Goal: Task Accomplishment & Management: Use online tool/utility

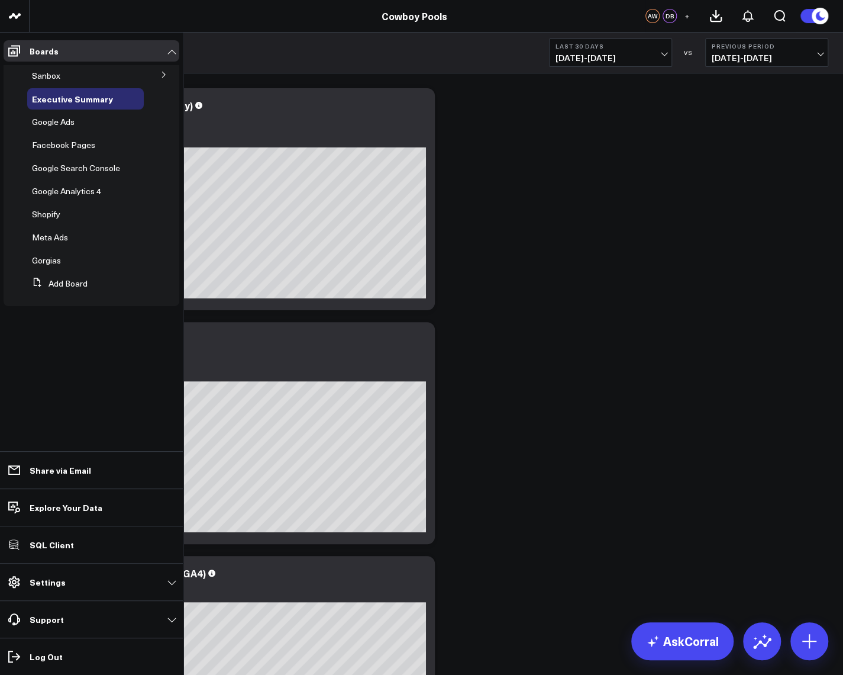
click at [163, 78] on button at bounding box center [164, 74] width 31 height 18
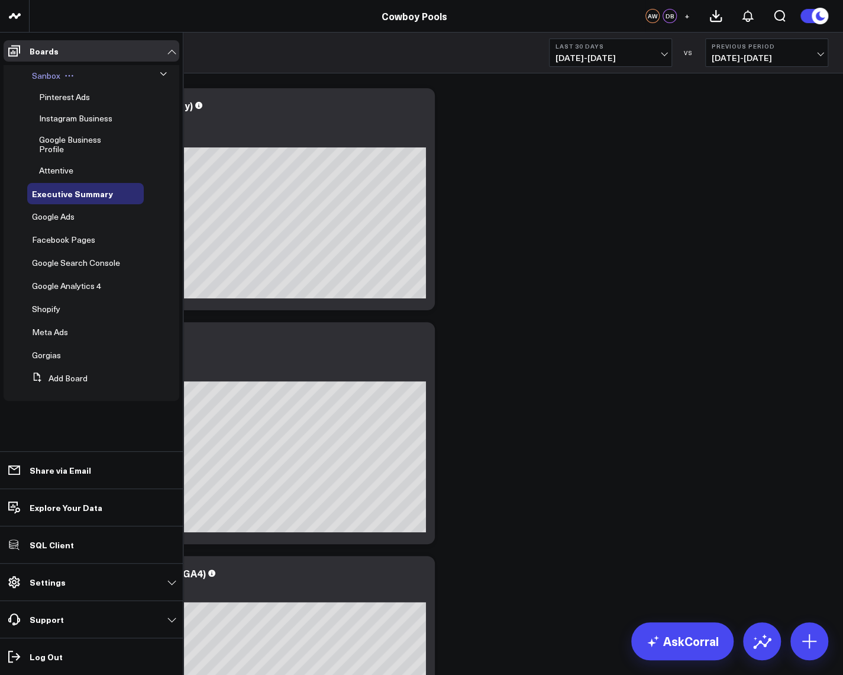
click at [73, 76] on button at bounding box center [69, 75] width 18 height 9
click at [96, 94] on icon at bounding box center [92, 91] width 11 height 11
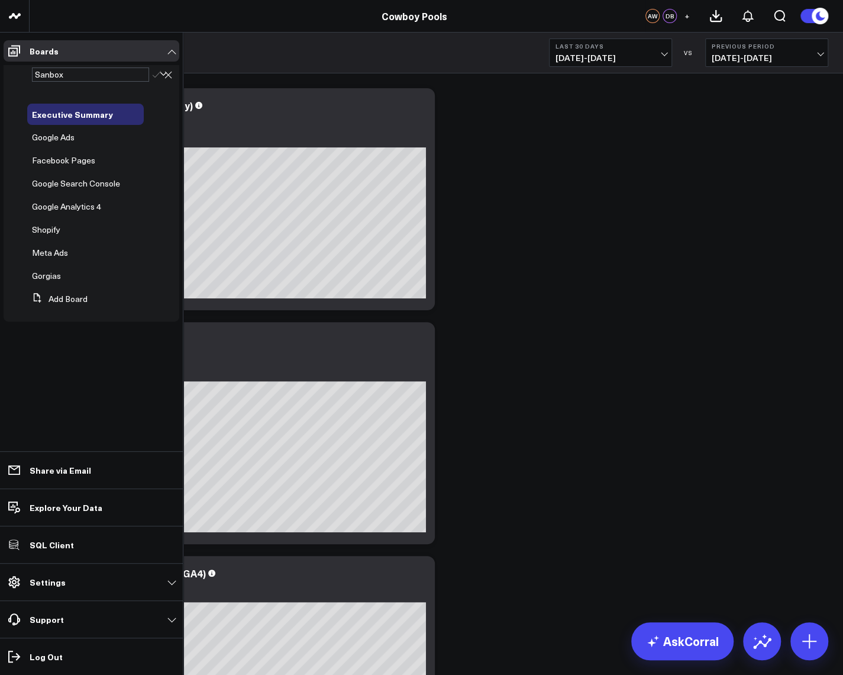
click at [49, 75] on div "Sanbox" at bounding box center [90, 74] width 117 height 14
click at [153, 75] on icon at bounding box center [157, 74] width 8 height 7
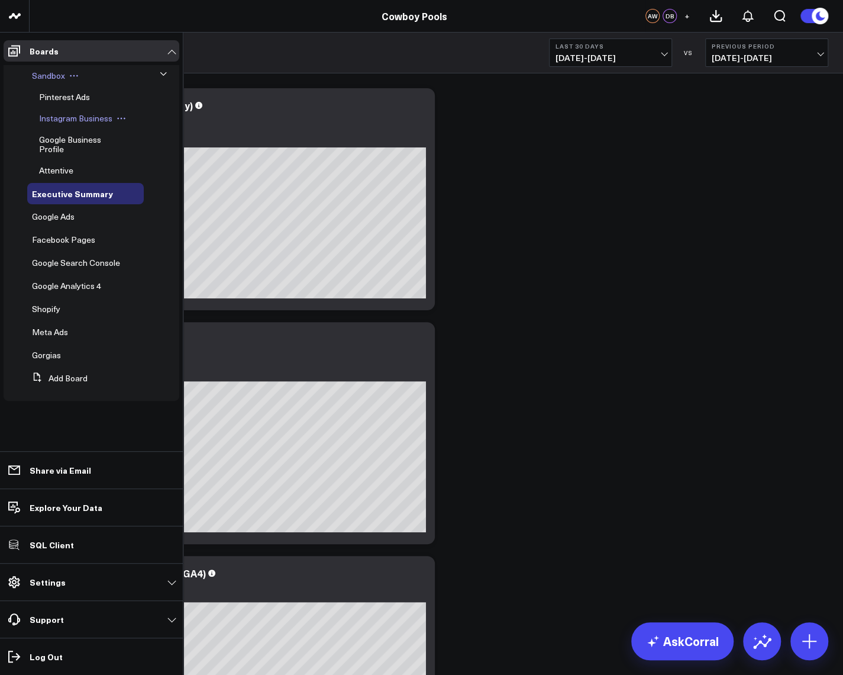
click at [77, 114] on span "Instagram Business" at bounding box center [75, 117] width 73 height 11
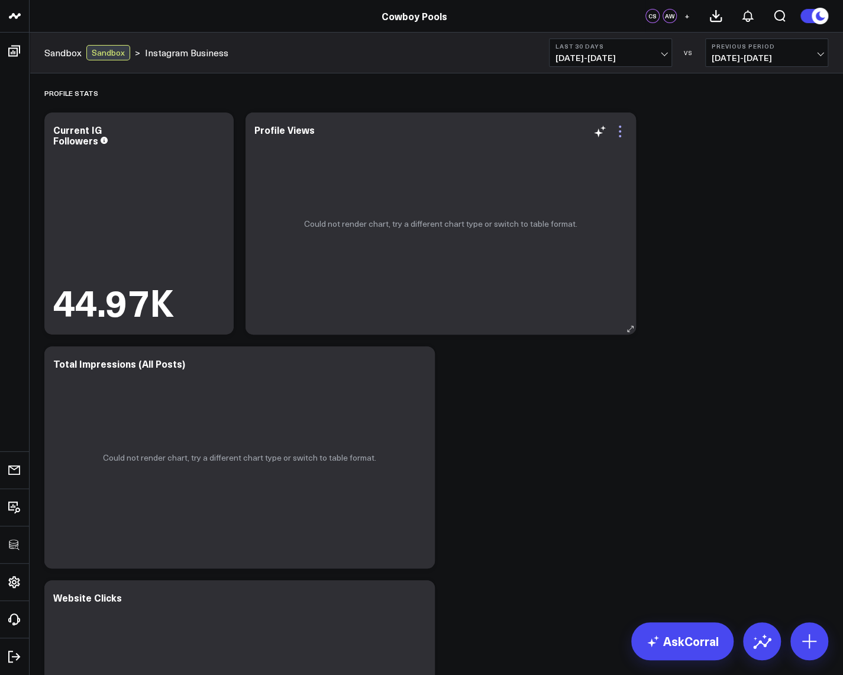
click at [619, 137] on icon at bounding box center [620, 131] width 14 height 14
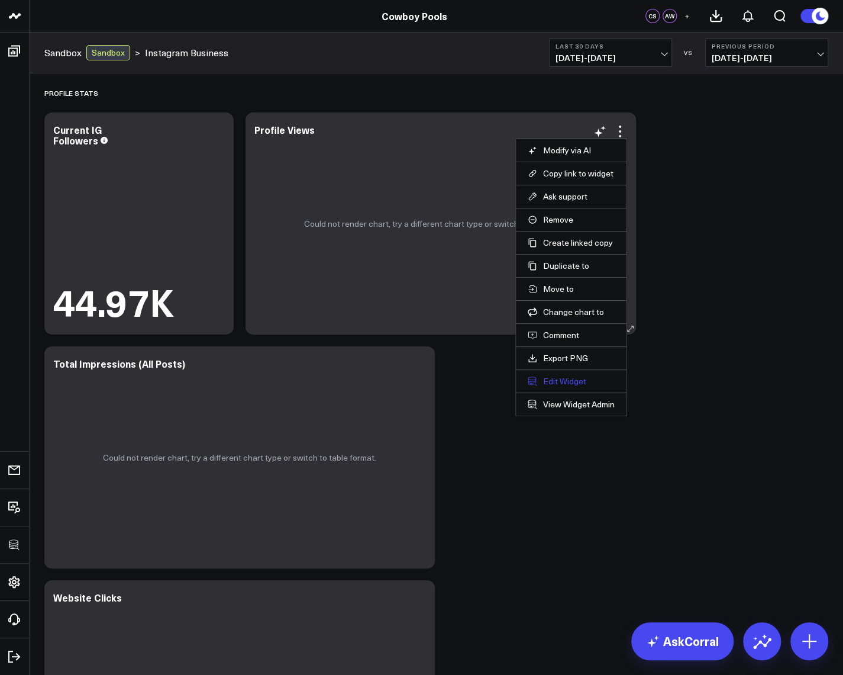
click at [569, 382] on button "Edit Widget" at bounding box center [571, 381] width 87 height 11
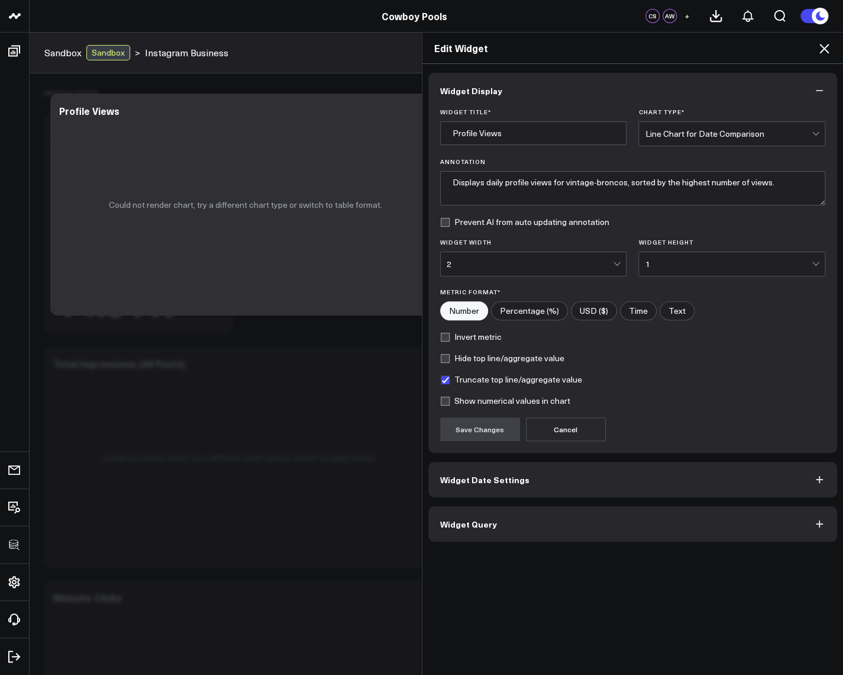
click at [495, 523] on button "Widget Query" at bounding box center [634, 524] width 410 height 36
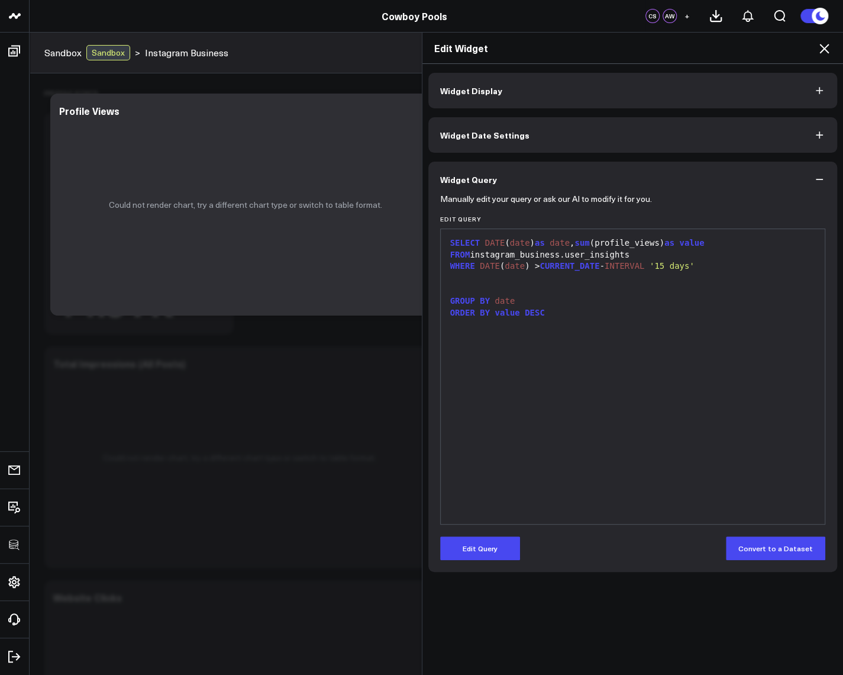
click at [819, 43] on icon at bounding box center [824, 48] width 14 height 14
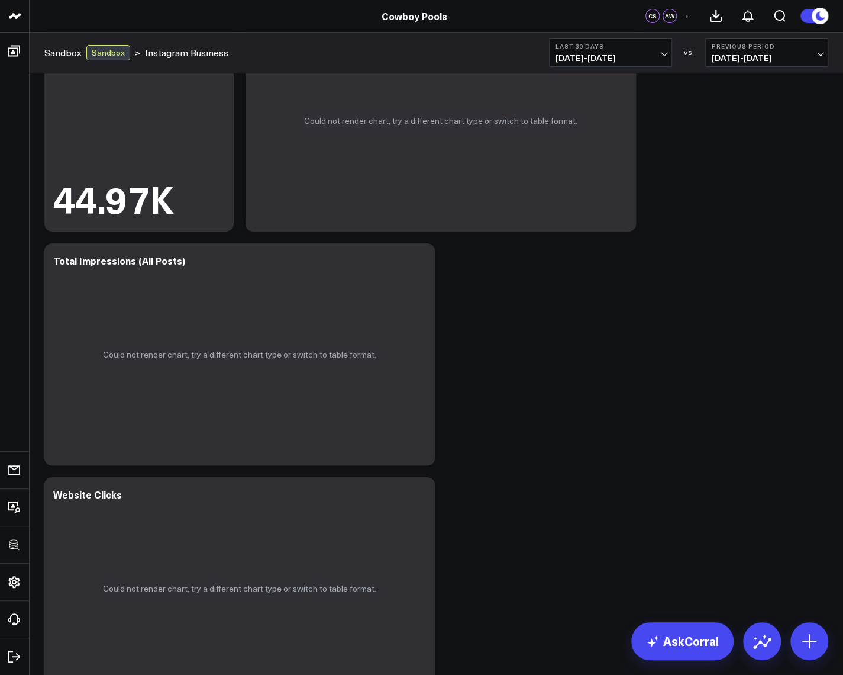
scroll to position [213, 0]
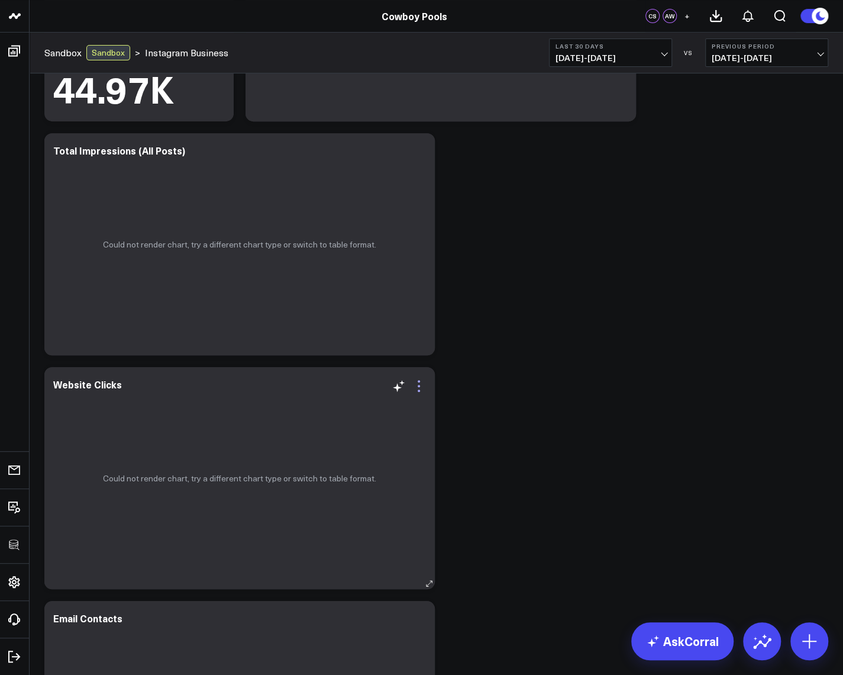
click at [421, 383] on icon at bounding box center [419, 386] width 14 height 14
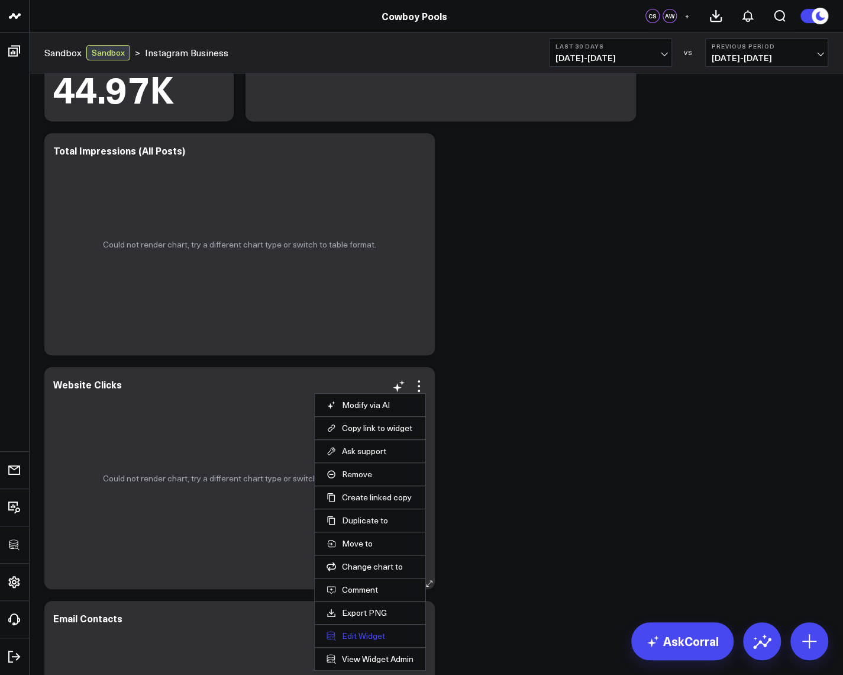
click at [375, 635] on button "Edit Widget" at bounding box center [370, 635] width 87 height 11
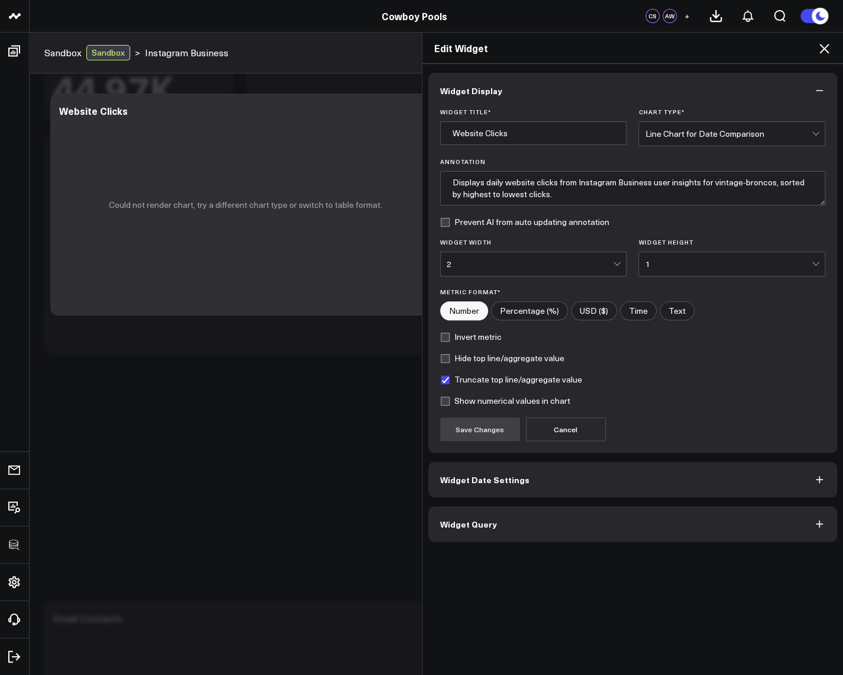
click at [458, 528] on button "Widget Query" at bounding box center [634, 524] width 410 height 36
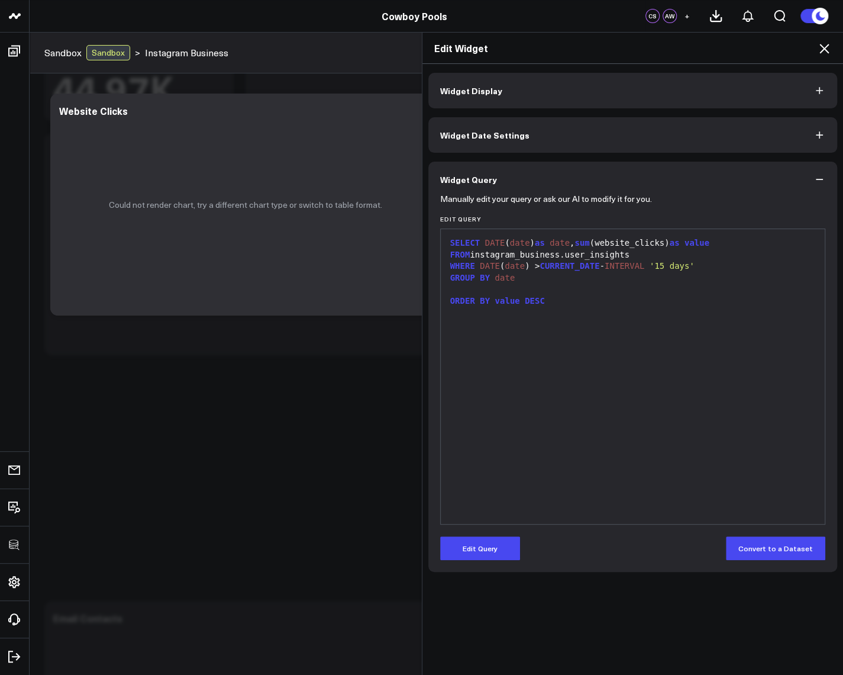
click at [827, 47] on icon at bounding box center [824, 48] width 14 height 14
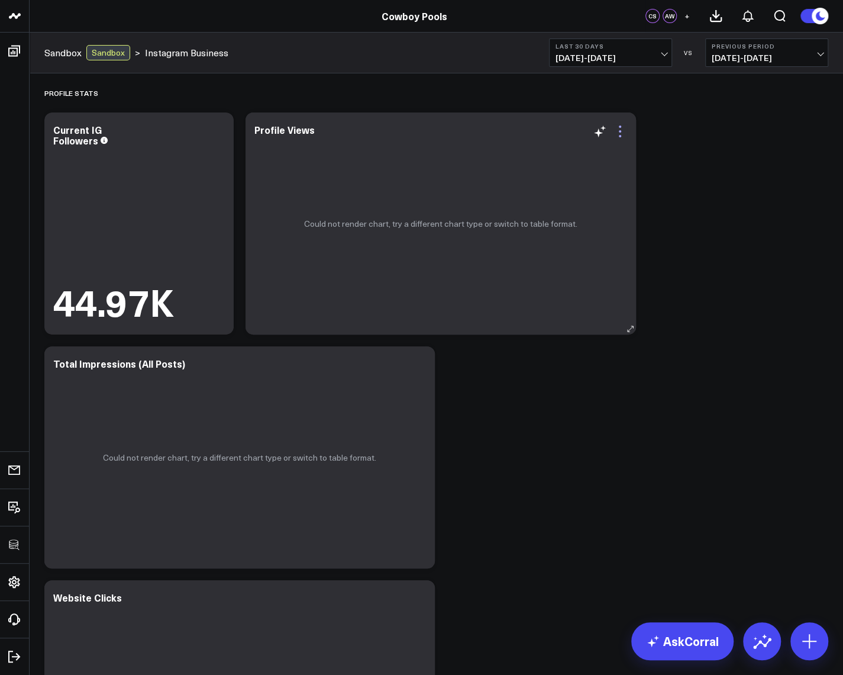
click at [624, 133] on icon at bounding box center [620, 131] width 14 height 14
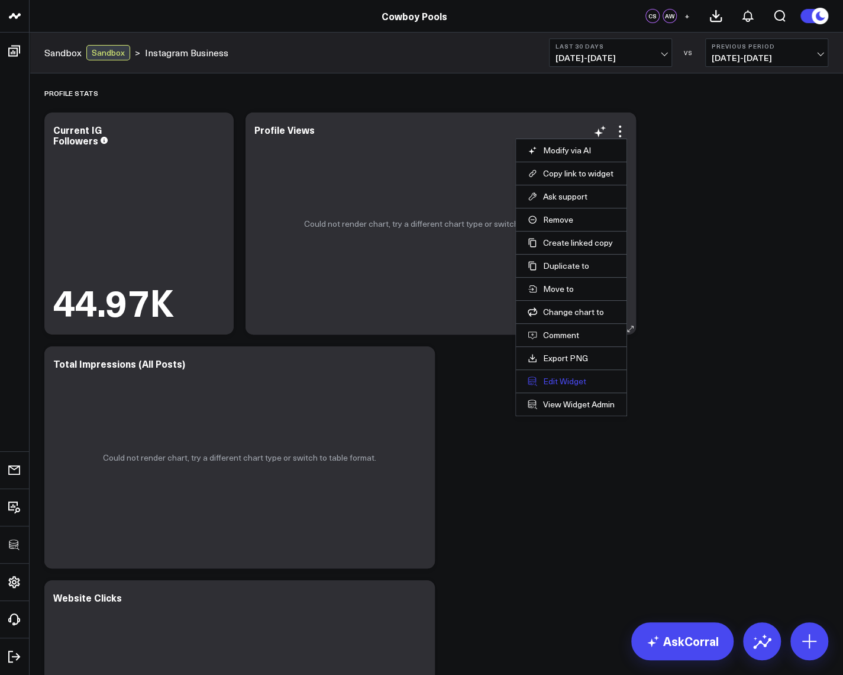
click at [576, 376] on button "Edit Widget" at bounding box center [571, 381] width 87 height 11
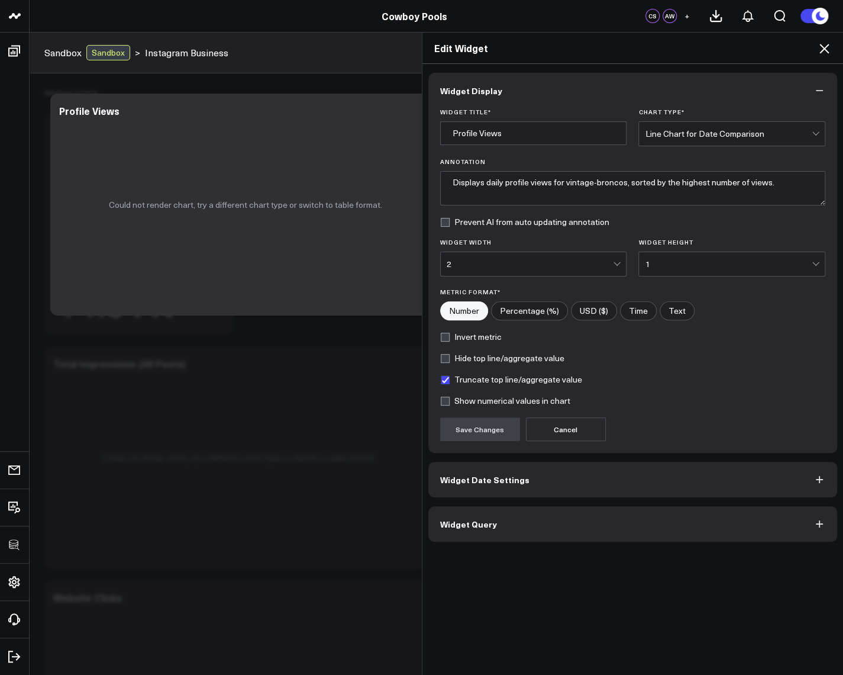
click at [529, 512] on button "Widget Query" at bounding box center [634, 524] width 410 height 36
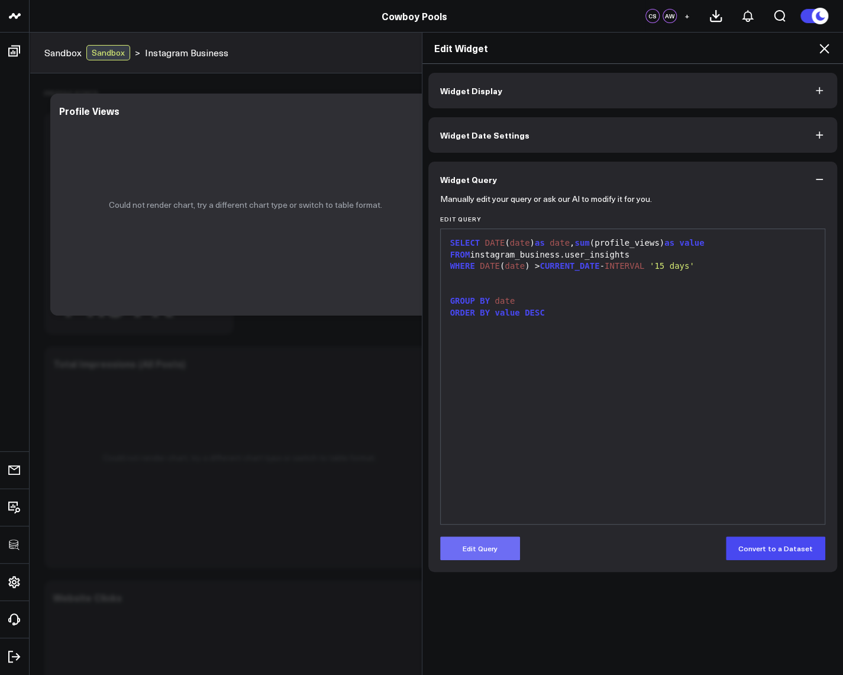
click at [484, 548] on button "Edit Query" at bounding box center [480, 548] width 80 height 24
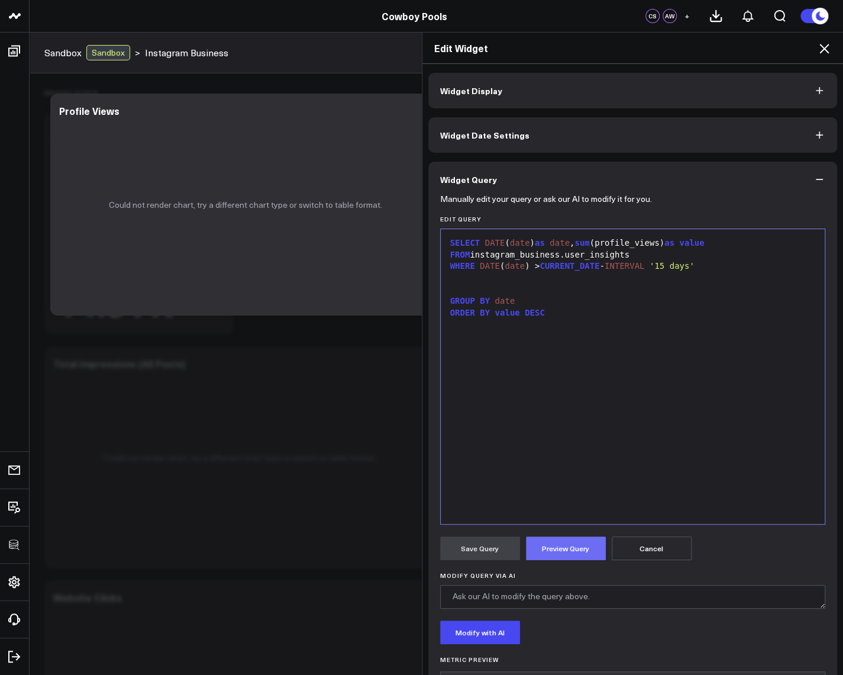
click at [531, 549] on button "Preview Query" at bounding box center [566, 548] width 80 height 24
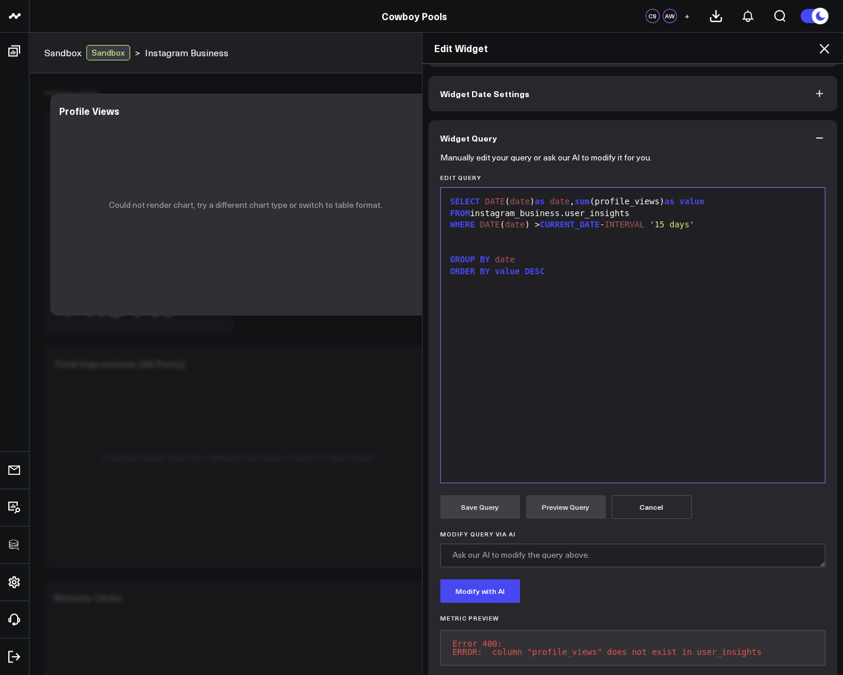
scroll to position [67, 0]
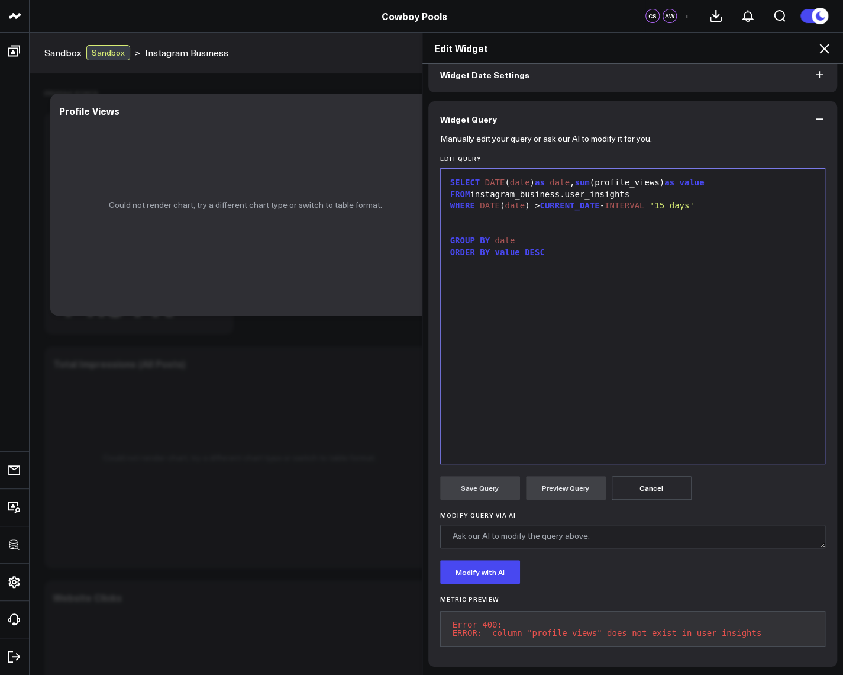
click at [624, 177] on div "SELECT DATE ( date ) as date , sum (profile_views) as value" at bounding box center [633, 183] width 373 height 12
copy div "profile_views"
click at [819, 44] on icon at bounding box center [824, 48] width 14 height 14
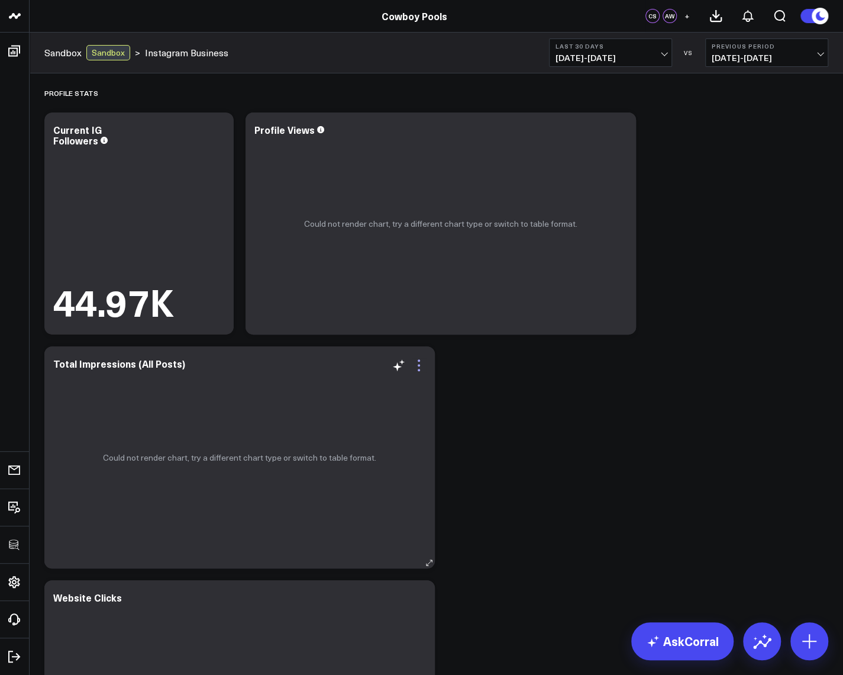
click at [422, 367] on icon at bounding box center [419, 365] width 14 height 14
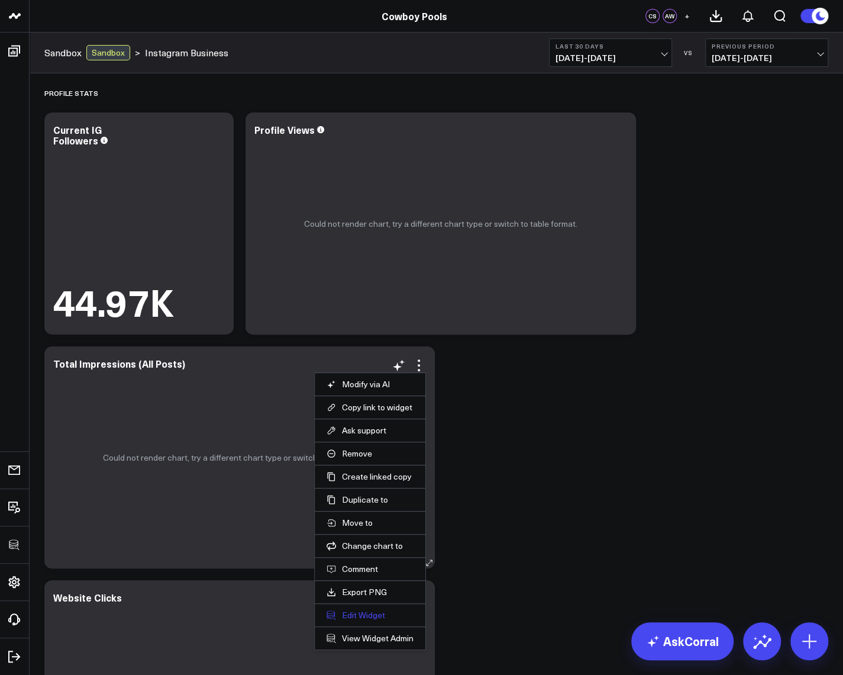
click at [361, 610] on button "Edit Widget" at bounding box center [370, 615] width 87 height 11
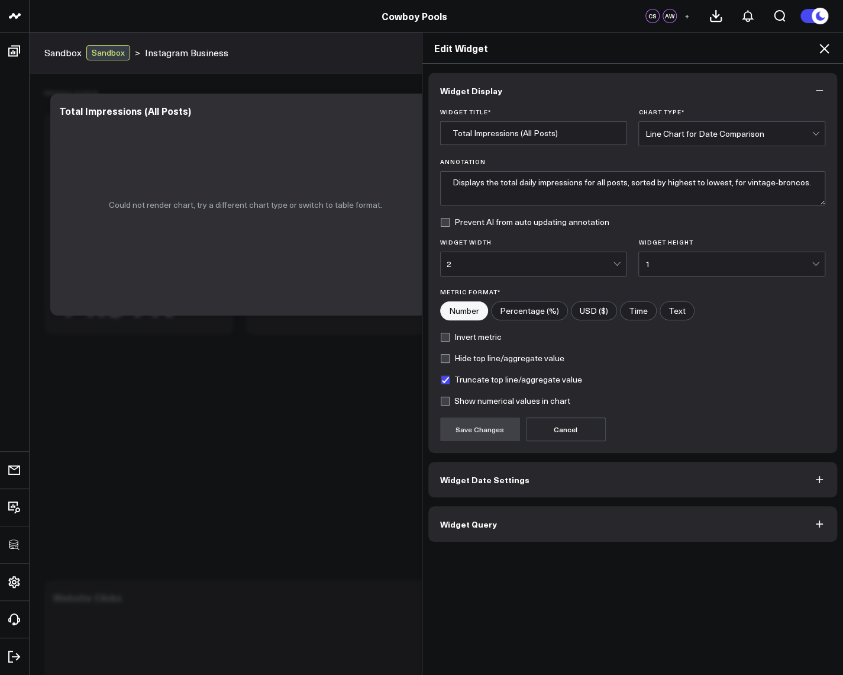
click at [468, 531] on button "Widget Query" at bounding box center [634, 524] width 410 height 36
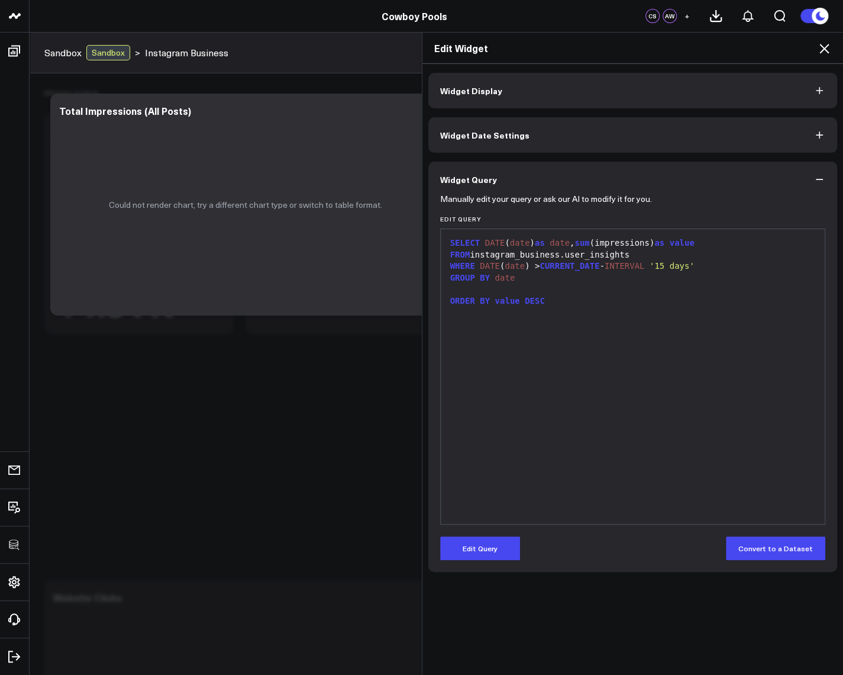
click at [623, 244] on div "SELECT DATE ( date ) as date , sum (impressions) as value" at bounding box center [633, 243] width 373 height 12
drag, startPoint x: 643, startPoint y: 282, endPoint x: 639, endPoint y: 271, distance: 12.0
click at [643, 282] on div "GROUP BY date" at bounding box center [633, 278] width 373 height 12
click at [629, 244] on div "SELECT DATE ( date ) as date , sum (impressions) as value" at bounding box center [633, 243] width 373 height 12
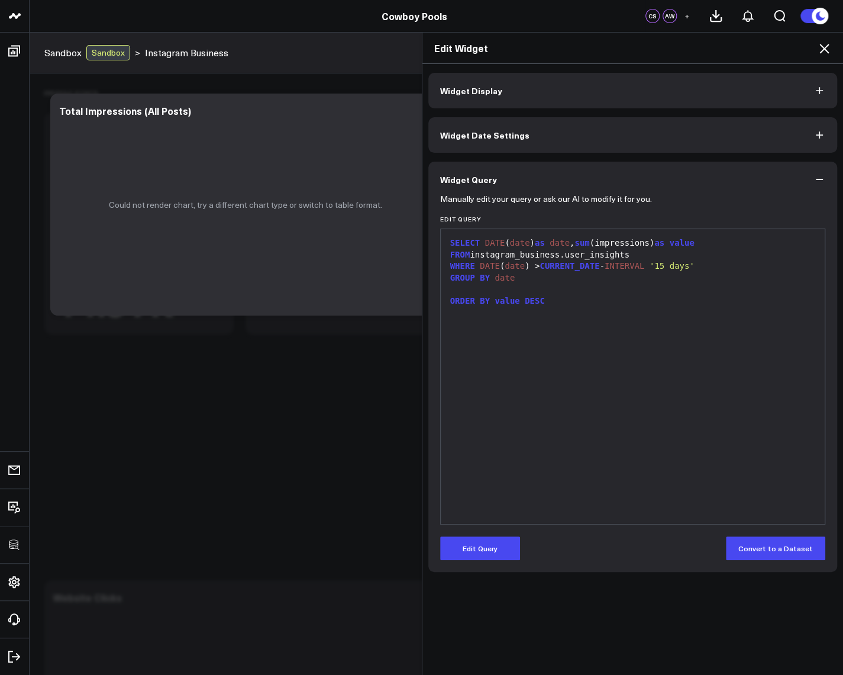
click at [629, 244] on div "SELECT DATE ( date ) as date , sum (impressions) as value" at bounding box center [633, 243] width 373 height 12
click at [496, 543] on button "Edit Query" at bounding box center [480, 548] width 80 height 24
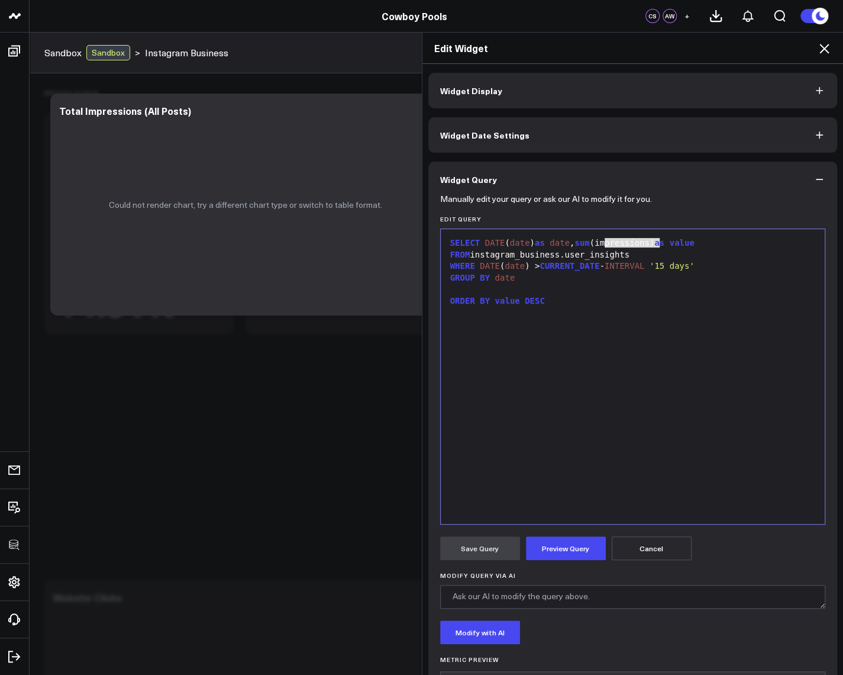
click at [636, 235] on div "SELECT DATE ( date ) as date , sum (impressions) as value FROM instagram_busine…" at bounding box center [633, 376] width 373 height 283
click at [630, 242] on div "SELECT DATE ( date ) as date , sum (impressions) as value" at bounding box center [633, 243] width 373 height 12
click at [565, 549] on button "Preview Query" at bounding box center [566, 548] width 80 height 24
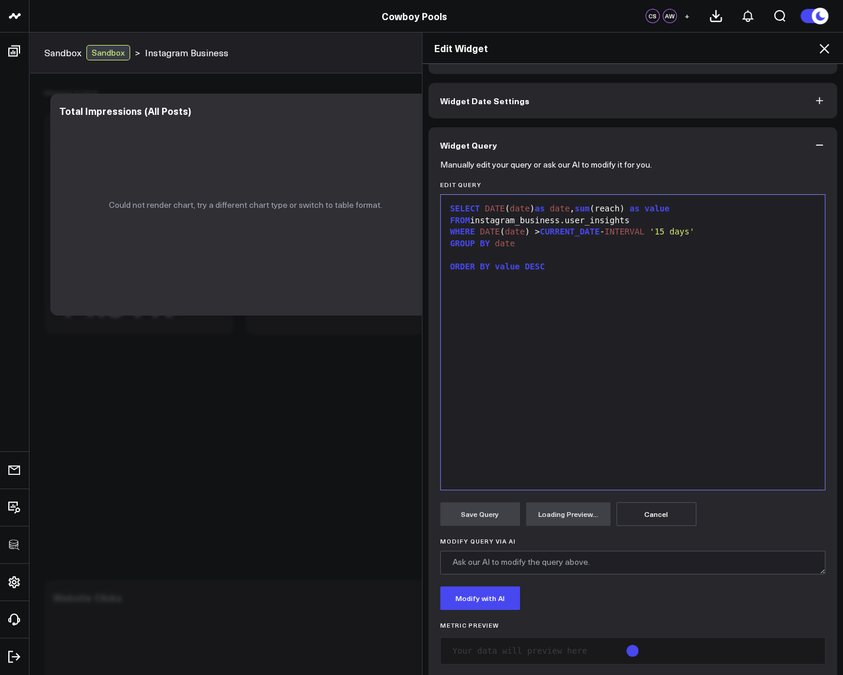
scroll to position [51, 0]
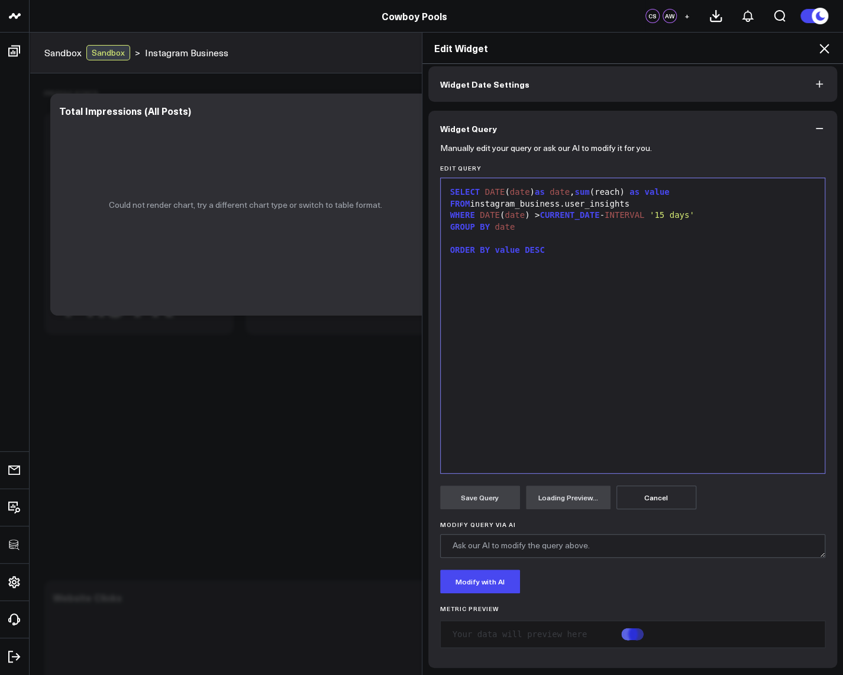
click at [505, 236] on div at bounding box center [633, 239] width 373 height 12
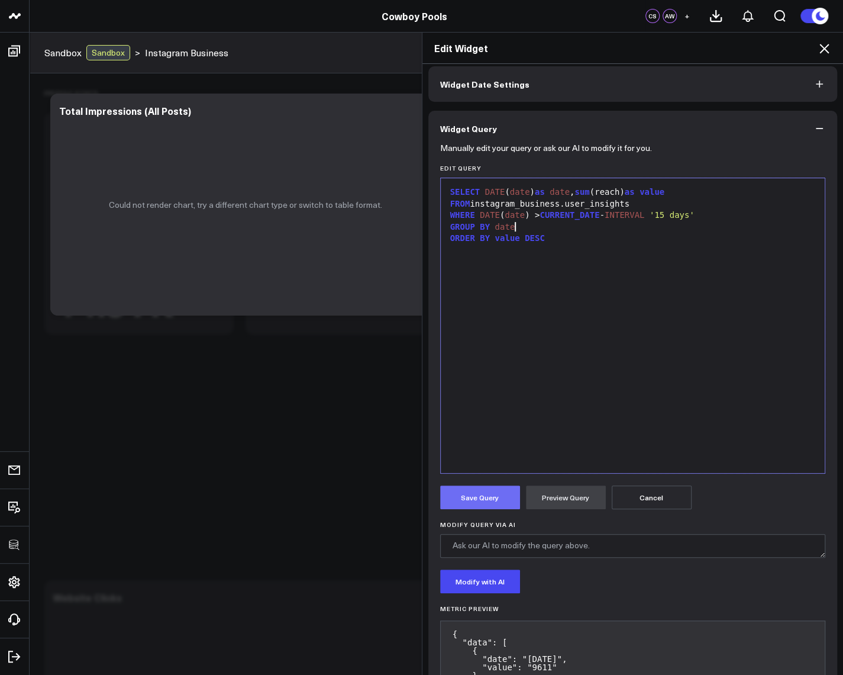
click at [507, 502] on button "Save Query" at bounding box center [480, 497] width 80 height 24
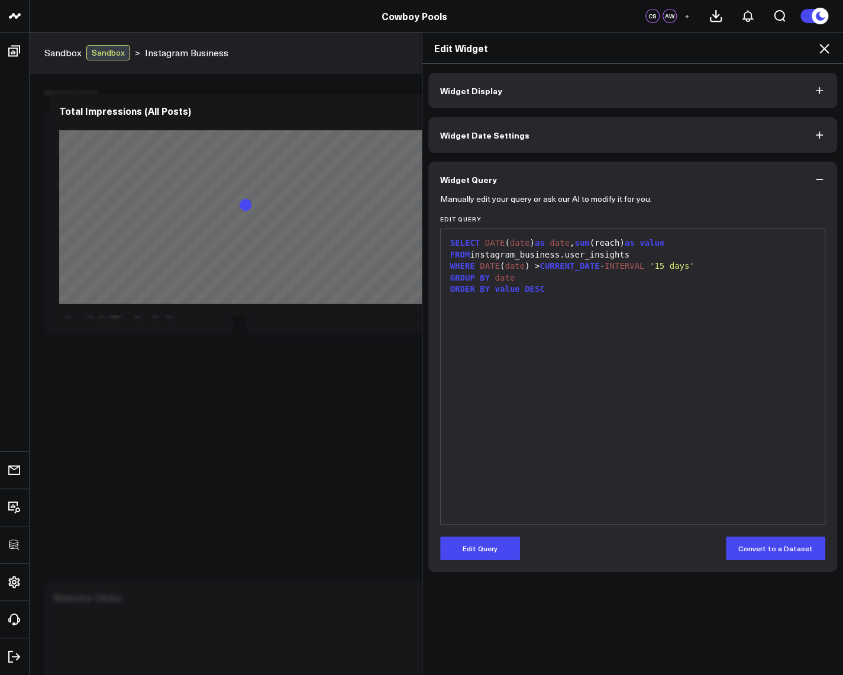
scroll to position [0, 0]
click at [822, 47] on icon at bounding box center [824, 48] width 9 height 9
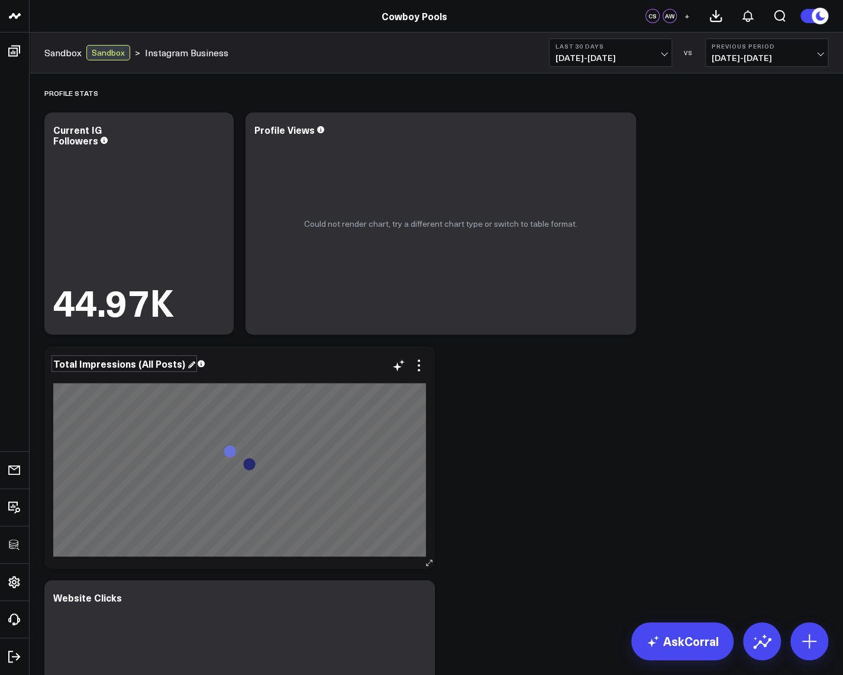
click at [102, 363] on div "Total Impressions (All Posts)" at bounding box center [124, 363] width 142 height 13
click at [98, 367] on div "Total Impressions (All Posts)" at bounding box center [120, 363] width 134 height 13
click at [622, 133] on icon at bounding box center [620, 131] width 14 height 14
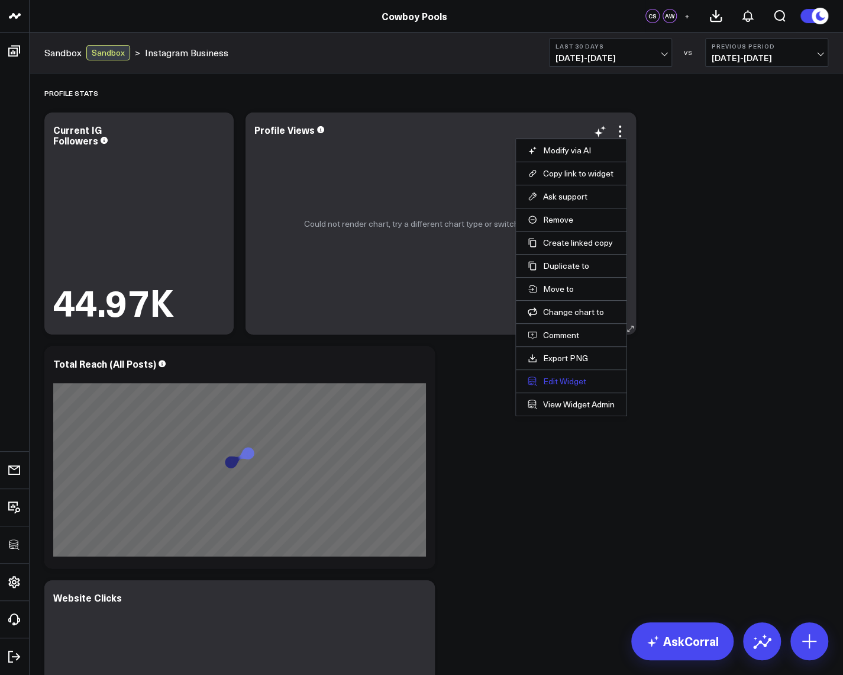
click at [566, 378] on button "Edit Widget" at bounding box center [571, 381] width 87 height 11
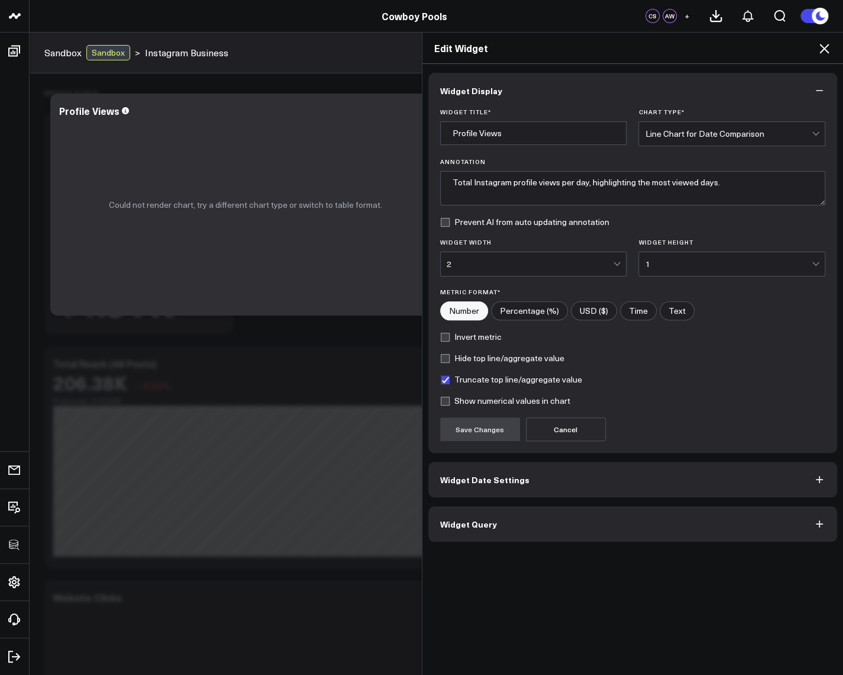
click at [472, 532] on button "Widget Query" at bounding box center [634, 524] width 410 height 36
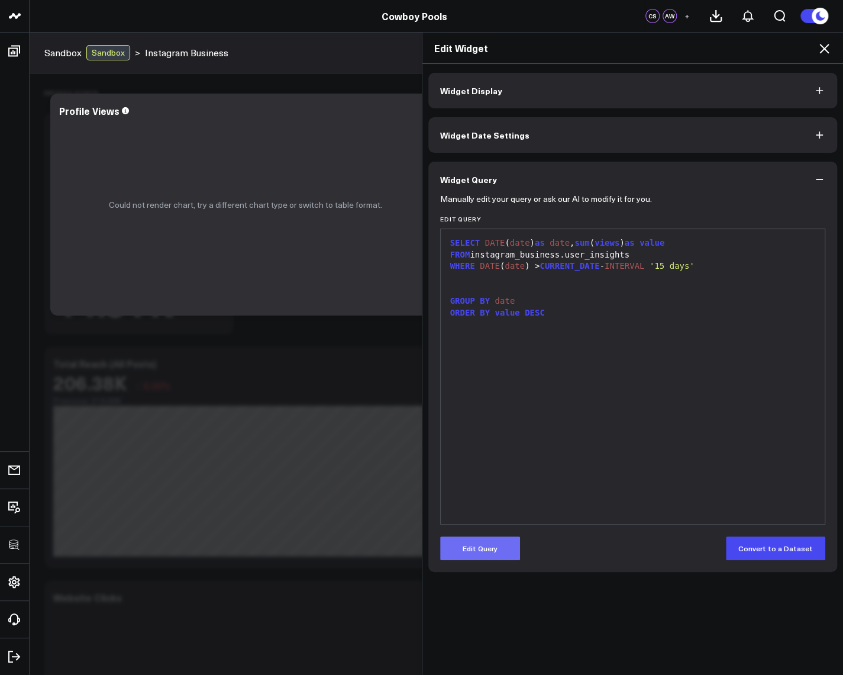
click at [488, 554] on button "Edit Query" at bounding box center [480, 548] width 80 height 24
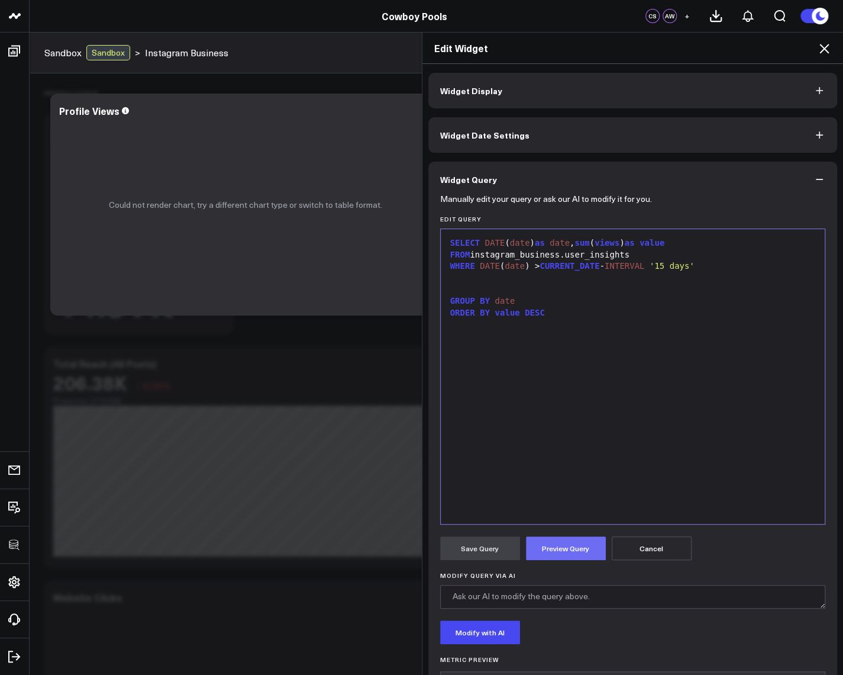
click at [542, 536] on button "Preview Query" at bounding box center [566, 548] width 80 height 24
click at [508, 277] on div at bounding box center [633, 278] width 373 height 12
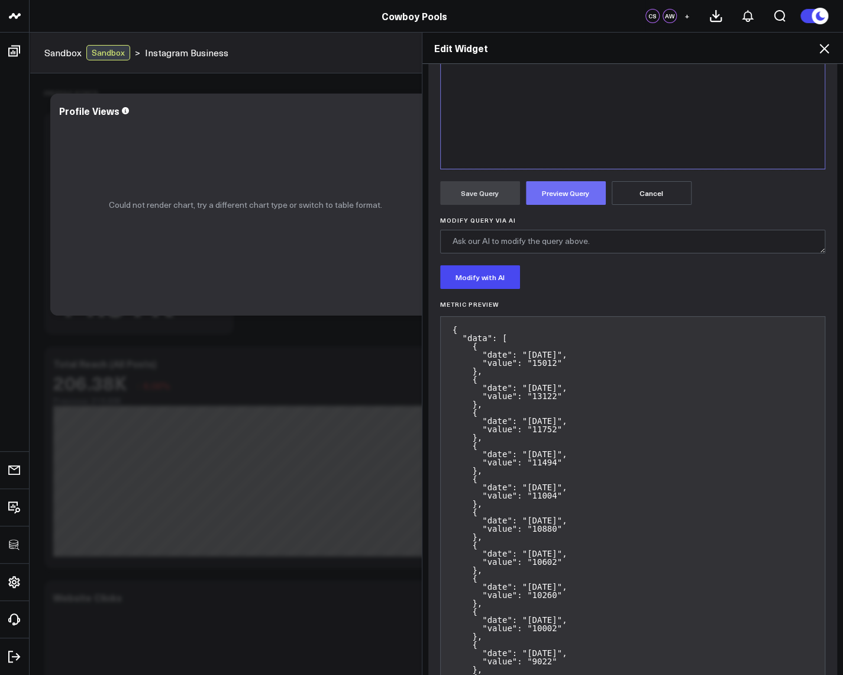
click at [578, 192] on button "Preview Query" at bounding box center [566, 193] width 80 height 24
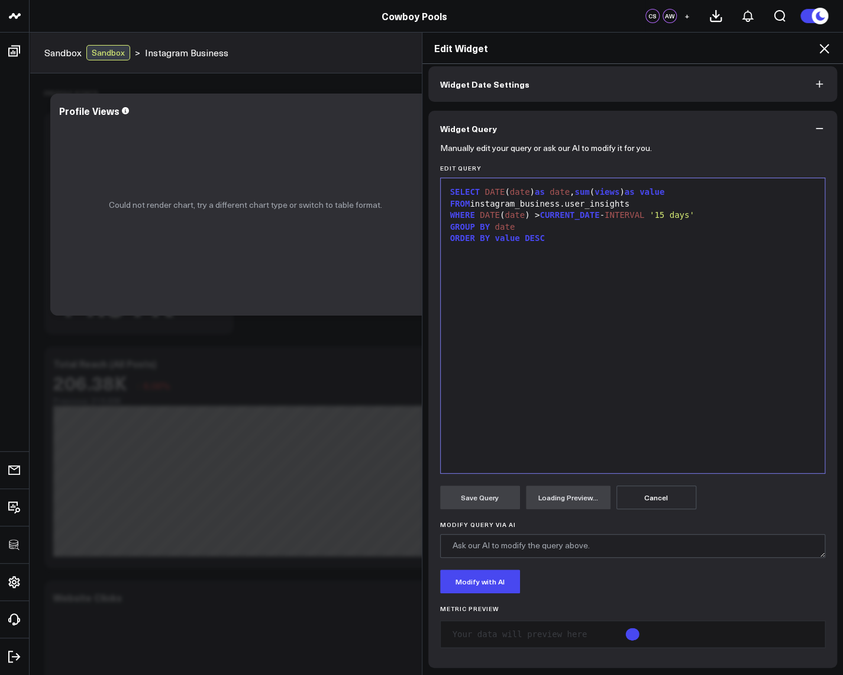
scroll to position [355, 0]
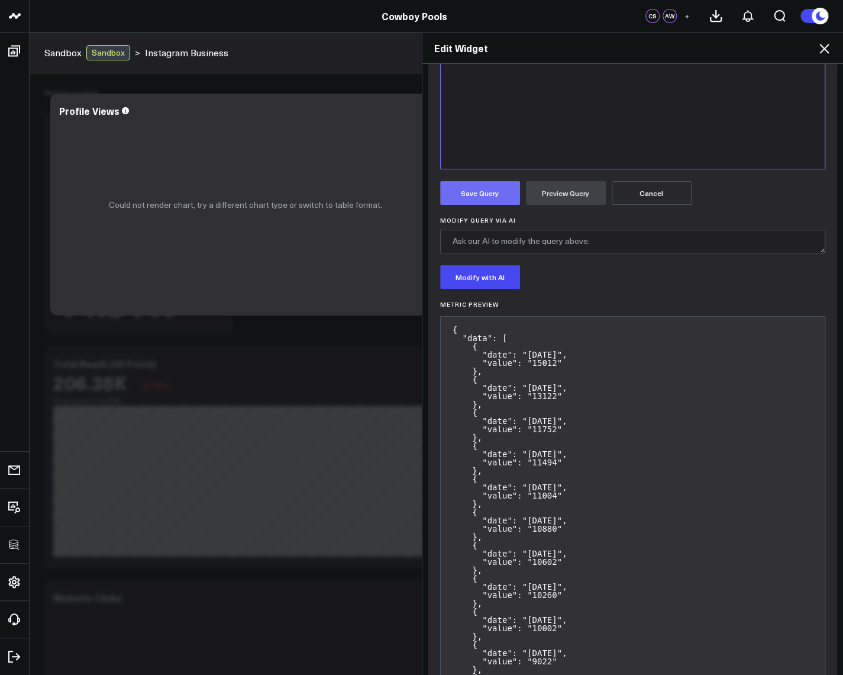
click at [492, 197] on button "Save Query" at bounding box center [480, 193] width 80 height 24
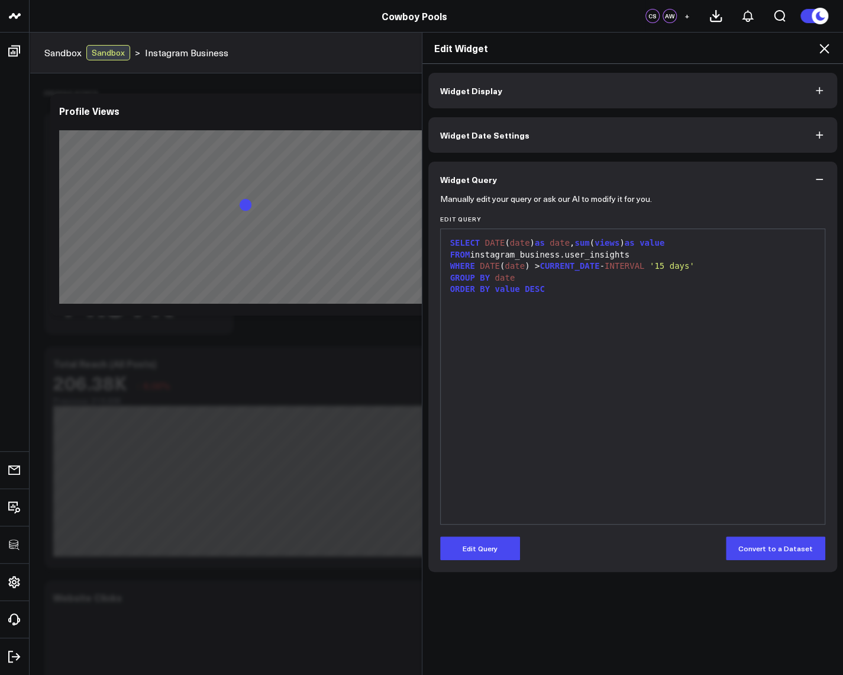
scroll to position [0, 0]
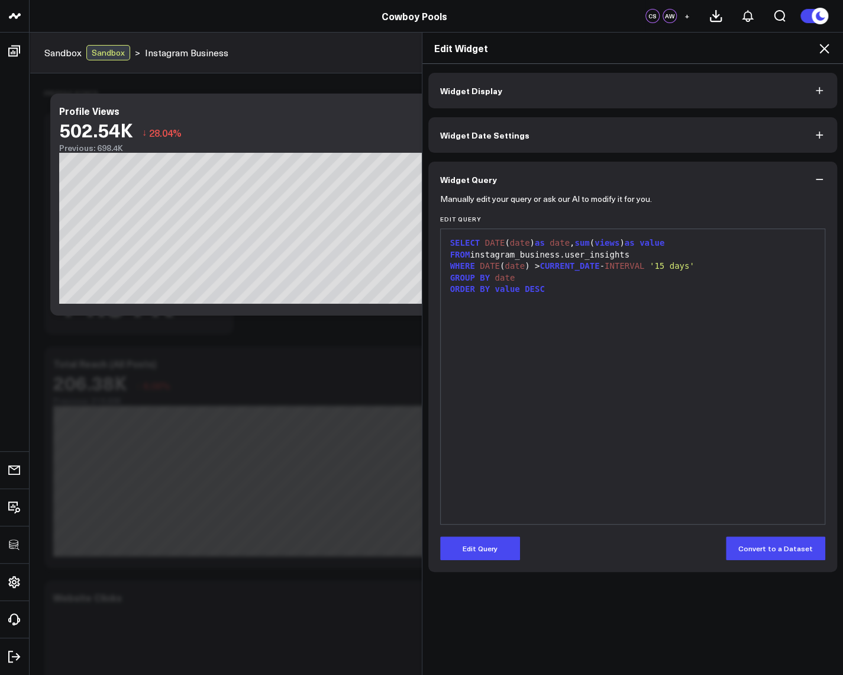
click at [825, 51] on icon at bounding box center [824, 48] width 14 height 14
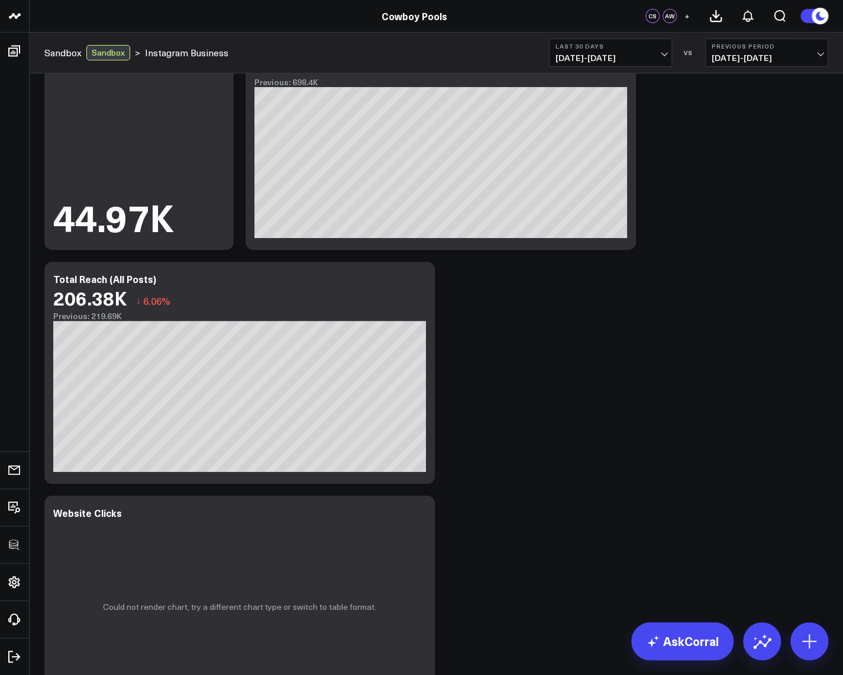
scroll to position [213, 0]
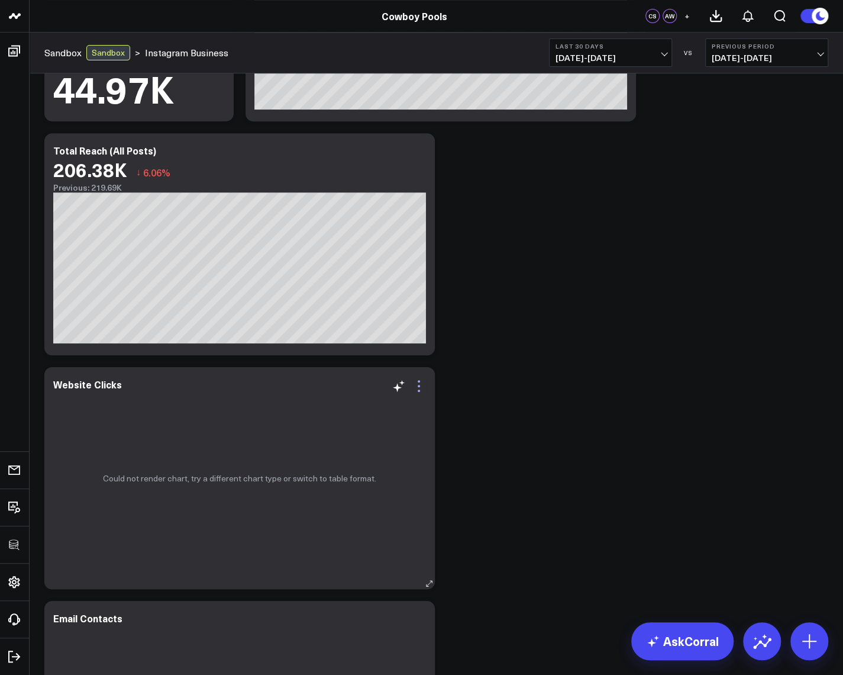
click at [418, 383] on icon at bounding box center [419, 386] width 14 height 14
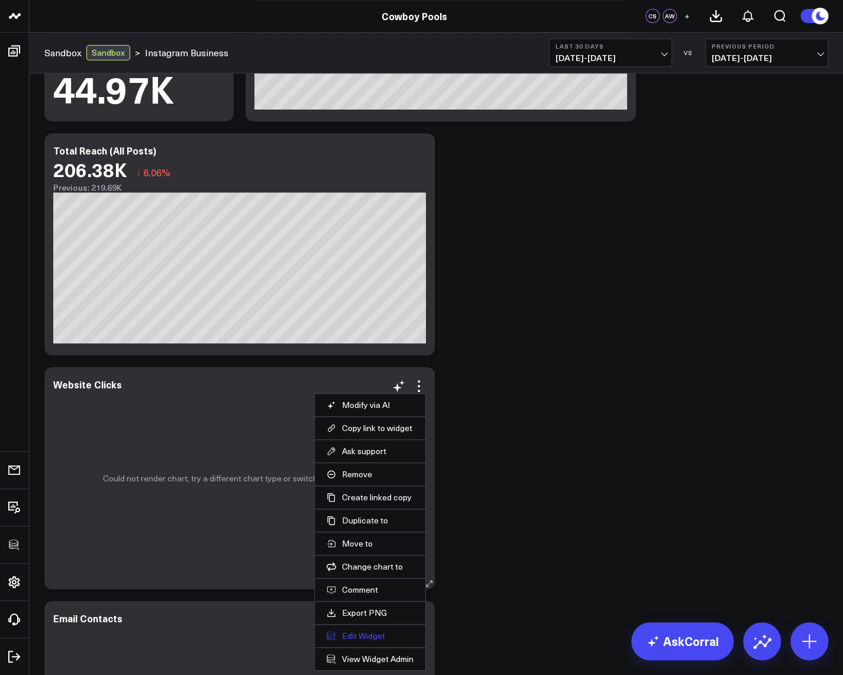
click at [347, 636] on button "Edit Widget" at bounding box center [370, 635] width 87 height 11
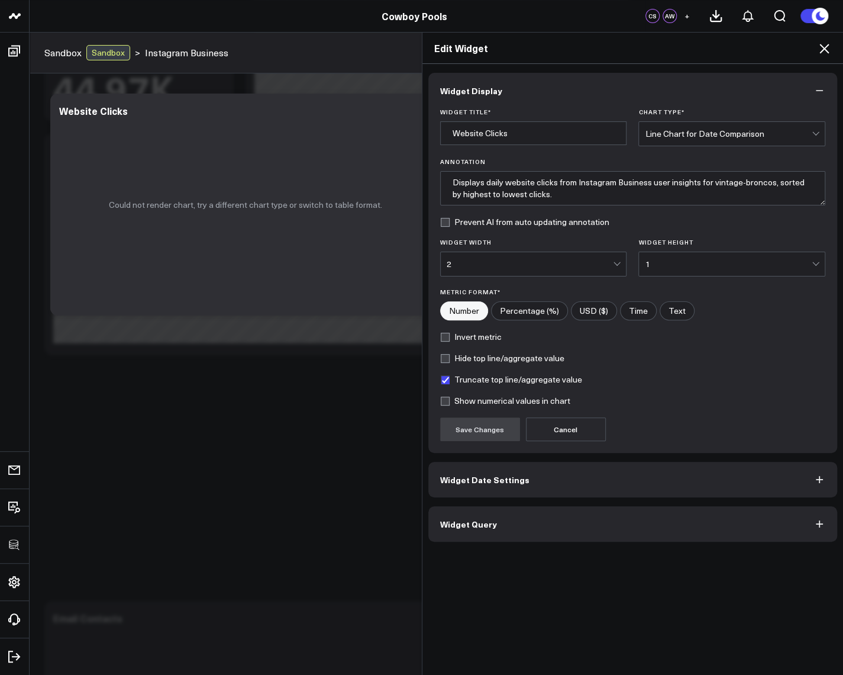
click at [477, 536] on button "Widget Query" at bounding box center [634, 524] width 410 height 36
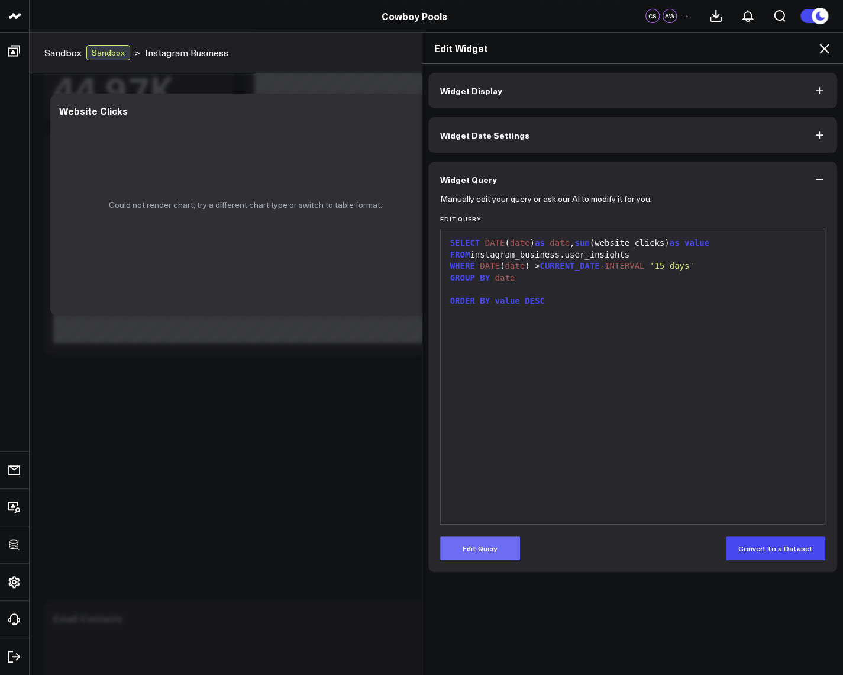
click at [455, 553] on button "Edit Query" at bounding box center [480, 548] width 80 height 24
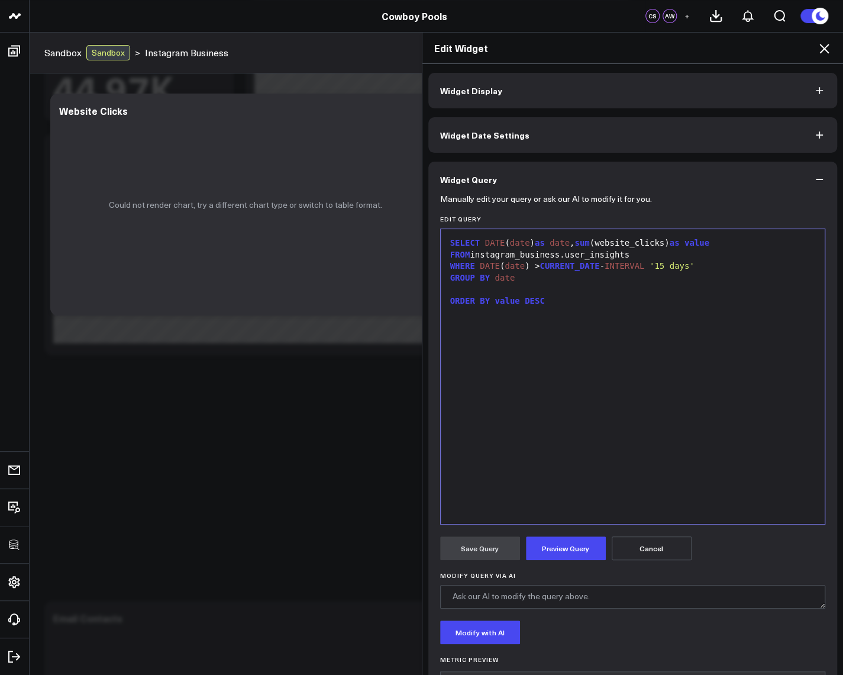
click at [621, 245] on div "SELECT DATE ( date ) as date , sum (website_clicks) as value" at bounding box center [633, 243] width 373 height 12
click at [582, 548] on button "Preview Query" at bounding box center [566, 548] width 80 height 24
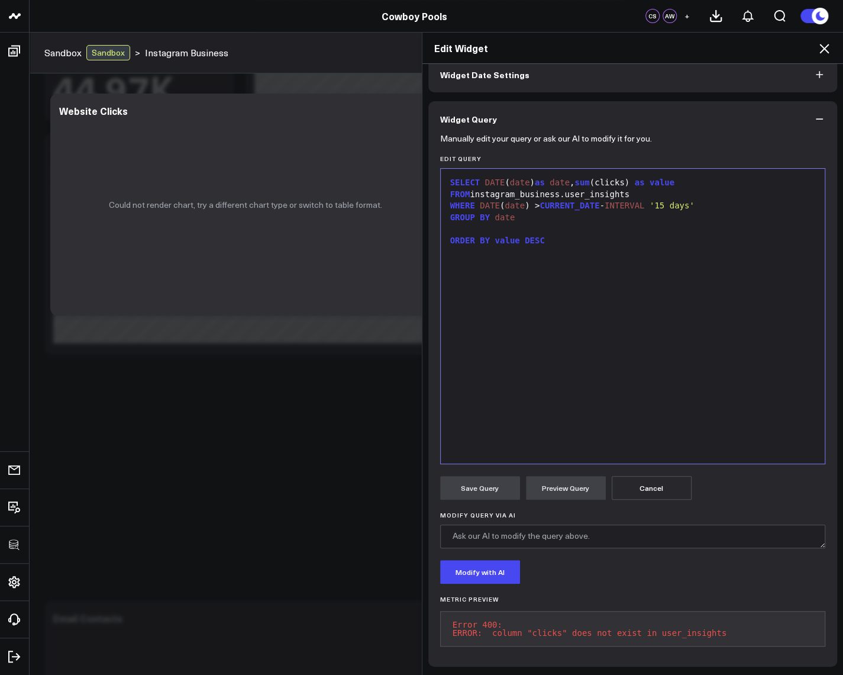
click at [616, 177] on div "SELECT DATE ( date ) as date , sum ( clicks ) as value" at bounding box center [633, 183] width 373 height 12
click at [575, 478] on button "Preview Query" at bounding box center [566, 488] width 80 height 24
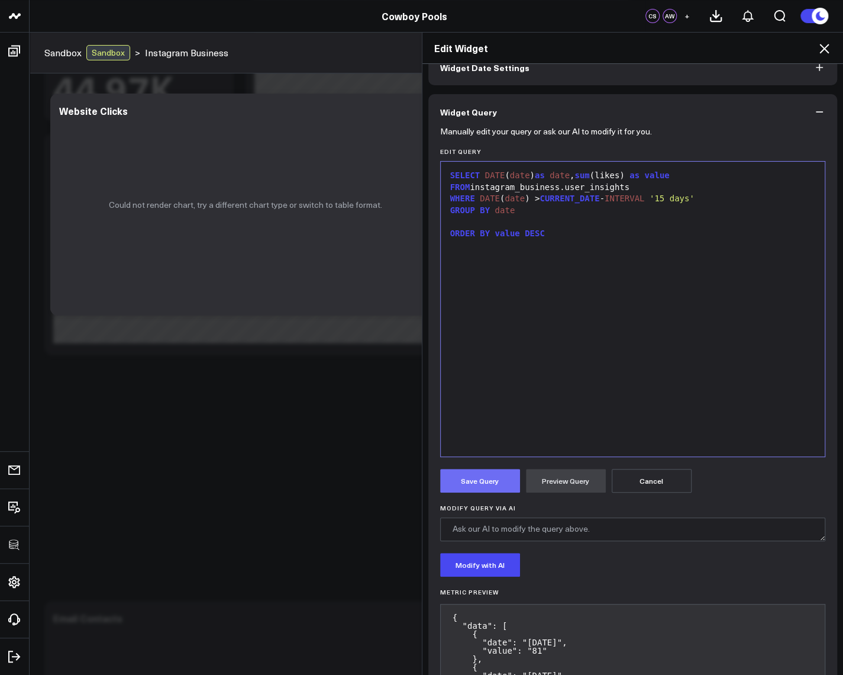
click at [472, 484] on button "Save Query" at bounding box center [480, 481] width 80 height 24
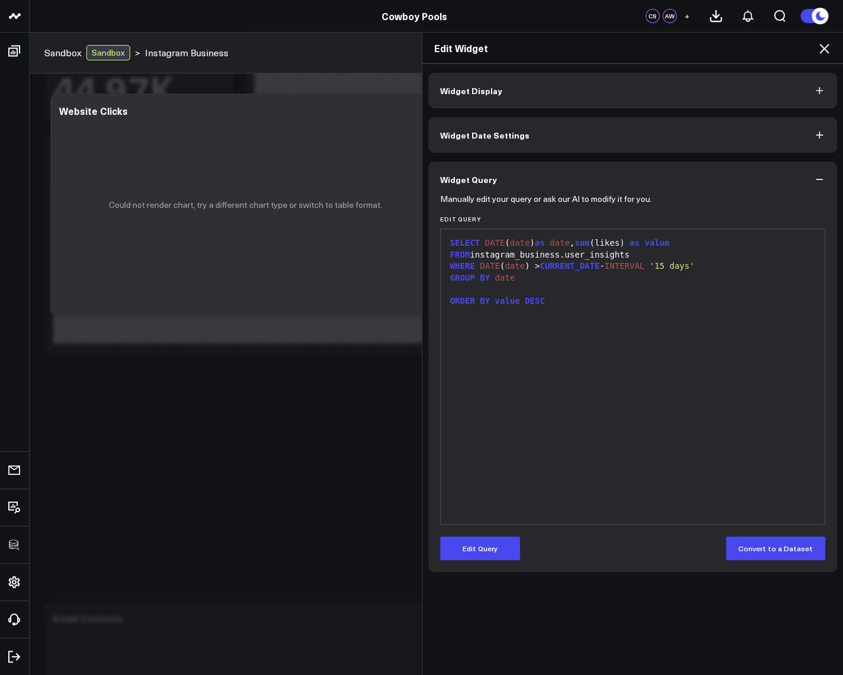
click at [831, 49] on div "Edit Widget" at bounding box center [633, 48] width 421 height 31
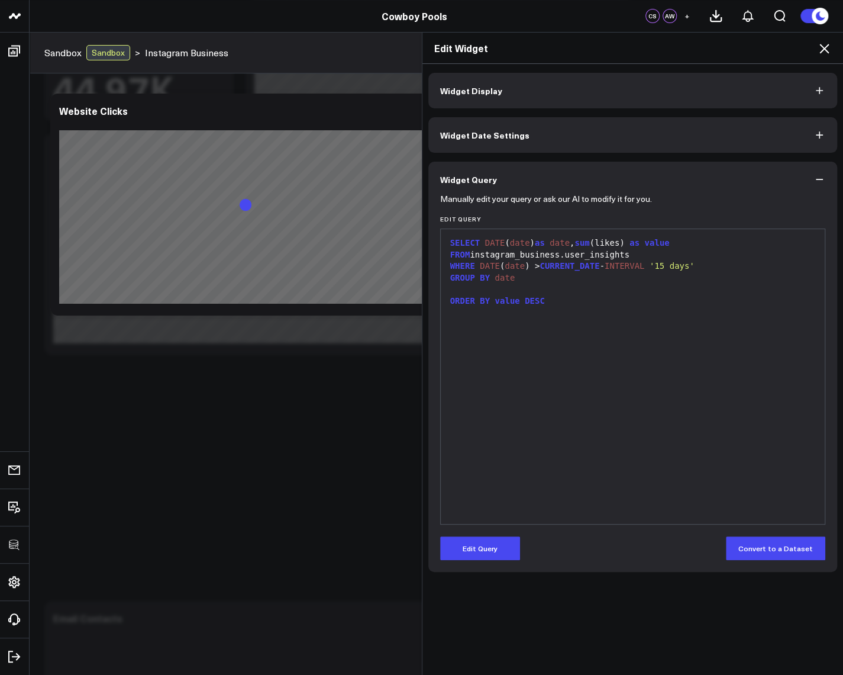
scroll to position [0, 0]
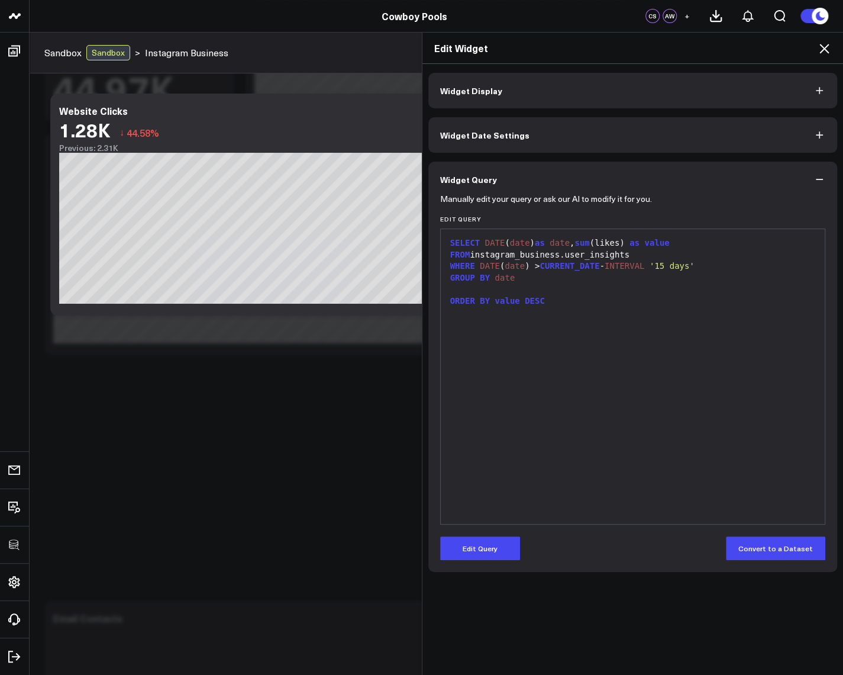
click at [826, 46] on icon at bounding box center [824, 48] width 14 height 14
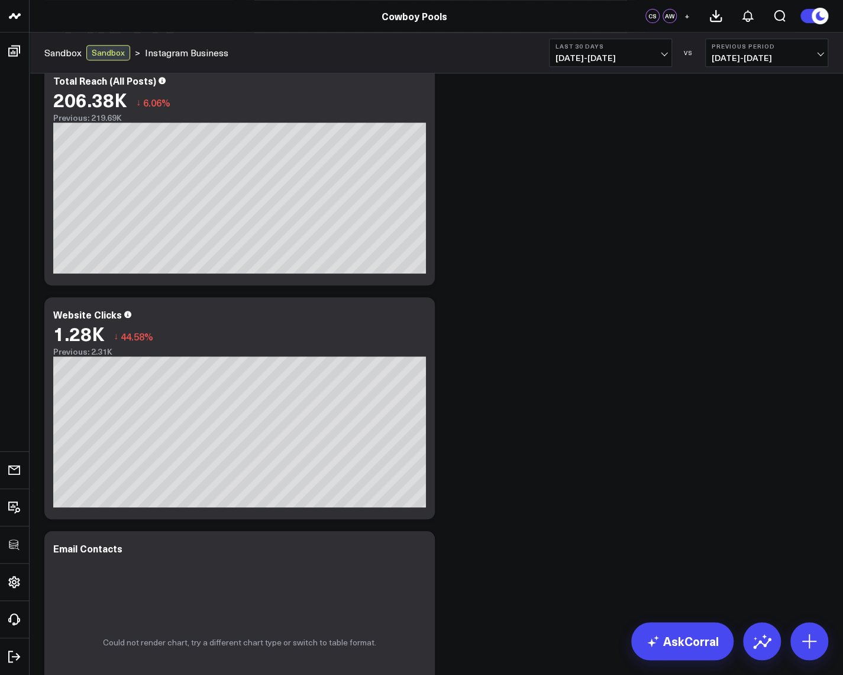
scroll to position [284, 0]
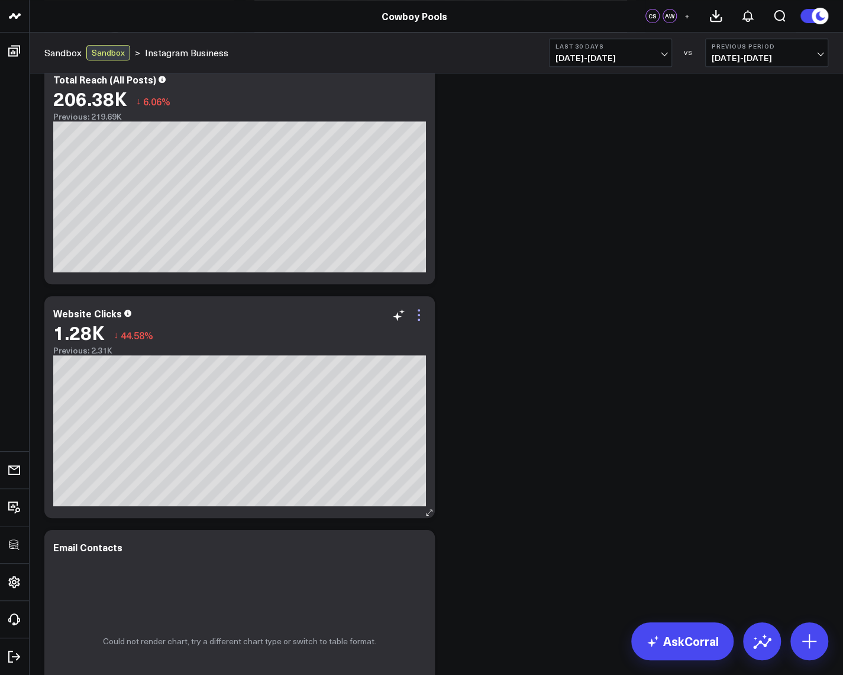
click at [418, 311] on icon at bounding box center [419, 315] width 14 height 14
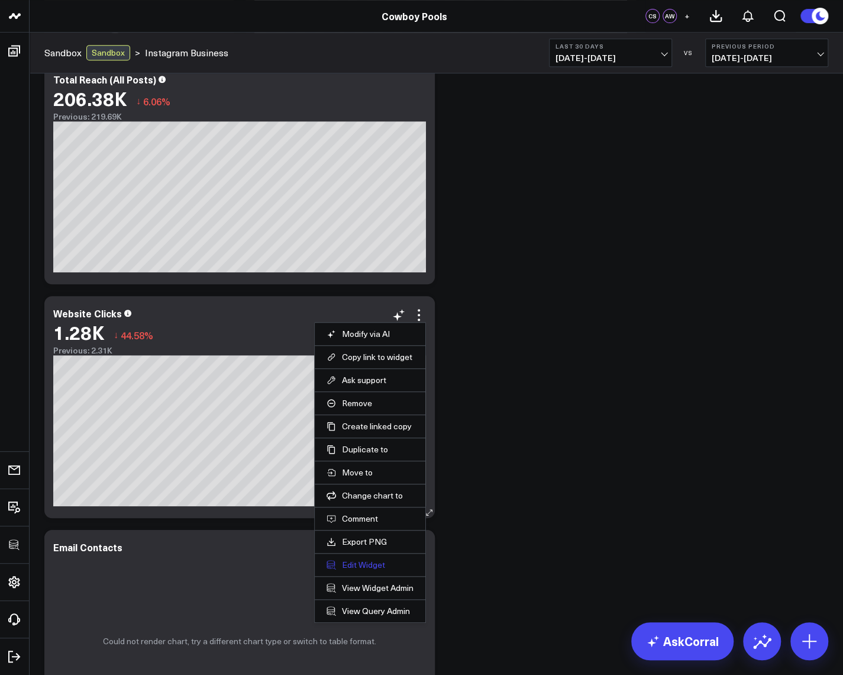
click at [362, 561] on button "Edit Widget" at bounding box center [370, 564] width 87 height 11
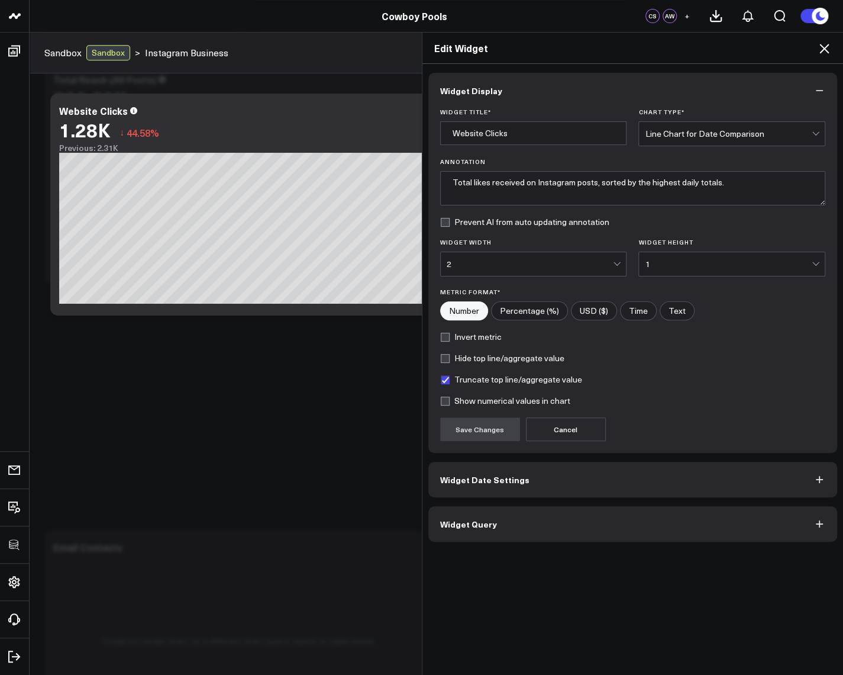
click at [455, 524] on span "Widget Query" at bounding box center [468, 523] width 57 height 9
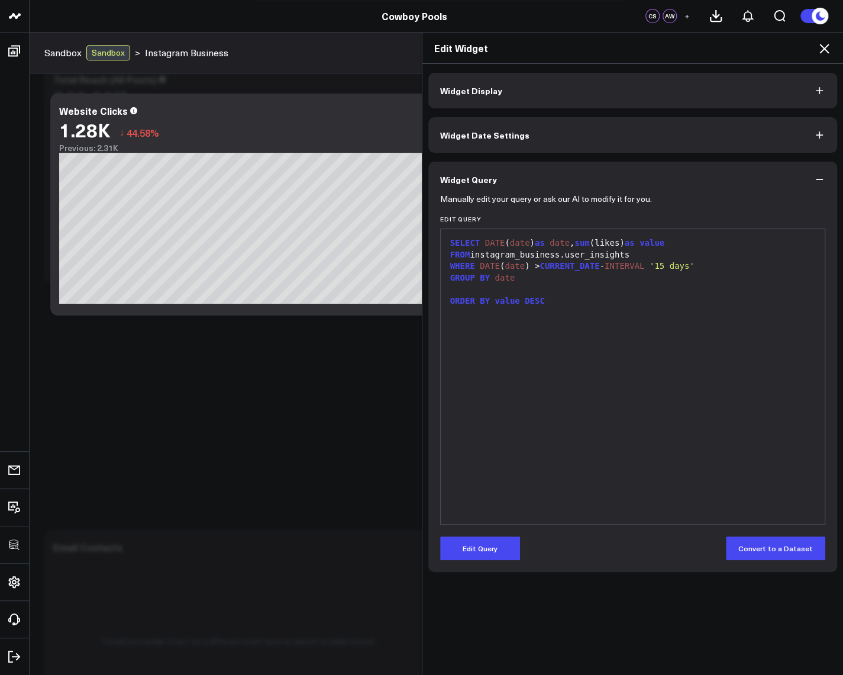
click at [822, 44] on icon at bounding box center [824, 48] width 14 height 14
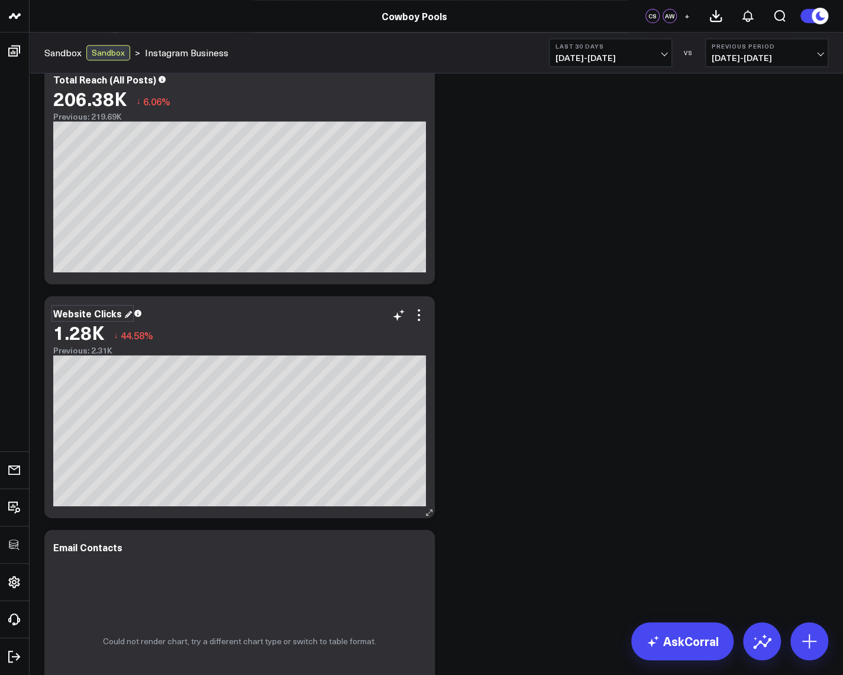
click at [99, 315] on div "Website Clicks" at bounding box center [92, 313] width 79 height 13
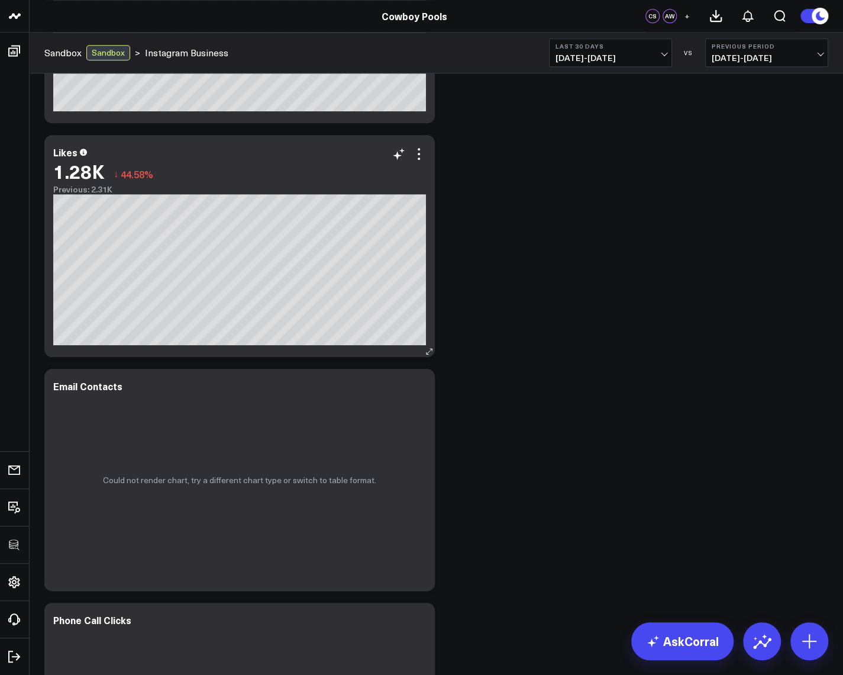
scroll to position [497, 0]
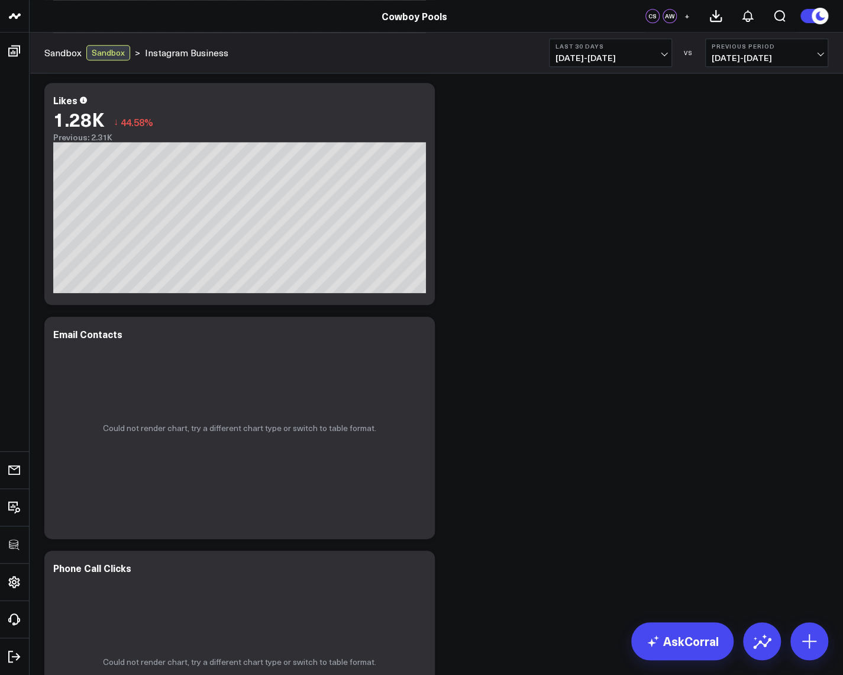
click at [415, 333] on icon at bounding box center [419, 335] width 14 height 14
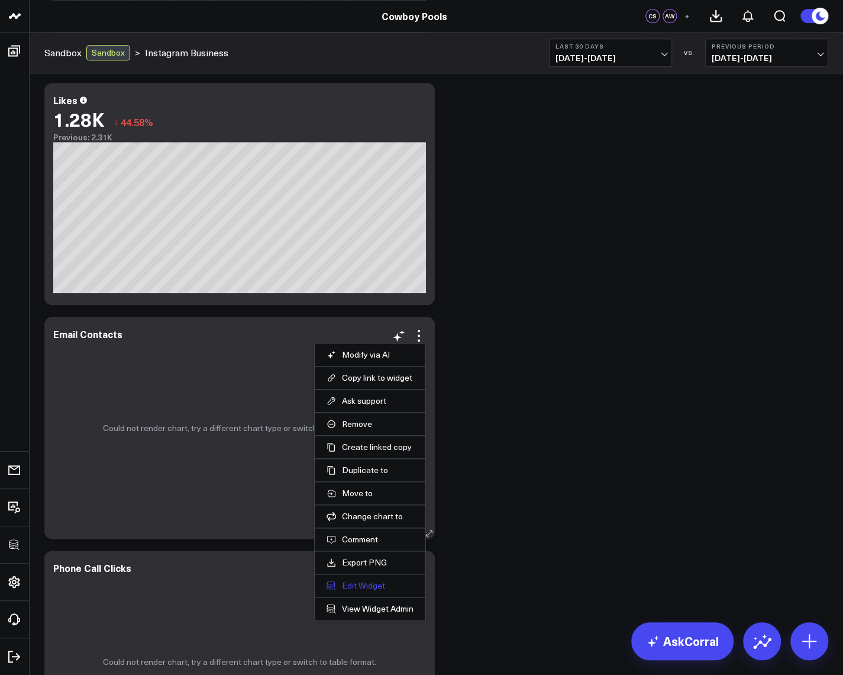
click at [365, 584] on button "Edit Widget" at bounding box center [370, 585] width 87 height 11
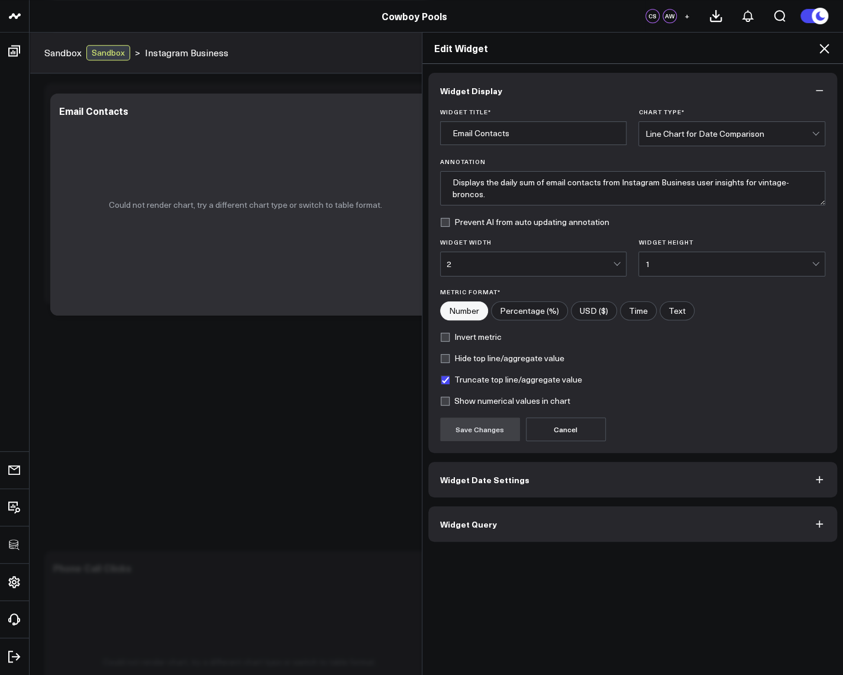
click at [468, 529] on button "Widget Query" at bounding box center [634, 524] width 410 height 36
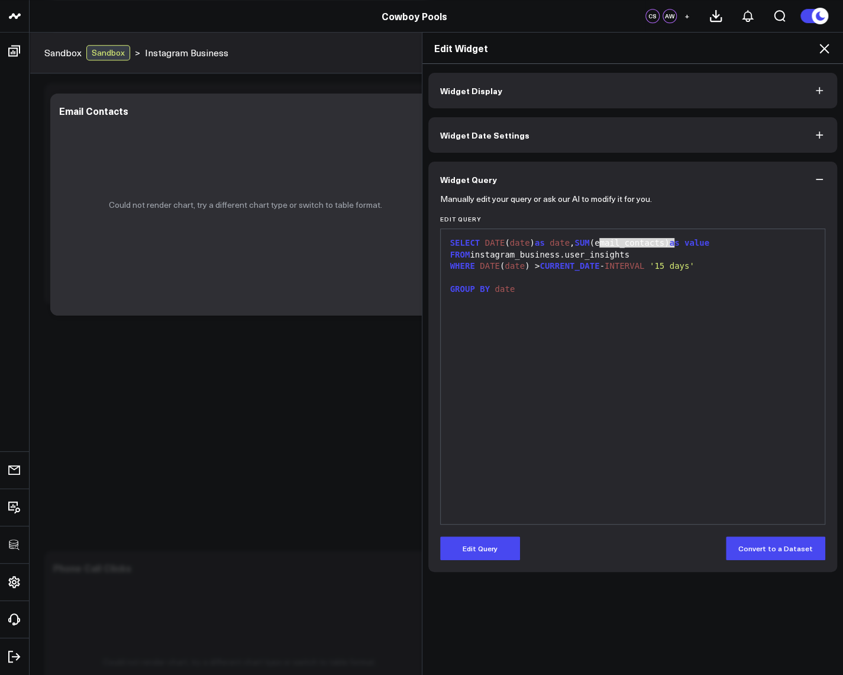
drag, startPoint x: 597, startPoint y: 244, endPoint x: 668, endPoint y: 237, distance: 71.4
click at [668, 237] on div "SELECT DATE ( date ) as date , SUM (email_contacts) as value" at bounding box center [633, 243] width 373 height 12
click at [488, 550] on button "Edit Query" at bounding box center [480, 548] width 80 height 24
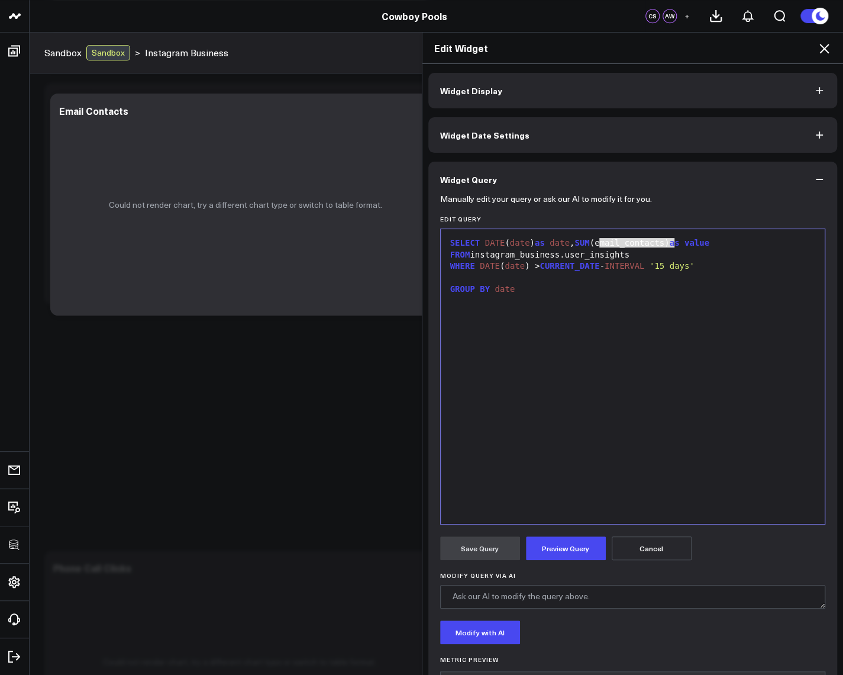
click at [636, 245] on div "SELECT DATE ( date ) as date , SUM (email_contacts) as value" at bounding box center [633, 243] width 373 height 12
drag, startPoint x: 601, startPoint y: 245, endPoint x: 670, endPoint y: 243, distance: 69.3
click at [670, 243] on div "SELECT DATE ( date ) as date , SUM (email_contacts) as value" at bounding box center [633, 243] width 373 height 12
click at [553, 270] on span "CURRENT_DATE" at bounding box center [570, 265] width 60 height 9
click at [562, 548] on button "Preview Query" at bounding box center [566, 548] width 80 height 24
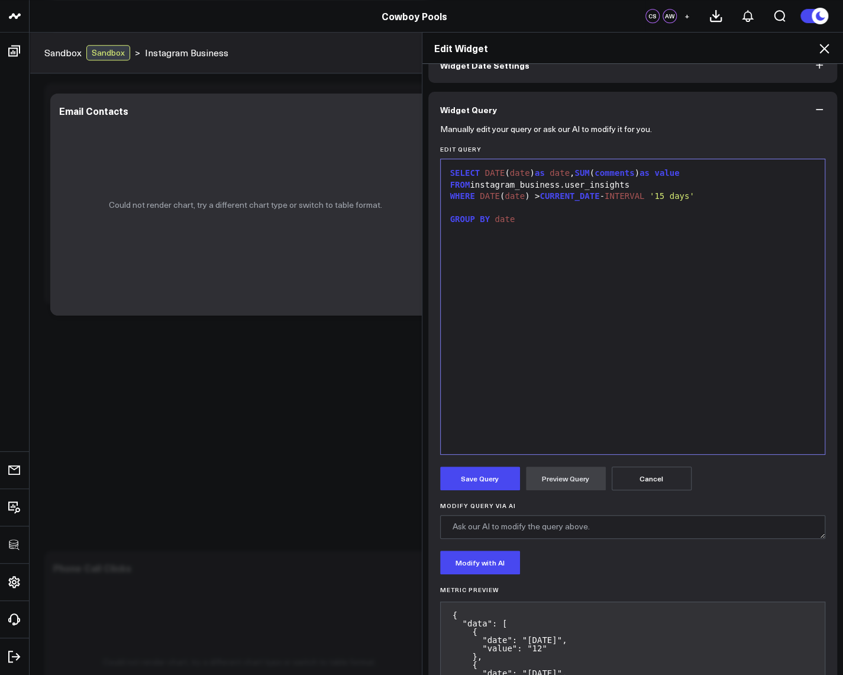
scroll to position [213, 0]
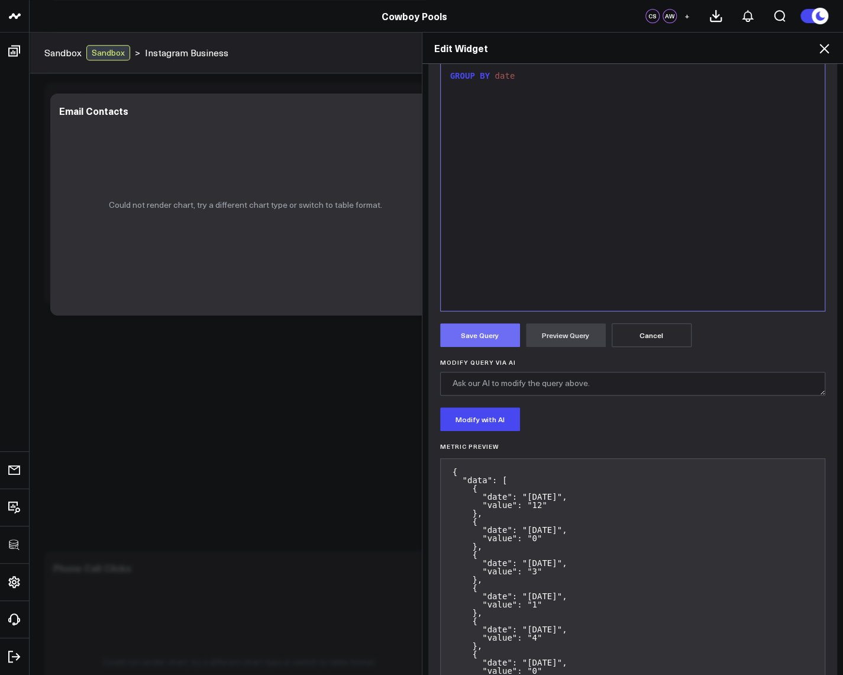
click at [473, 337] on button "Save Query" at bounding box center [480, 335] width 80 height 24
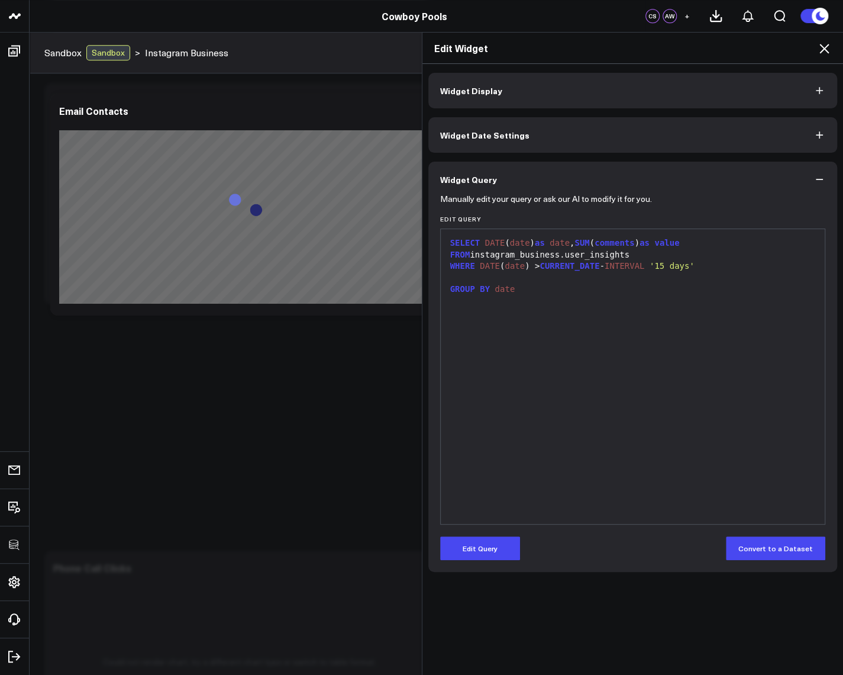
scroll to position [0, 0]
click at [826, 51] on icon at bounding box center [824, 48] width 14 height 14
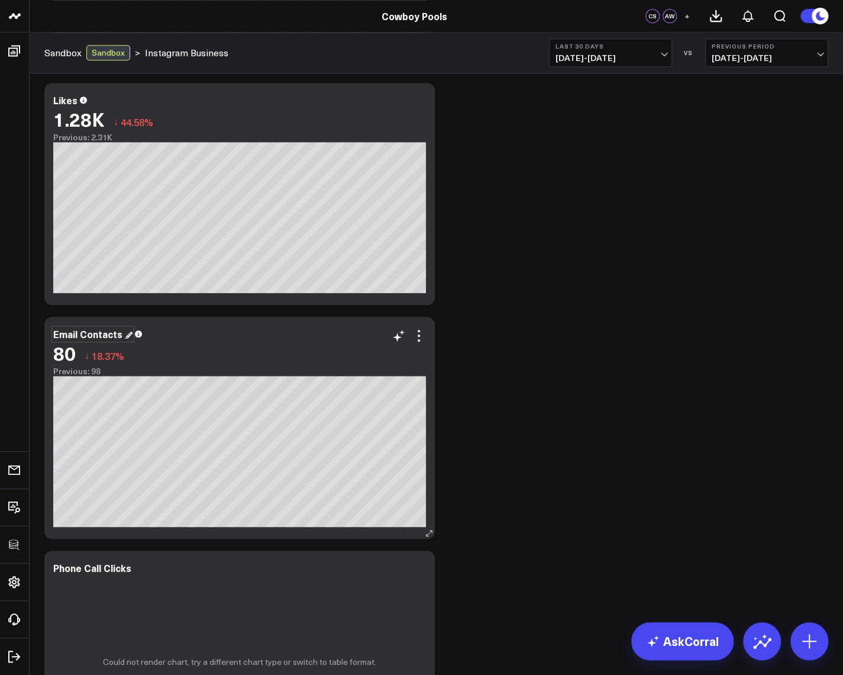
click at [92, 336] on div "Email Contacts" at bounding box center [92, 333] width 79 height 13
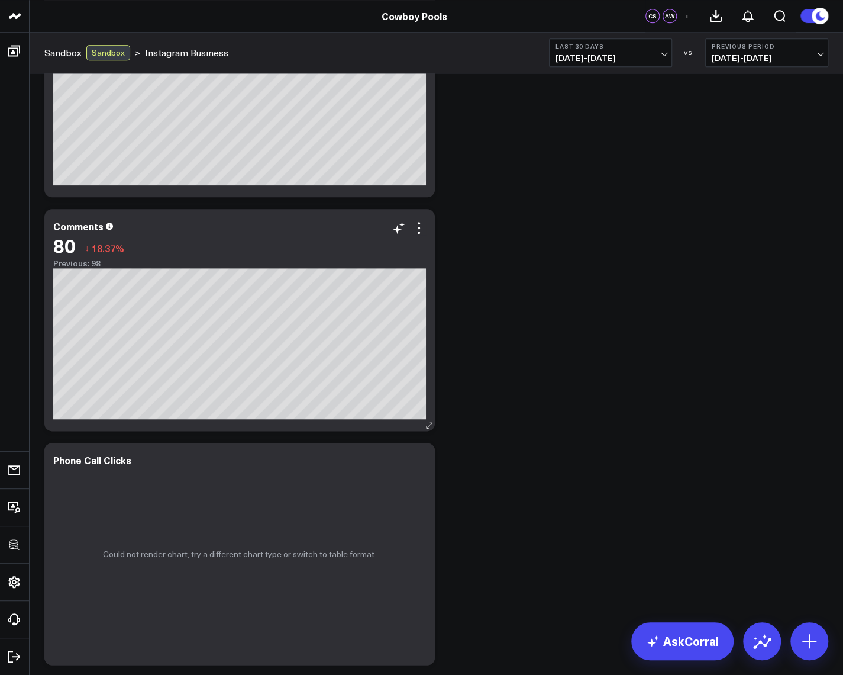
scroll to position [710, 0]
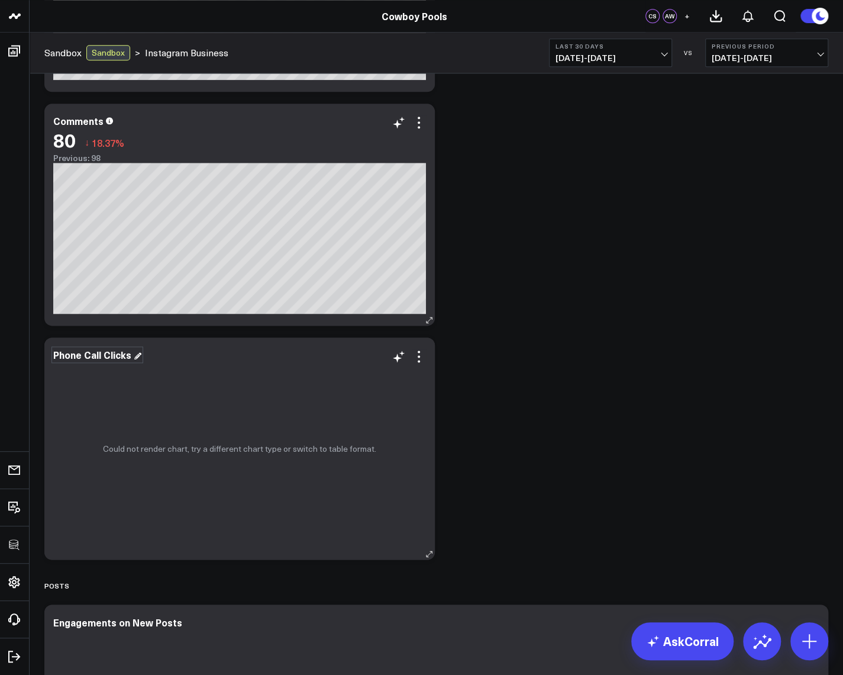
click at [91, 351] on div "Phone Call Clicks" at bounding box center [97, 354] width 88 height 13
click at [424, 356] on icon at bounding box center [419, 356] width 14 height 14
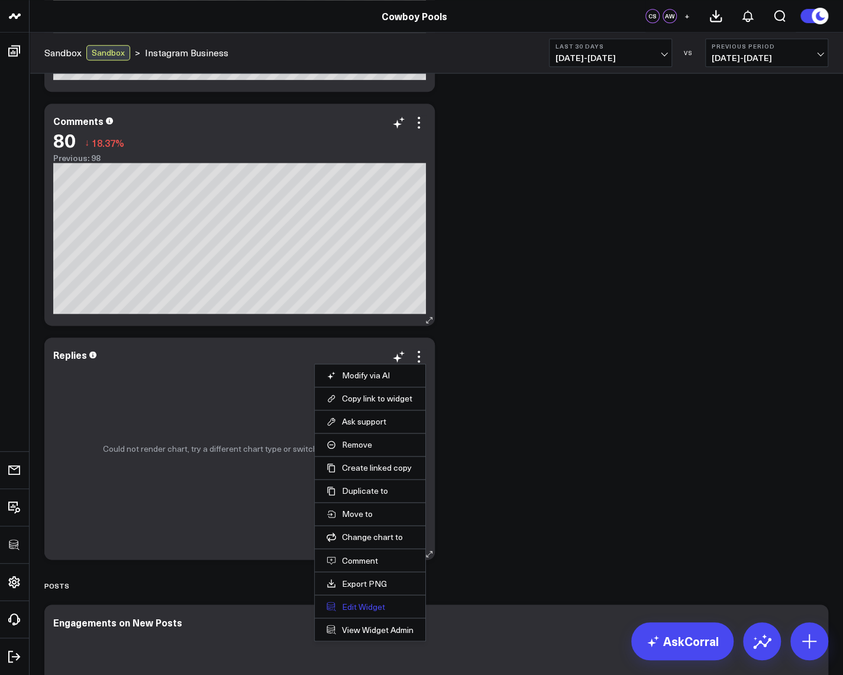
click at [362, 602] on button "Edit Widget" at bounding box center [370, 606] width 87 height 11
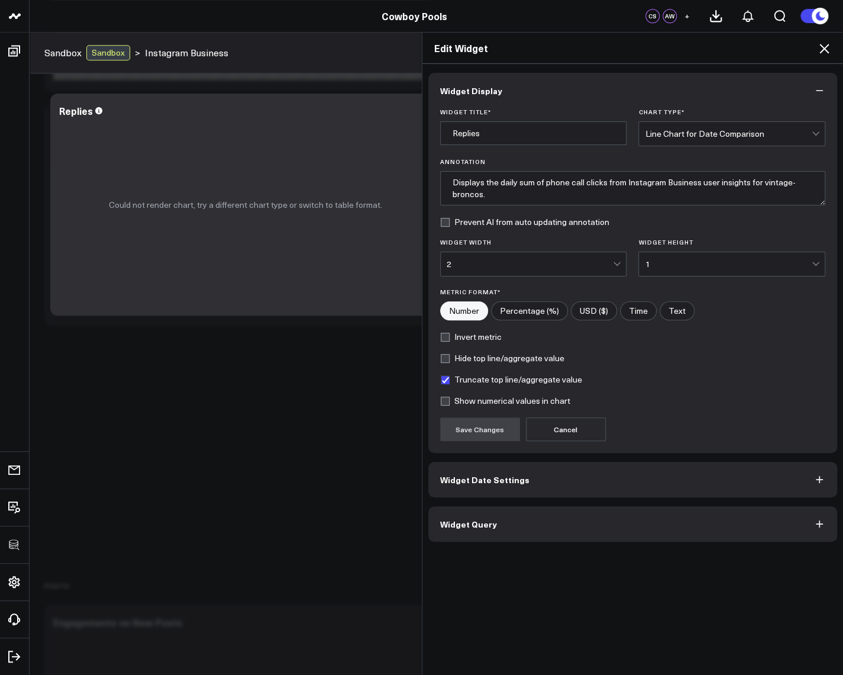
click at [475, 522] on span "Widget Query" at bounding box center [468, 523] width 57 height 9
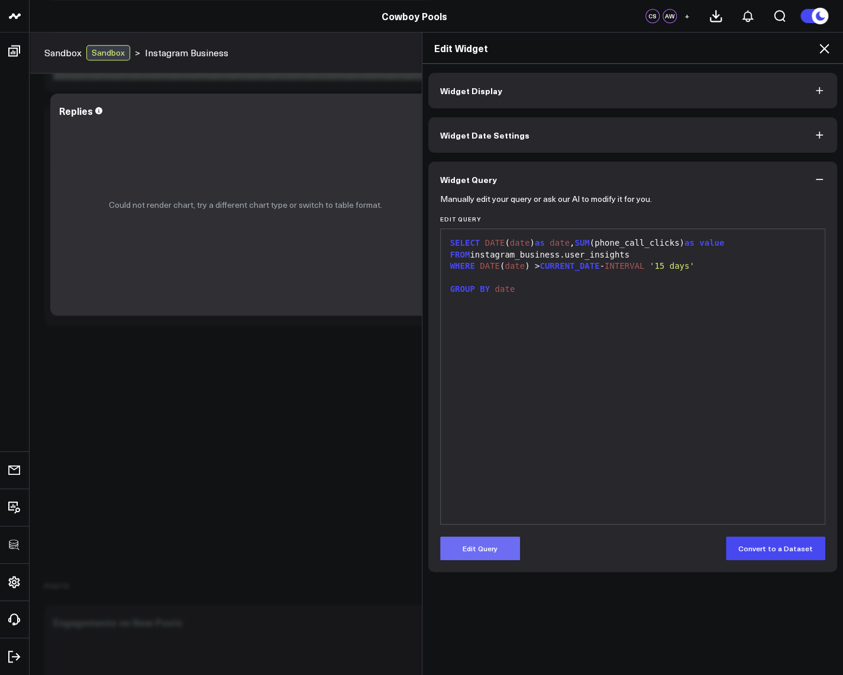
click at [476, 546] on button "Edit Query" at bounding box center [480, 548] width 80 height 24
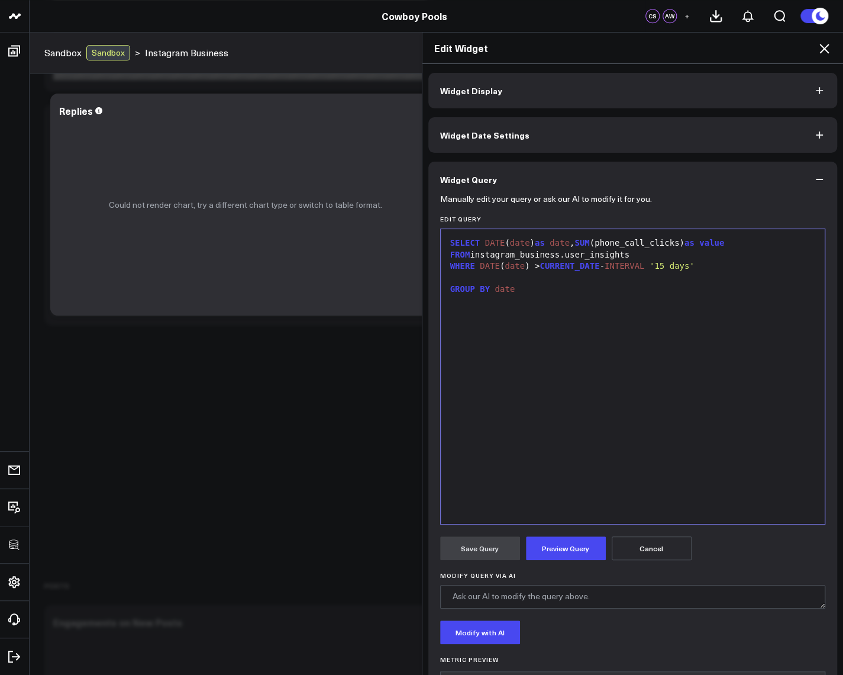
click at [616, 244] on div "SELECT DATE ( date ) as date , SUM (phone_call_clicks) as value" at bounding box center [633, 243] width 373 height 12
click at [545, 559] on form "Manually edit your query or ask our AI to modify it for you. Edit Query 9 1 2 3…" at bounding box center [633, 452] width 386 height 510
click at [554, 553] on button "Preview Query" at bounding box center [566, 548] width 80 height 24
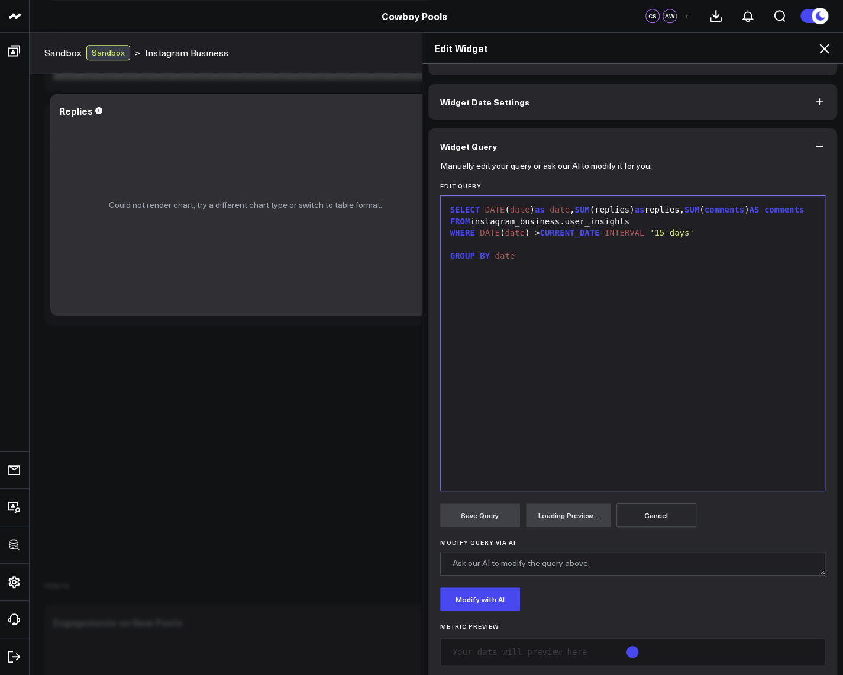
scroll to position [51, 0]
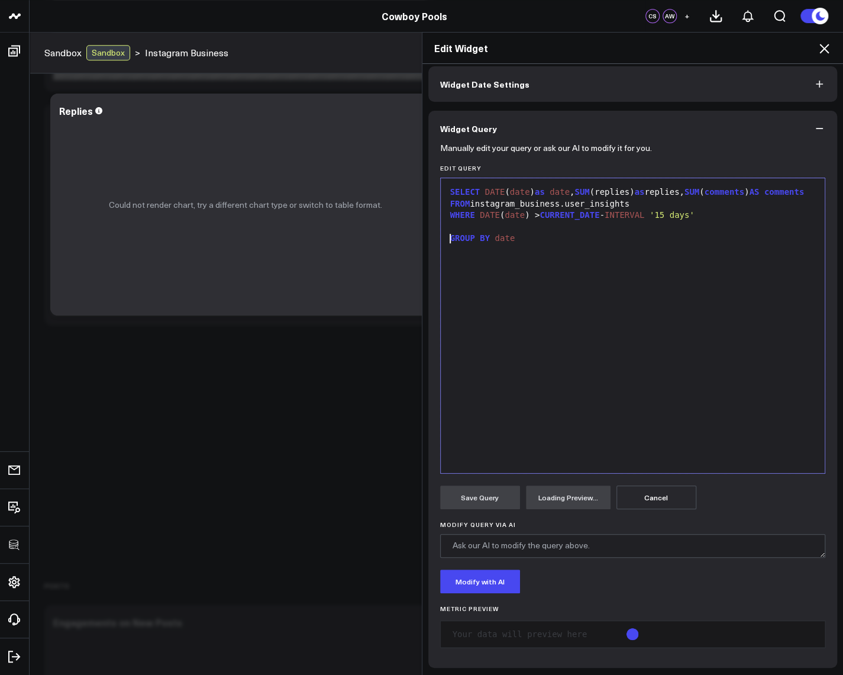
click at [497, 233] on div at bounding box center [633, 227] width 373 height 12
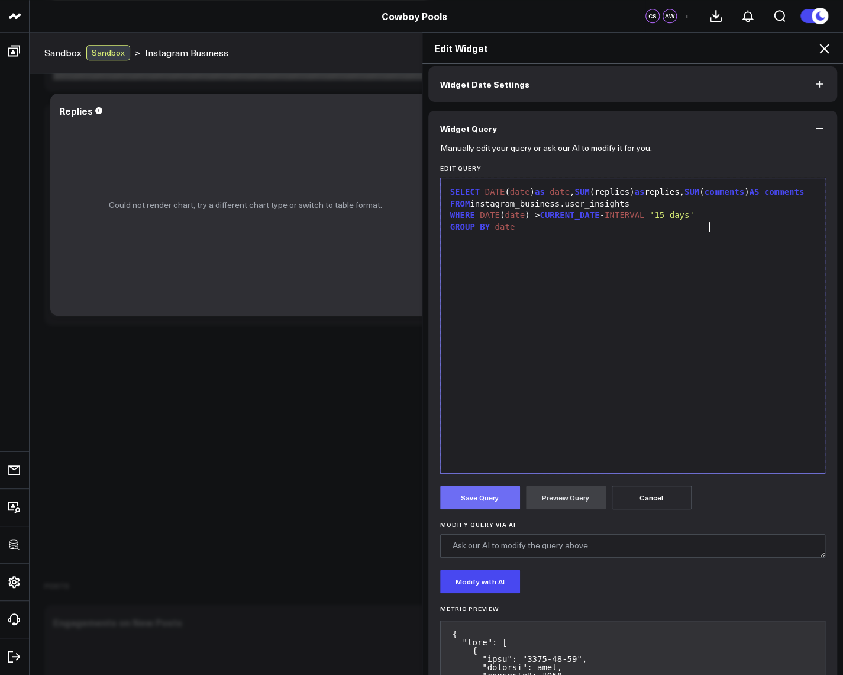
click at [494, 494] on button "Save Query" at bounding box center [480, 497] width 80 height 24
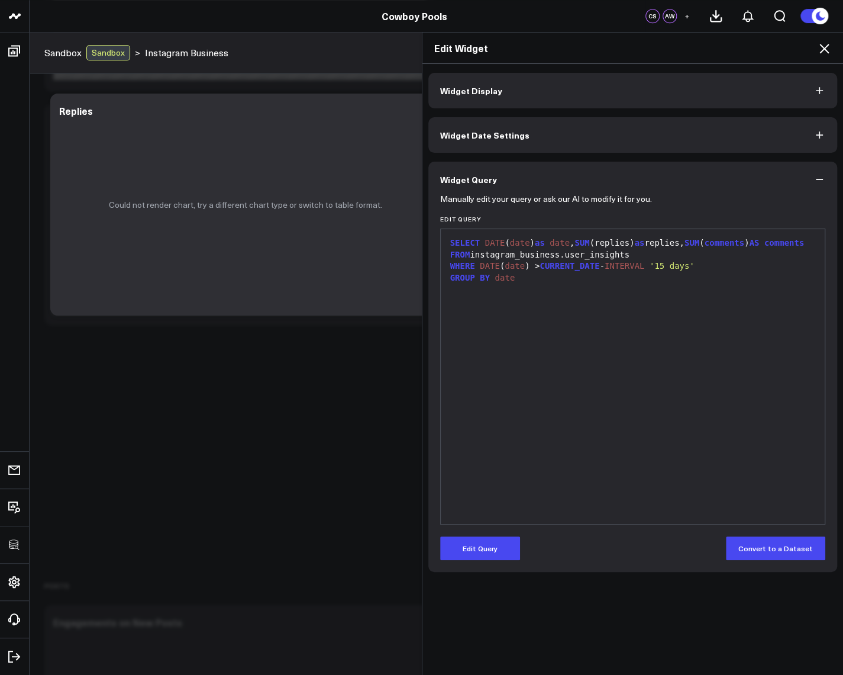
scroll to position [0, 0]
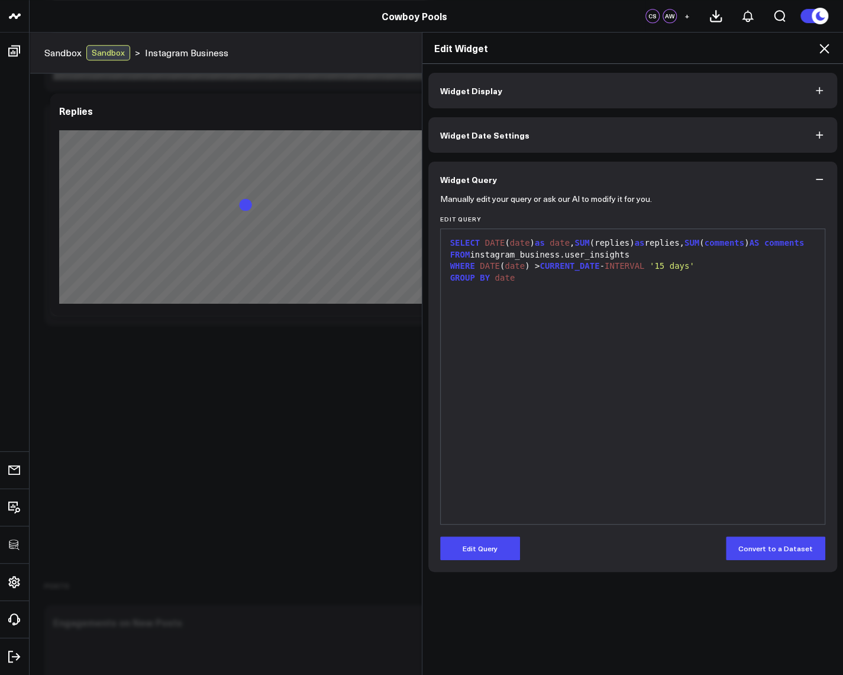
click at [827, 39] on div "Edit Widget" at bounding box center [633, 48] width 421 height 31
click at [825, 47] on icon at bounding box center [824, 48] width 9 height 9
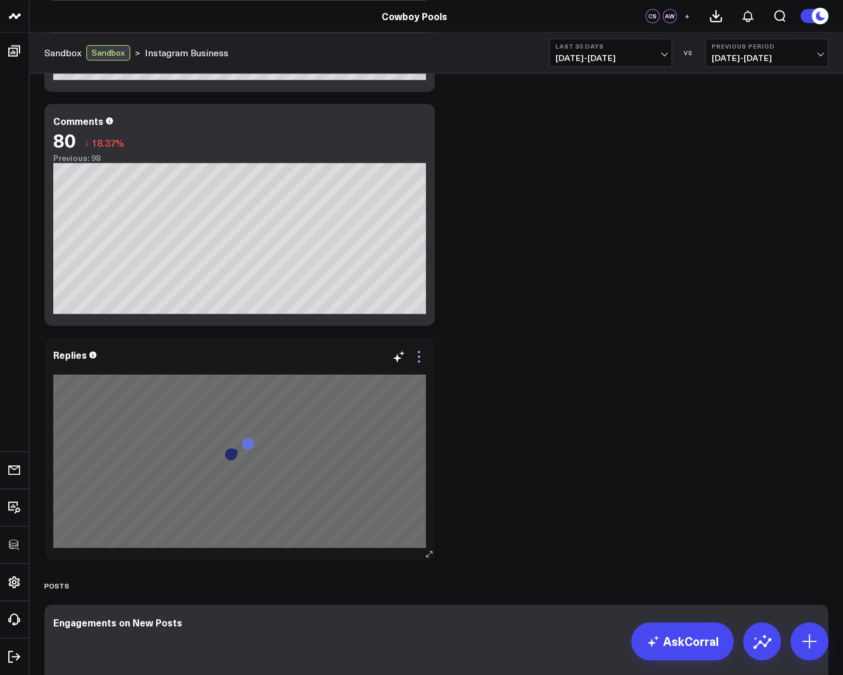
click at [418, 355] on icon at bounding box center [419, 356] width 14 height 14
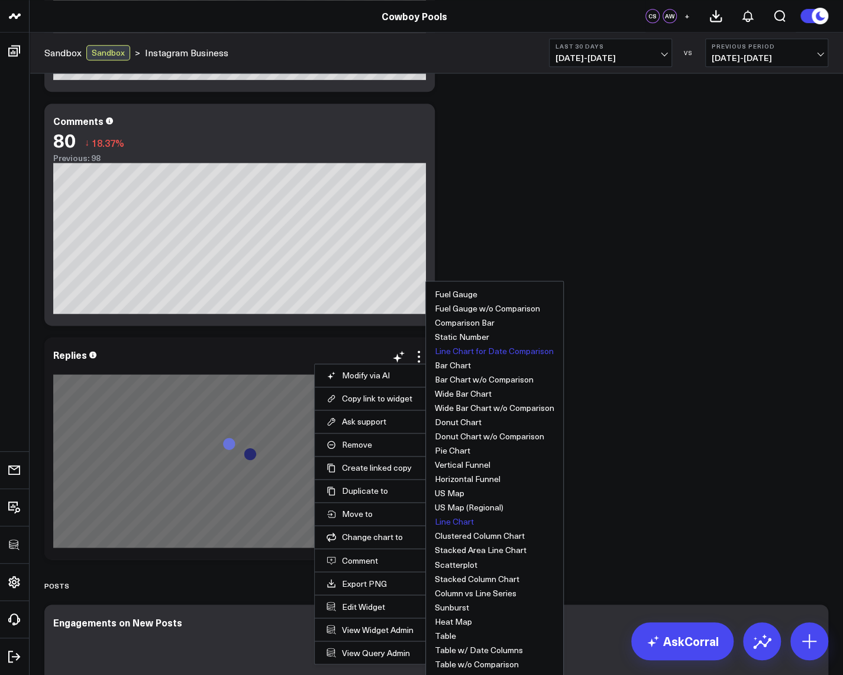
click at [455, 523] on button "Line Chart" at bounding box center [454, 521] width 39 height 8
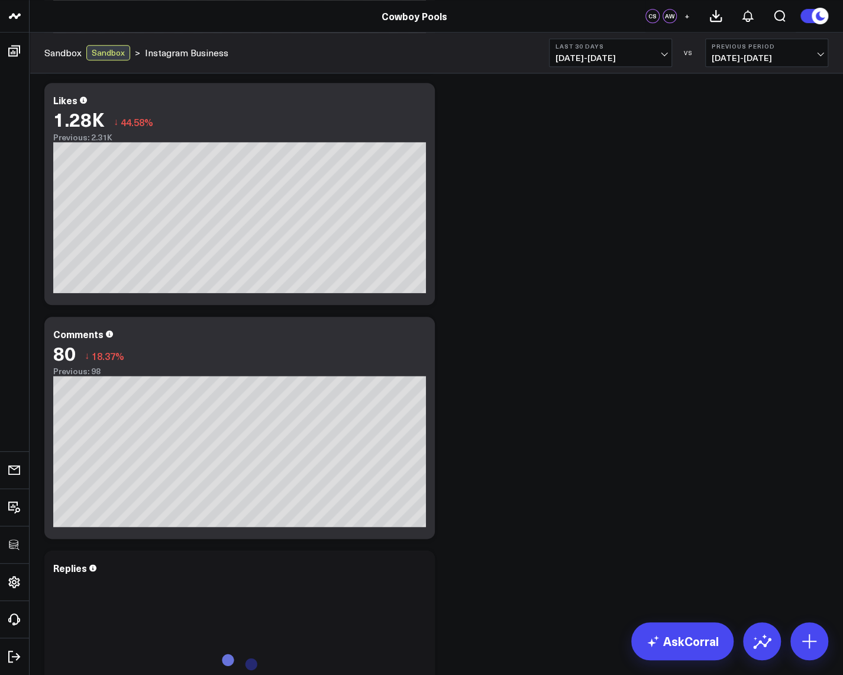
scroll to position [781, 0]
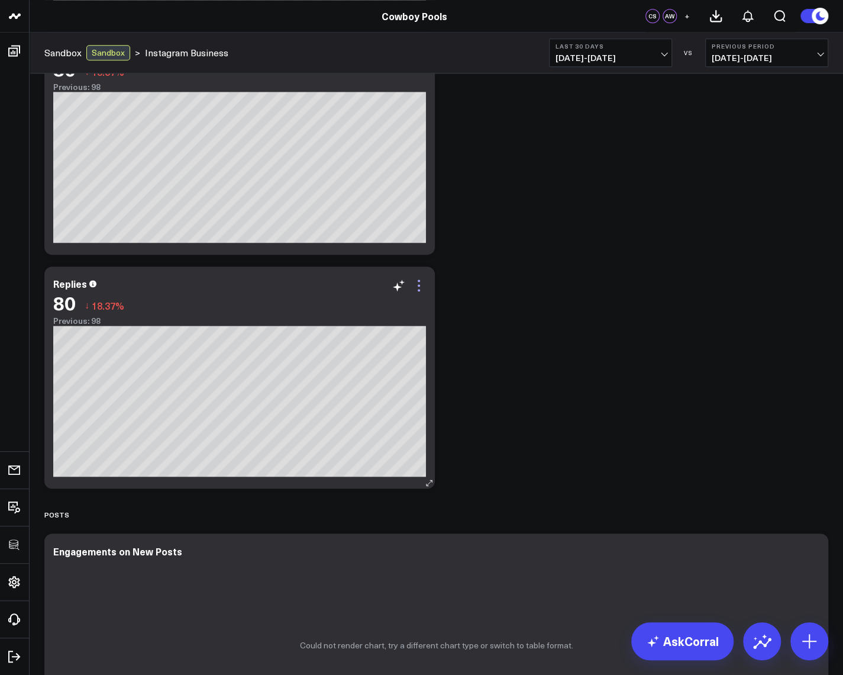
click at [420, 286] on icon at bounding box center [419, 285] width 14 height 14
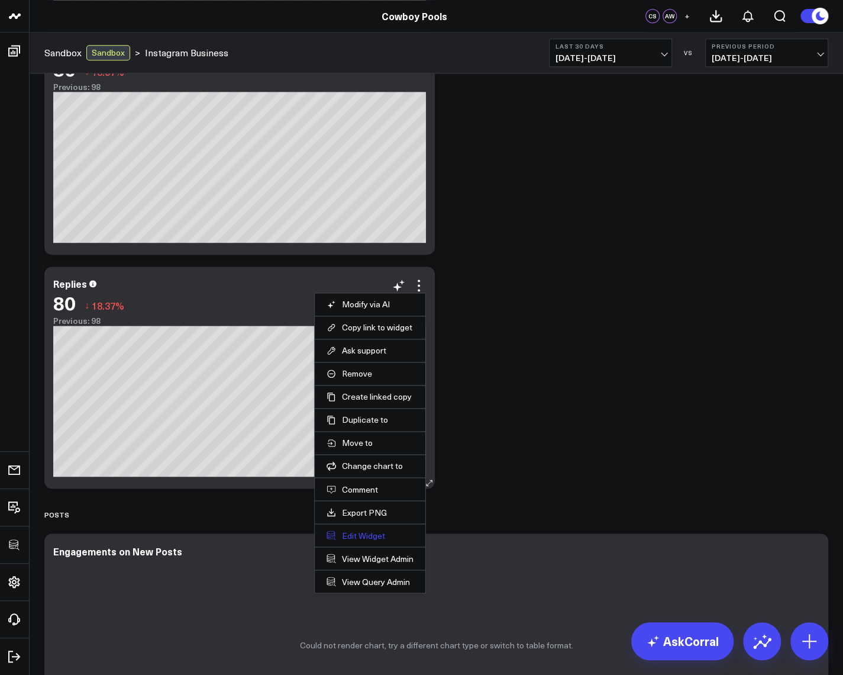
click at [366, 536] on button "Edit Widget" at bounding box center [370, 535] width 87 height 11
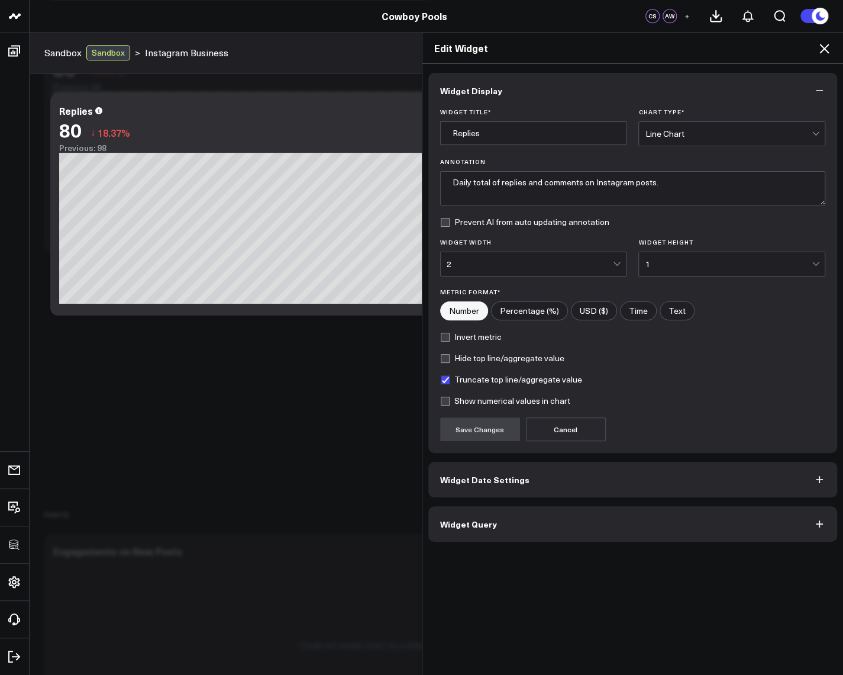
click at [473, 513] on button "Widget Query" at bounding box center [634, 524] width 410 height 36
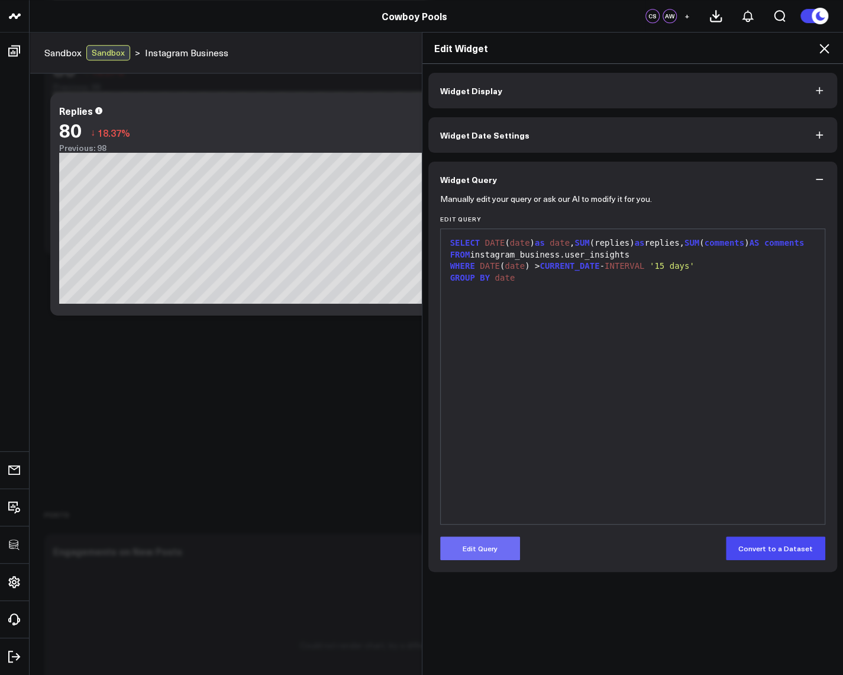
click at [487, 542] on button "Edit Query" at bounding box center [480, 548] width 80 height 24
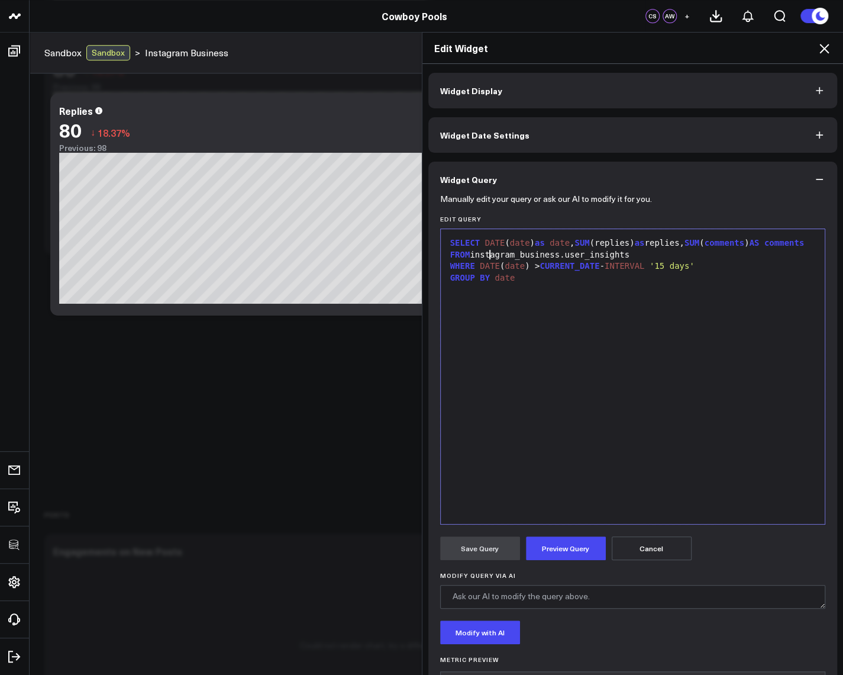
click at [525, 249] on div "SELECT DATE ( date ) as date , SUM (replies) as replies, SUM ( comments ) AS co…" at bounding box center [633, 243] width 373 height 12
drag, startPoint x: 694, startPoint y: 242, endPoint x: 723, endPoint y: 236, distance: 30.2
click at [729, 236] on div "SELECT DATE ( date ) as date , SUM (replies) as replies, SUM ( comments ) AS co…" at bounding box center [633, 376] width 373 height 283
click at [674, 244] on div "SELECT DATE ( date ) as date , SUM (replies) as replies, SUM ( comments ) AS co…" at bounding box center [633, 243] width 373 height 12
click at [674, 244] on div "SELECT DATE ( date ) as date , SUM ( replies ) as replies, SUM ( comments ) AS …" at bounding box center [633, 243] width 373 height 12
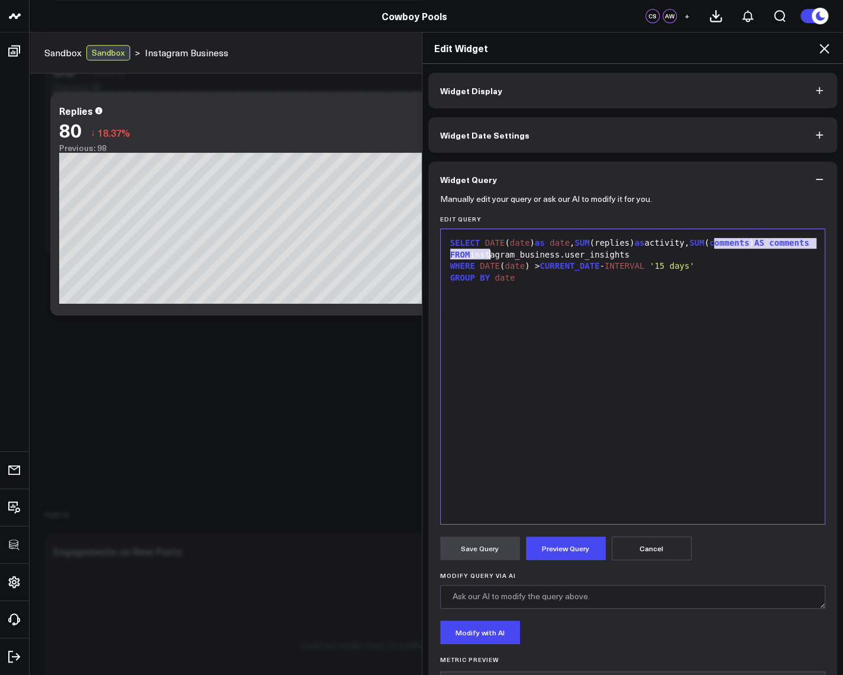
drag, startPoint x: 710, startPoint y: 241, endPoint x: 721, endPoint y: 255, distance: 17.2
click at [721, 249] on div "SELECT DATE ( date ) as date , SUM (replies) as activity, SUM ( comments ) AS c…" at bounding box center [633, 243] width 373 height 12
click at [600, 289] on div "SELECT DATE ( date ) as date , SUM (replies) as activity FROM instagram_busines…" at bounding box center [633, 376] width 373 height 283
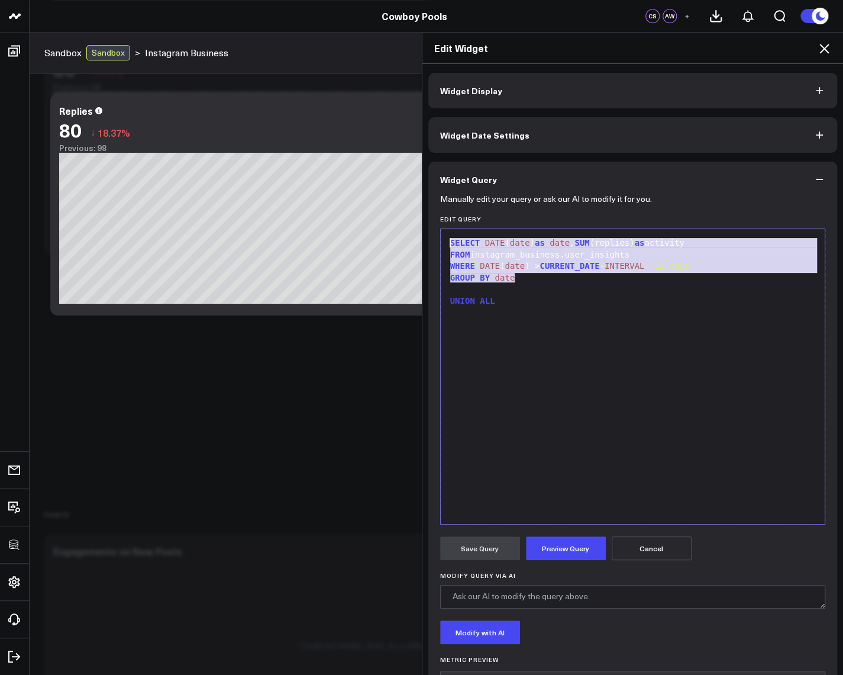
drag, startPoint x: 518, startPoint y: 275, endPoint x: 415, endPoint y: 234, distance: 110.8
click at [415, 234] on div "Edit Widget Widget Display Widget Date Settings Widget Query Manually edit your…" at bounding box center [421, 353] width 843 height 643
copy div "SELECT DATE ( date ) as date , SUM (replies) as activity FROM instagram_busines…"
click at [611, 478] on div "SELECT DATE ( date ) as date , SUM (replies) as activity FROM instagram_busines…" at bounding box center [633, 376] width 373 height 283
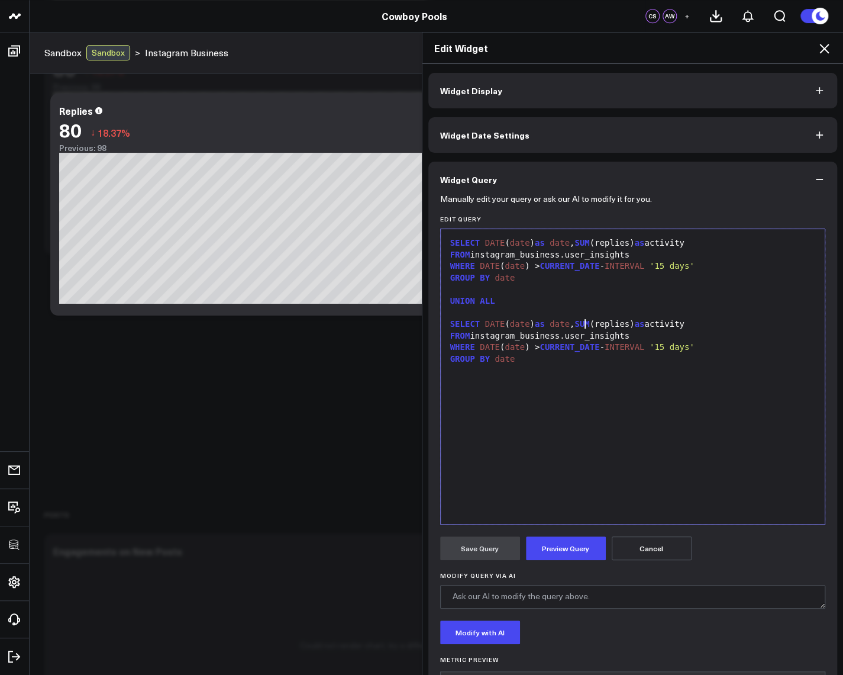
click at [579, 321] on span "SUM" at bounding box center [582, 323] width 15 height 9
click at [459, 330] on div "SELECT DATE ( date ) as date , 'Replies' as activity, SUM (replies) as activity" at bounding box center [633, 324] width 373 height 12
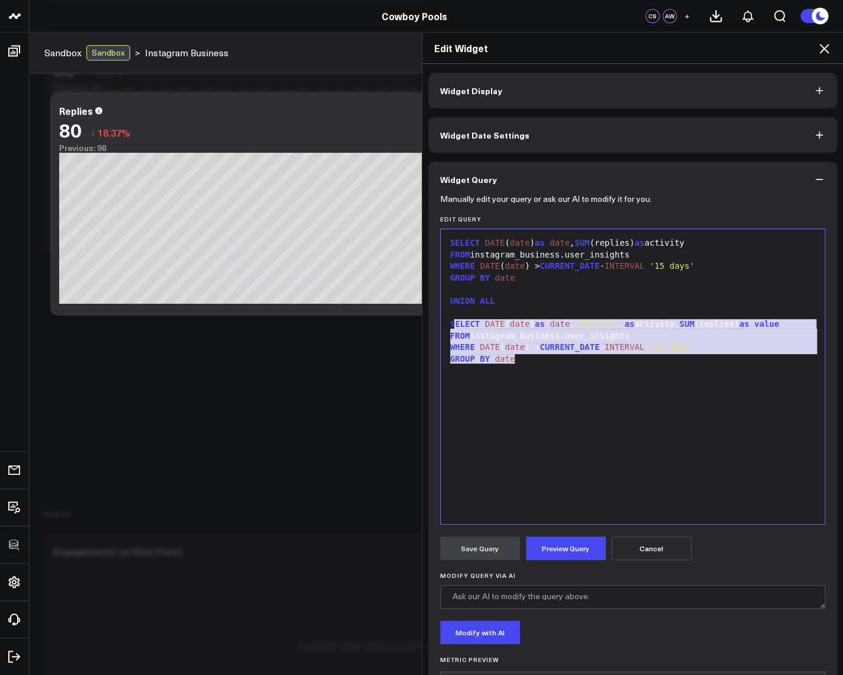
drag, startPoint x: 592, startPoint y: 360, endPoint x: 430, endPoint y: 324, distance: 165.7
click at [430, 324] on div "Manually edit your query or ask our AI to modify it for you. Edit Query 99 1 2 …" at bounding box center [634, 457] width 410 height 521
copy div "SELECT DATE ( date ) as date , 'Replies' as activity, SUM (replies) as value FR…"
click at [575, 270] on div "WHERE DATE ( date ) > CURRENT_DATE - INTERVAL '15 days'" at bounding box center [633, 266] width 373 height 12
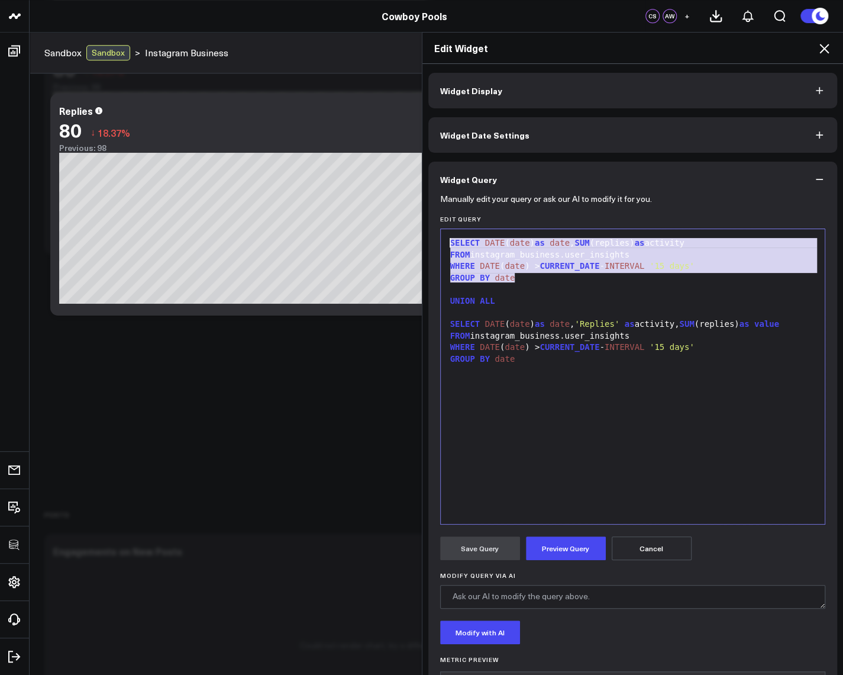
drag, startPoint x: 520, startPoint y: 277, endPoint x: 432, endPoint y: 234, distance: 98.2
click at [432, 234] on div "Manually edit your query or ask our AI to modify it for you. Edit Query 99 1 2 …" at bounding box center [634, 457] width 410 height 521
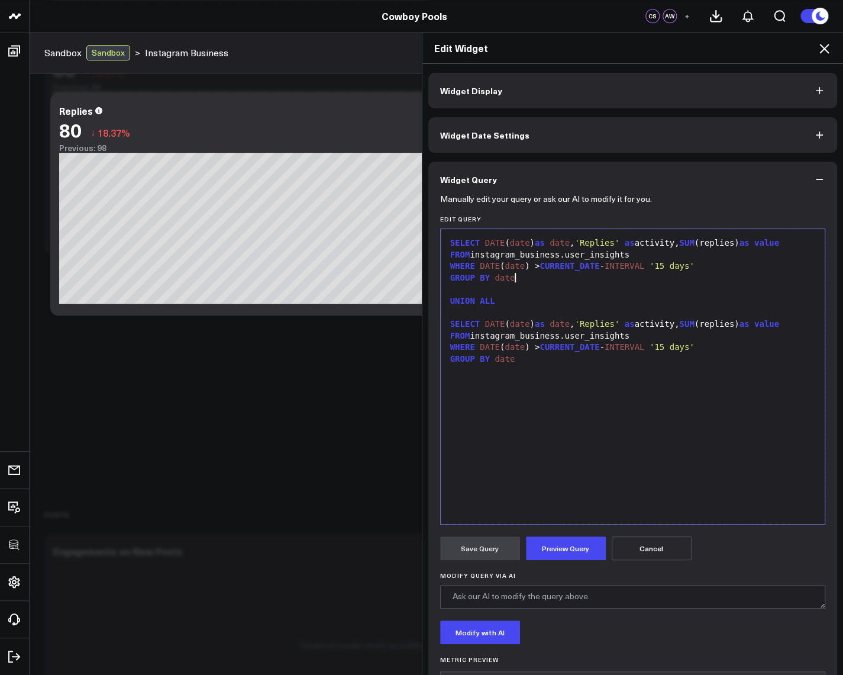
click at [597, 321] on span "'Replies'" at bounding box center [597, 323] width 45 height 9
click at [592, 243] on span "'Replies'" at bounding box center [597, 242] width 45 height 9
click at [715, 244] on div "SELECT DATE ( date ) as date , 'Likes' as activity, SUM (replies) as value" at bounding box center [633, 243] width 373 height 12
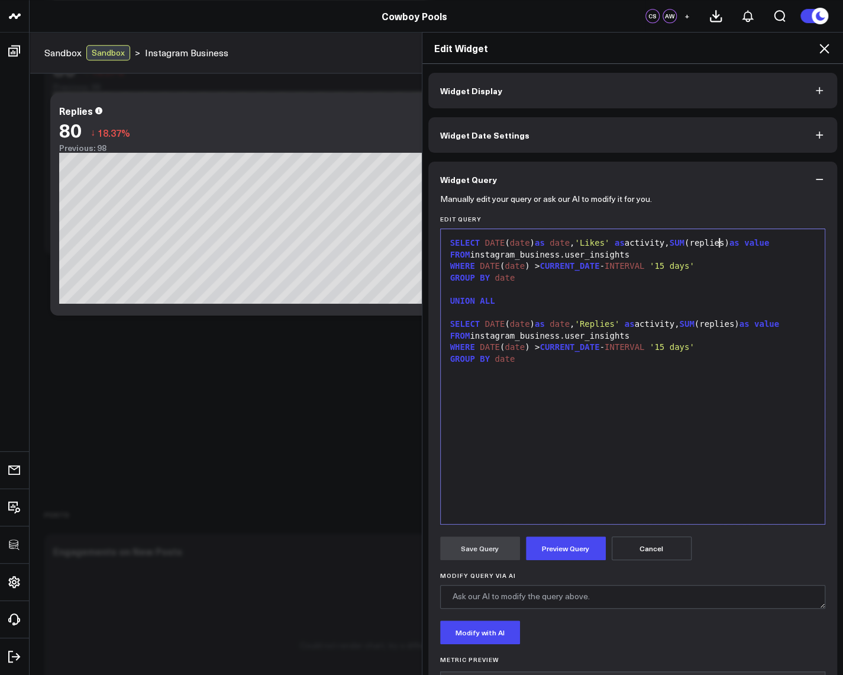
click at [715, 244] on div "SELECT DATE ( date ) as date , 'Likes' as activity, SUM (replies) as value" at bounding box center [633, 243] width 373 height 12
click at [557, 539] on button "Preview Query" at bounding box center [566, 548] width 80 height 24
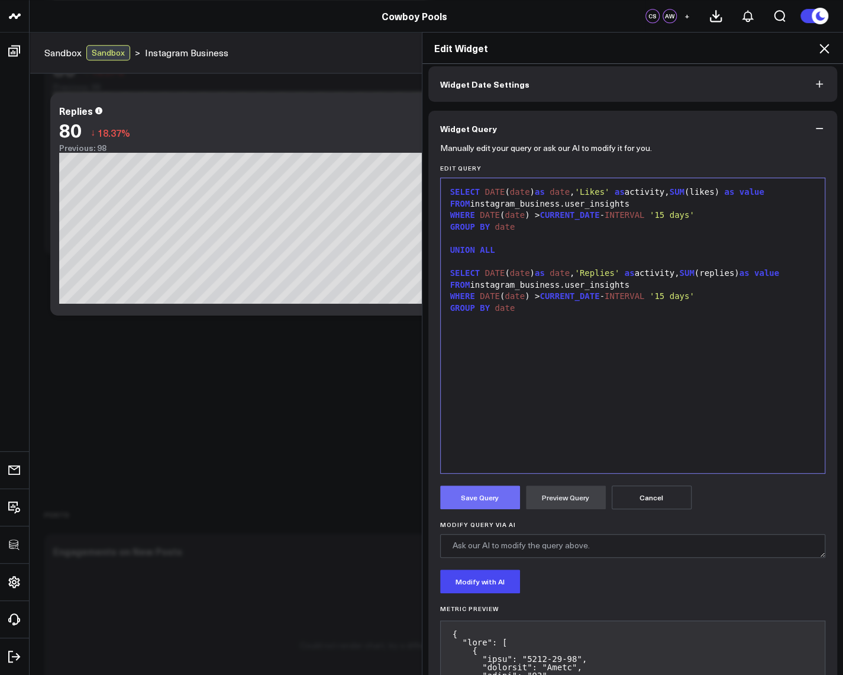
click at [479, 494] on button "Save Query" at bounding box center [480, 497] width 80 height 24
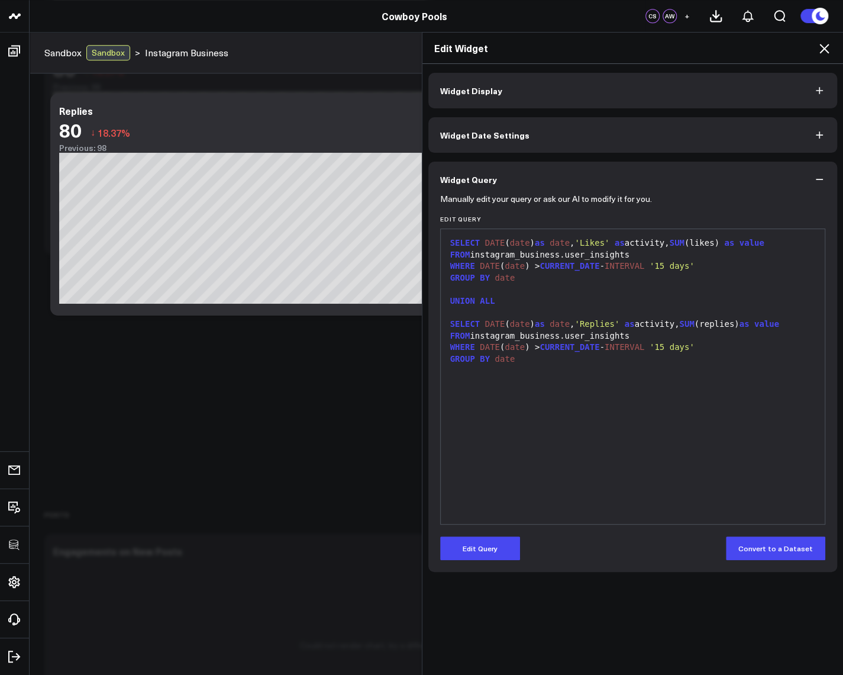
scroll to position [0, 0]
click at [545, 356] on div "GROUP BY date" at bounding box center [633, 359] width 373 height 12
click at [494, 551] on button "Edit Query" at bounding box center [480, 548] width 80 height 24
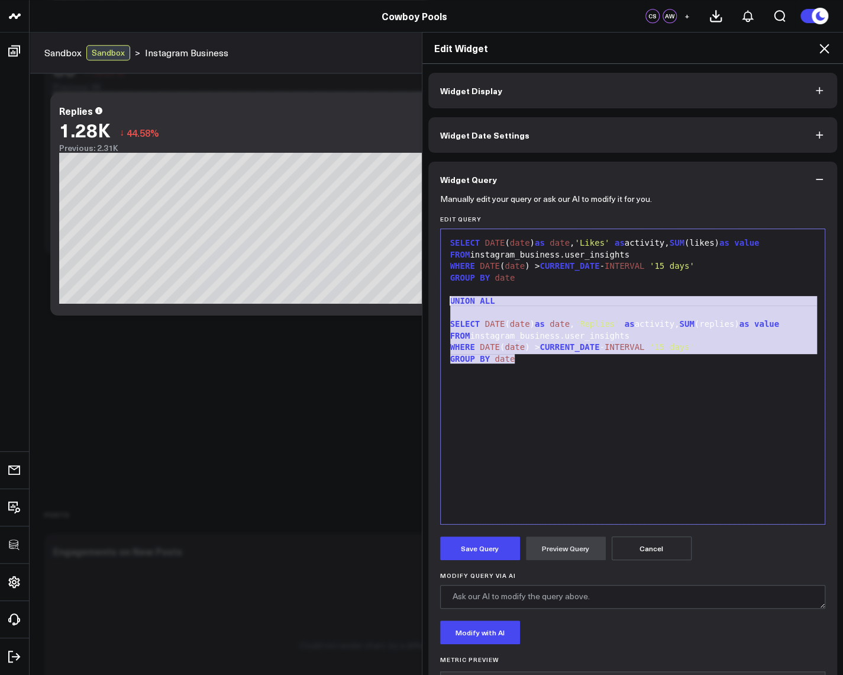
drag, startPoint x: 541, startPoint y: 369, endPoint x: 433, endPoint y: 301, distance: 127.9
copy div "UNION ALL SELECT DATE ( date ) as date , 'Replies' as activity, SUM (replies) a…"
click at [544, 463] on div "SELECT DATE ( date ) as date , 'Likes' as activity, SUM (likes) as value FROM i…" at bounding box center [633, 376] width 373 height 283
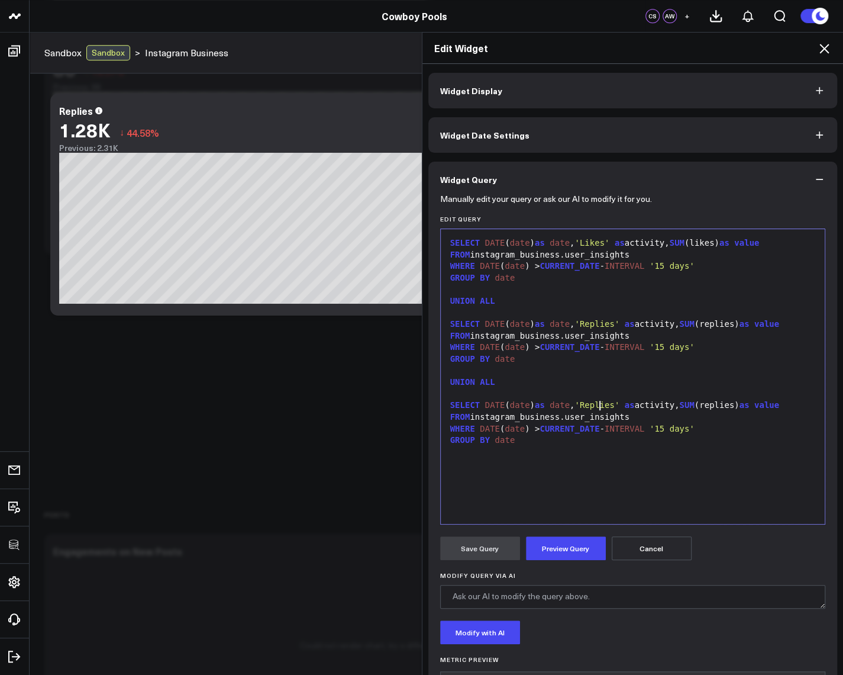
click at [595, 402] on span "'Replies'" at bounding box center [597, 404] width 45 height 9
click at [718, 406] on div "SELECT DATE ( date ) as date , 'Saves' as activity, SUM (replies) as value" at bounding box center [633, 406] width 373 height 12
click at [551, 473] on div "SELECT DATE ( date ) as date , 'Likes' as activity, SUM (likes) as value FROM i…" at bounding box center [633, 376] width 373 height 283
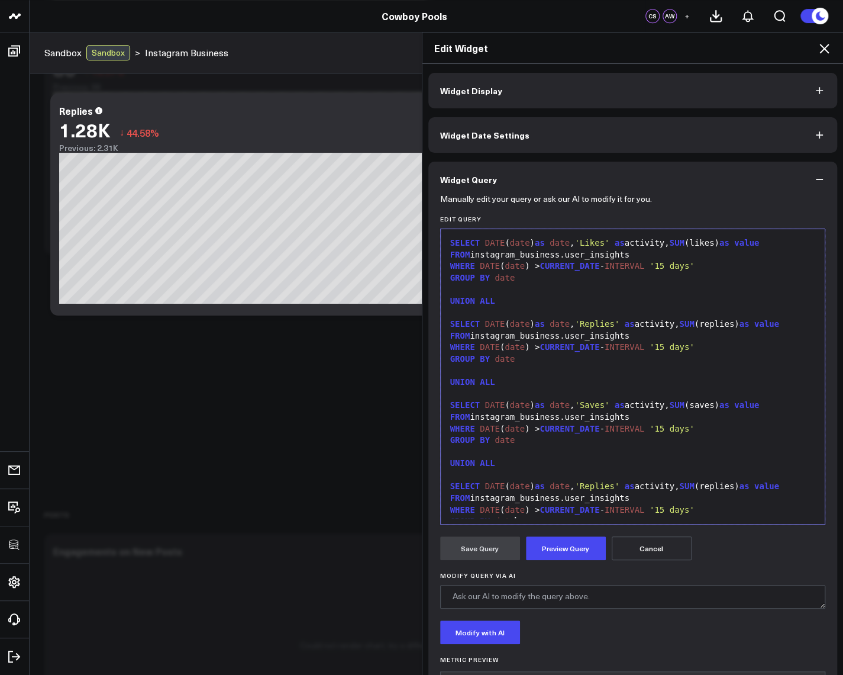
scroll to position [10, 0]
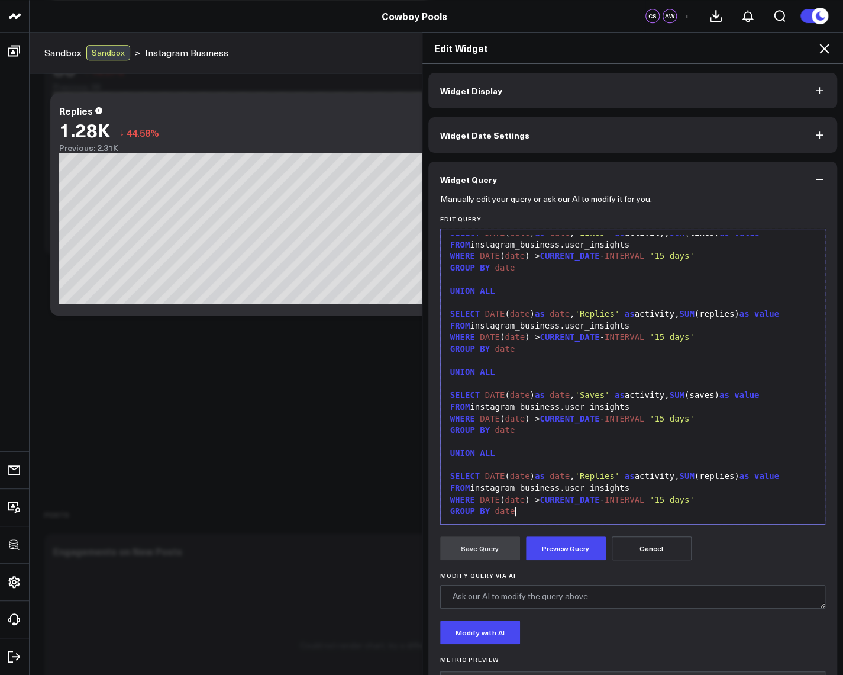
click at [610, 473] on span "'Replies'" at bounding box center [597, 475] width 45 height 9
click at [604, 479] on span "'Replies'" at bounding box center [597, 475] width 45 height 9
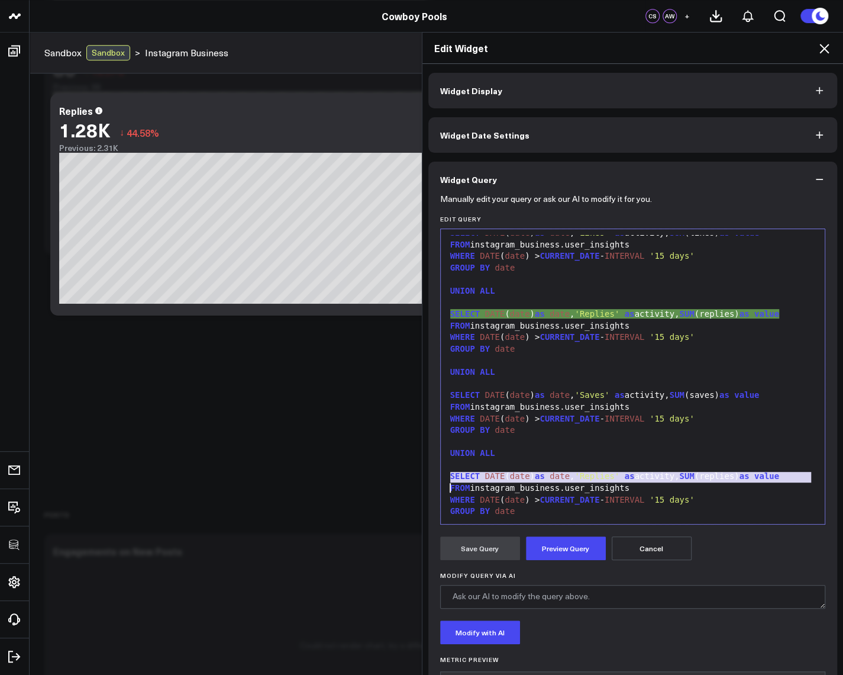
click at [604, 479] on span "'Replies'" at bounding box center [597, 475] width 45 height 9
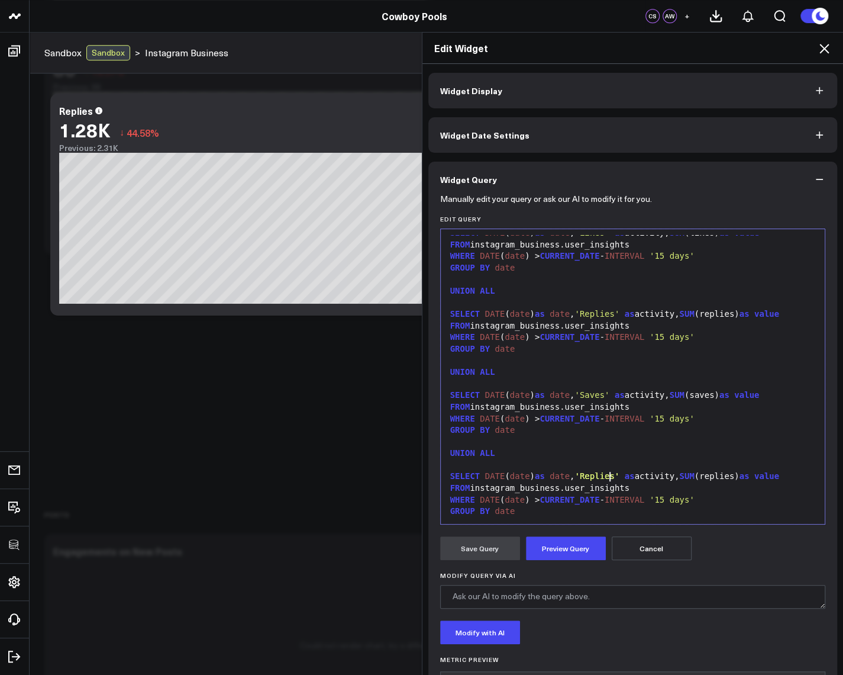
click at [604, 479] on span "'Replies'" at bounding box center [597, 475] width 45 height 9
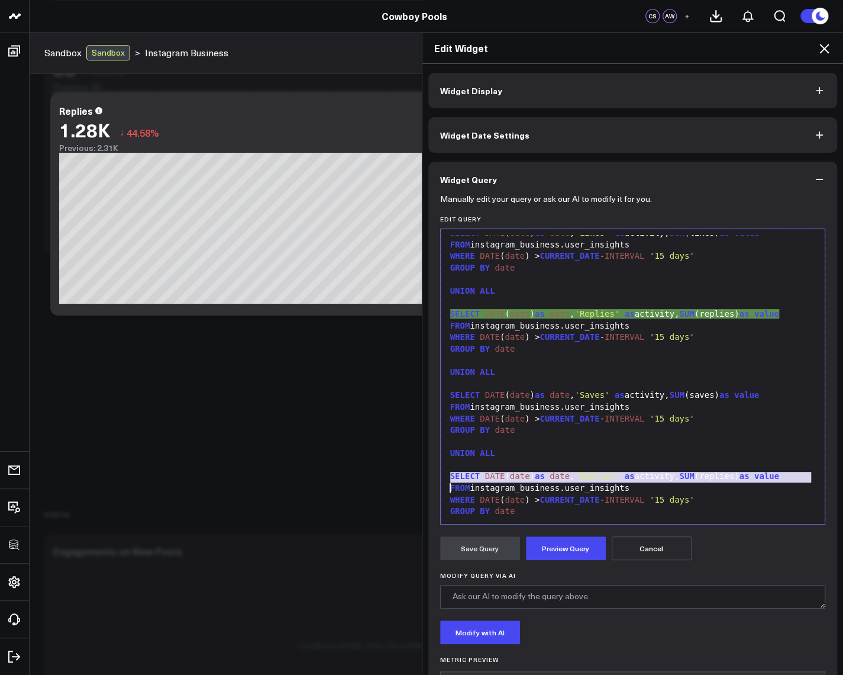
click at [604, 479] on span "'Replies'" at bounding box center [597, 475] width 45 height 9
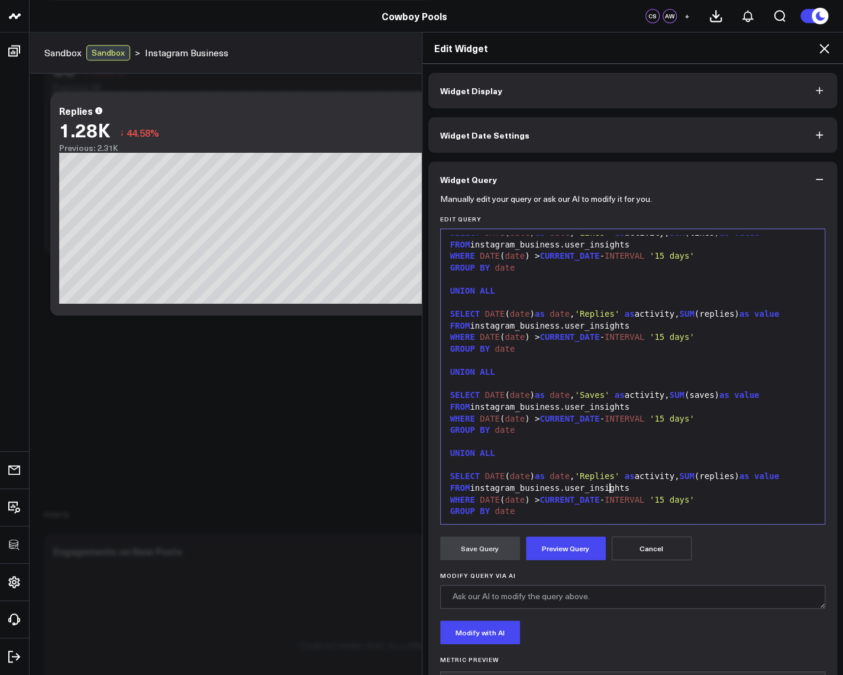
click at [603, 484] on div "FROM instagram_business.user_insights" at bounding box center [633, 488] width 373 height 12
click at [596, 475] on span "'Replies'" at bounding box center [597, 475] width 45 height 9
click at [732, 478] on div "SELECT DATE ( date ) as date , 'Shares' as activity, SUM (replies) as value" at bounding box center [633, 477] width 373 height 12
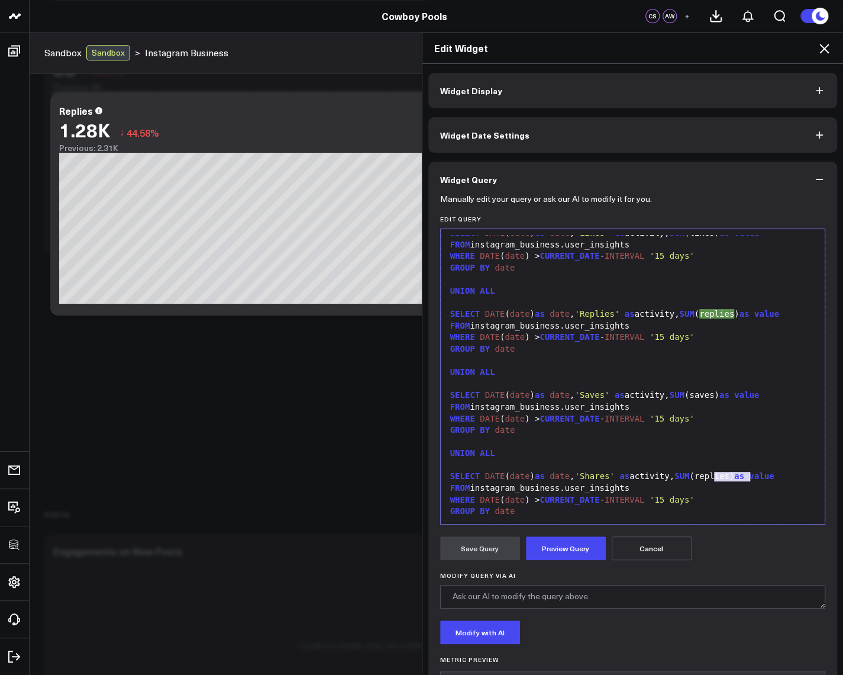
click at [732, 478] on div "SELECT DATE ( date ) as date , 'Shares' as activity, SUM (replies) as value" at bounding box center [633, 477] width 373 height 12
click at [526, 554] on button "Preview Query" at bounding box center [566, 548] width 80 height 24
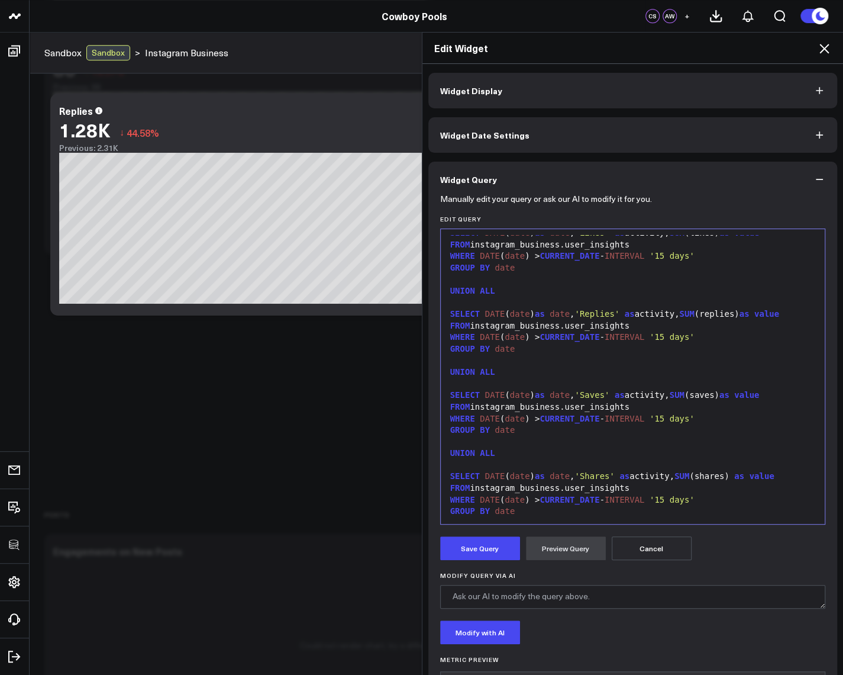
scroll to position [355, 0]
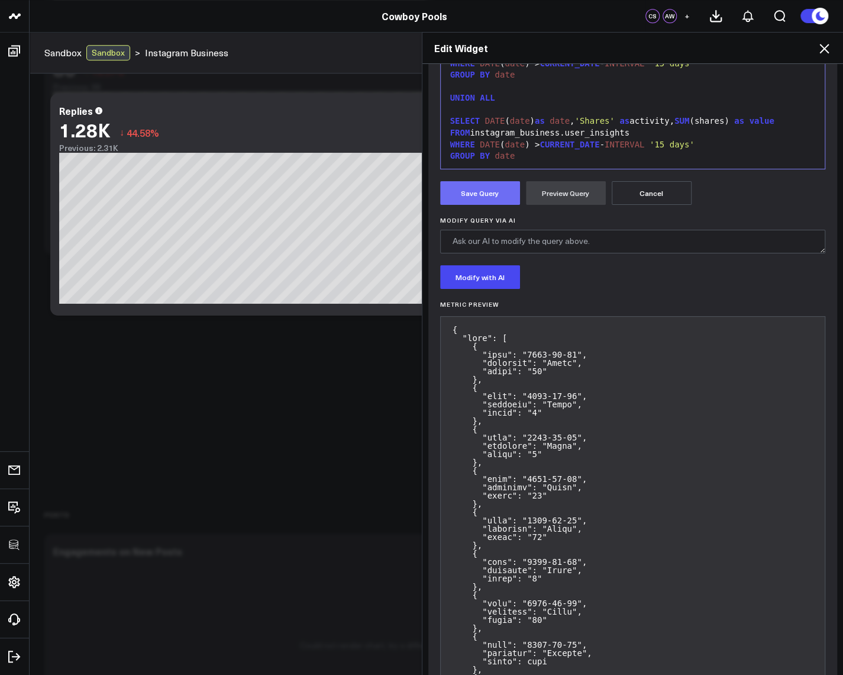
click at [474, 198] on button "Save Query" at bounding box center [480, 193] width 80 height 24
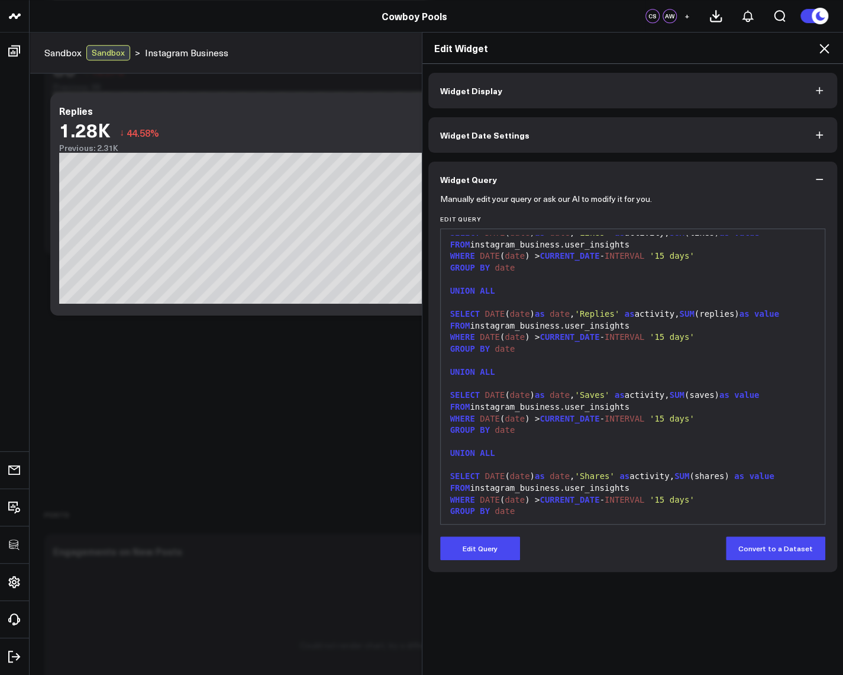
scroll to position [0, 0]
click at [827, 48] on icon at bounding box center [824, 48] width 14 height 14
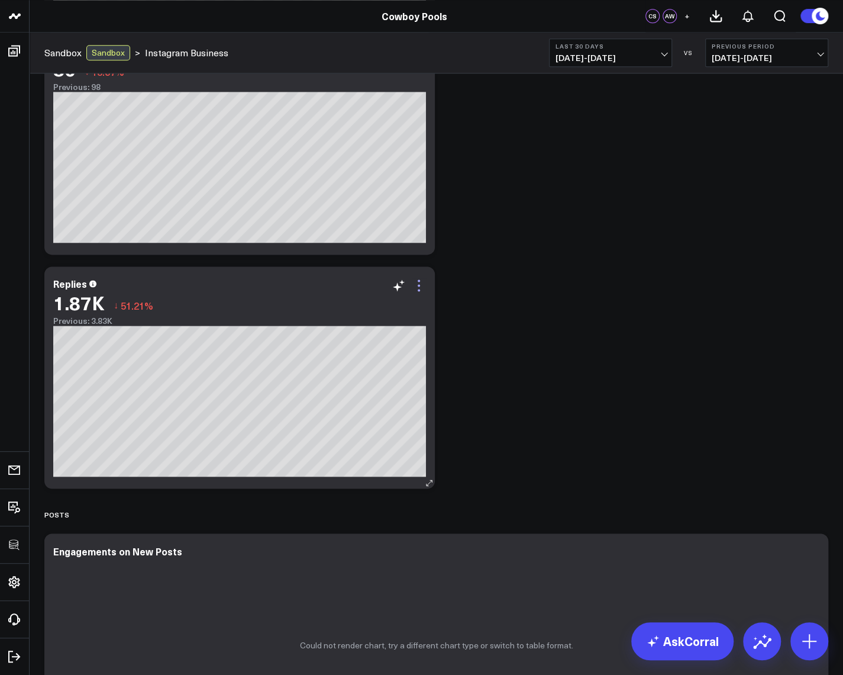
click at [415, 285] on icon at bounding box center [419, 285] width 14 height 14
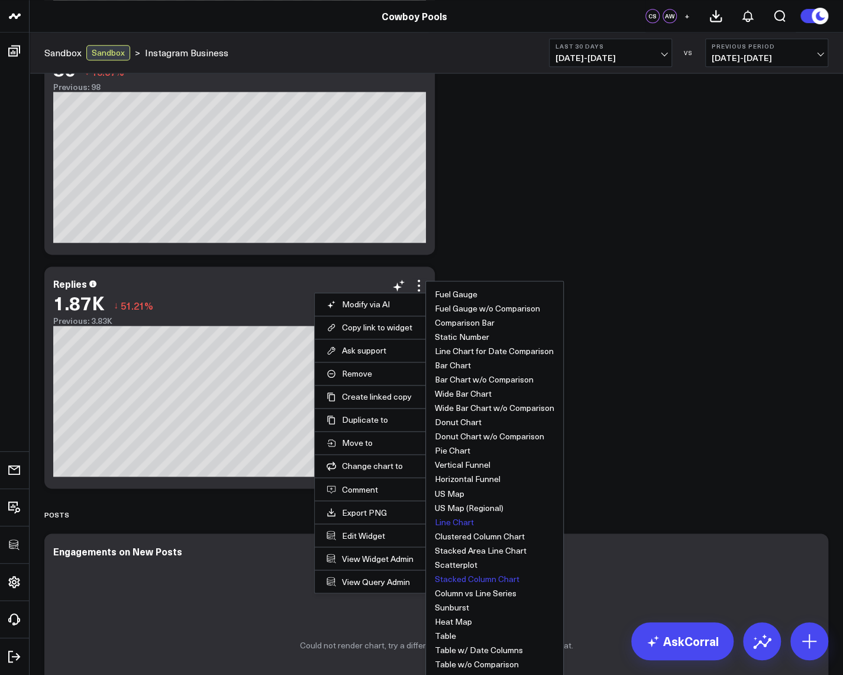
click at [492, 581] on button "Stacked Column Chart" at bounding box center [477, 578] width 85 height 8
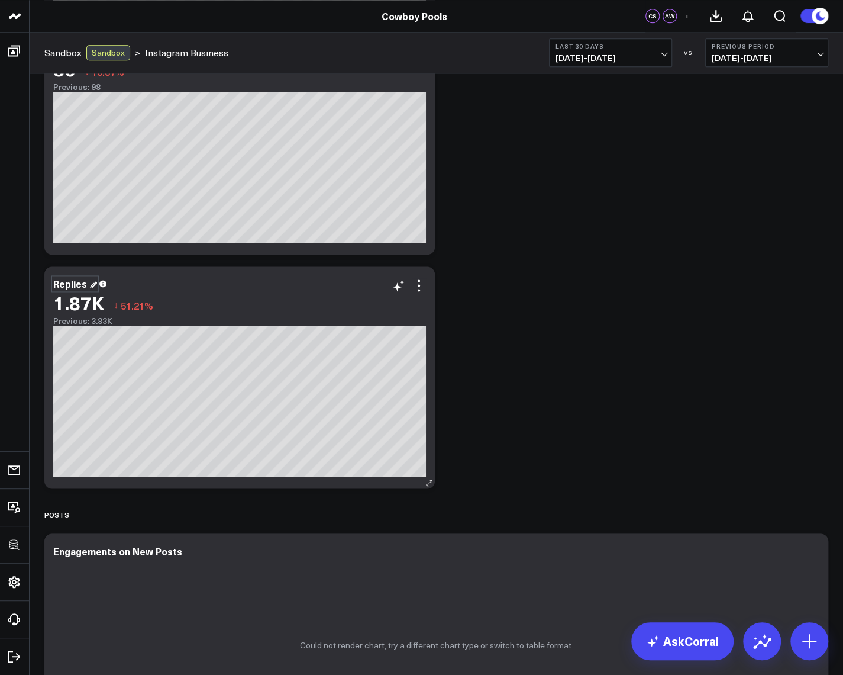
click at [72, 285] on div "Replies" at bounding box center [75, 283] width 44 height 13
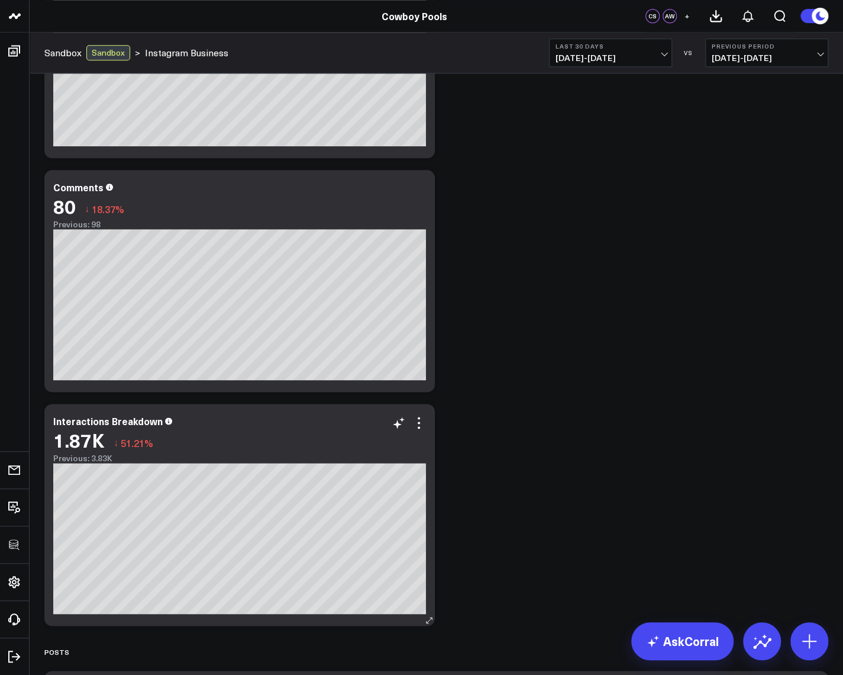
scroll to position [639, 0]
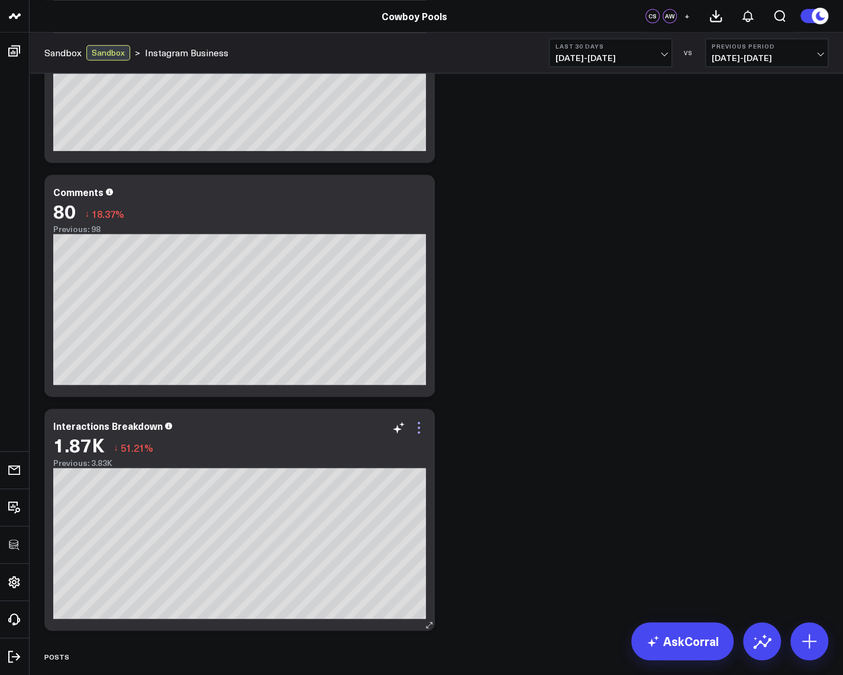
click at [420, 427] on icon at bounding box center [419, 427] width 2 height 2
click at [424, 431] on icon at bounding box center [419, 427] width 14 height 14
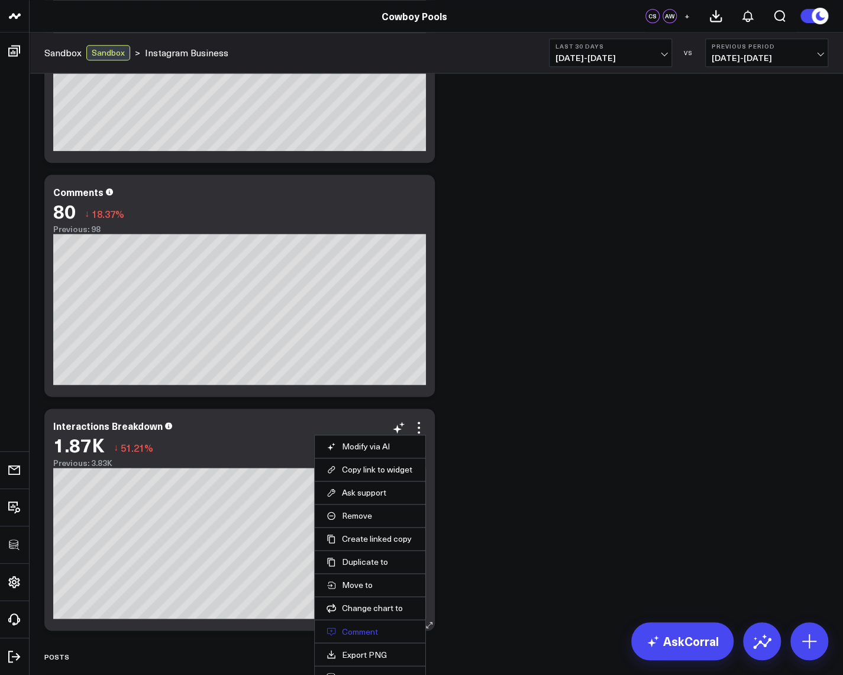
scroll to position [852, 0]
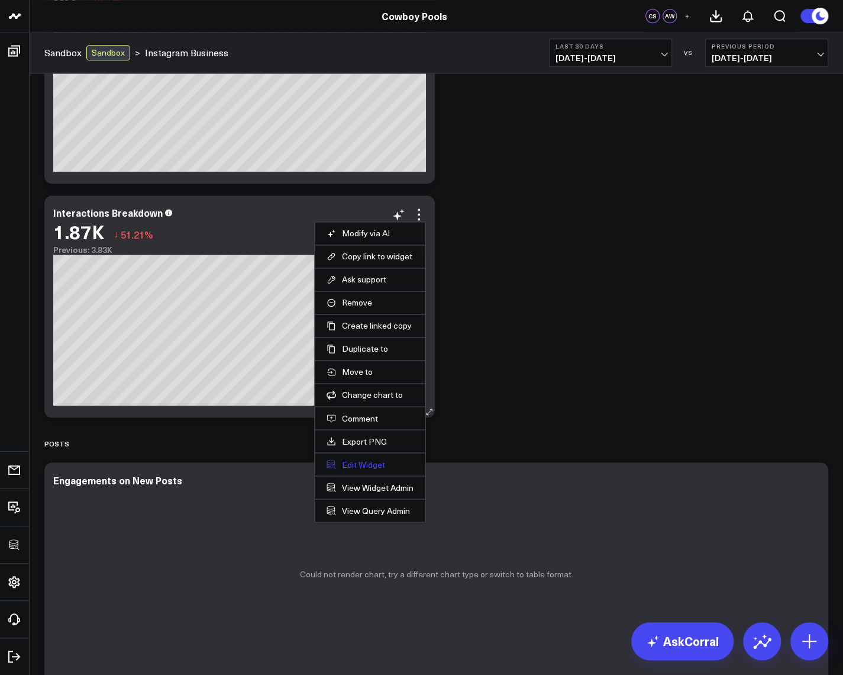
click at [354, 462] on button "Edit Widget" at bounding box center [370, 464] width 87 height 11
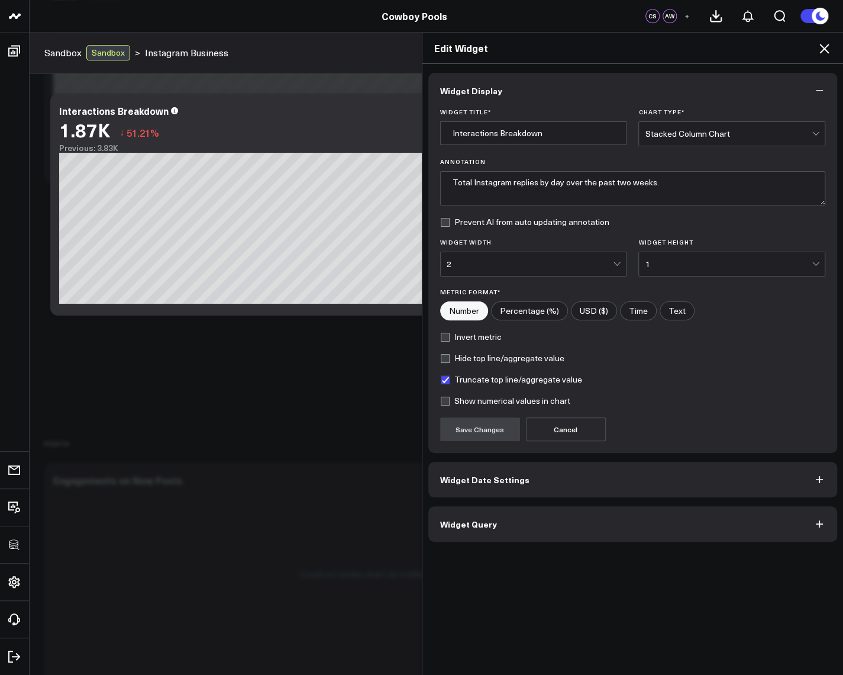
click at [487, 523] on span "Widget Query" at bounding box center [468, 523] width 57 height 9
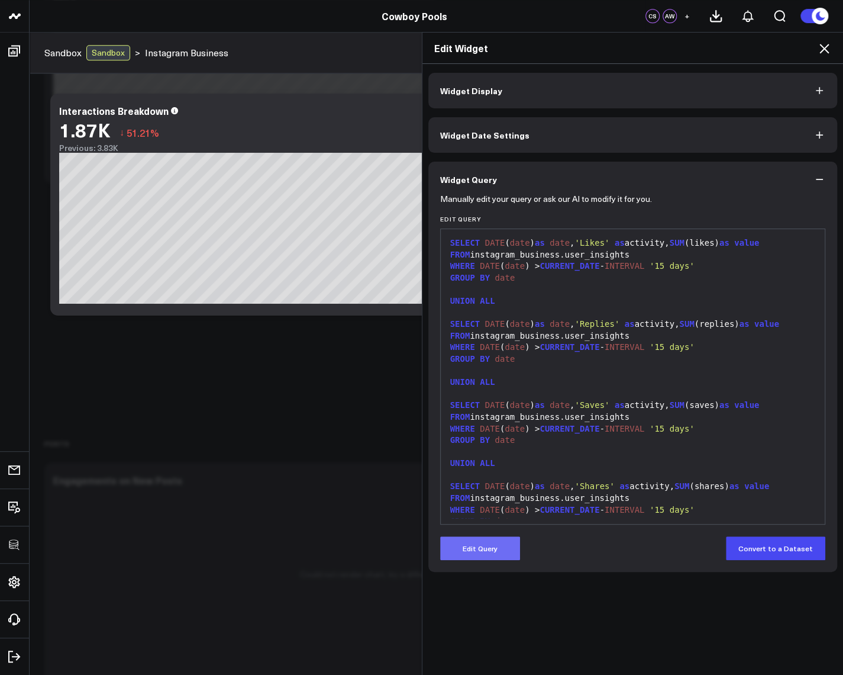
click at [476, 539] on button "Edit Query" at bounding box center [480, 548] width 80 height 24
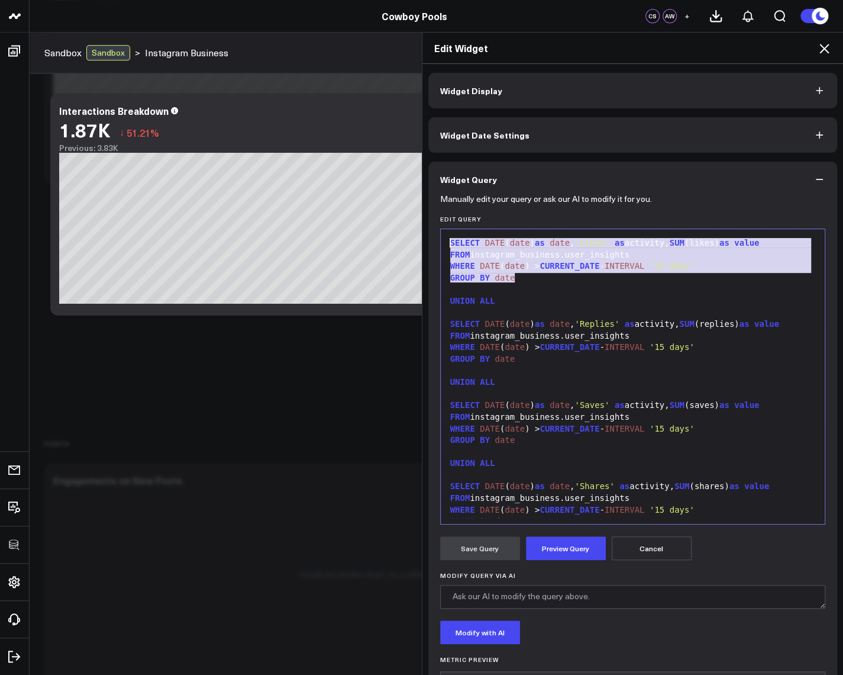
drag, startPoint x: 516, startPoint y: 278, endPoint x: 390, endPoint y: 228, distance: 135.3
click at [390, 228] on div "Edit Widget Widget Display Widget Date Settings Widget Query Manually edit your…" at bounding box center [421, 353] width 843 height 643
copy div "SELECT DATE ( date ) as date , 'Likes' as activity, SUM (likes) as value FROM i…"
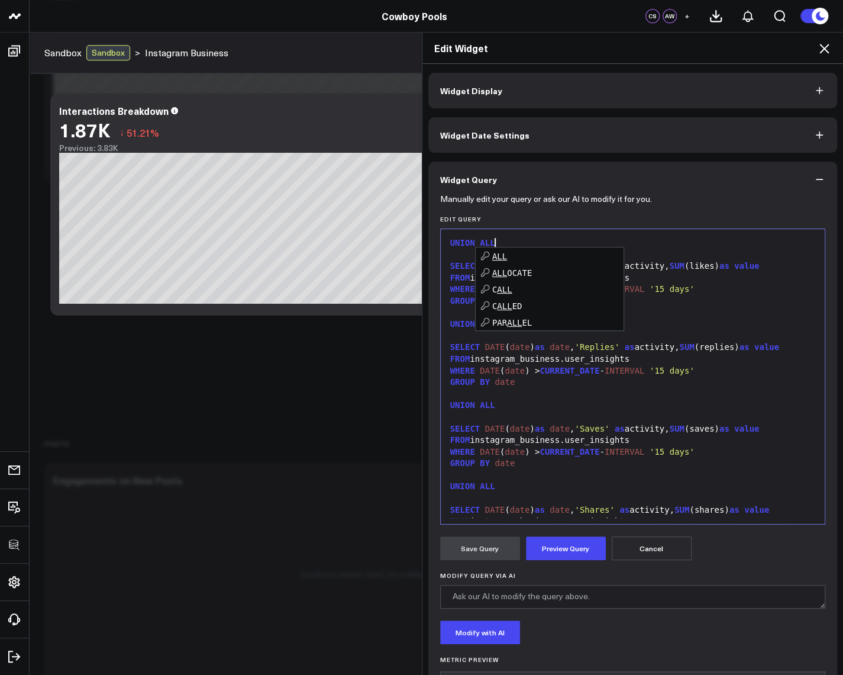
scroll to position [133, 0]
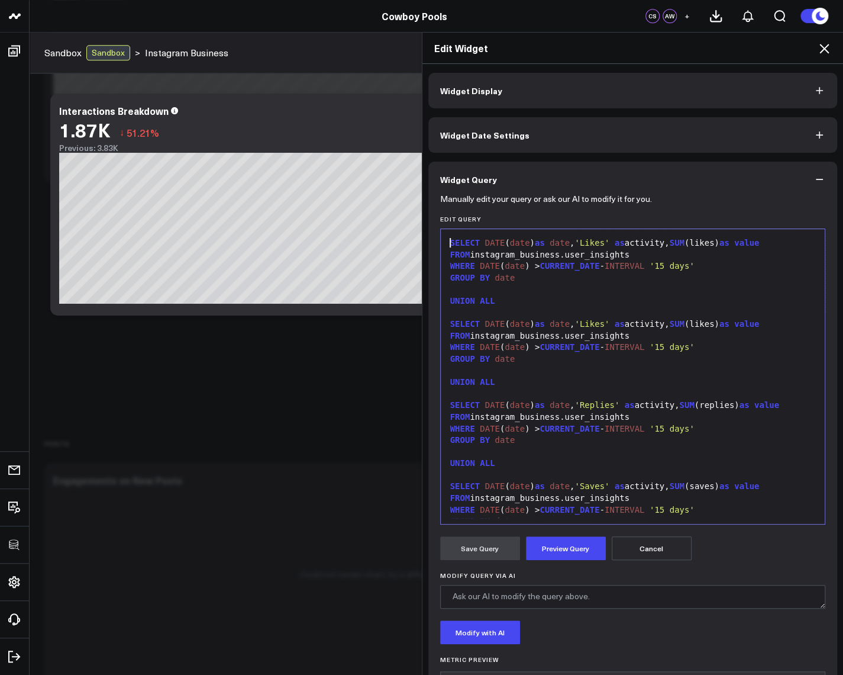
click at [592, 235] on div "SELECT DATE ( date ) as date , 'Likes' as activity, SUM (likes) as value FROM i…" at bounding box center [633, 423] width 373 height 376
click at [591, 242] on span "'Likes'" at bounding box center [592, 242] width 35 height 9
click at [736, 239] on div "SELECT DATE ( date ) as date , 'Comments' as activity, SUM (likes) as value" at bounding box center [633, 243] width 373 height 12
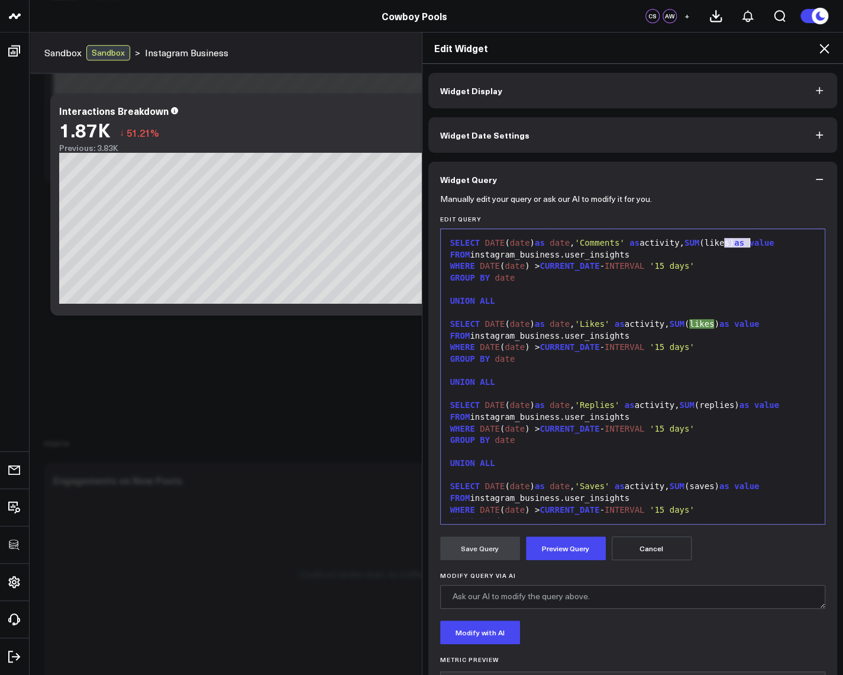
click at [736, 239] on div "SELECT DATE ( date ) as date , 'Comments' as activity, SUM (likes) as value" at bounding box center [633, 243] width 373 height 12
click at [584, 545] on button "Preview Query" at bounding box center [566, 548] width 80 height 24
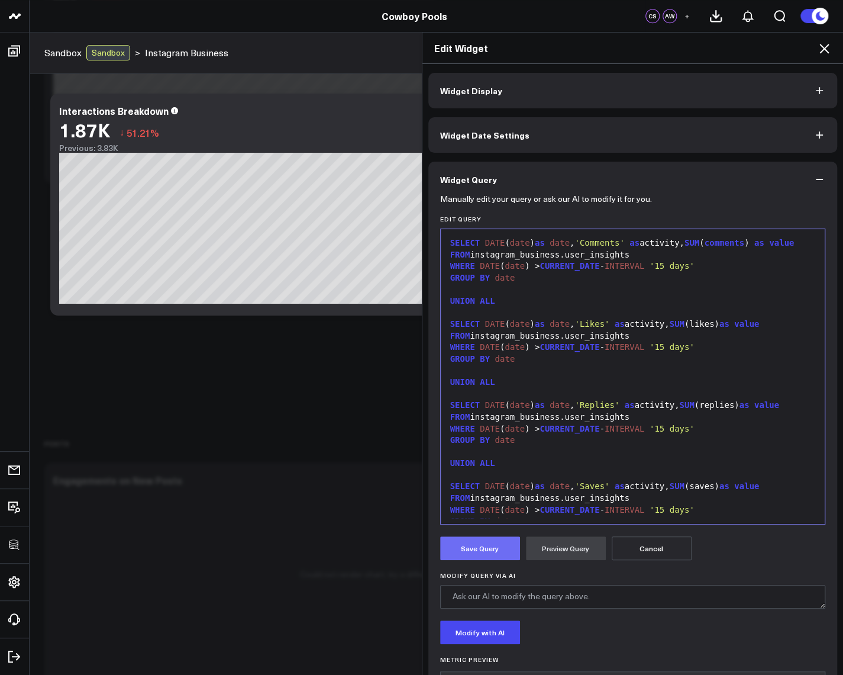
click at [491, 548] on button "Save Query" at bounding box center [480, 548] width 80 height 24
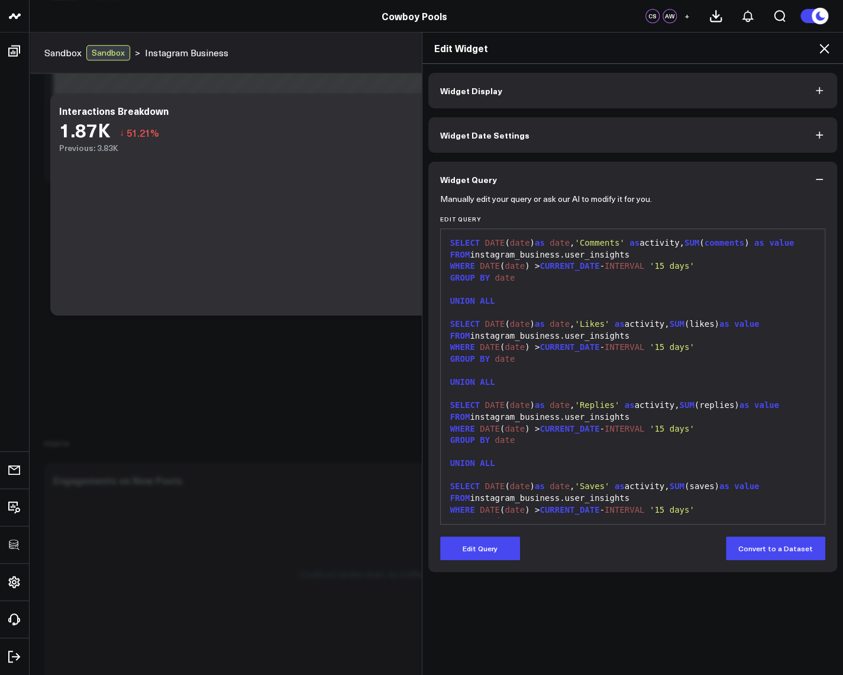
click at [822, 49] on icon at bounding box center [824, 48] width 14 height 14
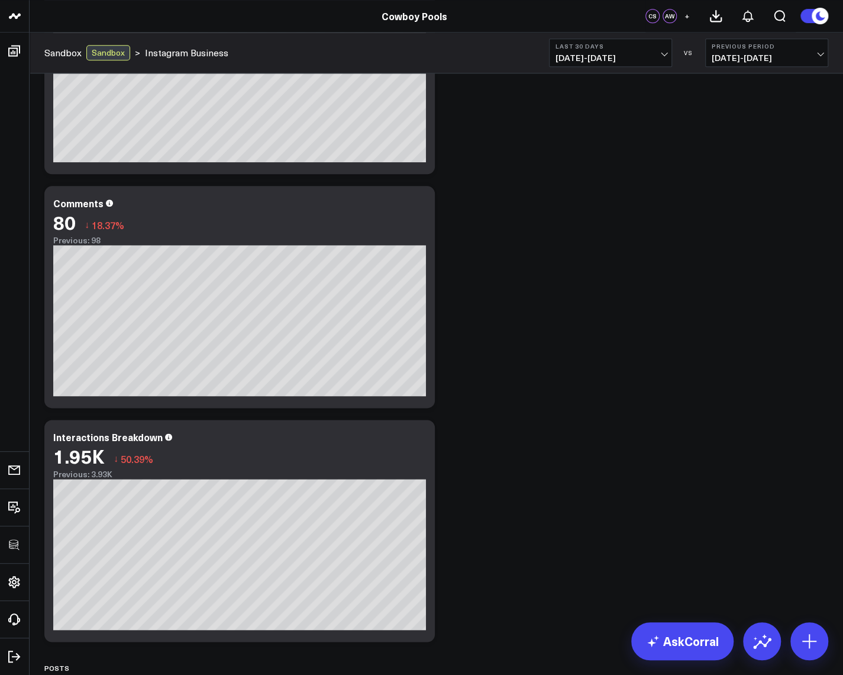
scroll to position [497, 0]
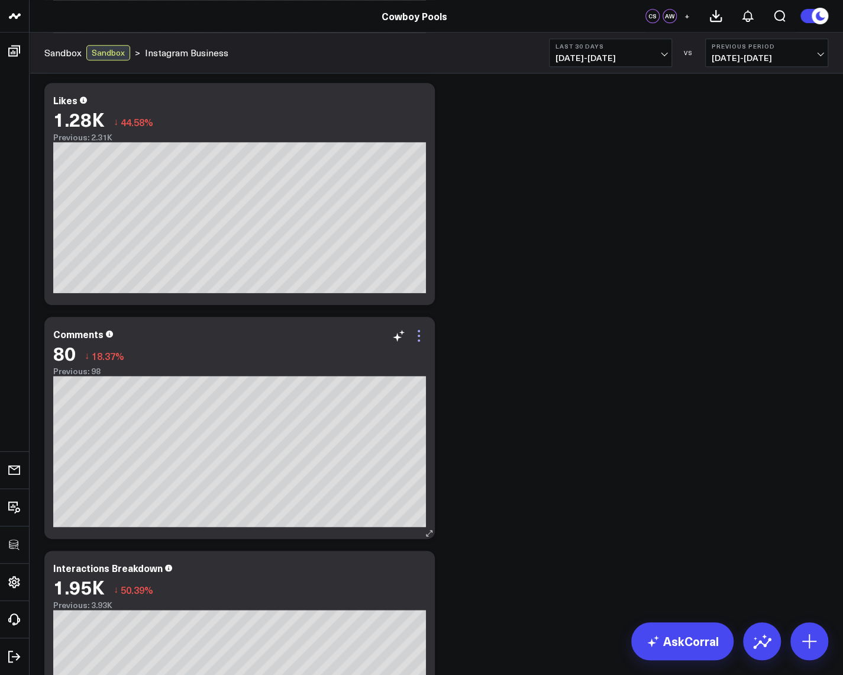
click at [416, 333] on icon at bounding box center [419, 335] width 14 height 14
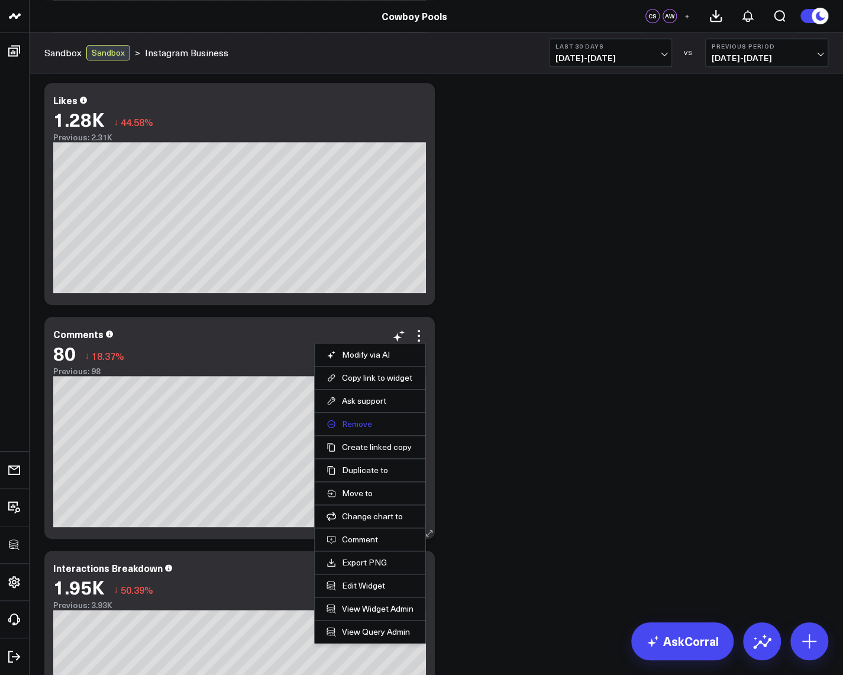
click at [356, 426] on button "Remove" at bounding box center [370, 423] width 87 height 11
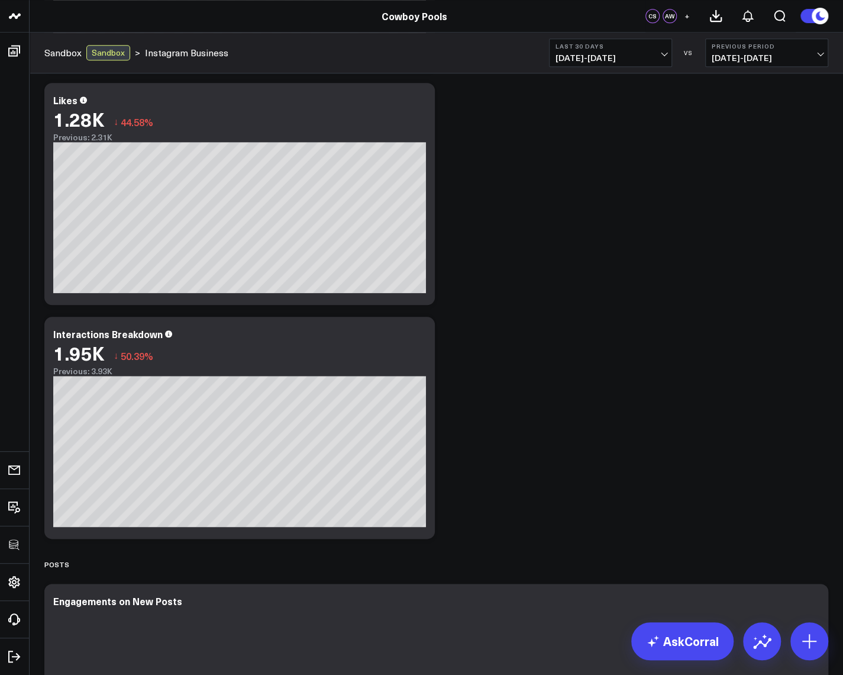
scroll to position [213, 0]
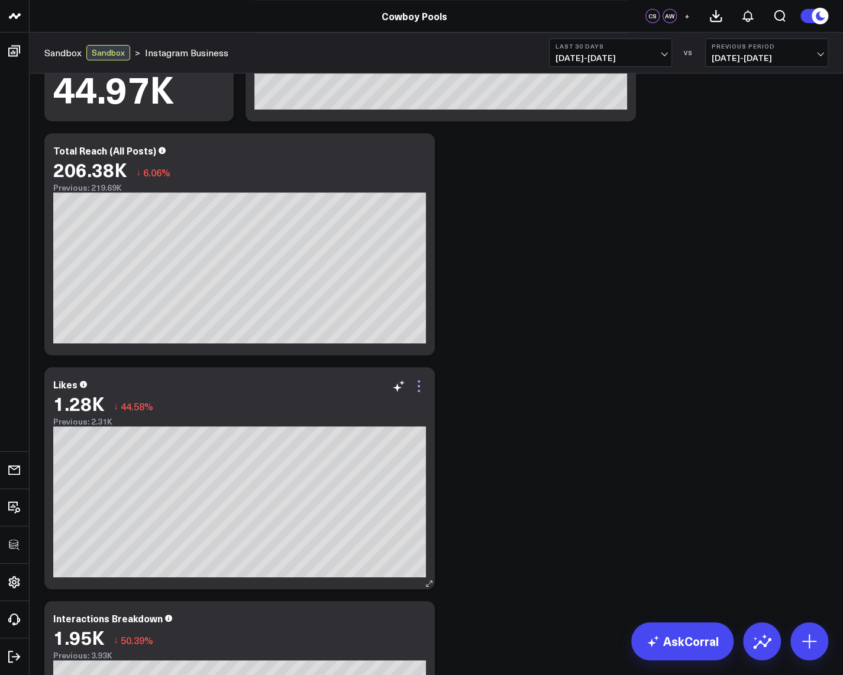
click at [419, 388] on icon at bounding box center [419, 386] width 14 height 14
click at [0, 0] on button "Remove" at bounding box center [0, 0] width 0 height 0
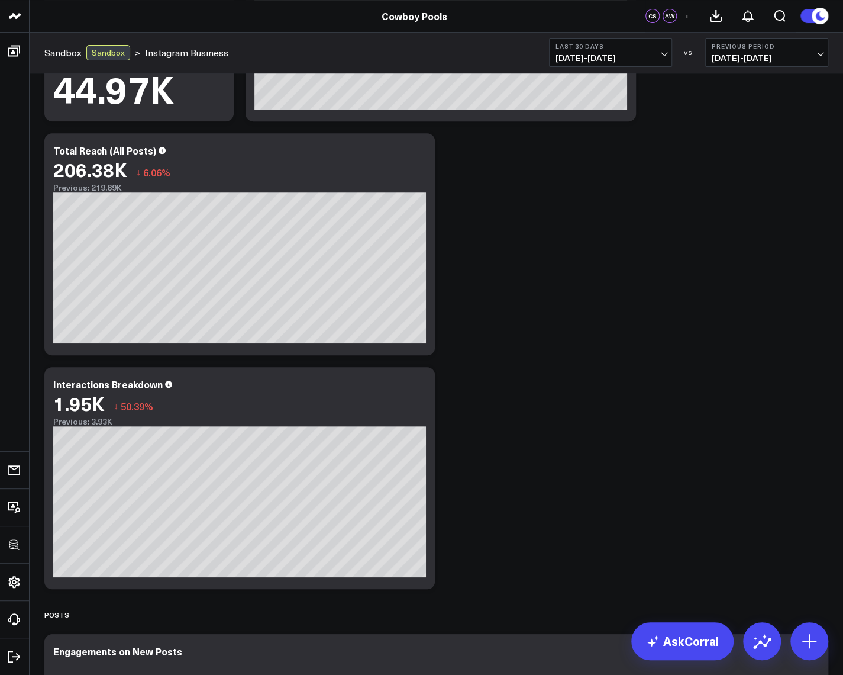
scroll to position [0, 0]
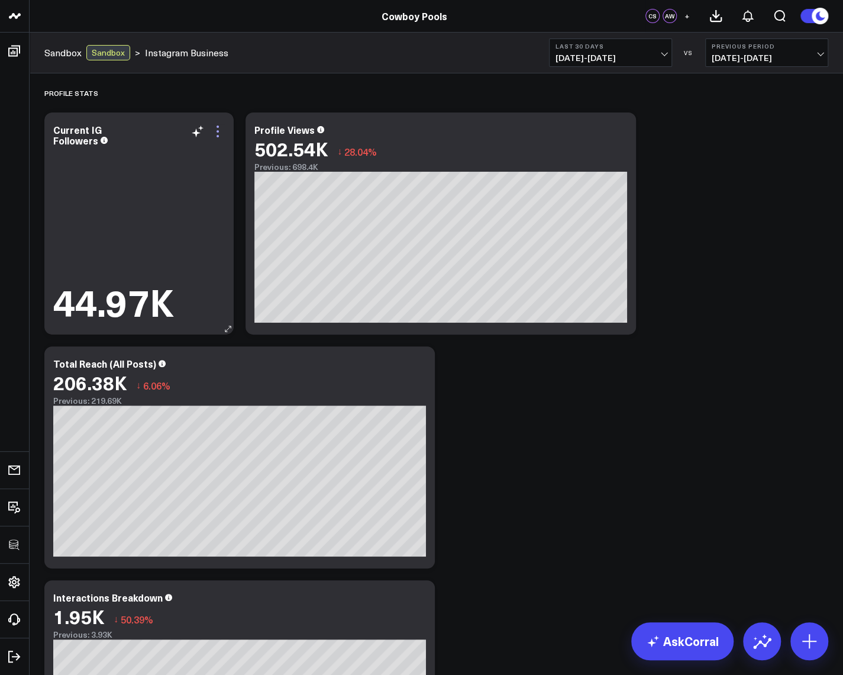
click at [214, 130] on icon at bounding box center [218, 131] width 14 height 14
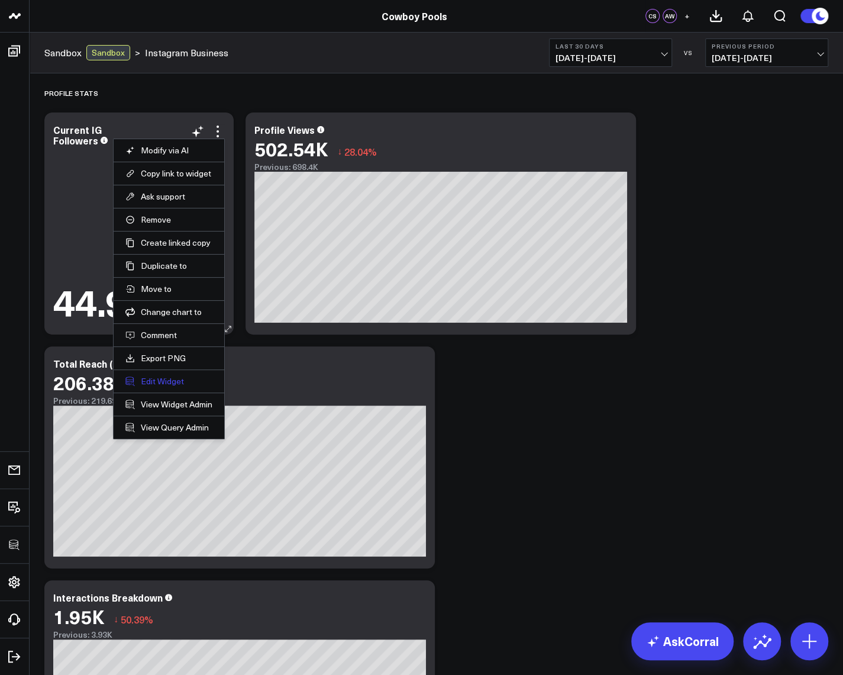
click at [147, 376] on button "Edit Widget" at bounding box center [168, 381] width 87 height 11
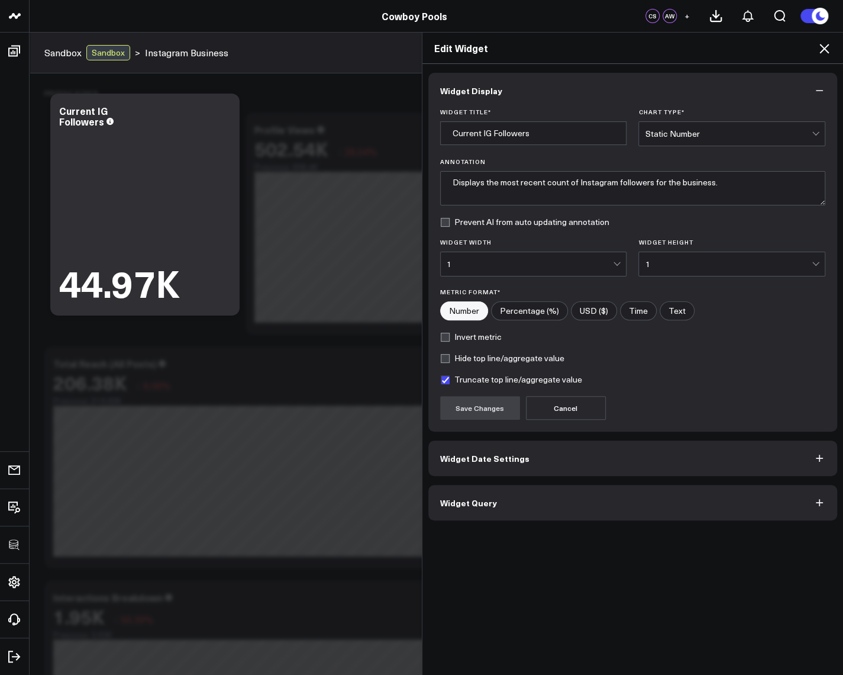
click at [507, 498] on button "Widget Query" at bounding box center [634, 503] width 410 height 36
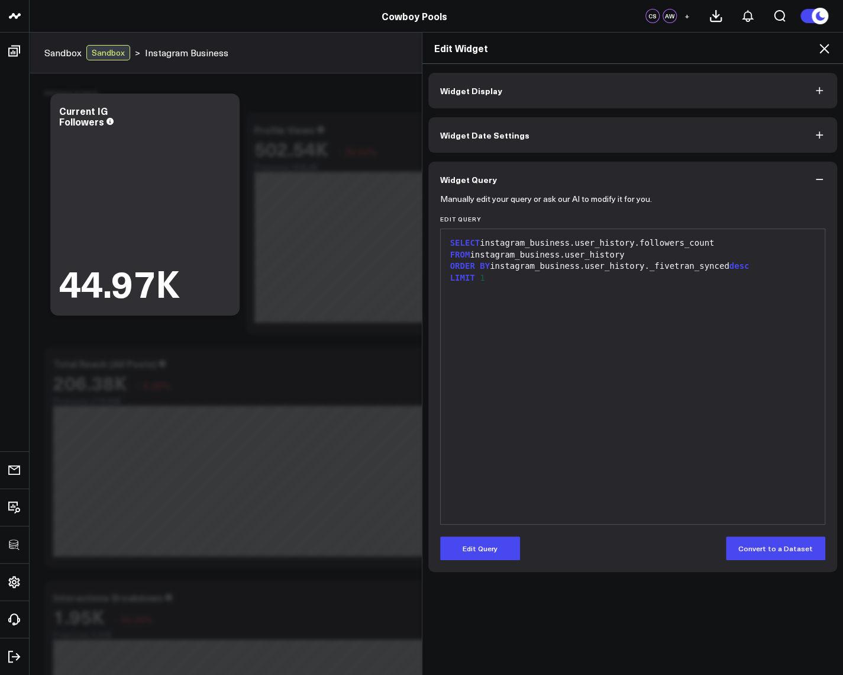
click at [818, 47] on icon at bounding box center [824, 48] width 14 height 14
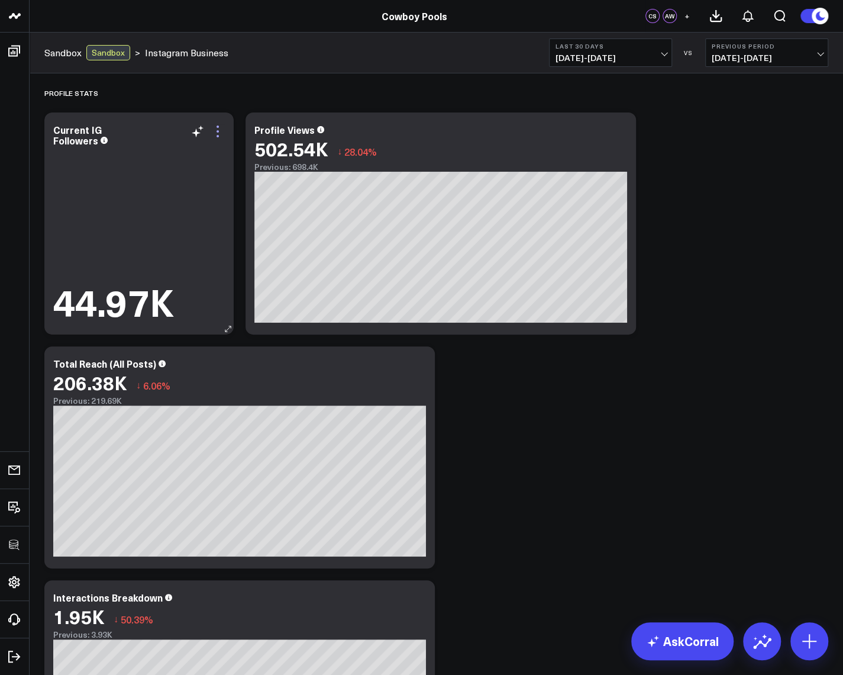
click at [220, 127] on icon at bounding box center [218, 131] width 14 height 14
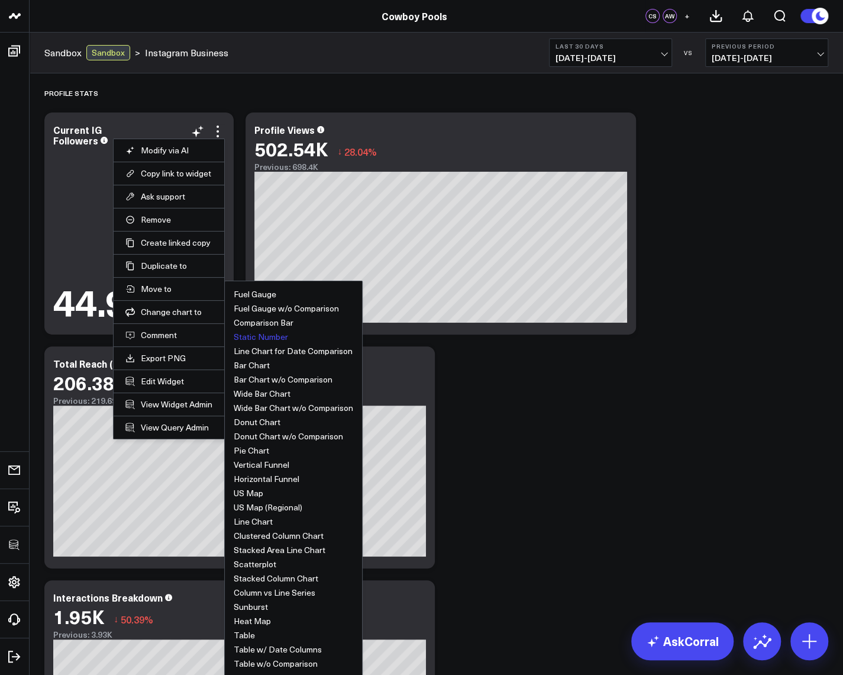
click at [267, 298] on ul "Fuel Gauge Fuel Gauge w/o Comparison Comparison Bar Static Number Line Chart fo…" at bounding box center [293, 479] width 138 height 397
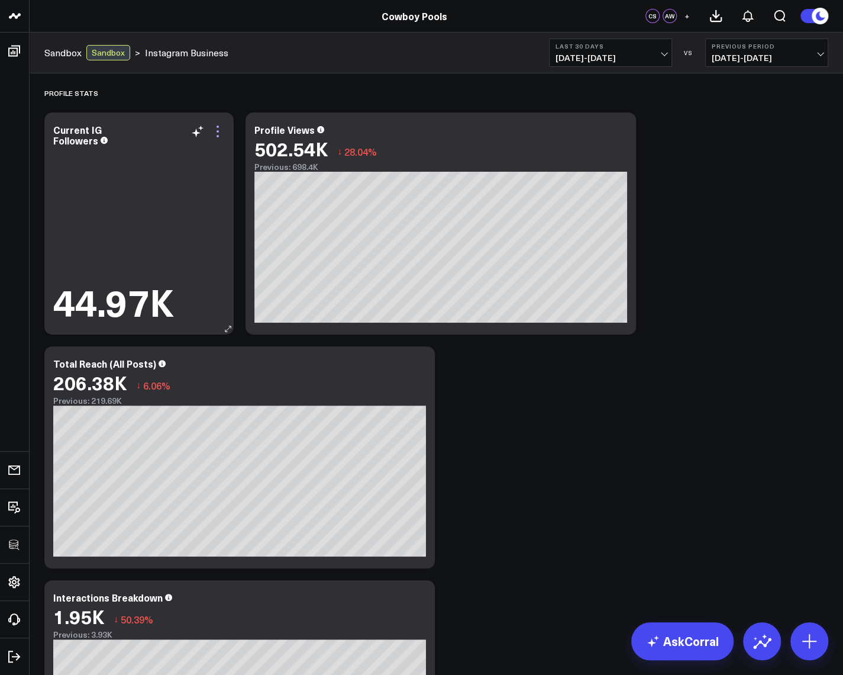
click at [217, 133] on icon at bounding box center [218, 131] width 14 height 14
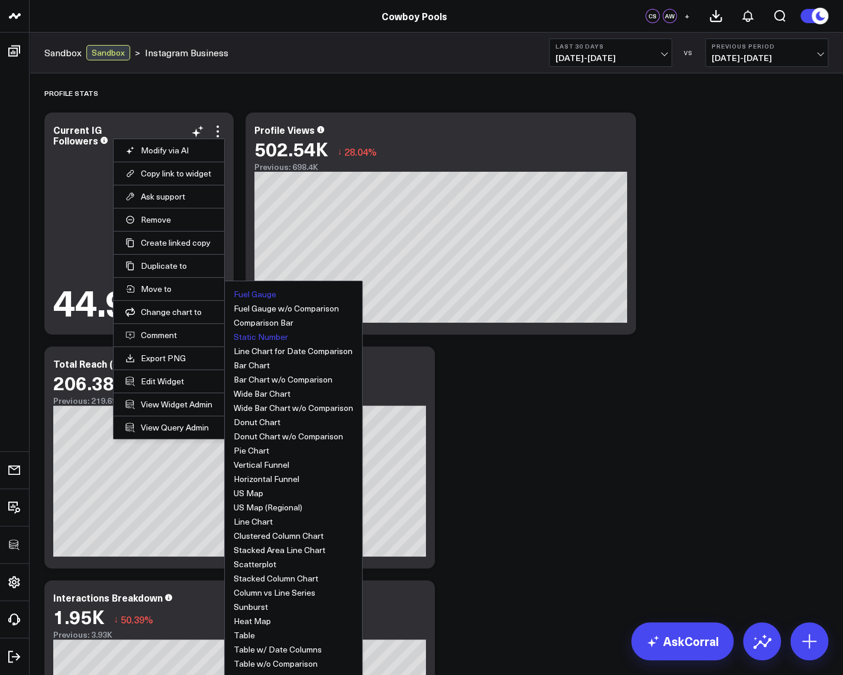
click at [258, 291] on button "Fuel Gauge" at bounding box center [255, 294] width 43 height 8
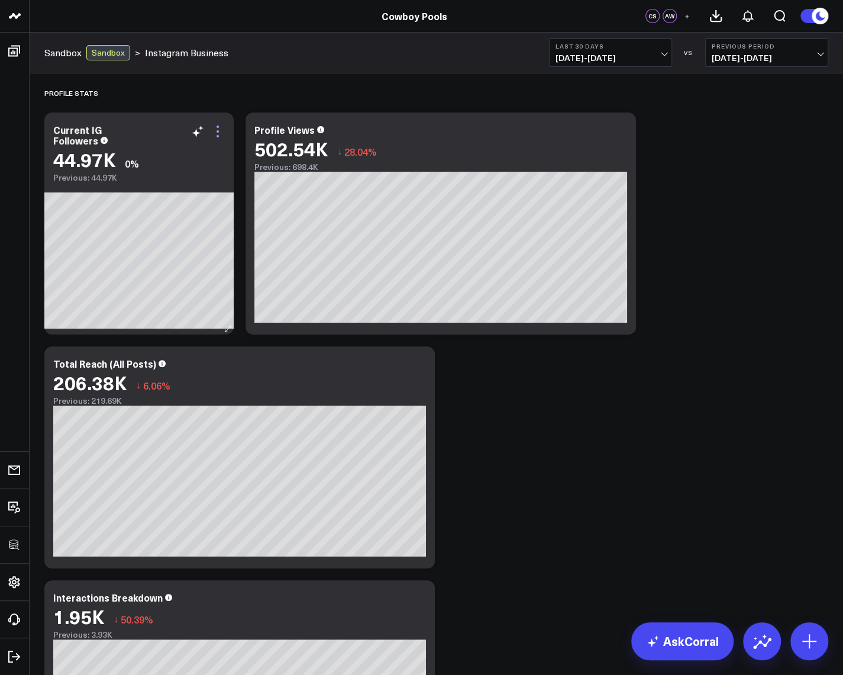
click at [217, 130] on icon at bounding box center [218, 131] width 14 height 14
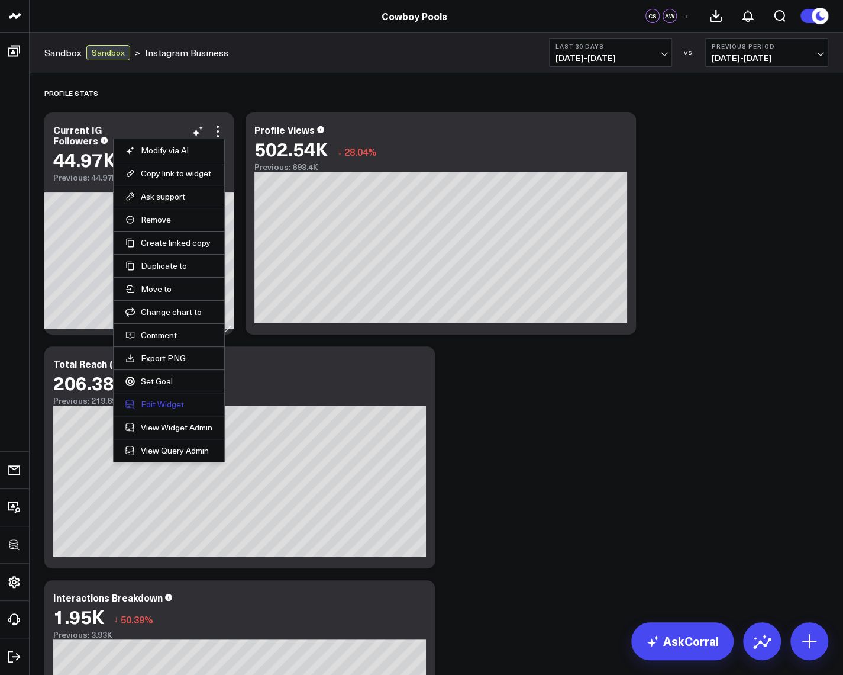
click at [175, 399] on button "Edit Widget" at bounding box center [168, 404] width 87 height 11
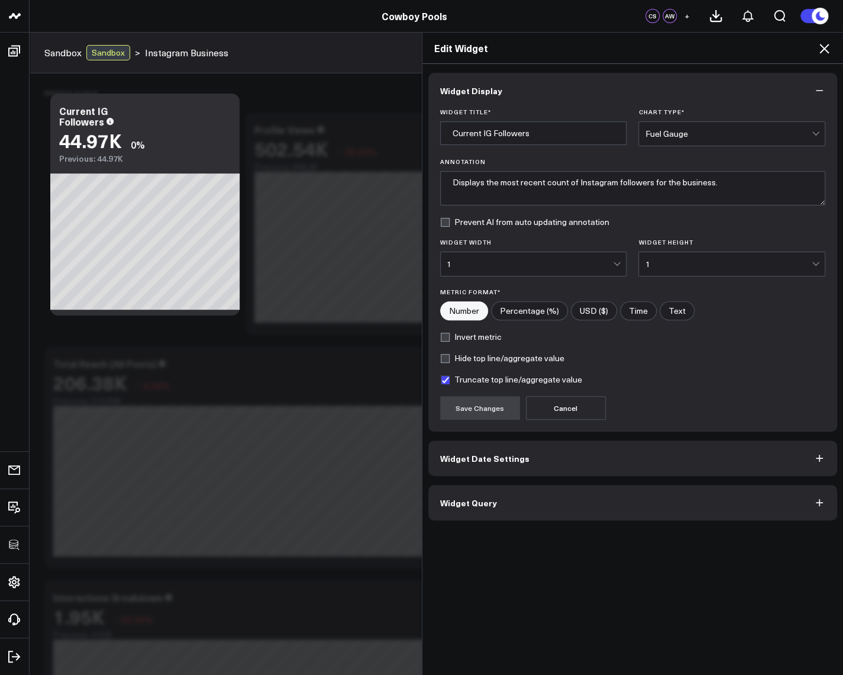
click at [494, 510] on button "Widget Query" at bounding box center [634, 503] width 410 height 36
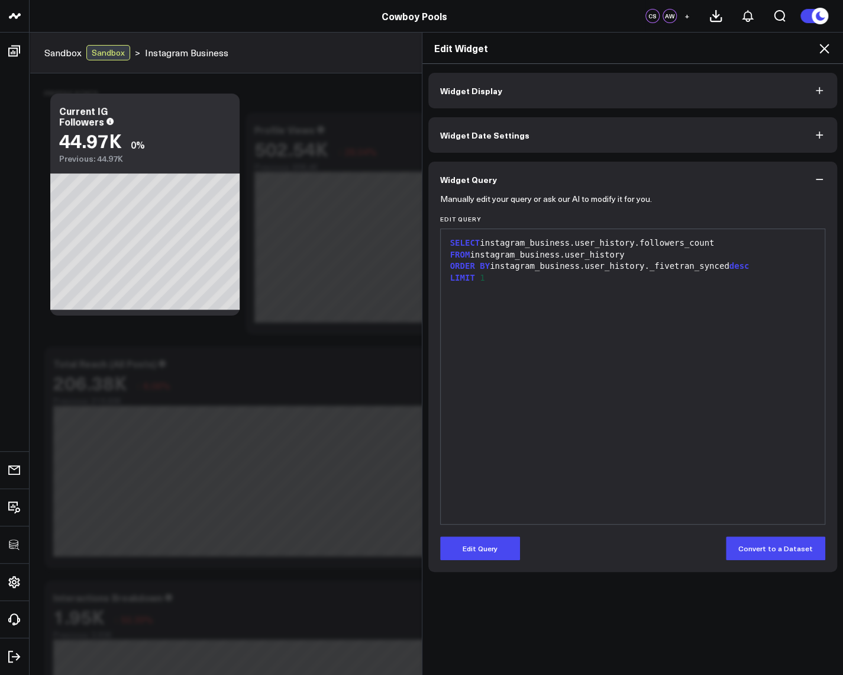
drag, startPoint x: 823, startPoint y: 50, endPoint x: 769, endPoint y: 60, distance: 54.7
click at [823, 50] on icon at bounding box center [824, 48] width 14 height 14
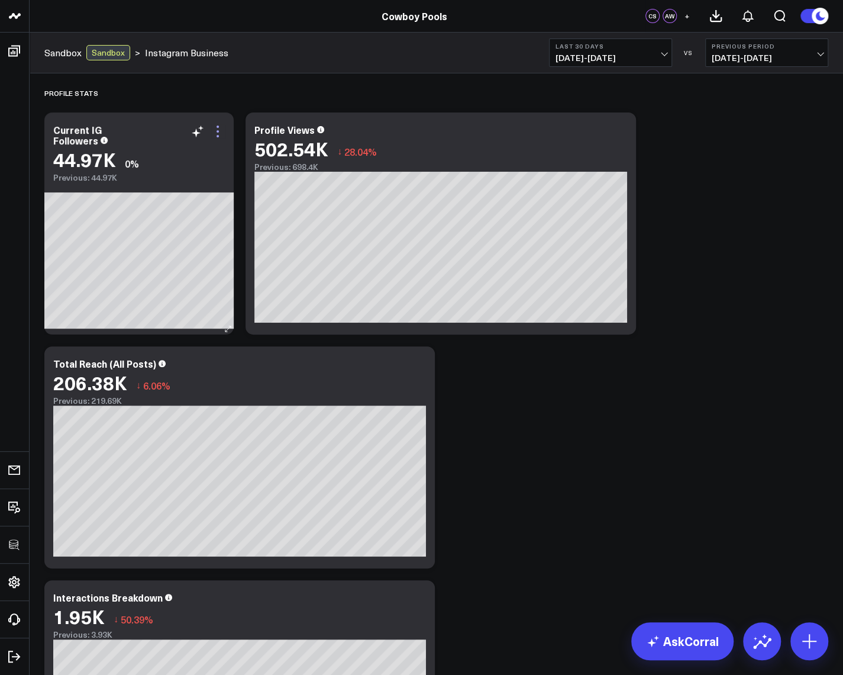
click at [222, 130] on icon at bounding box center [218, 131] width 14 height 14
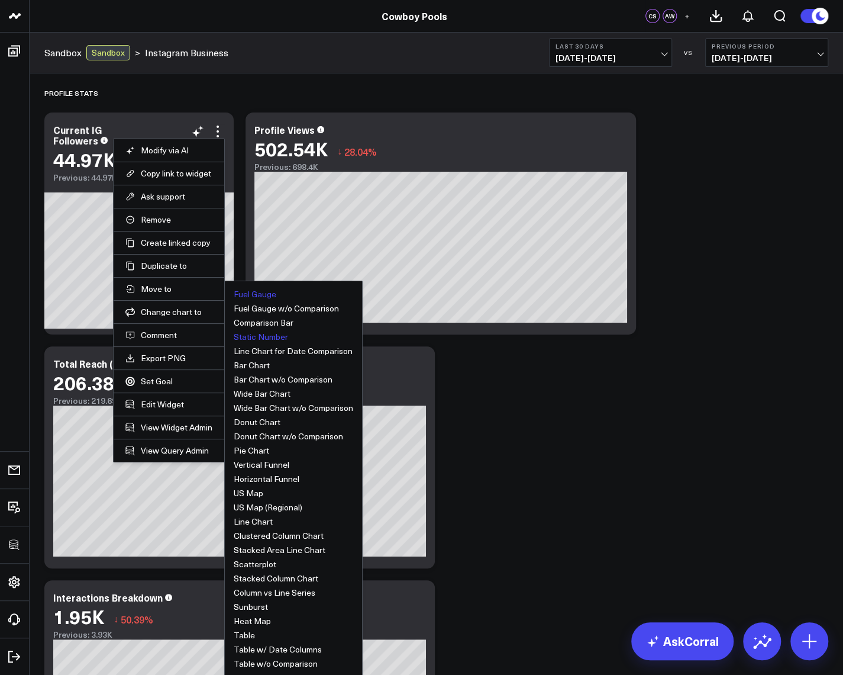
click at [262, 335] on button "Static Number" at bounding box center [261, 337] width 54 height 8
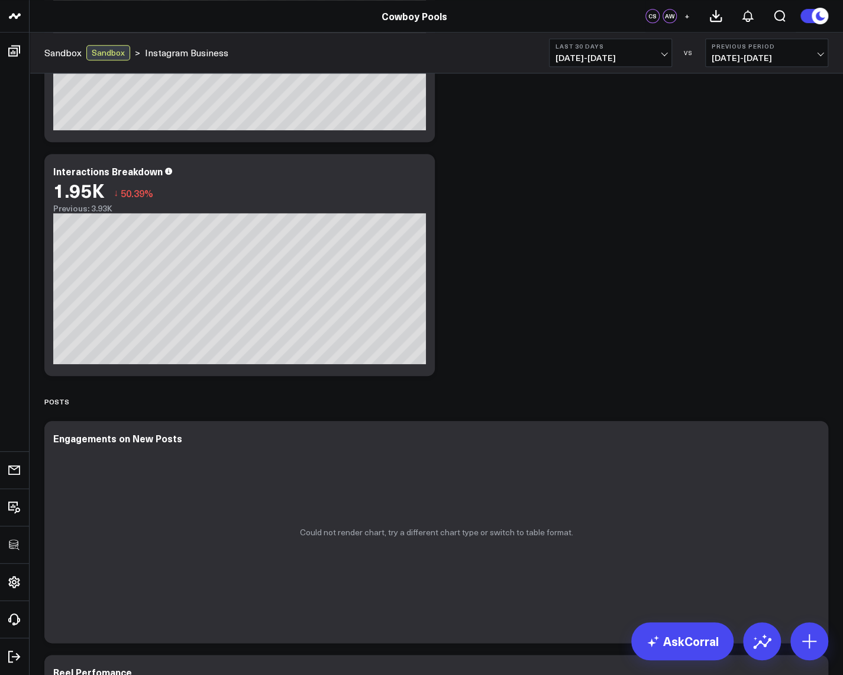
scroll to position [639, 0]
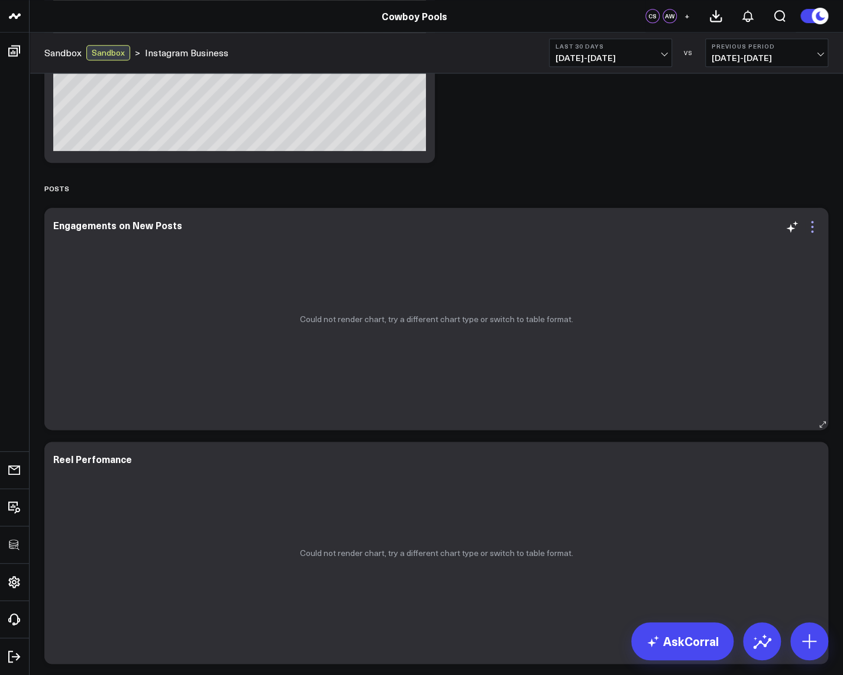
click at [815, 227] on icon at bounding box center [813, 227] width 14 height 14
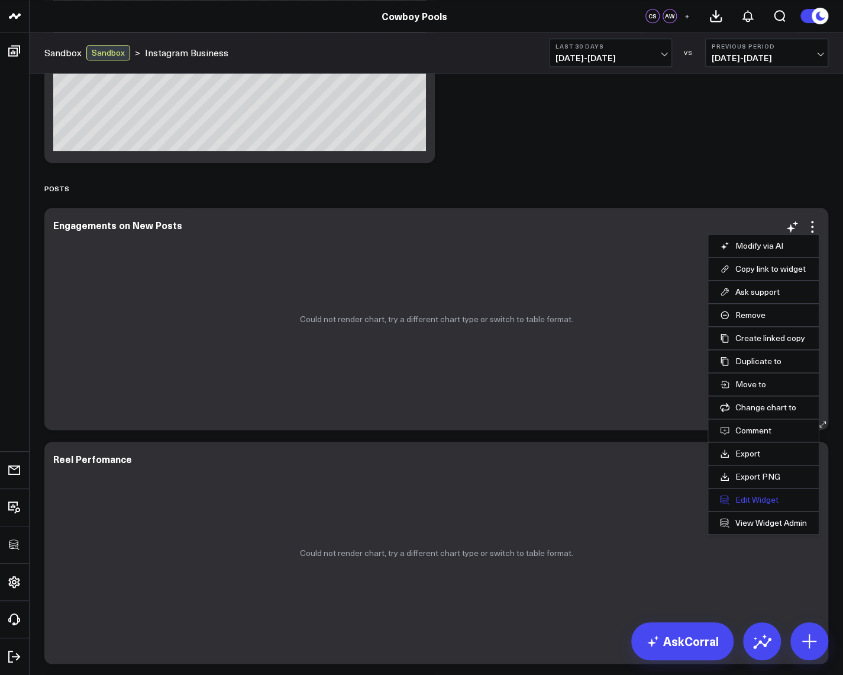
click at [745, 494] on button "Edit Widget" at bounding box center [763, 499] width 87 height 11
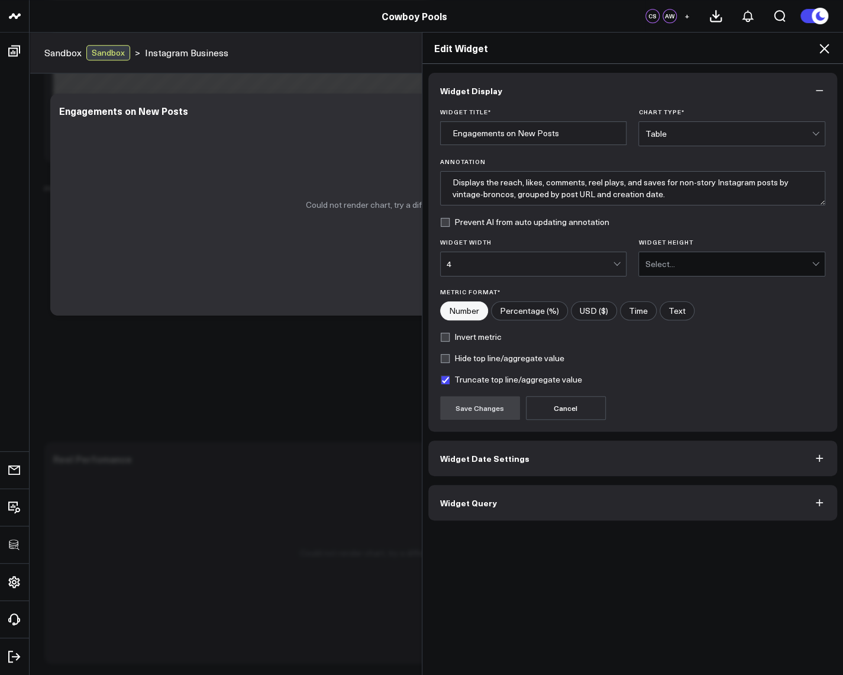
click at [452, 492] on button "Widget Query" at bounding box center [634, 503] width 410 height 36
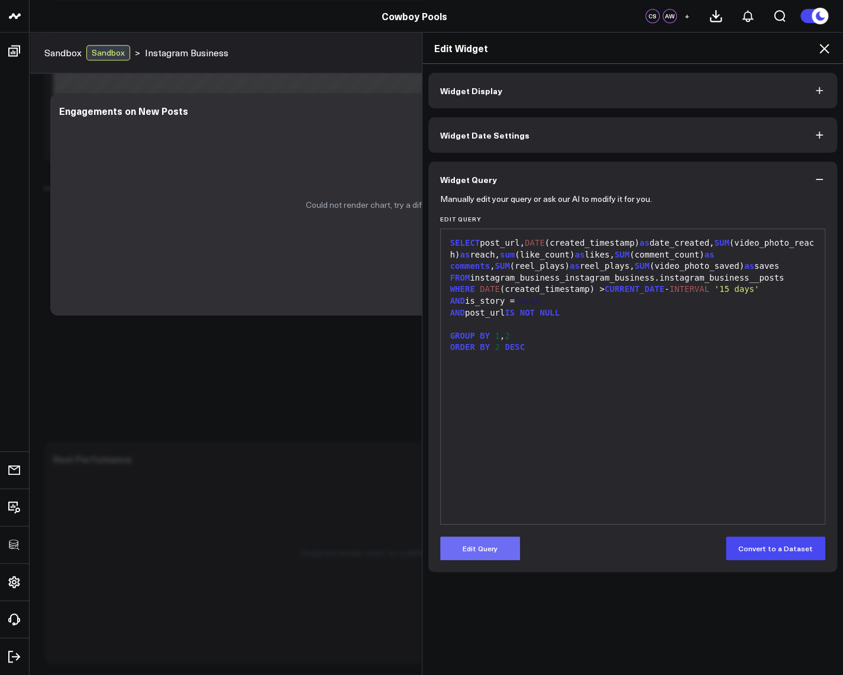
click at [473, 550] on button "Edit Query" at bounding box center [480, 548] width 80 height 24
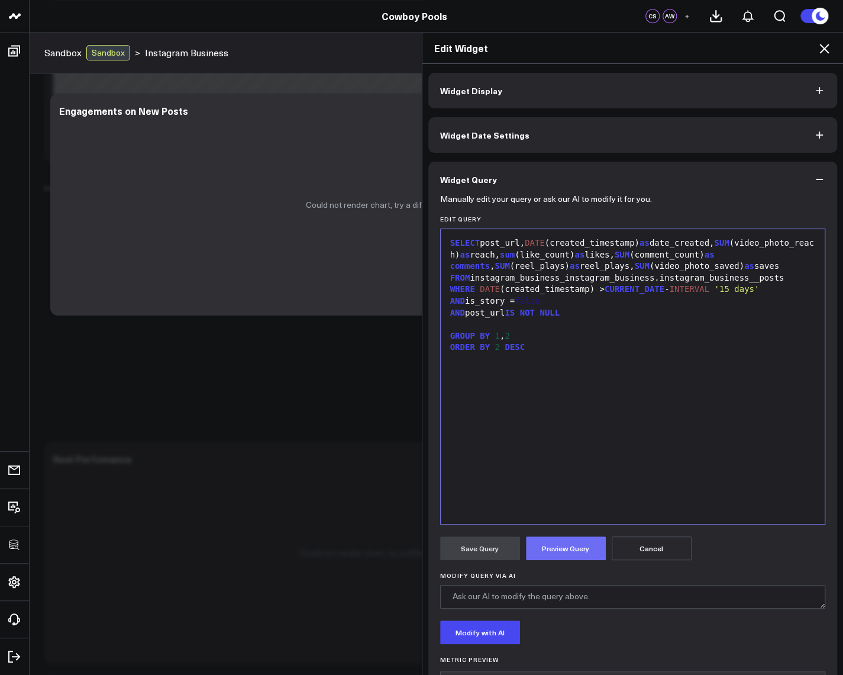
click at [547, 552] on button "Preview Query" at bounding box center [566, 548] width 80 height 24
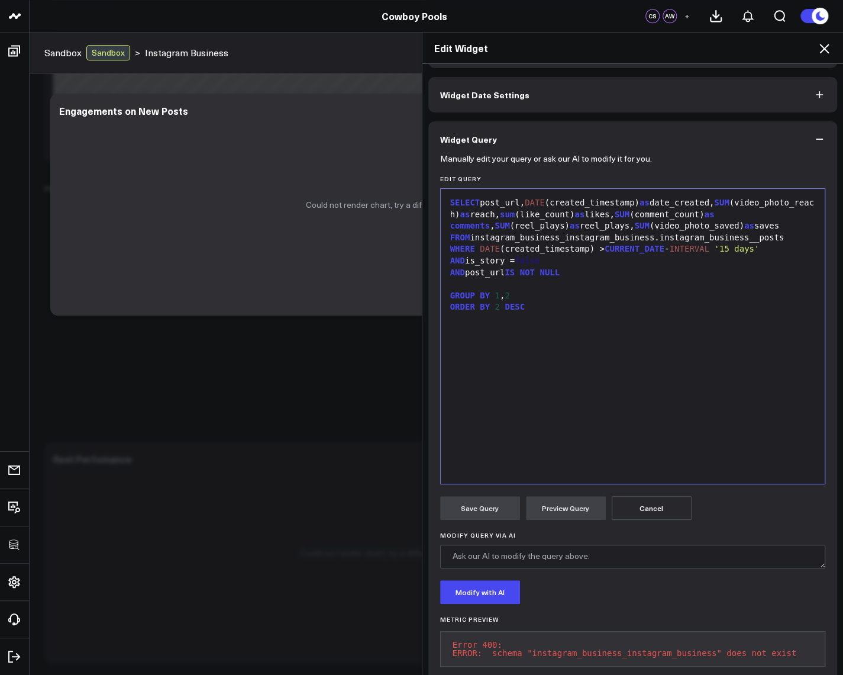
scroll to position [67, 0]
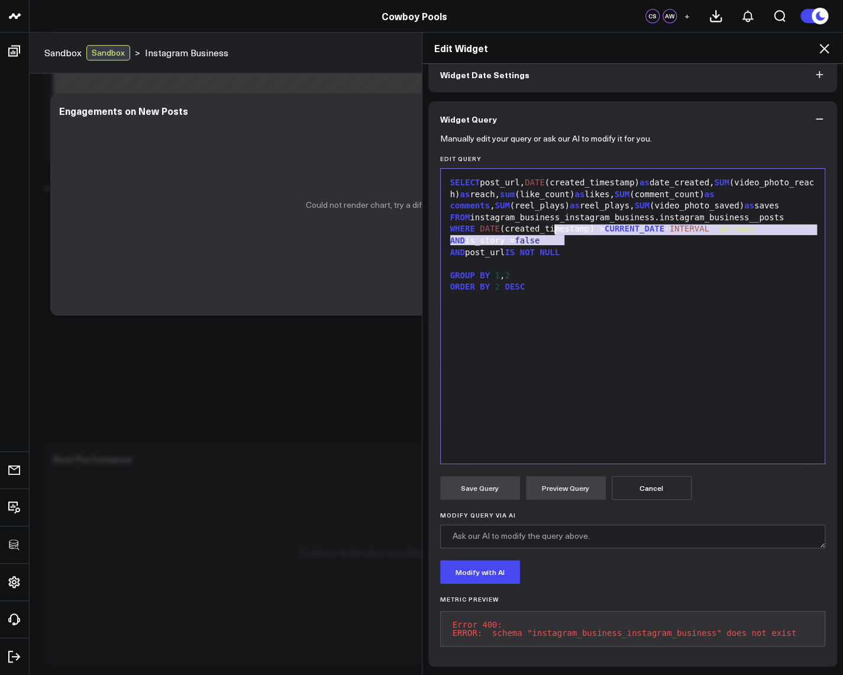
drag, startPoint x: 561, startPoint y: 228, endPoint x: 549, endPoint y: 222, distance: 13.8
click at [549, 222] on div "SELECT post_url, DATE (created_timestamp) as date_created, SUM (video_photo_rea…" at bounding box center [633, 316] width 373 height 283
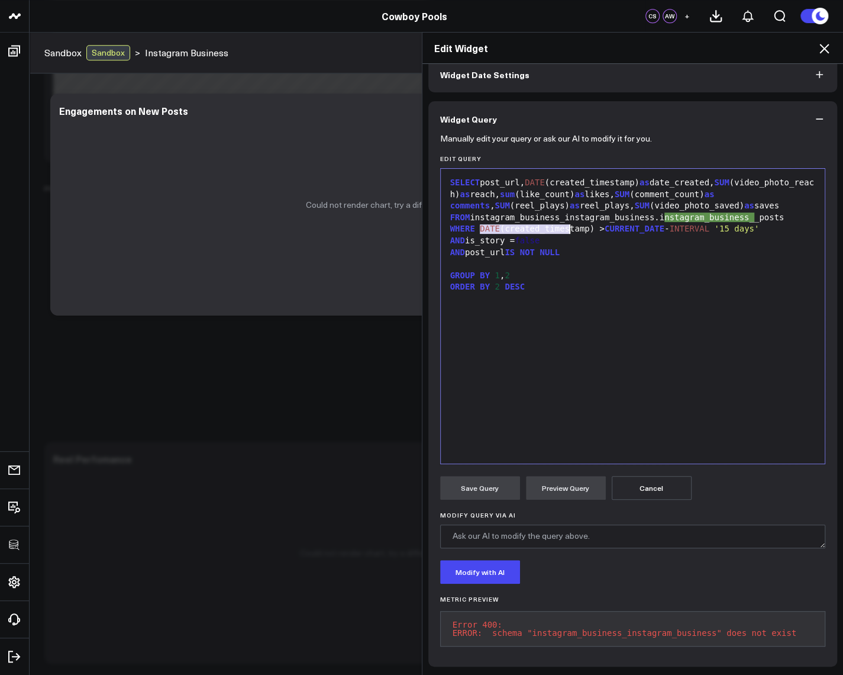
drag, startPoint x: 472, startPoint y: 220, endPoint x: 567, endPoint y: 221, distance: 94.7
click at [567, 221] on div "FROM instagram_business_instagram_business.i nstagram_business_ _posts" at bounding box center [633, 218] width 373 height 12
click at [565, 476] on button "Preview Query" at bounding box center [566, 488] width 80 height 24
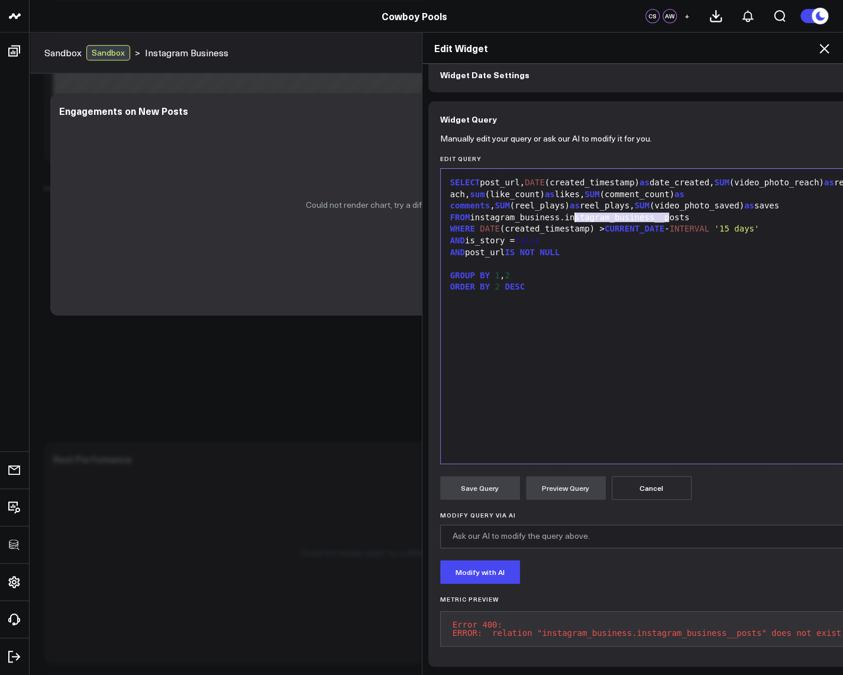
drag, startPoint x: 664, startPoint y: 210, endPoint x: 568, endPoint y: 210, distance: 95.9
click at [568, 212] on div "FROM instagram_business.instagram_business__posts" at bounding box center [647, 218] width 401 height 12
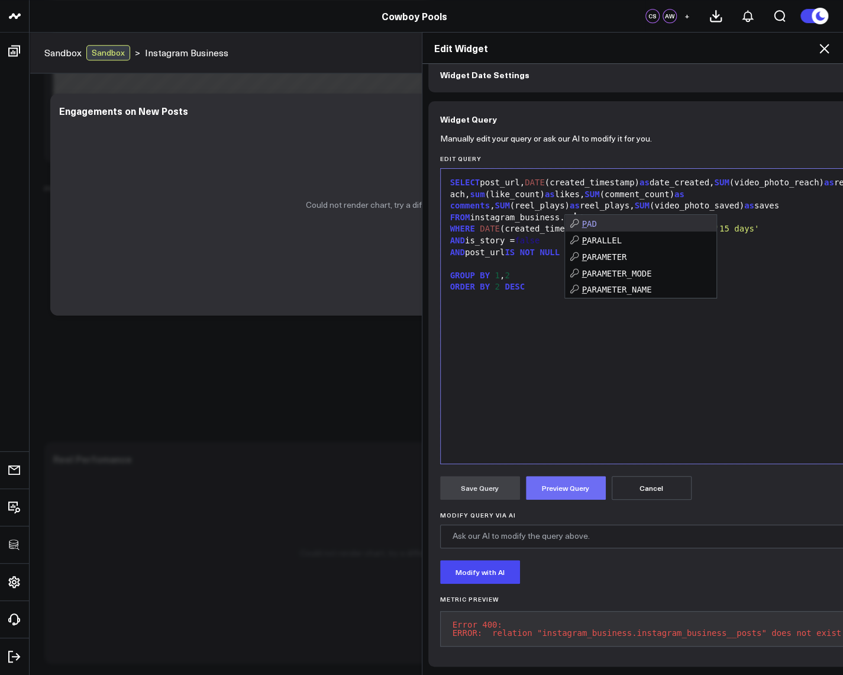
click at [559, 477] on button "Preview Query" at bounding box center [566, 488] width 80 height 24
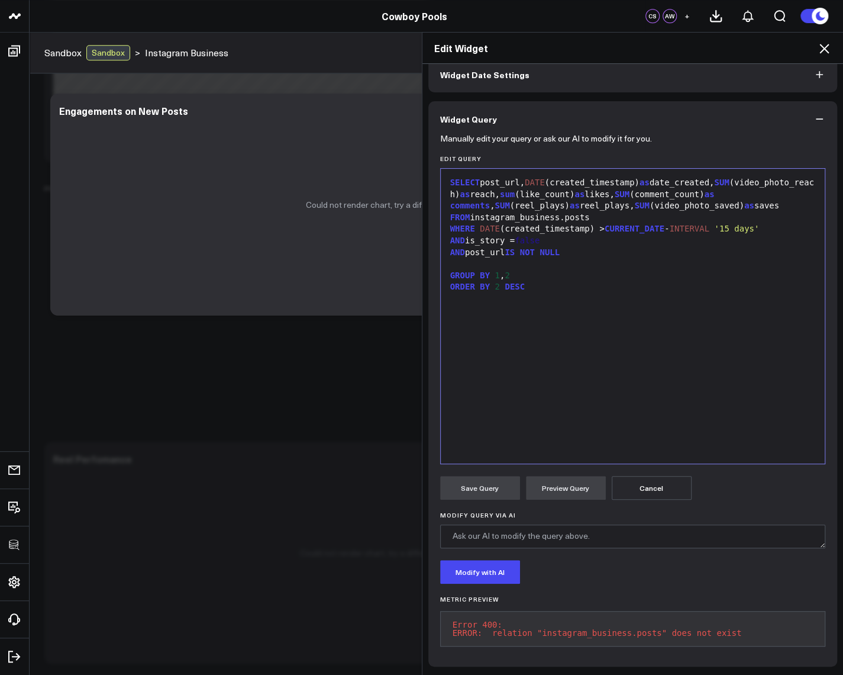
click at [627, 308] on div "SELECT post_url, DATE (created_timestamp) as date_created, SUM (video_photo_rea…" at bounding box center [633, 316] width 373 height 283
drag, startPoint x: 566, startPoint y: 220, endPoint x: 627, endPoint y: 222, distance: 61.0
click at [627, 223] on div "FROM instagram_business.posts" at bounding box center [633, 218] width 373 height 12
click at [557, 481] on button "Preview Query" at bounding box center [566, 488] width 80 height 24
click at [500, 177] on div "SELECT post_url, DATE (created_timestamp) as date_created, SUM (video_photo_rea…" at bounding box center [633, 194] width 373 height 35
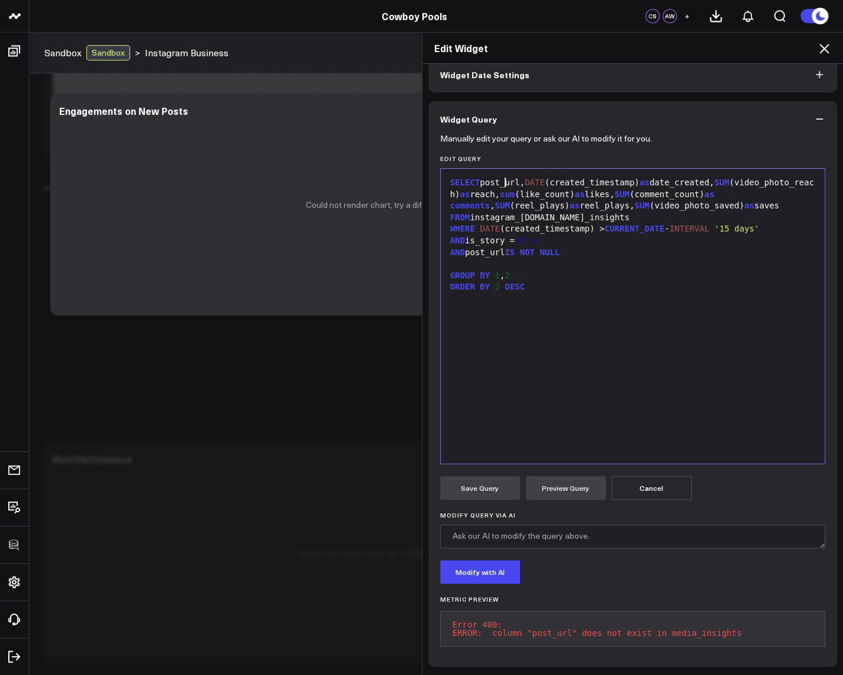
click at [500, 177] on div "SELECT post_url, DATE (created_timestamp) as date_created, SUM (video_photo_rea…" at bounding box center [633, 194] width 373 height 35
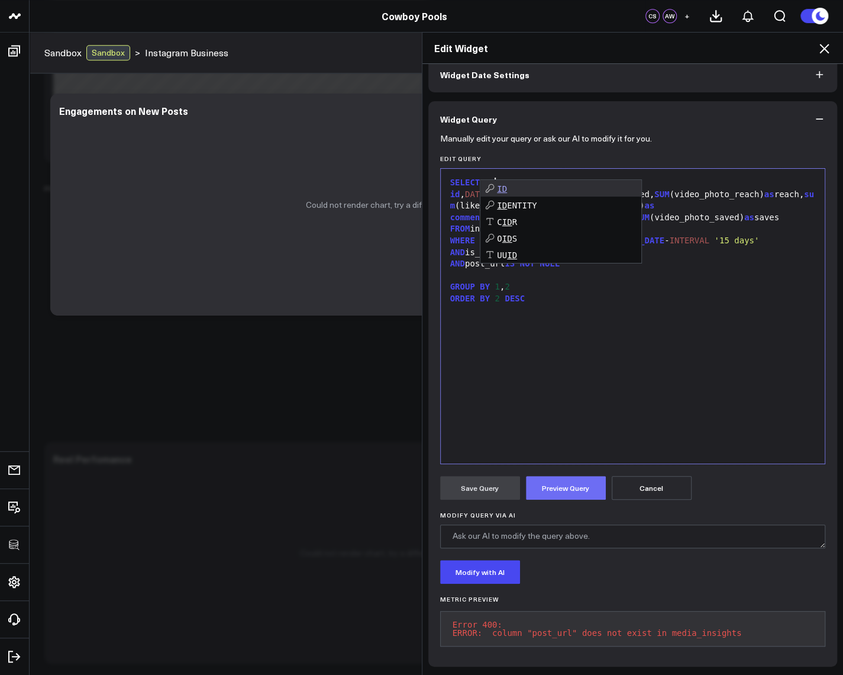
click at [560, 486] on button "Preview Query" at bounding box center [566, 488] width 80 height 24
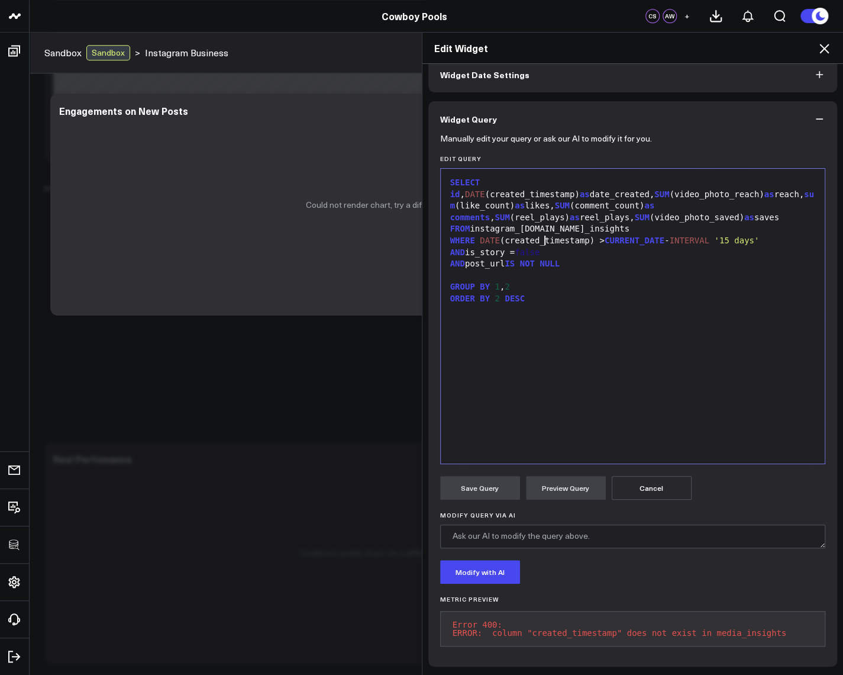
click at [540, 235] on div "WHERE DATE (created_timestamp) > CURRENT_DATE - INTERVAL '15 days'" at bounding box center [633, 241] width 373 height 12
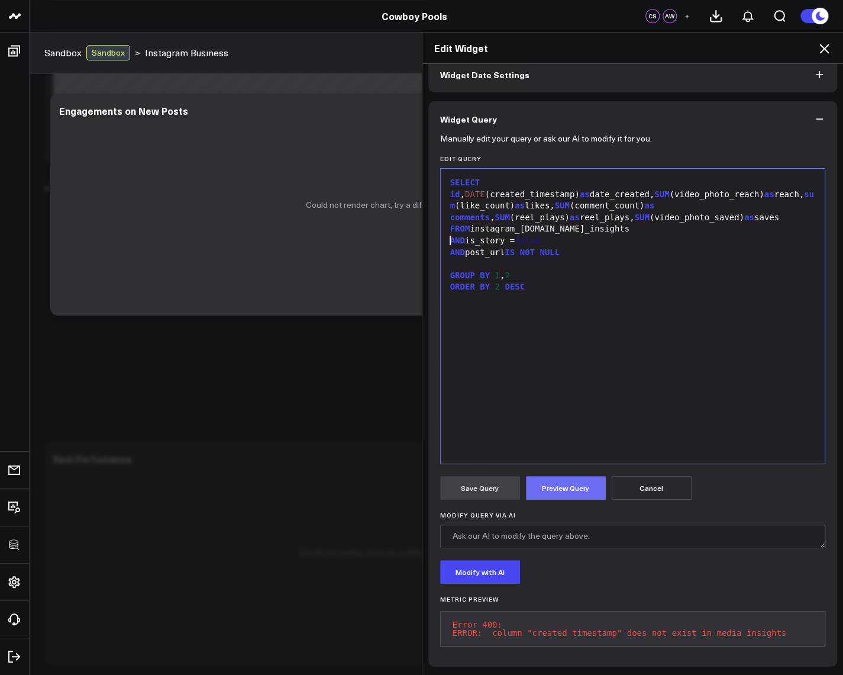
click at [558, 479] on button "Preview Query" at bounding box center [566, 488] width 80 height 24
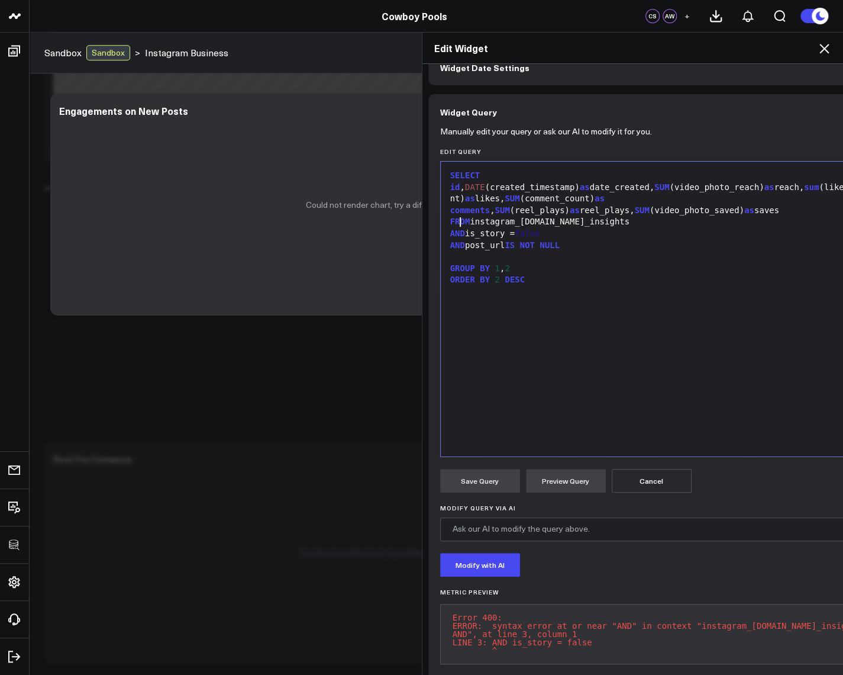
drag, startPoint x: 456, startPoint y: 222, endPoint x: 439, endPoint y: 221, distance: 17.2
click at [440, 221] on div "Selection deleted 9 1 2 3 4 5 6 7 › ⌄ SELECT id , DATE (created_timestamp) as d…" at bounding box center [657, 309] width 434 height 296
click at [527, 216] on div "FROM instagram_business.media_insights" at bounding box center [657, 222] width 421 height 12
click at [490, 240] on div "AND post_url IS NOT NULL" at bounding box center [657, 246] width 421 height 12
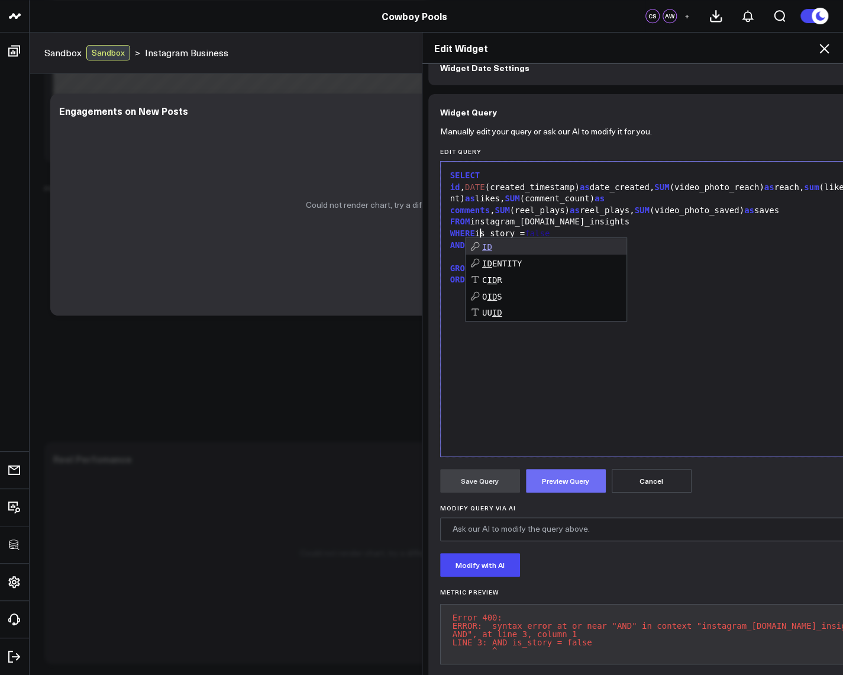
click at [584, 490] on button "Preview Query" at bounding box center [566, 481] width 80 height 24
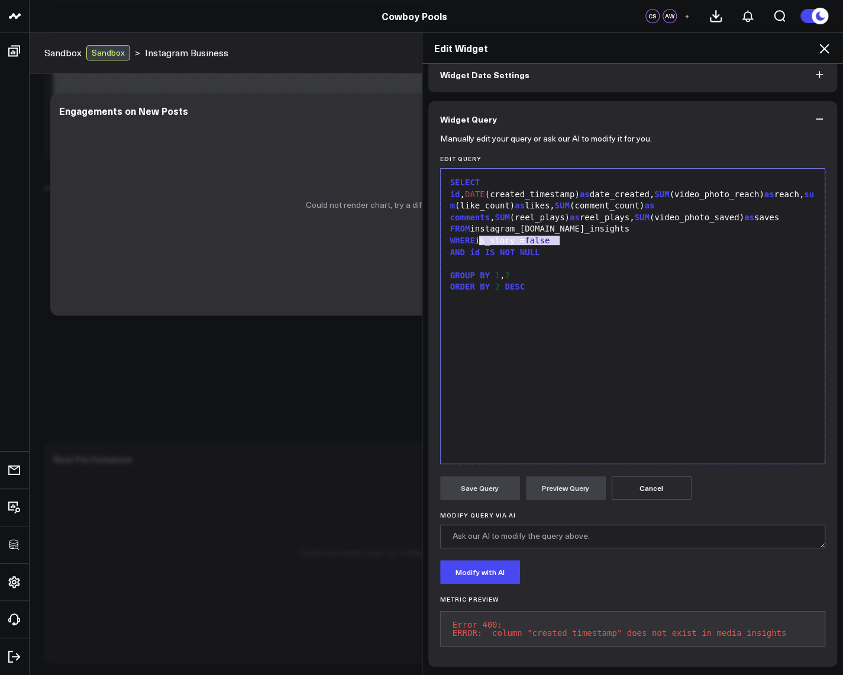
drag, startPoint x: 529, startPoint y: 228, endPoint x: 475, endPoint y: 230, distance: 54.5
click at [475, 235] on div "WHERE is_story = false" at bounding box center [633, 241] width 373 height 12
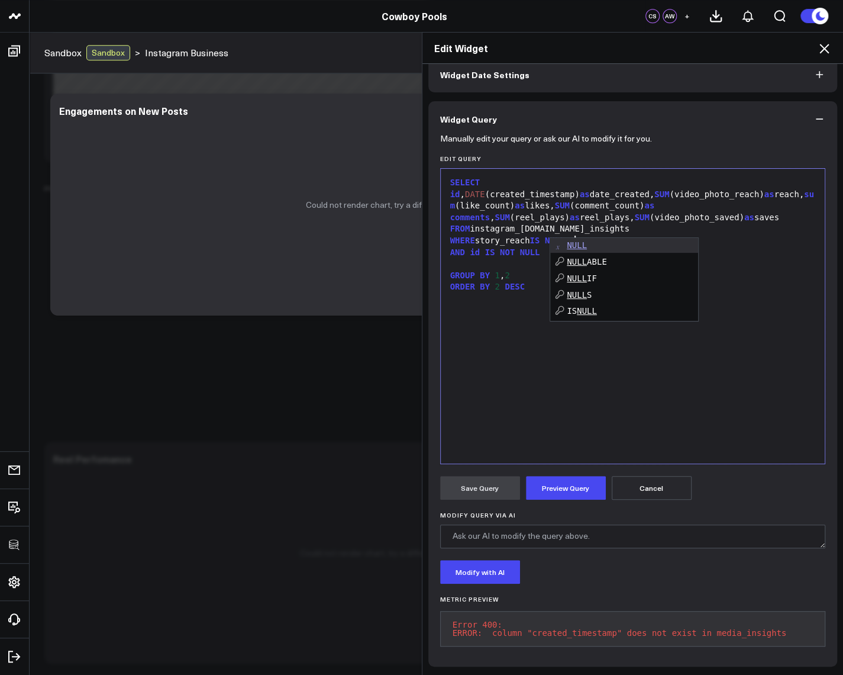
click at [460, 248] on div "AND id IS NOT NULL" at bounding box center [633, 253] width 373 height 12
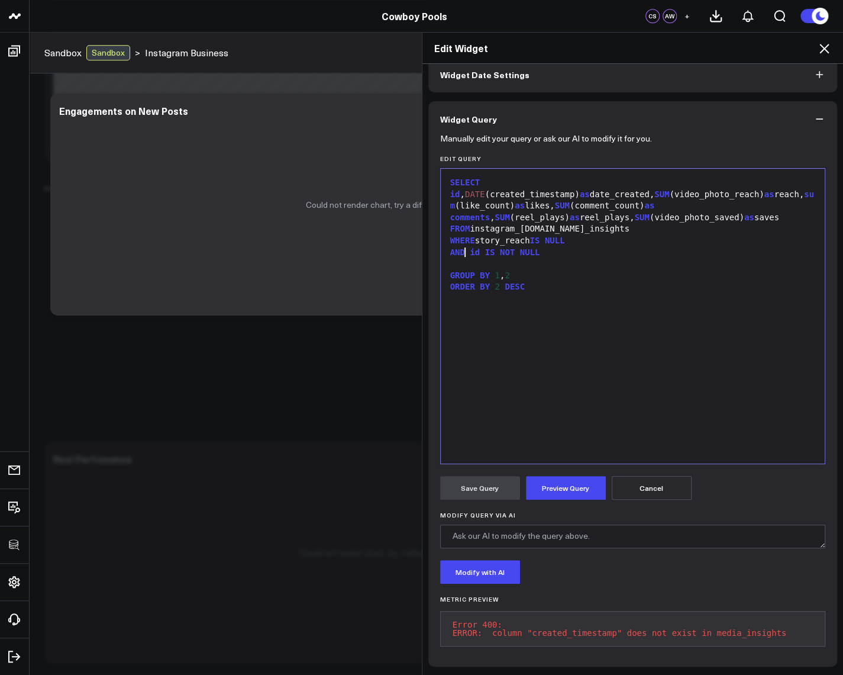
click at [460, 248] on div "AND id IS NOT NULL" at bounding box center [633, 253] width 373 height 12
click at [573, 483] on button "Preview Query" at bounding box center [566, 488] width 80 height 24
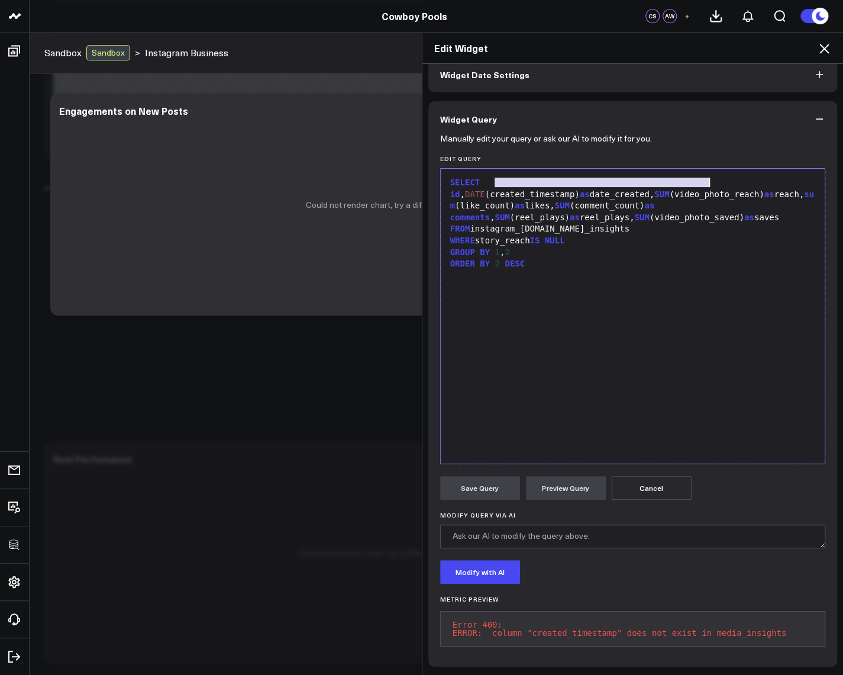
drag, startPoint x: 492, startPoint y: 173, endPoint x: 723, endPoint y: 173, distance: 230.8
click at [723, 177] on div "SELECT id , DATE (created_timestamp) as date_created, SUM (video_photo_reach) a…" at bounding box center [633, 200] width 373 height 46
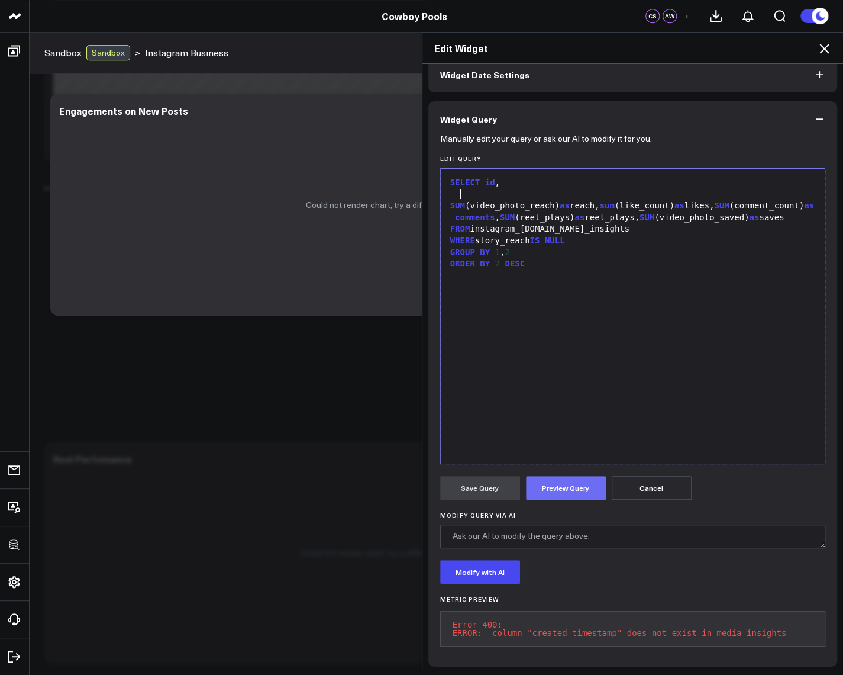
click at [565, 476] on button "Preview Query" at bounding box center [566, 488] width 80 height 24
click at [672, 198] on div "SUM (video_photo_reach) as reach, sum (like_count) as likes, SUM (comment_count…" at bounding box center [633, 206] width 373 height 35
click at [561, 487] on button "Preview Query" at bounding box center [566, 488] width 80 height 24
drag, startPoint x: 522, startPoint y: 243, endPoint x: 438, endPoint y: 241, distance: 84.1
click at [440, 241] on div "Selection deleted 9 1 2 3 4 5 6 › ⌄ SELECT id , SUM (video_photo_reach) as reac…" at bounding box center [633, 316] width 386 height 296
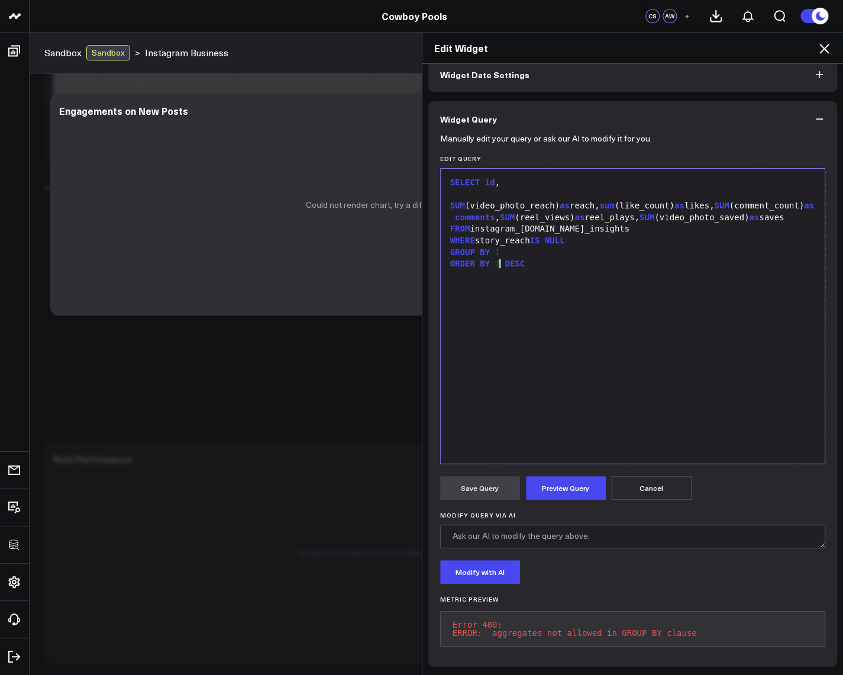
click at [497, 258] on div "ORDER BY 2 DESC" at bounding box center [633, 264] width 373 height 12
click at [580, 476] on button "Preview Query" at bounding box center [566, 488] width 80 height 24
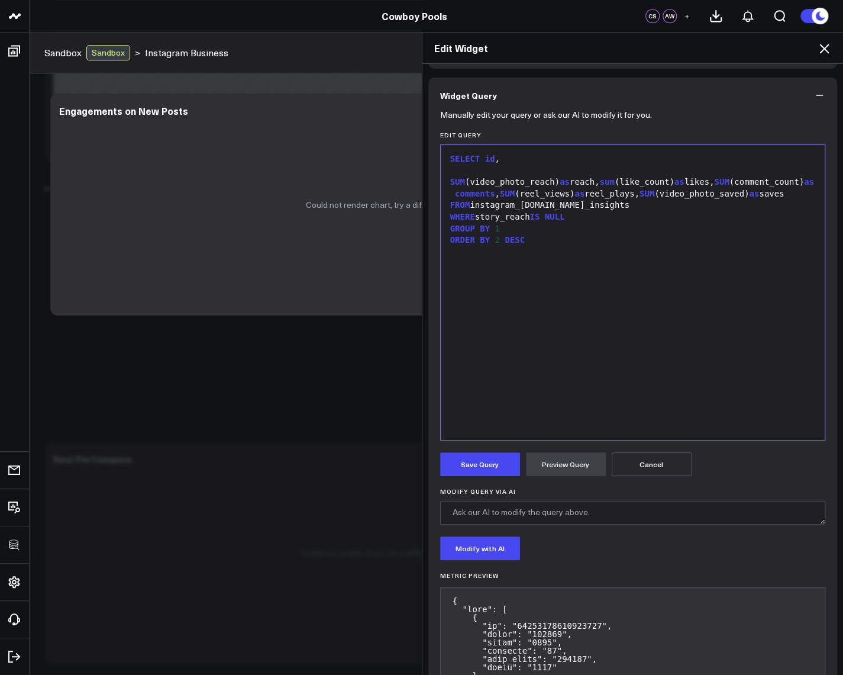
scroll to position [0, 0]
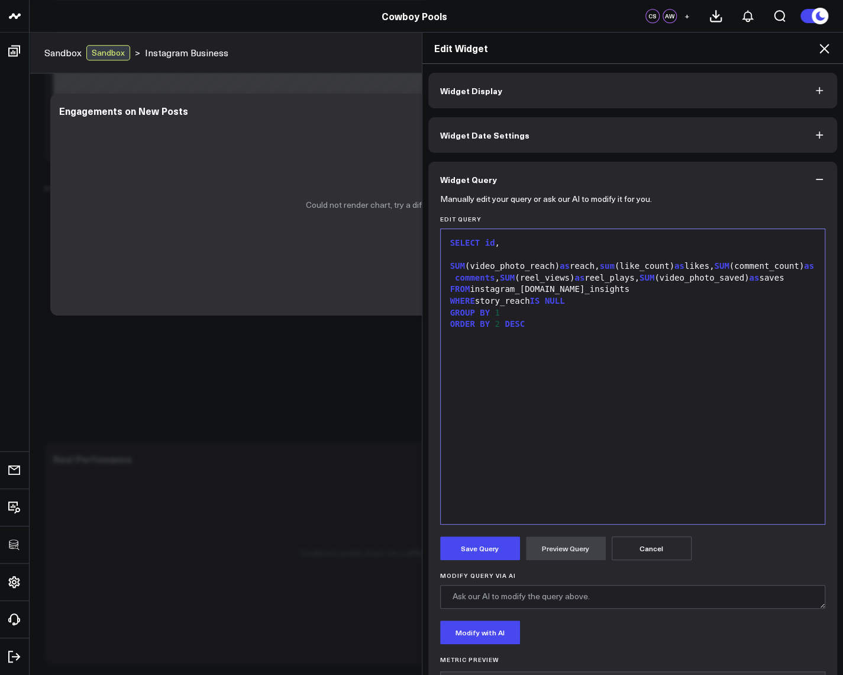
click at [495, 323] on span "2" at bounding box center [497, 323] width 5 height 9
click at [624, 401] on div "SELECT id , SUM (video_photo_reach) as reach, sum (like_count) as likes, SUM (c…" at bounding box center [633, 376] width 373 height 283
click at [579, 546] on button "Preview Query" at bounding box center [566, 548] width 80 height 24
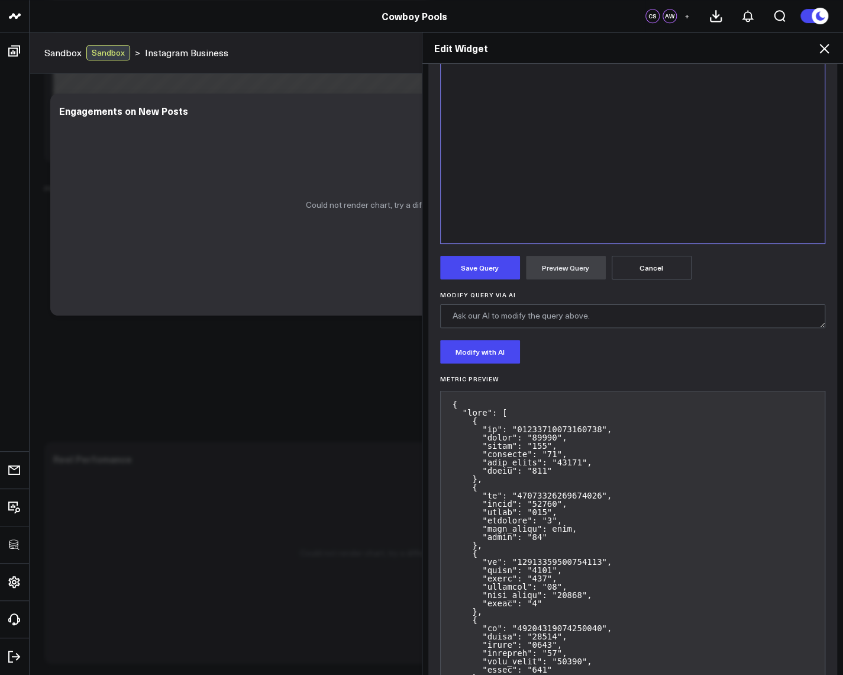
scroll to position [284, 0]
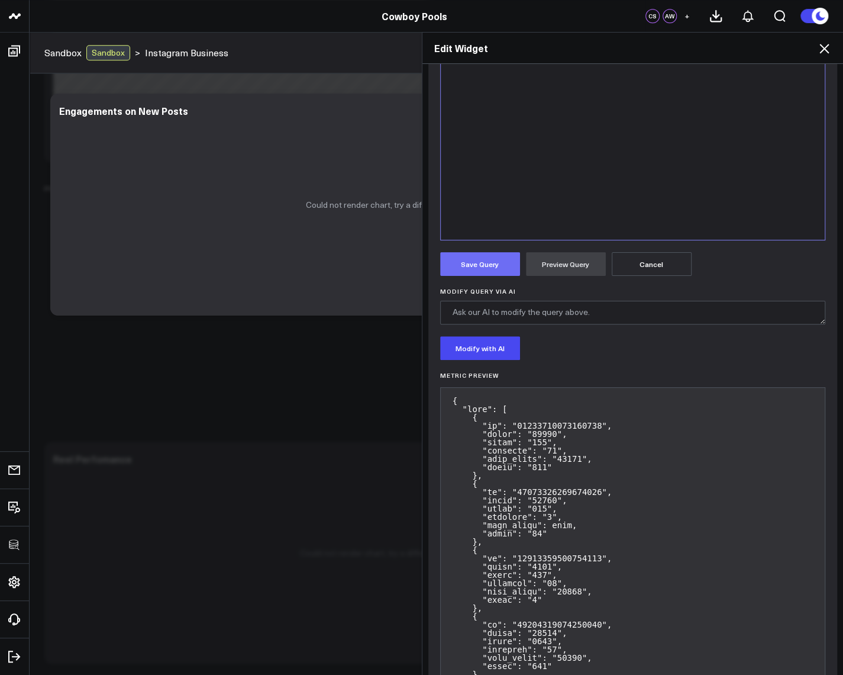
click at [487, 266] on button "Save Query" at bounding box center [480, 264] width 80 height 24
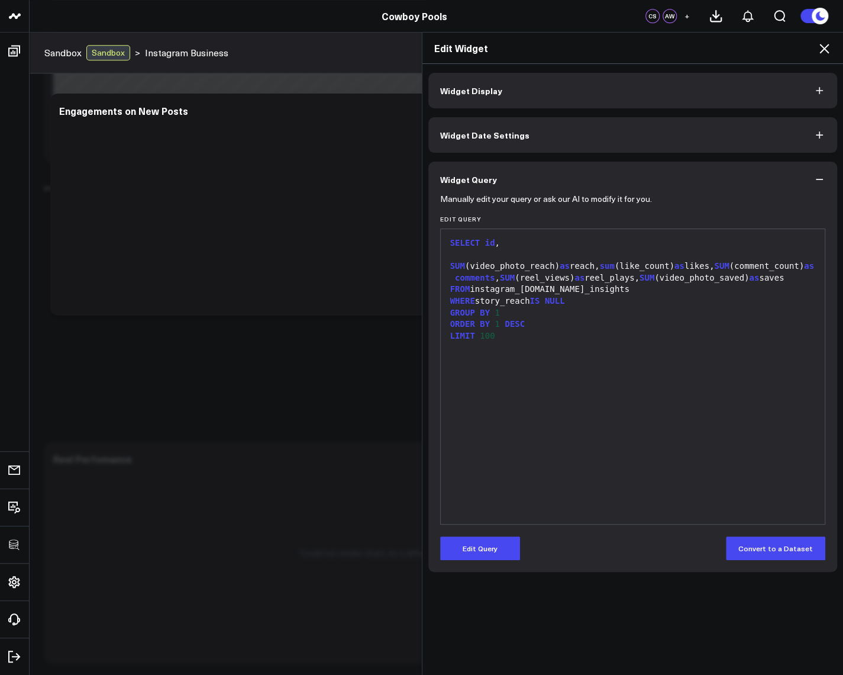
scroll to position [0, 0]
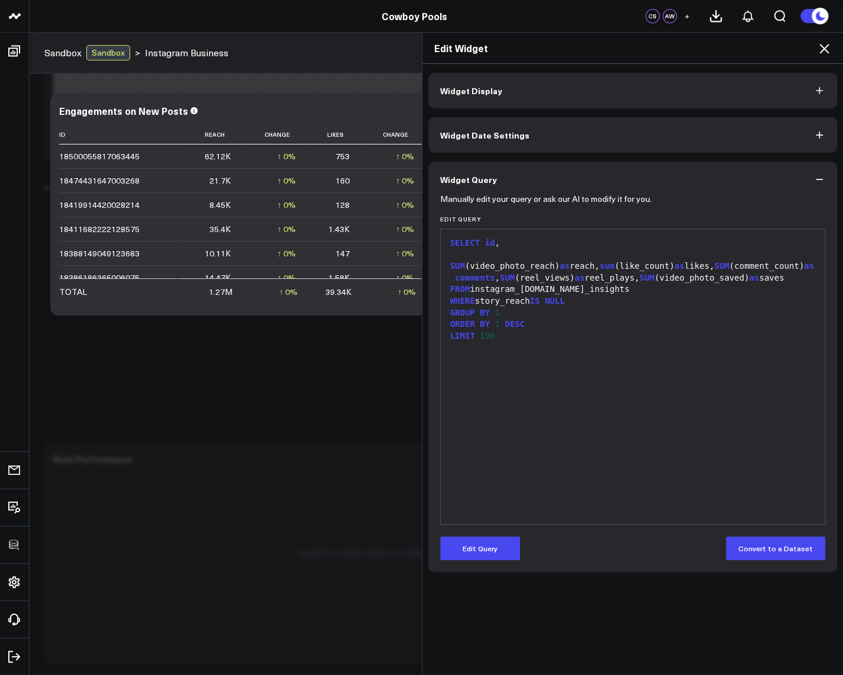
click at [827, 49] on icon at bounding box center [824, 48] width 14 height 14
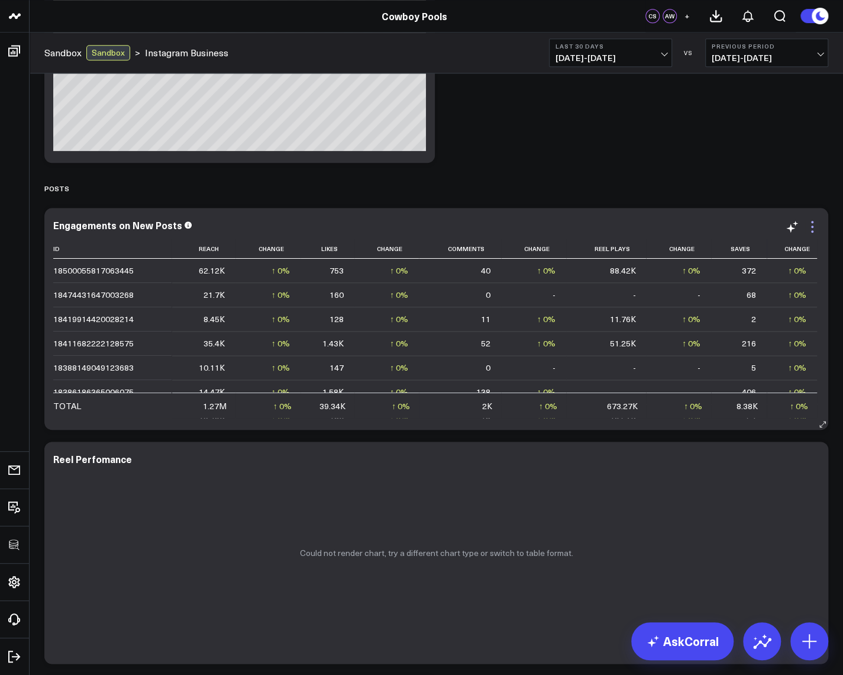
click at [808, 226] on icon at bounding box center [813, 227] width 14 height 14
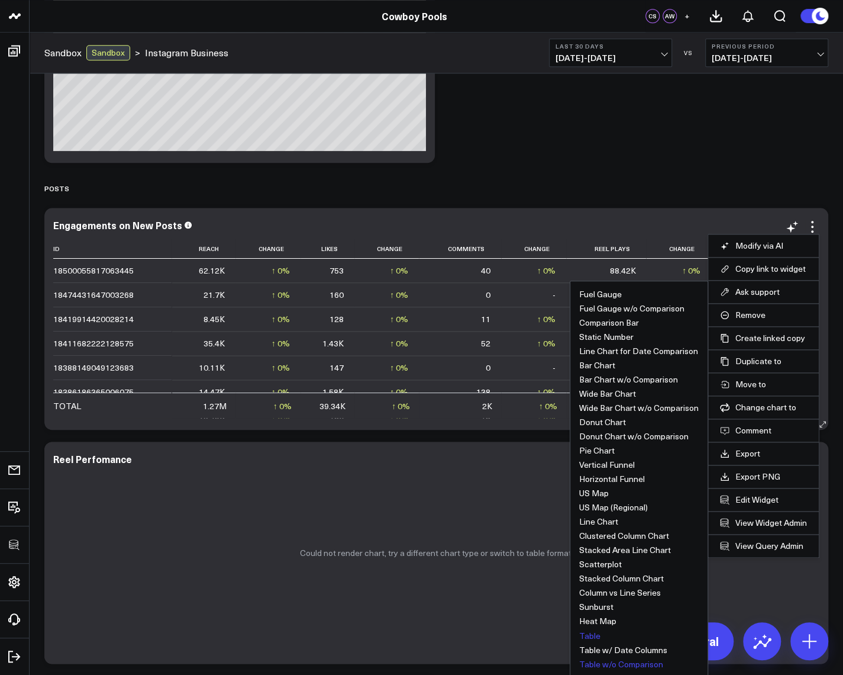
click at [611, 663] on button "Table w/o Comparison" at bounding box center [621, 663] width 84 height 8
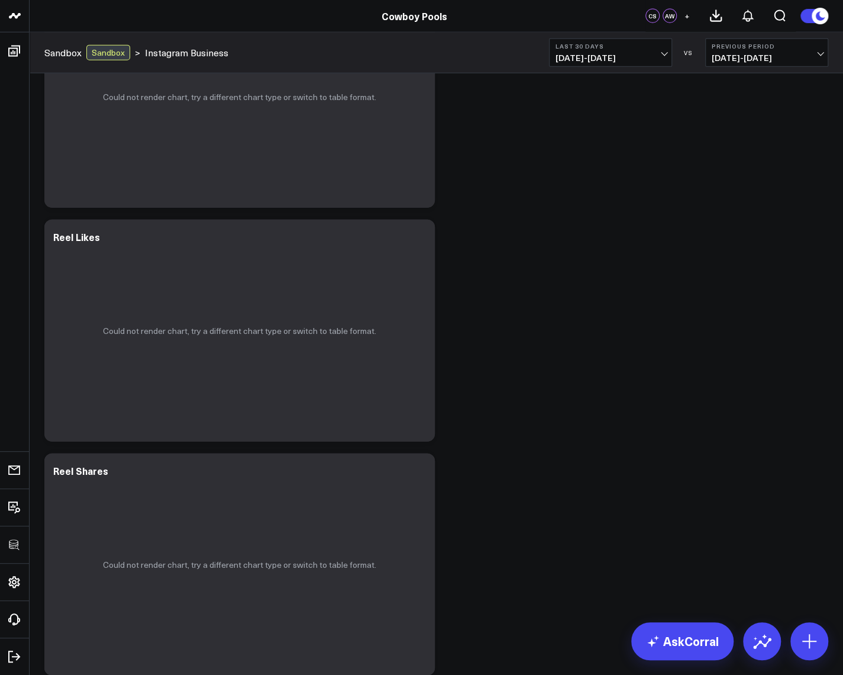
scroll to position [1207, 0]
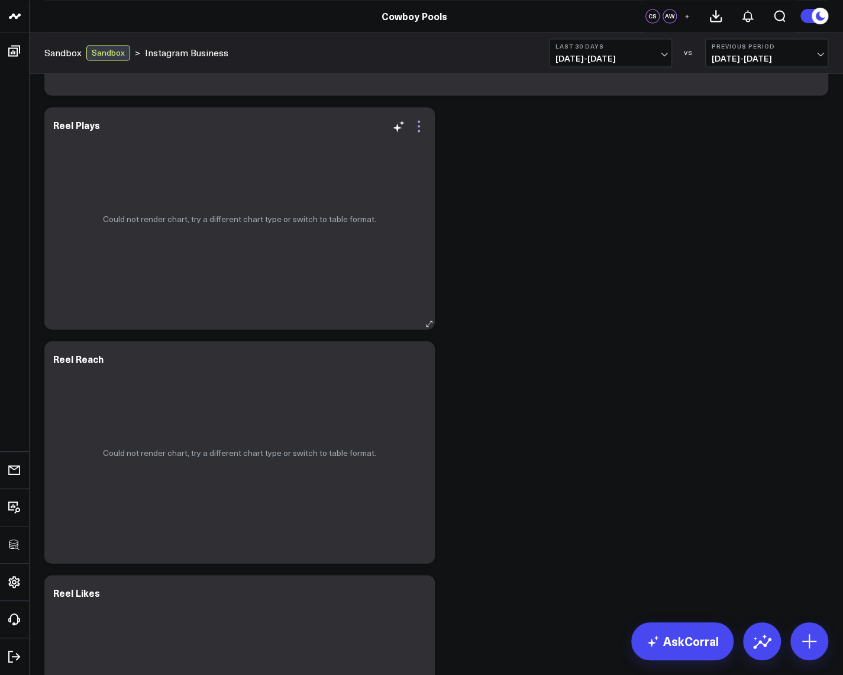
click at [418, 125] on icon at bounding box center [419, 126] width 2 height 2
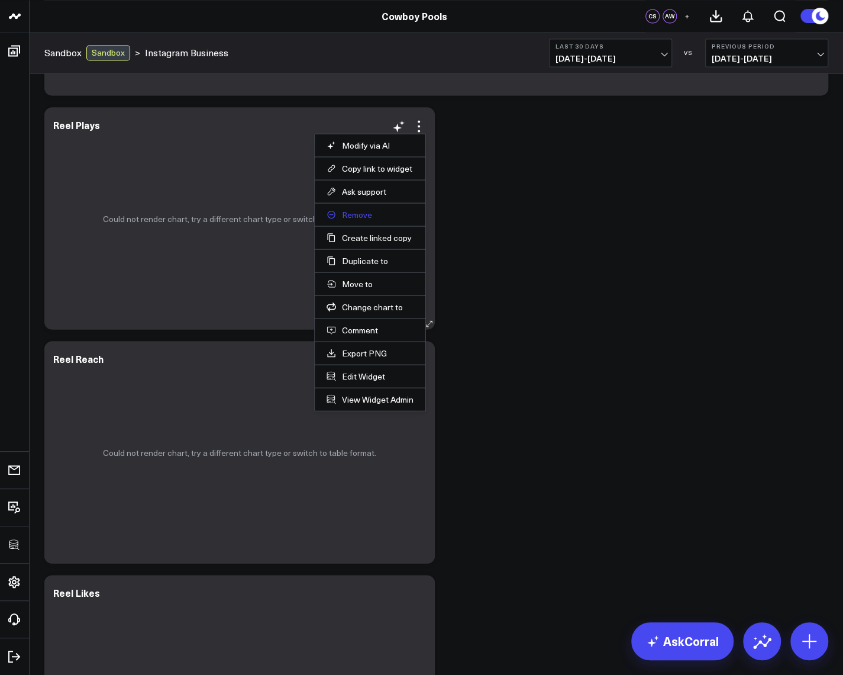
click at [347, 210] on button "Remove" at bounding box center [370, 214] width 87 height 11
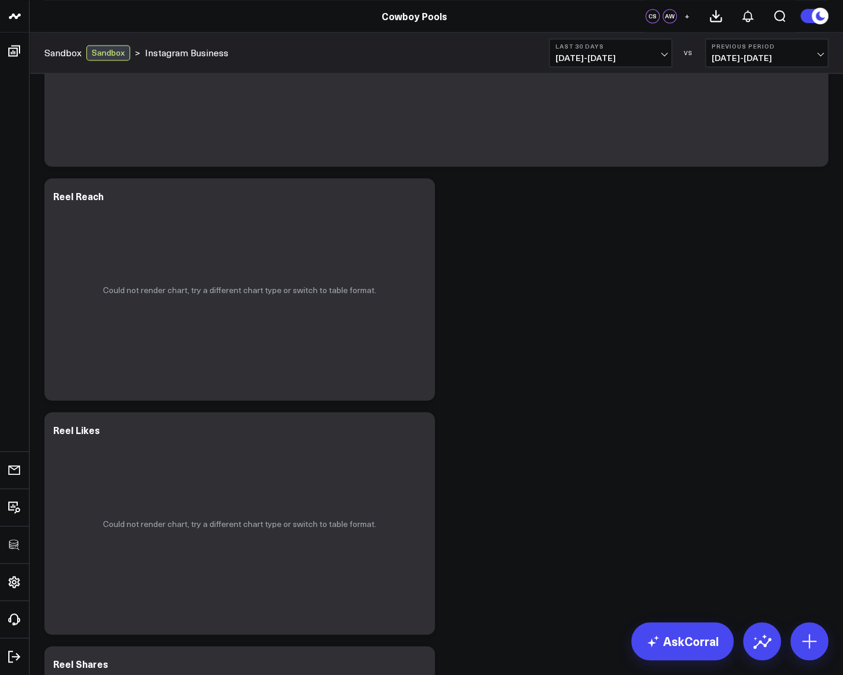
scroll to position [923, 0]
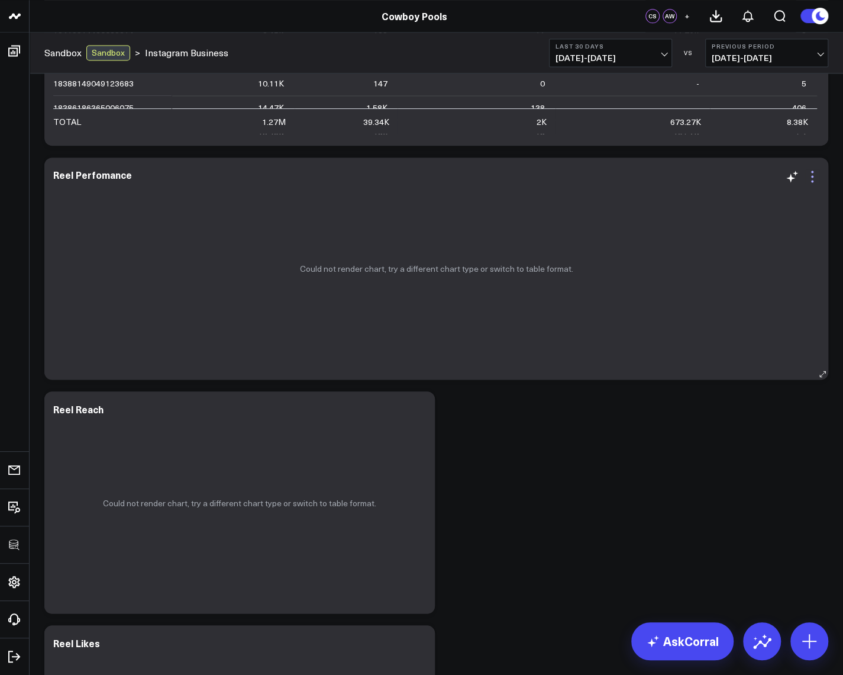
click at [812, 177] on icon at bounding box center [812, 176] width 2 height 2
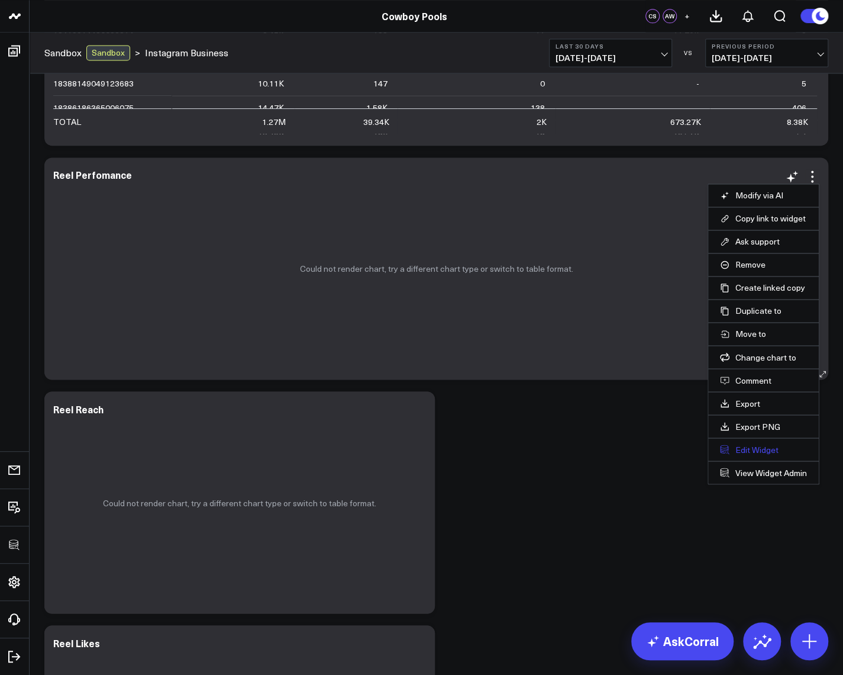
click at [755, 448] on button "Edit Widget" at bounding box center [763, 449] width 87 height 11
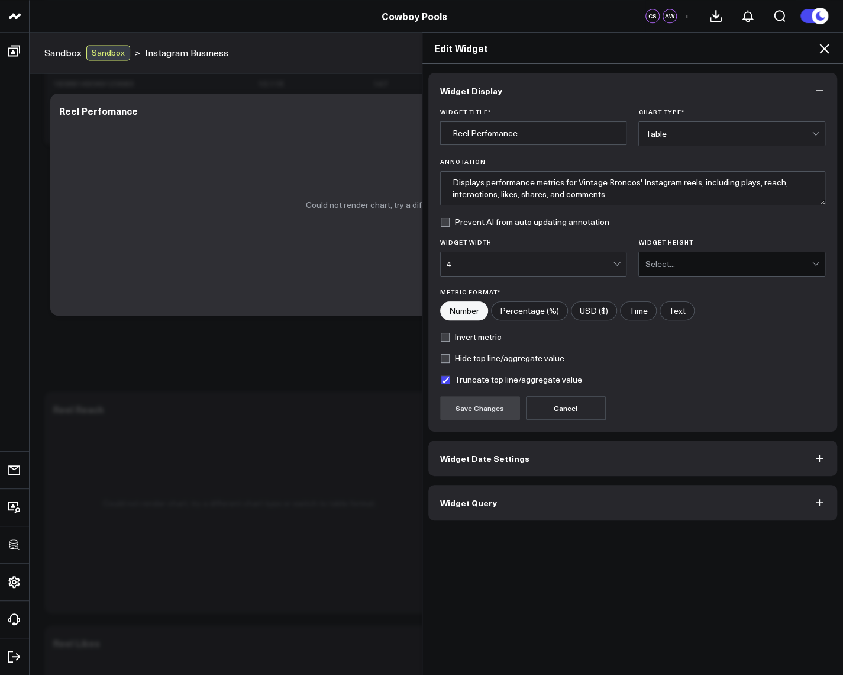
click at [466, 505] on span "Widget Query" at bounding box center [468, 502] width 57 height 9
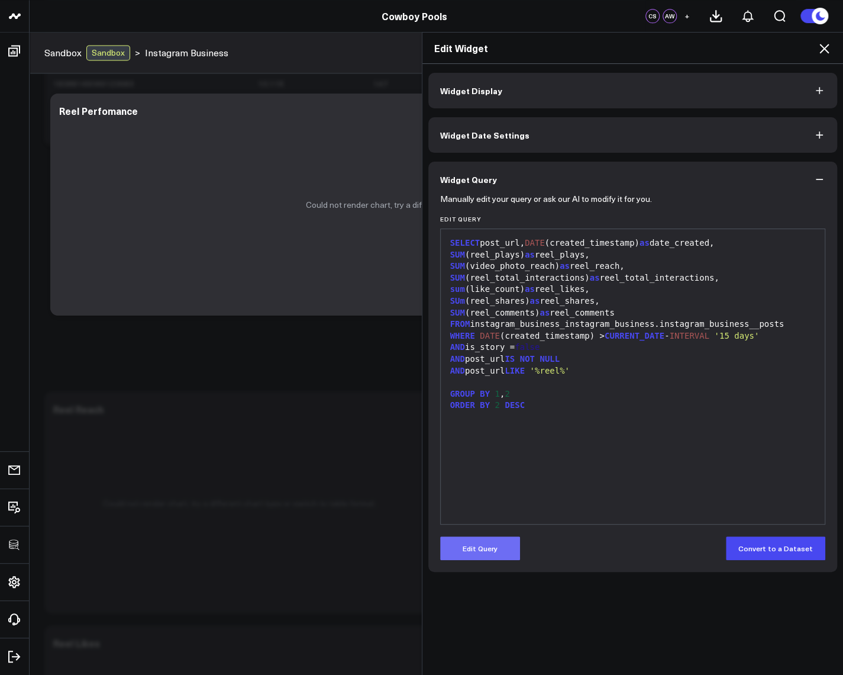
click at [469, 545] on button "Edit Query" at bounding box center [480, 548] width 80 height 24
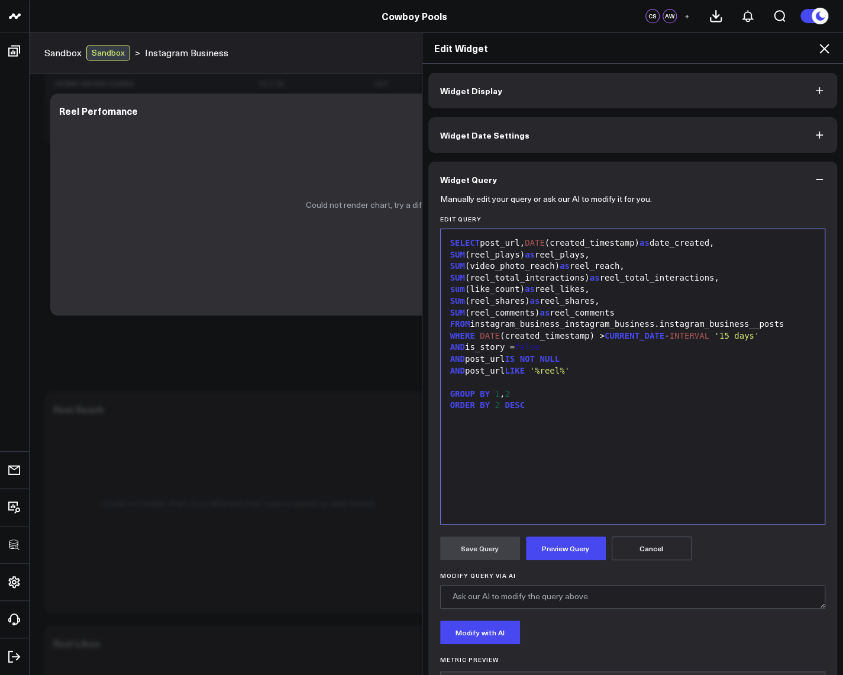
click at [817, 46] on icon at bounding box center [824, 48] width 14 height 14
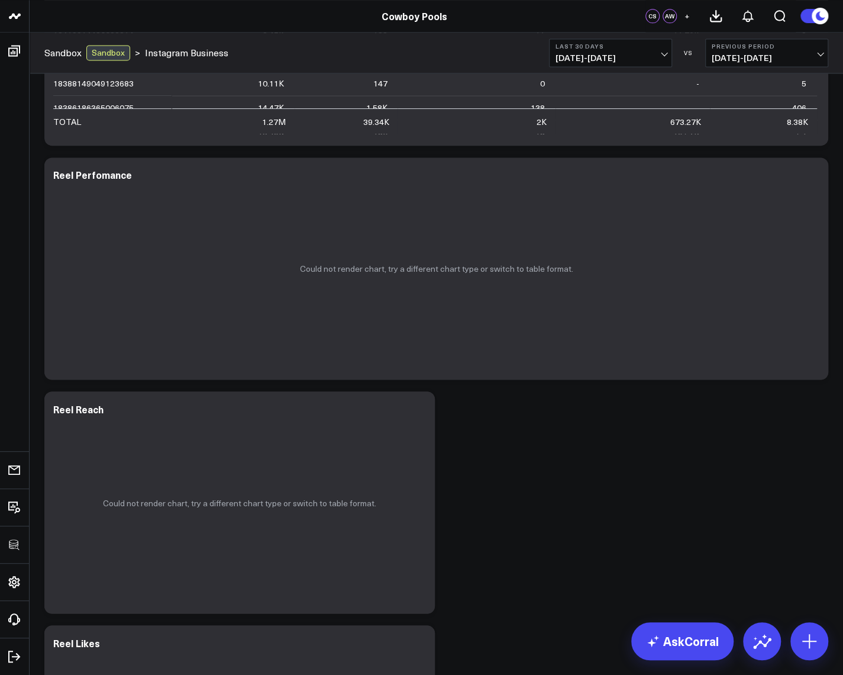
click at [572, 405] on div "Profile Stats Modify via AI Copy link to widget Ask support Remove Create linke…" at bounding box center [436, 485] width 796 height 2671
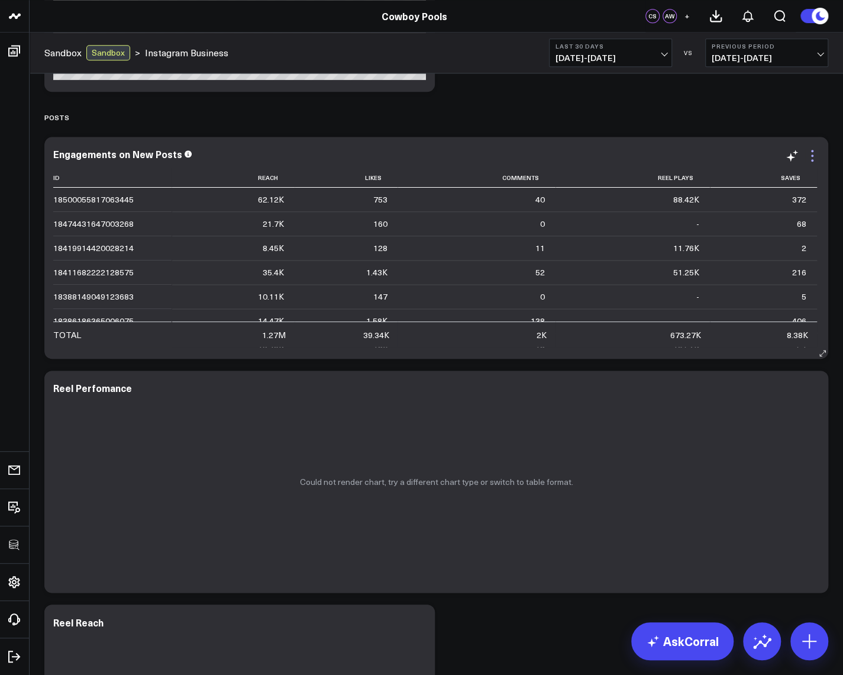
click at [814, 157] on icon at bounding box center [813, 156] width 14 height 14
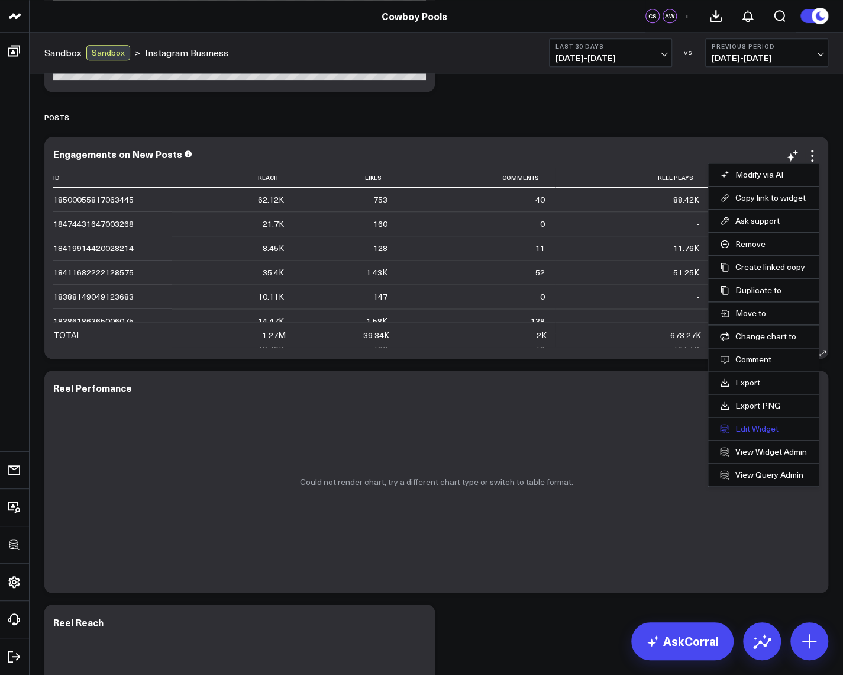
click at [758, 426] on button "Edit Widget" at bounding box center [763, 428] width 87 height 11
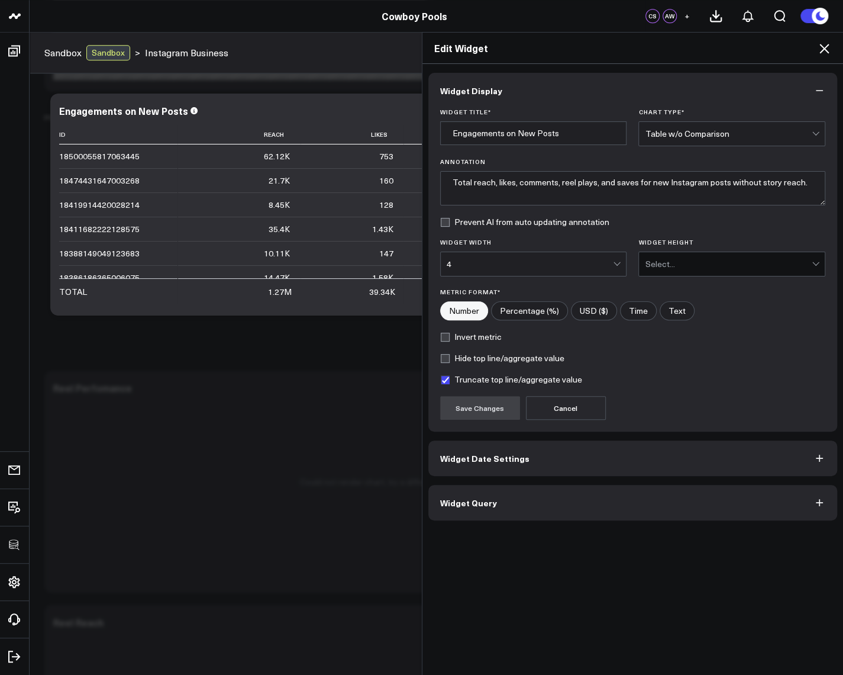
click at [502, 506] on button "Widget Query" at bounding box center [634, 503] width 410 height 36
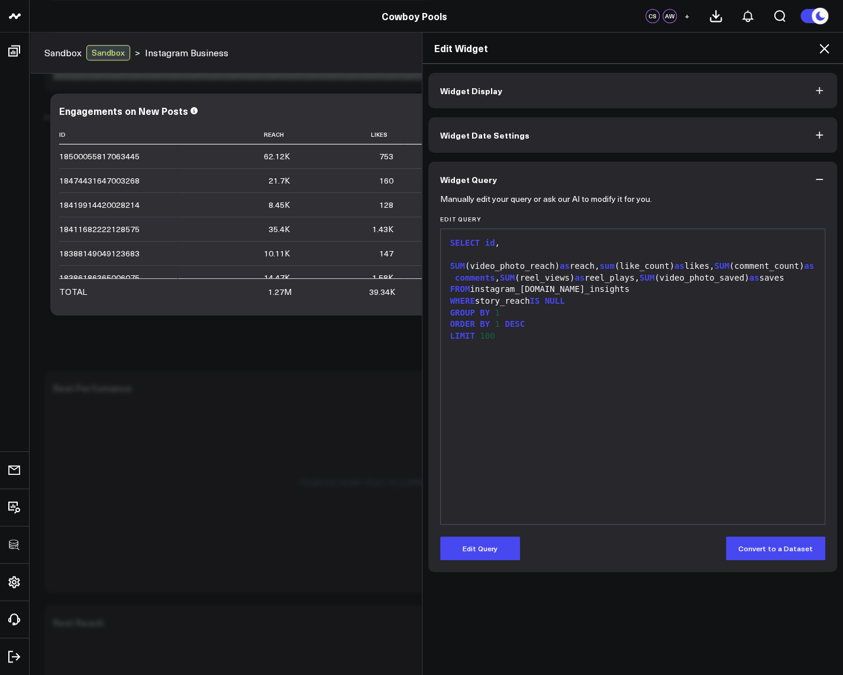
click at [543, 315] on div "GROUP BY 1" at bounding box center [633, 313] width 373 height 12
click at [639, 284] on div "FROM instagram_business.media_insights" at bounding box center [633, 290] width 373 height 12
click at [498, 551] on button "Edit Query" at bounding box center [480, 548] width 80 height 24
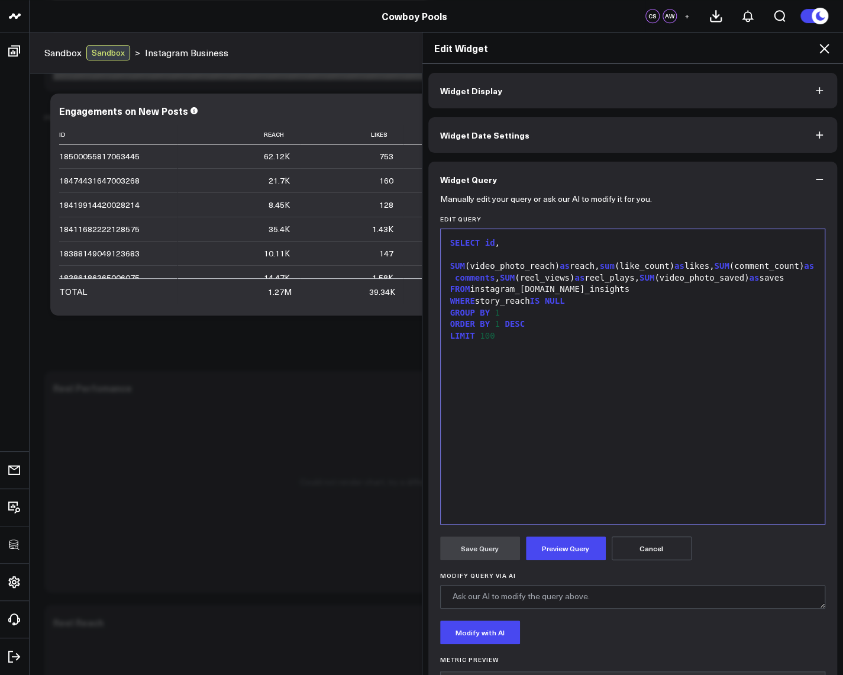
click at [650, 288] on div "FROM instagram_business.media_insights" at bounding box center [633, 290] width 373 height 12
click at [532, 240] on div "SELECT id ," at bounding box center [633, 243] width 373 height 12
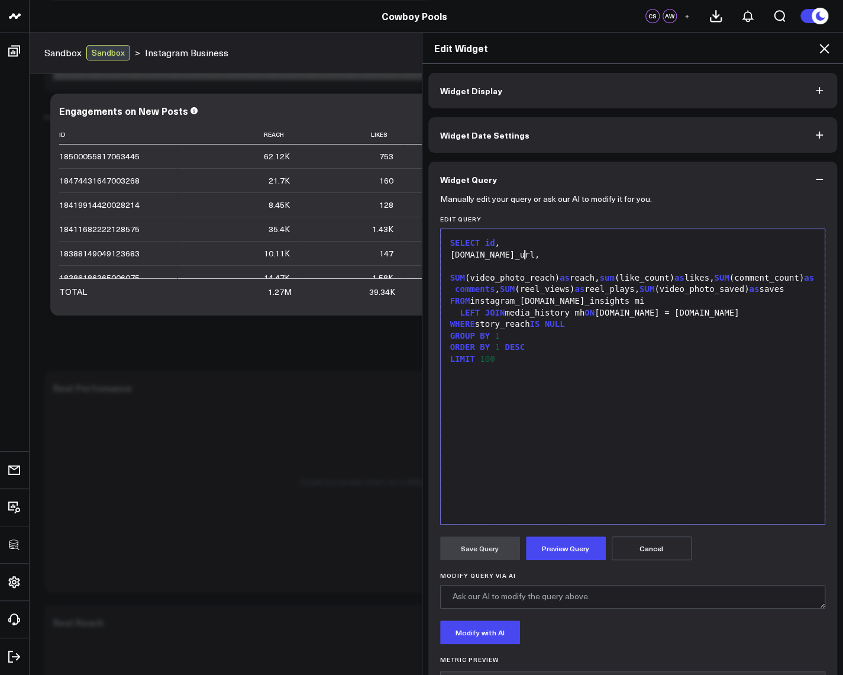
click at [510, 244] on div "SELECT id ," at bounding box center [633, 243] width 373 height 12
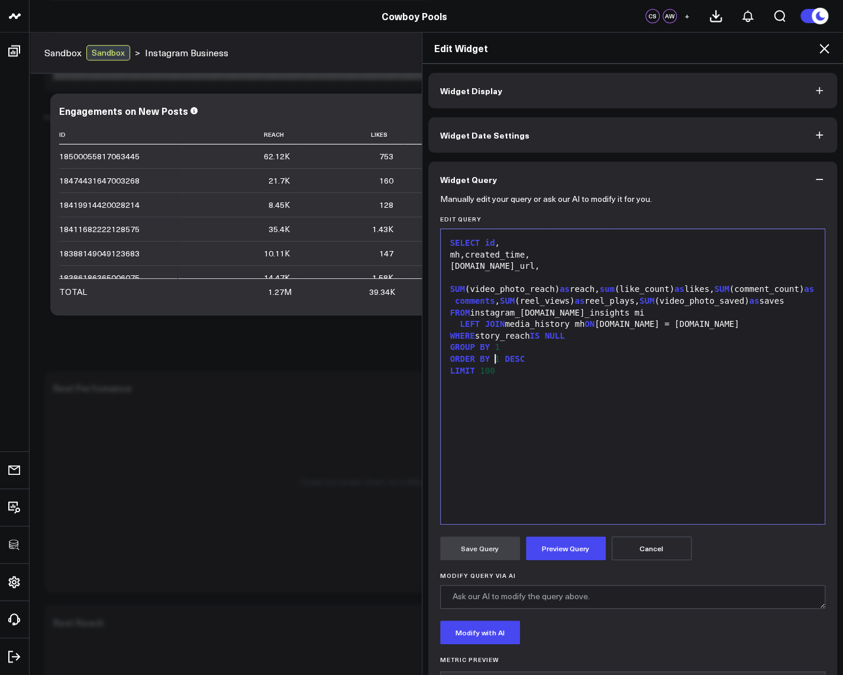
click at [495, 355] on span "1" at bounding box center [497, 358] width 5 height 9
click at [546, 553] on button "Preview Query" at bounding box center [566, 548] width 80 height 24
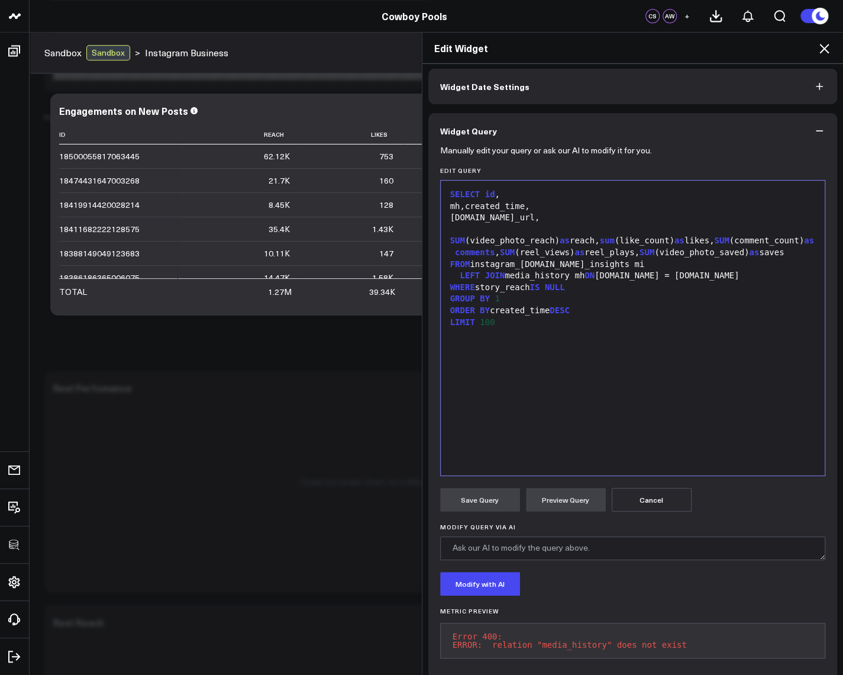
scroll to position [67, 0]
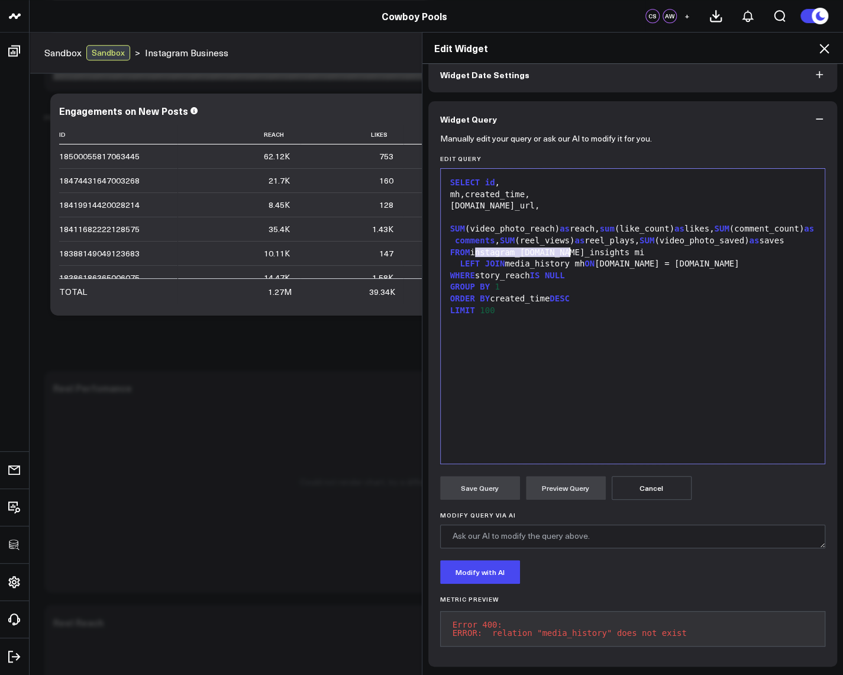
drag, startPoint x: 468, startPoint y: 247, endPoint x: 565, endPoint y: 245, distance: 96.5
click at [565, 247] on div "FROM instagram_business.media_insights mi" at bounding box center [633, 253] width 373 height 12
copy div "instagram_business."
click at [501, 258] on div "LEFT JOIN media_history mh ON mi.id = mh.id" at bounding box center [633, 264] width 373 height 12
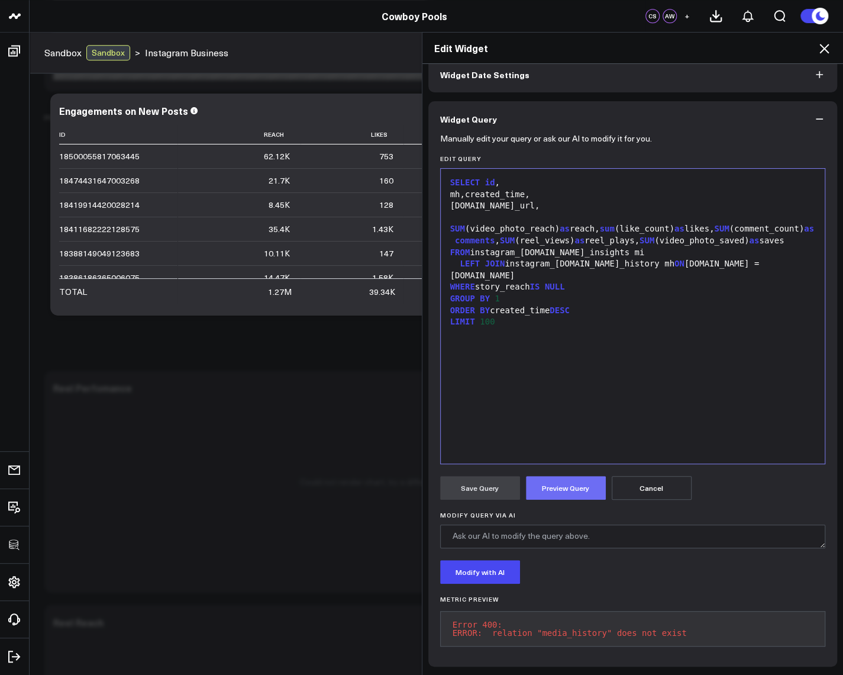
click at [558, 476] on button "Preview Query" at bounding box center [566, 488] width 80 height 24
drag, startPoint x: 478, startPoint y: 174, endPoint x: 488, endPoint y: 172, distance: 10.3
click at [479, 177] on div "SELECT id ," at bounding box center [633, 183] width 373 height 12
click at [563, 479] on button "Preview Query" at bounding box center [566, 488] width 80 height 24
click at [488, 177] on div "SELECT mh.id," at bounding box center [633, 183] width 373 height 12
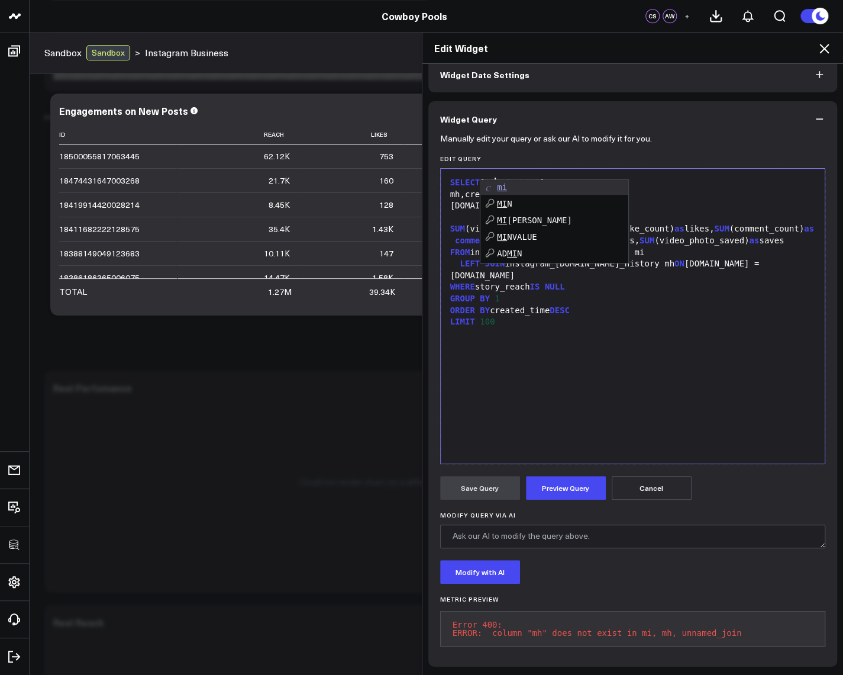
click at [561, 328] on div "SELECT mi.id, mh,created_time, mh.media_url, SUM (video_photo_reach) as reach, …" at bounding box center [633, 316] width 373 height 283
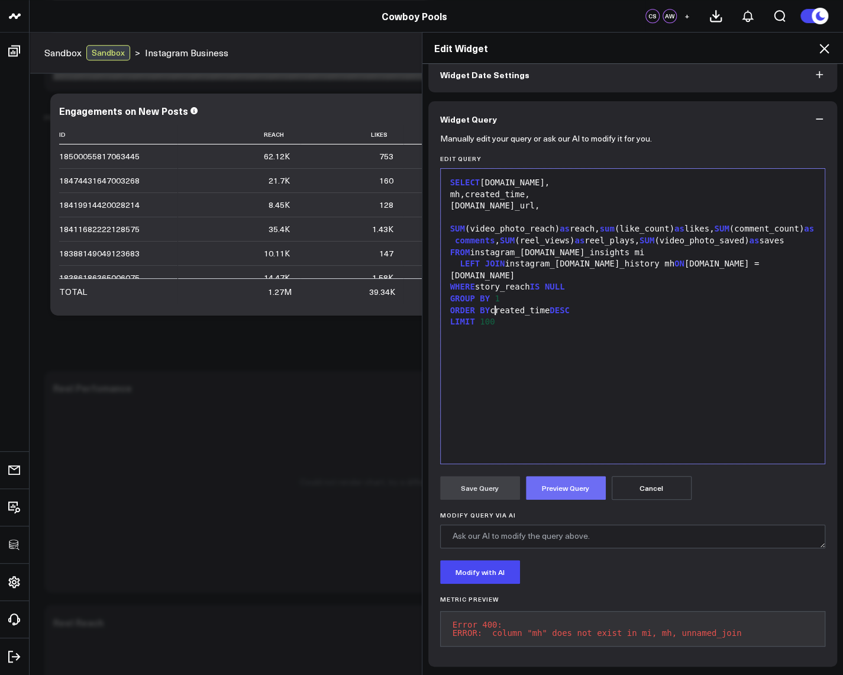
click at [576, 476] on button "Preview Query" at bounding box center [566, 488] width 80 height 24
click at [644, 281] on div "WHERE story_reach IS NULL" at bounding box center [633, 287] width 373 height 12
click at [687, 249] on div "FROM instagram_business.media_insights mi" at bounding box center [633, 253] width 373 height 12
click at [647, 332] on div "SELECT mi.id, mh,created_time, mh.media_url, SUM (video_photo_reach) as reach, …" at bounding box center [633, 316] width 373 height 283
click at [705, 258] on div "LEFT JOIN instagram_business.media_history mh ON mi.id = mh.id" at bounding box center [633, 269] width 373 height 23
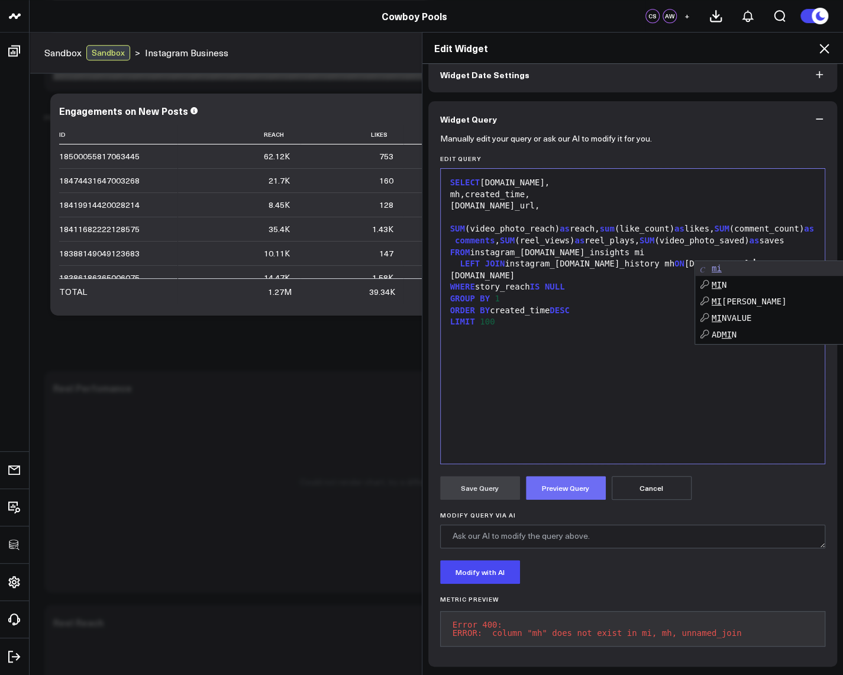
click at [554, 485] on button "Preview Query" at bounding box center [566, 488] width 80 height 24
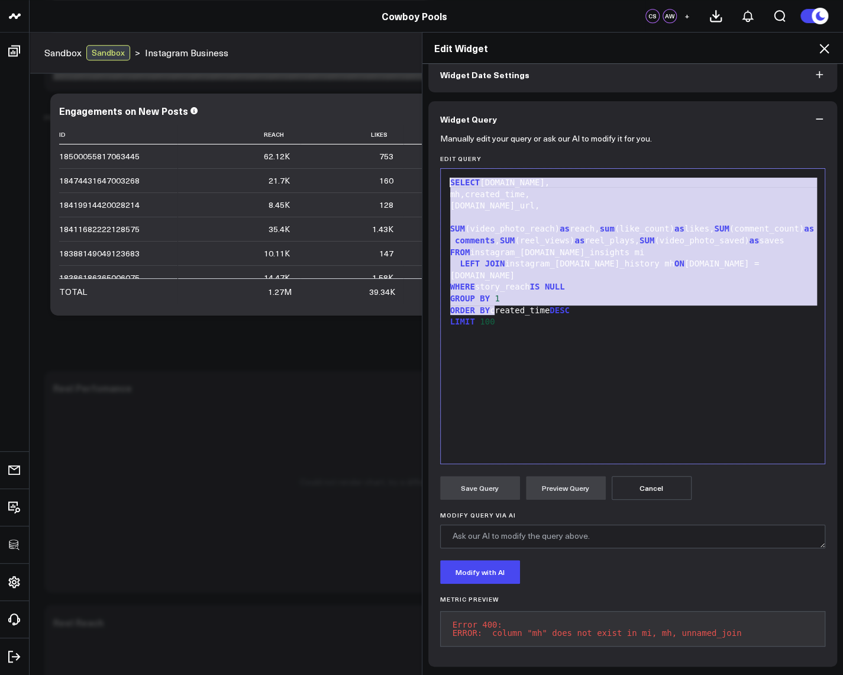
drag, startPoint x: 570, startPoint y: 371, endPoint x: 409, endPoint y: 85, distance: 328.6
click at [409, 85] on div "Edit Widget Widget Display Widget Date Settings Widget Query Manually edit your…" at bounding box center [421, 353] width 843 height 643
copy div "SELECT mi.id, mh,created_time, mh.media_url, SUM (video_photo_reach) as reach, …"
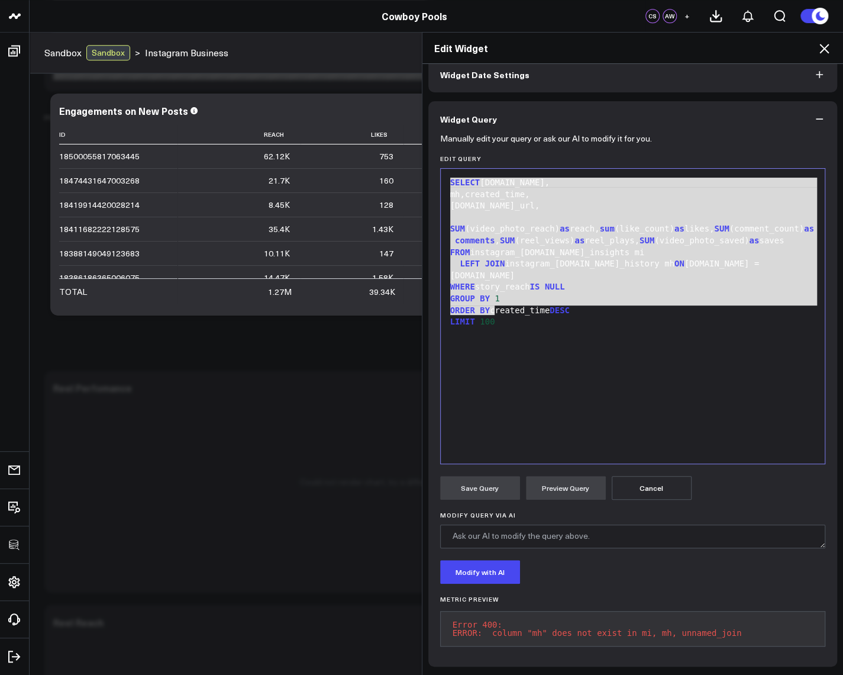
click at [685, 629] on pre "Error 400: ERROR: column "mh" does not exist in mi, mh, unnamed_join" at bounding box center [633, 629] width 386 height 36
click at [686, 625] on pre "Error 400: ERROR: column "mh" does not exist in mi, mh, unnamed_join" at bounding box center [633, 629] width 386 height 36
copy pre "ERROR: column "mh" does not exist in mi, mh, unnamed_join"
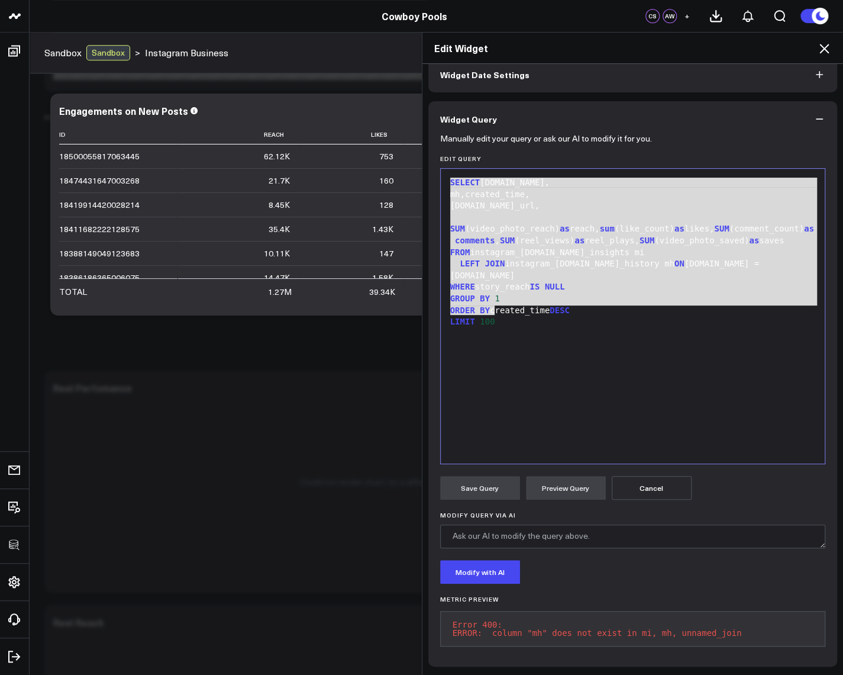
click at [509, 382] on div "SELECT mi.id, mh,created_time, mh.media_url, SUM (video_photo_reach) as reach, …" at bounding box center [633, 316] width 373 height 283
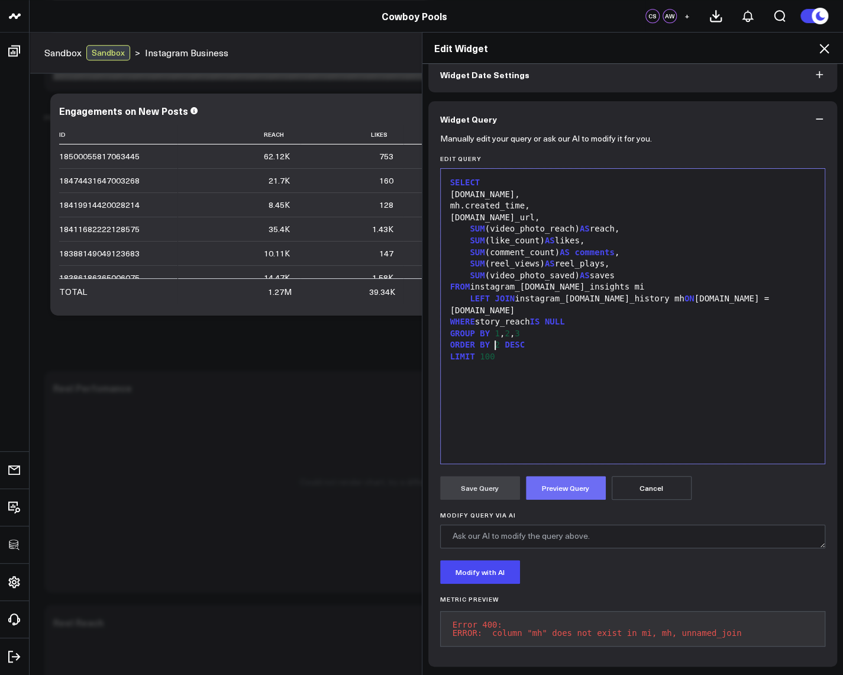
click at [549, 476] on button "Preview Query" at bounding box center [566, 488] width 80 height 24
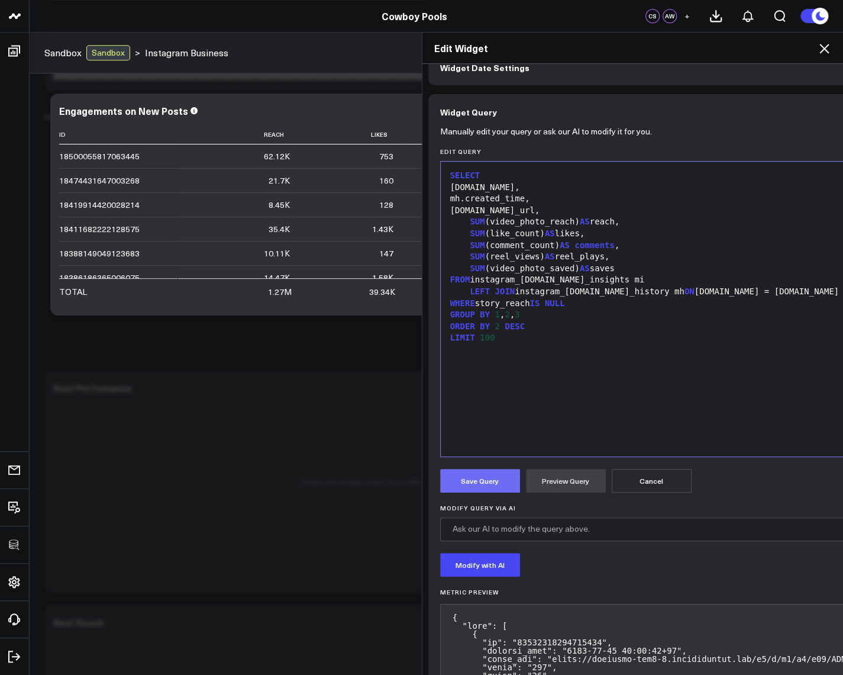
click at [488, 482] on button "Save Query" at bounding box center [480, 481] width 80 height 24
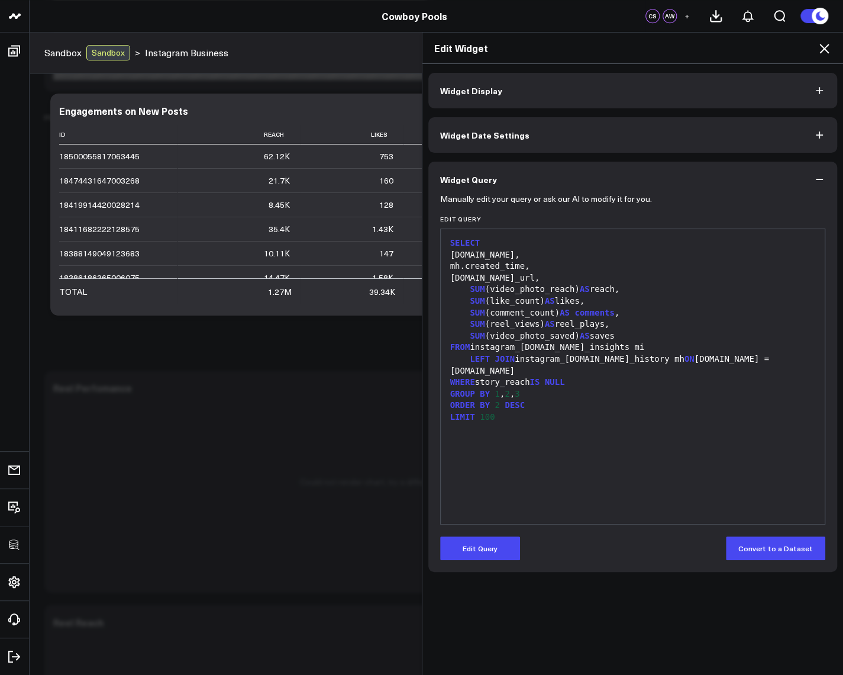
scroll to position [0, 0]
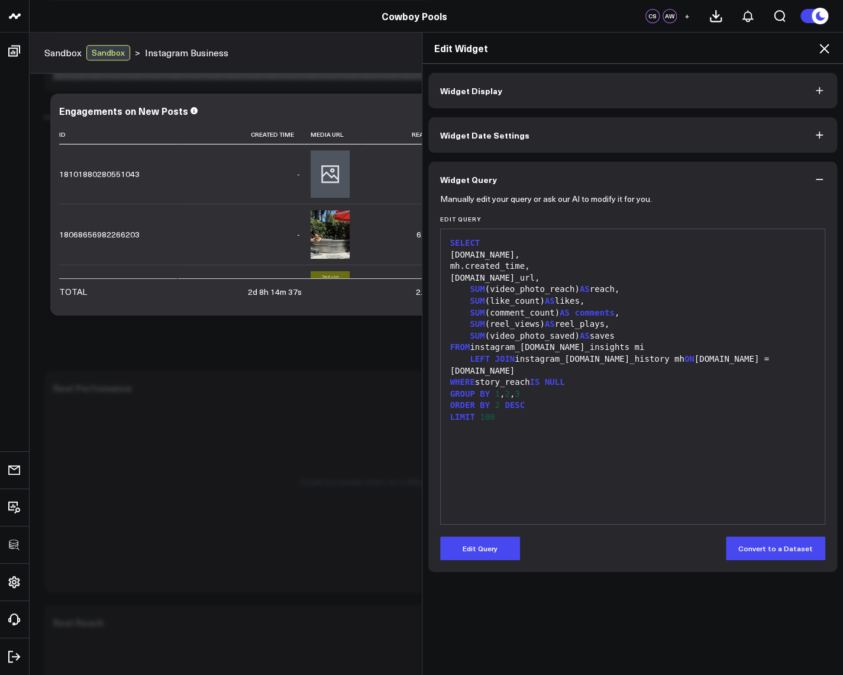
click at [828, 47] on icon at bounding box center [824, 48] width 14 height 14
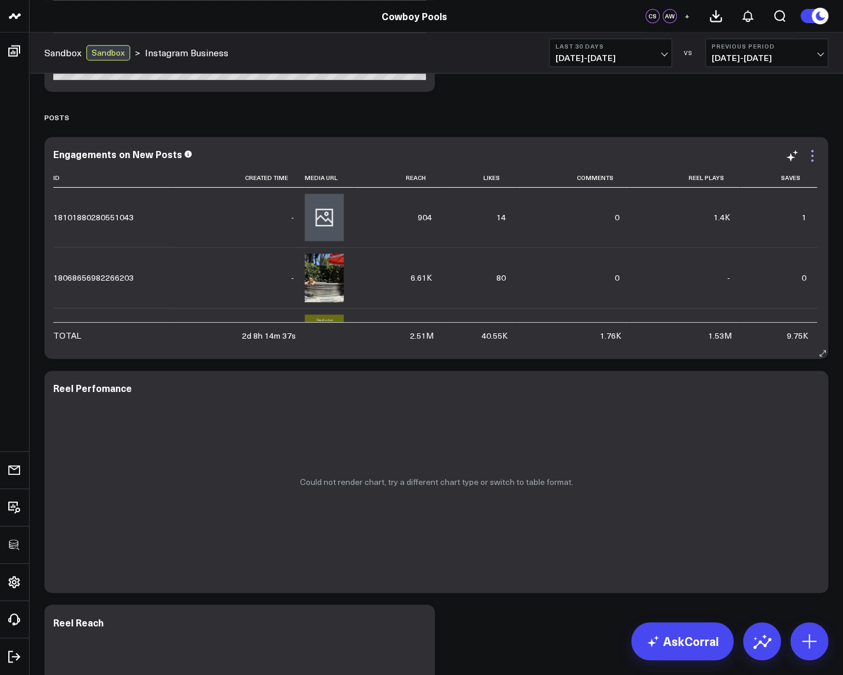
click at [815, 155] on icon at bounding box center [813, 156] width 14 height 14
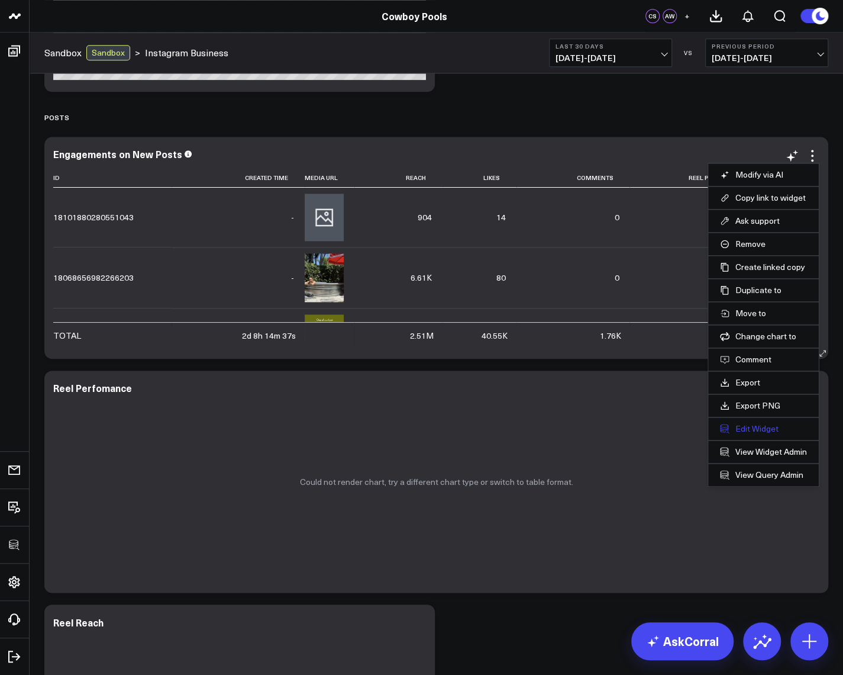
click at [760, 426] on button "Edit Widget" at bounding box center [763, 428] width 87 height 11
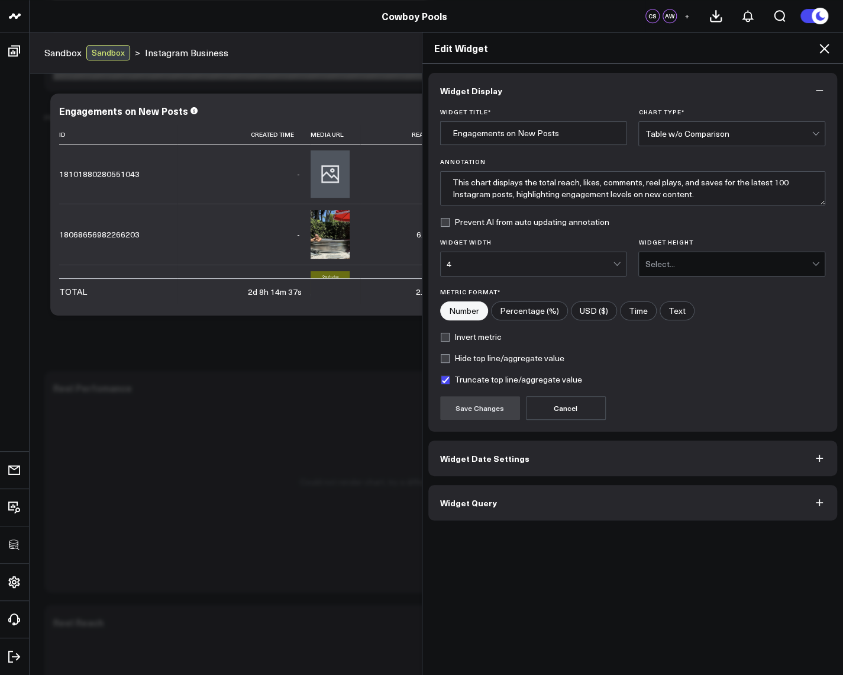
click at [501, 510] on button "Widget Query" at bounding box center [634, 503] width 410 height 36
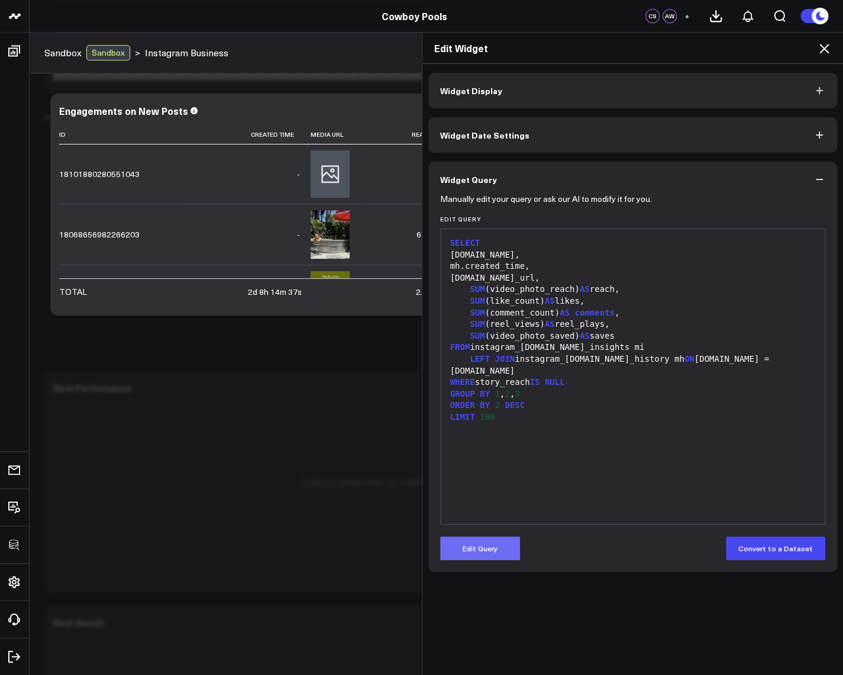
click at [466, 543] on button "Edit Query" at bounding box center [480, 548] width 80 height 24
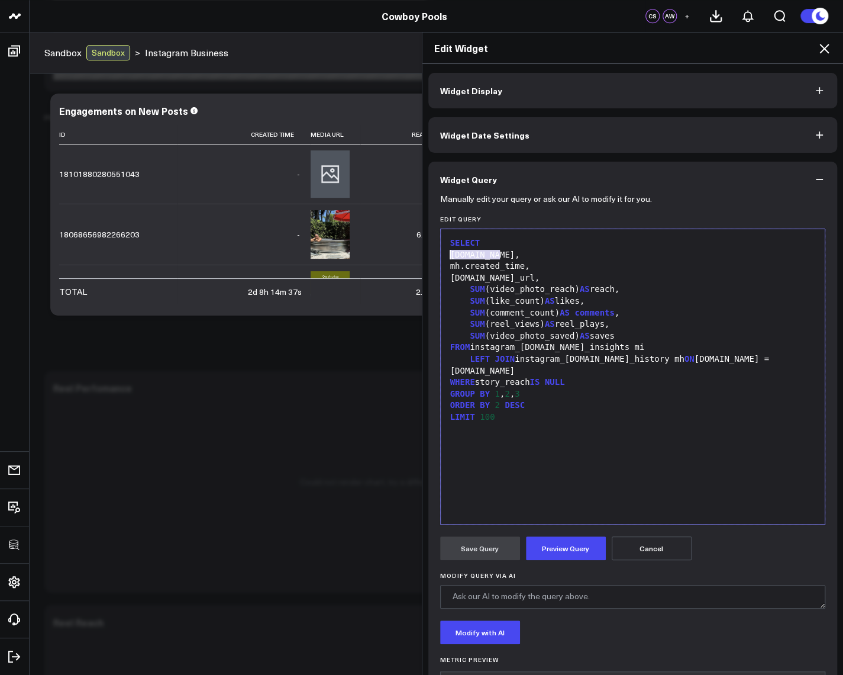
drag, startPoint x: 523, startPoint y: 256, endPoint x: 437, endPoint y: 253, distance: 86.5
click at [440, 253] on div "99 1 2 3 4 5 6 7 8 9 10 11 12 13 14 15 › ⌄ SELECT mi.id, mh.created_time, mh.me…" at bounding box center [633, 376] width 386 height 296
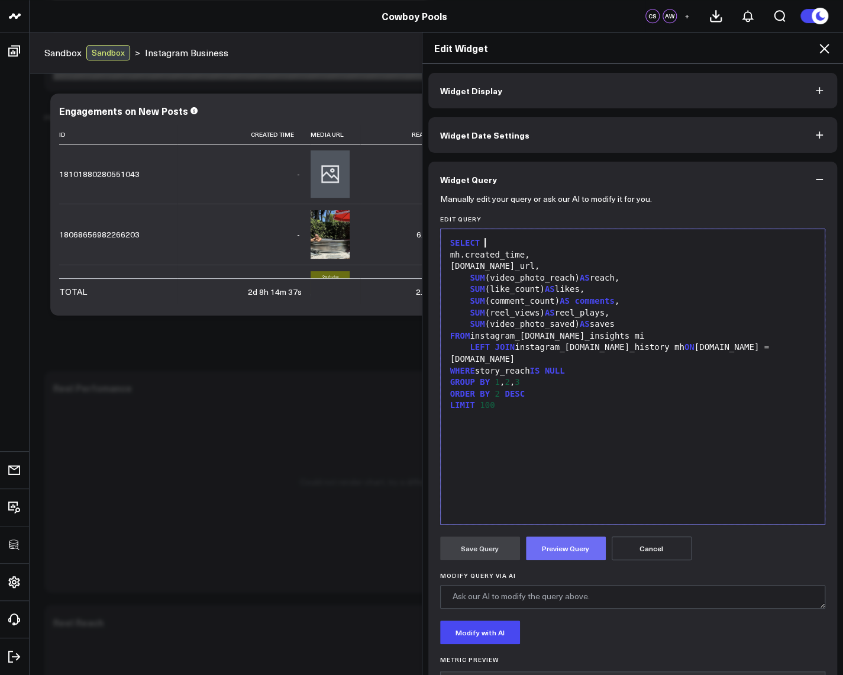
click at [572, 552] on button "Preview Query" at bounding box center [566, 548] width 80 height 24
click at [495, 376] on div "GROUP BY 1 , 2 , 3" at bounding box center [633, 382] width 373 height 12
click at [545, 547] on button "Preview Query" at bounding box center [566, 548] width 80 height 24
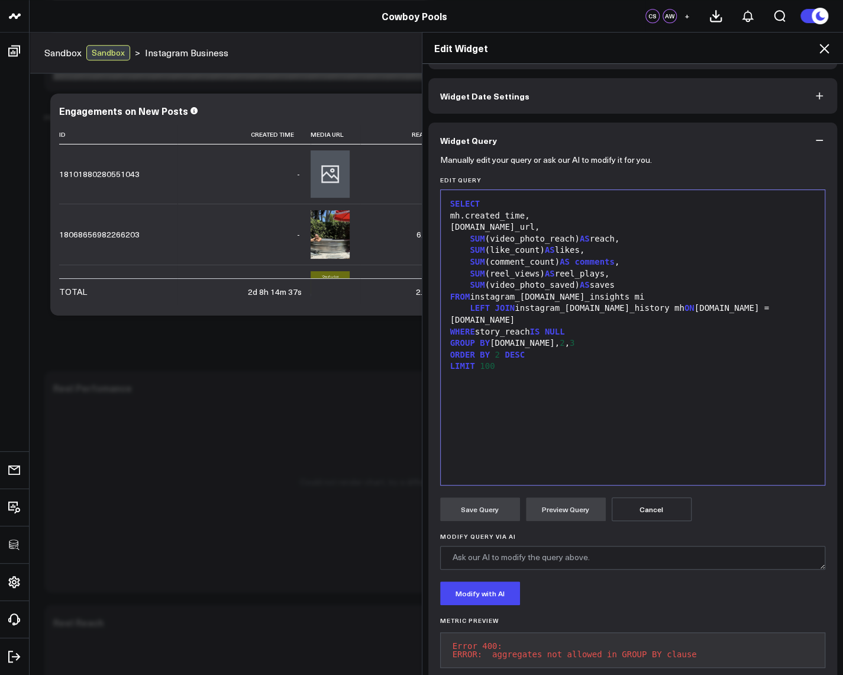
scroll to position [67, 0]
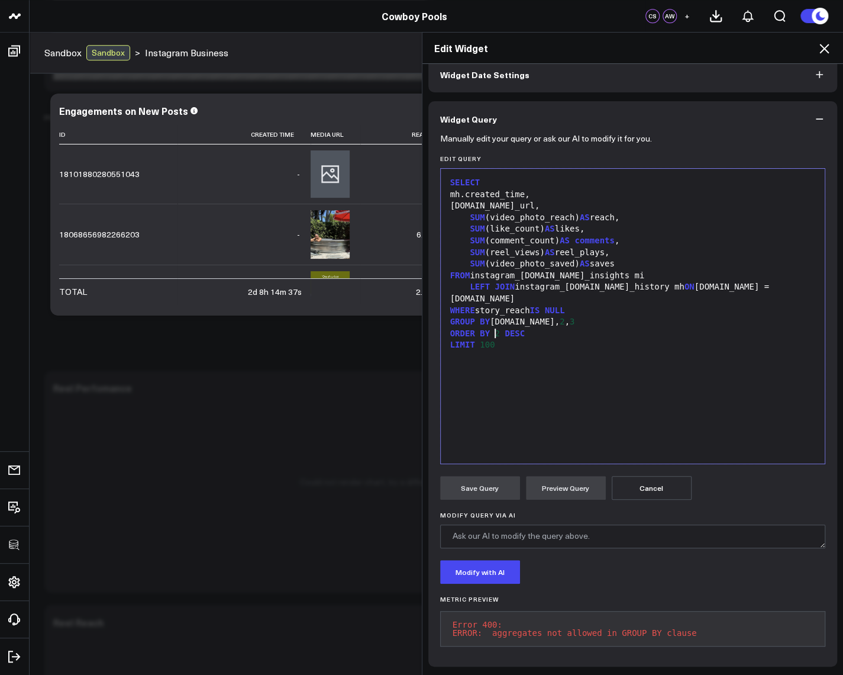
click at [553, 362] on div "SELECT mh.created_time, mh.media_url, SUM (video_photo_reach) AS reach, SUM (li…" at bounding box center [633, 316] width 373 height 283
drag, startPoint x: 526, startPoint y: 303, endPoint x: 549, endPoint y: 305, distance: 23.7
click at [549, 316] on div "GROUP BY mh.id, 2 , 3" at bounding box center [633, 322] width 373 height 12
click at [553, 481] on button "Preview Query" at bounding box center [566, 488] width 80 height 24
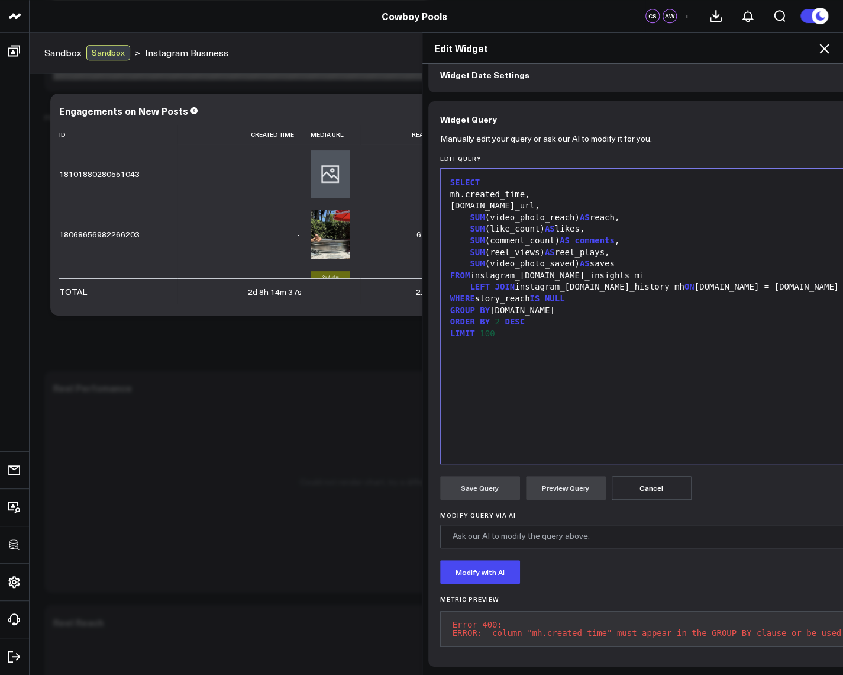
click at [536, 305] on div "GROUP BY mh.id" at bounding box center [710, 311] width 526 height 12
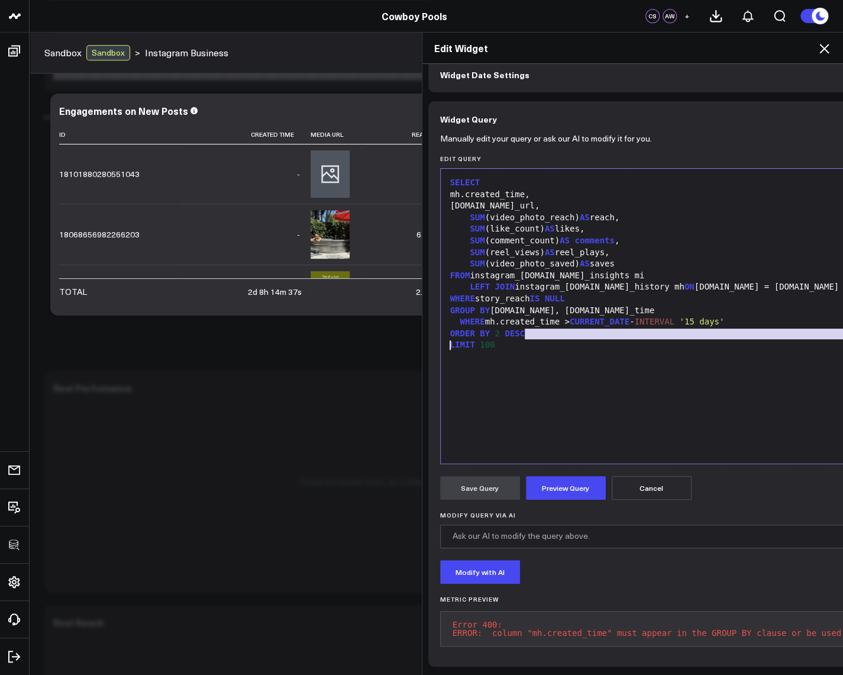
drag, startPoint x: 527, startPoint y: 327, endPoint x: 412, endPoint y: 333, distance: 115.5
click at [412, 333] on div "Edit Widget Widget Display Widget Date Settings Widget Query Manually edit your…" at bounding box center [421, 353] width 843 height 643
click at [509, 362] on div "SELECT mh.created_time, mh.media_url, SUM (video_photo_reach) AS reach, SUM (li…" at bounding box center [710, 316] width 526 height 283
click at [487, 328] on div "ORDER BY 2 DESC" at bounding box center [710, 334] width 526 height 12
drag, startPoint x: 502, startPoint y: 336, endPoint x: 439, endPoint y: 334, distance: 62.7
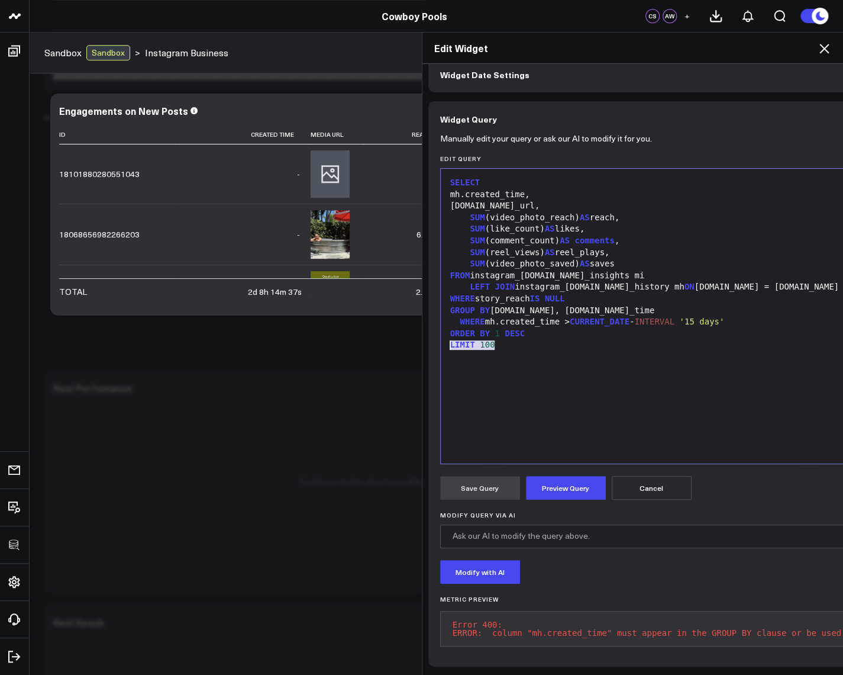
click at [440, 334] on div "Selection deleted 99 1 2 3 4 5 6 7 8 9 10 11 12 13 14 15 › ⌄ SELECT mh.created_…" at bounding box center [709, 316] width 539 height 296
click at [568, 484] on button "Preview Query" at bounding box center [566, 488] width 80 height 24
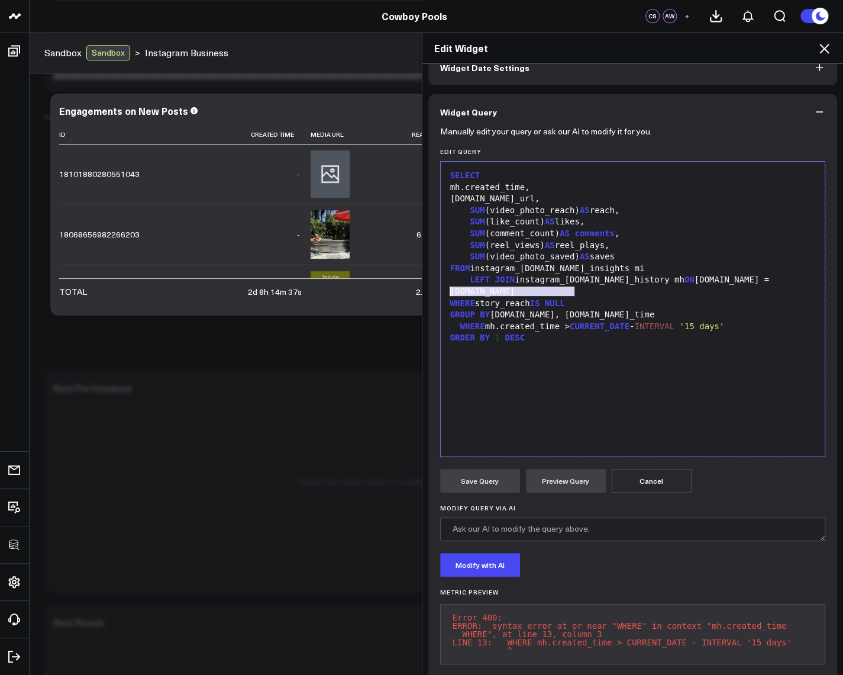
drag, startPoint x: 584, startPoint y: 288, endPoint x: 431, endPoint y: 289, distance: 152.1
click at [431, 289] on div "Manually edit your query or ask our AI to modify it for you. Edit Query Selecti…" at bounding box center [634, 407] width 410 height 555
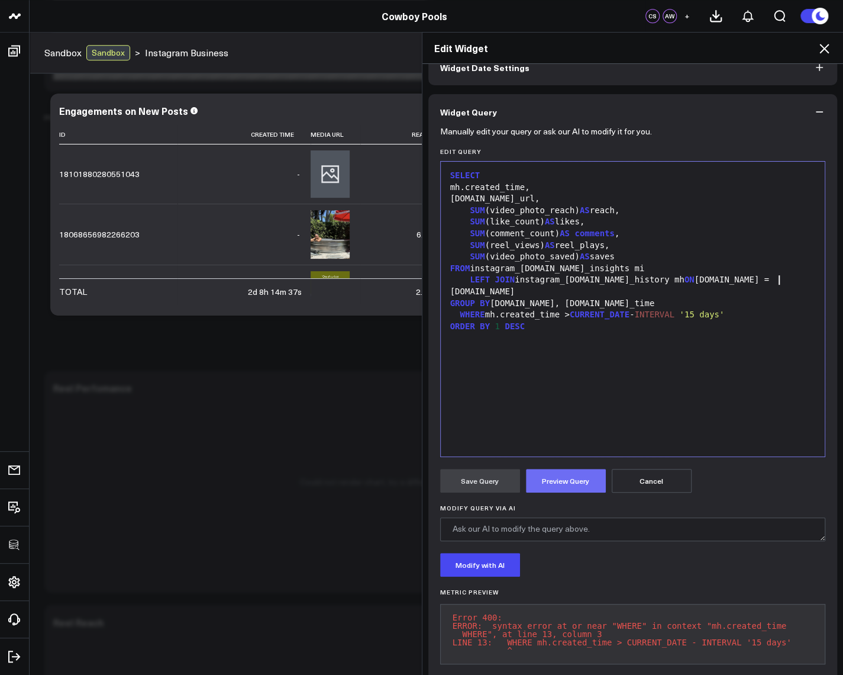
click at [546, 482] on button "Preview Query" at bounding box center [566, 481] width 80 height 24
click at [564, 358] on div "SELECT mh.created_time, mh.media_url, SUM (video_photo_reach) AS reach, SUM (li…" at bounding box center [633, 308] width 373 height 283
click at [556, 298] on div "GROUP BY mh.id, mh.created_time" at bounding box center [633, 304] width 373 height 12
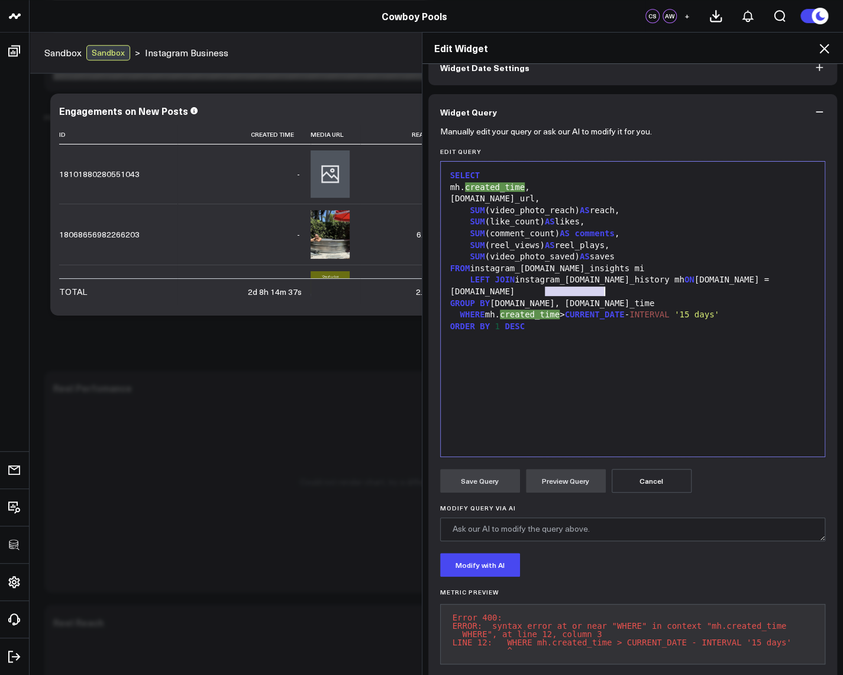
click at [556, 298] on div "GROUP BY mh.id, mh.created_time" at bounding box center [633, 304] width 373 height 12
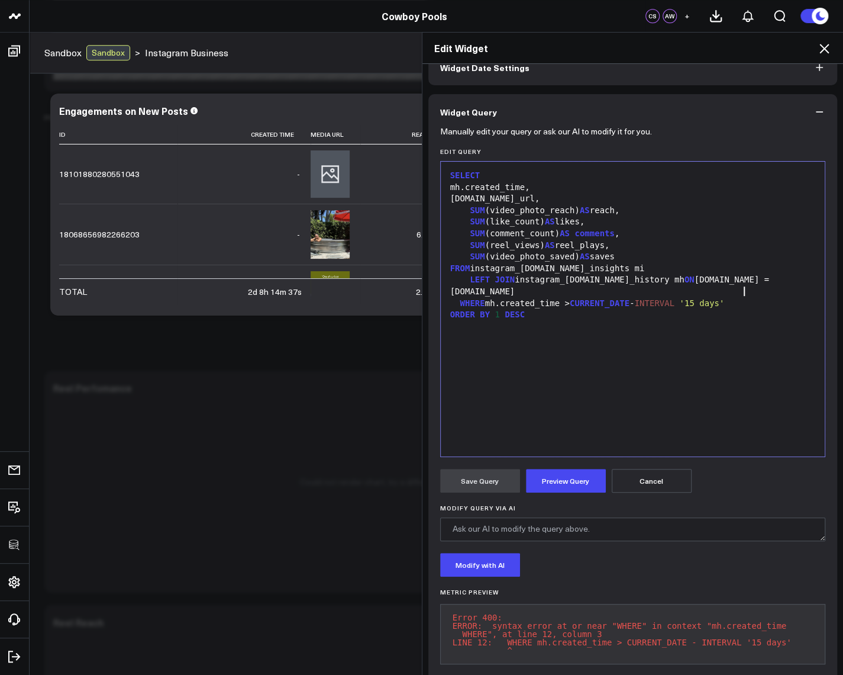
click at [747, 298] on div "WHERE mh.created_time > CURRENT_DATE - INTERVAL '15 days'" at bounding box center [633, 304] width 373 height 12
click at [566, 482] on button "Preview Query" at bounding box center [566, 481] width 80 height 24
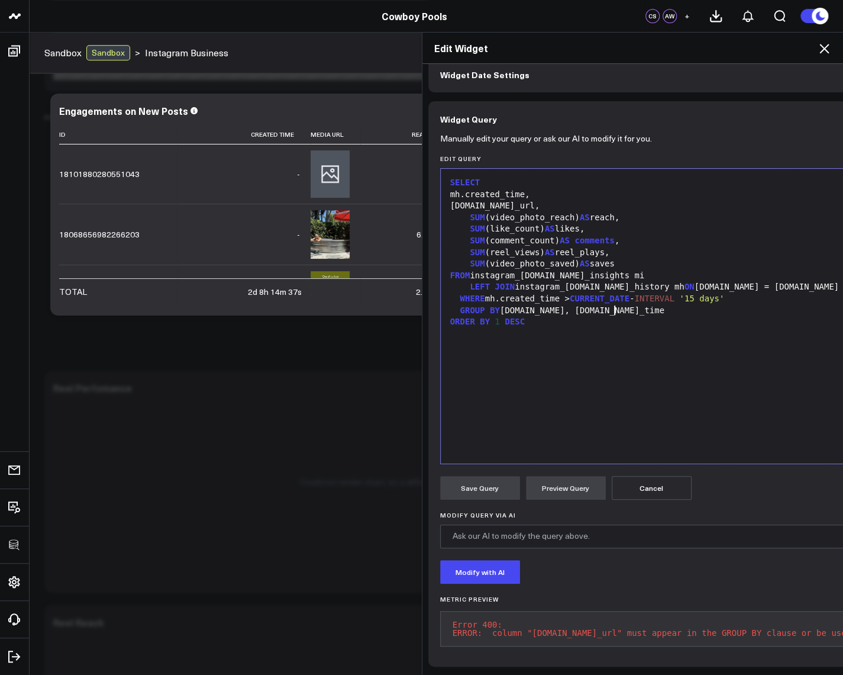
click at [611, 305] on div "GROUP BY mh.id, mh.created_time" at bounding box center [715, 311] width 536 height 12
click at [559, 476] on button "Preview Query" at bounding box center [566, 488] width 80 height 24
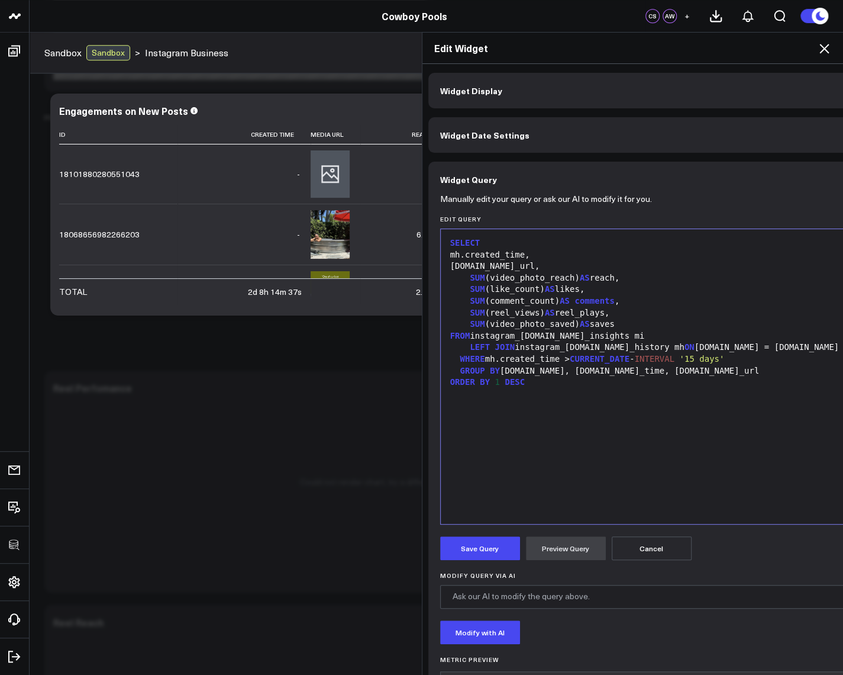
scroll to position [0, 0]
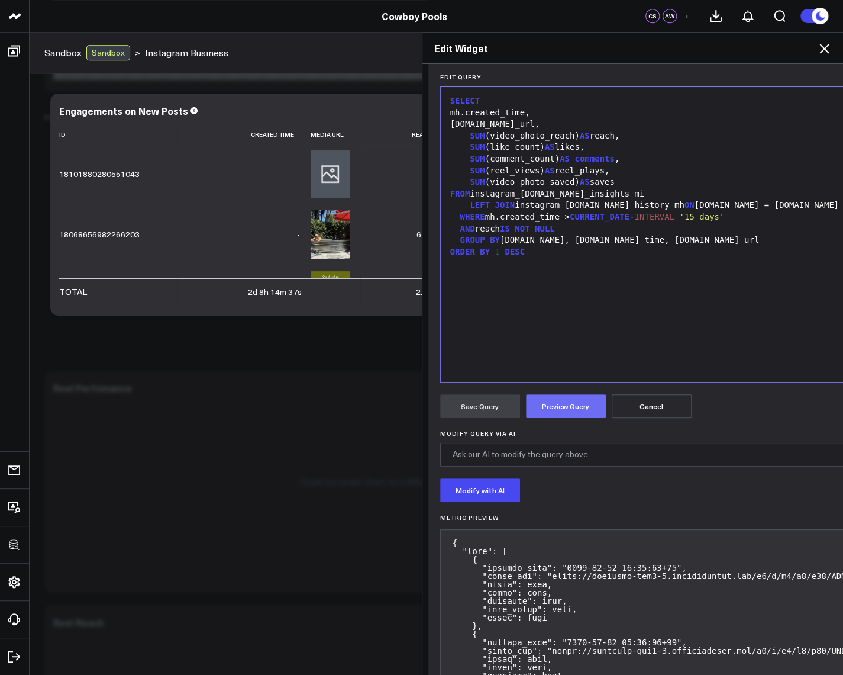
click at [550, 405] on button "Preview Query" at bounding box center [566, 406] width 80 height 24
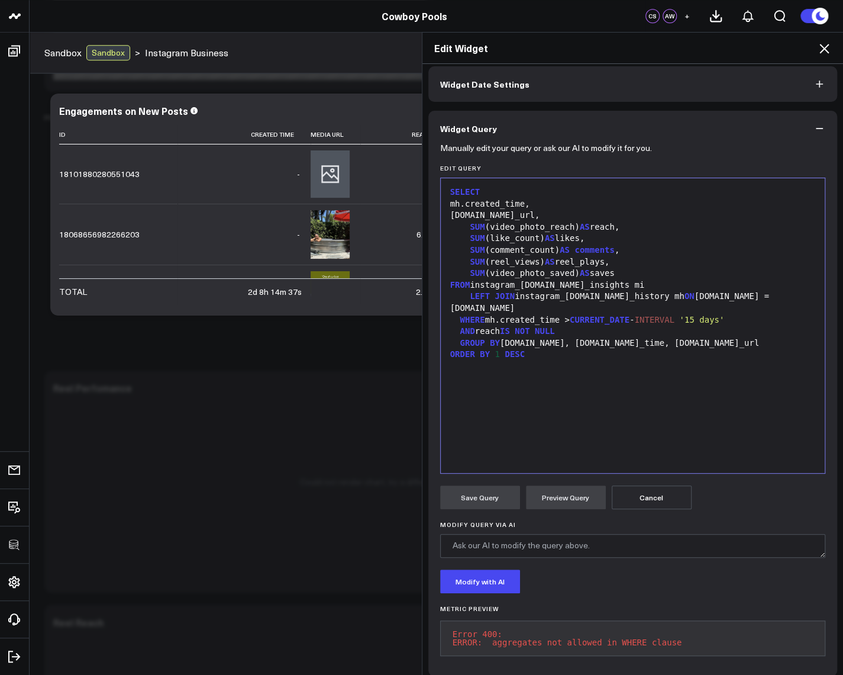
scroll to position [67, 0]
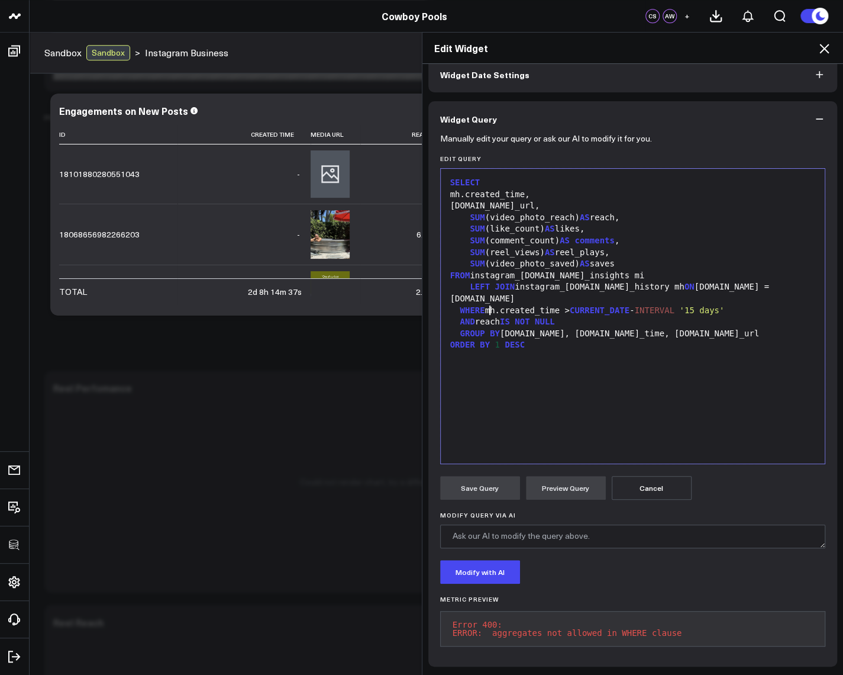
click at [484, 316] on div "AND reach IS NOT NULL" at bounding box center [633, 322] width 373 height 12
drag, startPoint x: 464, startPoint y: 211, endPoint x: 573, endPoint y: 209, distance: 108.9
click at [573, 212] on div "SUM (video_photo_reach) AS reach," at bounding box center [633, 218] width 373 height 12
copy div "SUM (video_photo_reach)"
click at [489, 316] on div "AND reach IS NOT NULL" at bounding box center [633, 322] width 373 height 12
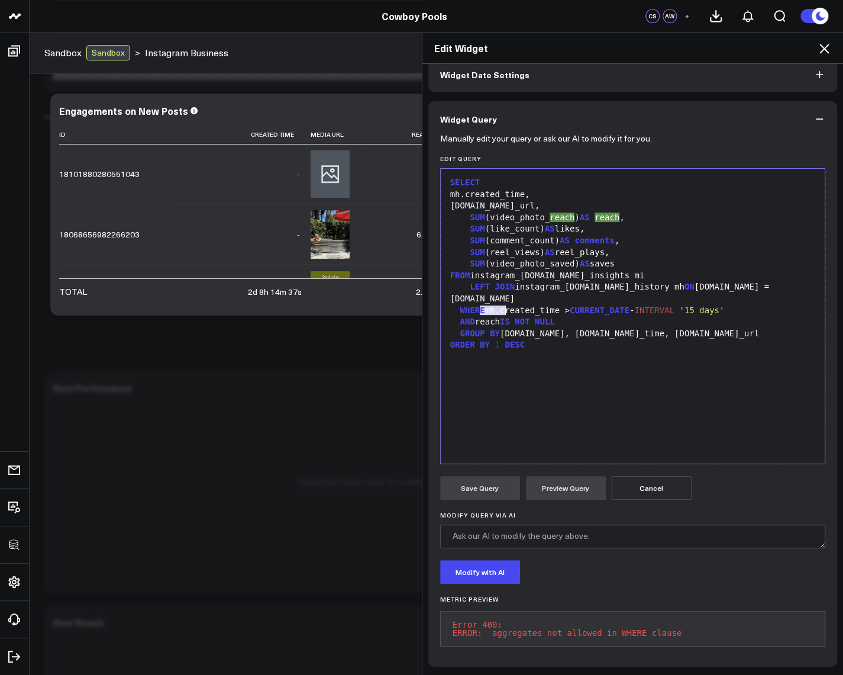
click at [489, 316] on div "AND reach IS NOT NULL" at bounding box center [633, 322] width 373 height 12
click at [544, 478] on button "Preview Query" at bounding box center [566, 488] width 80 height 24
click at [590, 328] on div "GROUP BY mh.id, mh.created_time, mh.media_url" at bounding box center [633, 334] width 373 height 12
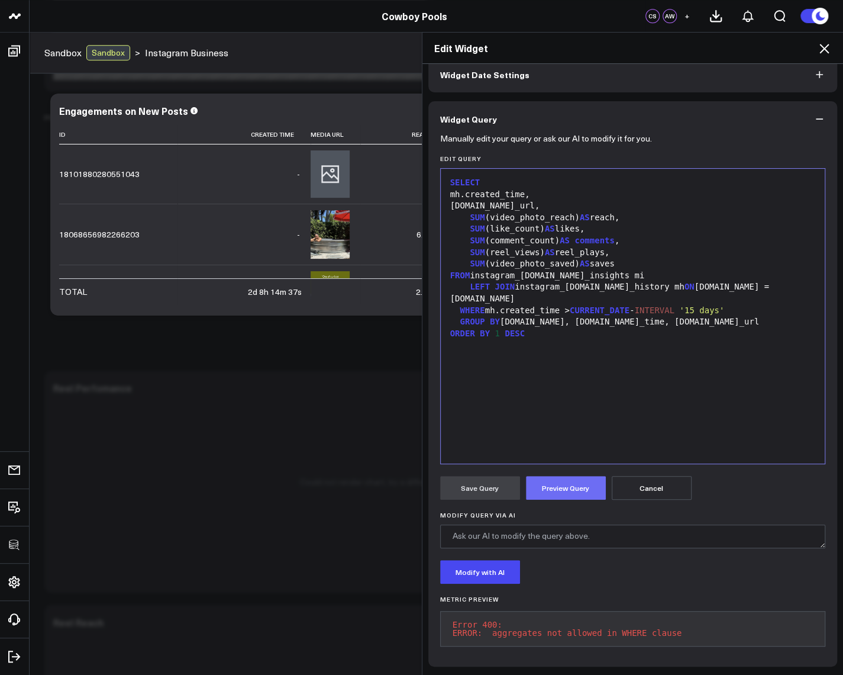
click at [561, 479] on button "Preview Query" at bounding box center [566, 488] width 80 height 24
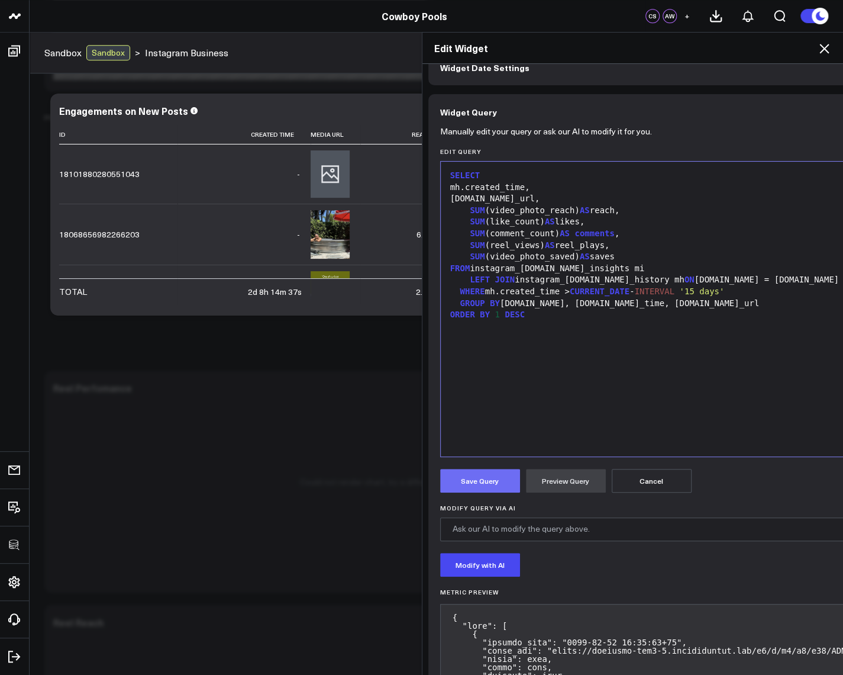
click at [478, 469] on button "Save Query" at bounding box center [480, 481] width 80 height 24
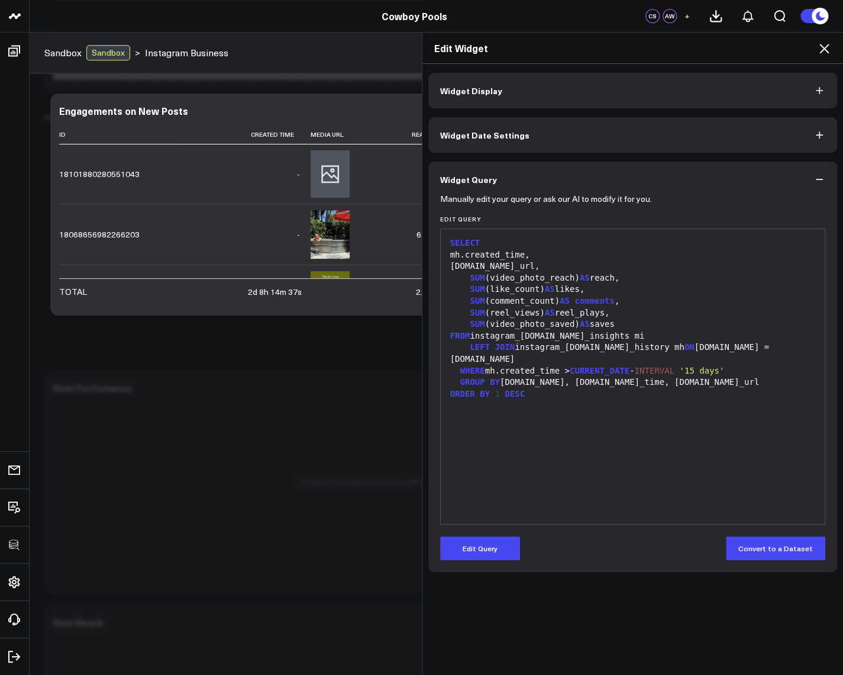
scroll to position [0, 0]
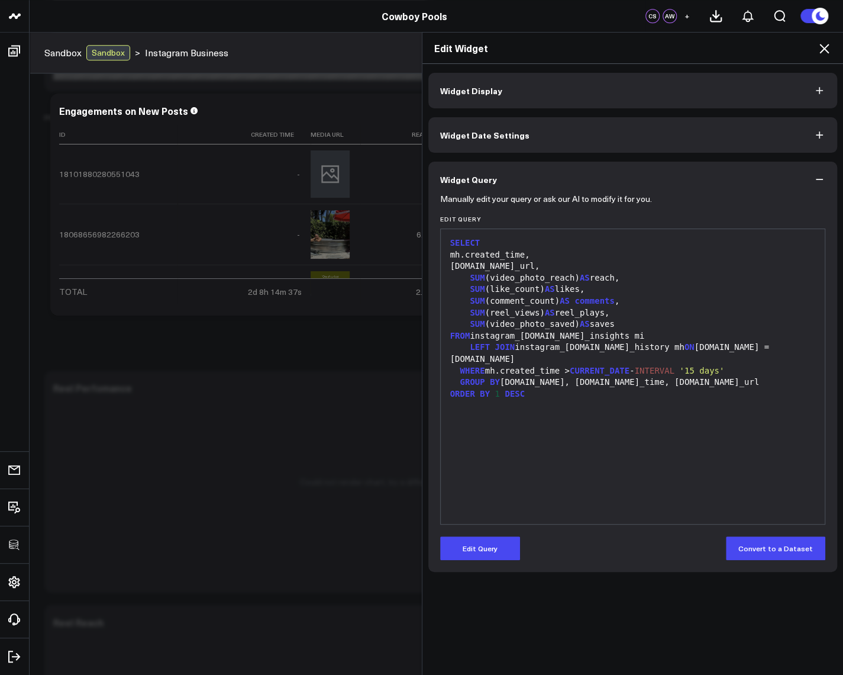
click at [823, 51] on icon at bounding box center [824, 48] width 14 height 14
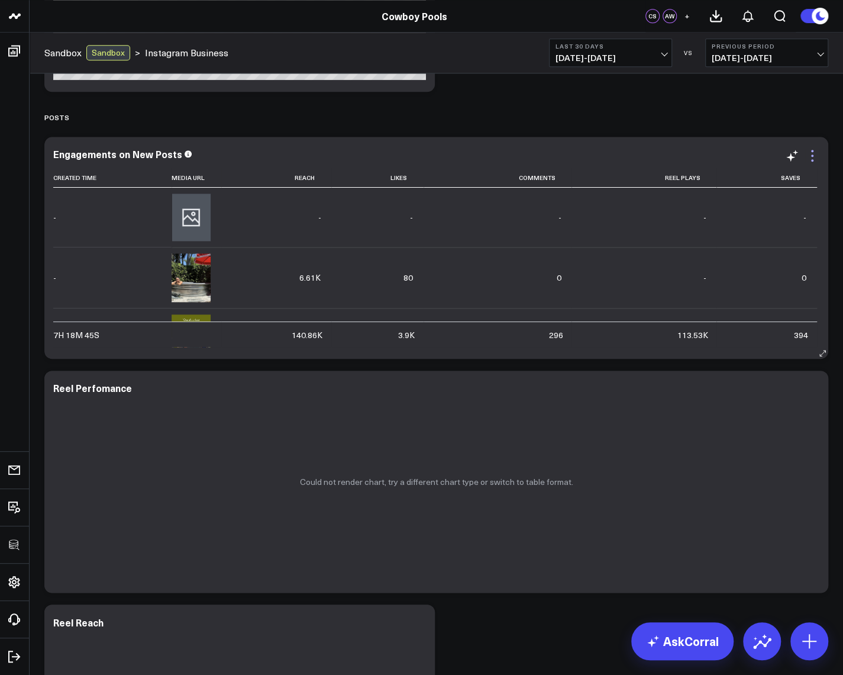
click at [807, 153] on icon at bounding box center [813, 156] width 14 height 14
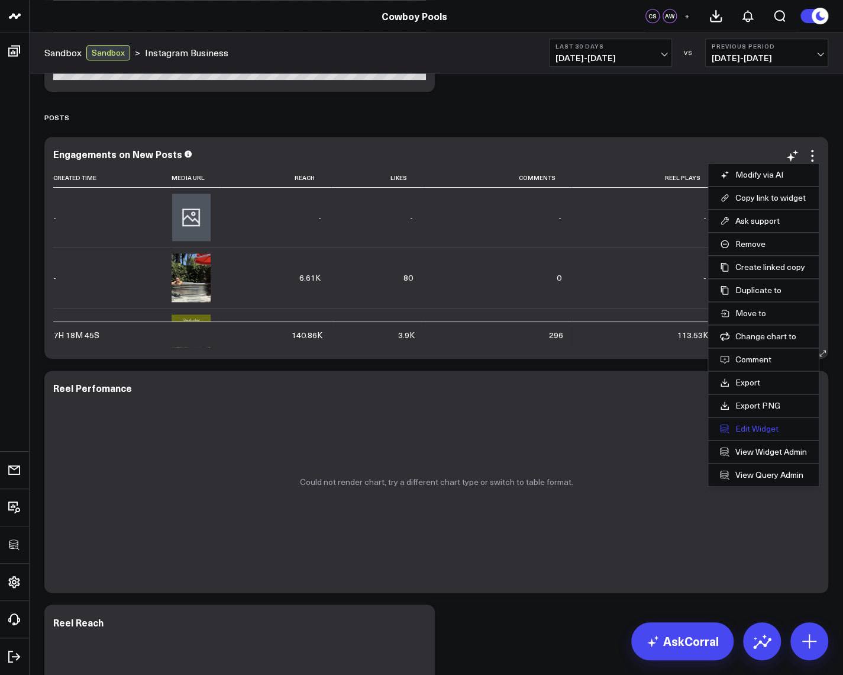
click at [770, 431] on button "Edit Widget" at bounding box center [763, 428] width 87 height 11
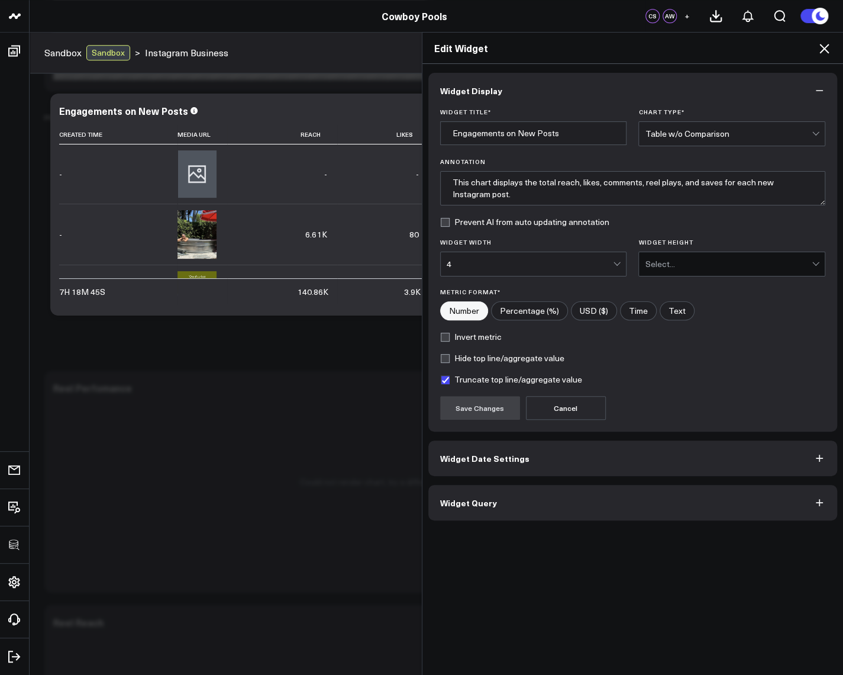
click at [512, 504] on button "Widget Query" at bounding box center [634, 503] width 410 height 36
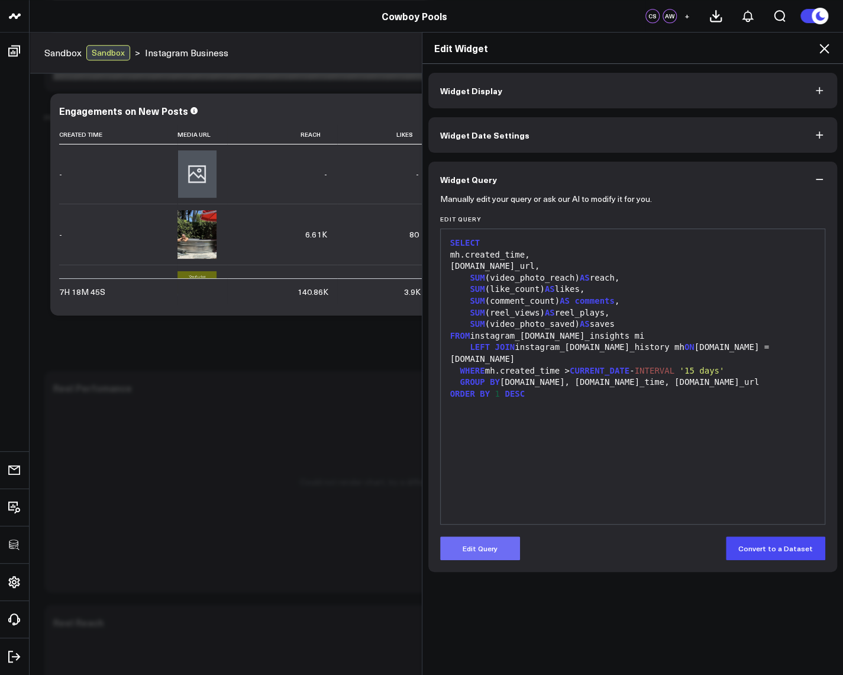
click at [478, 551] on button "Edit Query" at bounding box center [480, 548] width 80 height 24
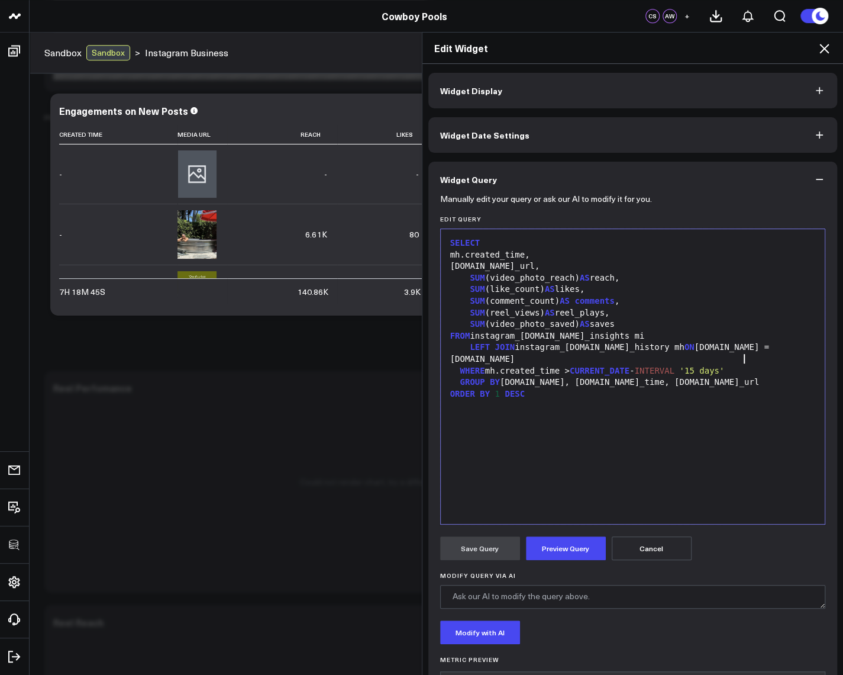
click at [753, 365] on div "WHERE mh.created_time > CURRENT_DATE - INTERVAL '15 days'" at bounding box center [633, 371] width 373 height 12
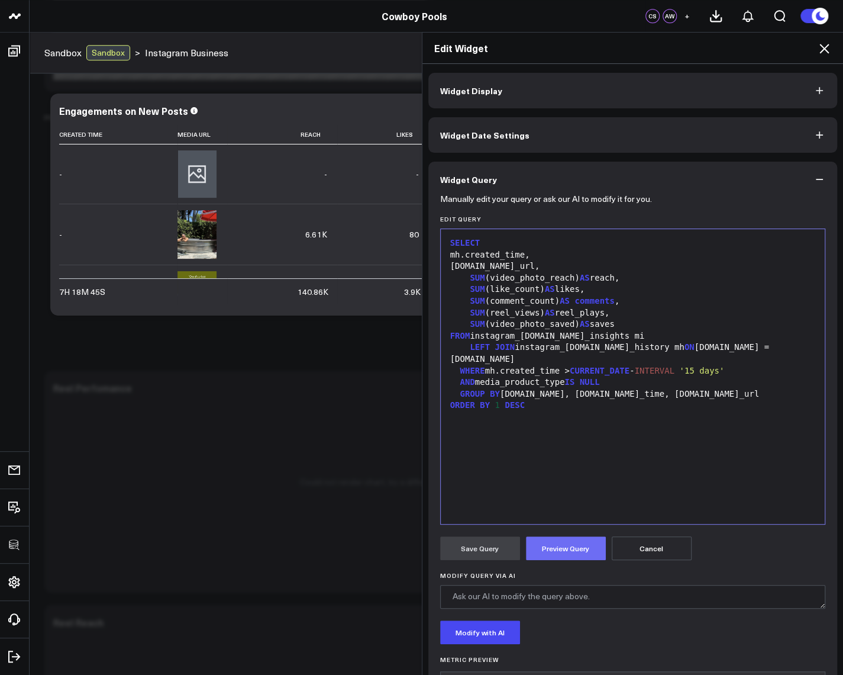
click at [581, 547] on button "Preview Query" at bounding box center [566, 548] width 80 height 24
click at [634, 376] on div "AND media_product_type IS NULL" at bounding box center [633, 382] width 373 height 12
click at [554, 548] on button "Preview Query" at bounding box center [566, 548] width 80 height 24
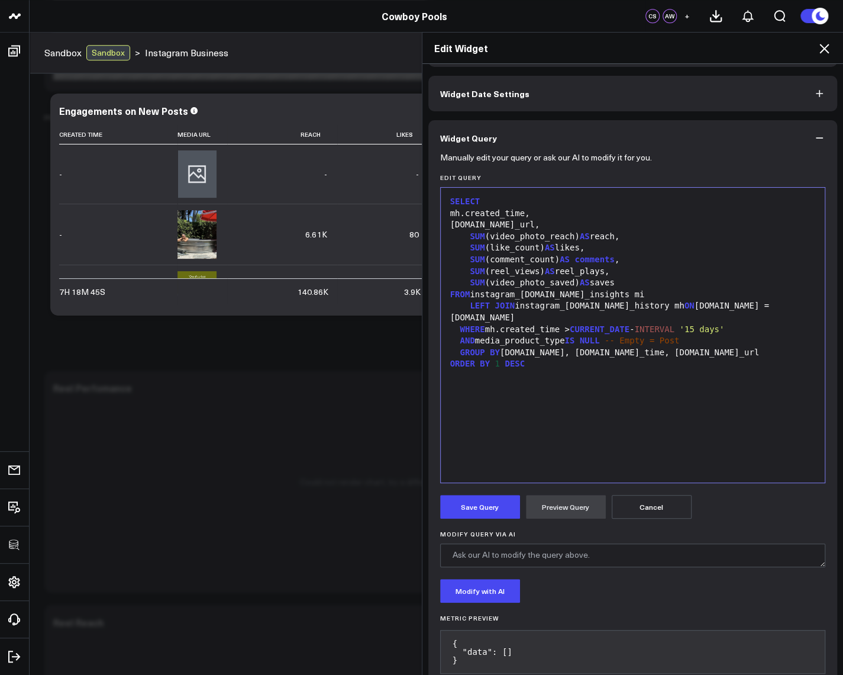
scroll to position [67, 0]
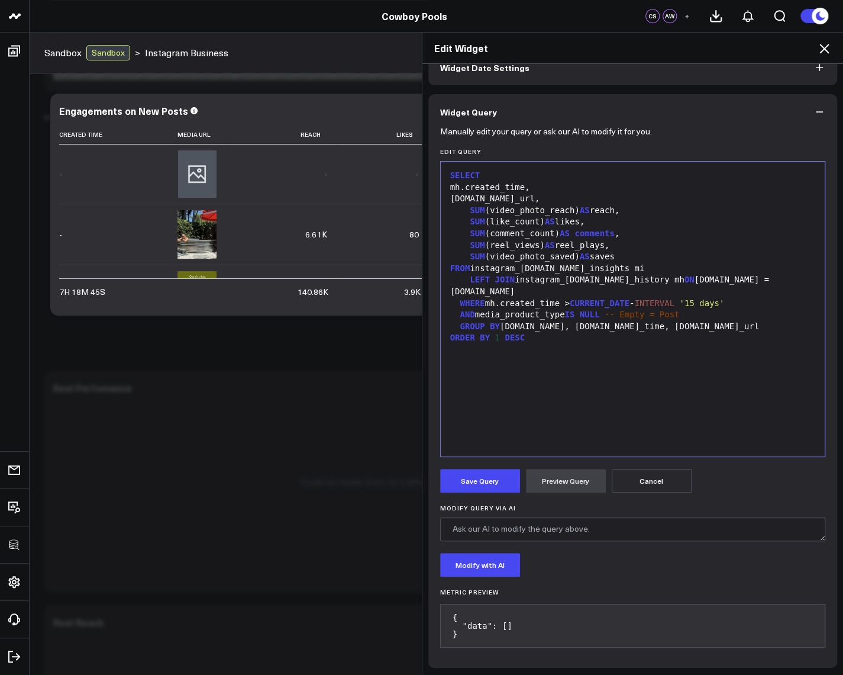
click at [471, 309] on div "AND media_product_type IS NULL -- Empty = Post" at bounding box center [633, 315] width 373 height 12
click at [569, 477] on button "Preview Query" at bounding box center [566, 481] width 80 height 24
click at [474, 484] on button "Save Query" at bounding box center [480, 481] width 80 height 24
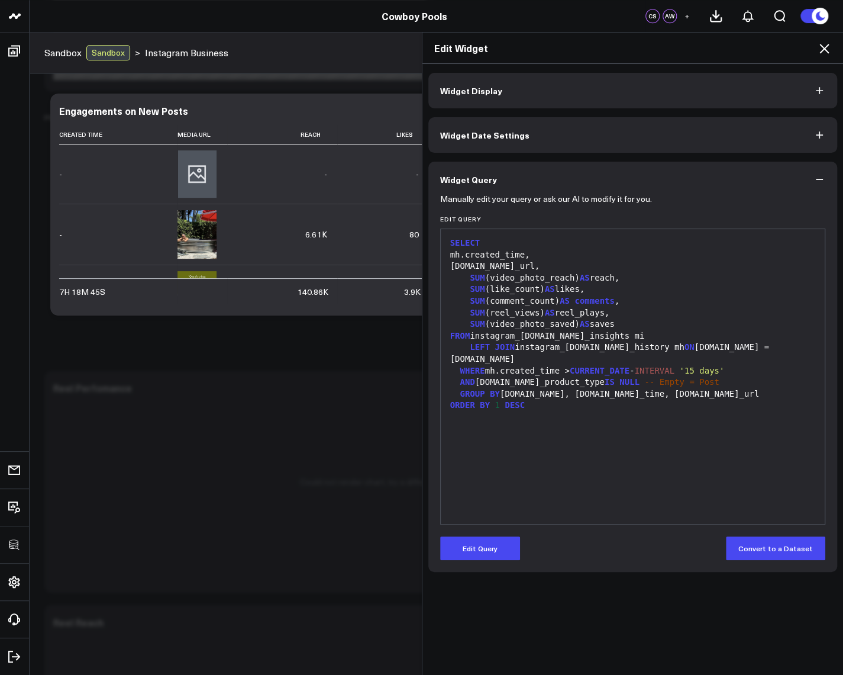
scroll to position [0, 0]
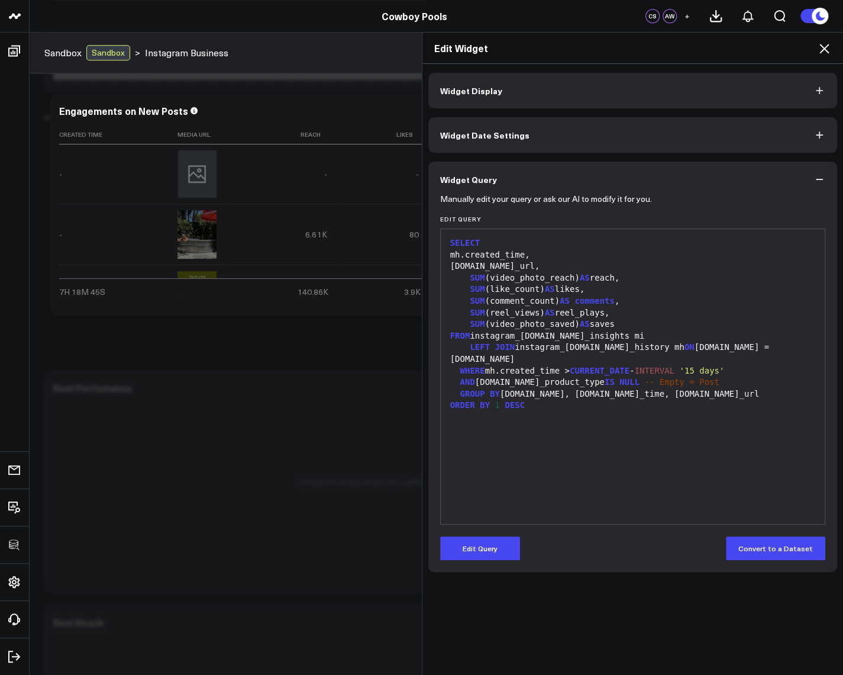
click at [832, 55] on div "Edit Widget" at bounding box center [633, 48] width 421 height 31
click at [821, 50] on icon at bounding box center [824, 48] width 14 height 14
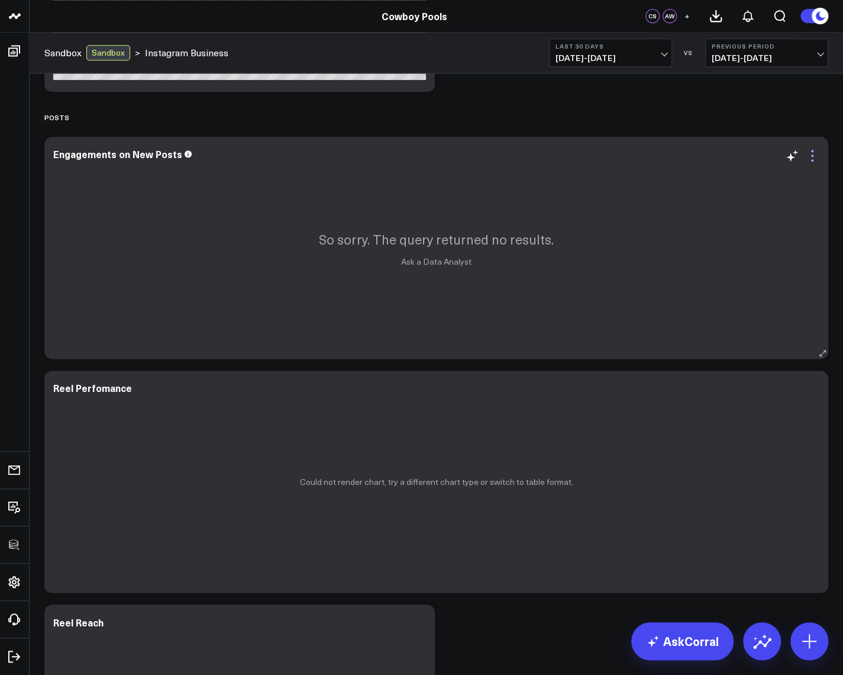
click at [813, 157] on icon at bounding box center [813, 156] width 14 height 14
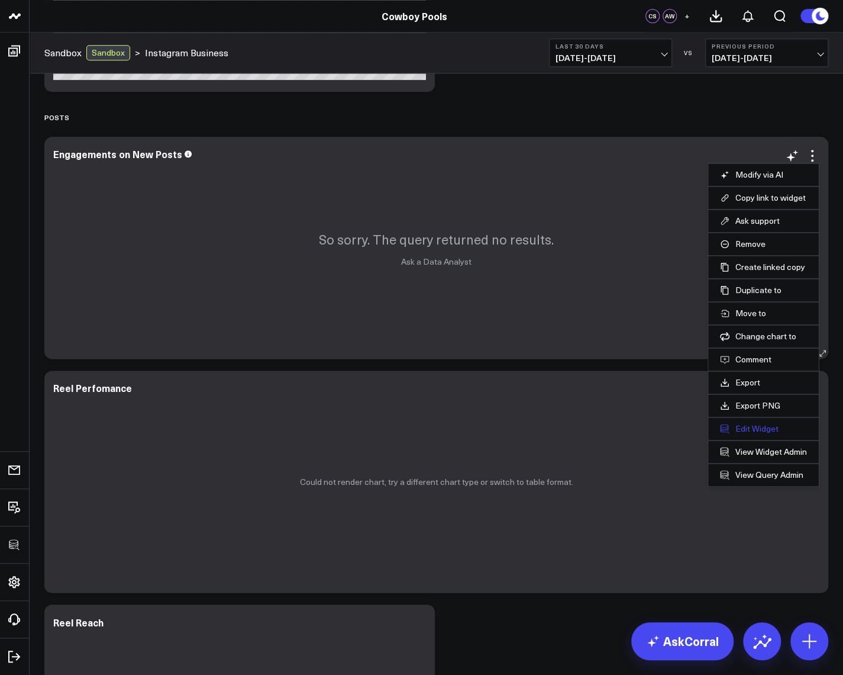
click at [746, 429] on button "Edit Widget" at bounding box center [763, 428] width 87 height 11
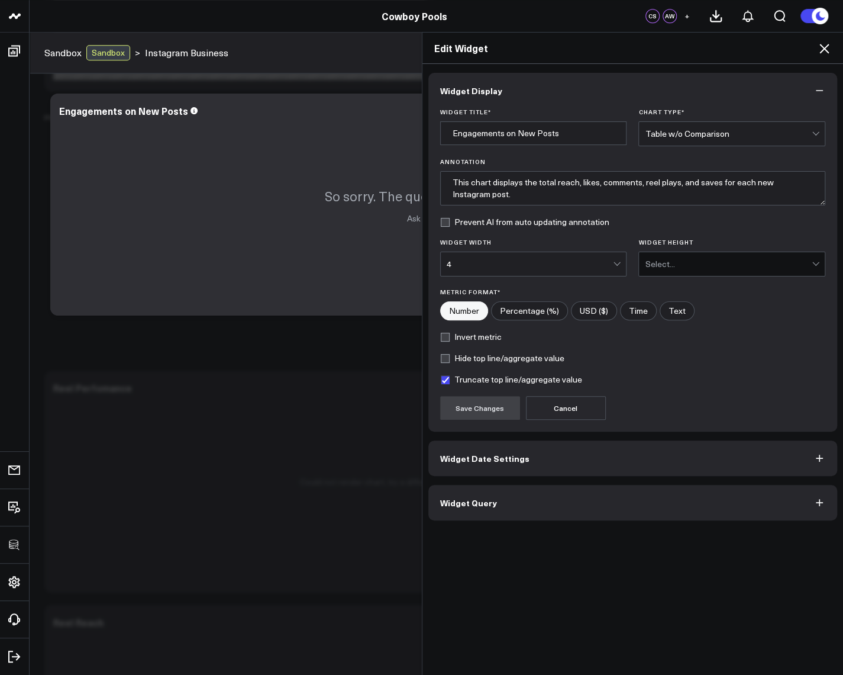
click at [571, 506] on button "Widget Query" at bounding box center [634, 503] width 410 height 36
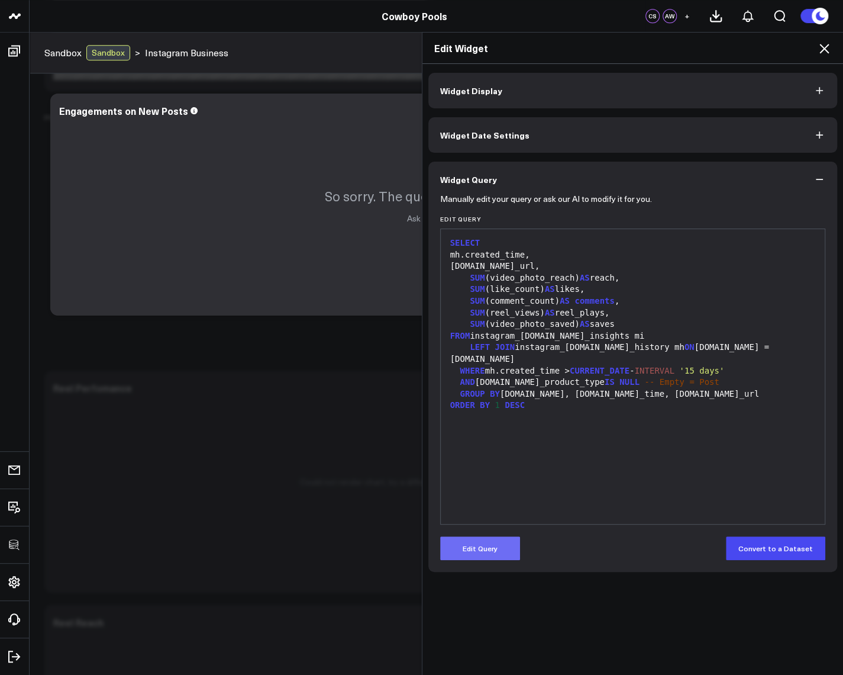
click at [483, 547] on button "Edit Query" at bounding box center [480, 548] width 80 height 24
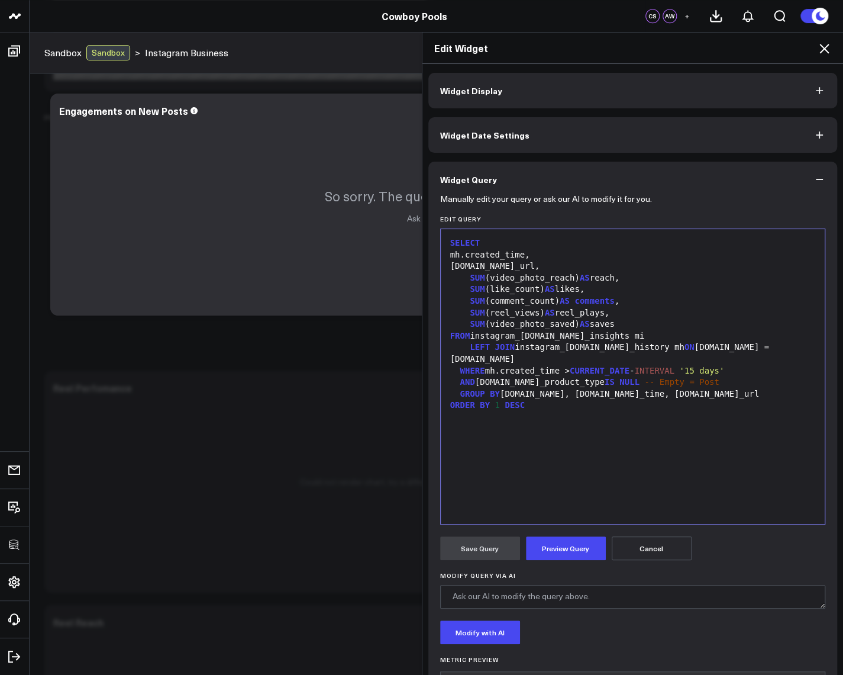
click at [607, 400] on div "ORDER BY 1 DESC" at bounding box center [633, 406] width 373 height 12
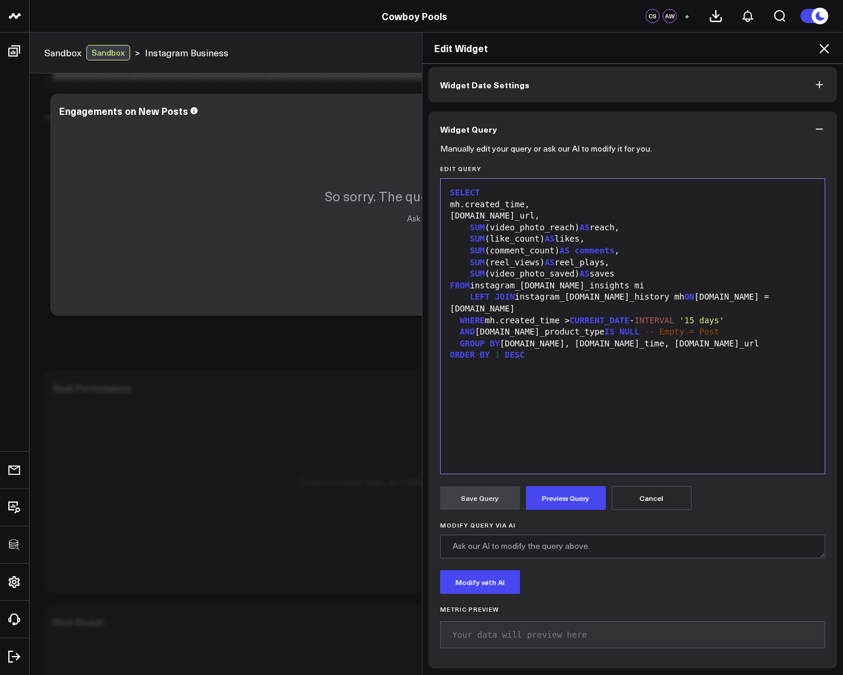
scroll to position [52, 0]
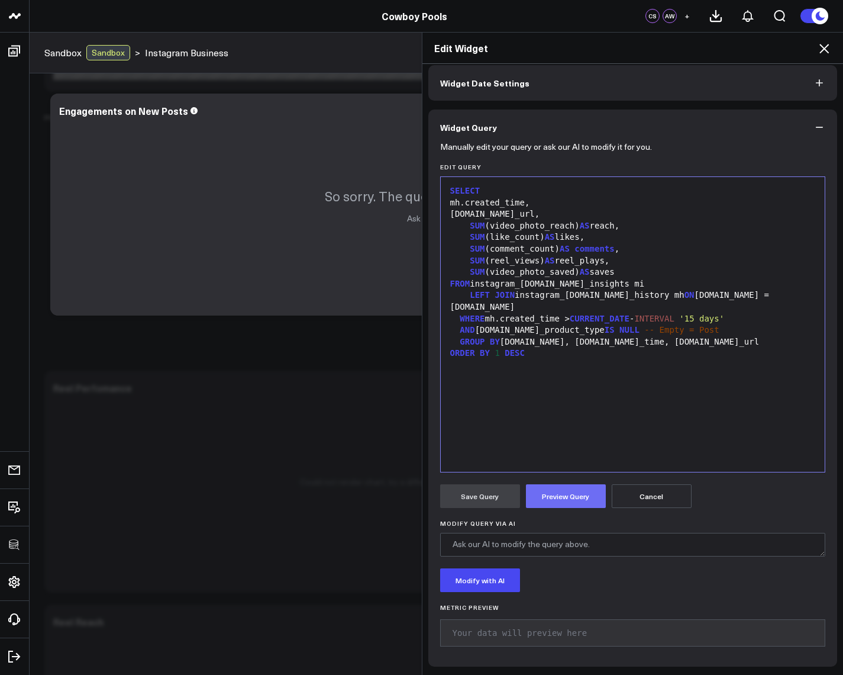
click at [555, 496] on button "Preview Query" at bounding box center [566, 496] width 80 height 24
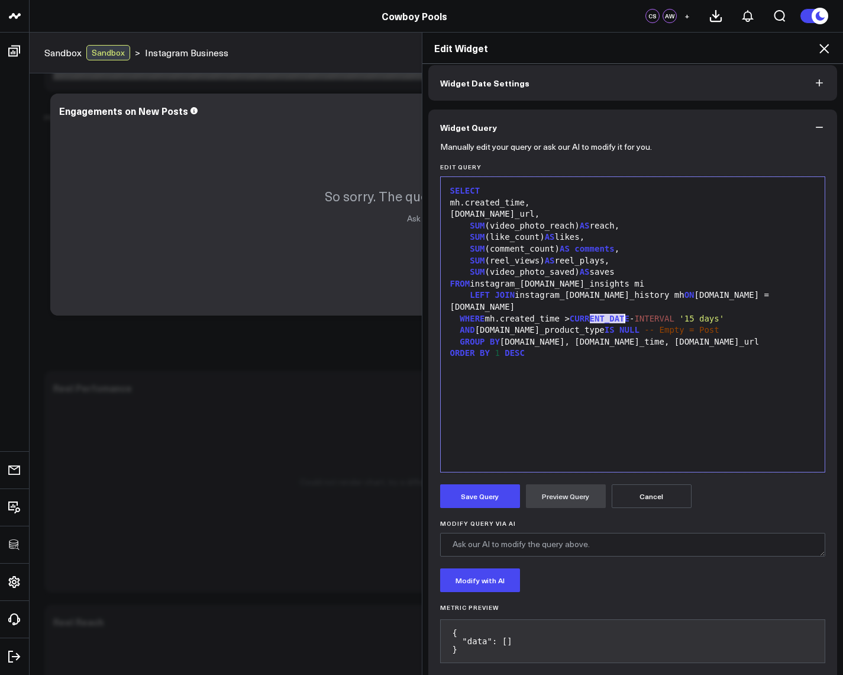
drag, startPoint x: 584, startPoint y: 318, endPoint x: 618, endPoint y: 318, distance: 33.7
click at [618, 324] on div "AND [DOMAIN_NAME]_product_type IS NULL -- Empty = Post" at bounding box center [633, 330] width 373 height 12
click at [575, 495] on button "Preview Query" at bounding box center [566, 496] width 80 height 24
click at [607, 376] on div "SELECT mh.created_time, mh.media_url, SUM (video_photo_reach) AS reach, SUM (li…" at bounding box center [633, 324] width 373 height 283
click at [614, 375] on div "SELECT mh.created_time, mh.media_url, SUM (video_photo_reach) AS reach, SUM (li…" at bounding box center [633, 324] width 373 height 283
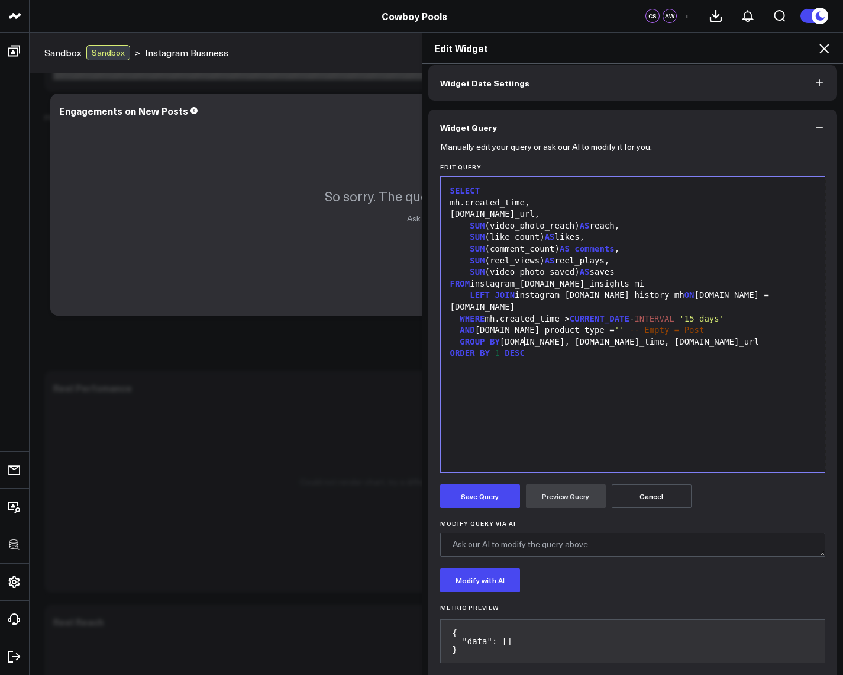
click at [569, 324] on div "AND mh.media_product_type = '' -- Empty = Post" at bounding box center [633, 330] width 373 height 12
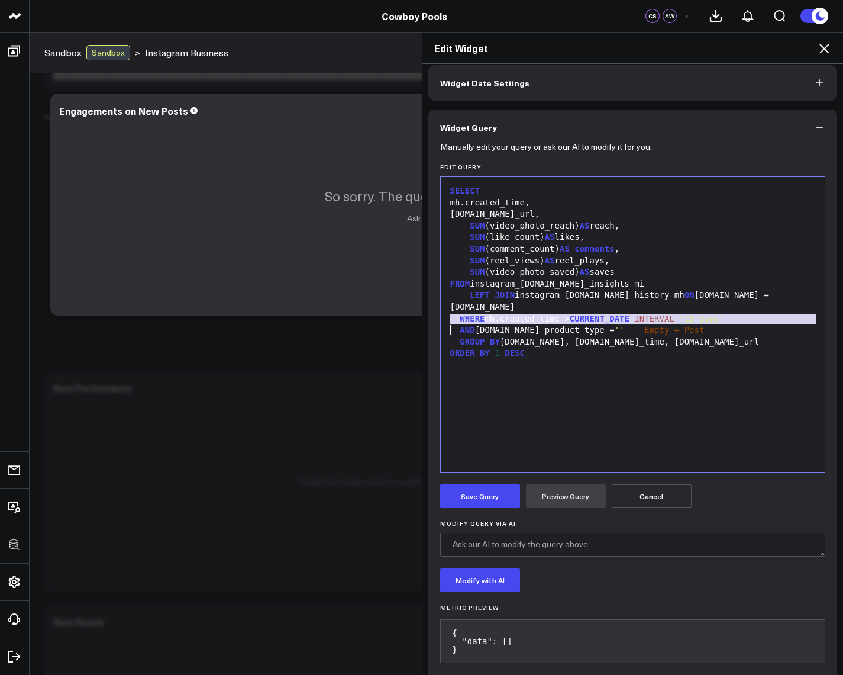
click at [569, 324] on div "AND mh.media_product_type = '' -- Empty = Post" at bounding box center [633, 330] width 373 height 12
click at [578, 324] on div "AND mh.media_product_type = '' -- Empty = Post" at bounding box center [633, 330] width 373 height 12
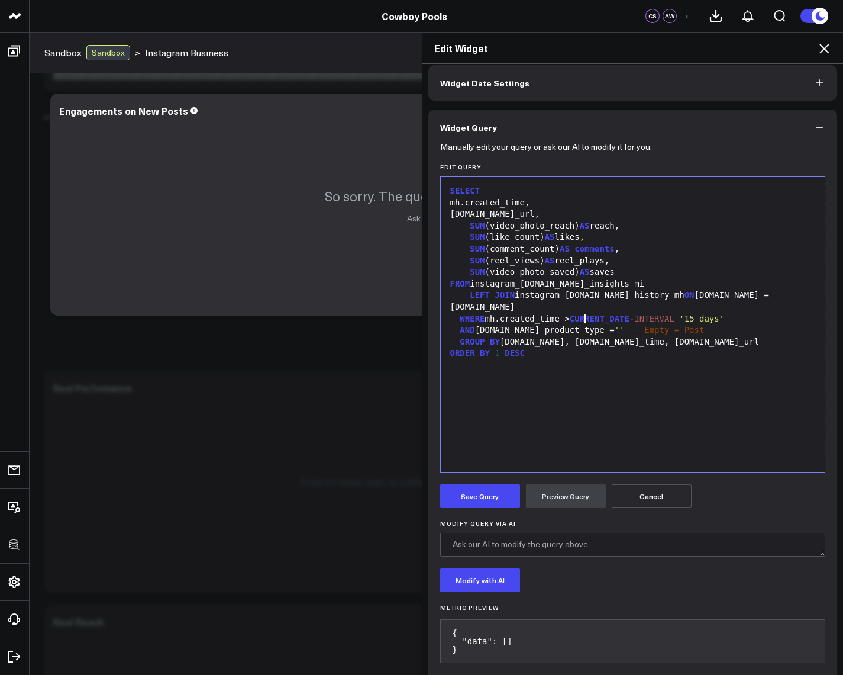
click at [605, 324] on div "AND mh.media_product_type = '' -- Empty = Post" at bounding box center [633, 330] width 373 height 12
drag, startPoint x: 569, startPoint y: 320, endPoint x: 508, endPoint y: 320, distance: 61.0
click at [508, 324] on div "AND mh.media_product_type = '' -- Empty = Post" at bounding box center [633, 330] width 373 height 12
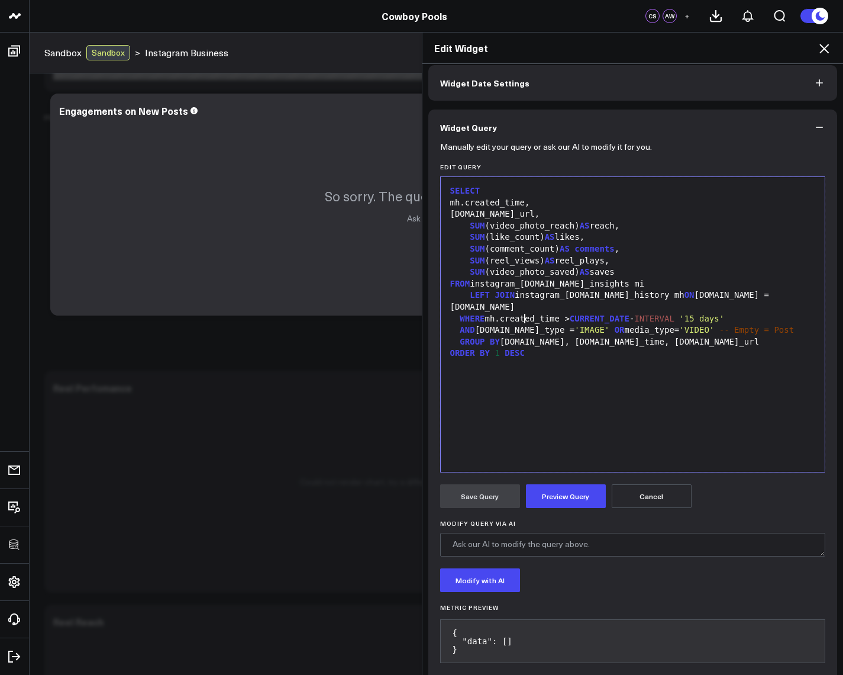
click at [694, 325] on span "'VIDEO'" at bounding box center [696, 329] width 35 height 9
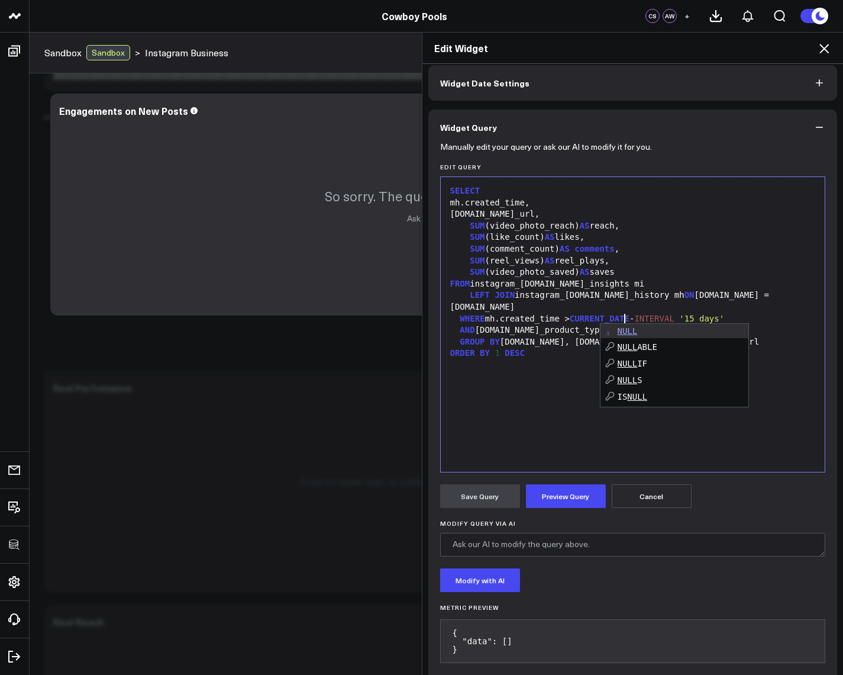
click at [452, 324] on div "AND [DOMAIN_NAME]_product_type IS NULL -- Empty = Post" at bounding box center [633, 330] width 373 height 12
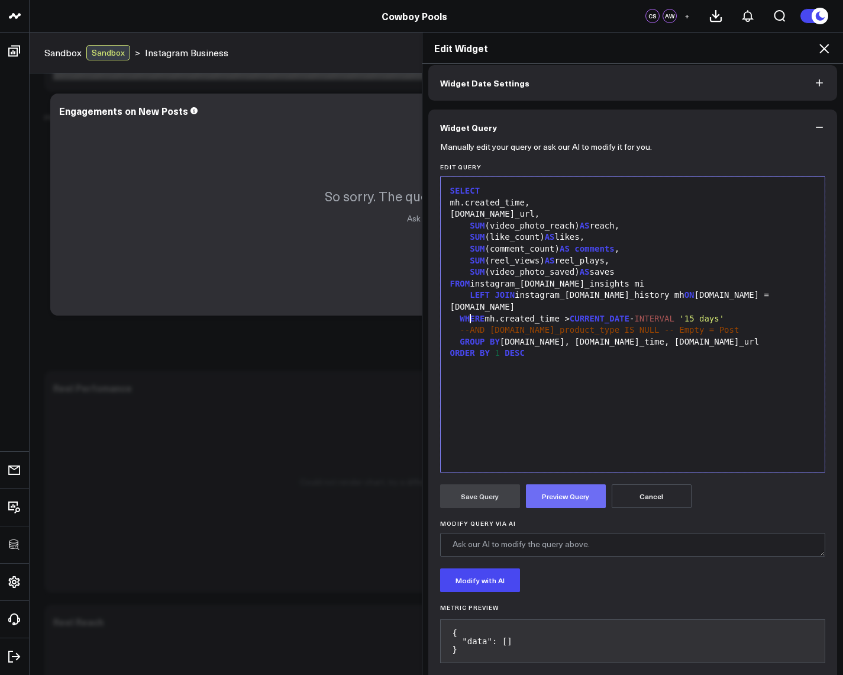
click at [581, 495] on button "Preview Query" at bounding box center [566, 496] width 80 height 24
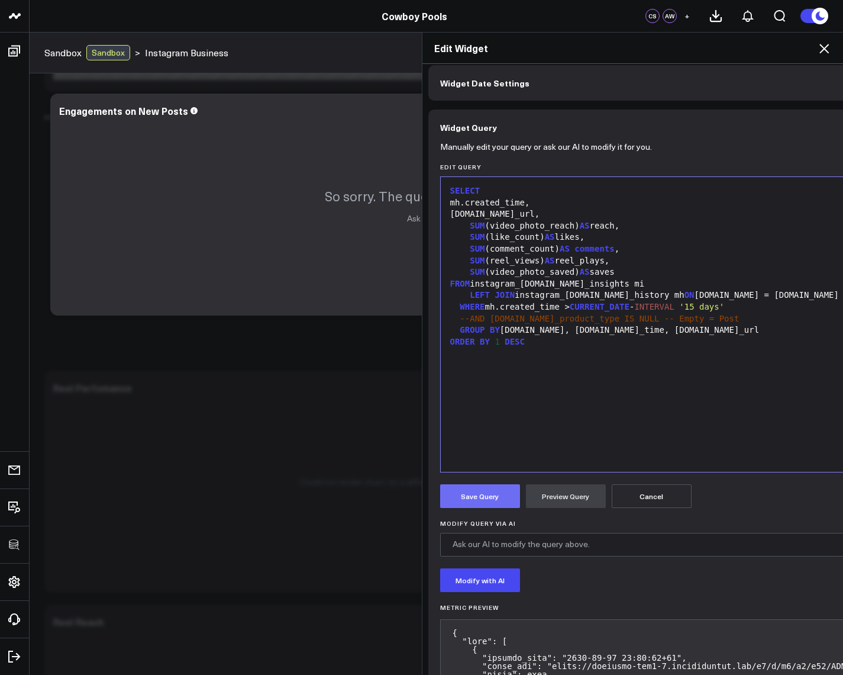
click at [509, 501] on button "Save Query" at bounding box center [480, 496] width 80 height 24
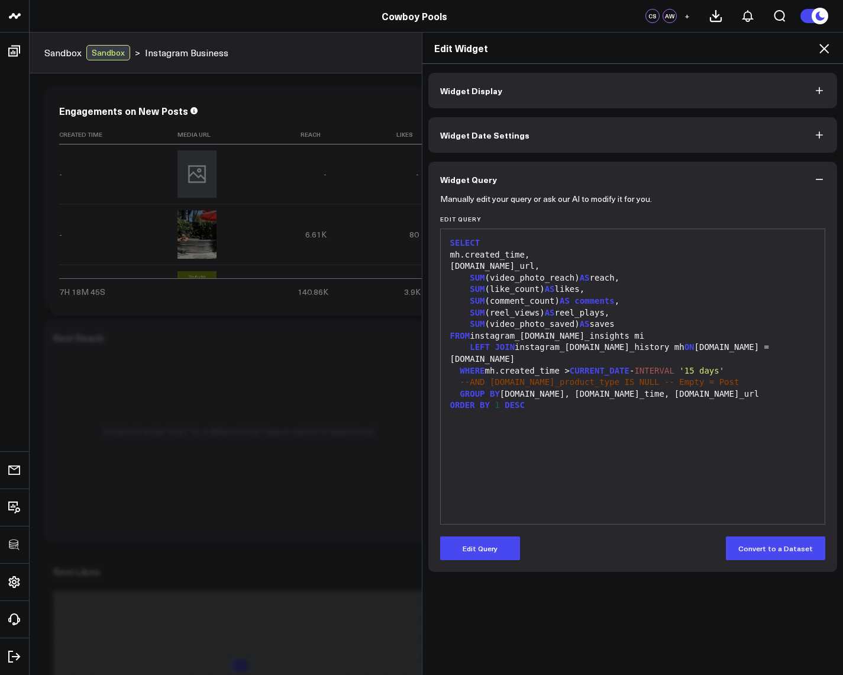
scroll to position [1349, 0]
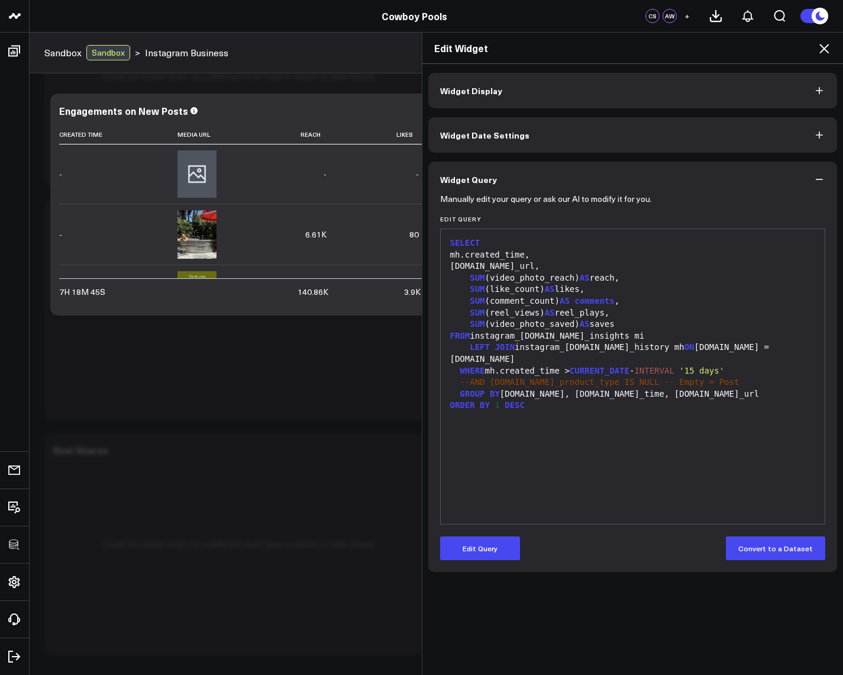
click at [832, 46] on div "Edit Widget" at bounding box center [633, 48] width 421 height 31
click at [830, 43] on icon at bounding box center [824, 48] width 14 height 14
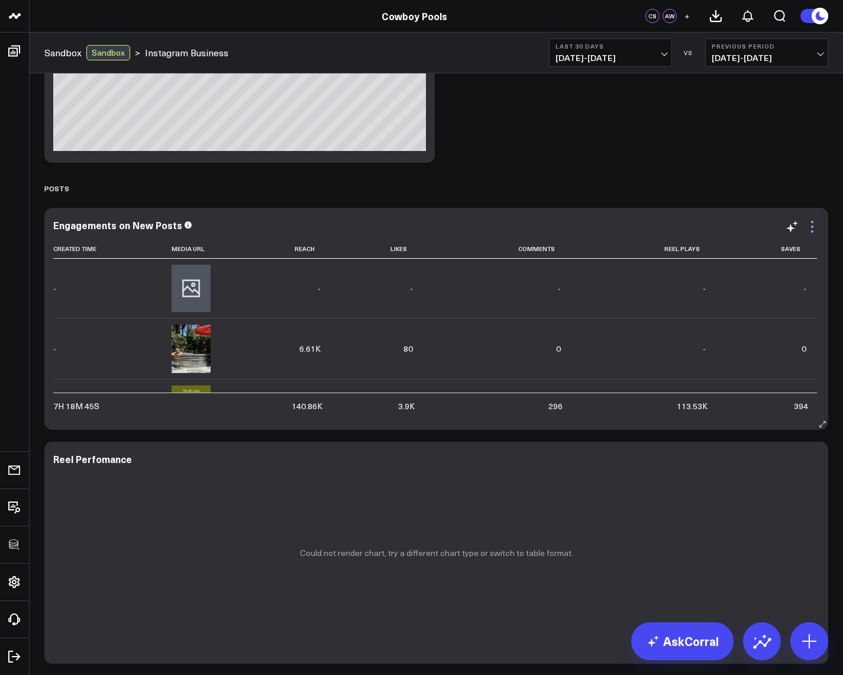
click at [810, 232] on icon at bounding box center [813, 227] width 14 height 14
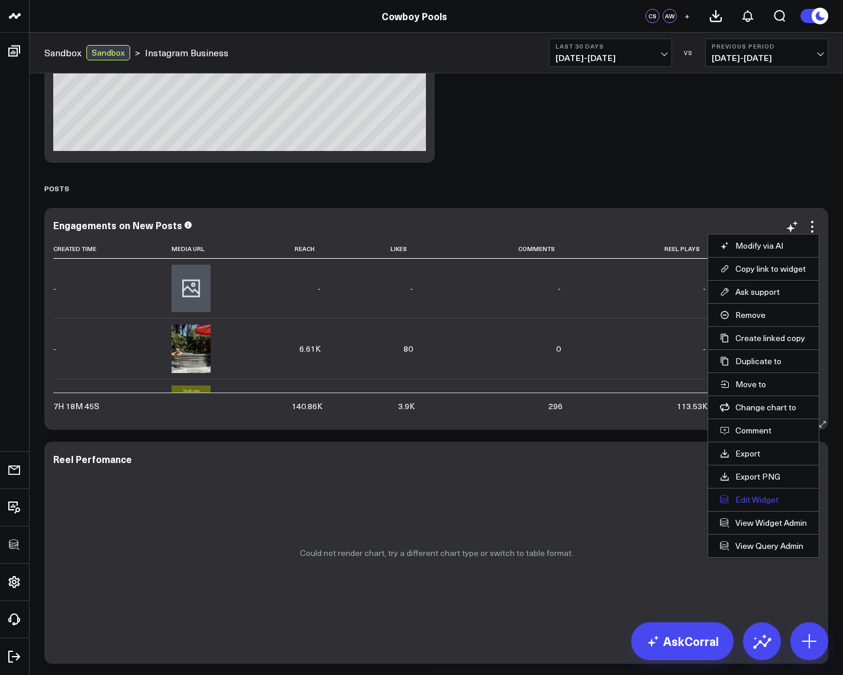
click at [758, 498] on button "Edit Widget" at bounding box center [763, 499] width 87 height 11
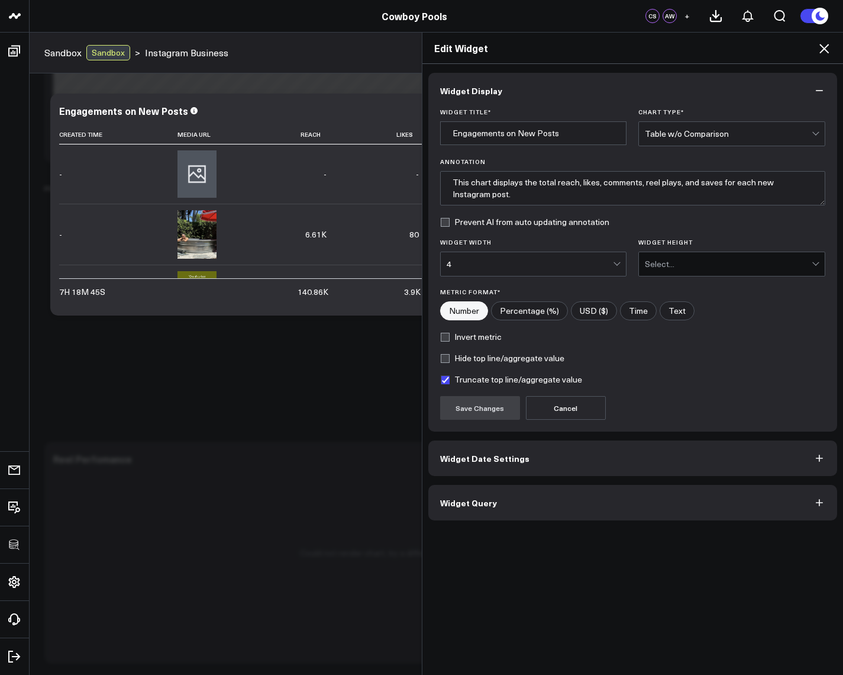
click at [489, 513] on button "Widget Query" at bounding box center [634, 503] width 410 height 36
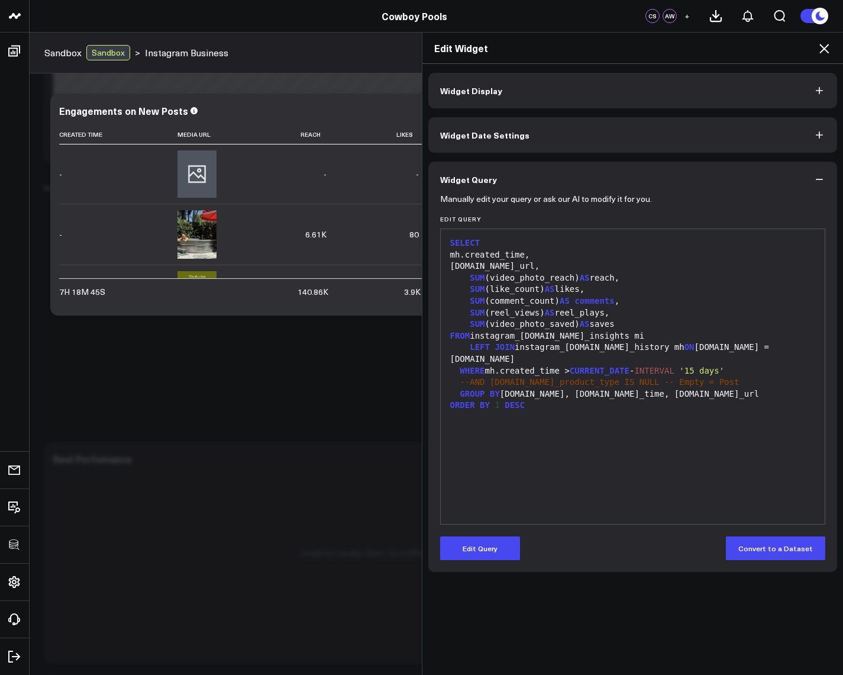
click at [467, 377] on span "--AND mh.media_product_type IS NULL -- Empty = Post" at bounding box center [599, 381] width 279 height 9
click at [463, 553] on button "Edit Query" at bounding box center [480, 548] width 80 height 24
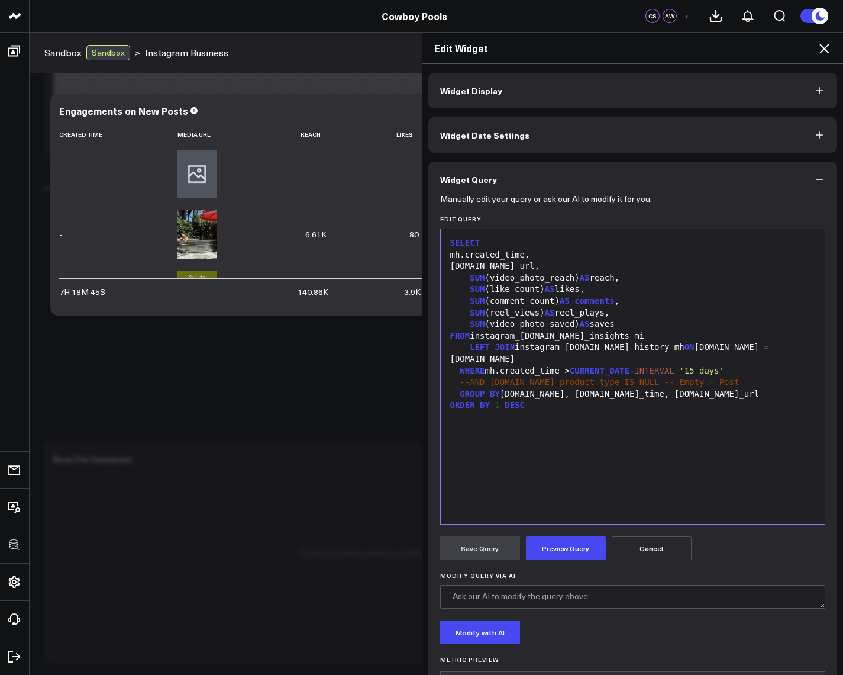
click at [468, 377] on span "--AND mh.media_product_type IS NULL -- Empty = Post" at bounding box center [599, 381] width 279 height 9
drag, startPoint x: 596, startPoint y: 371, endPoint x: 633, endPoint y: 373, distance: 37.3
click at [633, 376] on div "HAVING mh.media_product_type IS NULL -- Empty = Post" at bounding box center [633, 382] width 373 height 12
click at [584, 540] on button "Preview Query" at bounding box center [566, 548] width 80 height 24
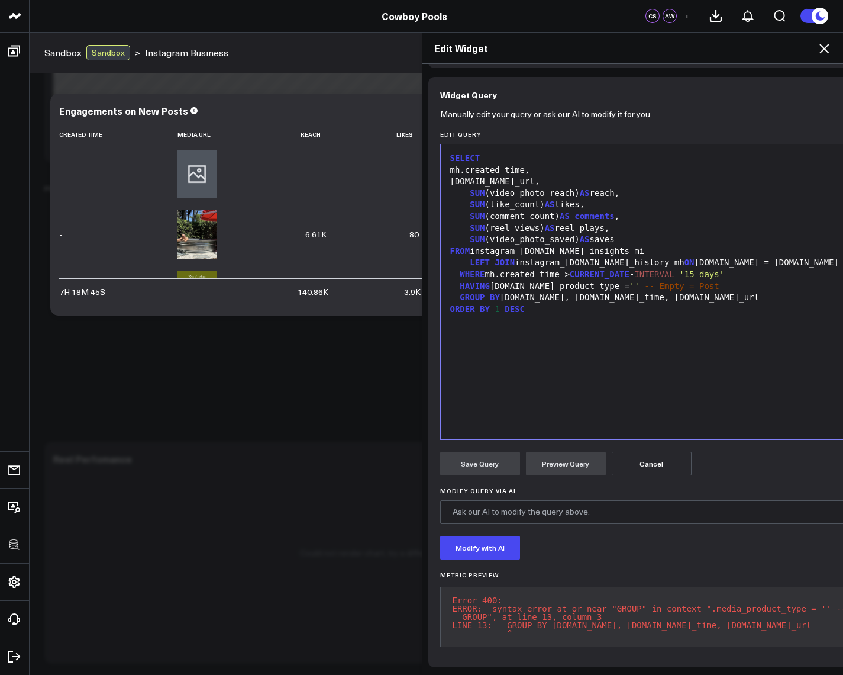
scroll to position [99, 0]
click at [475, 281] on span "HAVING" at bounding box center [475, 285] width 30 height 9
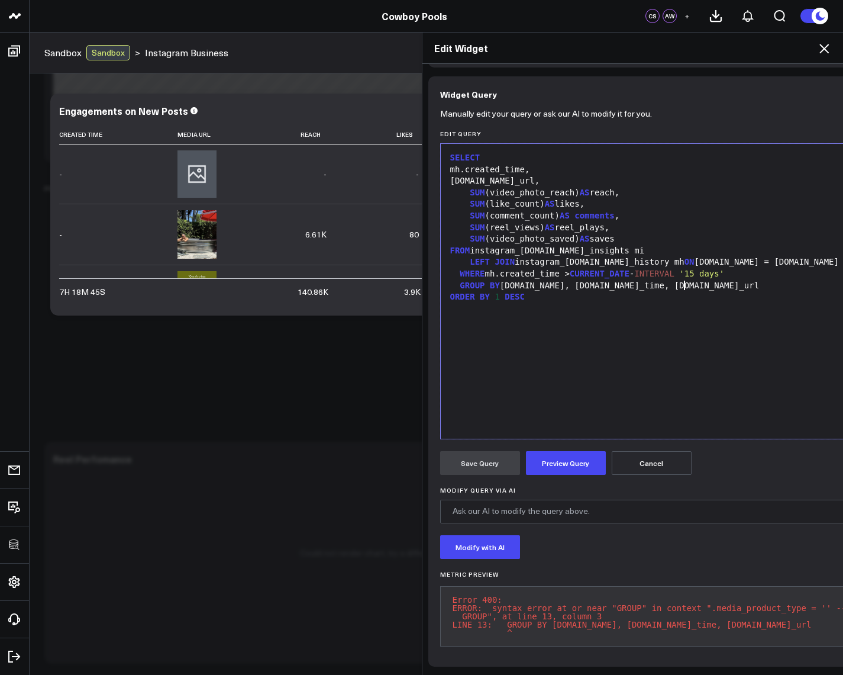
click at [697, 280] on div "GROUP BY mh.id, mh.created_time, mh.media_url" at bounding box center [682, 286] width 471 height 12
click at [572, 462] on form "Manually edit your query or ask our AI to modify it for you. Edit Query Selecti…" at bounding box center [682, 383] width 484 height 543
click at [566, 451] on button "Preview Query" at bounding box center [566, 463] width 80 height 24
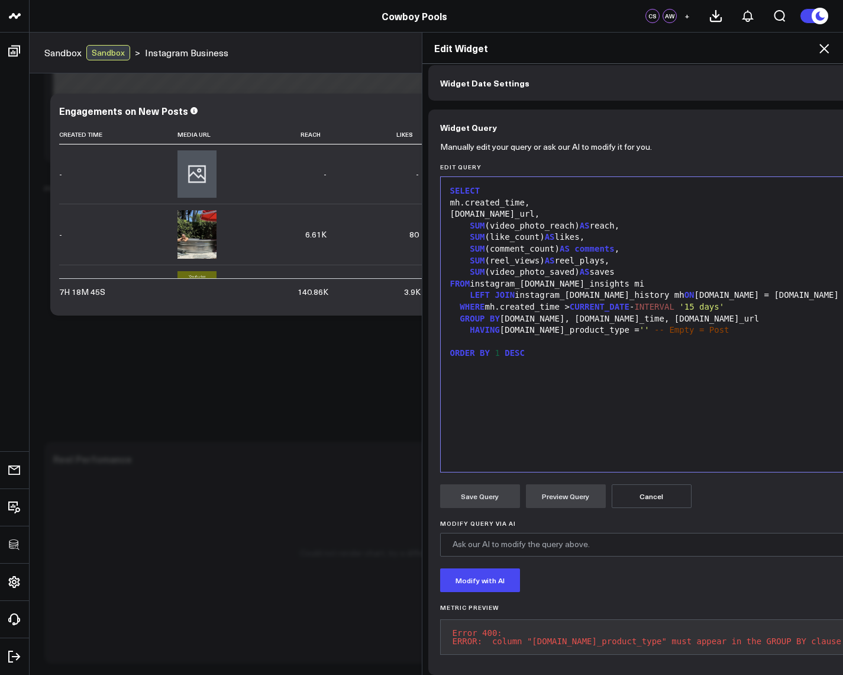
scroll to position [75, 0]
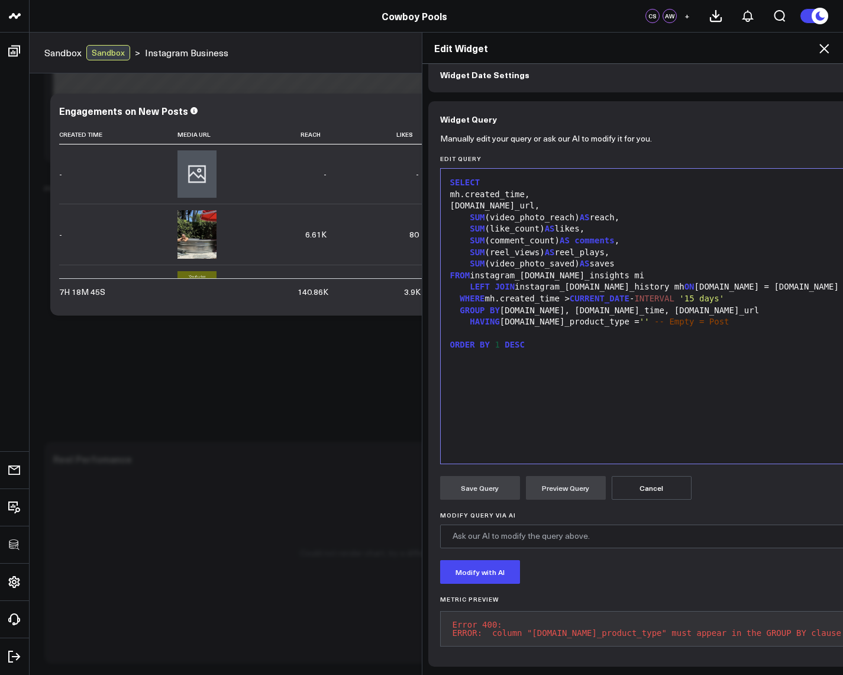
click at [681, 305] on div "GROUP BY mh.id, mh.created_time, mh.media_url" at bounding box center [737, 311] width 581 height 12
click at [548, 476] on button "Preview Query" at bounding box center [566, 488] width 80 height 24
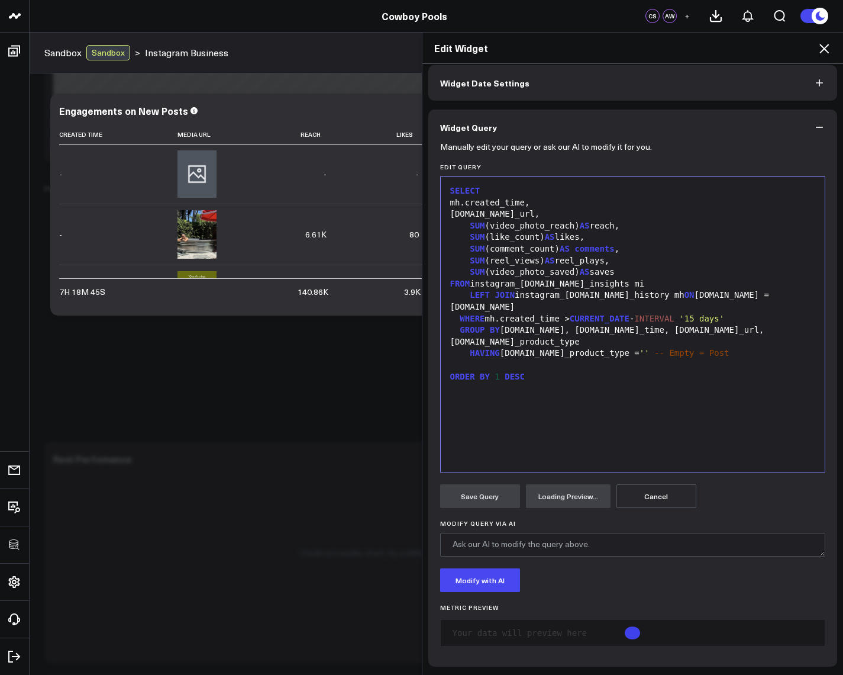
scroll to position [69, 0]
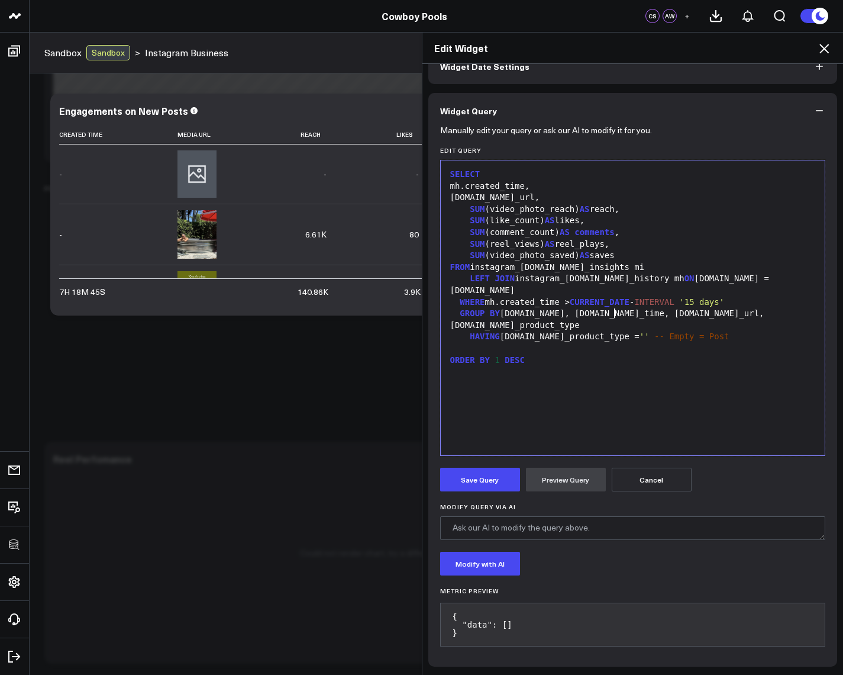
click at [609, 331] on div "HAVING mh.media_product_type = '' -- Empty = Post" at bounding box center [633, 337] width 373 height 12
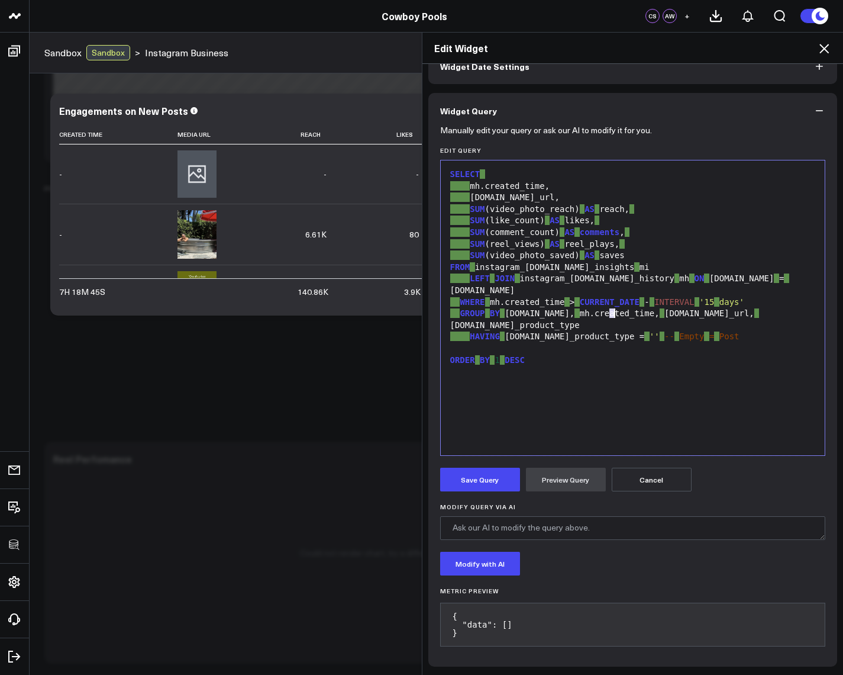
click at [609, 331] on div "HAVING mh.media_product_type = '' -- Empty = Post" at bounding box center [633, 337] width 373 height 12
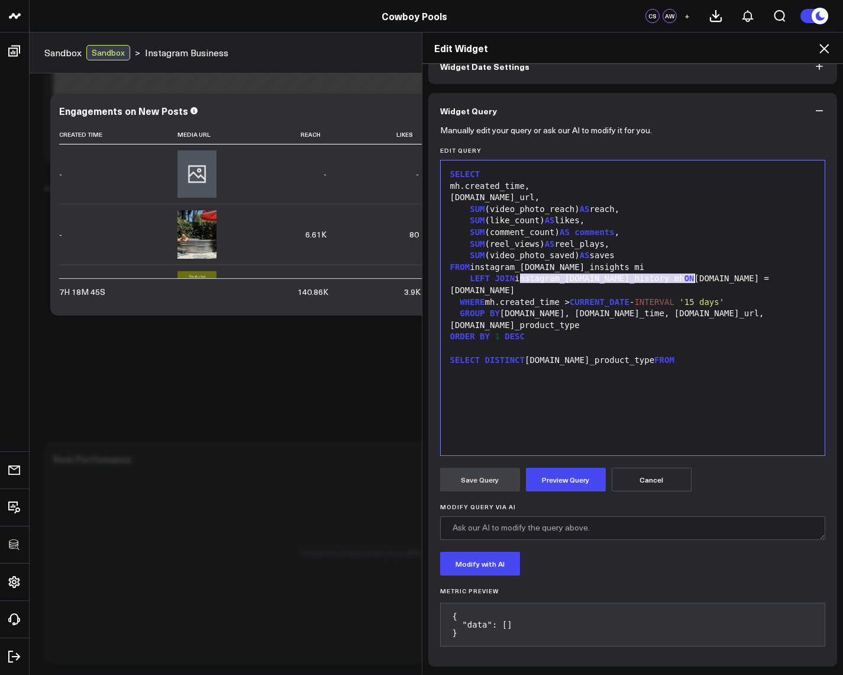
drag, startPoint x: 515, startPoint y: 276, endPoint x: 689, endPoint y: 281, distance: 174.1
click at [689, 281] on div "LEFT JOIN instagram_business.media_history mh ON mh.id = mi.id" at bounding box center [633, 284] width 373 height 23
copy div "instagram_[DOMAIN_NAME]_history mh"
click at [682, 347] on div "SELECT mh.created_time, mh.media_url, SUM (video_photo_reach) AS reach, SUM (li…" at bounding box center [633, 307] width 373 height 283
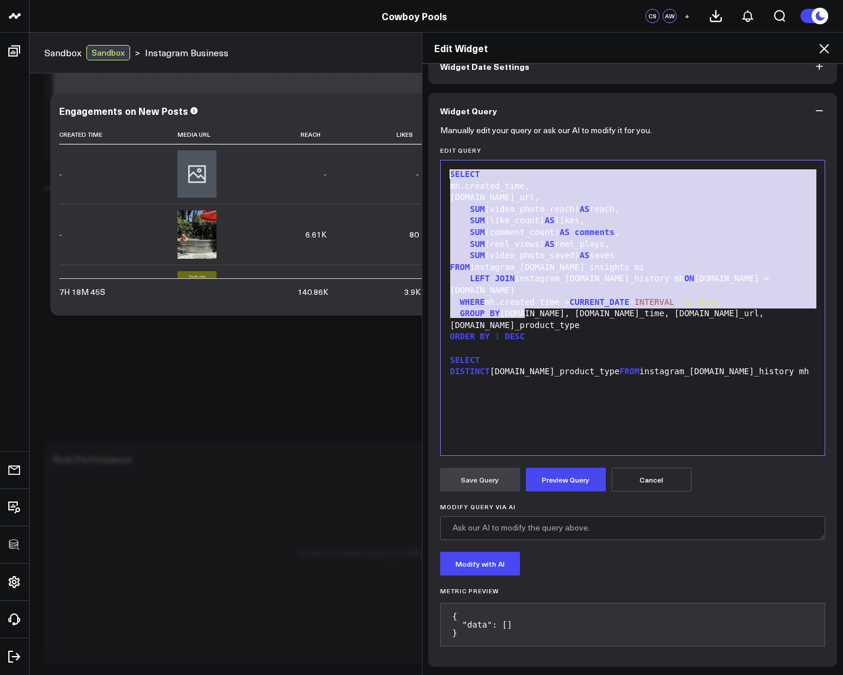
drag, startPoint x: 542, startPoint y: 312, endPoint x: 420, endPoint y: 139, distance: 211.5
click at [423, 139] on div "Widget Display Widget Date Settings Widget Query Manually edit your query or as…" at bounding box center [633, 369] width 421 height 611
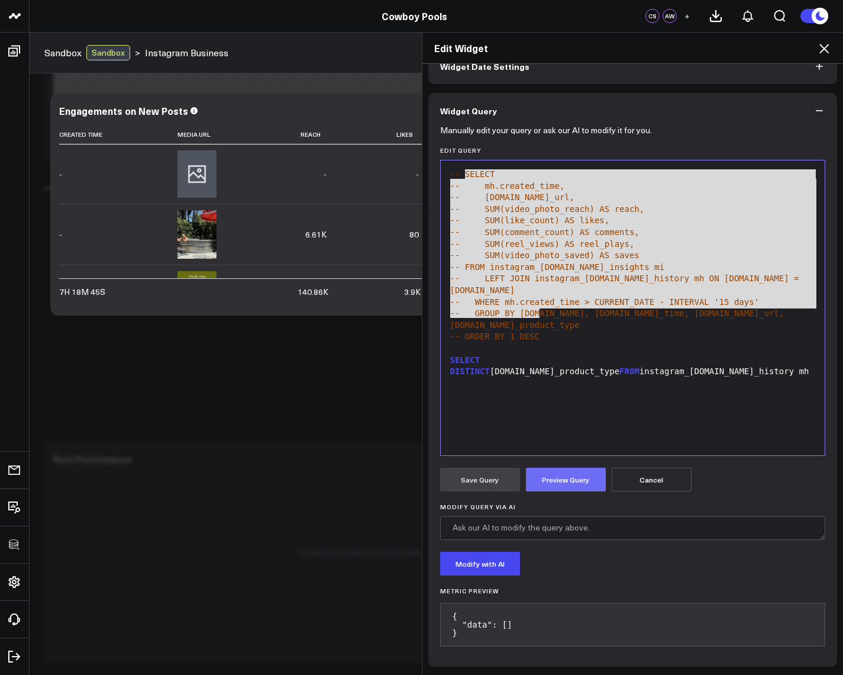
click at [571, 477] on button "Preview Query" at bounding box center [566, 480] width 80 height 24
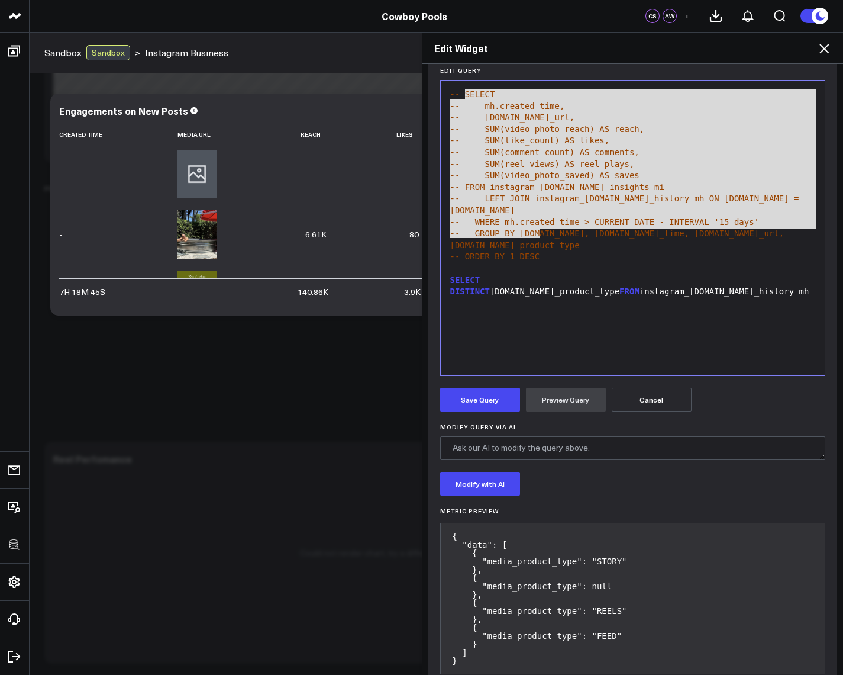
scroll to position [105, 0]
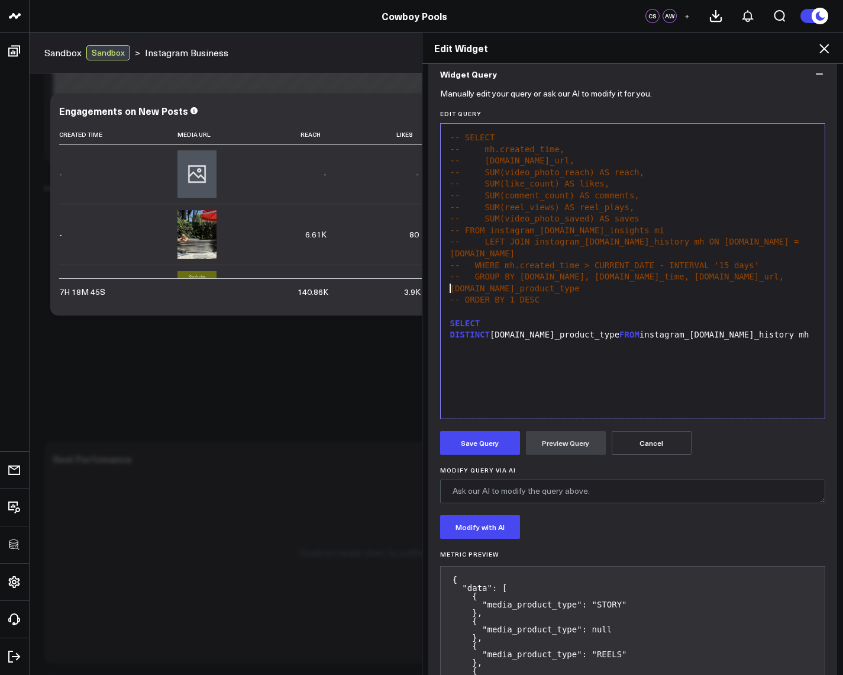
click at [591, 306] on div at bounding box center [633, 312] width 373 height 12
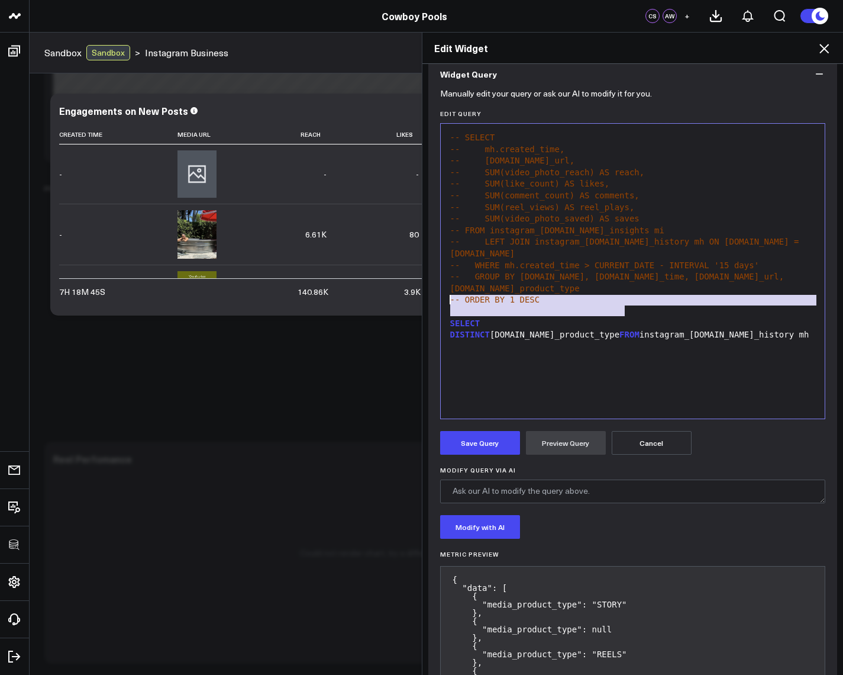
drag, startPoint x: 642, startPoint y: 314, endPoint x: 439, endPoint y: 297, distance: 203.7
click at [440, 297] on div "Selection deleted 99 1 2 3 4 5 6 7 8 9 10 11 12 13 14 15 › -- SELECT -- mh.crea…" at bounding box center [633, 271] width 386 height 296
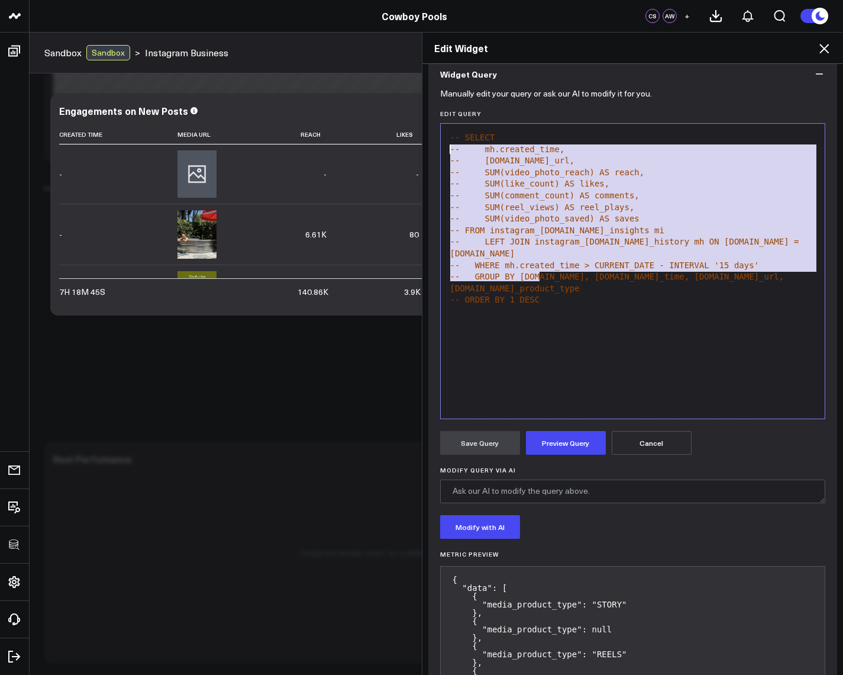
drag, startPoint x: 547, startPoint y: 276, endPoint x: 392, endPoint y: 131, distance: 212.3
click at [390, 130] on div "Edit Widget Widget Display Widget Date Settings Widget Query Manually edit your…" at bounding box center [421, 353] width 843 height 643
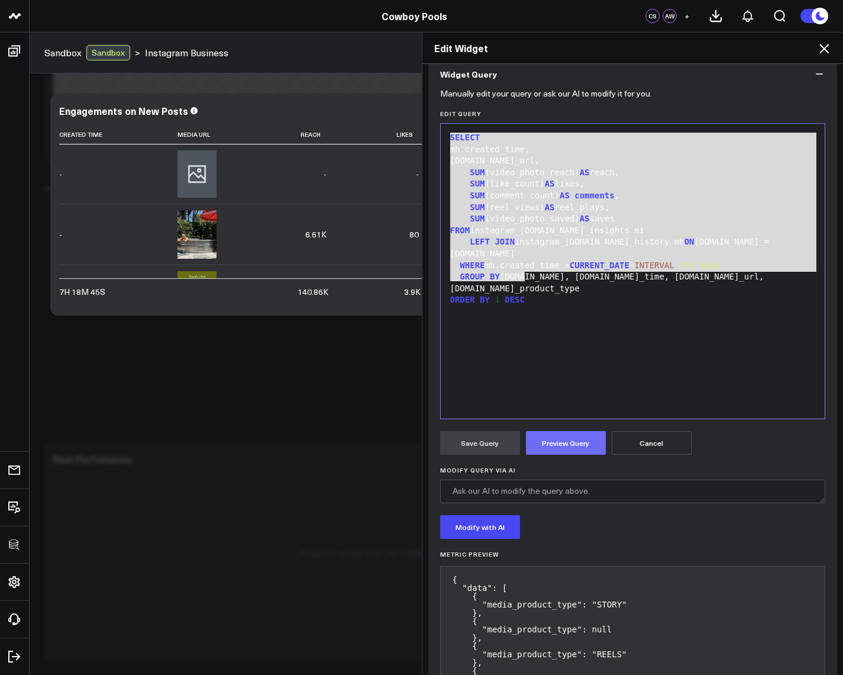
click at [569, 440] on button "Preview Query" at bounding box center [566, 443] width 80 height 24
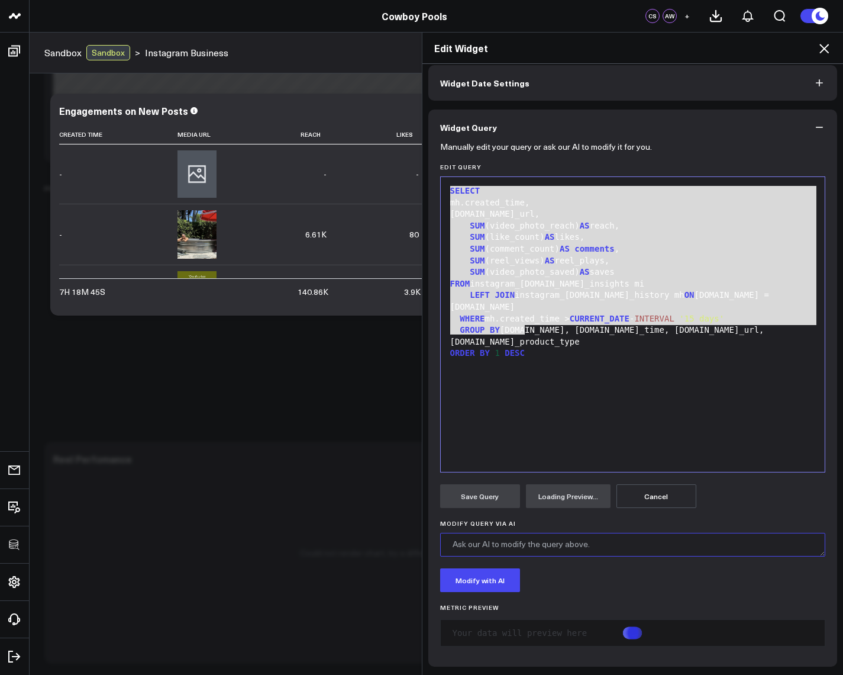
click at [549, 550] on textarea "Modify Query via AI" at bounding box center [633, 545] width 386 height 24
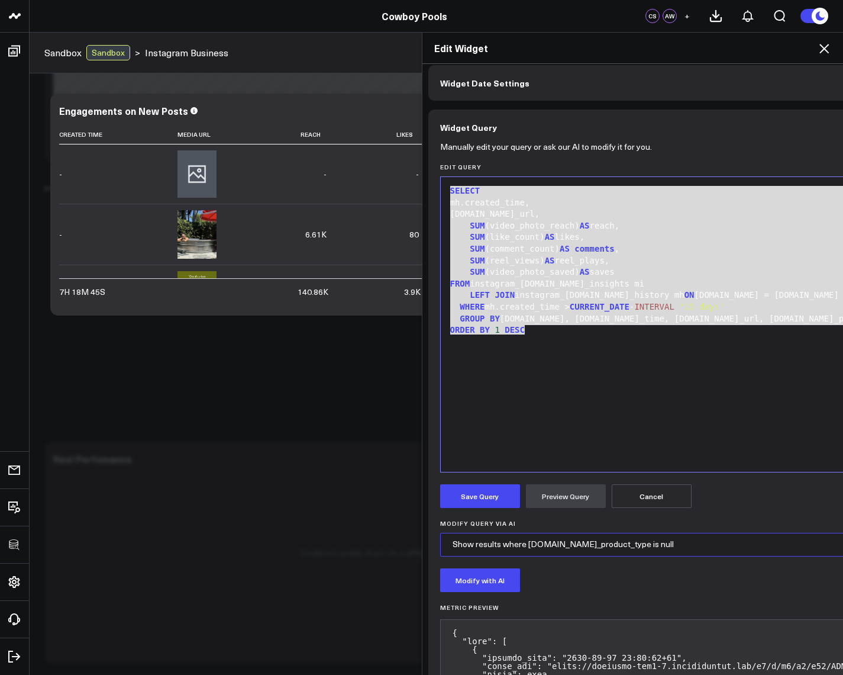
type textarea "Show only results where [DOMAIN_NAME]_product_type is null"
click at [479, 585] on button "Modify with AI" at bounding box center [480, 580] width 80 height 24
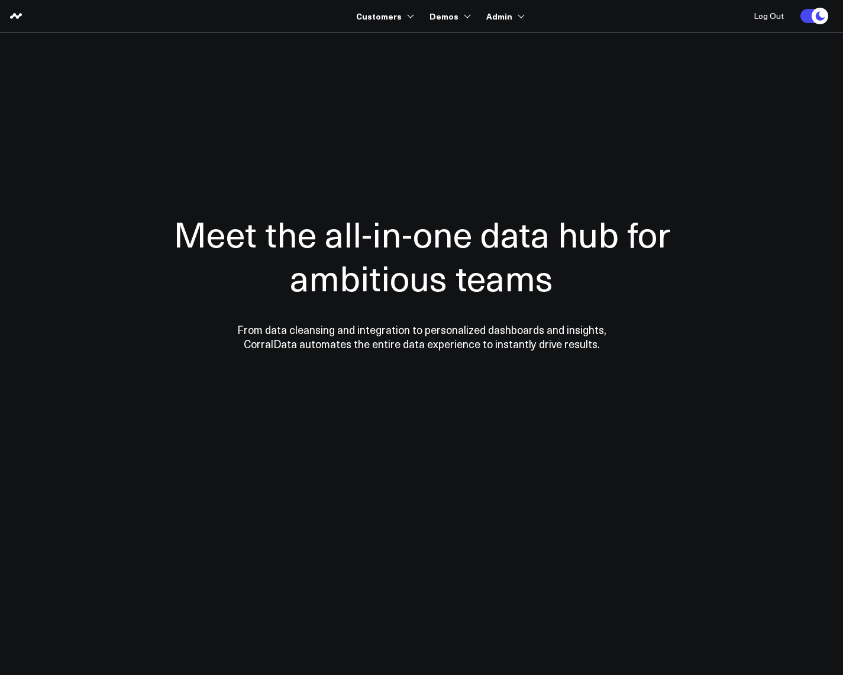
click at [115, 289] on div at bounding box center [421, 281] width 843 height 402
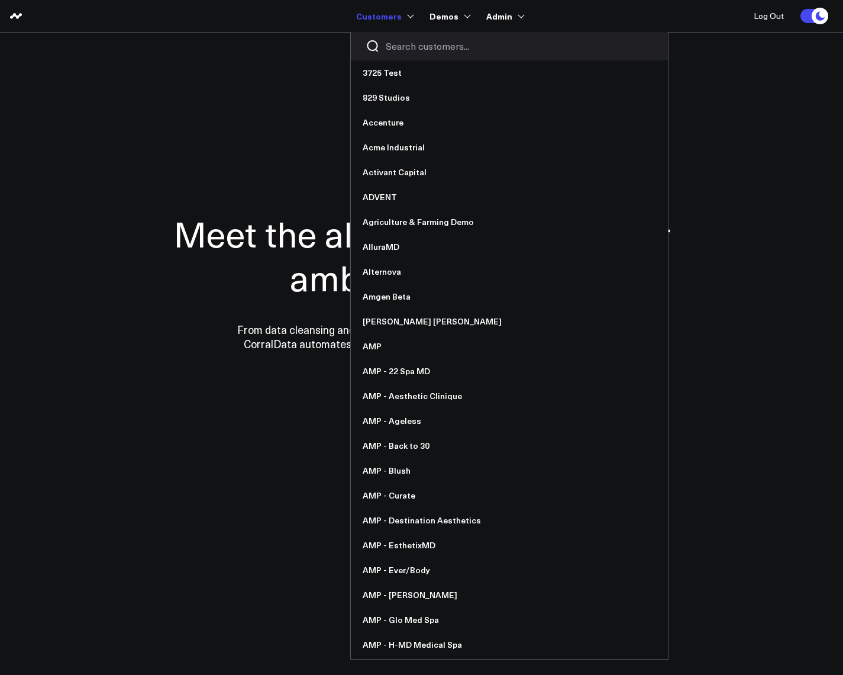
click at [419, 46] on input "Search customers input" at bounding box center [520, 46] width 268 height 13
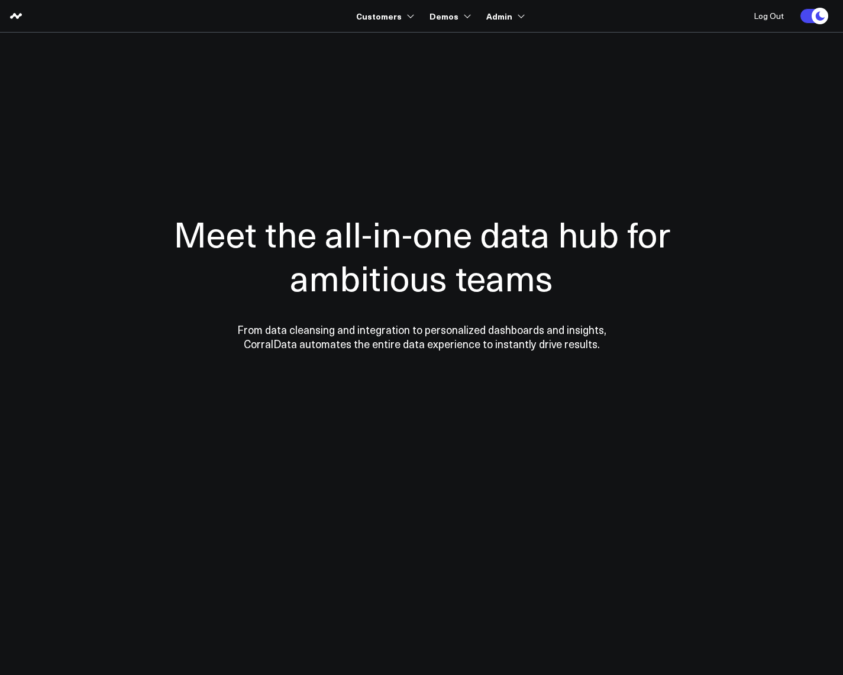
click at [101, 70] on section "Meet the all-in-one data hub for ambitious teams From data cleansing and integr…" at bounding box center [421, 240] width 843 height 414
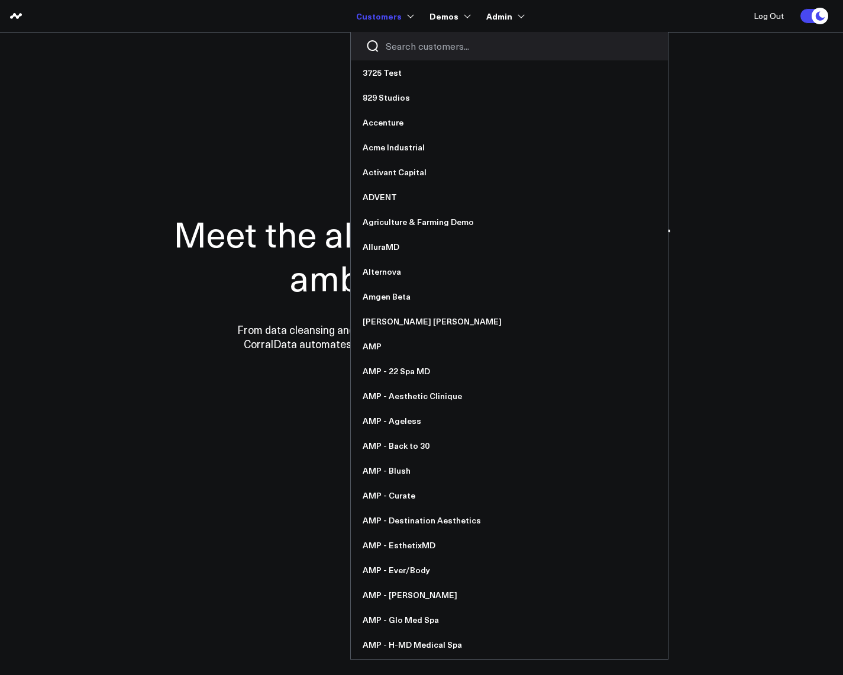
click at [415, 48] on input "Search customers input" at bounding box center [520, 46] width 268 height 13
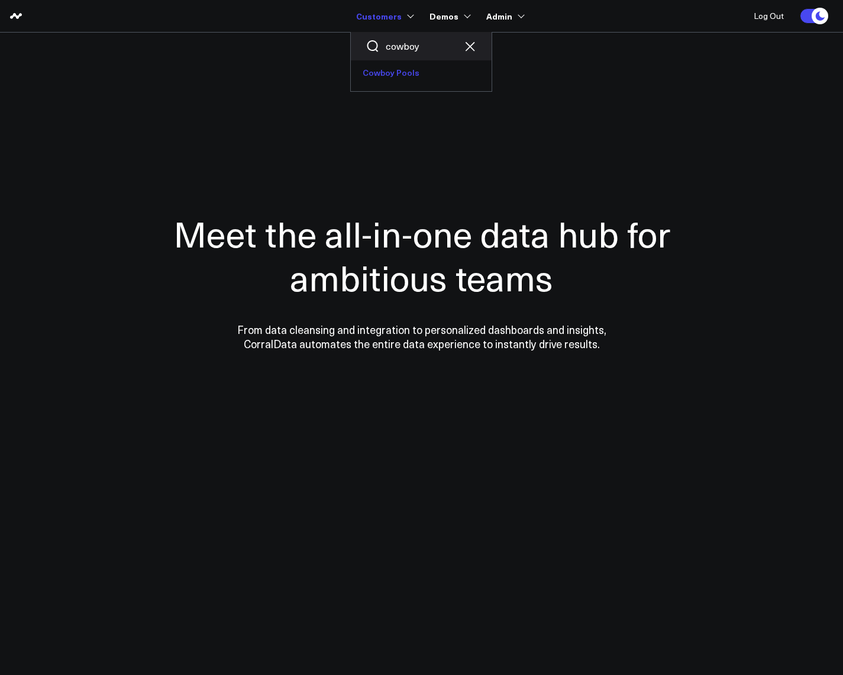
type input "cowboy"
click at [380, 80] on link "Cowboy Pools" at bounding box center [421, 72] width 141 height 25
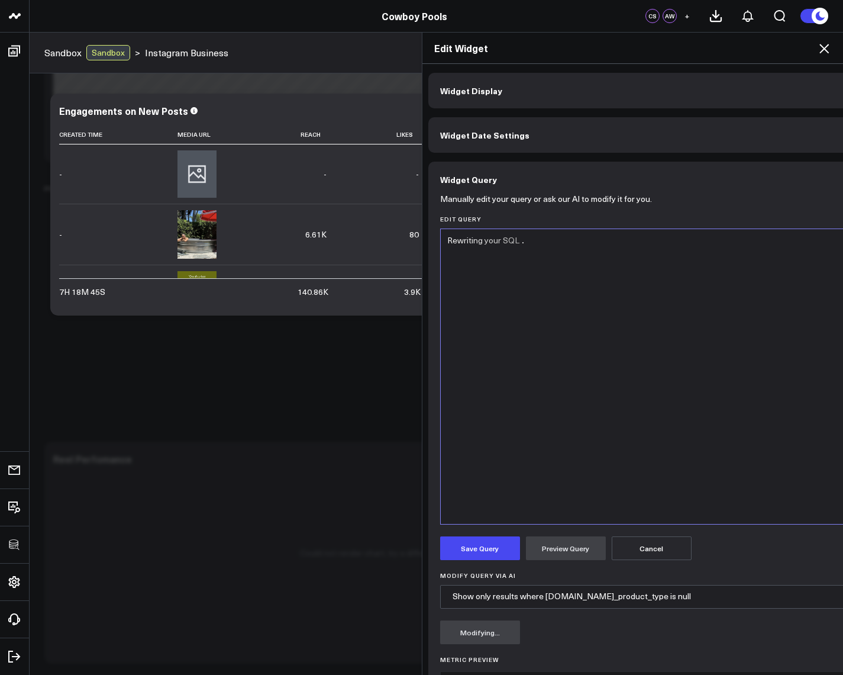
scroll to position [52, 0]
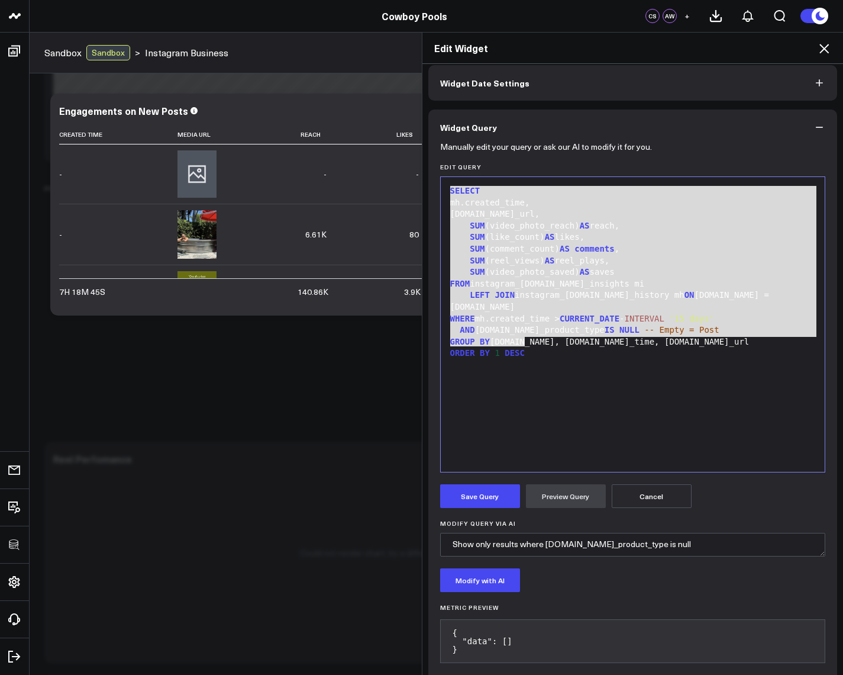
click at [637, 395] on div "SELECT mh.created_time, [DOMAIN_NAME]_url, SUM (video_photo_reach) AS reach, SU…" at bounding box center [633, 324] width 373 height 283
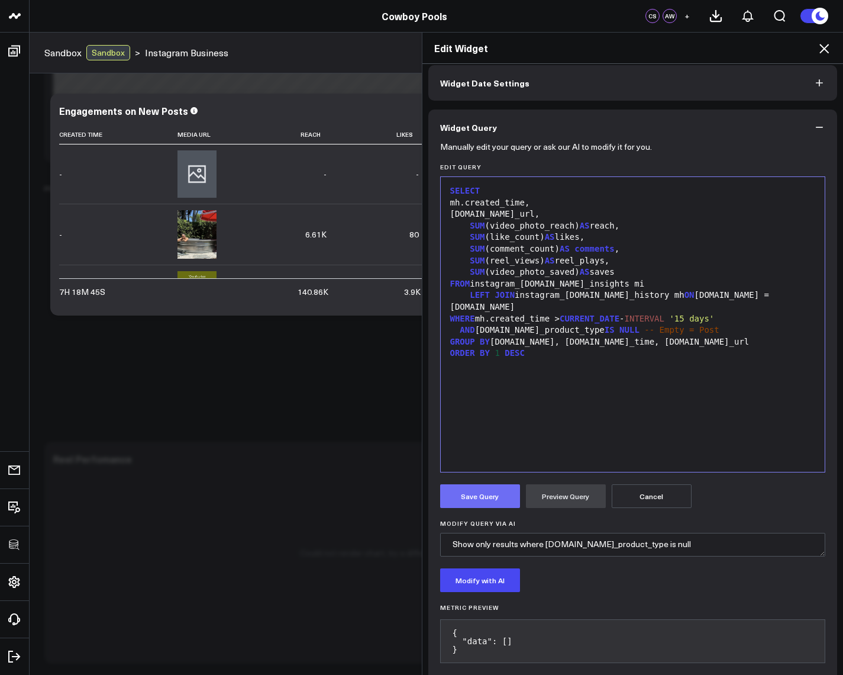
click at [492, 493] on button "Save Query" at bounding box center [480, 496] width 80 height 24
click at [827, 43] on icon at bounding box center [824, 48] width 14 height 14
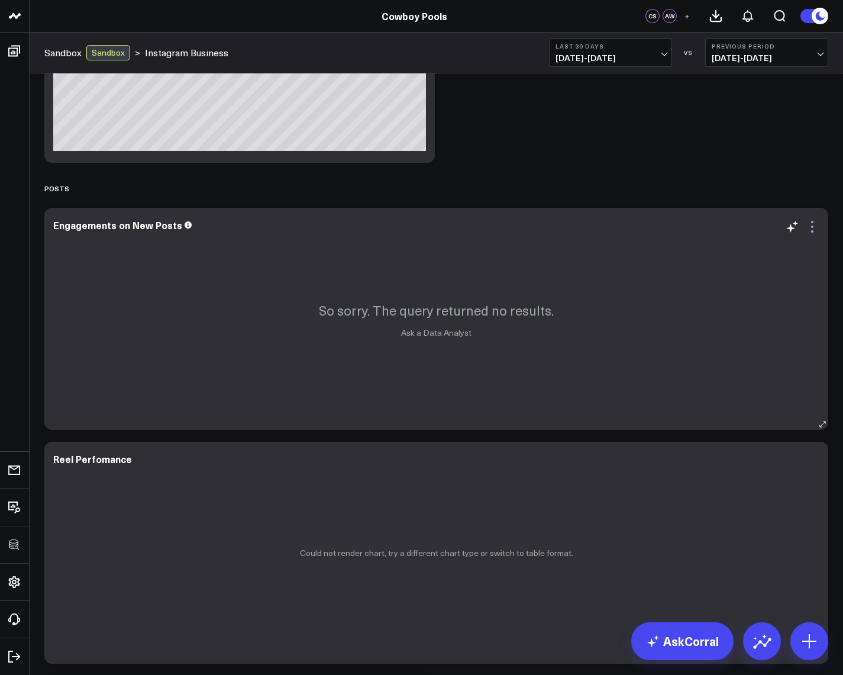
click at [810, 230] on icon at bounding box center [813, 227] width 14 height 14
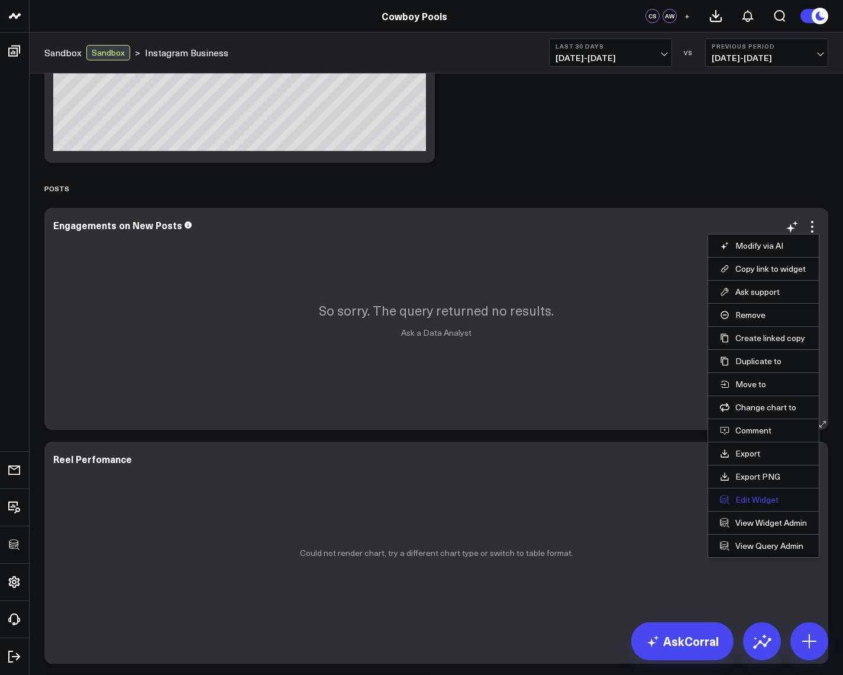
click at [749, 496] on button "Edit Widget" at bounding box center [763, 499] width 87 height 11
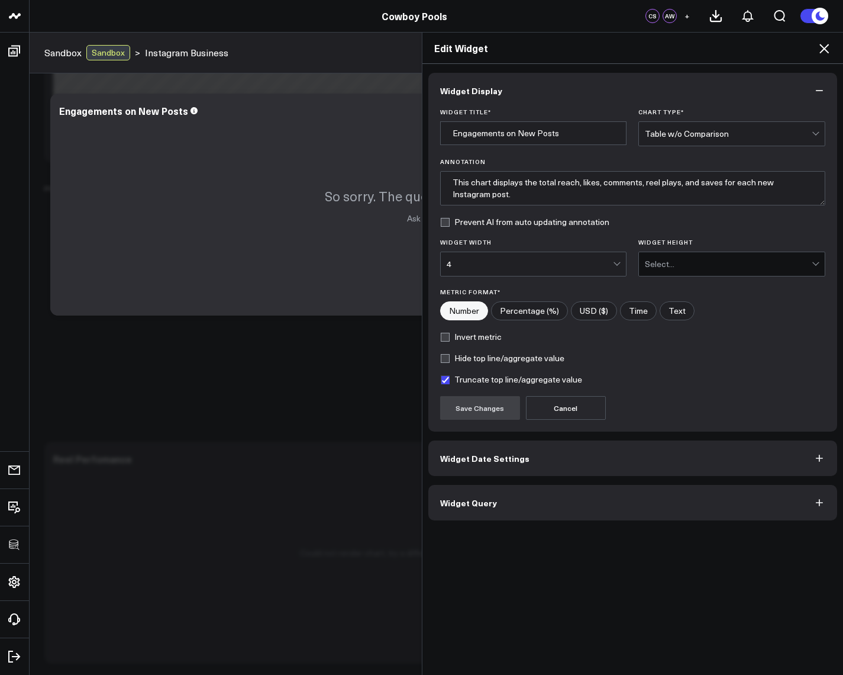
click at [524, 502] on button "Widget Query" at bounding box center [634, 503] width 410 height 36
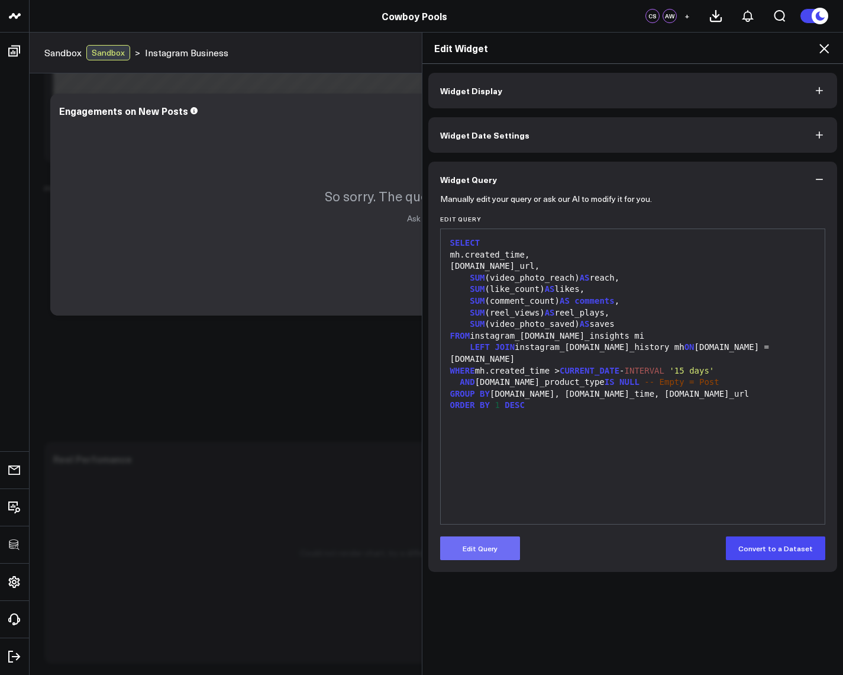
click at [497, 539] on button "Edit Query" at bounding box center [480, 548] width 80 height 24
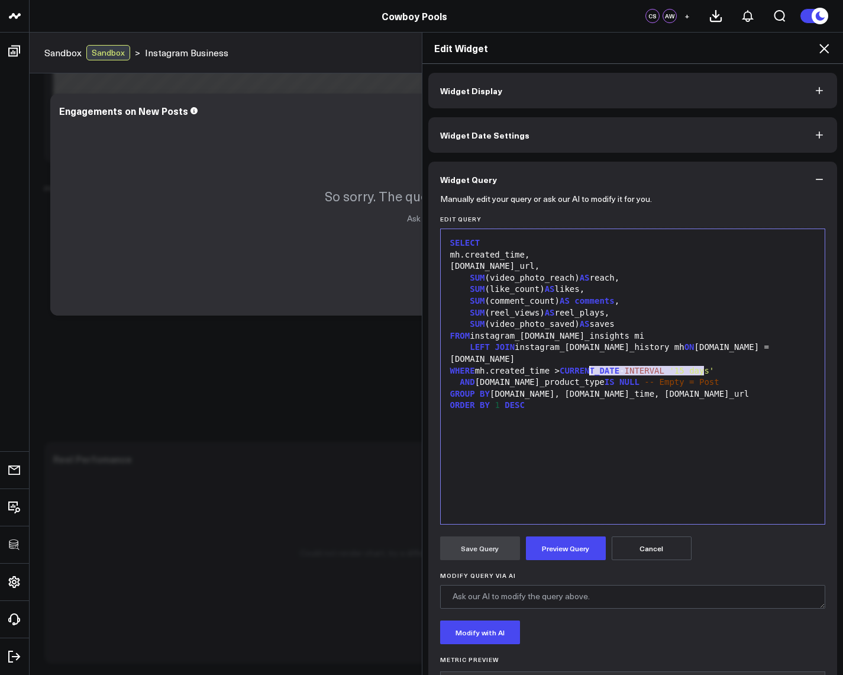
drag, startPoint x: 715, startPoint y: 370, endPoint x: 587, endPoint y: 375, distance: 127.9
click at [587, 376] on div "AND [DOMAIN_NAME]_product_type IS NULL -- Empty = Post" at bounding box center [633, 382] width 373 height 12
click at [598, 376] on div "AND [DOMAIN_NAME]_product_type" at bounding box center [633, 382] width 373 height 12
click at [566, 546] on button "Preview Query" at bounding box center [566, 548] width 80 height 24
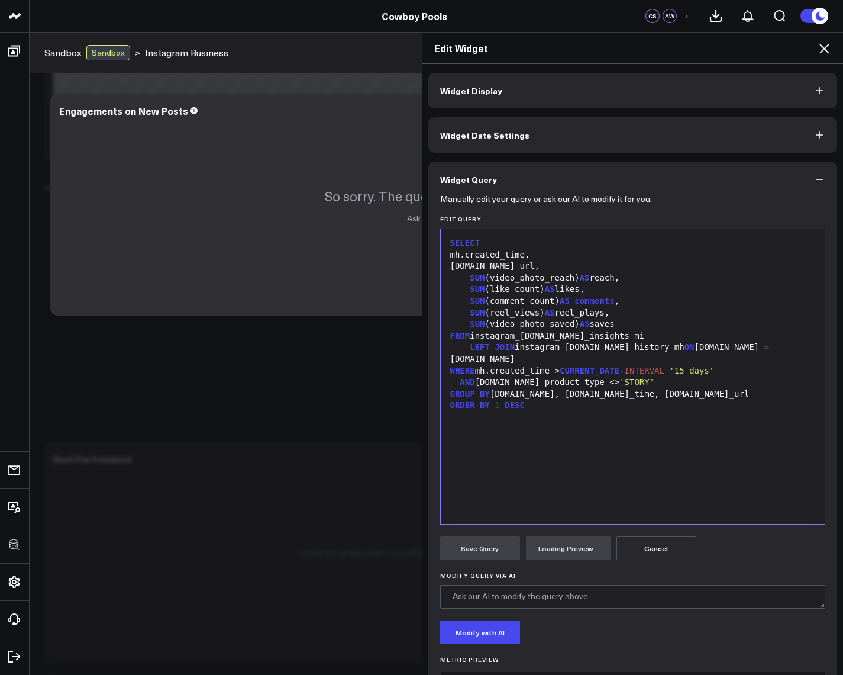
click at [595, 376] on div "AND [DOMAIN_NAME]_product_type <> 'STORY'" at bounding box center [633, 382] width 373 height 12
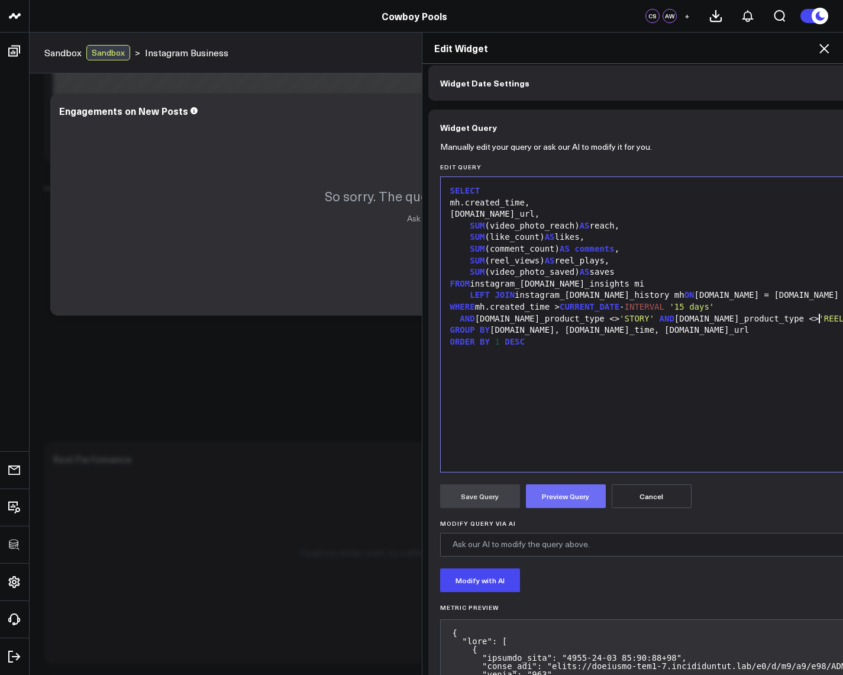
click at [566, 504] on button "Preview Query" at bounding box center [566, 496] width 80 height 24
click at [576, 490] on button "Preview Query" at bounding box center [566, 496] width 80 height 24
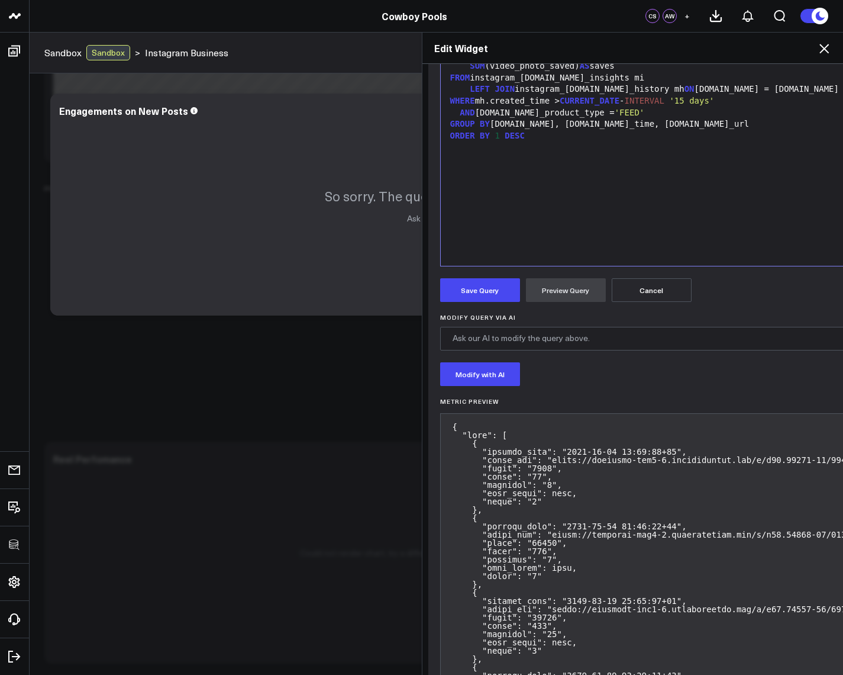
scroll to position [265, 0]
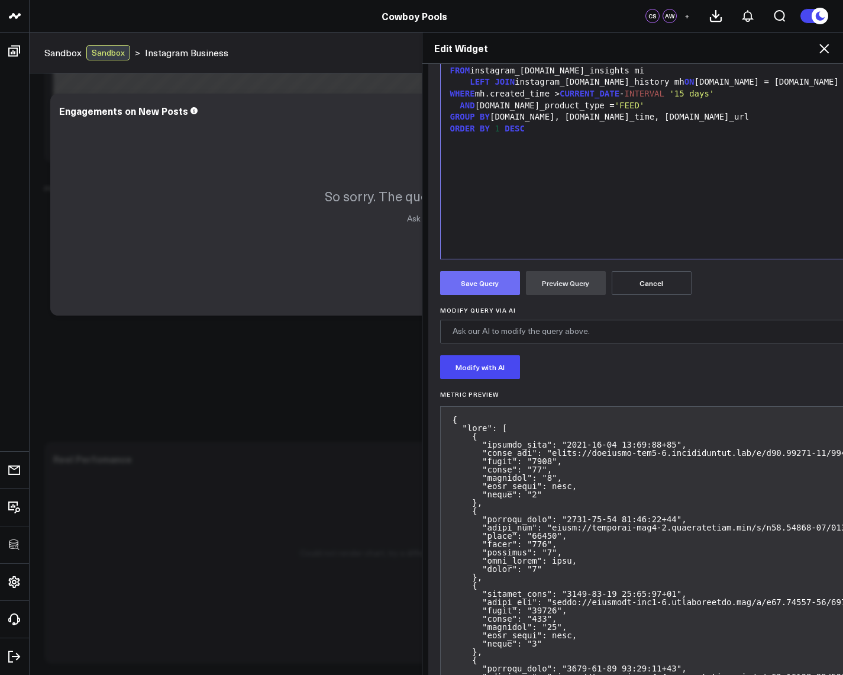
click at [466, 273] on button "Save Query" at bounding box center [480, 283] width 80 height 24
click at [823, 47] on icon at bounding box center [824, 48] width 9 height 9
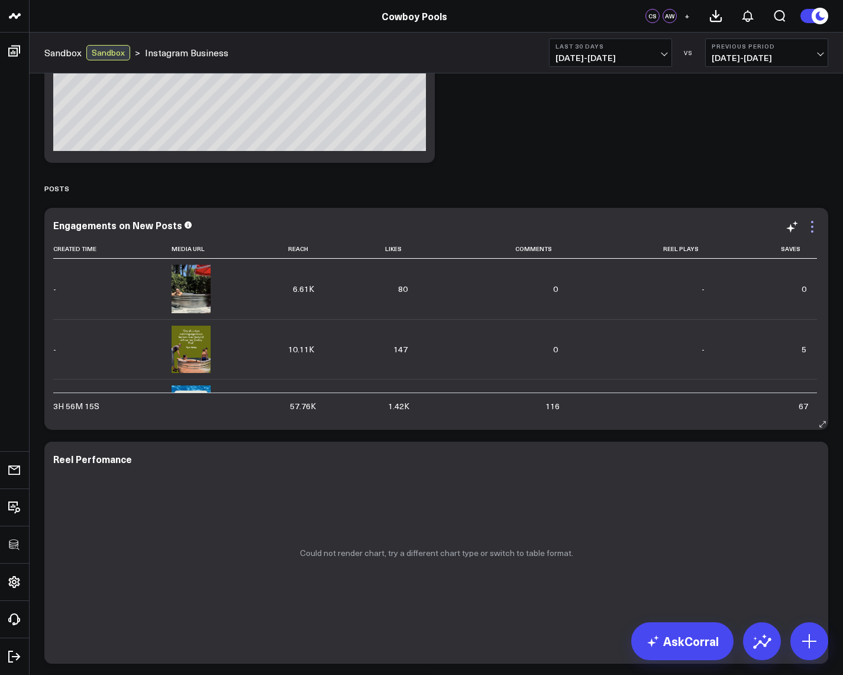
click at [816, 226] on icon at bounding box center [813, 227] width 14 height 14
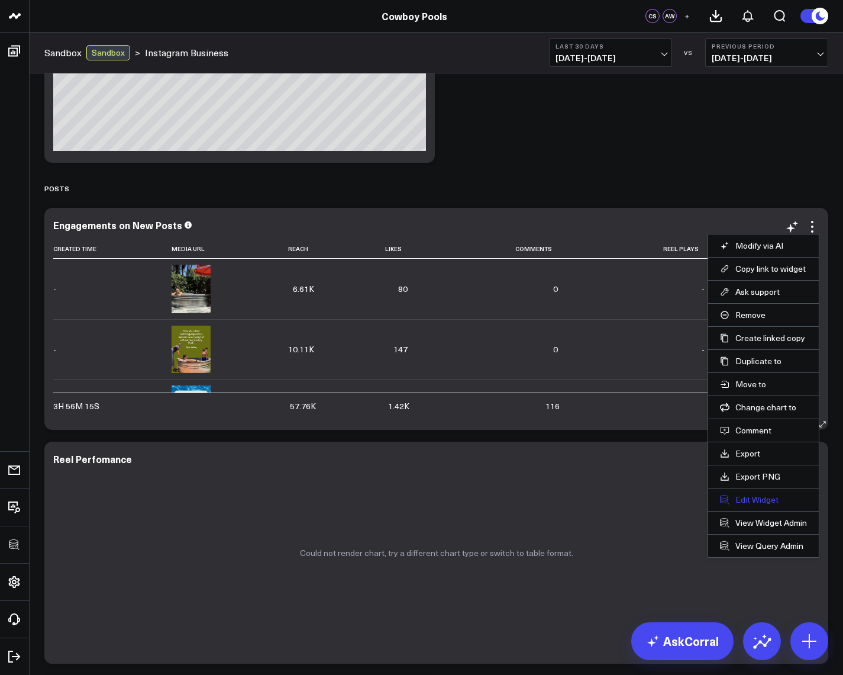
click at [754, 501] on button "Edit Widget" at bounding box center [763, 499] width 87 height 11
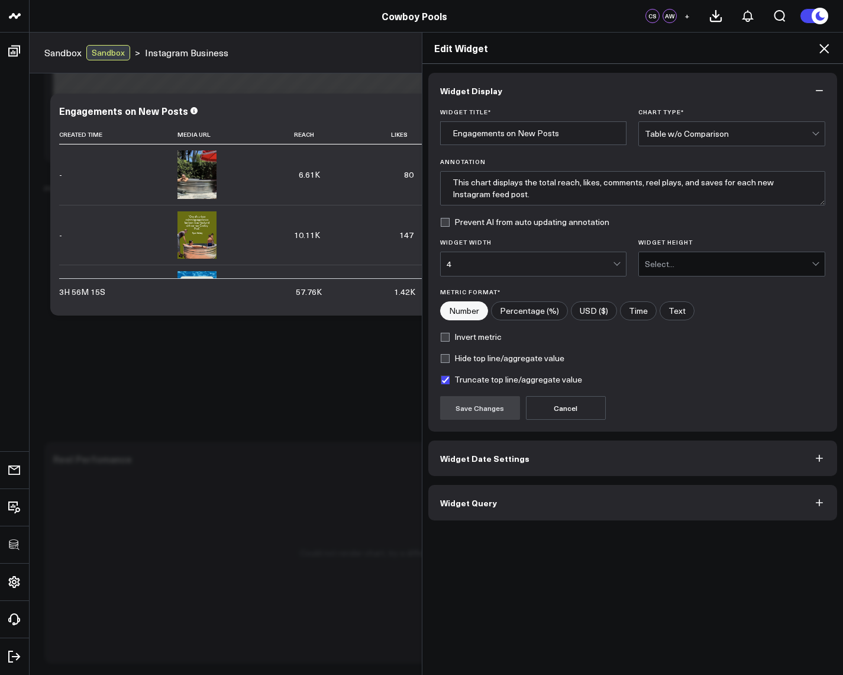
click at [455, 505] on span "Widget Query" at bounding box center [468, 502] width 57 height 9
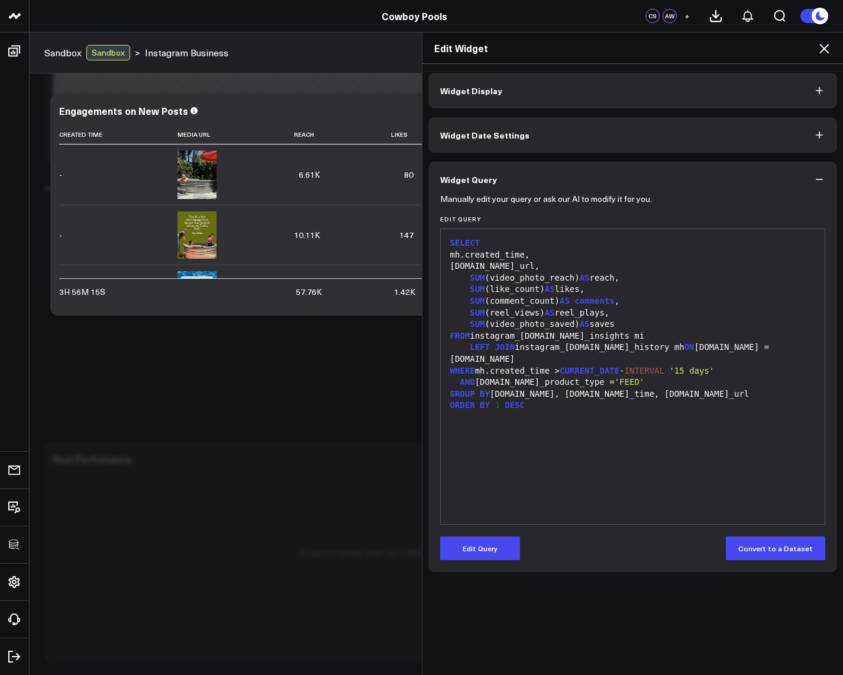
click at [544, 309] on div "SUM (reel_views) AS reel_plays," at bounding box center [633, 313] width 373 height 12
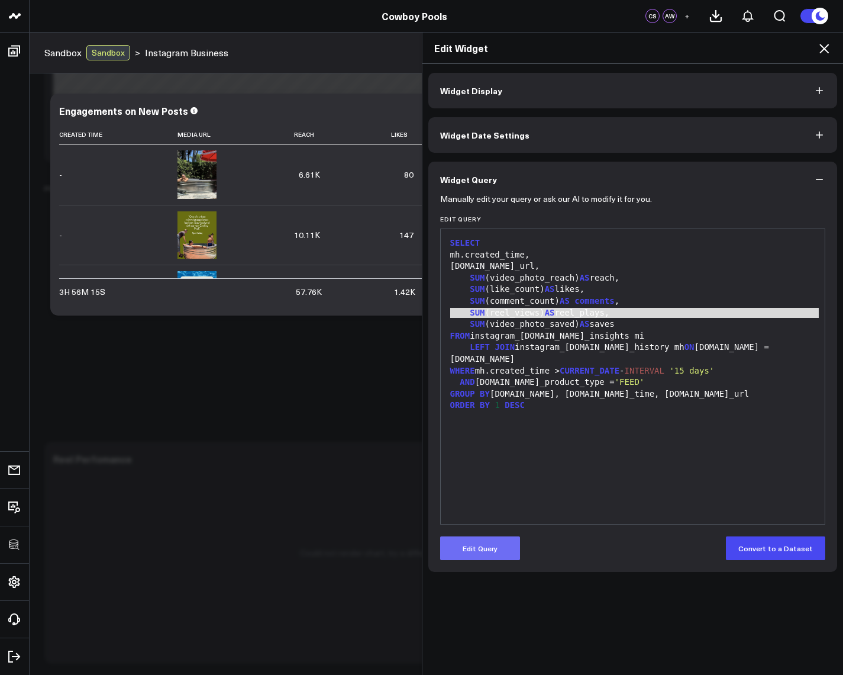
click at [490, 546] on button "Edit Query" at bounding box center [480, 548] width 80 height 24
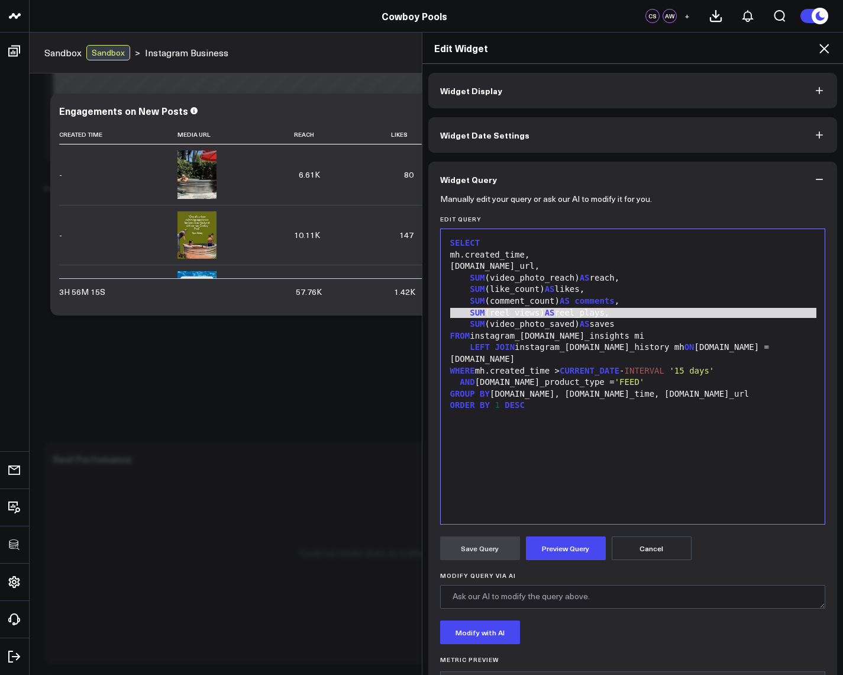
click at [520, 307] on div "SUM (reel_views) AS reel_plays," at bounding box center [633, 313] width 373 height 12
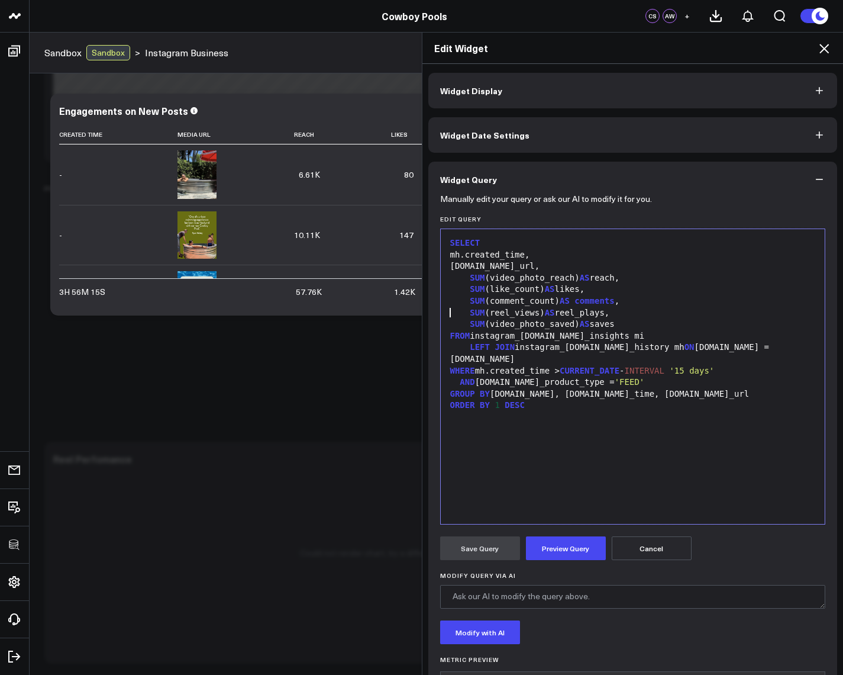
click at [524, 315] on div "SUM (reel_views) AS reel_plays," at bounding box center [633, 313] width 373 height 12
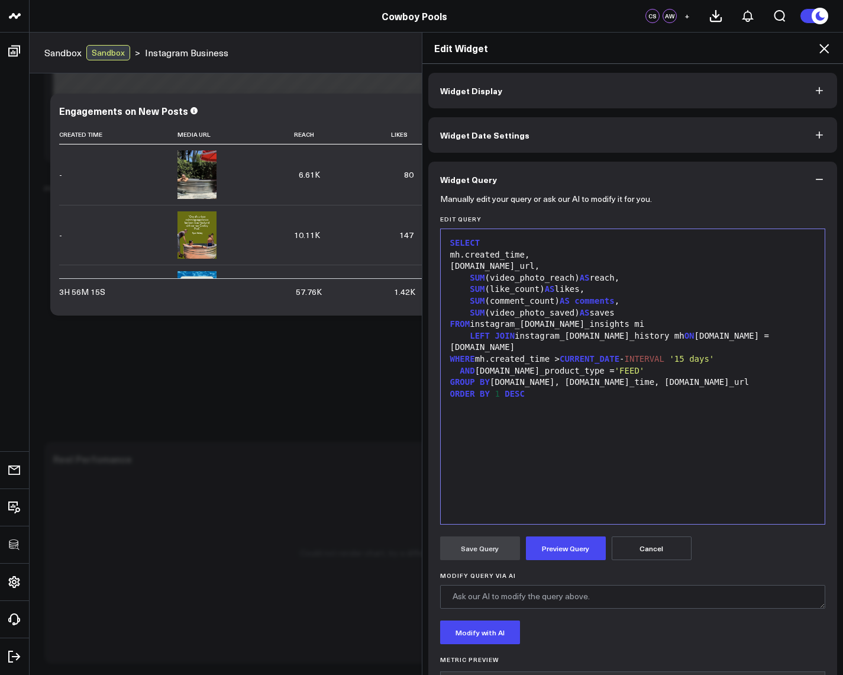
click at [515, 276] on div "SUM (video_photo_reach) AS reach," at bounding box center [633, 278] width 373 height 12
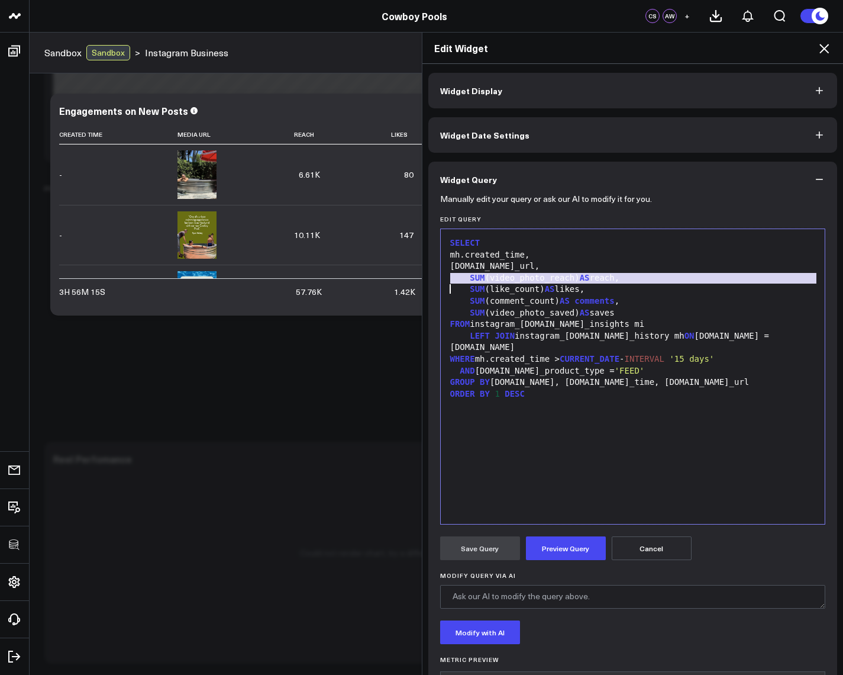
click at [515, 276] on div "SUM (video_photo_reach) AS reach," at bounding box center [633, 278] width 373 height 12
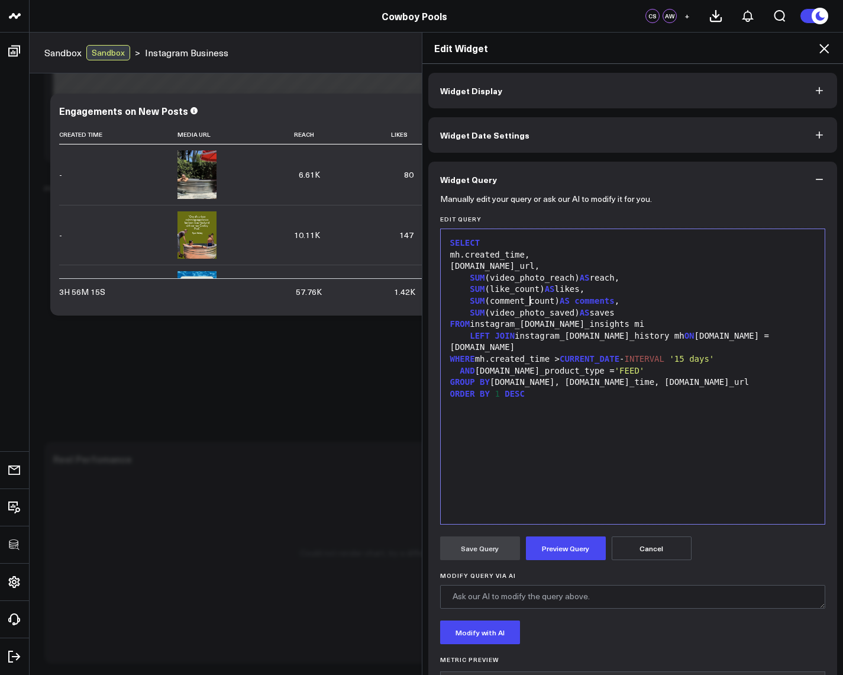
click at [526, 299] on div "SUM (comment_count) AS comments ," at bounding box center [633, 301] width 373 height 12
click at [510, 288] on div "SUM (like_count) AS likes," at bounding box center [633, 290] width 373 height 12
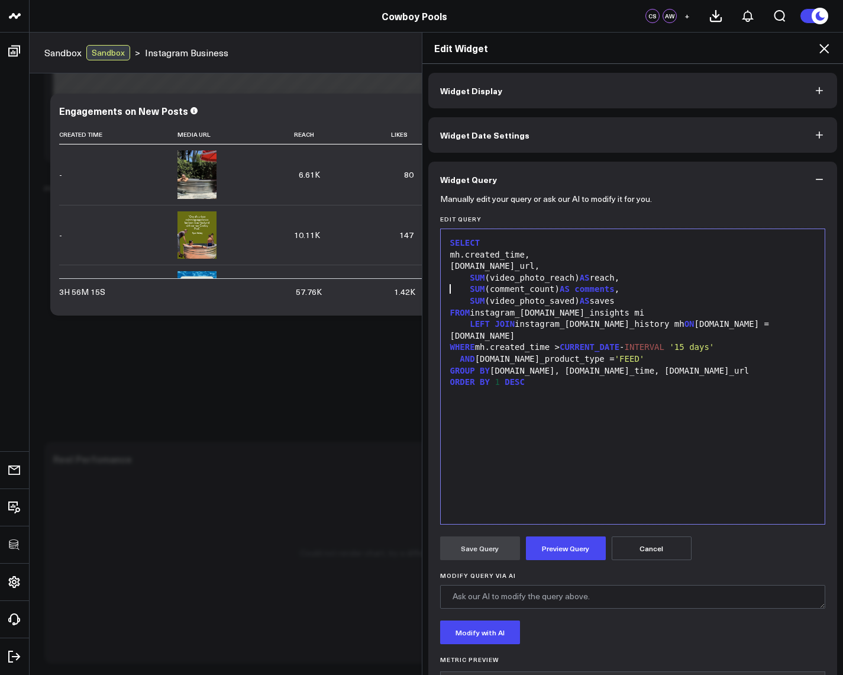
click at [540, 266] on div "[DOMAIN_NAME]_url," at bounding box center [633, 266] width 373 height 12
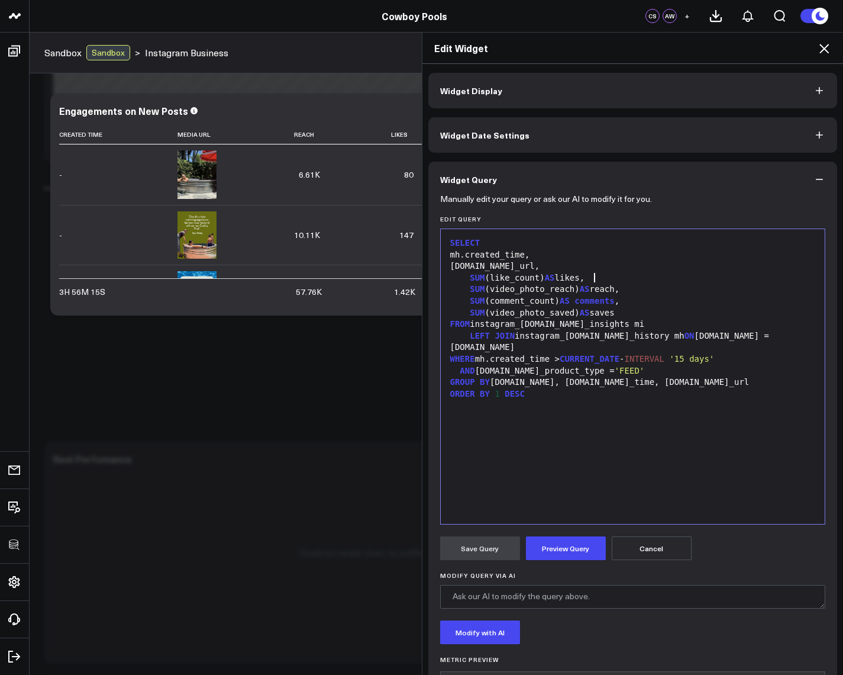
click at [540, 302] on div "SUM (comment_count) AS comments ," at bounding box center [633, 301] width 373 height 12
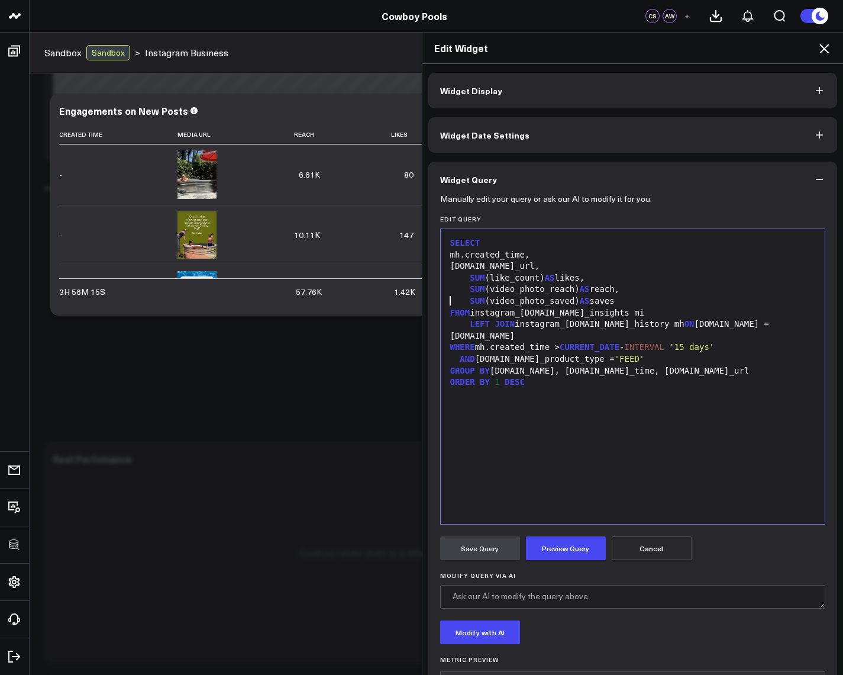
click at [626, 279] on div "SUM (like_count) AS likes," at bounding box center [633, 278] width 373 height 12
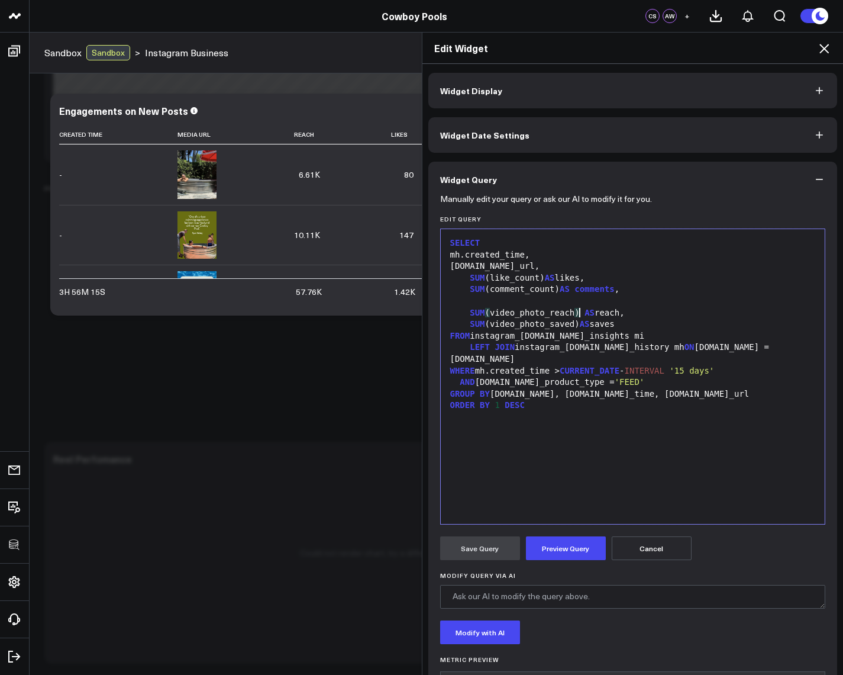
click at [575, 315] on div "SUM ( video_photo_reach ) AS reach," at bounding box center [633, 313] width 373 height 12
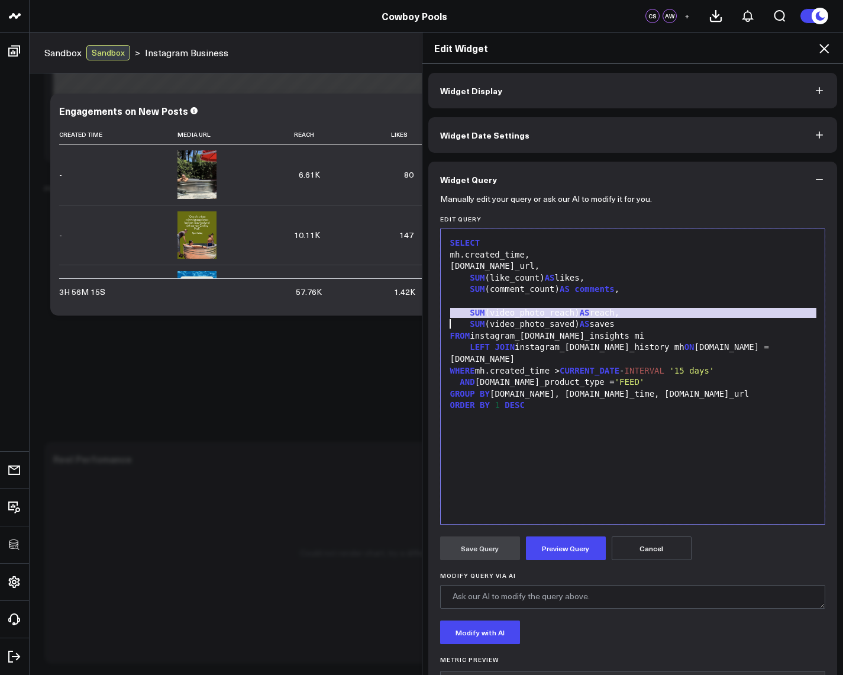
click at [575, 315] on div "SUM (video_photo_reach) AS reach," at bounding box center [633, 313] width 373 height 12
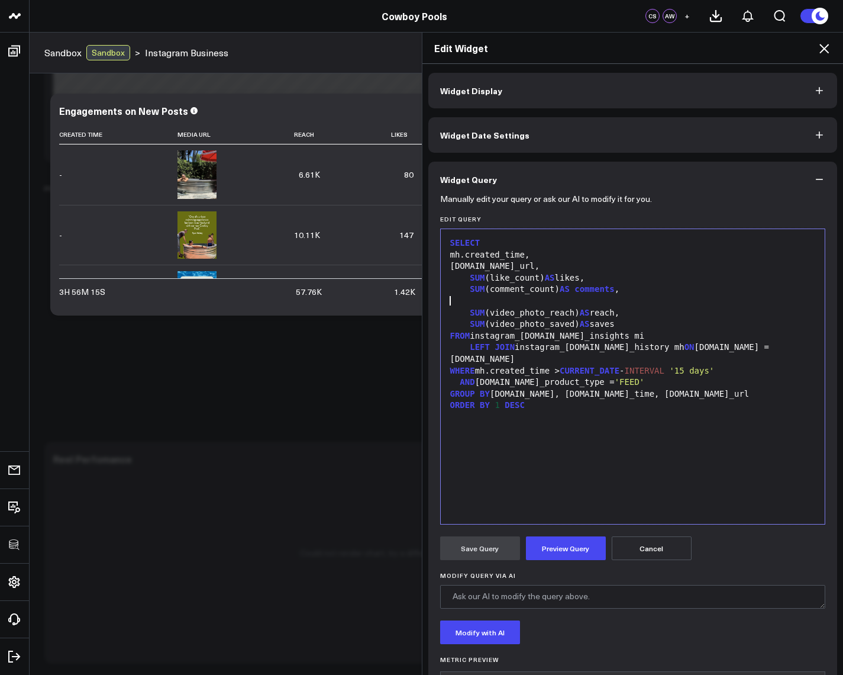
click at [494, 300] on div at bounding box center [633, 301] width 373 height 12
paste div
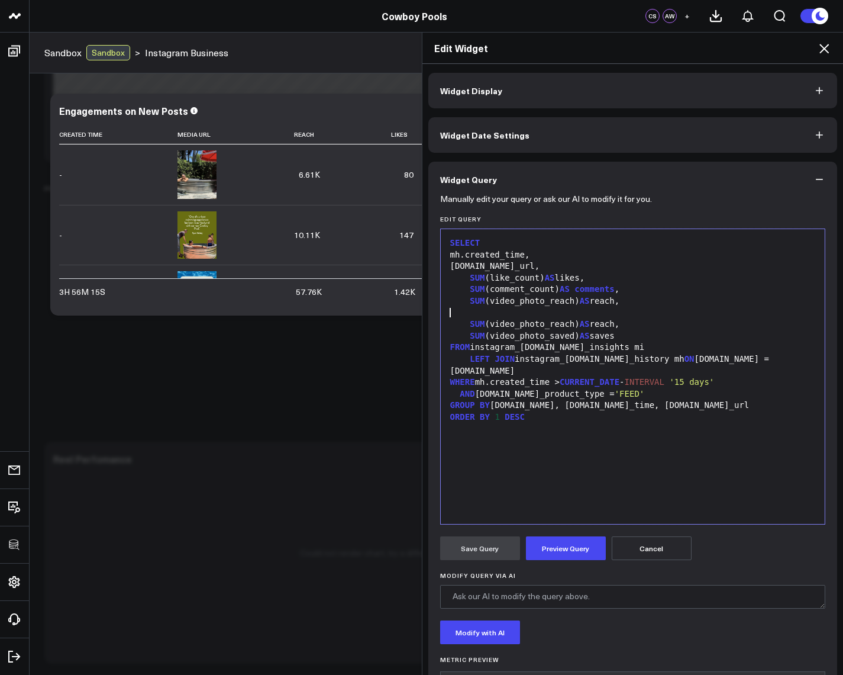
click at [563, 300] on div "SUM (video_photo_reach) AS reach," at bounding box center [633, 301] width 373 height 12
click at [577, 312] on div at bounding box center [633, 313] width 373 height 12
click at [565, 324] on div "SUM (video_photo_reach) AS reach," at bounding box center [633, 324] width 373 height 12
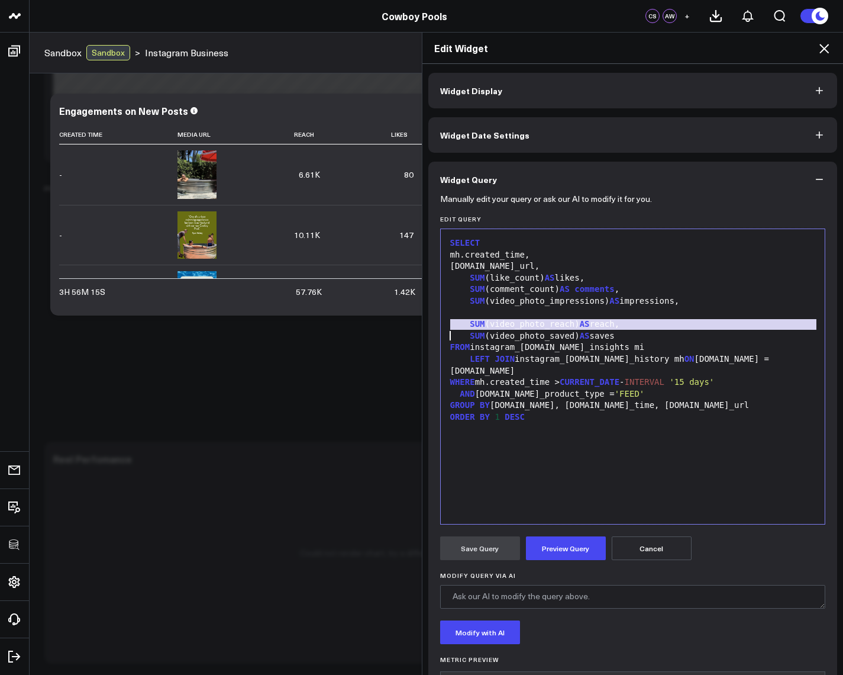
copy div "SUM (video_photo_reach) AS reach,"
click at [548, 313] on div at bounding box center [633, 313] width 373 height 12
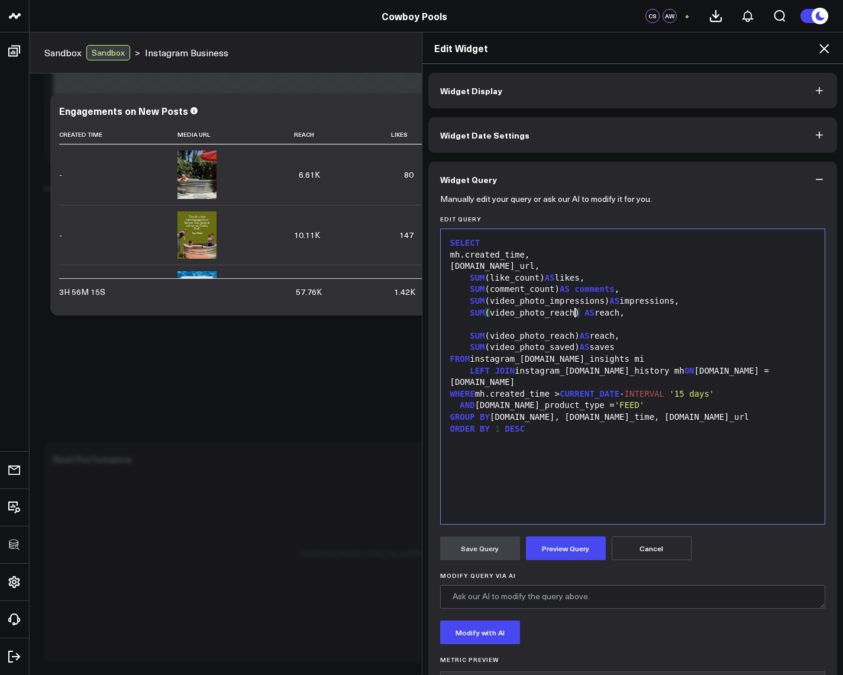
click at [570, 310] on div "SUM ( video_photo_reach ) AS reach," at bounding box center [633, 313] width 373 height 12
click at [507, 322] on div at bounding box center [633, 324] width 373 height 12
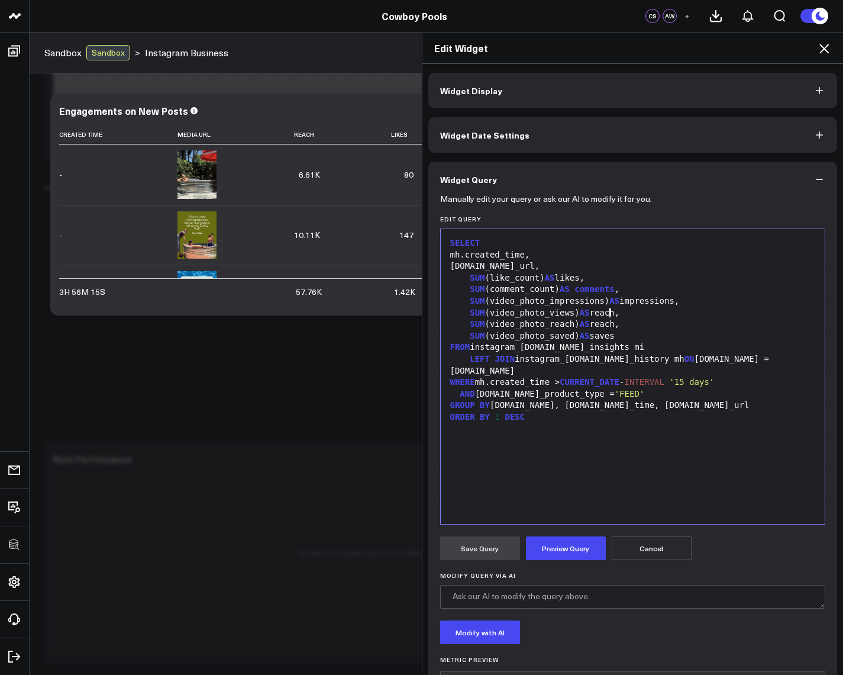
click at [605, 310] on div "SUM (video_photo_views) AS reach," at bounding box center [633, 313] width 373 height 12
click at [564, 543] on button "Preview Query" at bounding box center [566, 548] width 80 height 24
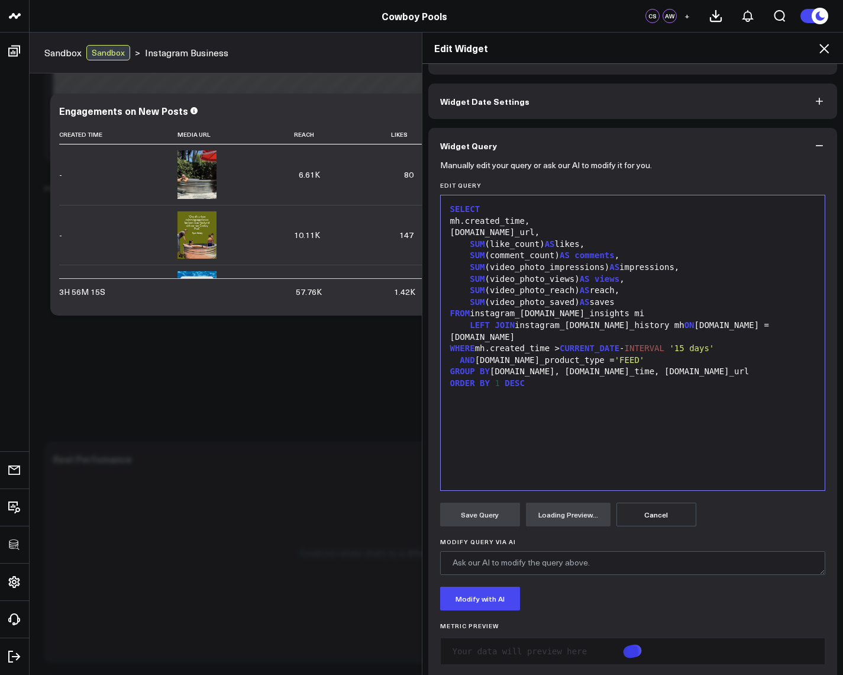
scroll to position [52, 0]
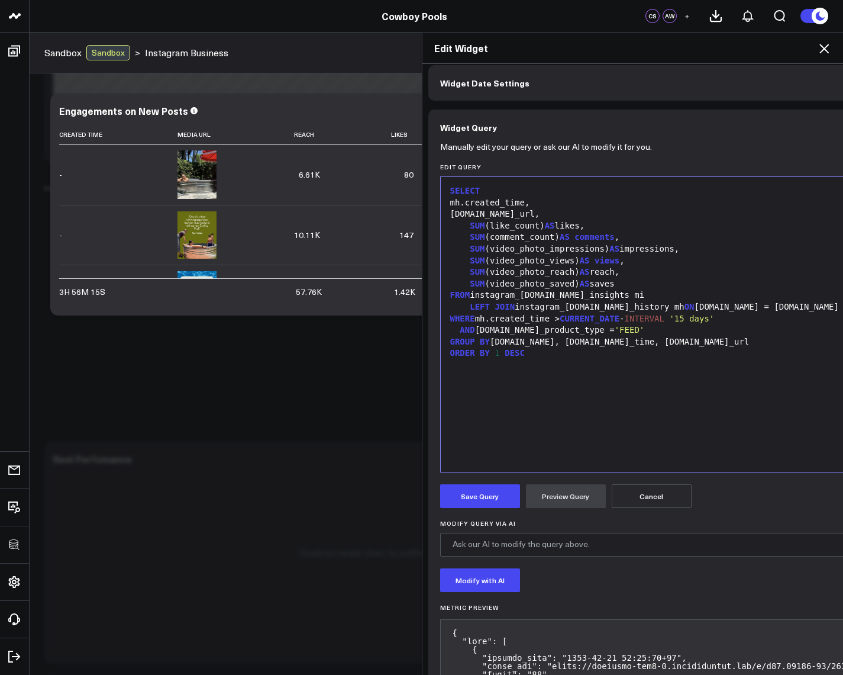
click at [823, 49] on icon at bounding box center [824, 48] width 9 height 9
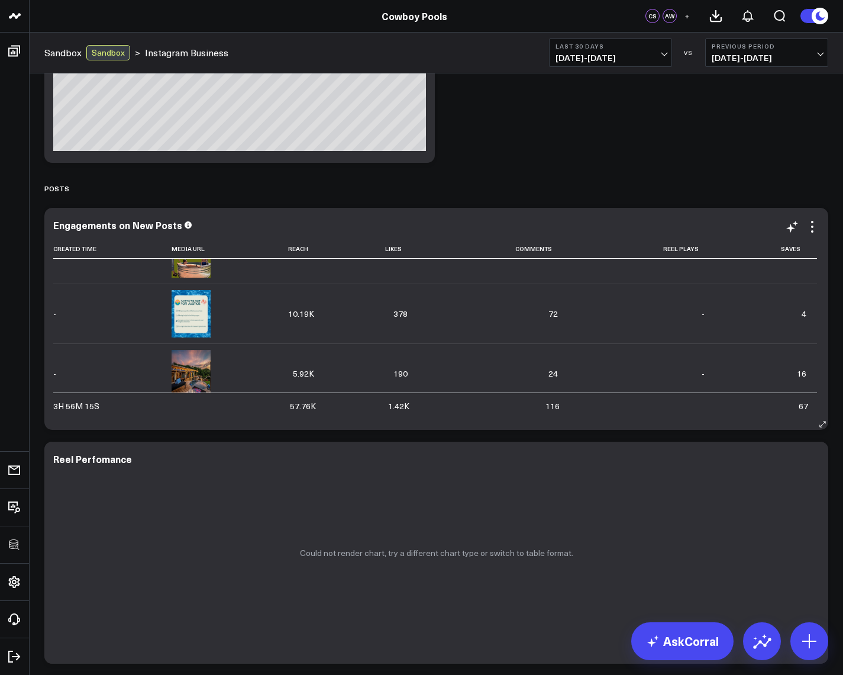
scroll to position [213, 0]
click at [817, 233] on icon at bounding box center [813, 227] width 14 height 14
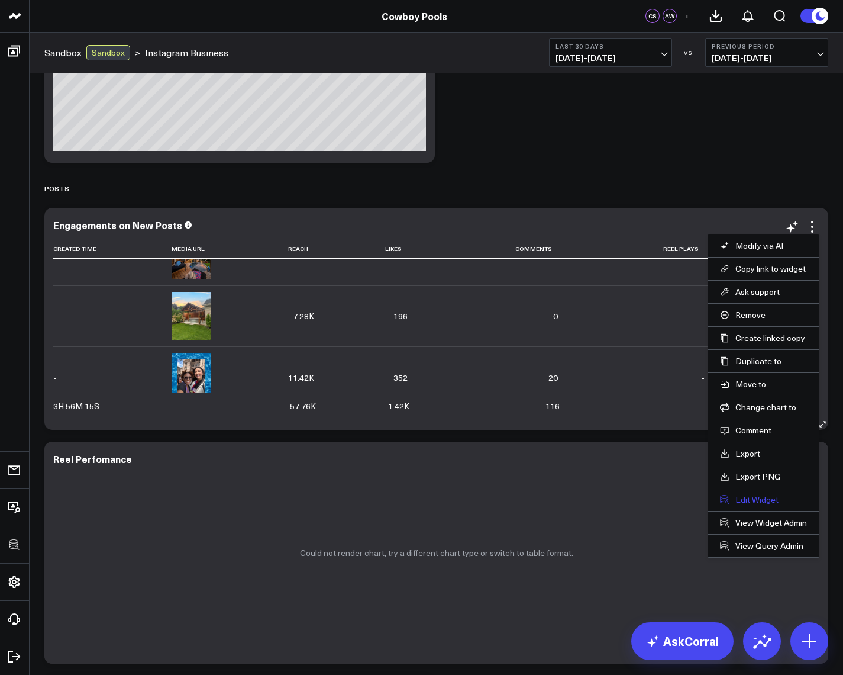
click at [752, 497] on button "Edit Widget" at bounding box center [763, 499] width 87 height 11
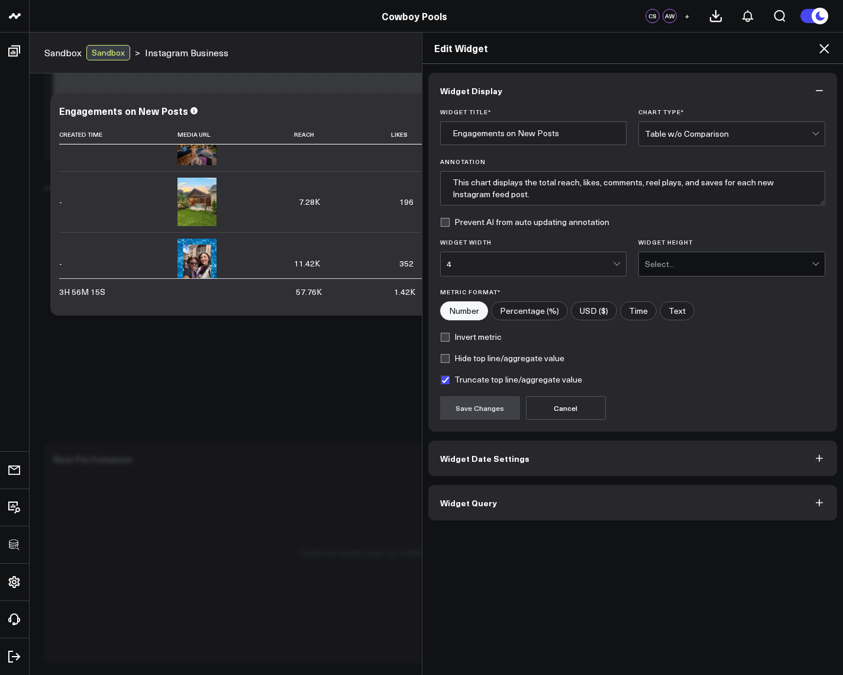
click at [533, 504] on button "Widget Query" at bounding box center [634, 503] width 410 height 36
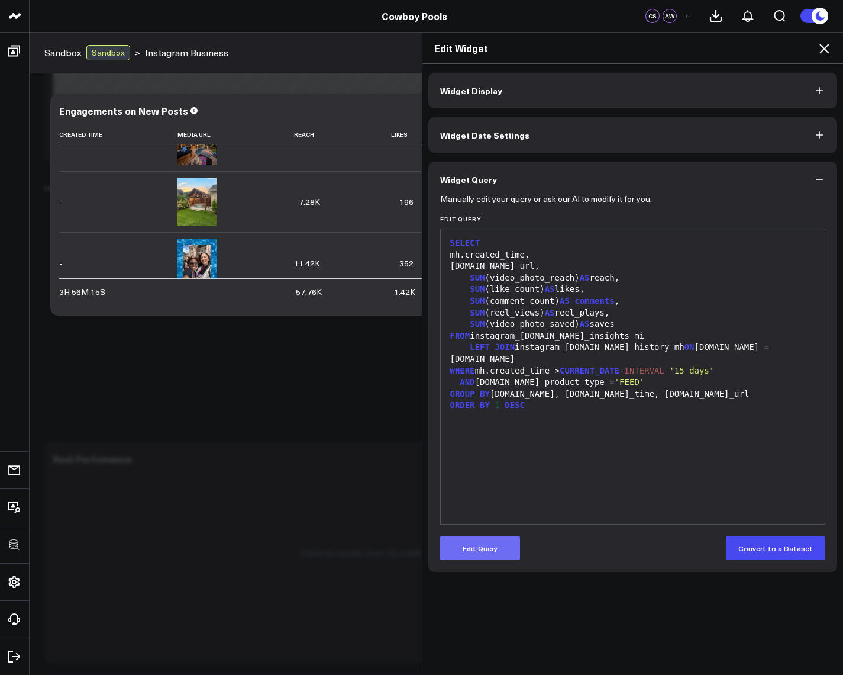
click at [485, 542] on button "Edit Query" at bounding box center [480, 548] width 80 height 24
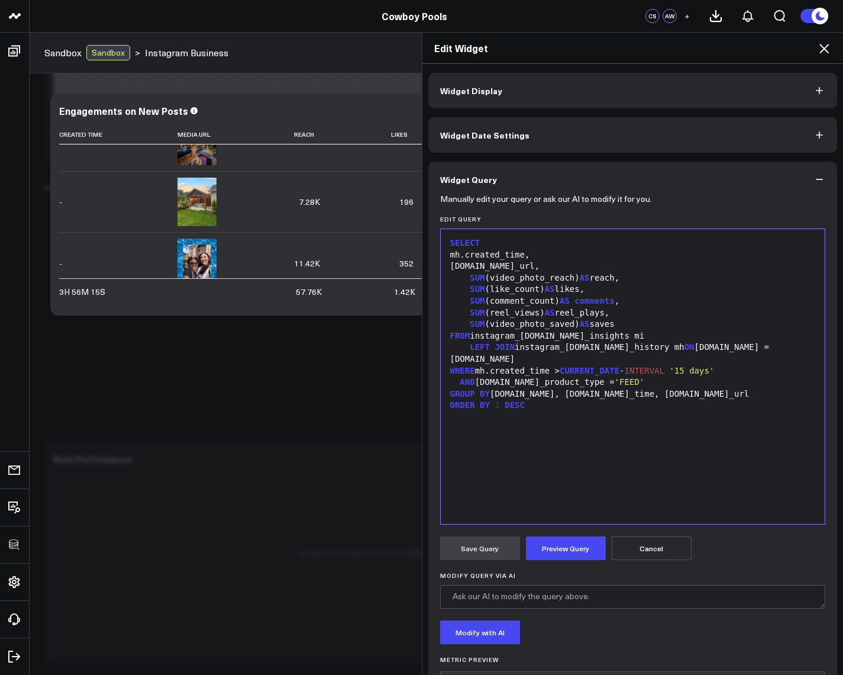
click at [551, 510] on div "SELECT mh.created_time, mh.media_url, SUM (video_photo_reach) AS reach, SUM (li…" at bounding box center [633, 376] width 373 height 283
click at [542, 291] on div "SUM (like_count) AS likes," at bounding box center [633, 290] width 373 height 12
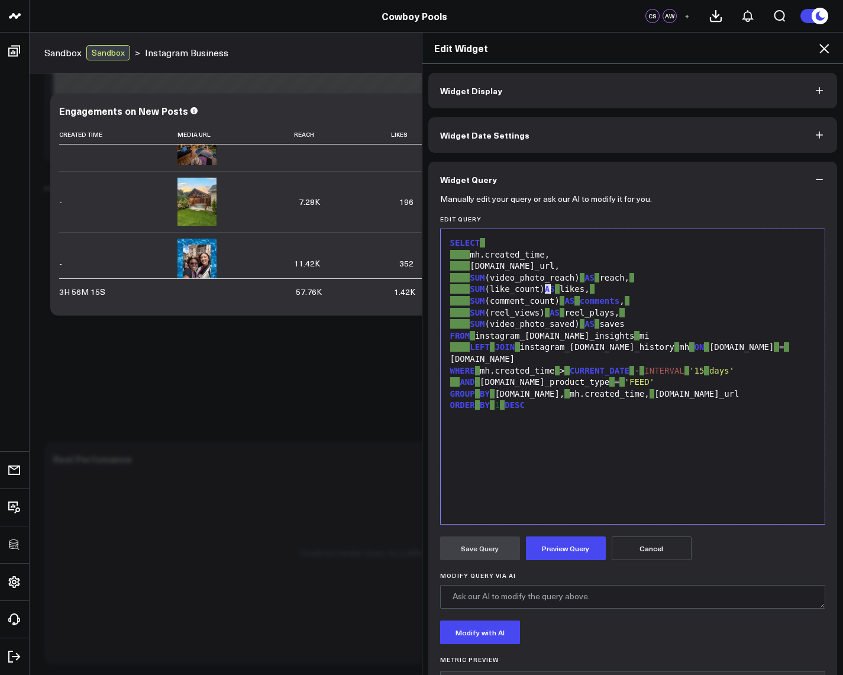
click at [542, 291] on div "SUM (like_count) AS likes," at bounding box center [633, 290] width 373 height 12
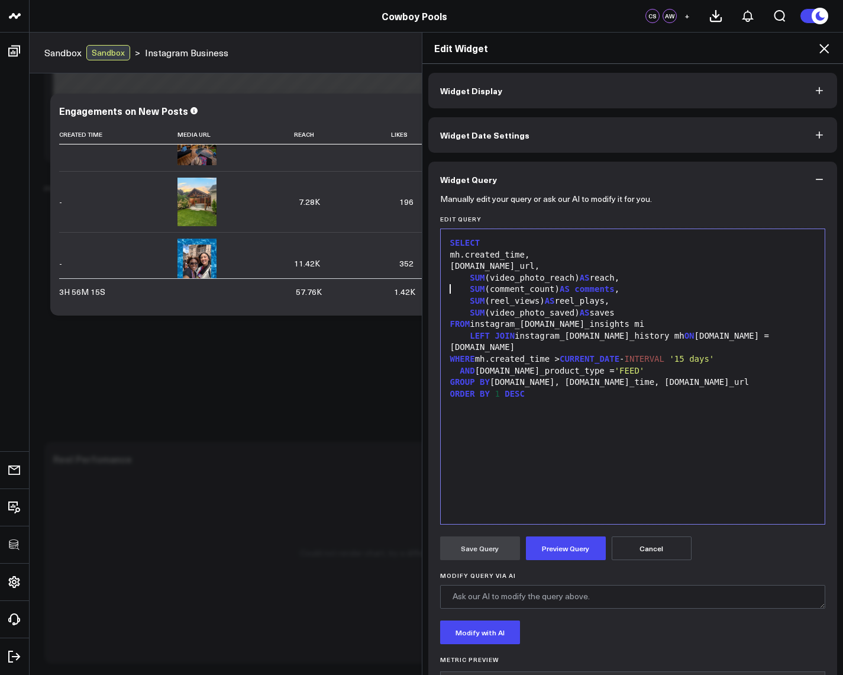
click at [543, 259] on div "mh.created_time," at bounding box center [633, 255] width 373 height 12
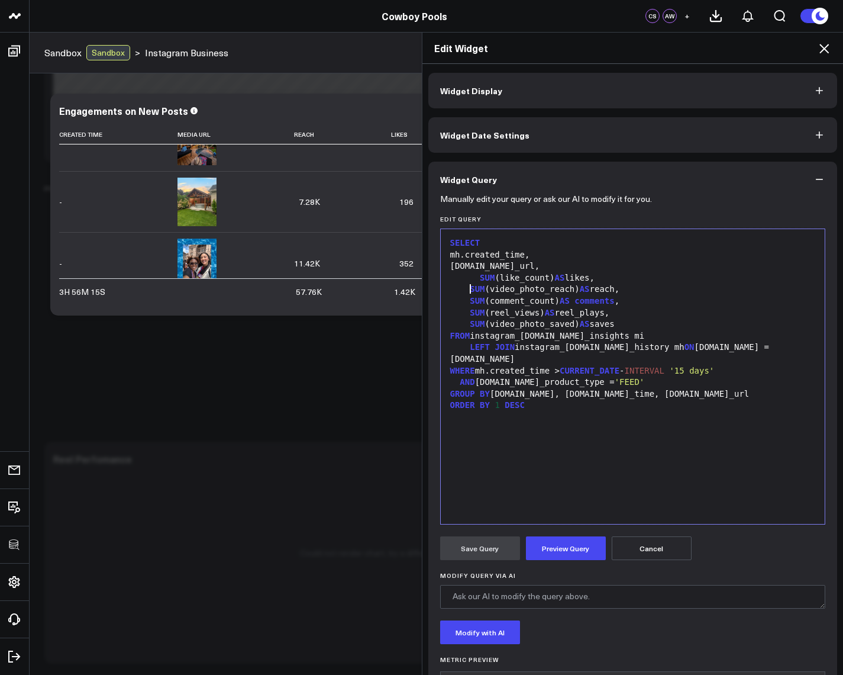
click at [470, 286] on span "SUM" at bounding box center [477, 288] width 15 height 9
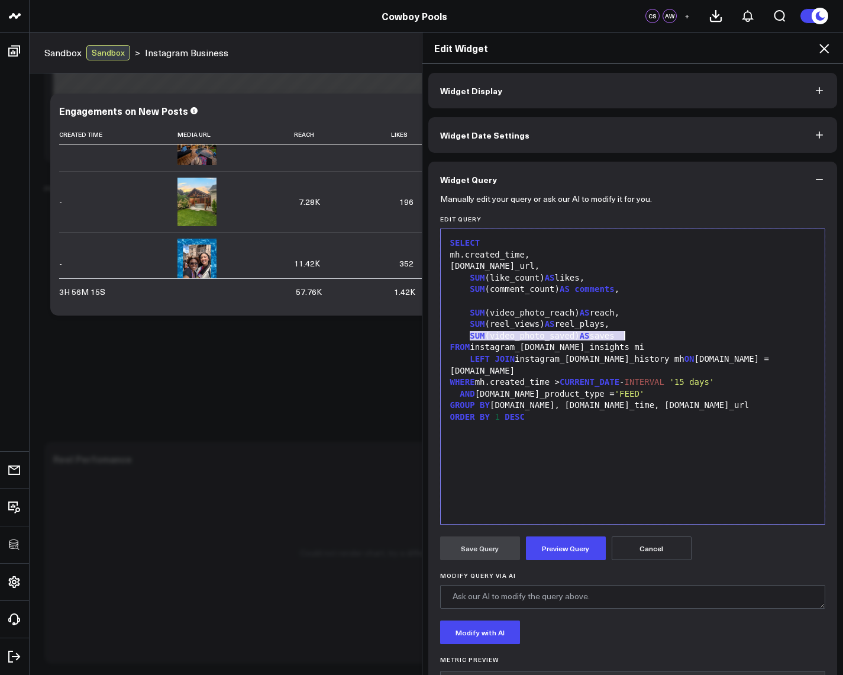
copy div "SUM (video_photo_saved) AS saves"
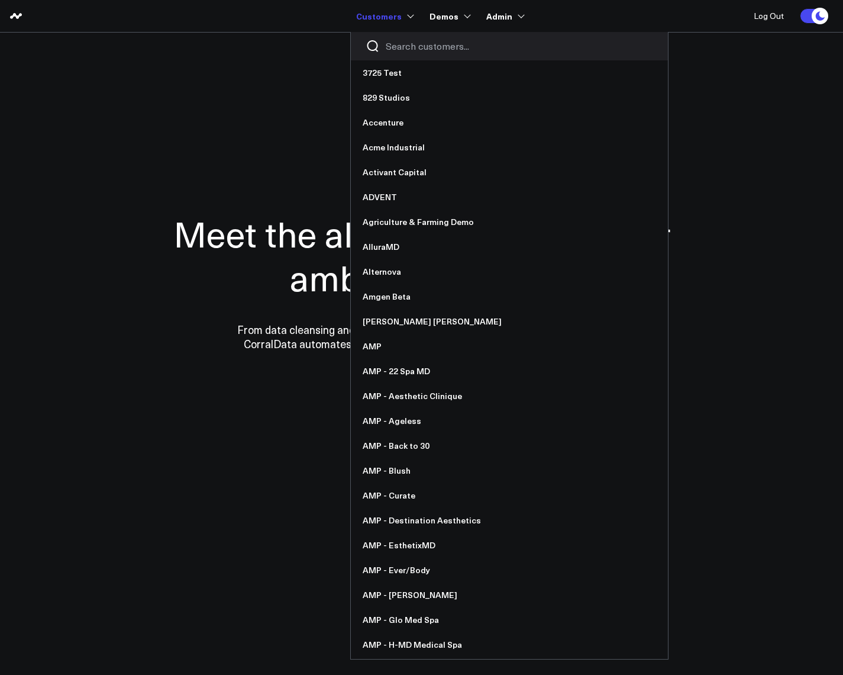
click at [411, 46] on input "Search customers input" at bounding box center [520, 46] width 268 height 13
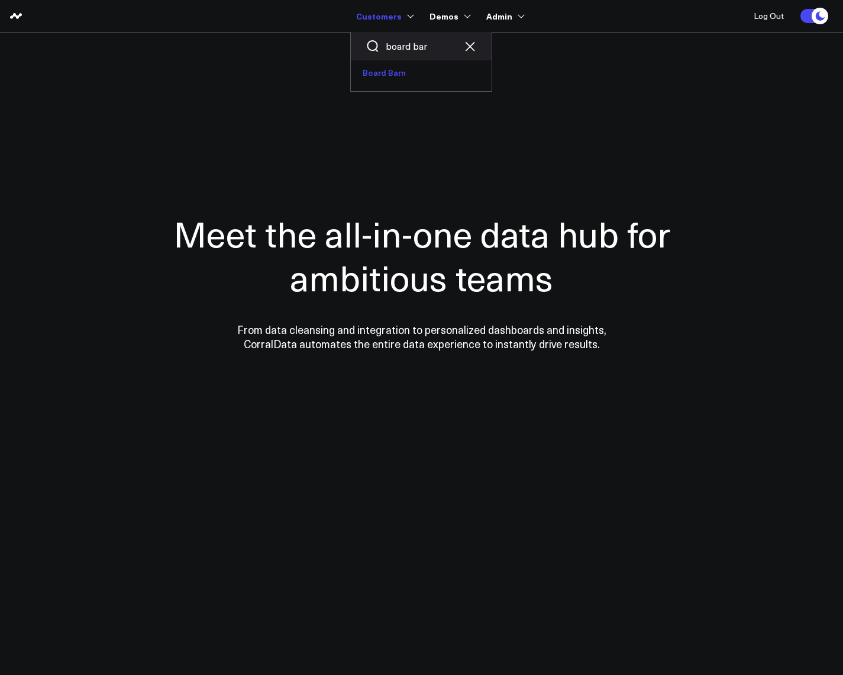
type input "board bar"
click at [418, 72] on link "Board Barn" at bounding box center [421, 72] width 141 height 25
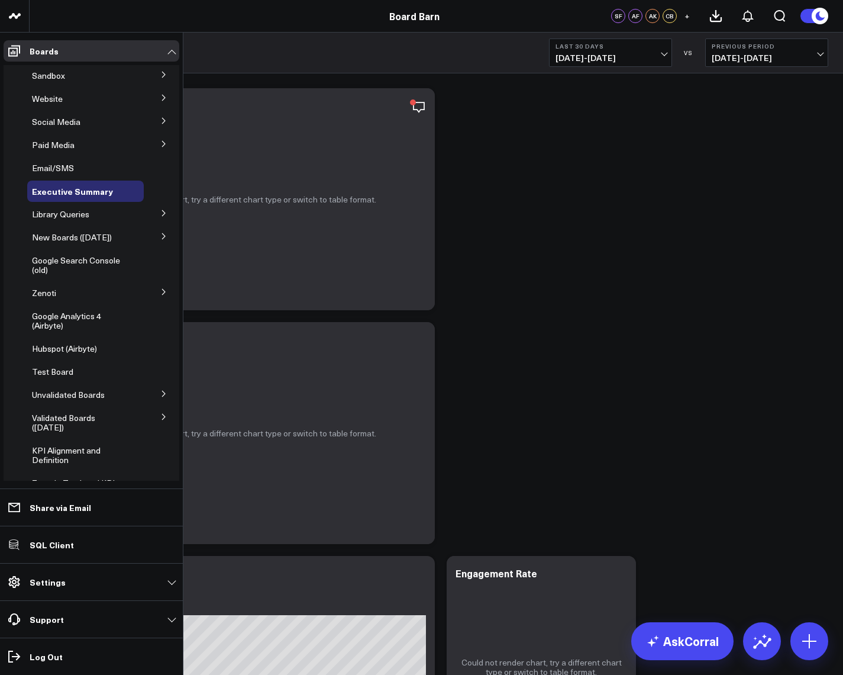
click at [160, 234] on icon at bounding box center [163, 236] width 7 height 7
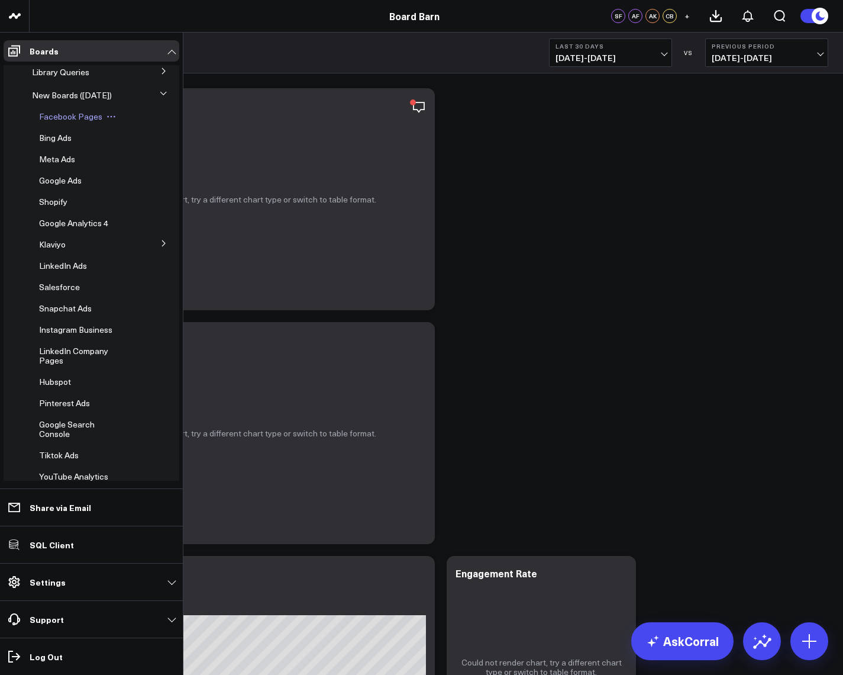
scroll to position [284, 0]
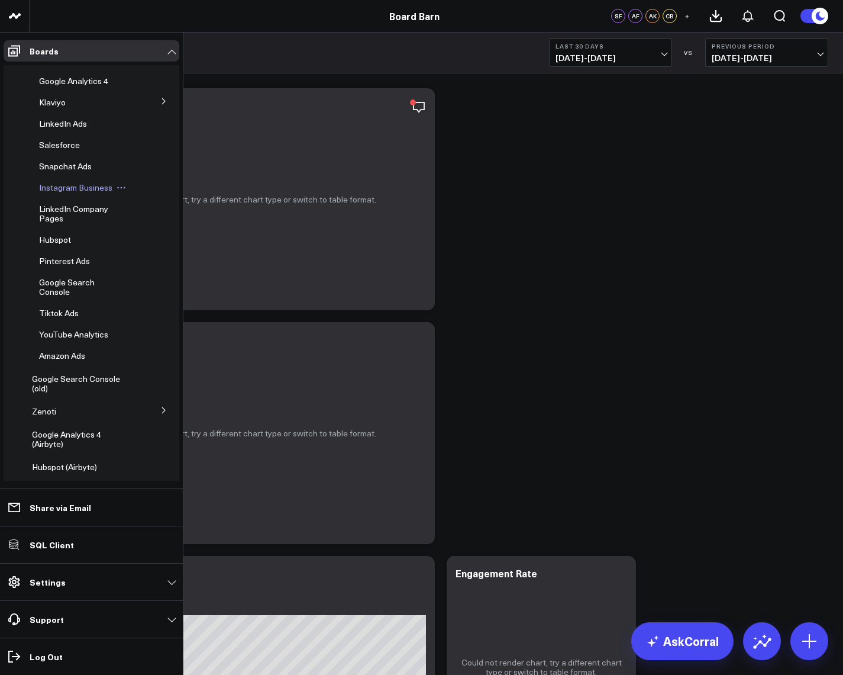
click at [73, 190] on span "Instagram Business" at bounding box center [75, 187] width 73 height 11
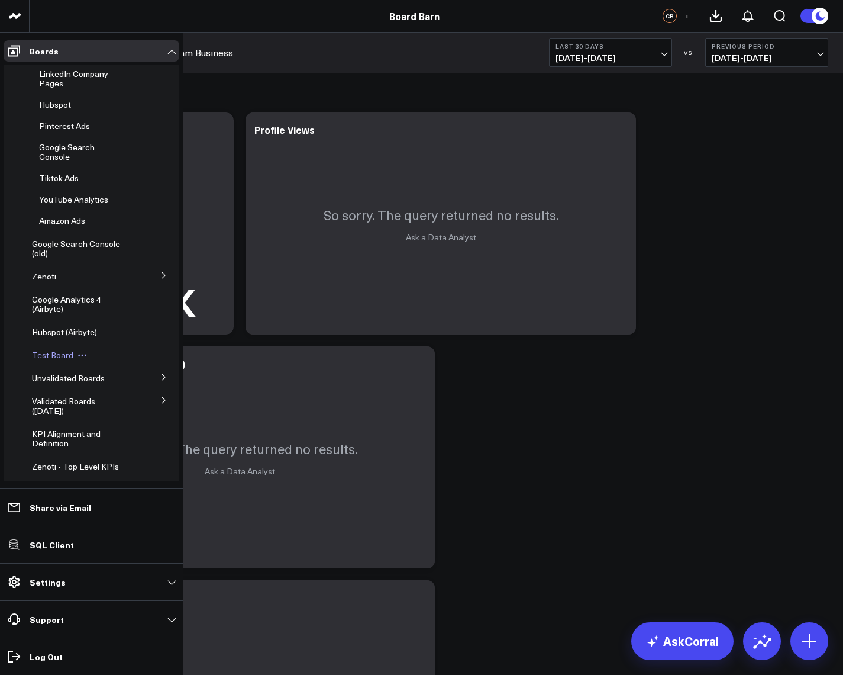
scroll to position [421, 0]
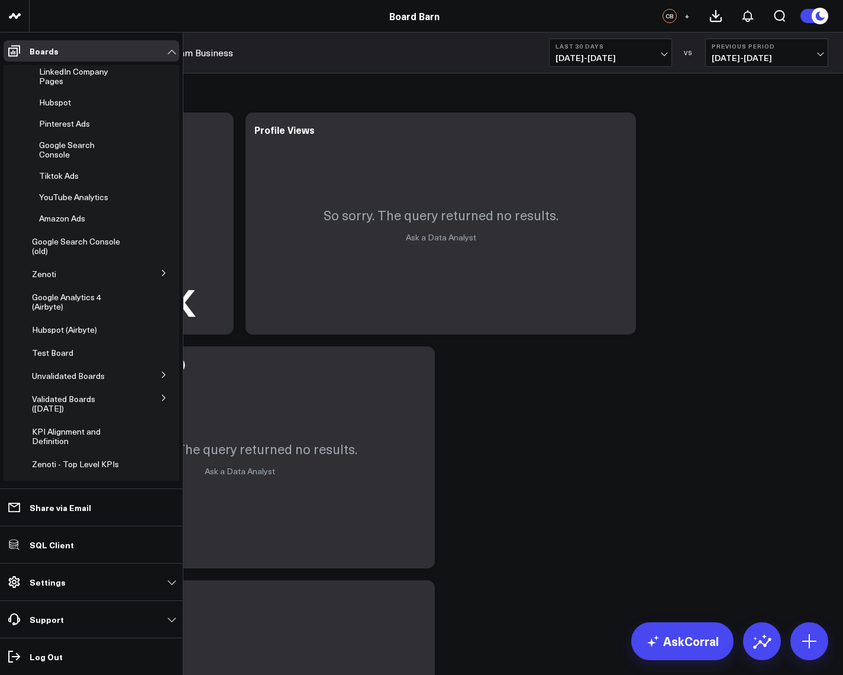
click at [160, 397] on icon at bounding box center [163, 397] width 7 height 7
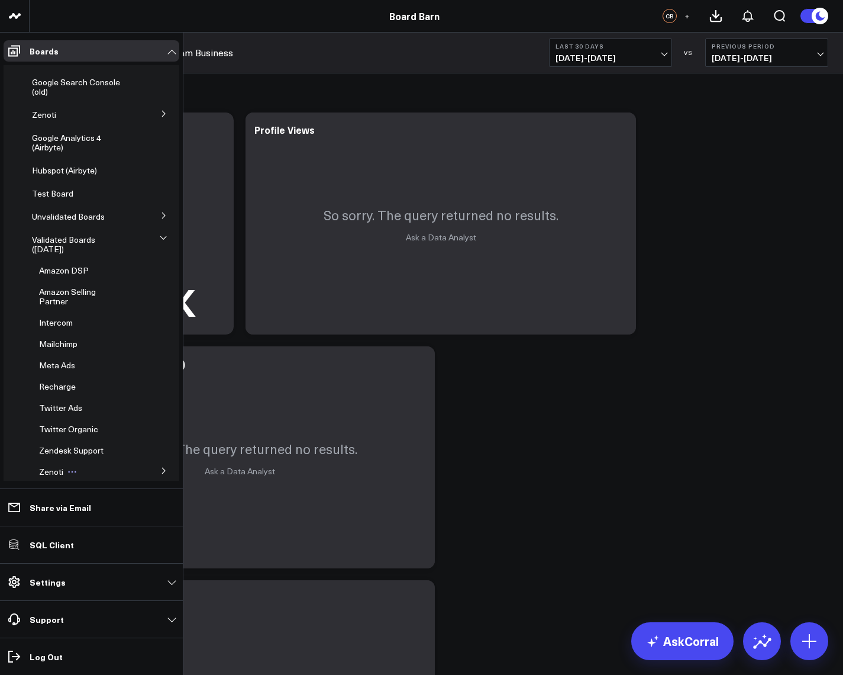
scroll to position [107, 0]
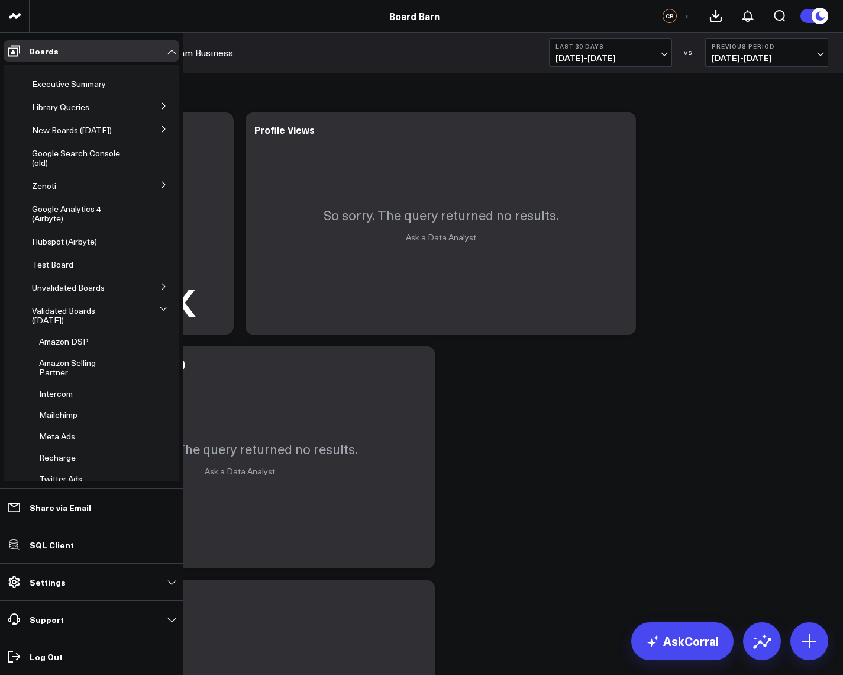
click at [160, 284] on icon at bounding box center [163, 286] width 7 height 7
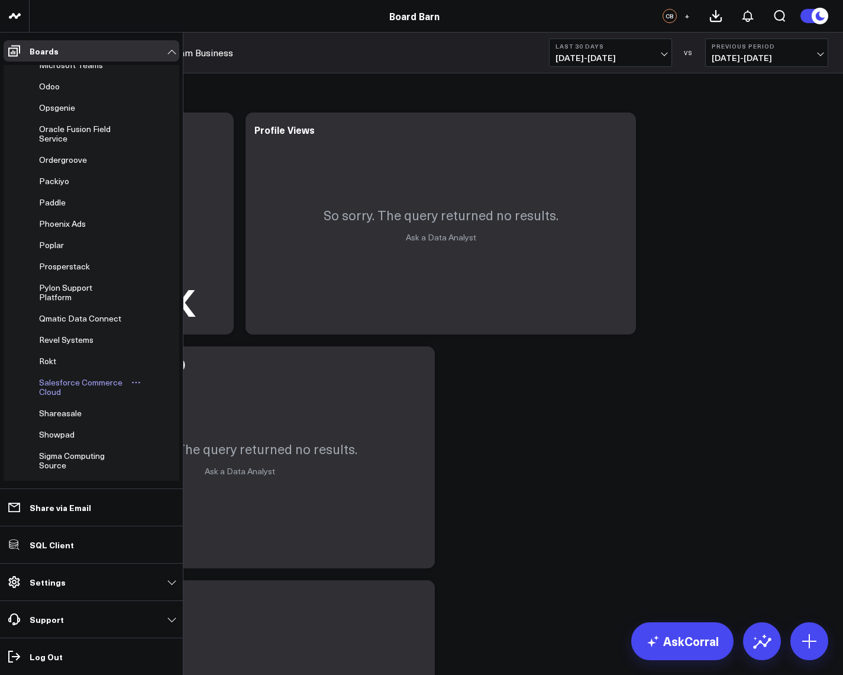
scroll to position [11613, 0]
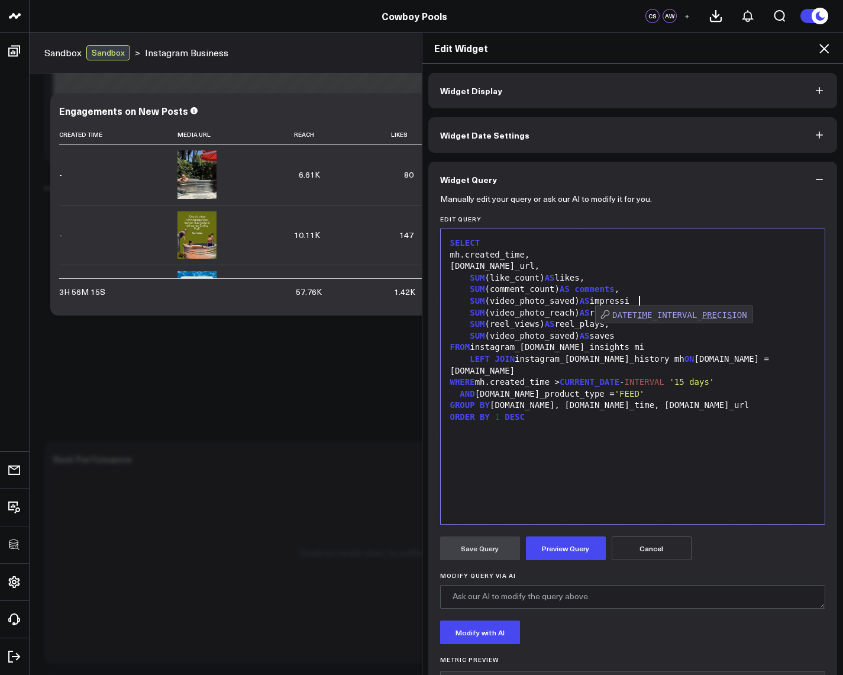
scroll to position [213, 0]
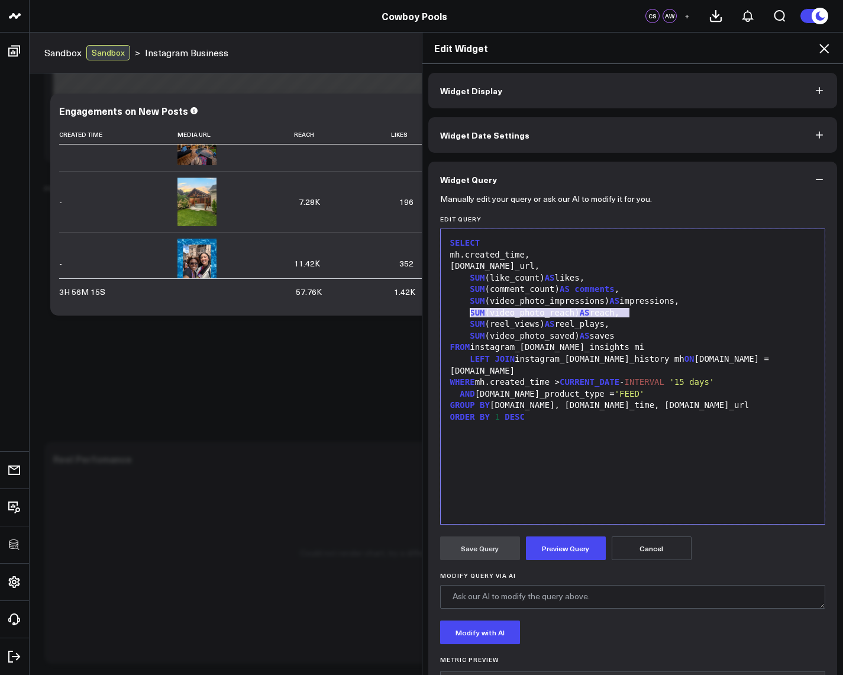
copy div "SUM (video_photo_reach) AS reach,"
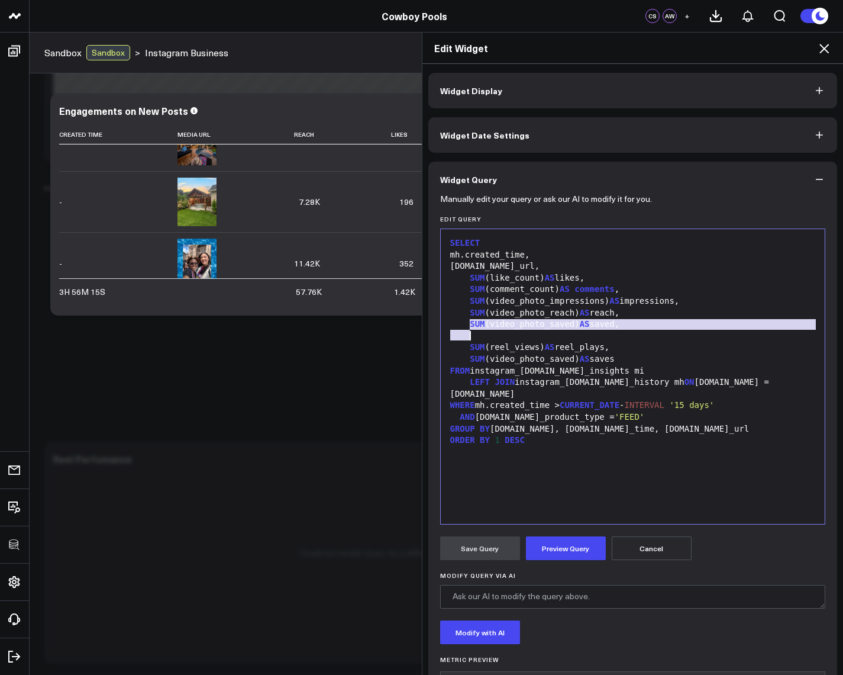
copy div "SUM (video_photo_saved) AS saved,"
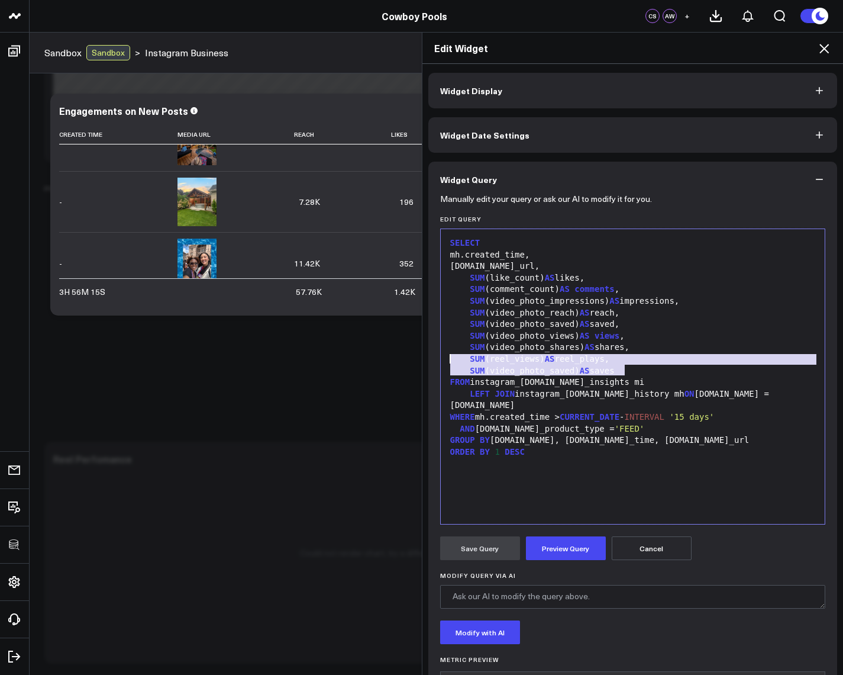
drag, startPoint x: 619, startPoint y: 370, endPoint x: 409, endPoint y: 362, distance: 210.3
click at [409, 362] on div "Edit Widget Widget Display Widget Date Settings Widget Query Manually edit your…" at bounding box center [421, 353] width 843 height 643
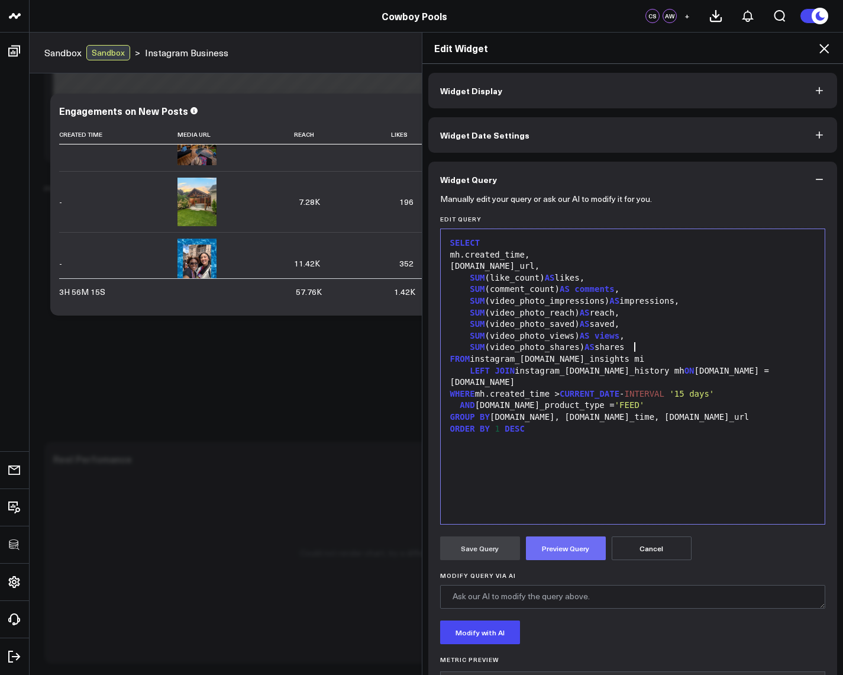
click at [555, 552] on button "Preview Query" at bounding box center [566, 548] width 80 height 24
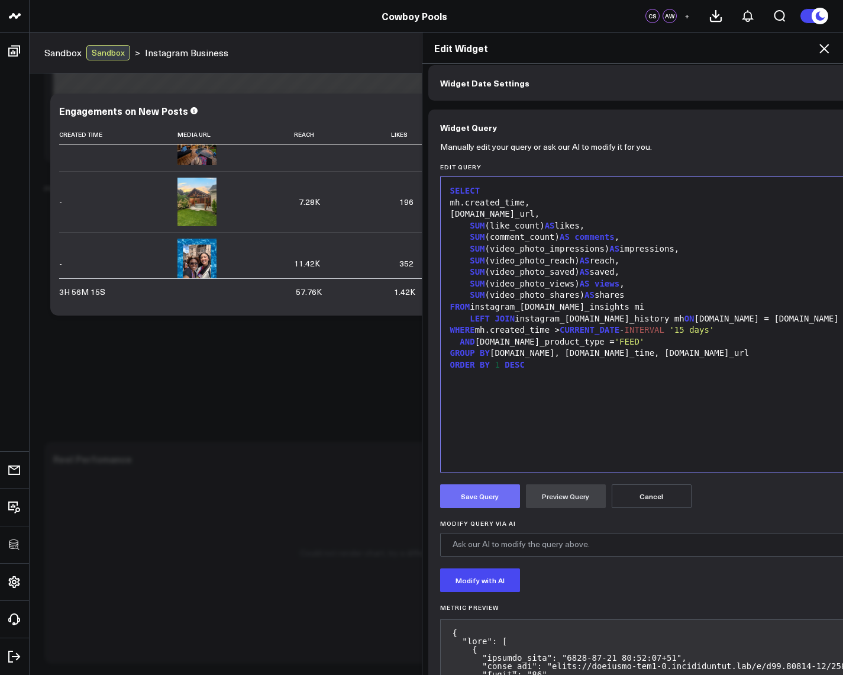
click at [463, 498] on button "Save Query" at bounding box center [480, 496] width 80 height 24
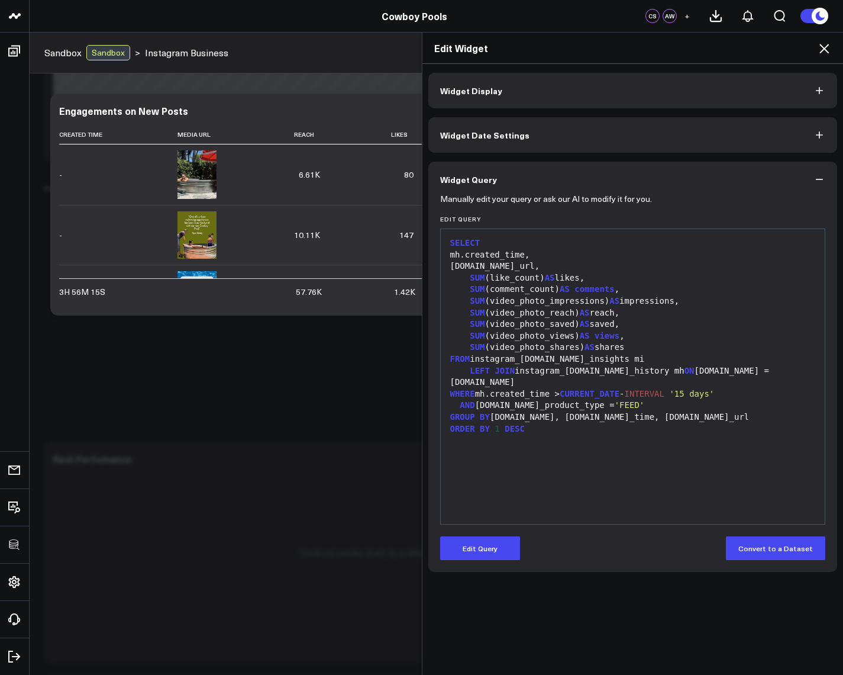
scroll to position [0, 0]
click at [825, 54] on icon at bounding box center [824, 48] width 14 height 14
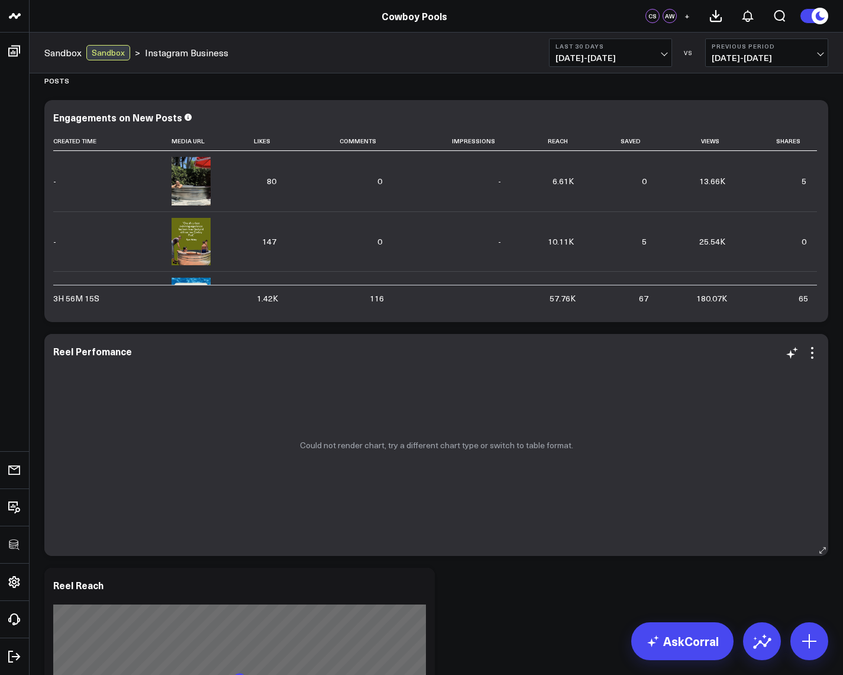
scroll to position [781, 0]
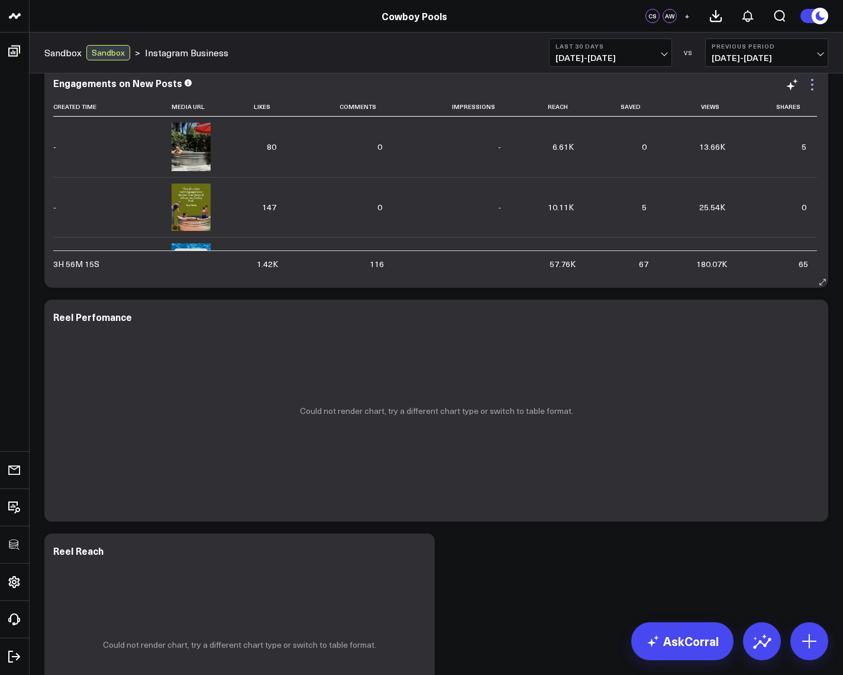
click at [811, 84] on icon at bounding box center [813, 85] width 14 height 14
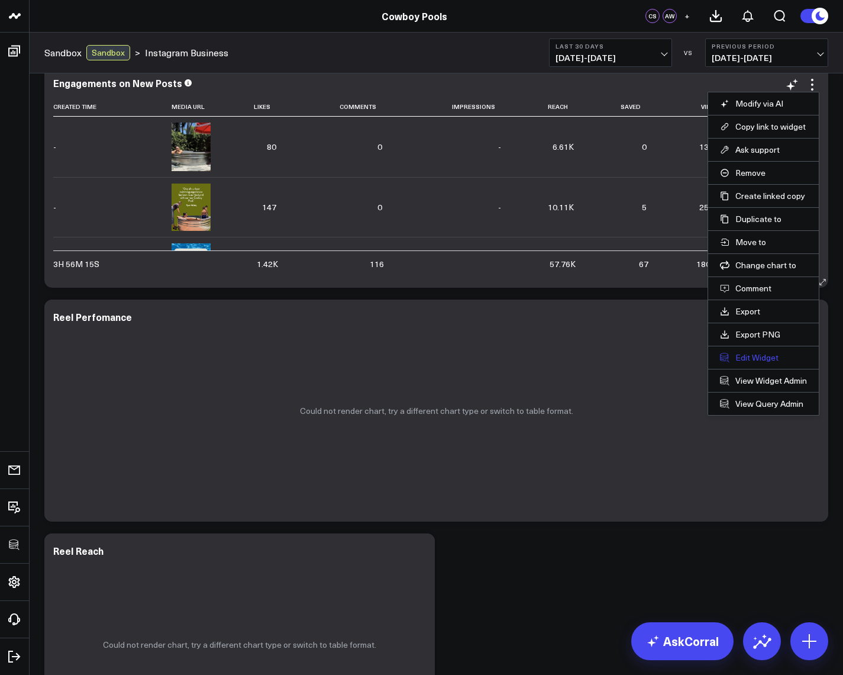
click at [762, 361] on button "Edit Widget" at bounding box center [763, 357] width 87 height 11
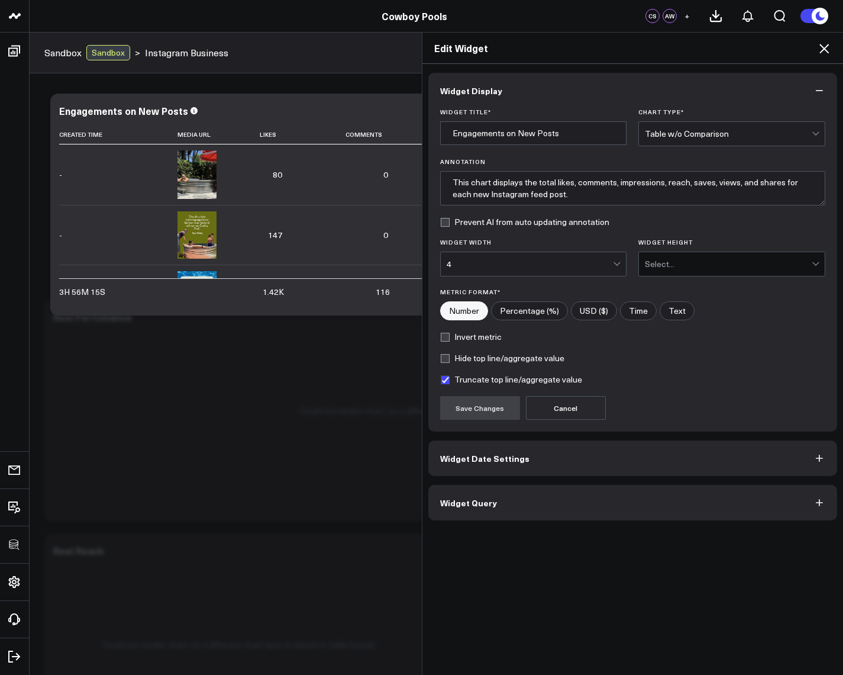
click at [465, 507] on span "Widget Query" at bounding box center [468, 502] width 57 height 9
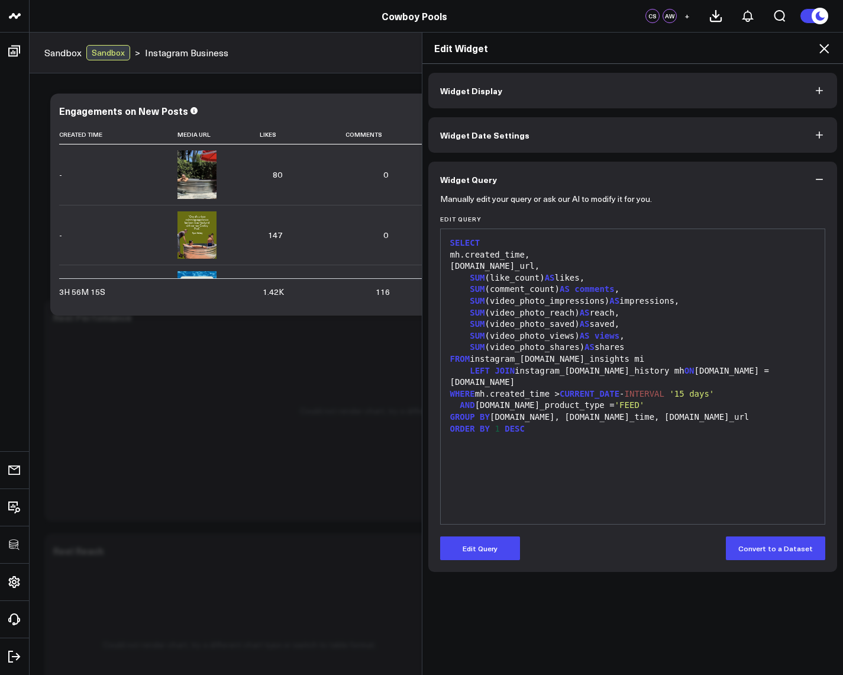
click at [822, 43] on icon at bounding box center [824, 48] width 14 height 14
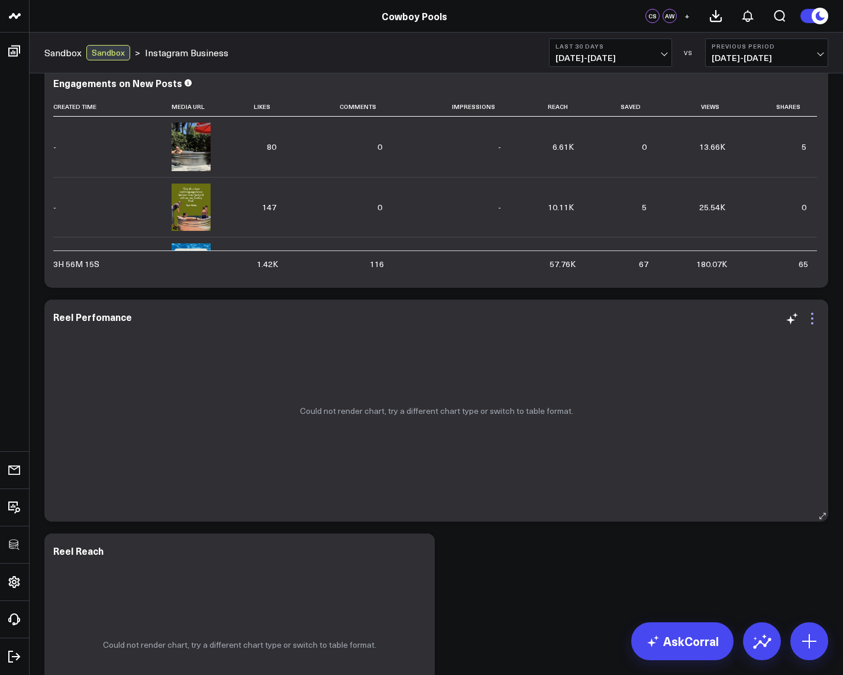
click at [809, 321] on icon at bounding box center [813, 318] width 14 height 14
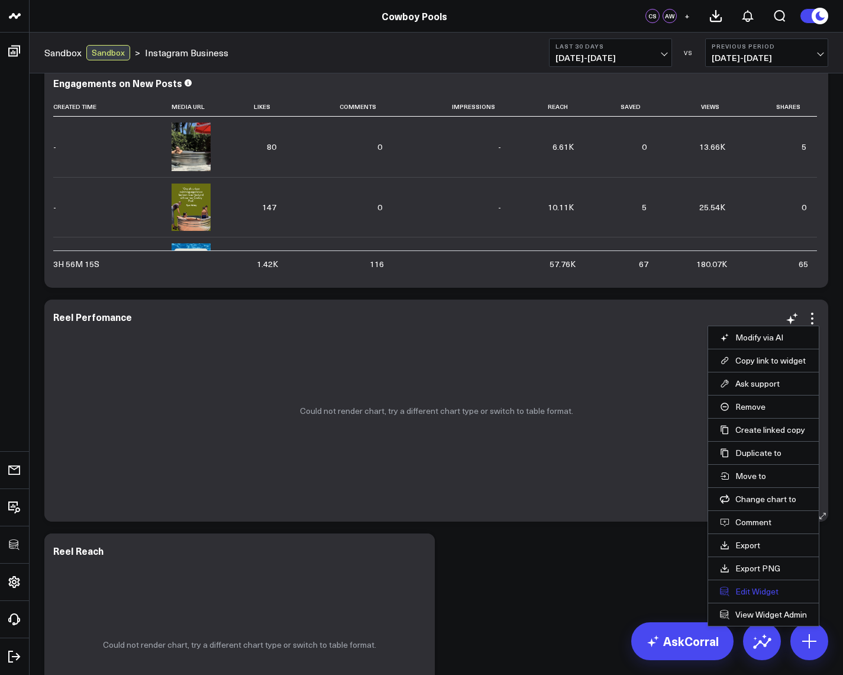
click at [756, 590] on button "Edit Widget" at bounding box center [763, 591] width 87 height 11
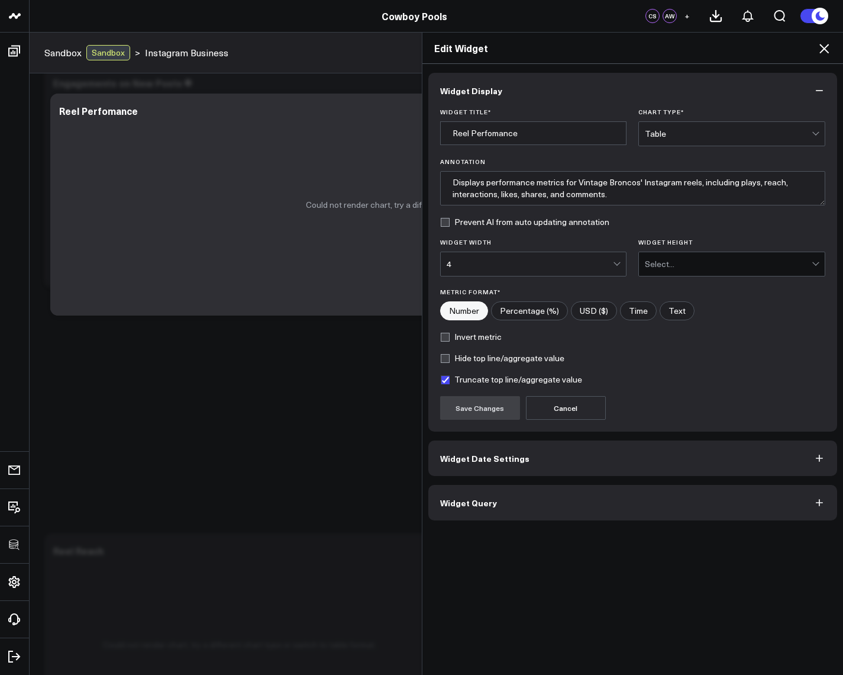
click at [491, 505] on button "Widget Query" at bounding box center [634, 503] width 410 height 36
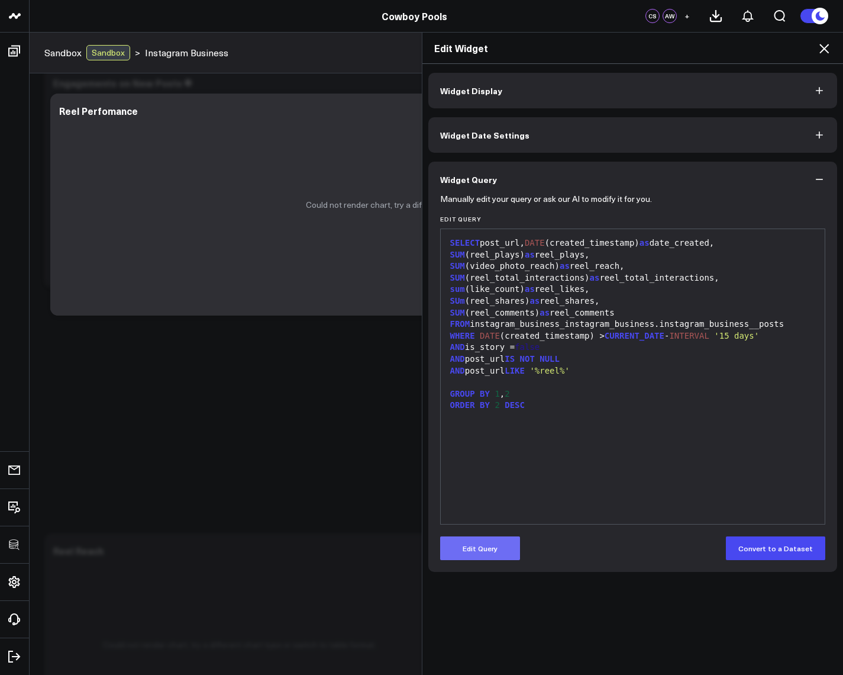
click at [474, 541] on button "Edit Query" at bounding box center [480, 548] width 80 height 24
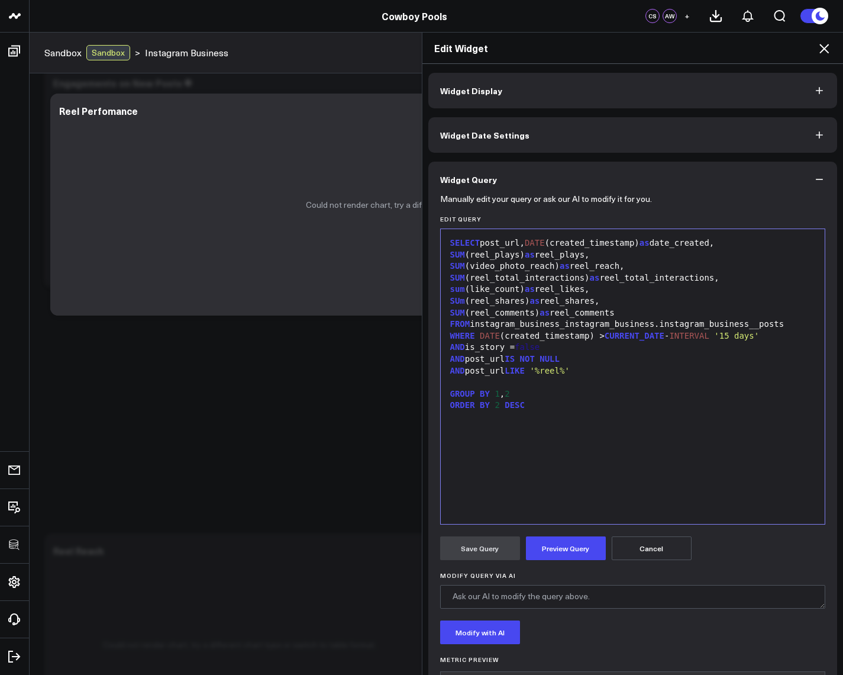
click at [823, 53] on icon at bounding box center [824, 48] width 14 height 14
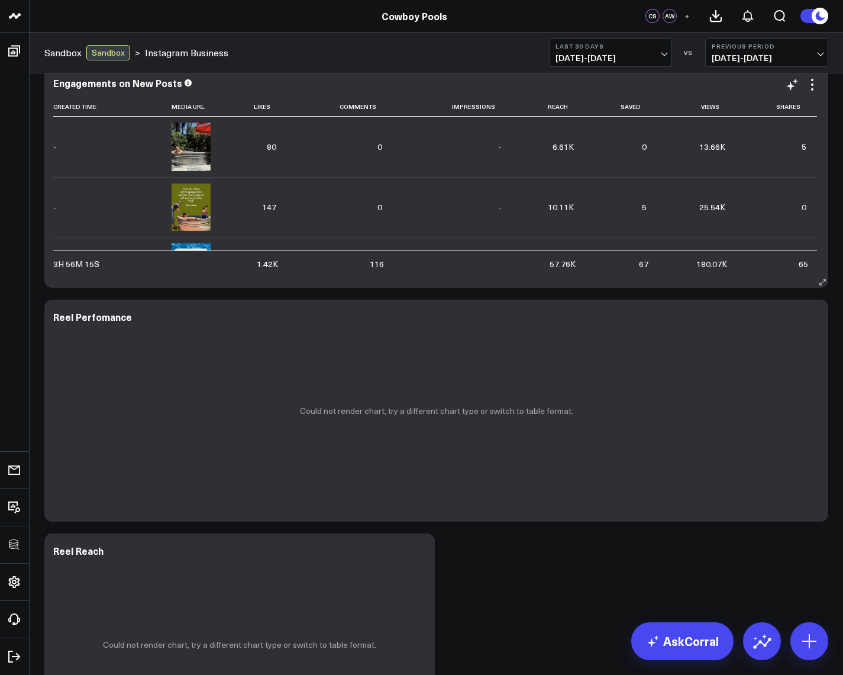
scroll to position [568, 0]
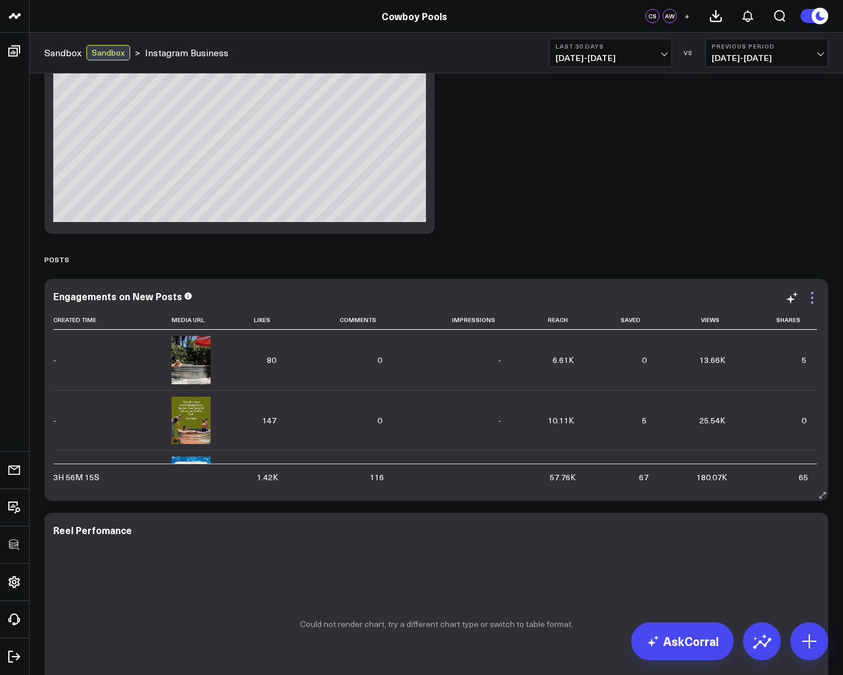
click at [817, 297] on icon at bounding box center [813, 298] width 14 height 14
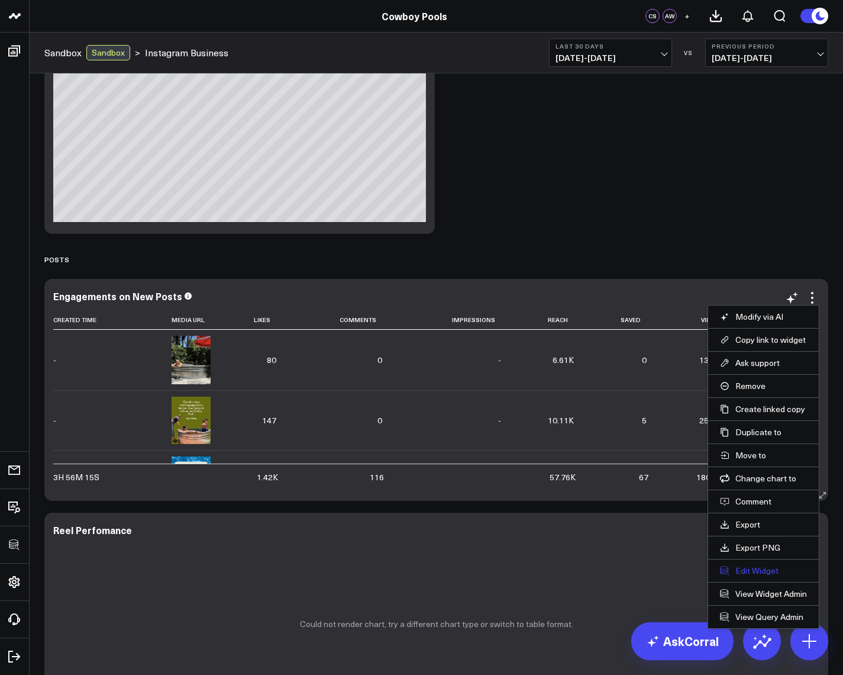
click at [752, 571] on button "Edit Widget" at bounding box center [763, 570] width 87 height 11
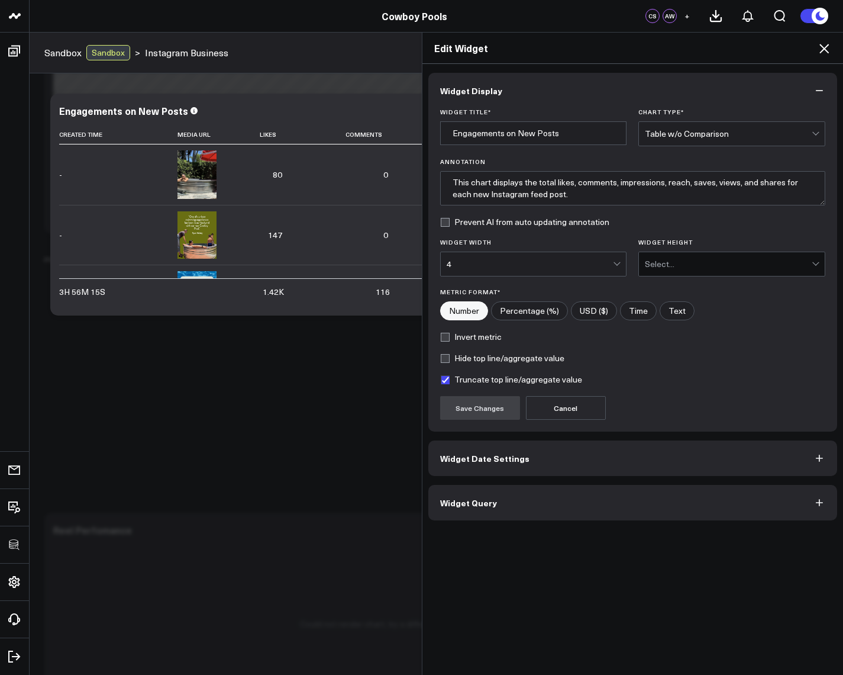
click at [521, 513] on button "Widget Query" at bounding box center [634, 503] width 410 height 36
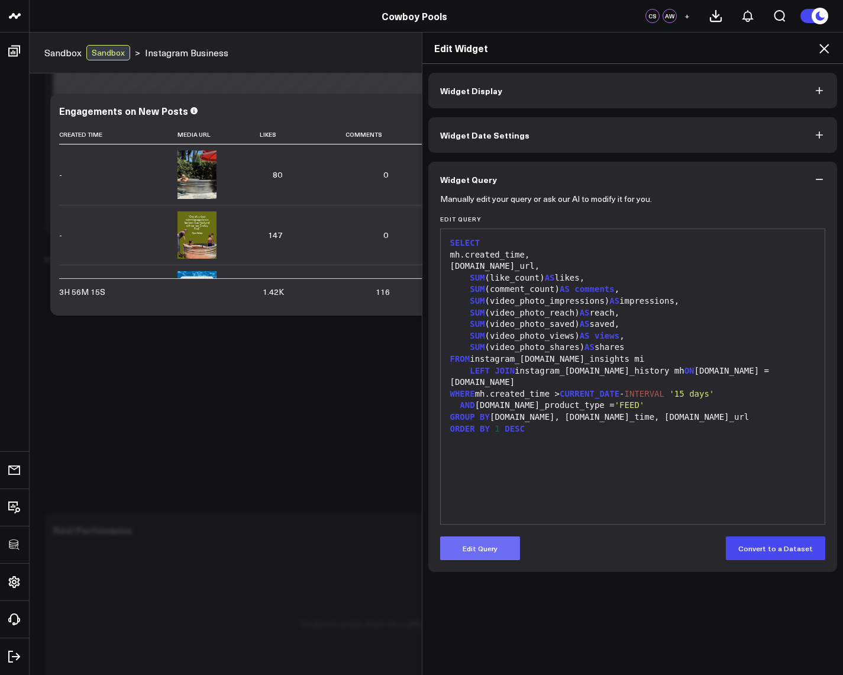
click at [487, 554] on button "Edit Query" at bounding box center [480, 548] width 80 height 24
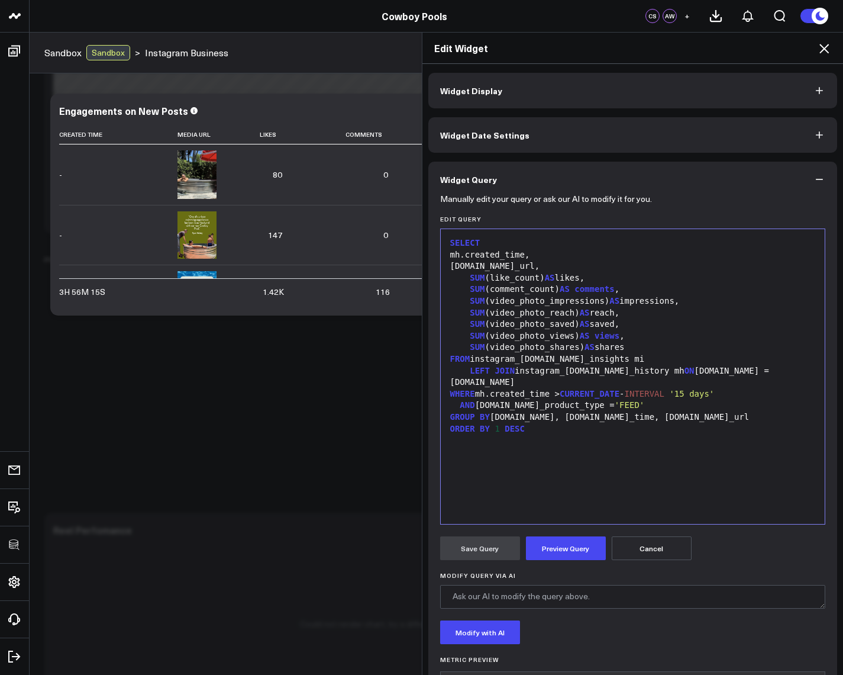
click at [548, 388] on div "WHERE mh.created_time > CURRENT_DATE - INTERVAL '15 days'" at bounding box center [633, 394] width 373 height 12
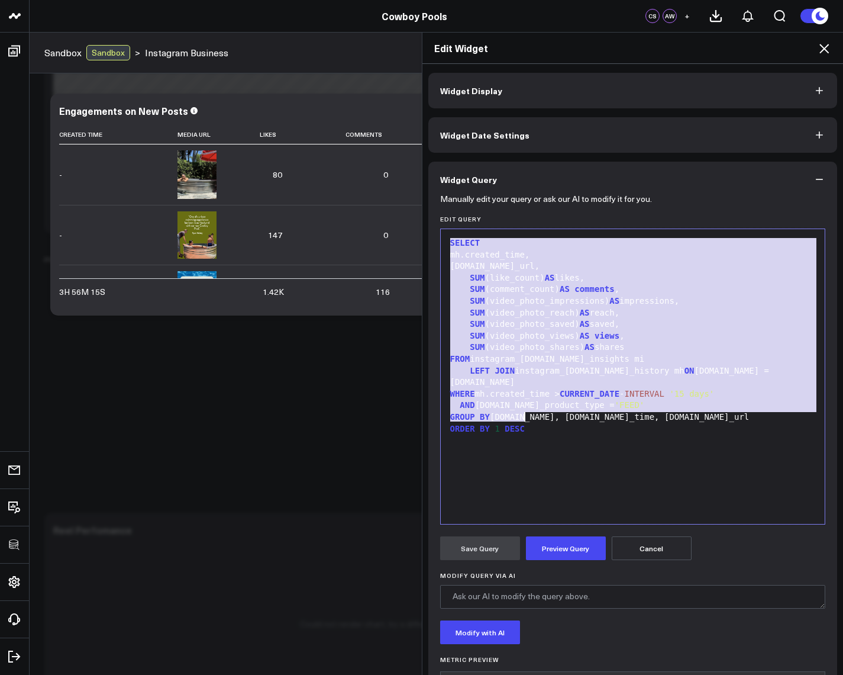
copy div "SELECT mh.created_time, [DOMAIN_NAME]_url, SUM (like_count) AS likes, SUM (comm…"
click at [830, 48] on icon at bounding box center [824, 48] width 14 height 14
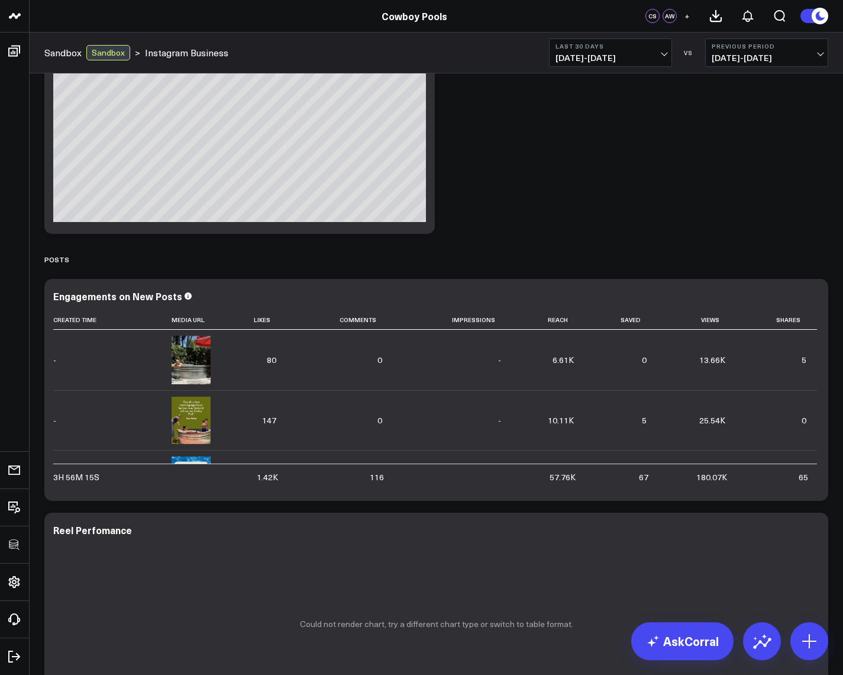
scroll to position [781, 0]
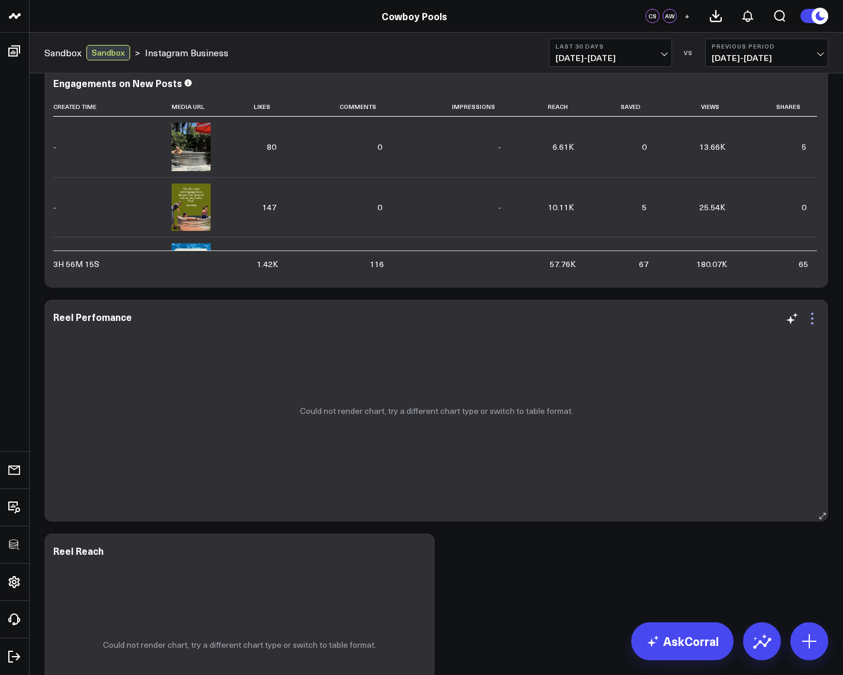
click at [809, 315] on icon at bounding box center [813, 318] width 14 height 14
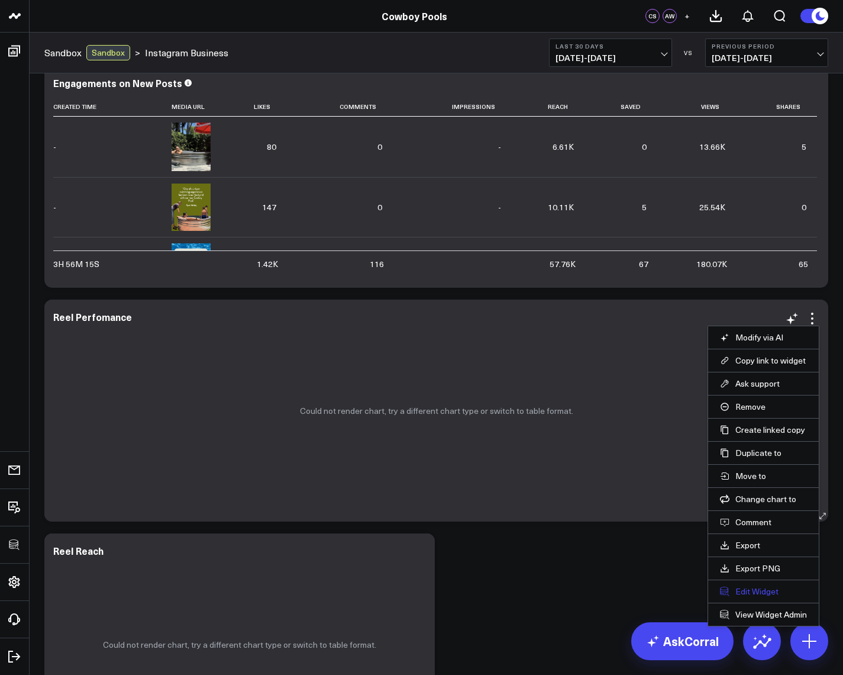
click at [756, 588] on button "Edit Widget" at bounding box center [763, 591] width 87 height 11
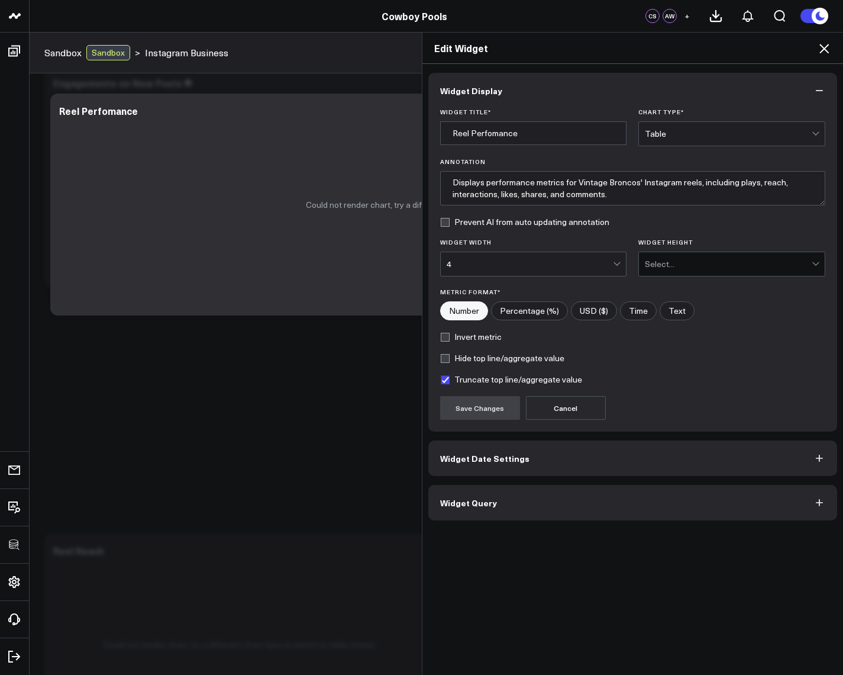
click at [478, 507] on span "Widget Query" at bounding box center [468, 502] width 57 height 9
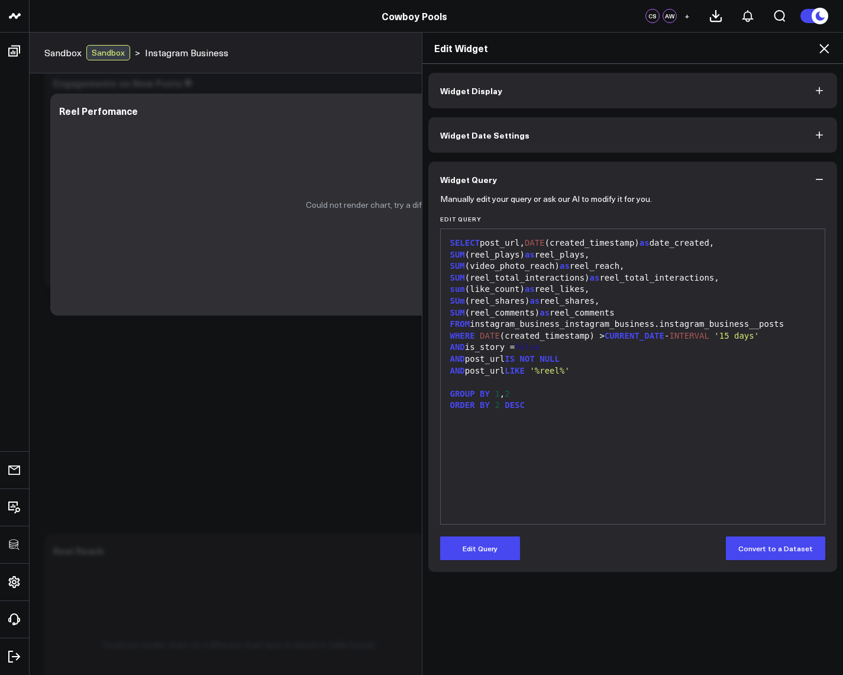
click at [487, 560] on div "Manually edit your query or ask our AI to modify it for you. Edit Query 99 1 2 …" at bounding box center [634, 384] width 410 height 375
click at [466, 545] on button "Edit Query" at bounding box center [480, 548] width 80 height 24
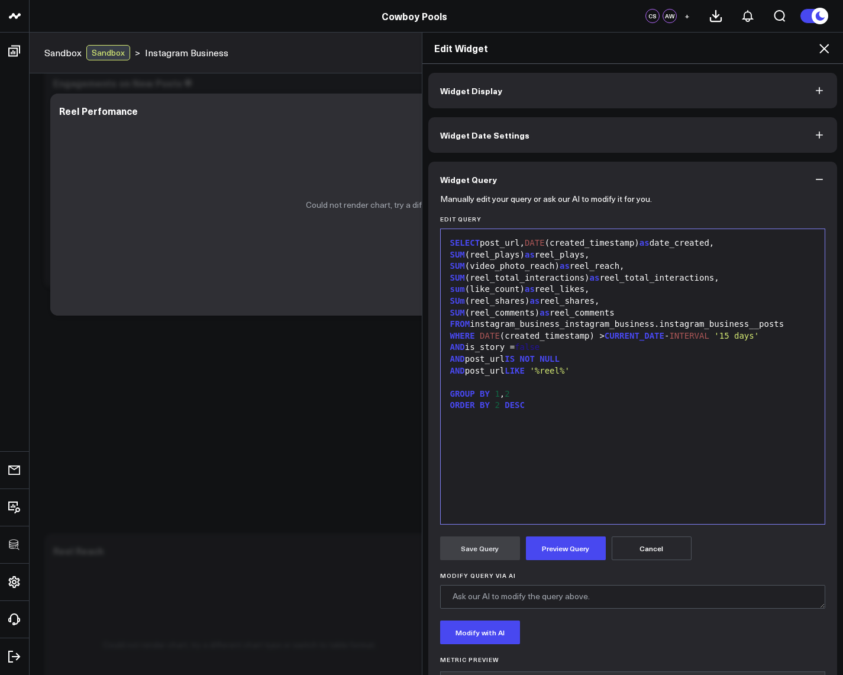
click at [522, 426] on div "SELECT post_url, DATE (created_timestamp) as date_created, SUM (reel_plays) as …" at bounding box center [633, 376] width 373 height 283
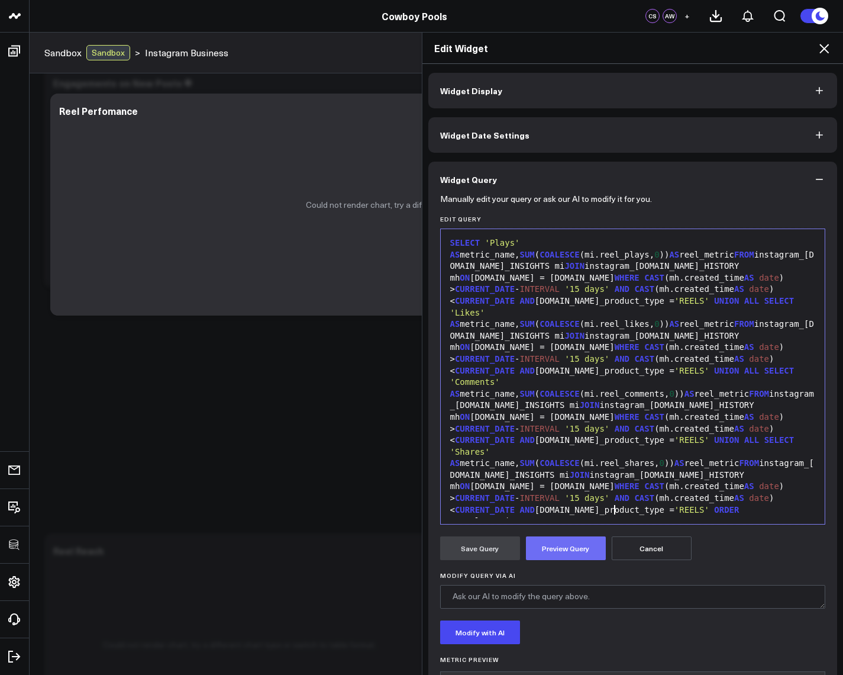
click at [551, 557] on button "Preview Query" at bounding box center [566, 548] width 80 height 24
click at [678, 242] on div "SELECT 'Plays' AS metric_name, SUM ( COALESCE (mi.reel_plays, 0 )) AS reel_metr…" at bounding box center [633, 382] width 373 height 290
click at [550, 554] on button "Preview Query" at bounding box center [566, 548] width 80 height 24
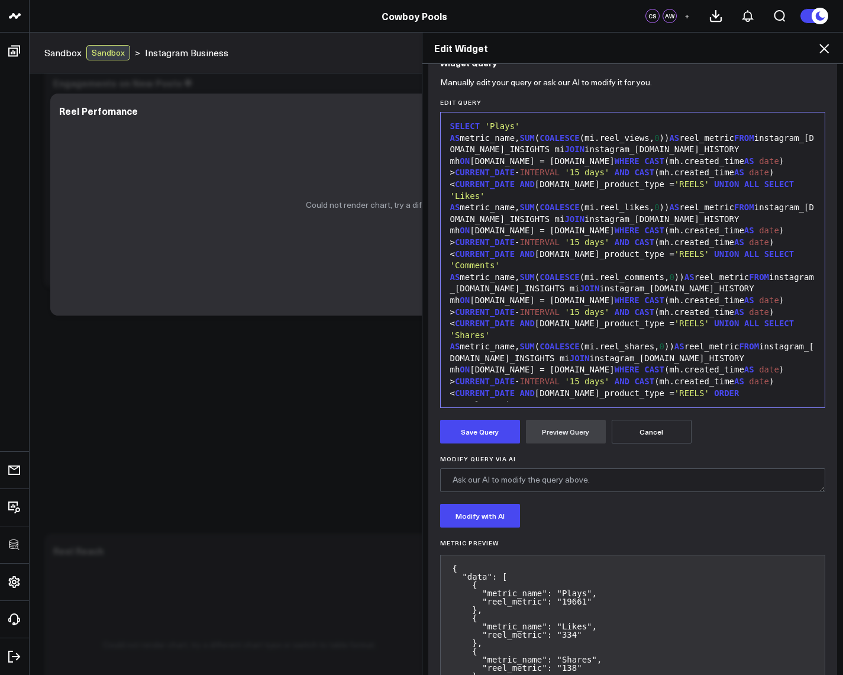
scroll to position [210, 0]
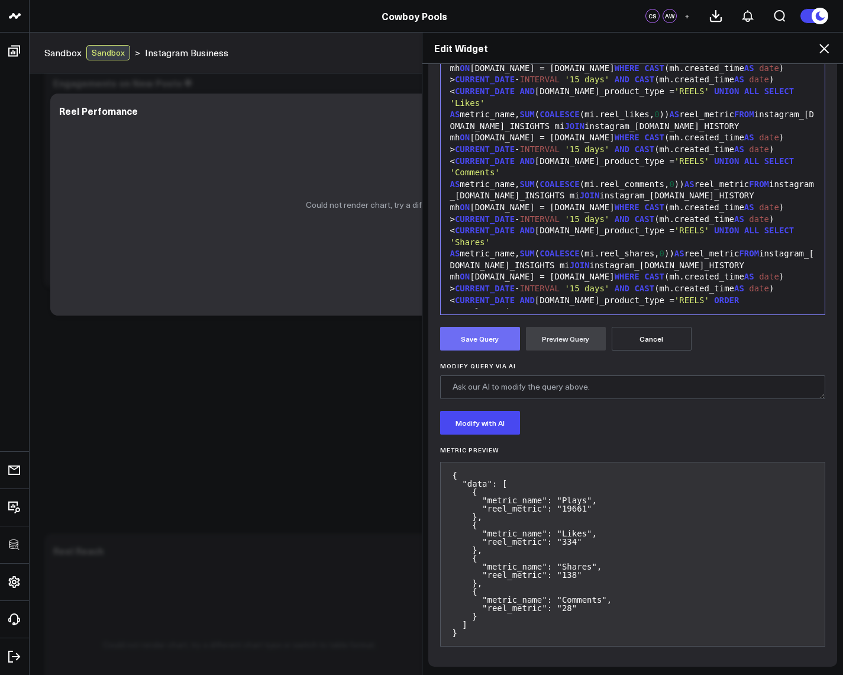
click at [479, 337] on button "Save Query" at bounding box center [480, 339] width 80 height 24
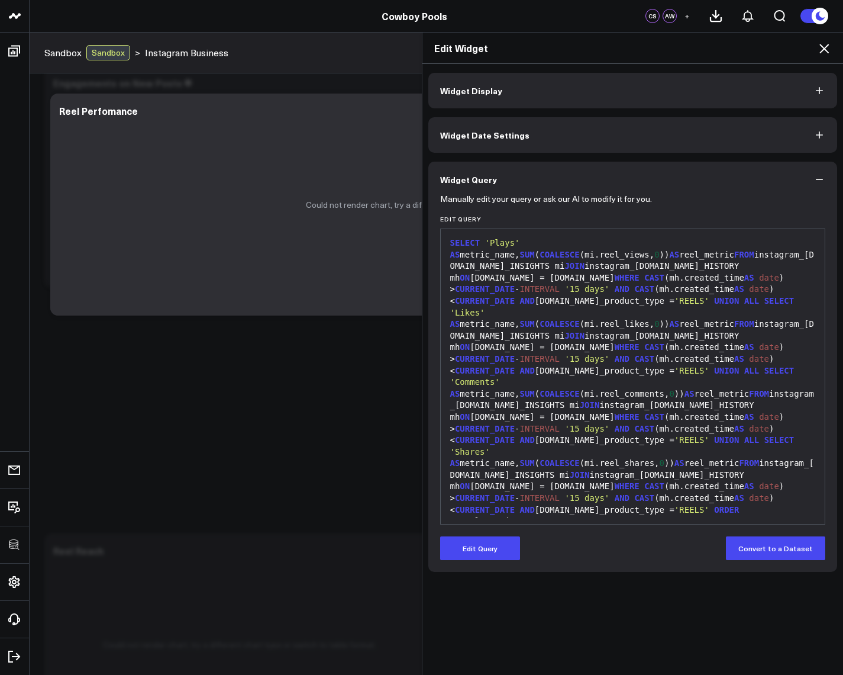
scroll to position [0, 0]
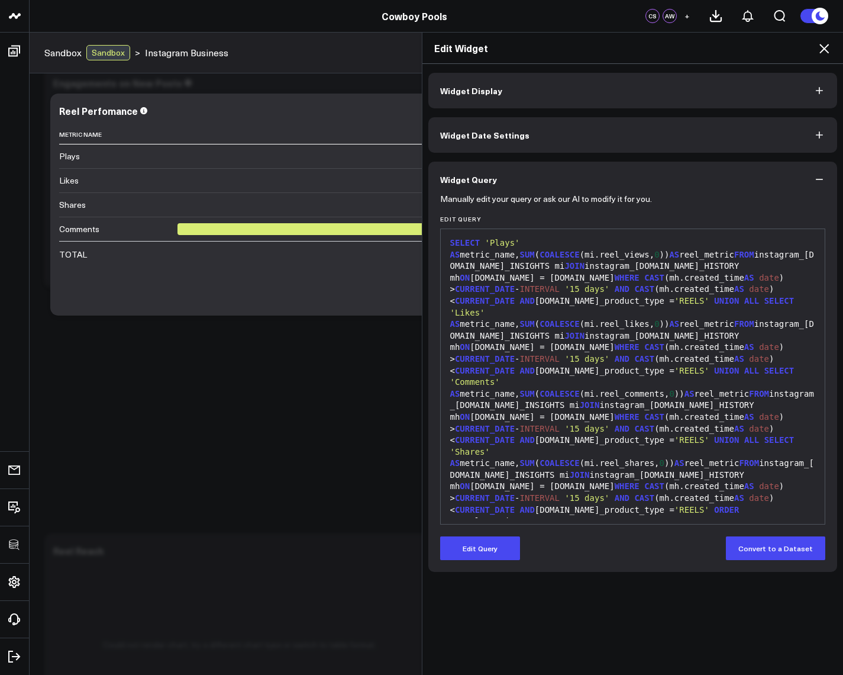
click at [821, 46] on icon at bounding box center [824, 48] width 14 height 14
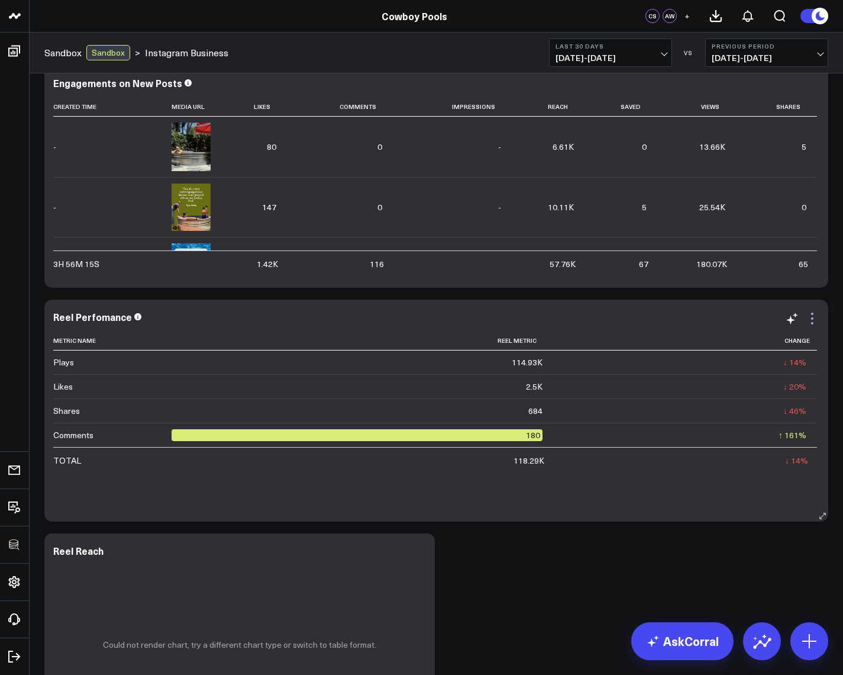
click at [812, 315] on icon at bounding box center [813, 318] width 14 height 14
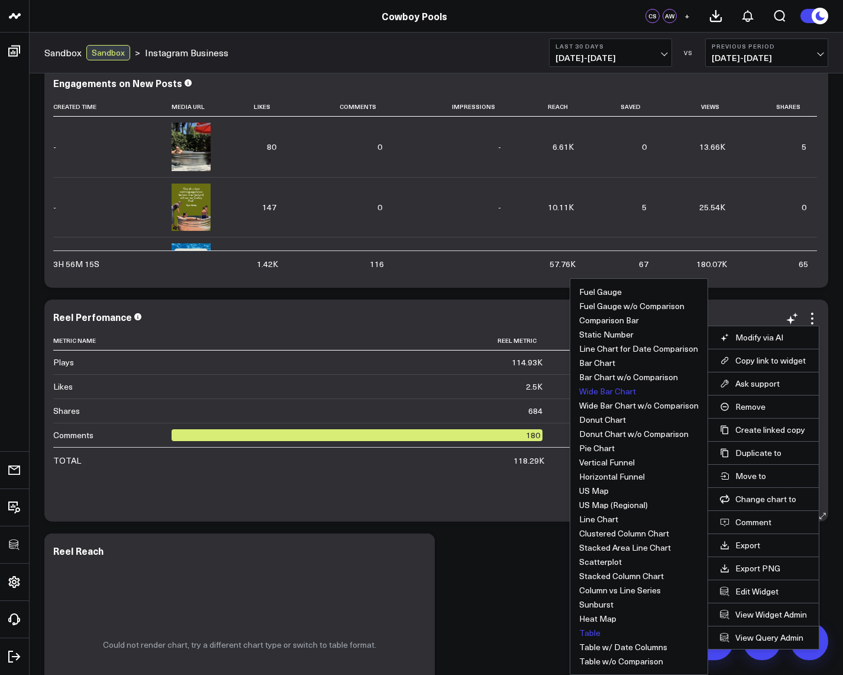
click at [604, 394] on button "Wide Bar Chart" at bounding box center [607, 391] width 57 height 8
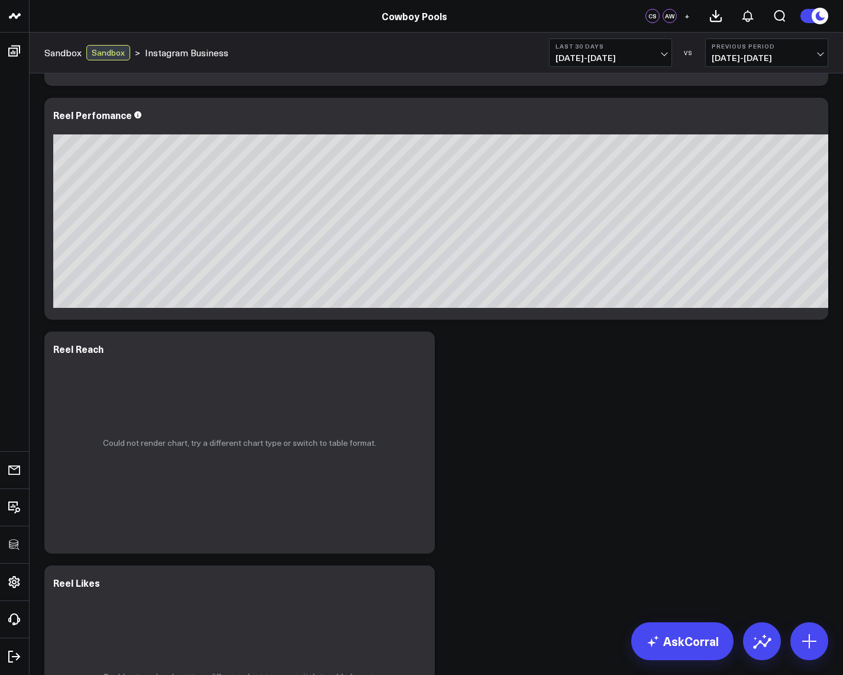
scroll to position [923, 0]
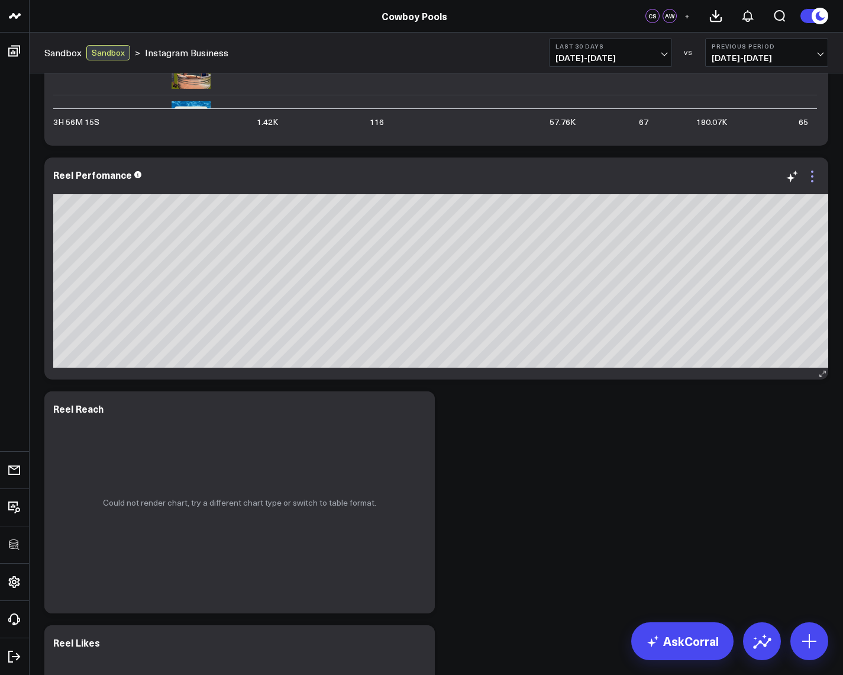
click at [816, 176] on icon at bounding box center [813, 176] width 14 height 14
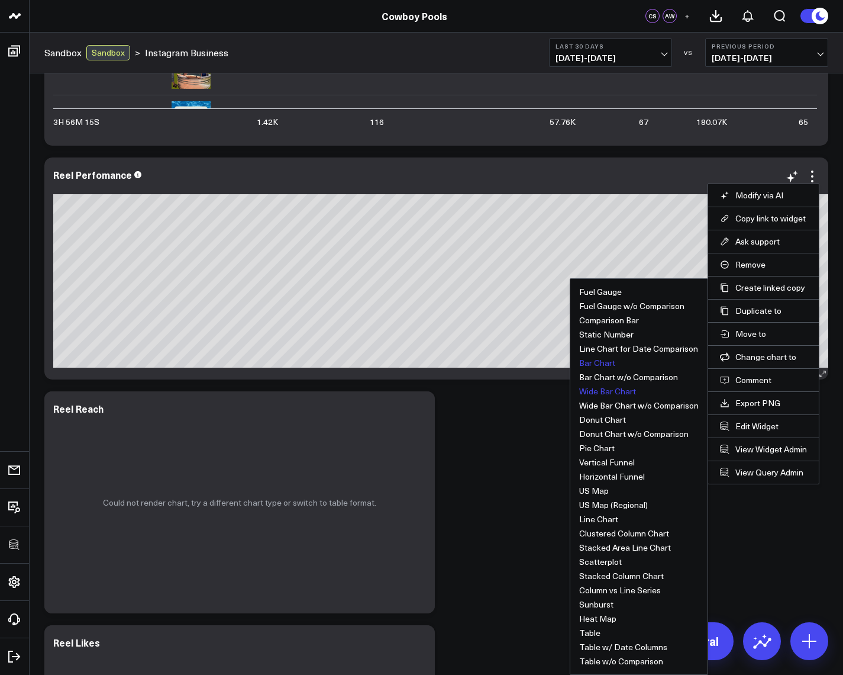
click at [604, 366] on button "Bar Chart" at bounding box center [597, 363] width 36 height 8
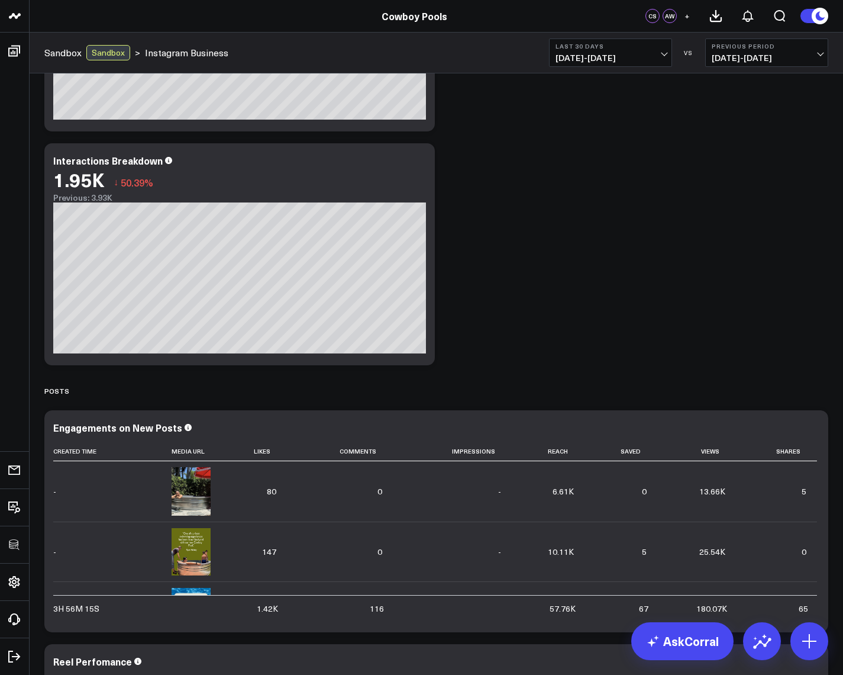
scroll to position [355, 0]
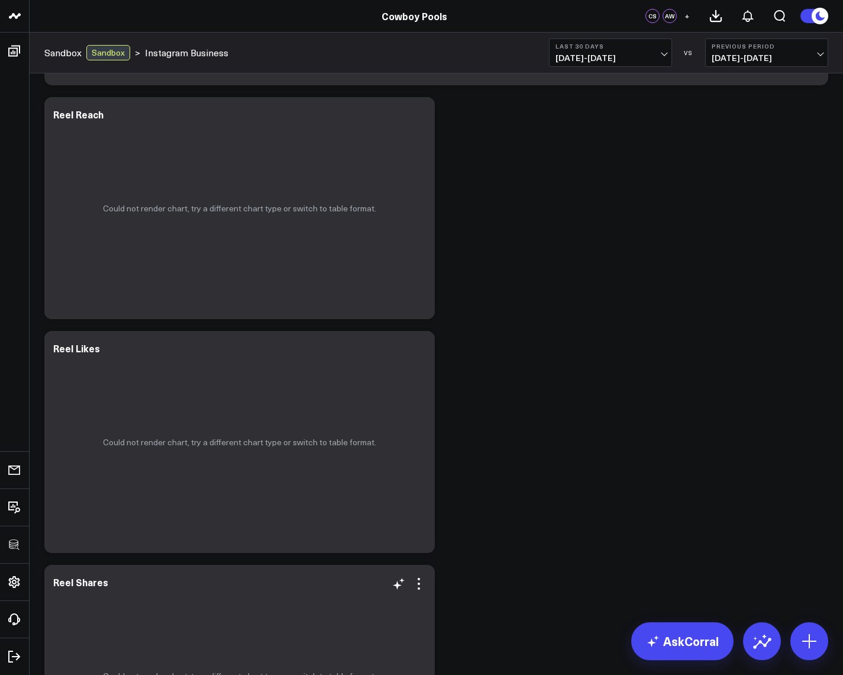
scroll to position [1360, 0]
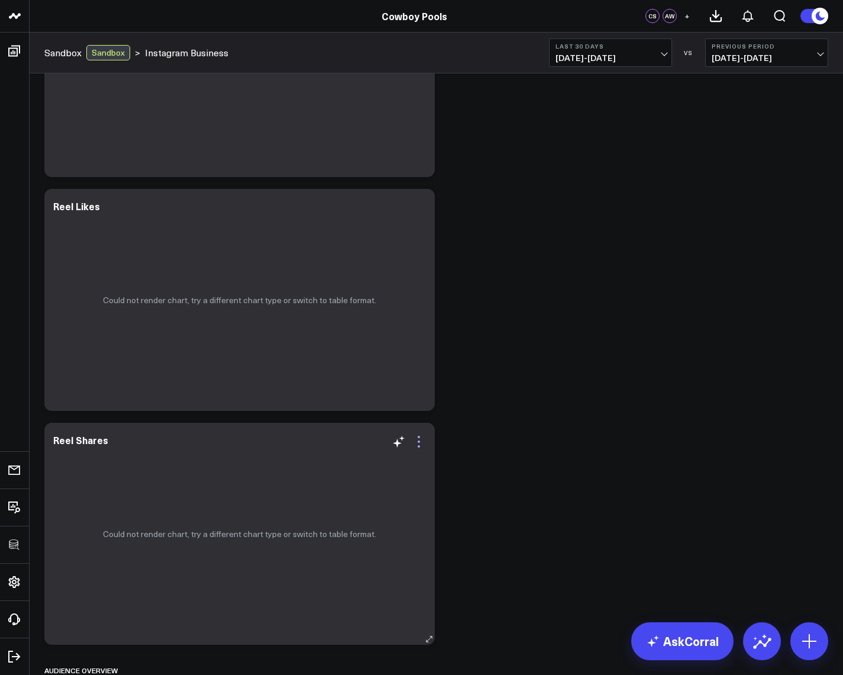
click at [418, 438] on icon at bounding box center [419, 441] width 14 height 14
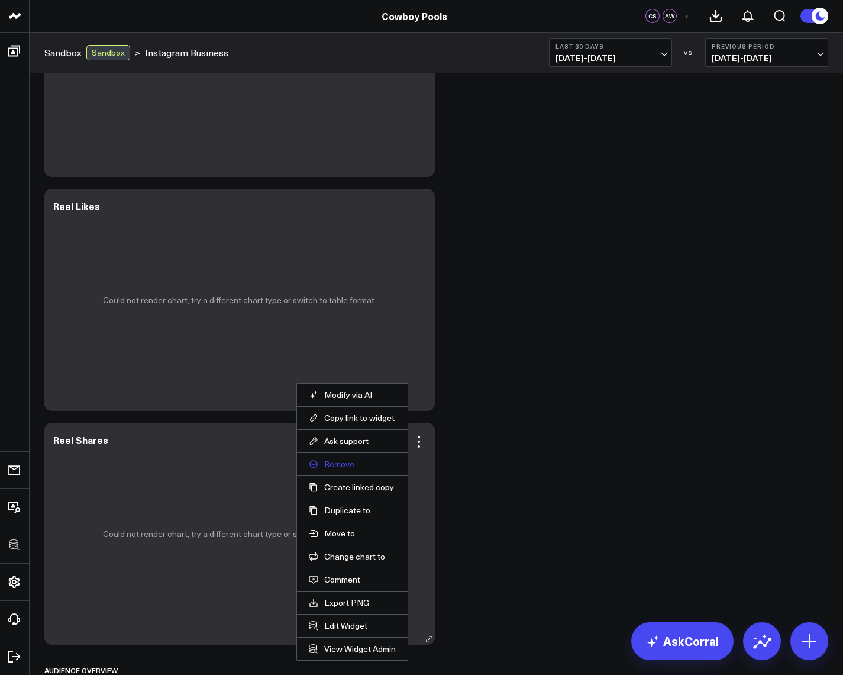
click at [324, 465] on button "Remove" at bounding box center [352, 464] width 87 height 11
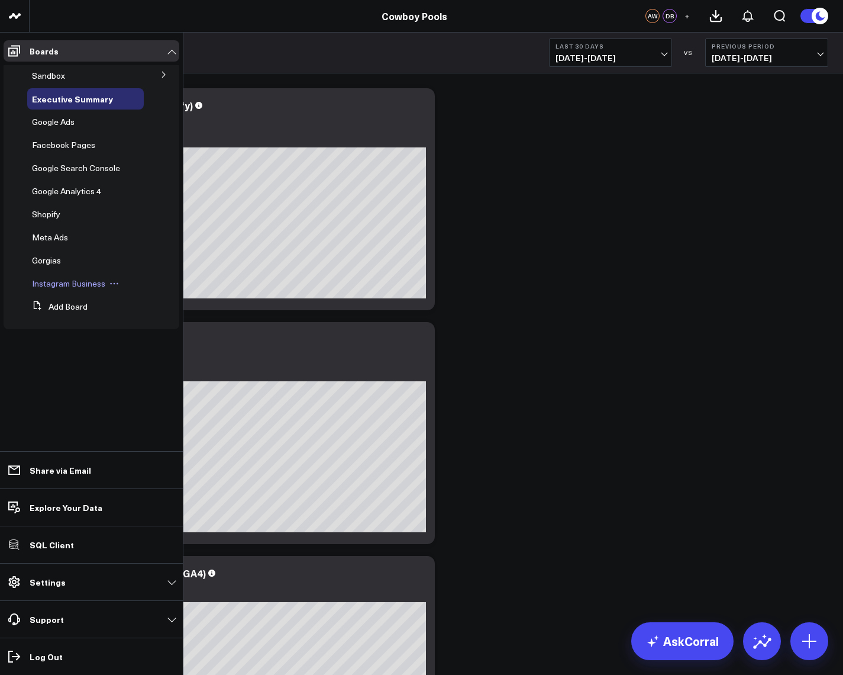
click at [56, 286] on span "Instagram Business" at bounding box center [68, 283] width 73 height 11
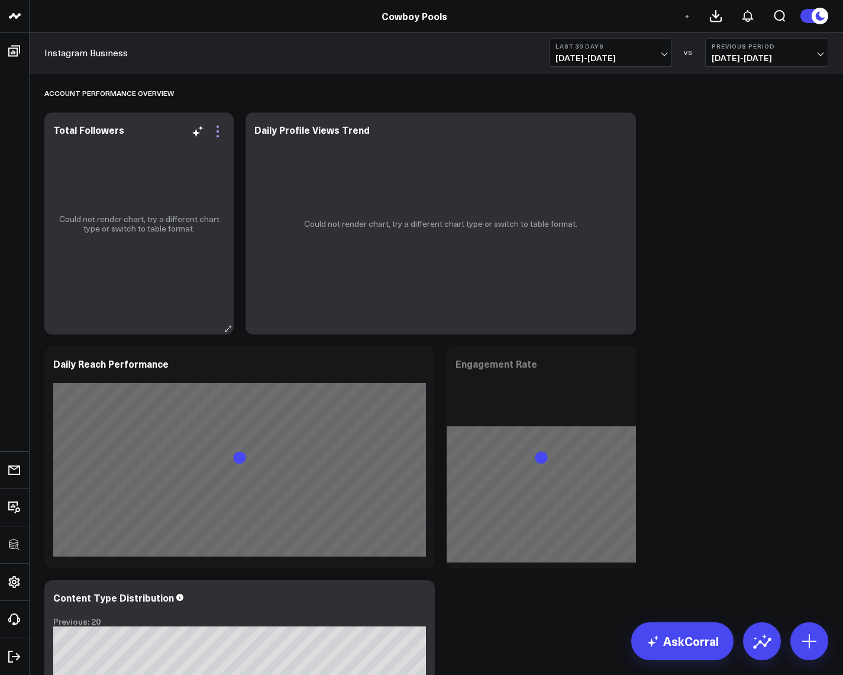
click at [218, 130] on icon at bounding box center [218, 131] width 2 height 2
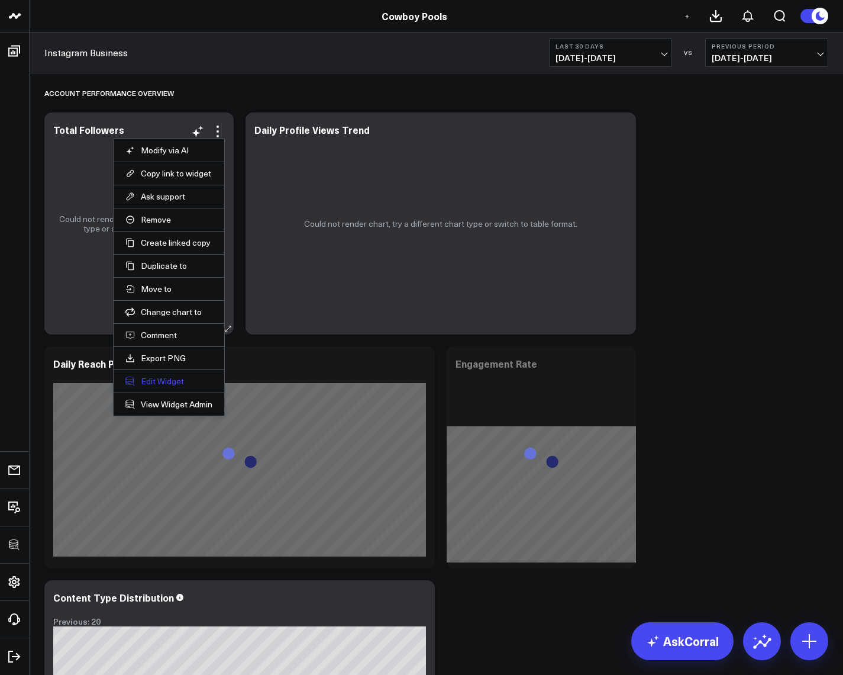
click at [166, 383] on button "Edit Widget" at bounding box center [168, 381] width 87 height 11
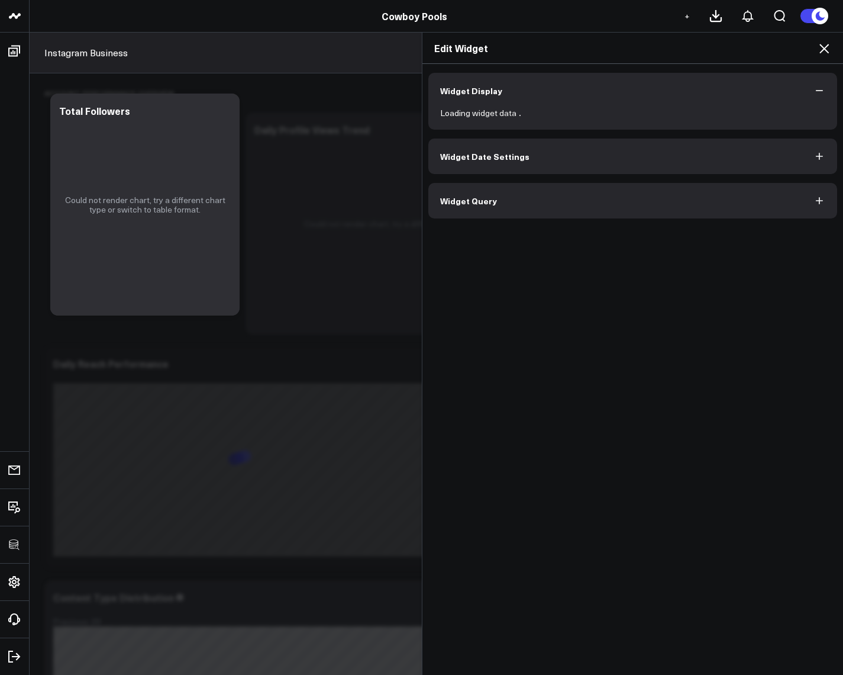
click at [465, 207] on div "Widget Display Loading widget data Widget Date Settings Widget Query" at bounding box center [634, 146] width 410 height 146
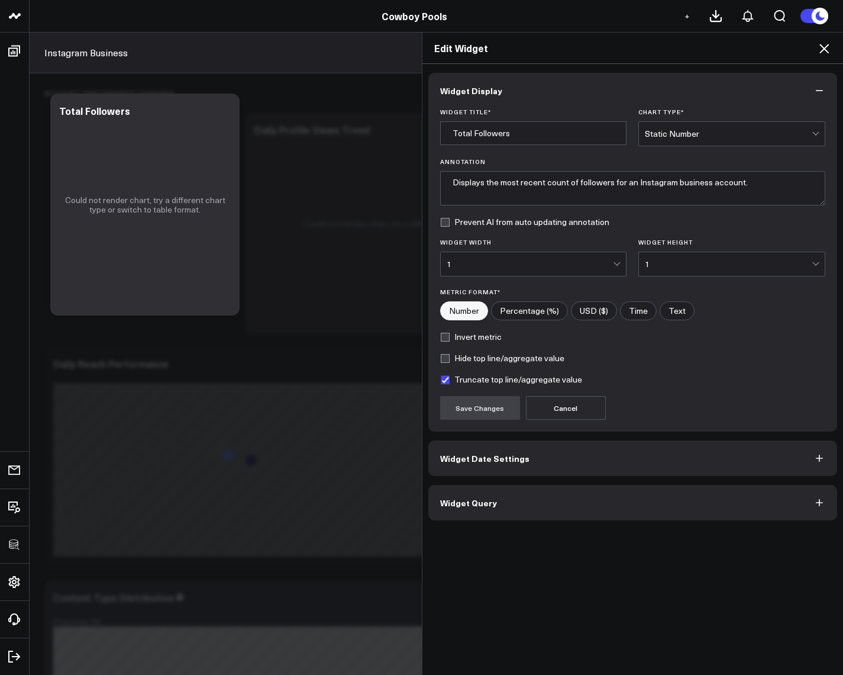
click at [487, 508] on button "Widget Query" at bounding box center [634, 503] width 410 height 36
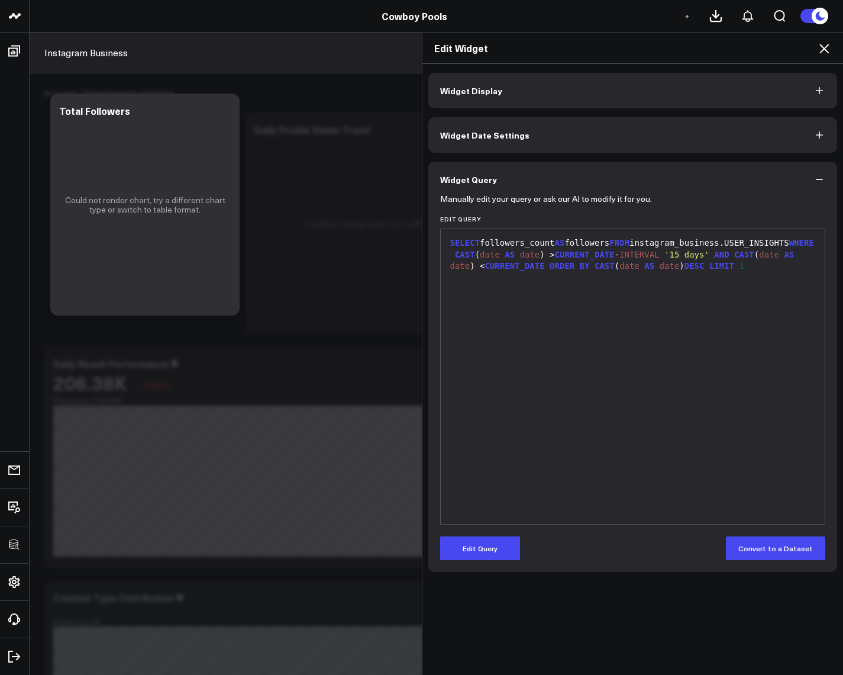
click at [233, 77] on div "Edit Widget Widget Display Widget Date Settings Widget Query Manually edit your…" at bounding box center [421, 353] width 843 height 643
click at [210, 15] on div "Cowboy Pools" at bounding box center [414, 15] width 829 height 13
click at [813, 46] on h2 "Edit Widget" at bounding box center [633, 47] width 398 height 13
click at [826, 50] on icon at bounding box center [824, 48] width 14 height 14
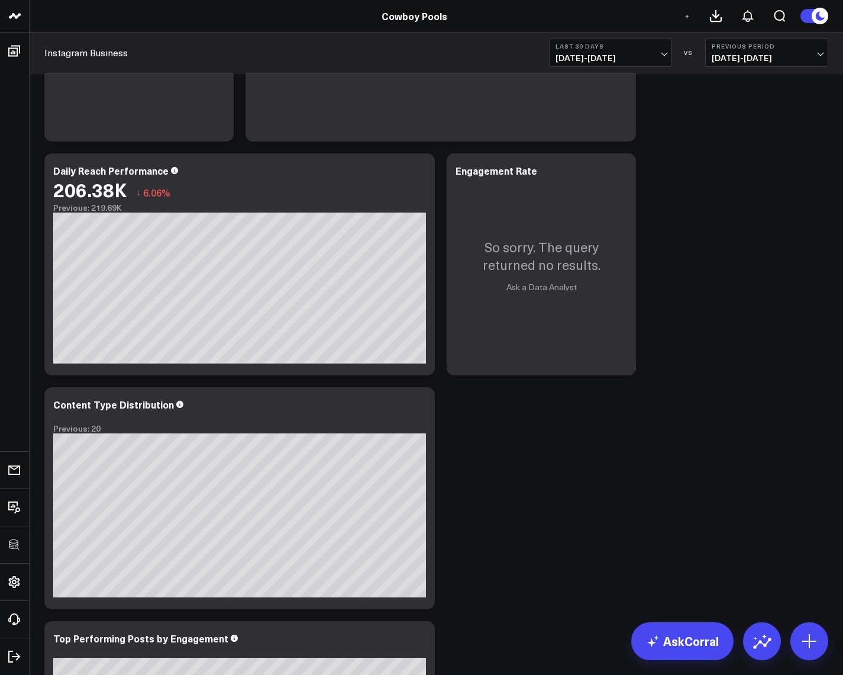
scroll to position [284, 0]
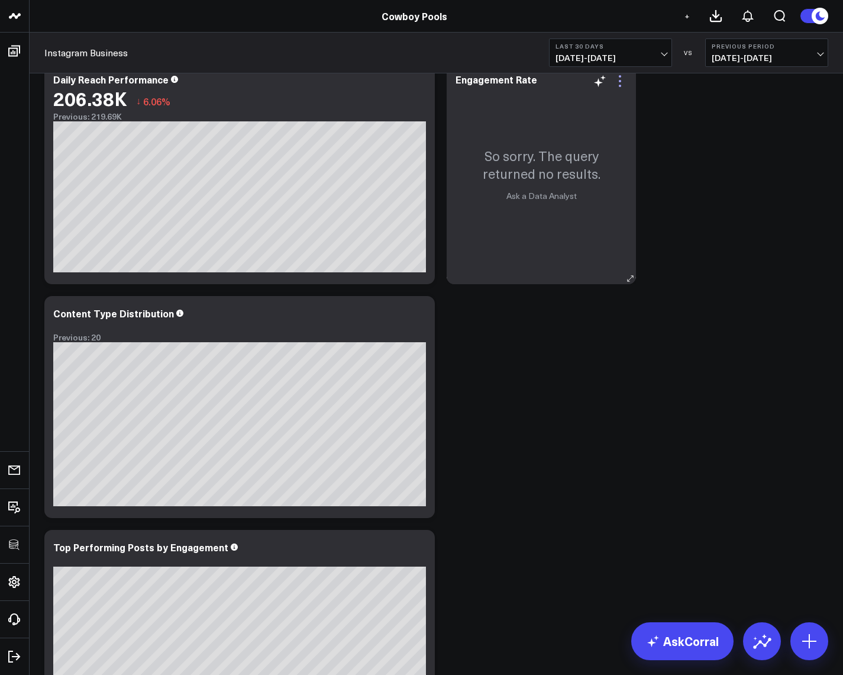
click at [622, 86] on icon at bounding box center [620, 81] width 14 height 14
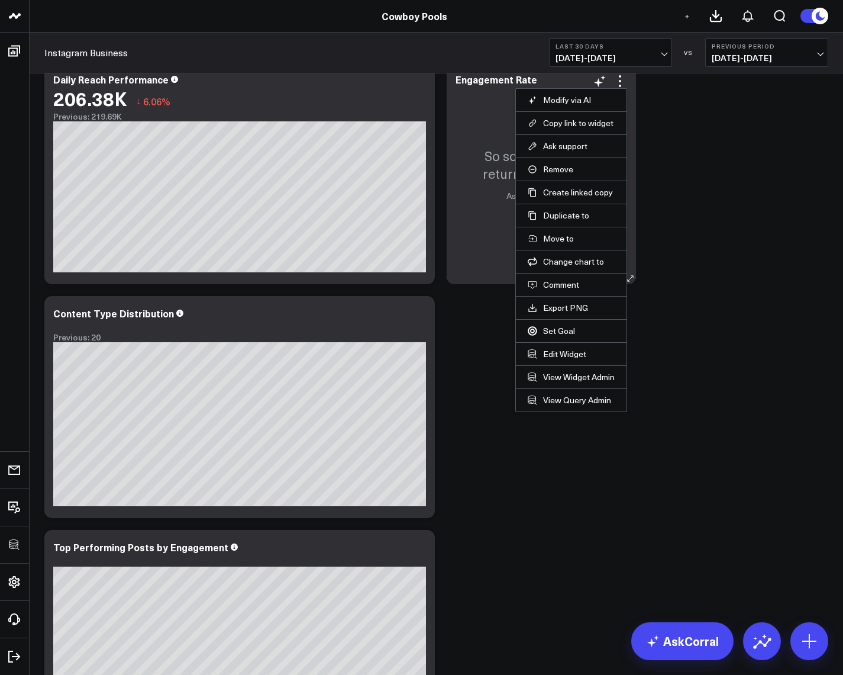
click at [575, 360] on li "Edit Widget" at bounding box center [571, 353] width 111 height 23
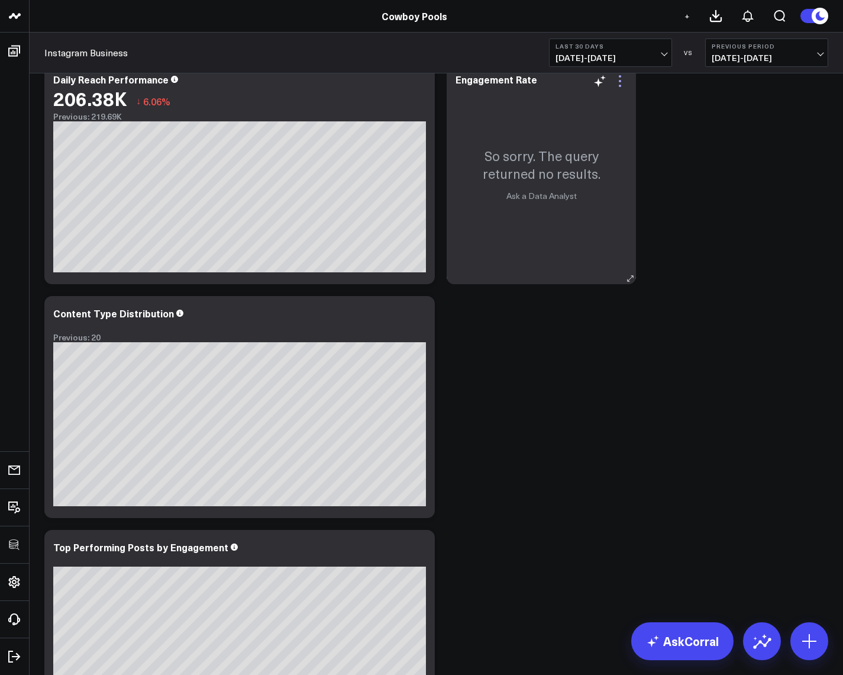
click at [616, 86] on icon at bounding box center [620, 81] width 14 height 14
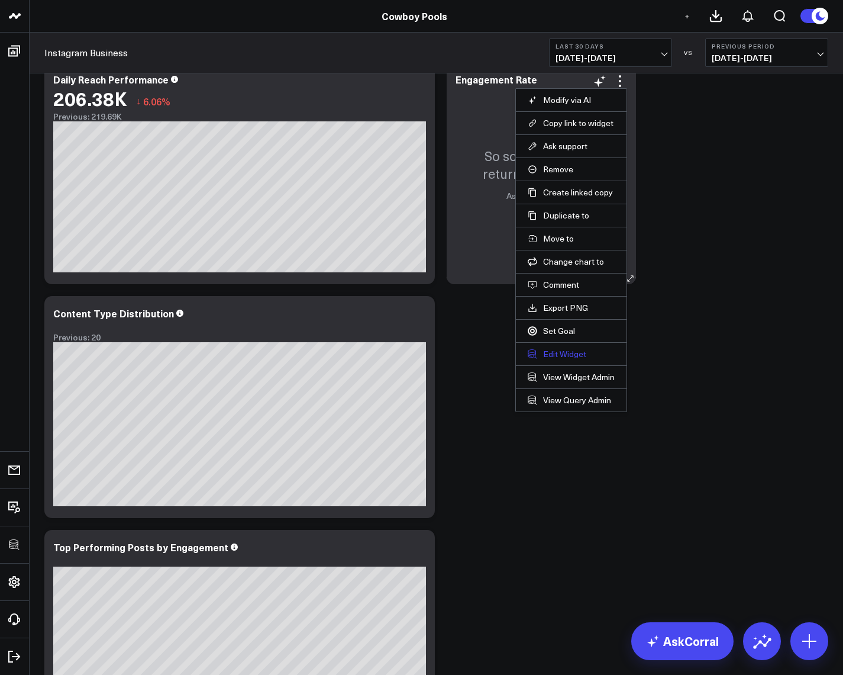
click at [573, 354] on button "Edit Widget" at bounding box center [571, 354] width 87 height 11
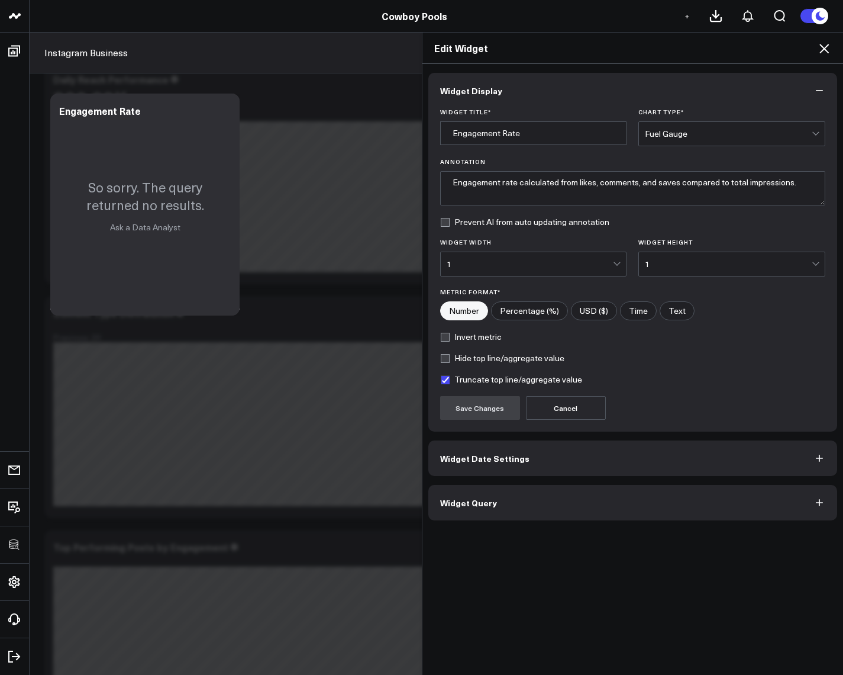
click at [499, 506] on button "Widget Query" at bounding box center [634, 503] width 410 height 36
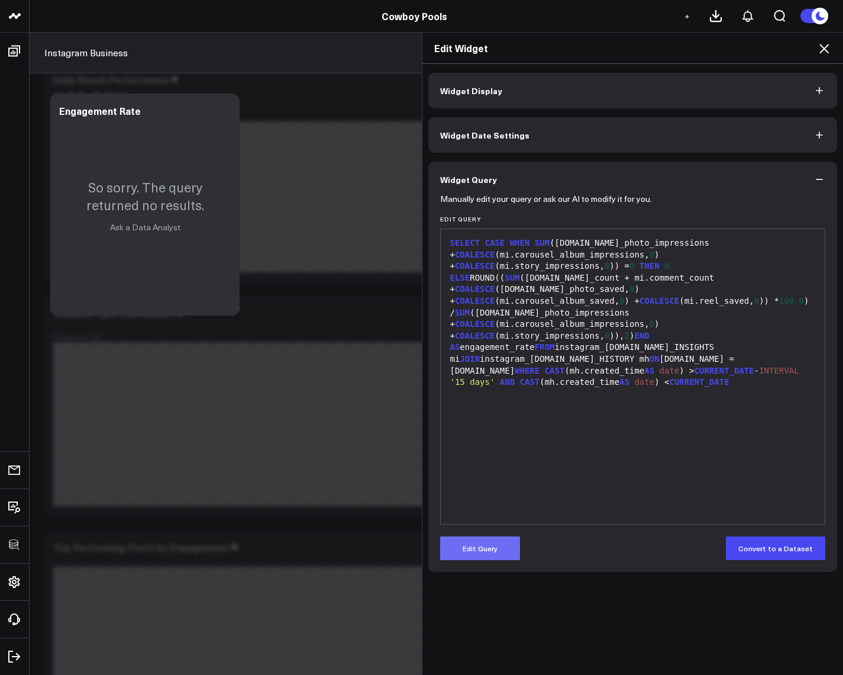
click at [477, 554] on button "Edit Query" at bounding box center [480, 548] width 80 height 24
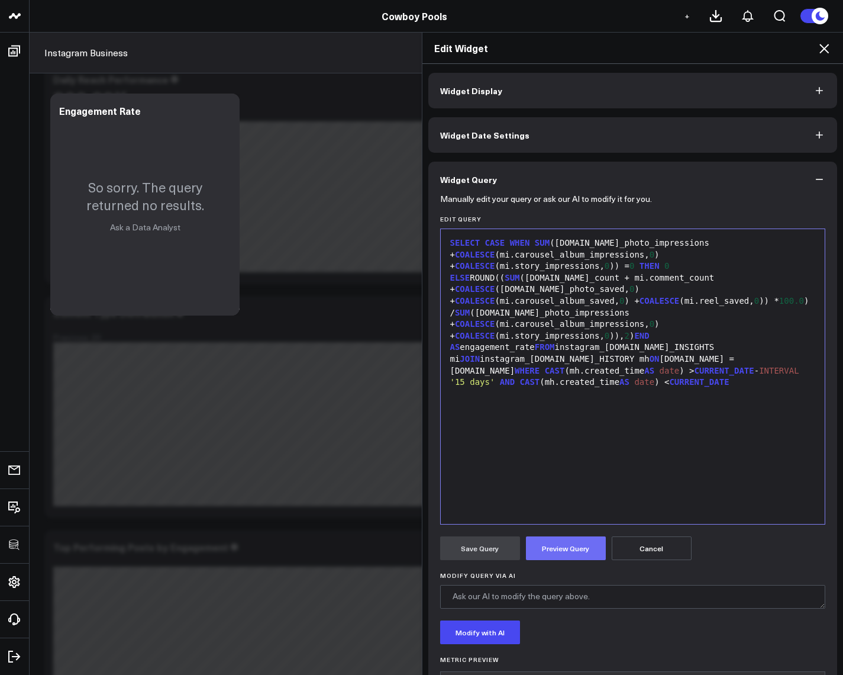
click at [554, 550] on button "Preview Query" at bounding box center [566, 548] width 80 height 24
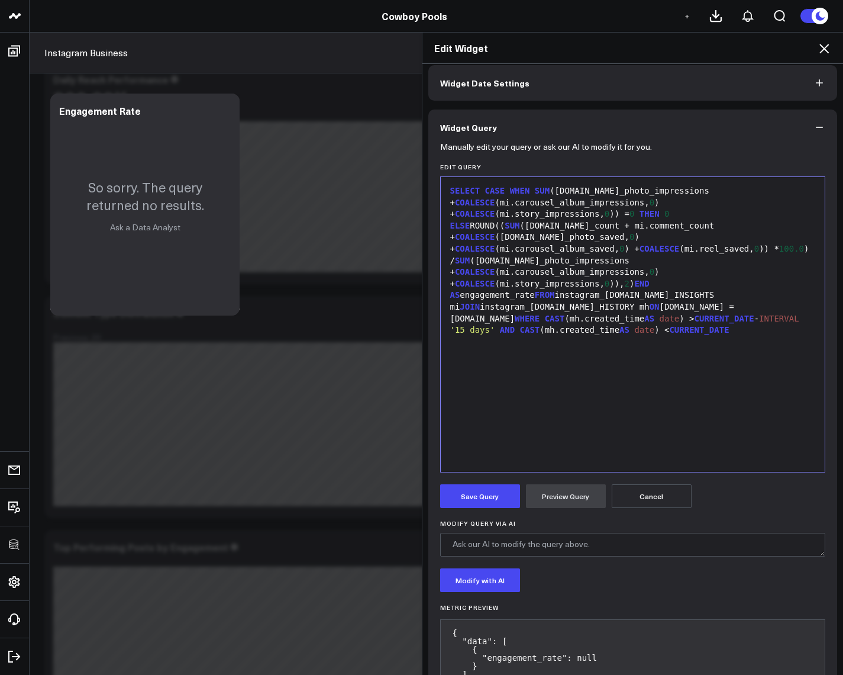
scroll to position [102, 0]
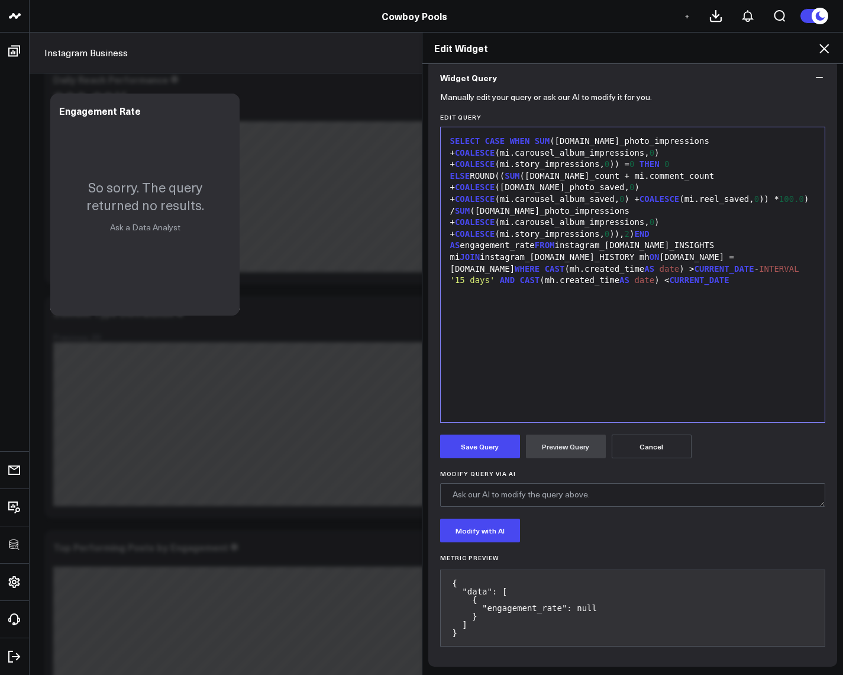
click at [540, 264] on span "WHERE" at bounding box center [527, 268] width 25 height 9
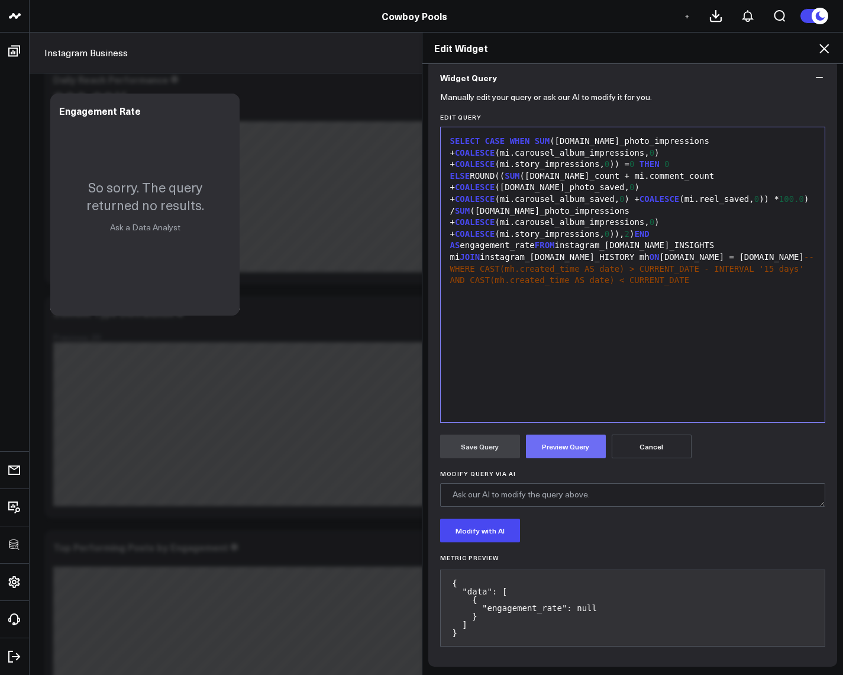
click at [573, 446] on button "Preview Query" at bounding box center [566, 446] width 80 height 24
click at [716, 252] on span "--WHERE CAST(mh.created_time AS date) > CURRENT_DATE - INTERVAL '15 days' AND C…" at bounding box center [632, 268] width 364 height 33
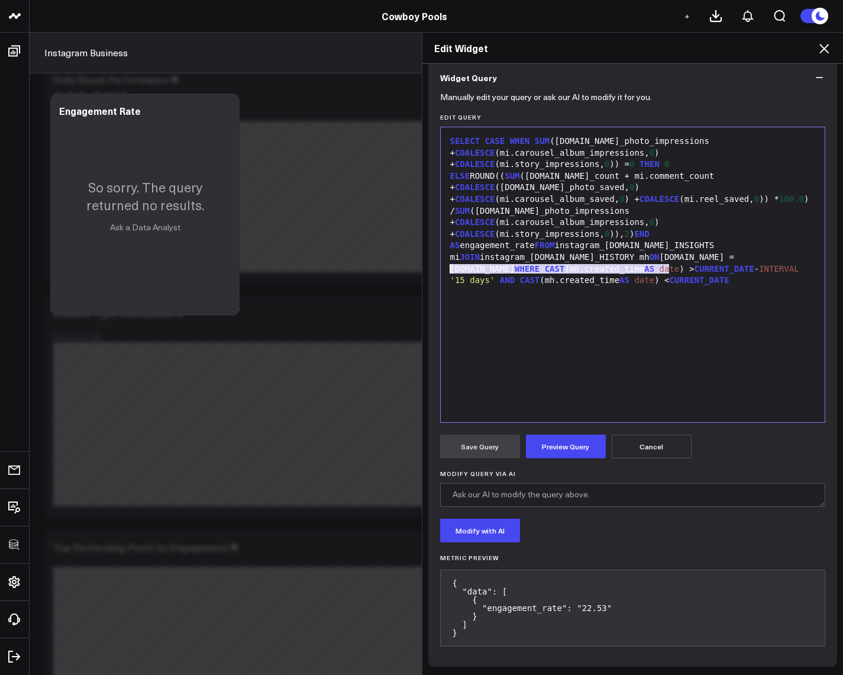
drag, startPoint x: 673, startPoint y: 272, endPoint x: 441, endPoint y: 269, distance: 232.0
click at [441, 269] on div "9 1 › SELECT CASE WHEN SUM (mi.video_photo_impressions + COALESCE (mi.carousel_…" at bounding box center [633, 275] width 386 height 296
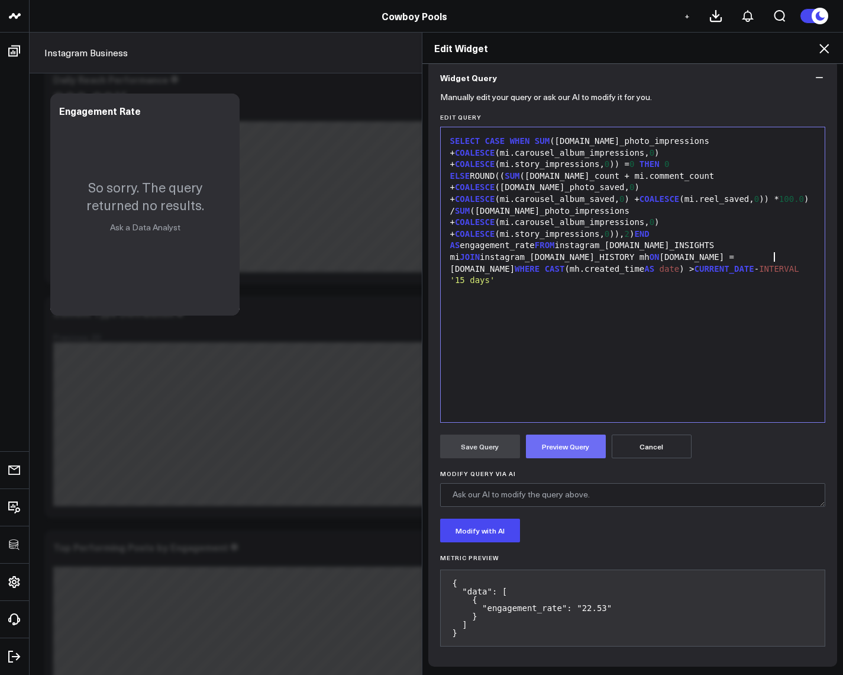
click at [556, 450] on button "Preview Query" at bounding box center [566, 446] width 80 height 24
click at [487, 451] on button "Save Query" at bounding box center [480, 446] width 80 height 24
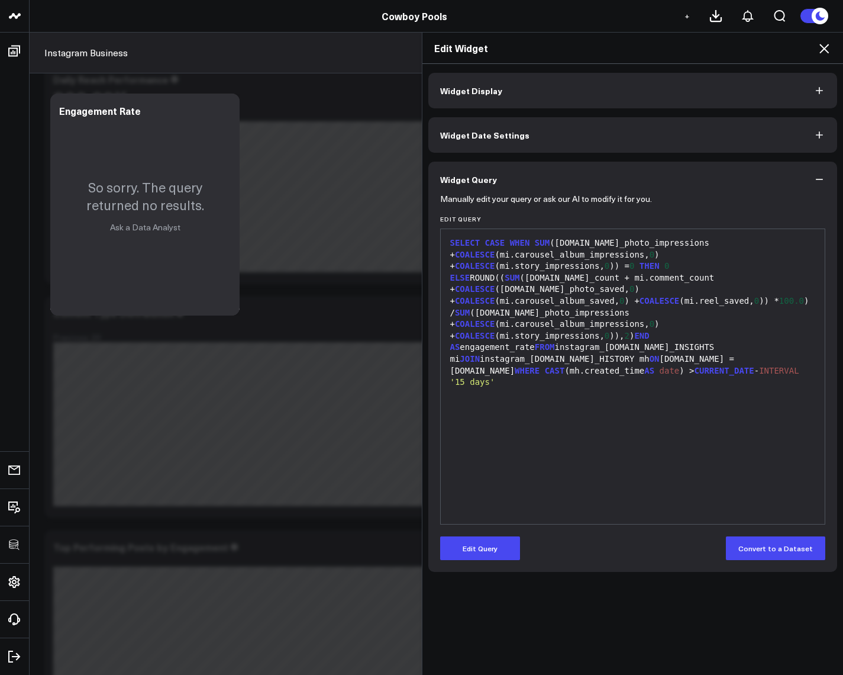
scroll to position [0, 0]
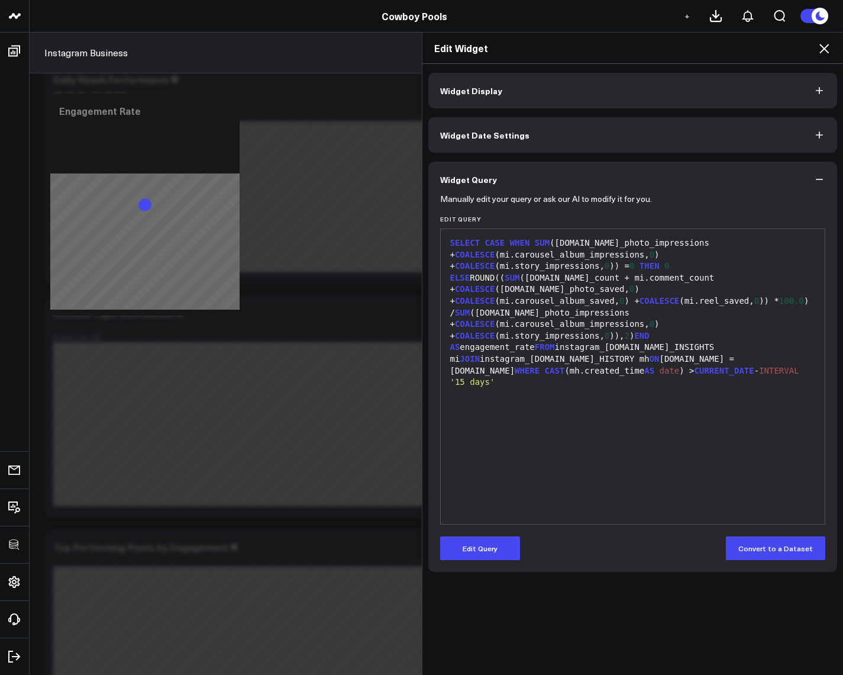
click at [826, 51] on icon at bounding box center [824, 48] width 9 height 9
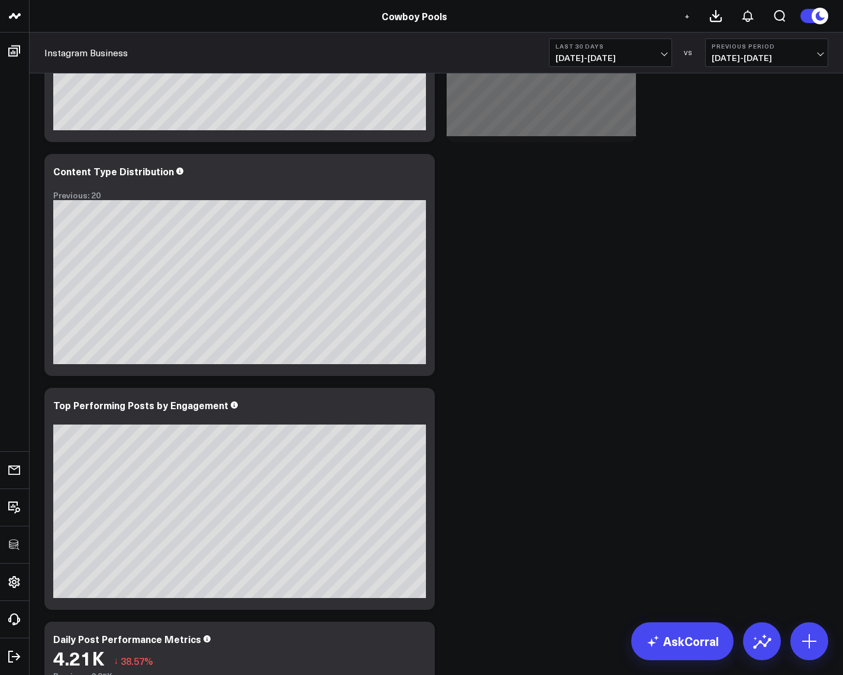
scroll to position [710, 0]
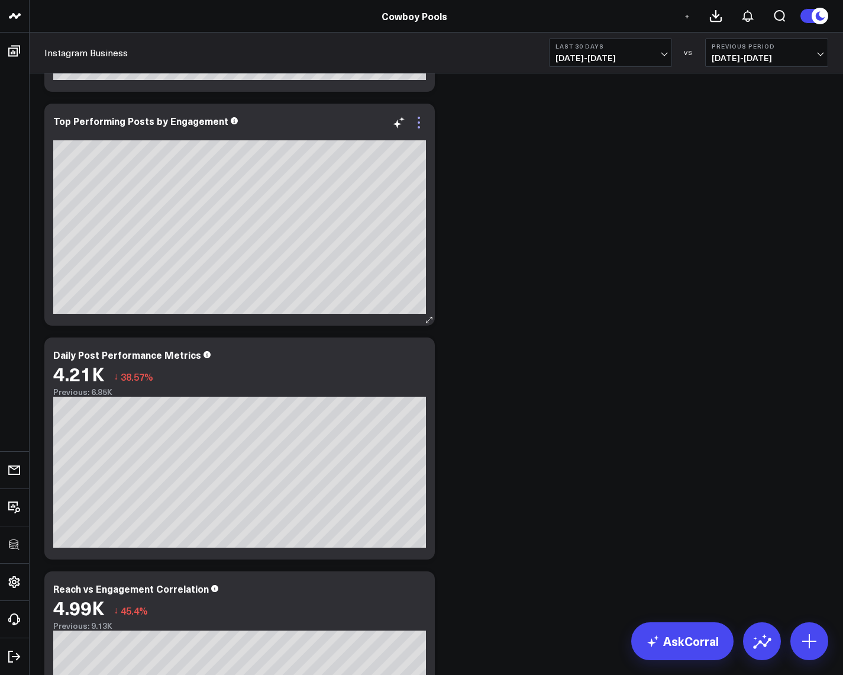
click at [413, 125] on icon at bounding box center [419, 122] width 14 height 14
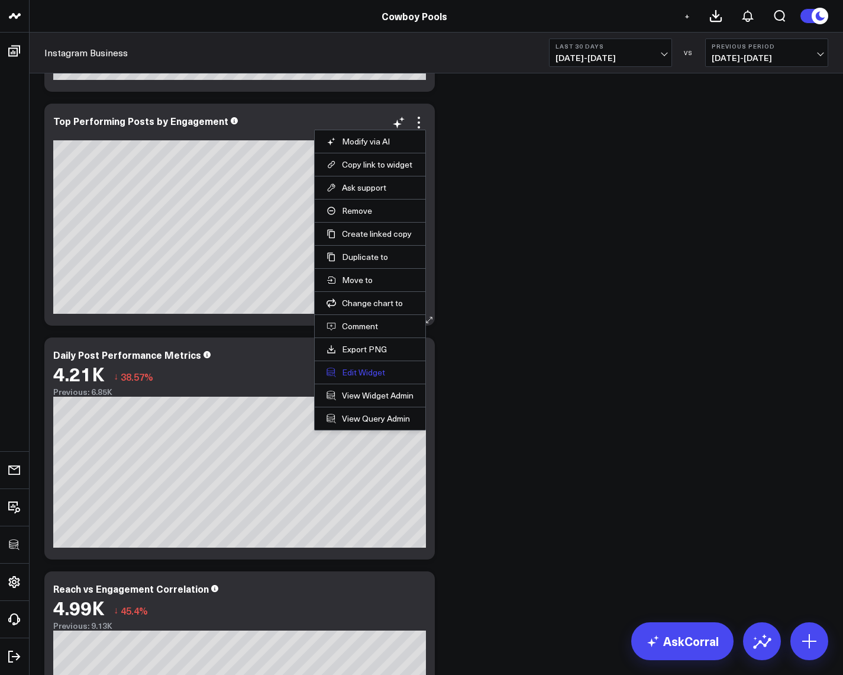
click at [355, 372] on button "Edit Widget" at bounding box center [370, 372] width 87 height 11
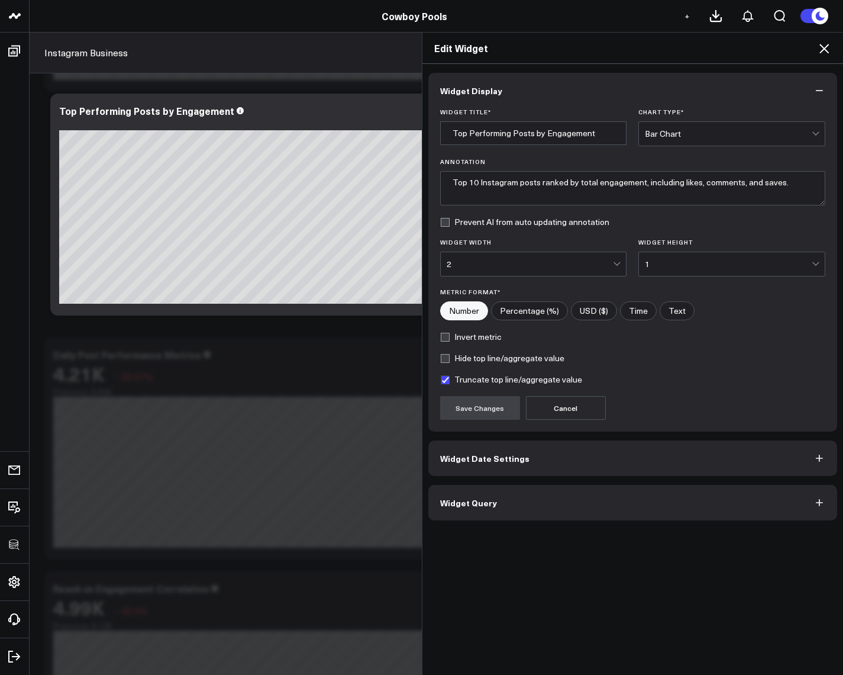
click at [528, 514] on button "Widget Query" at bounding box center [634, 503] width 410 height 36
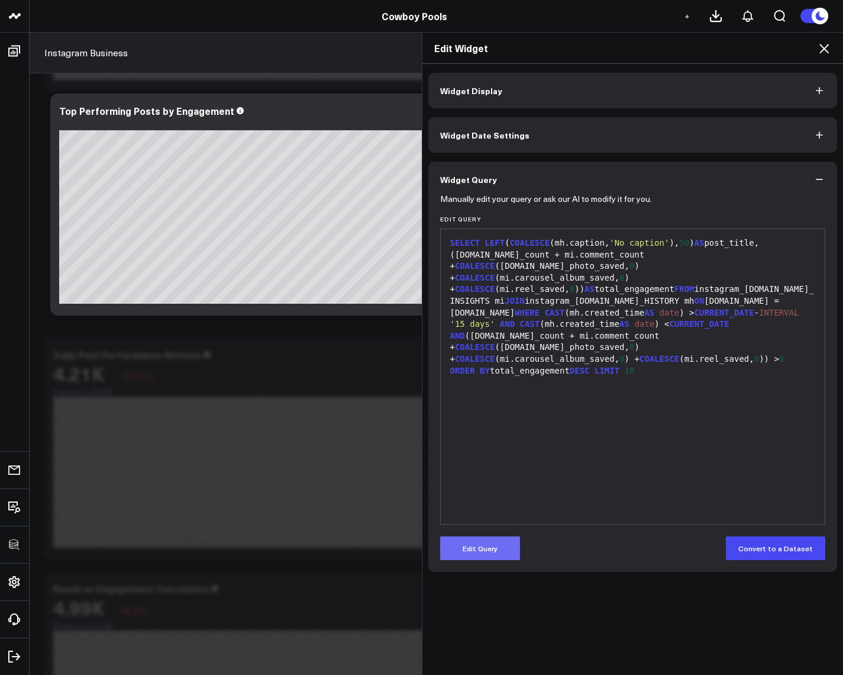
click at [469, 542] on button "Edit Query" at bounding box center [480, 548] width 80 height 24
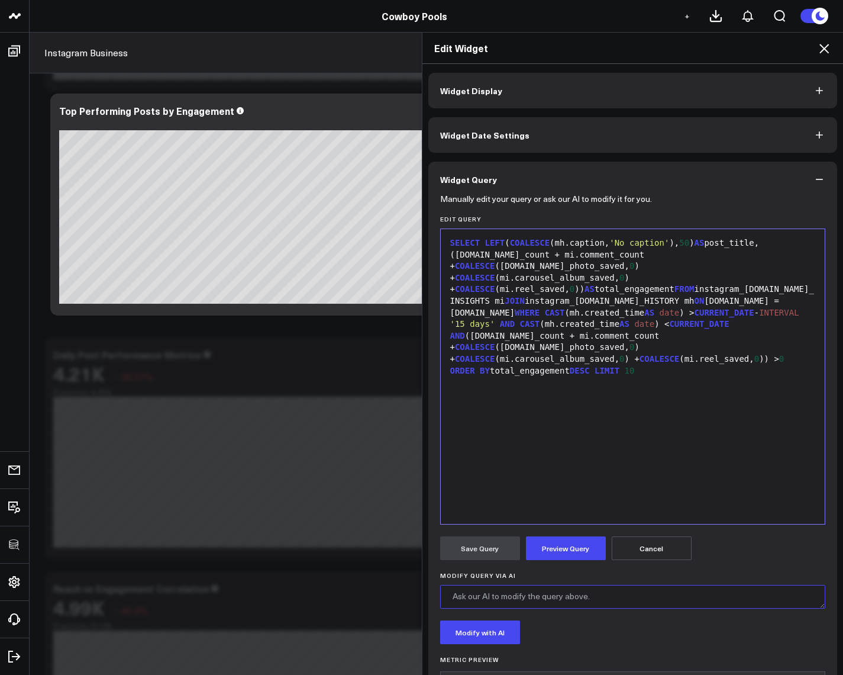
click at [559, 595] on textarea "Modify Query via AI" at bounding box center [633, 597] width 386 height 24
type textarea "Group by mi.id to avoid duplicates"
click at [485, 627] on button "Modify with AI" at bounding box center [480, 632] width 80 height 24
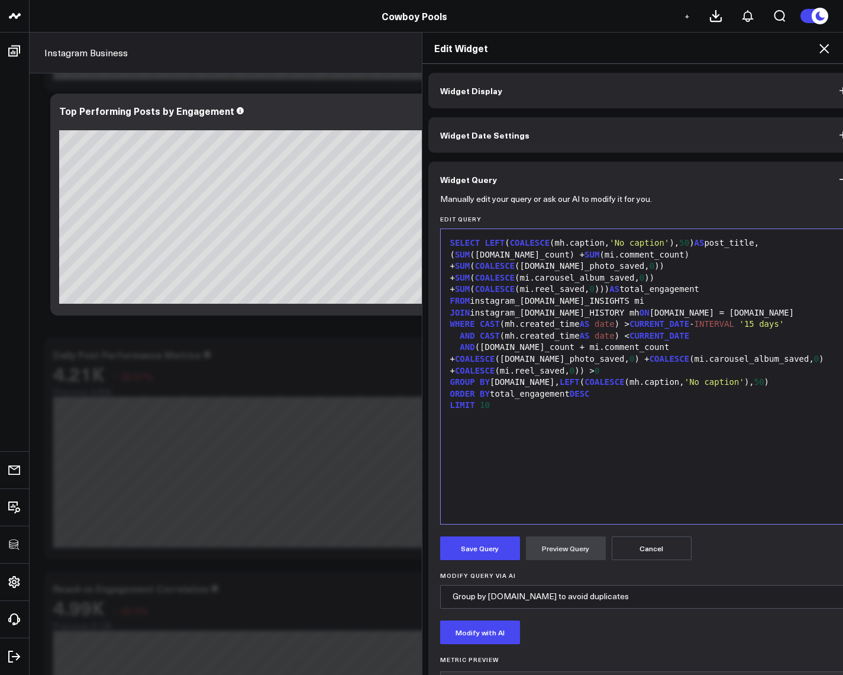
click at [460, 415] on div "SELECT LEFT ( COALESCE (mh.caption, 'No caption' ), 50 ) AS post_title, ( SUM (…" at bounding box center [645, 376] width 396 height 283
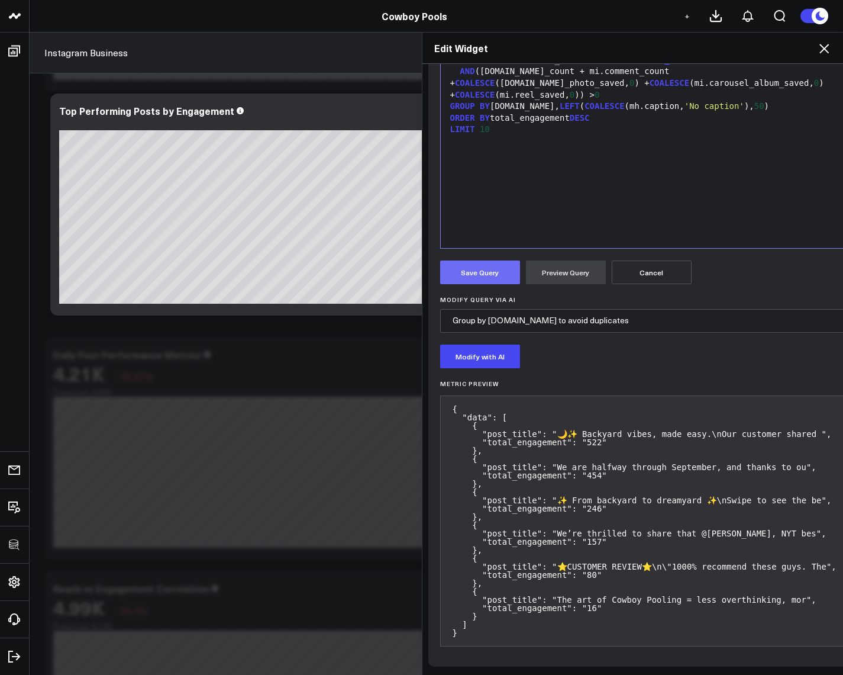
click at [483, 264] on button "Save Query" at bounding box center [480, 272] width 80 height 24
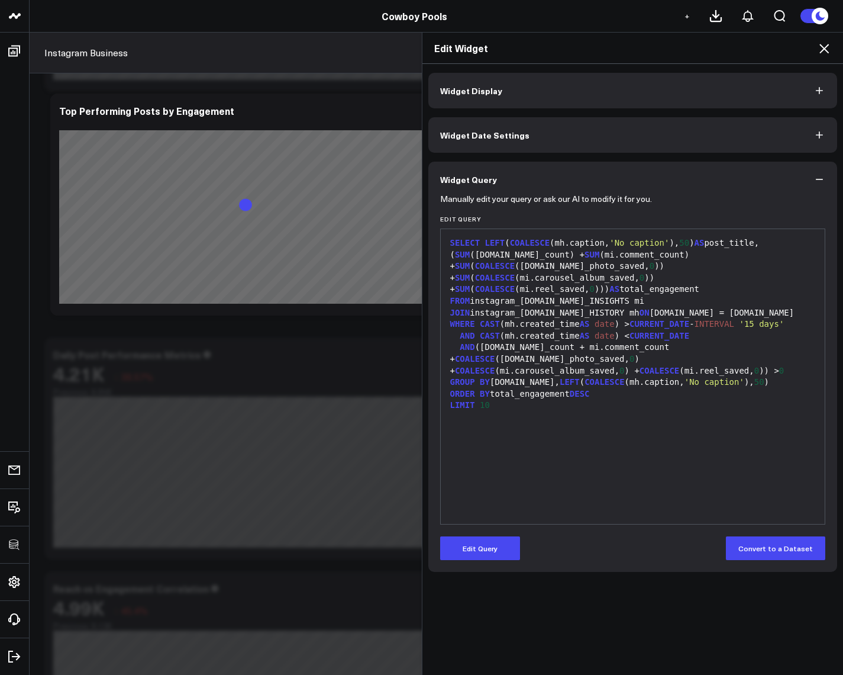
scroll to position [0, 0]
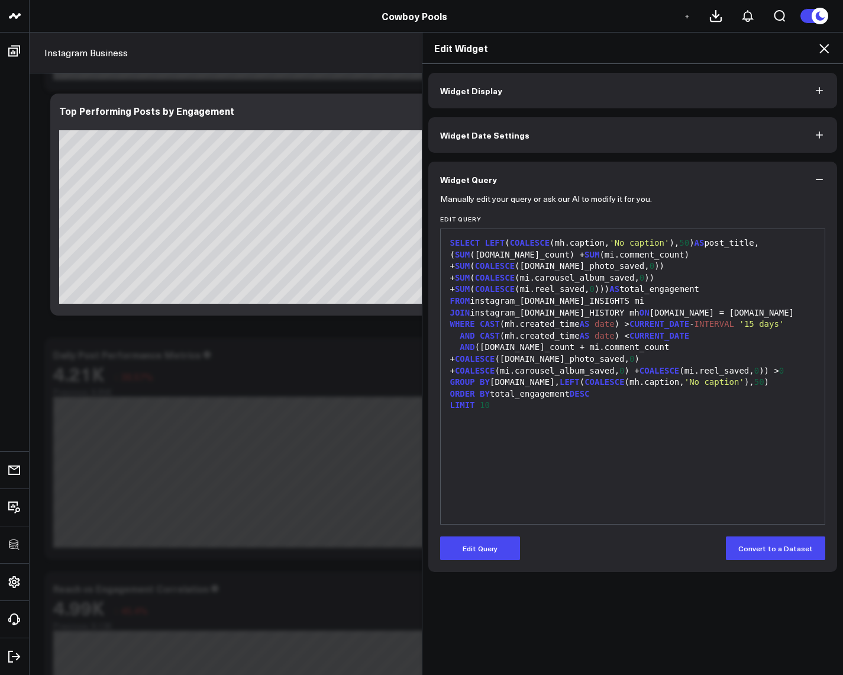
click at [826, 44] on icon at bounding box center [824, 48] width 14 height 14
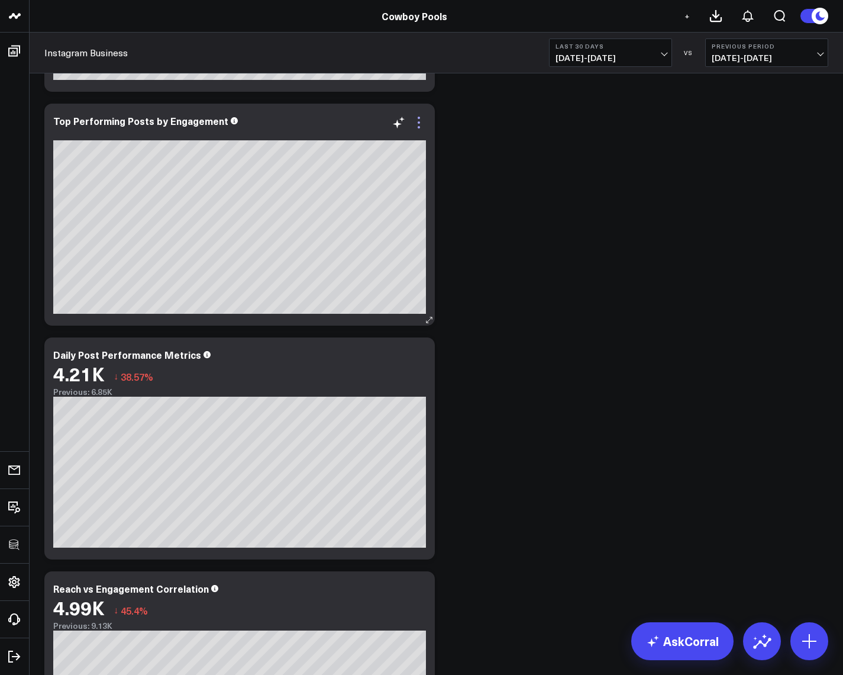
click at [420, 124] on icon at bounding box center [419, 122] width 14 height 14
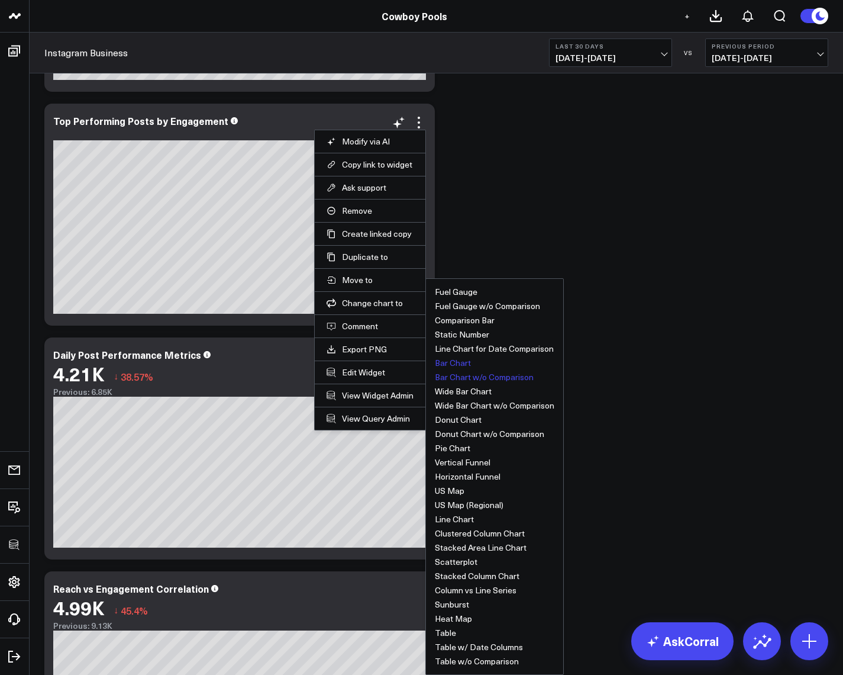
click at [473, 375] on button "Bar Chart w/o Comparison" at bounding box center [484, 377] width 99 height 8
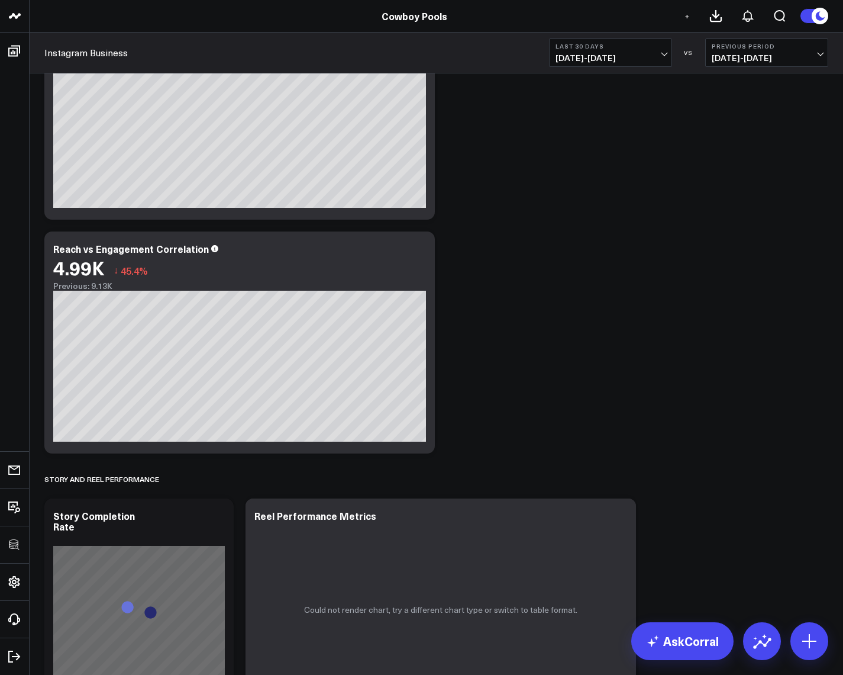
scroll to position [1065, 0]
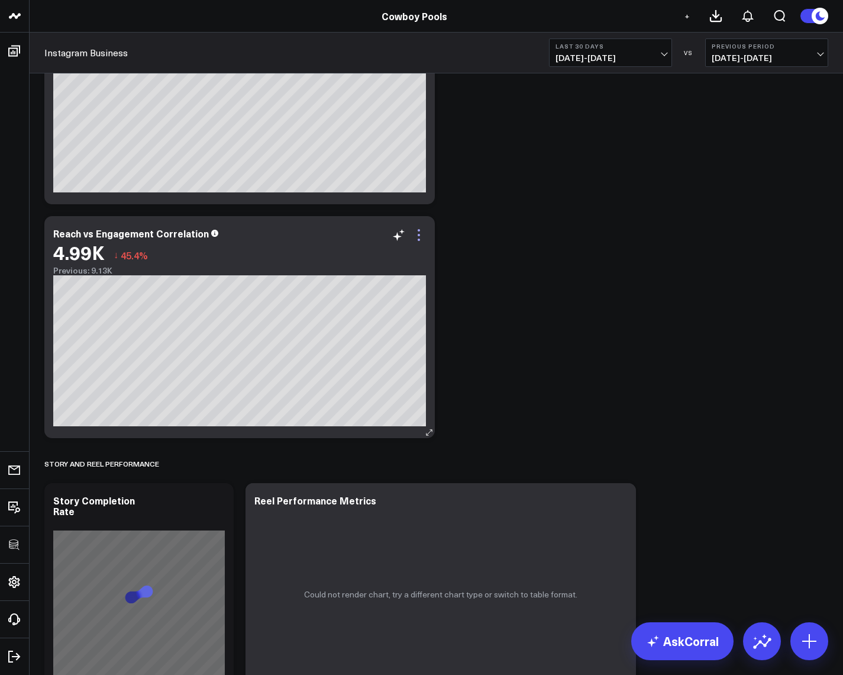
click at [414, 234] on icon at bounding box center [419, 235] width 14 height 14
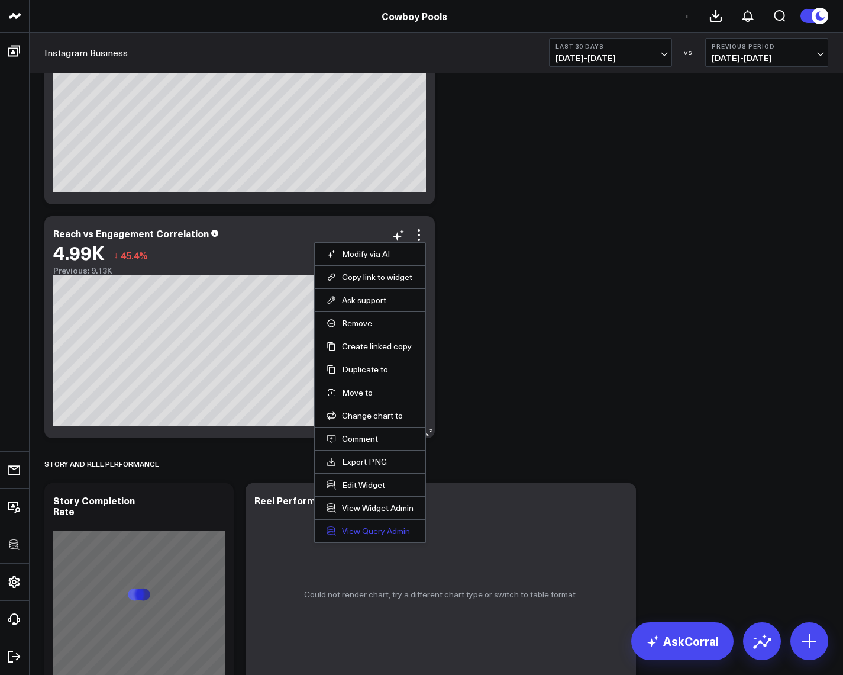
click at [378, 532] on link "View Query Admin" at bounding box center [370, 531] width 87 height 11
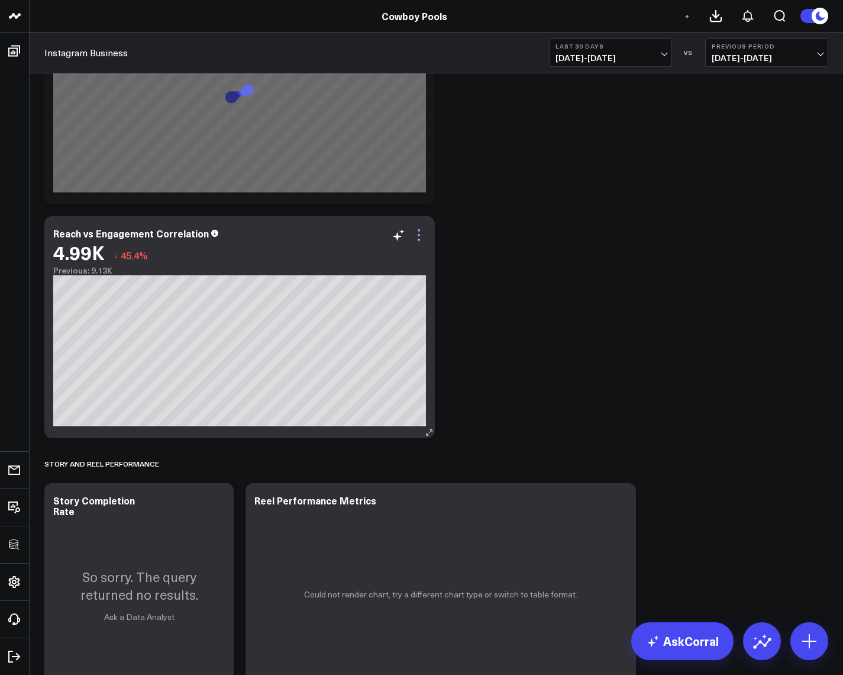
click at [417, 234] on icon at bounding box center [419, 235] width 14 height 14
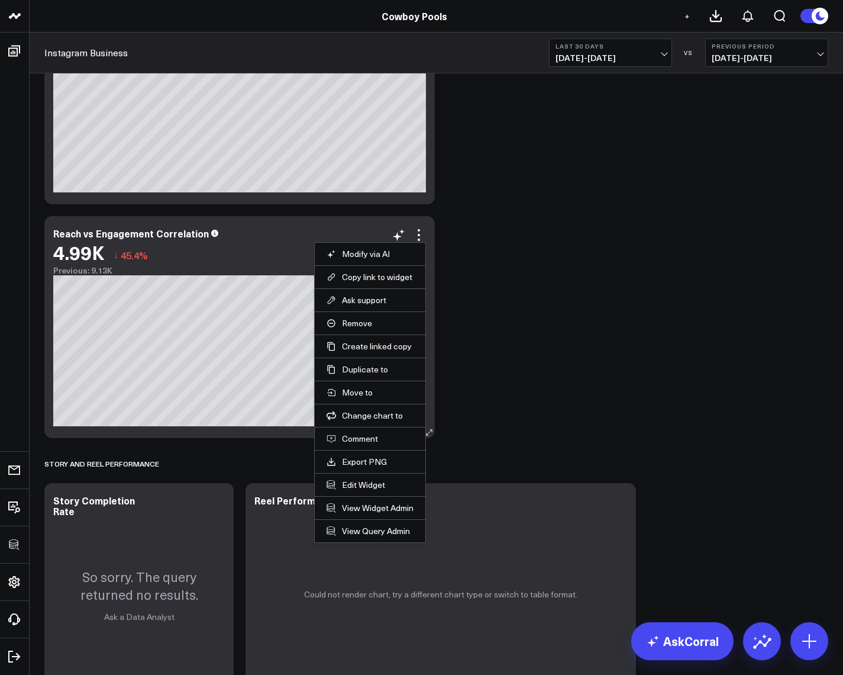
click at [386, 513] on li "View Widget Admin" at bounding box center [370, 507] width 111 height 23
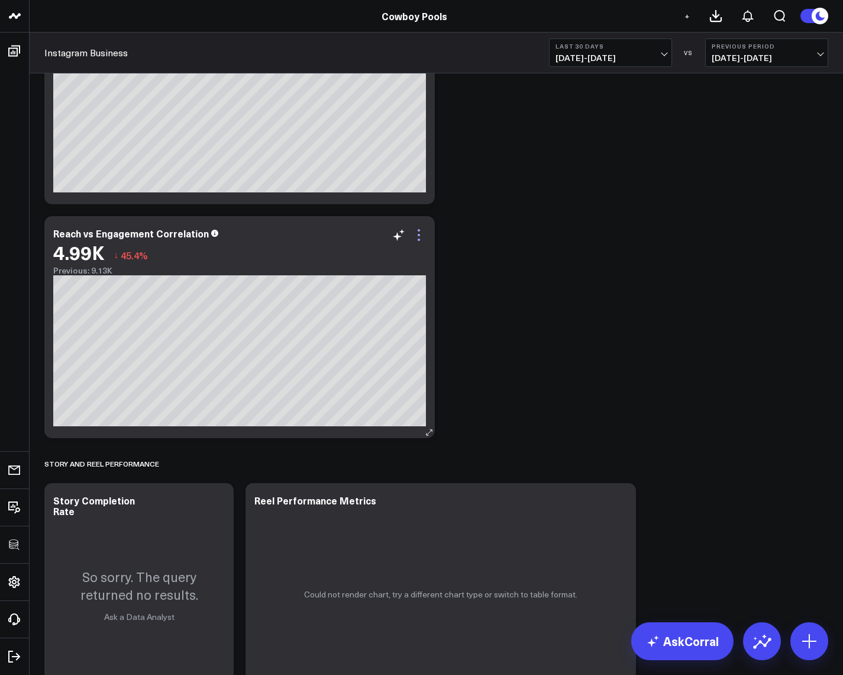
click at [417, 238] on icon at bounding box center [419, 235] width 14 height 14
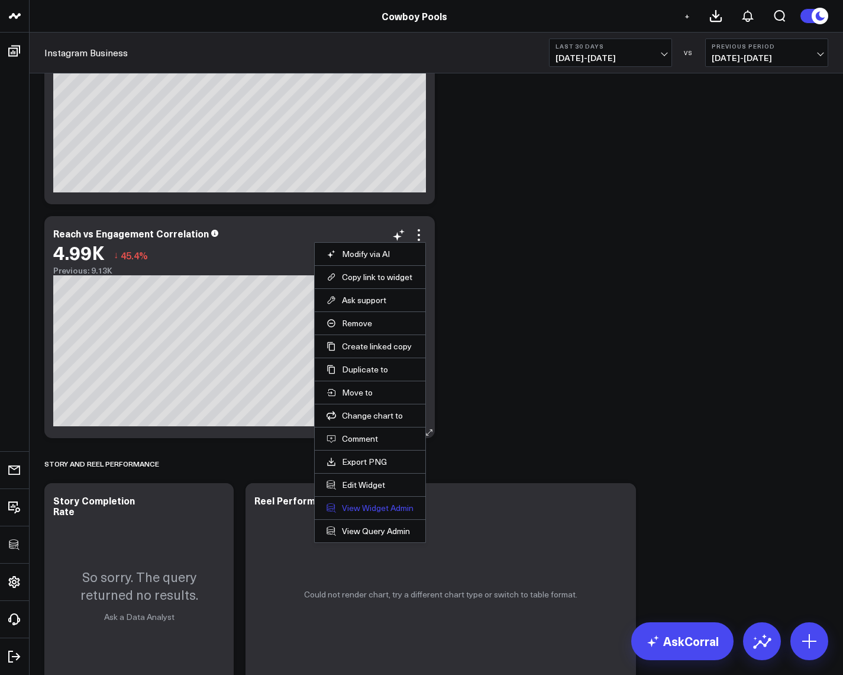
click at [360, 511] on link "View Widget Admin" at bounding box center [370, 507] width 87 height 11
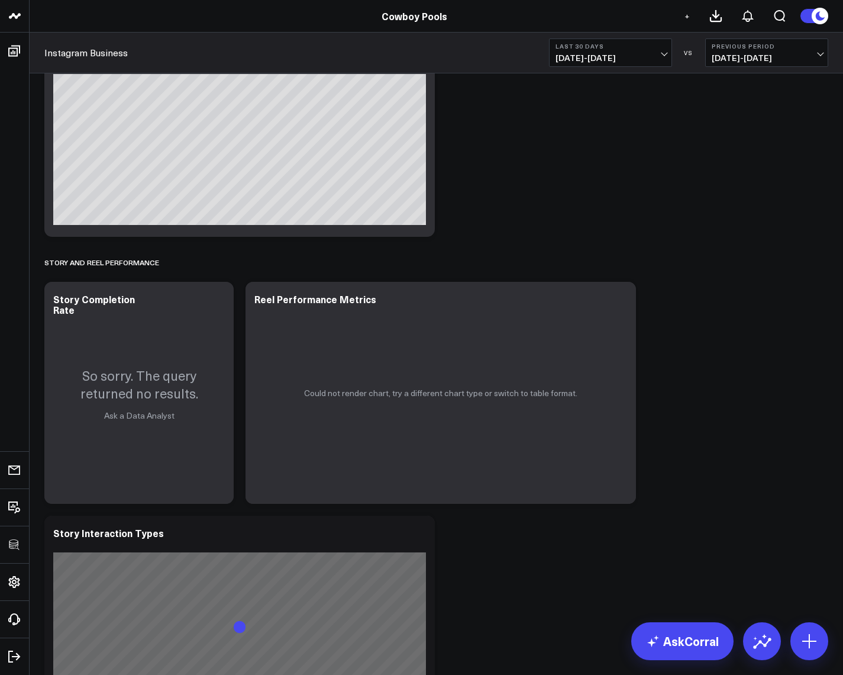
scroll to position [1420, 0]
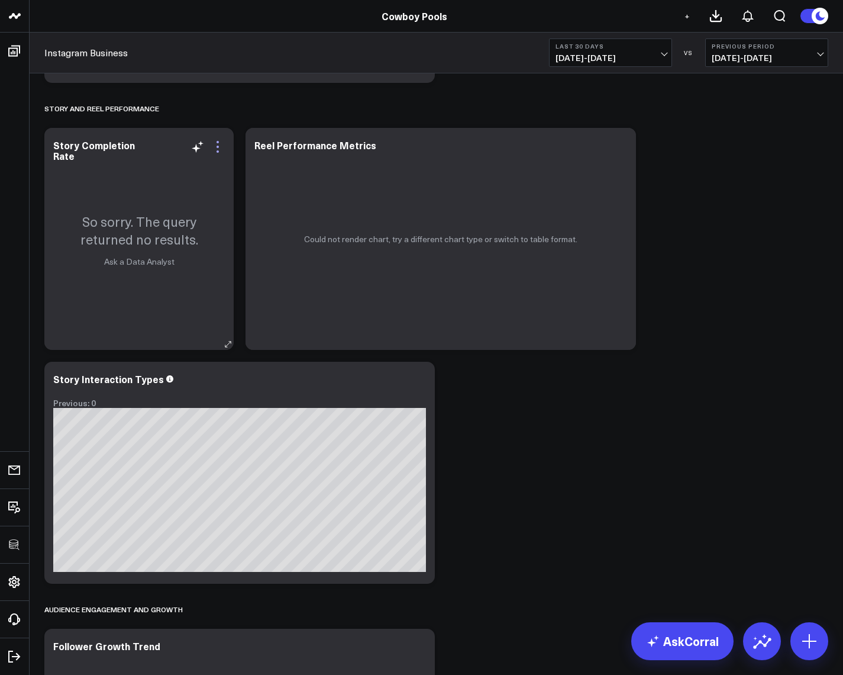
click at [218, 144] on icon at bounding box center [218, 147] width 14 height 14
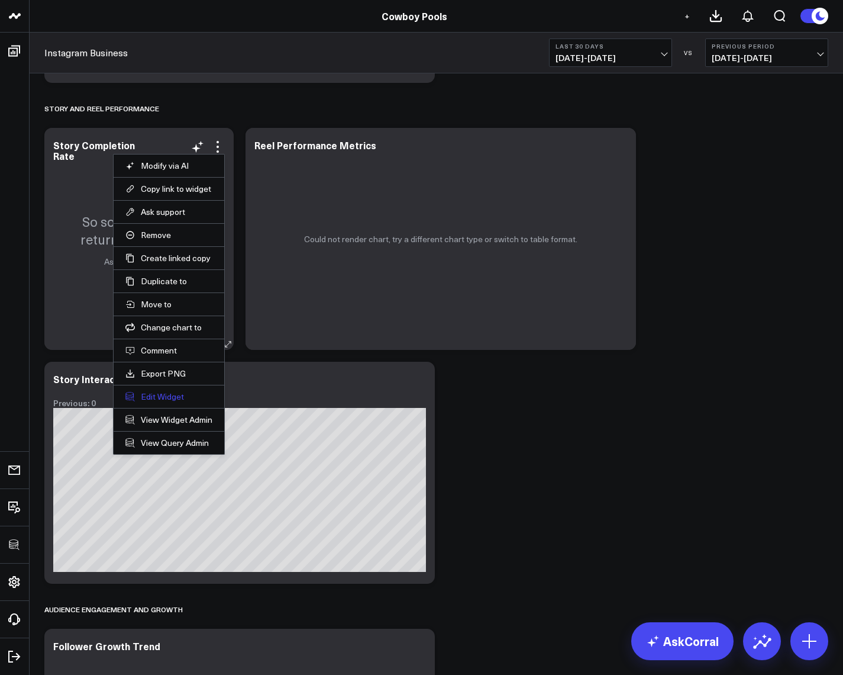
click at [150, 395] on button "Edit Widget" at bounding box center [168, 396] width 87 height 11
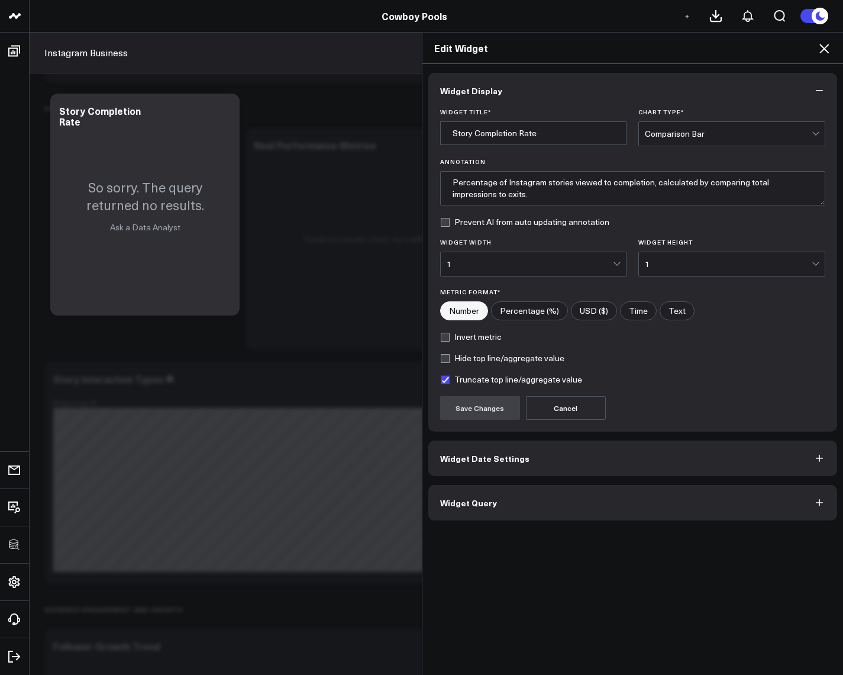
click at [562, 502] on button "Widget Query" at bounding box center [634, 503] width 410 height 36
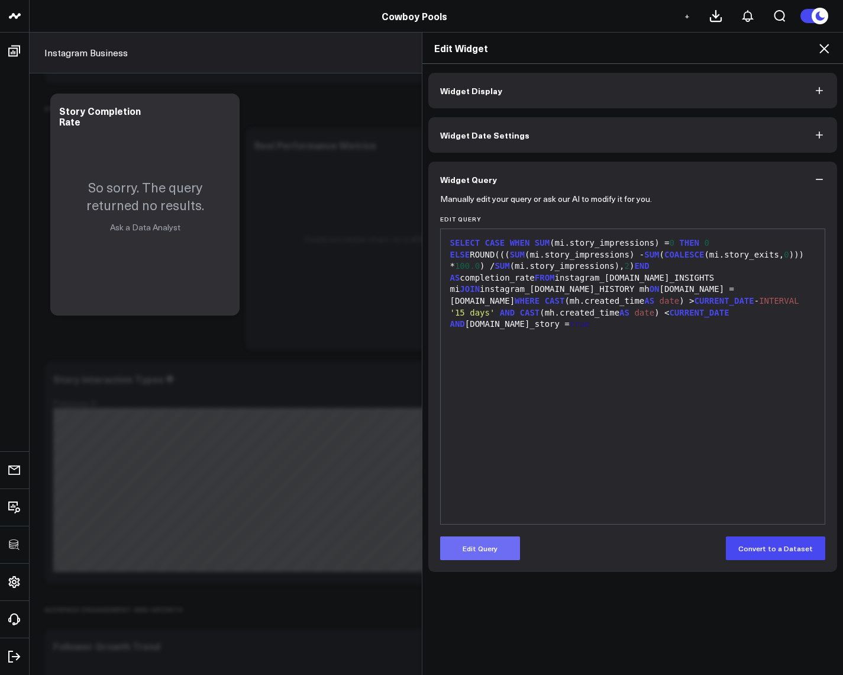
click at [487, 548] on button "Edit Query" at bounding box center [480, 548] width 80 height 24
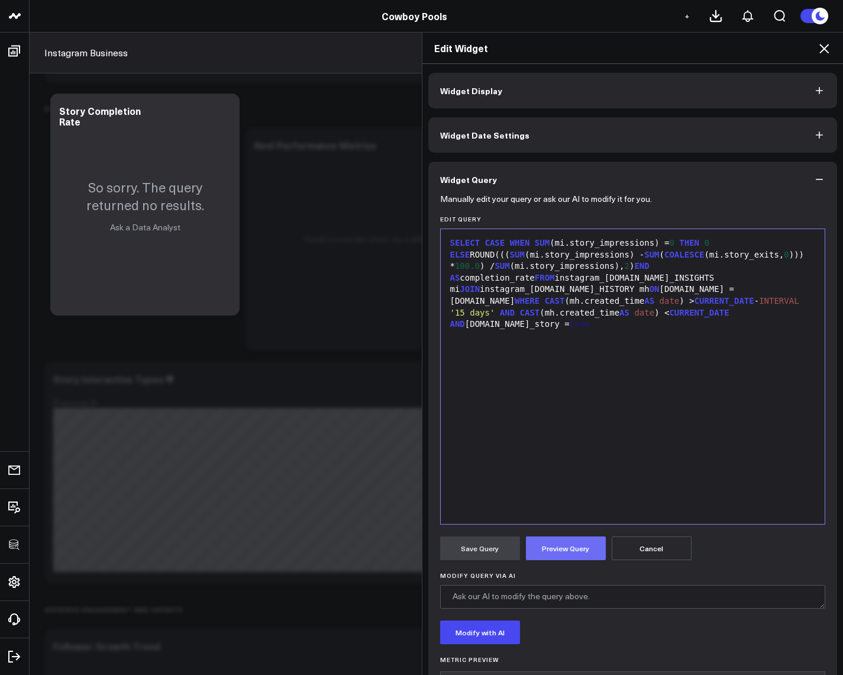
click at [572, 550] on button "Preview Query" at bounding box center [566, 548] width 80 height 24
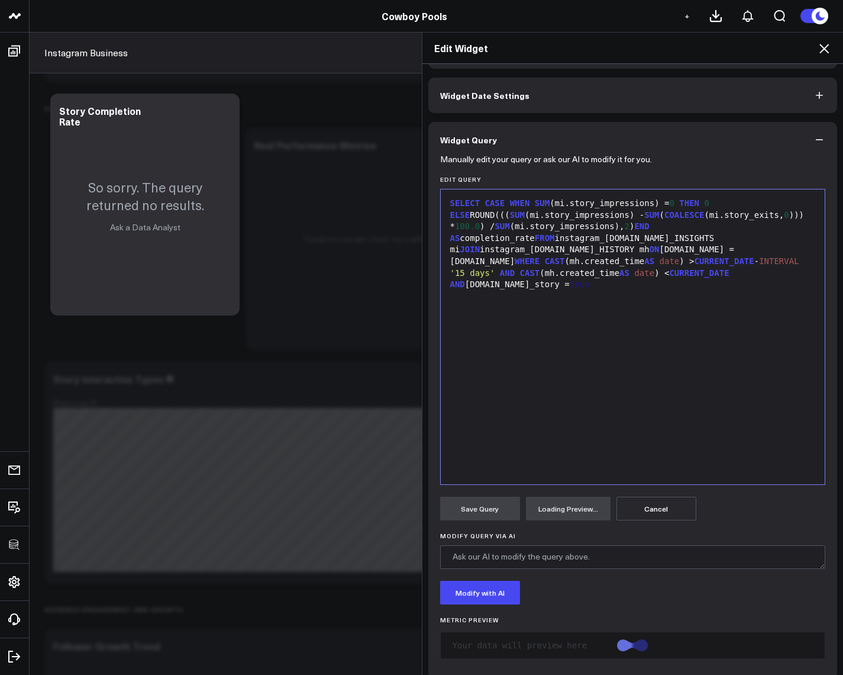
scroll to position [52, 0]
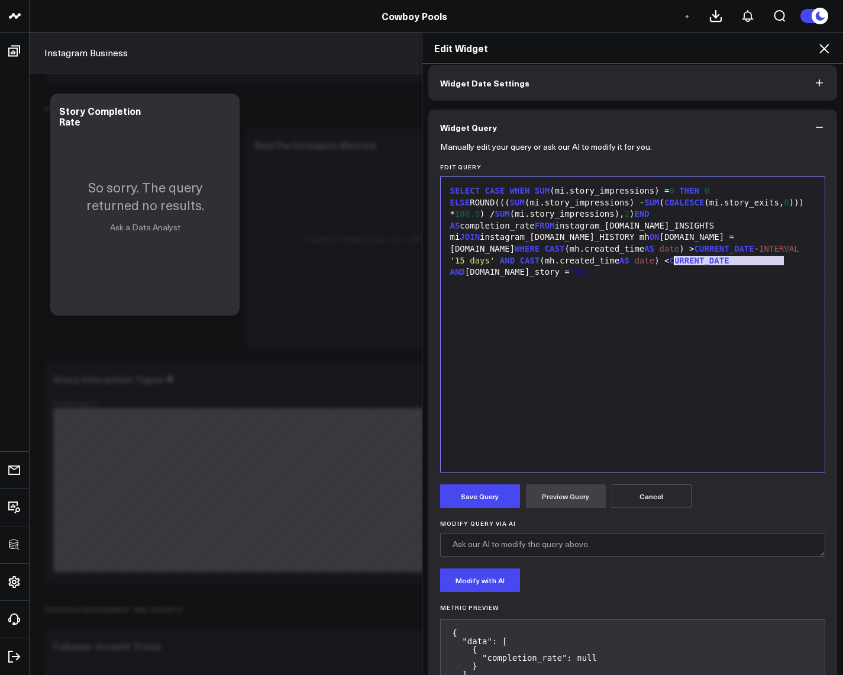
drag, startPoint x: 792, startPoint y: 262, endPoint x: 670, endPoint y: 262, distance: 121.9
click at [670, 262] on div "SELECT CASE WHEN SUM (mi.story_impressions) = 0 THEN 0 ELSE ROUND((( SUM (mi.st…" at bounding box center [633, 231] width 373 height 93
click at [717, 279] on div "SELECT CASE WHEN SUM (mi.story_impressions) = 0 THEN 0 ELSE ROUND((( SUM (mi.st…" at bounding box center [633, 324] width 373 height 283
click at [708, 262] on div "SELECT CASE WHEN SUM (mi.story_impressions) = 0 THEN 0 ELSE ROUND((( SUM (mi.st…" at bounding box center [633, 231] width 373 height 93
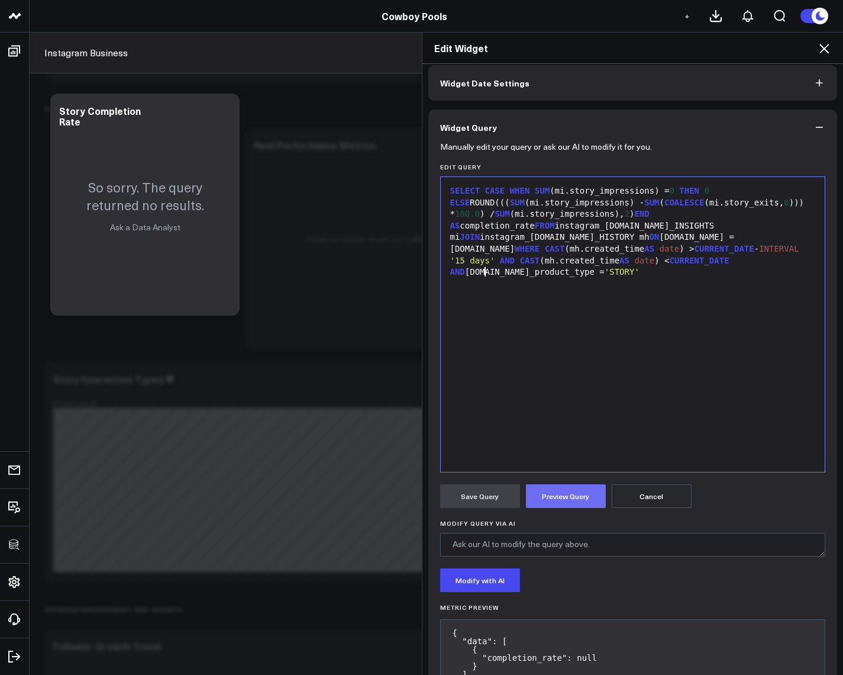
click at [555, 504] on button "Preview Query" at bounding box center [566, 496] width 80 height 24
click at [479, 492] on button "Save Query" at bounding box center [480, 496] width 80 height 24
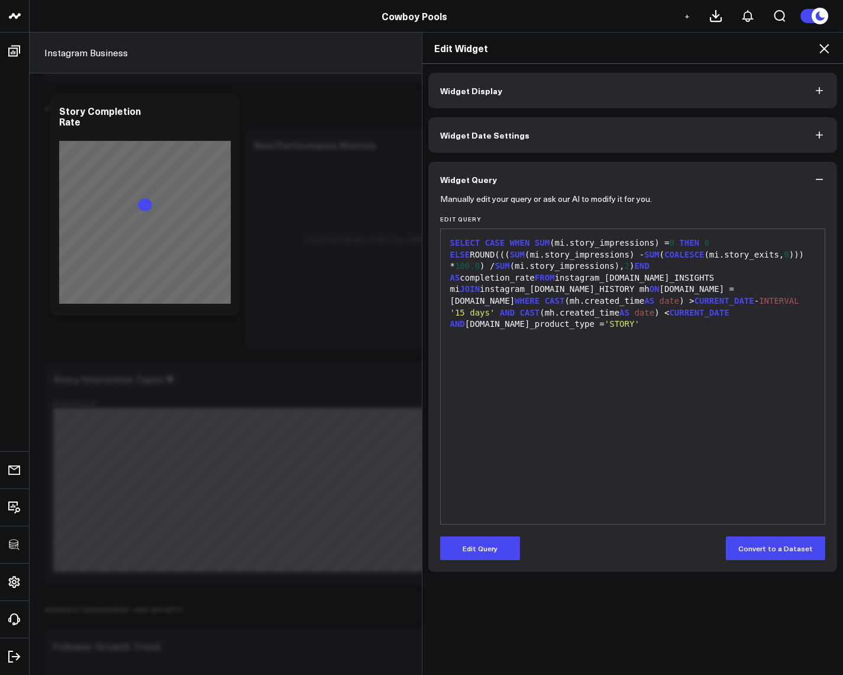
scroll to position [0, 0]
click at [488, 552] on button "Edit Query" at bounding box center [480, 548] width 80 height 24
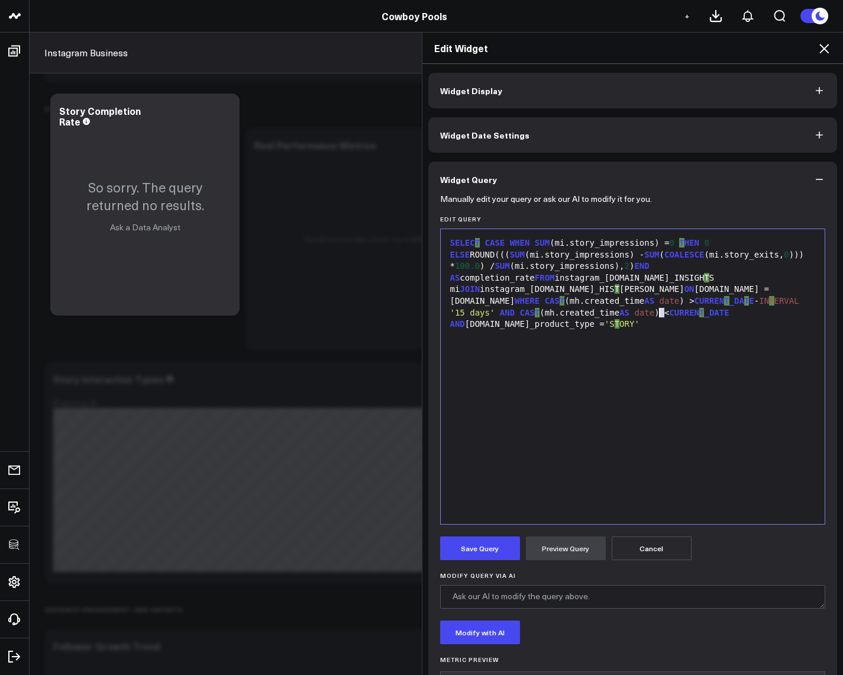
click at [654, 314] on div "SELEC T CASE WHEN SUM (mi.story_impressions) = 0 T HEN 0 ELSE ROUND((( SUM (mi.…" at bounding box center [633, 283] width 373 height 93
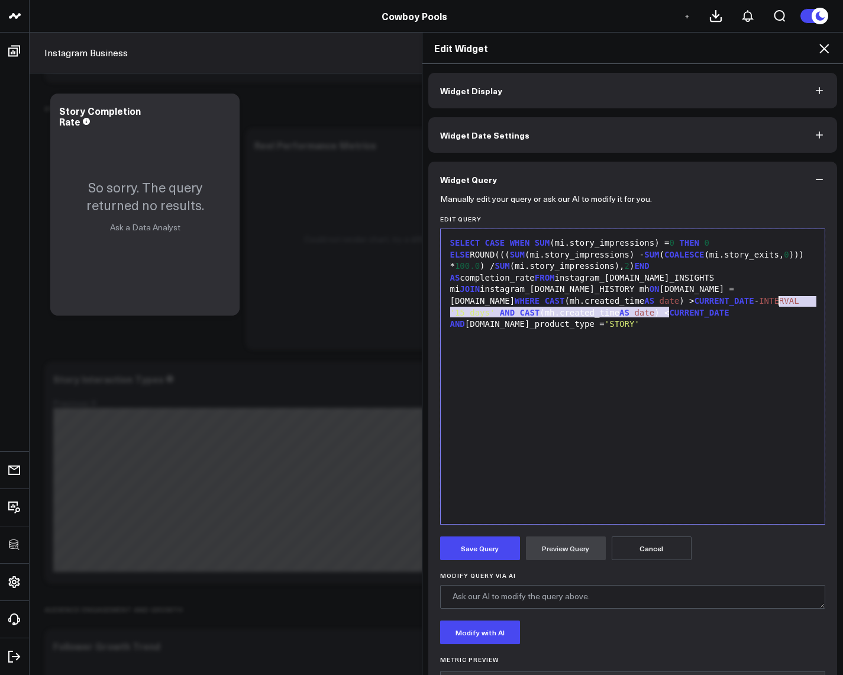
drag, startPoint x: 664, startPoint y: 315, endPoint x: 775, endPoint y: 300, distance: 112.3
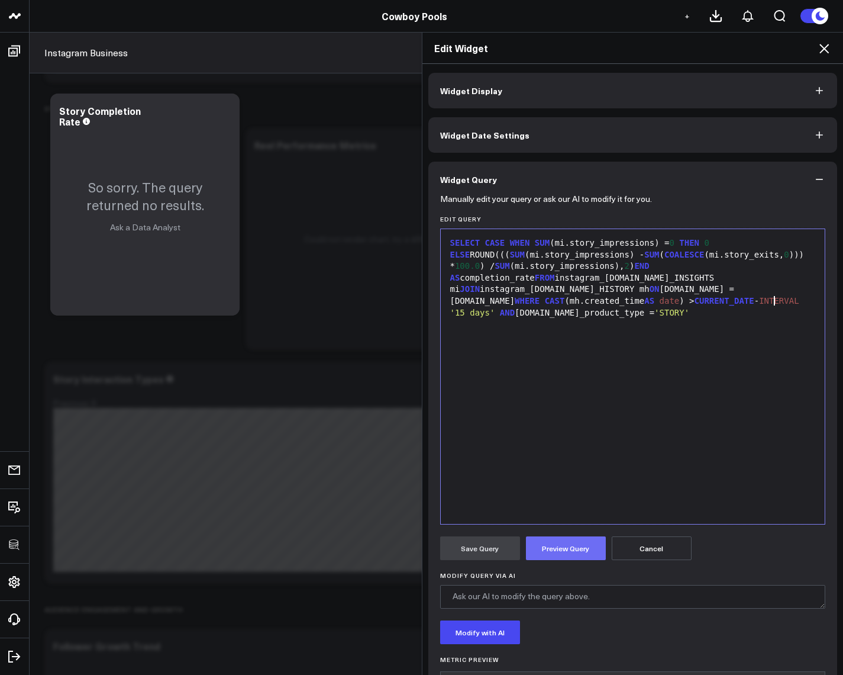
click at [562, 558] on button "Preview Query" at bounding box center [566, 548] width 80 height 24
click at [484, 549] on button "Save Query" at bounding box center [480, 548] width 80 height 24
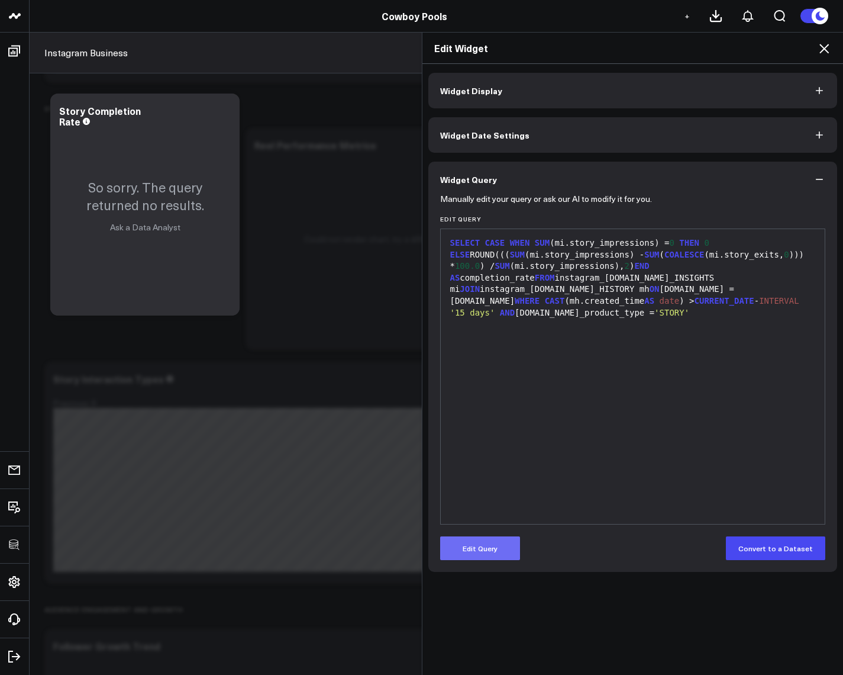
click at [467, 546] on button "Edit Query" at bounding box center [480, 548] width 80 height 24
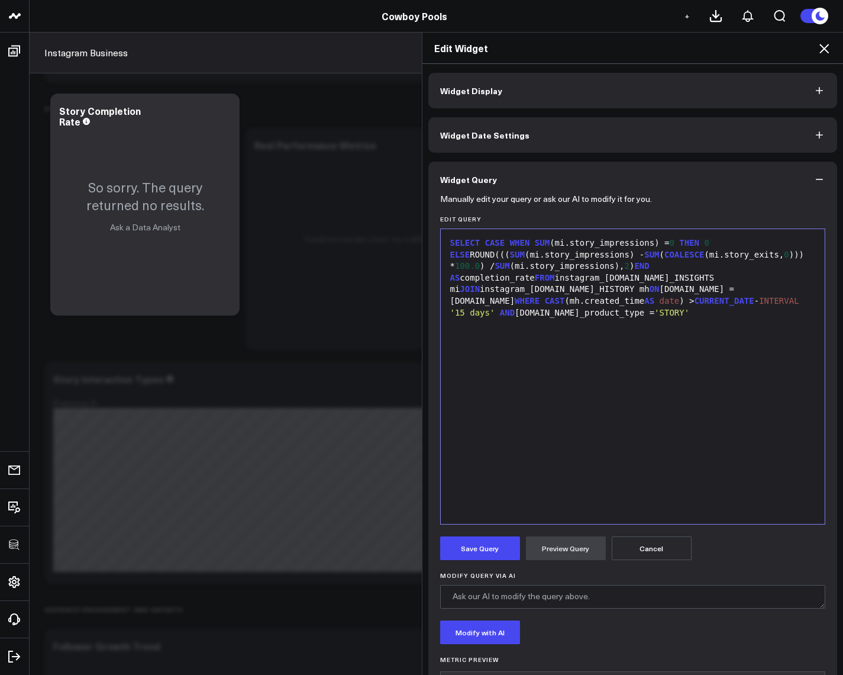
click at [827, 48] on icon at bounding box center [824, 48] width 14 height 14
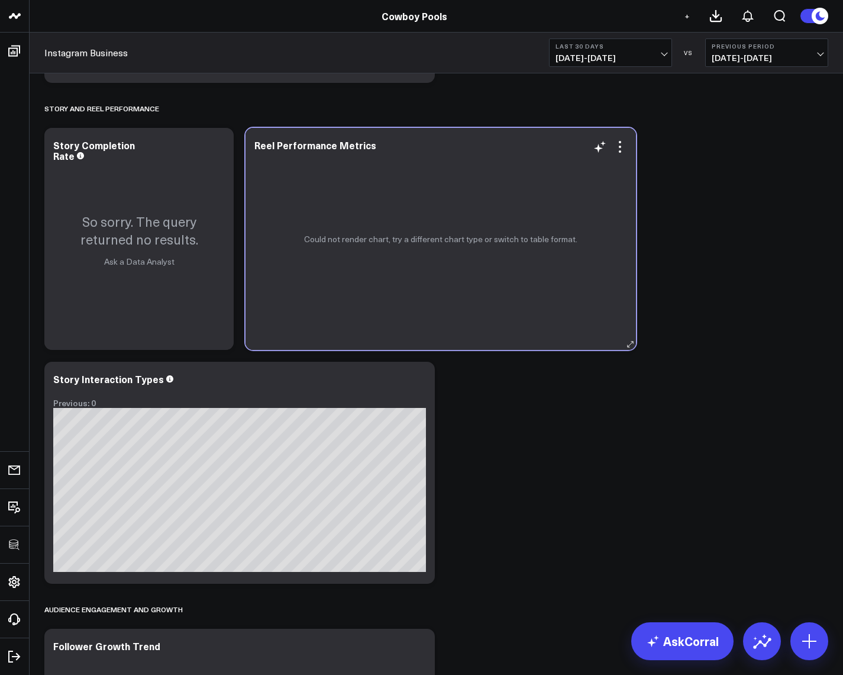
click at [614, 154] on div "Could not render chart, try a different chart type or switch to table format." at bounding box center [441, 239] width 391 height 222
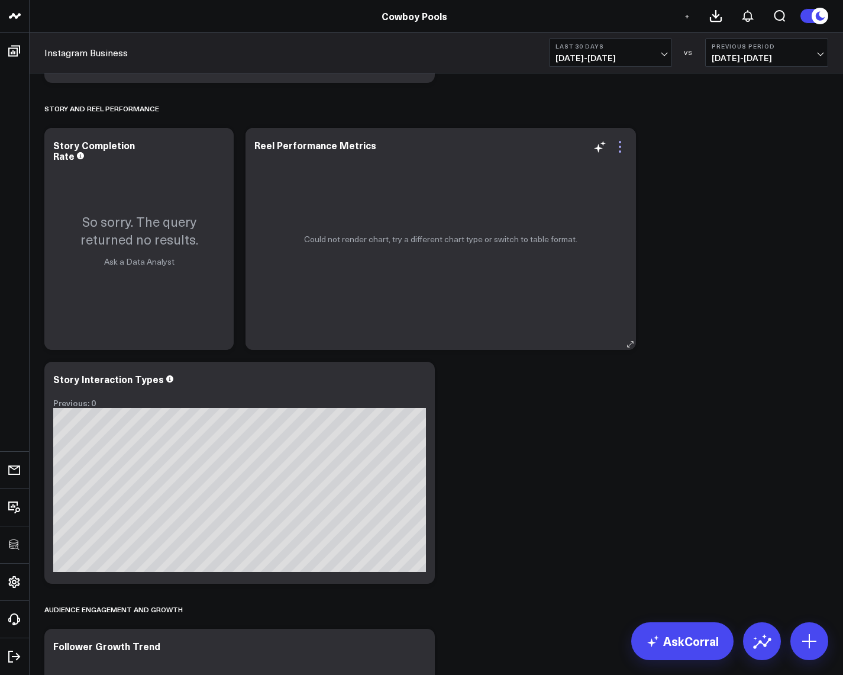
click at [620, 149] on icon at bounding box center [620, 147] width 14 height 14
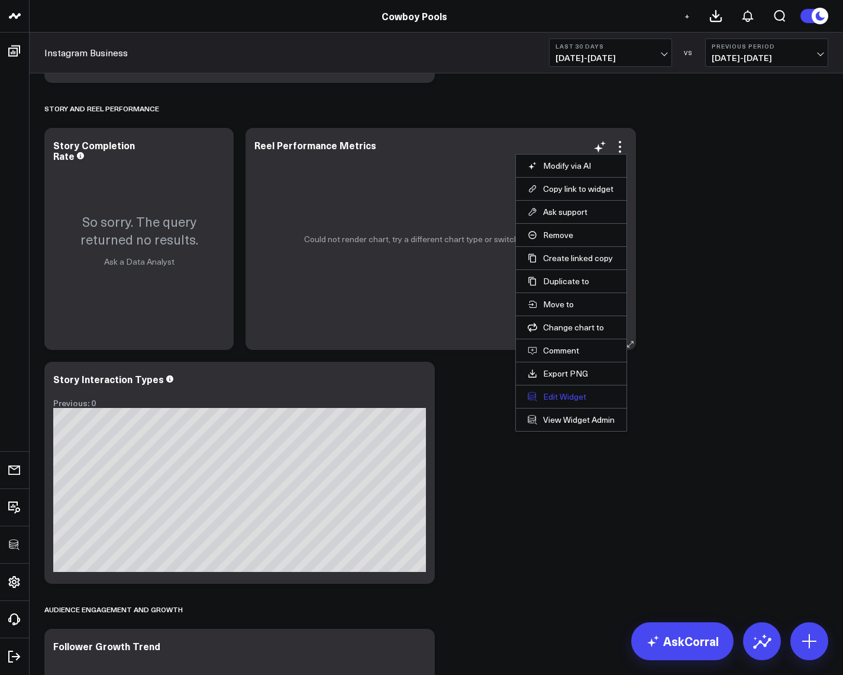
click at [561, 394] on button "Edit Widget" at bounding box center [571, 396] width 87 height 11
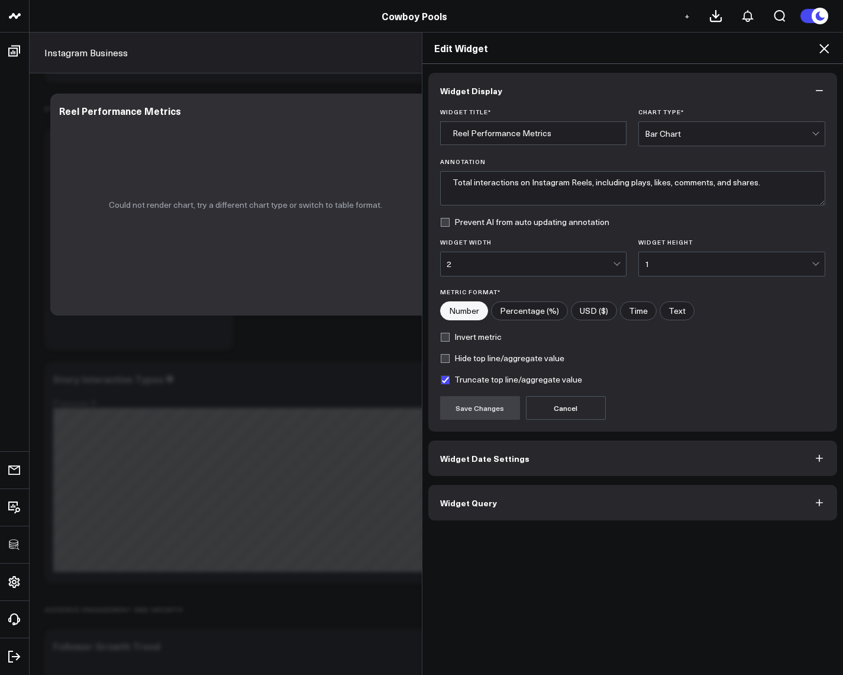
click at [497, 510] on button "Widget Query" at bounding box center [634, 503] width 410 height 36
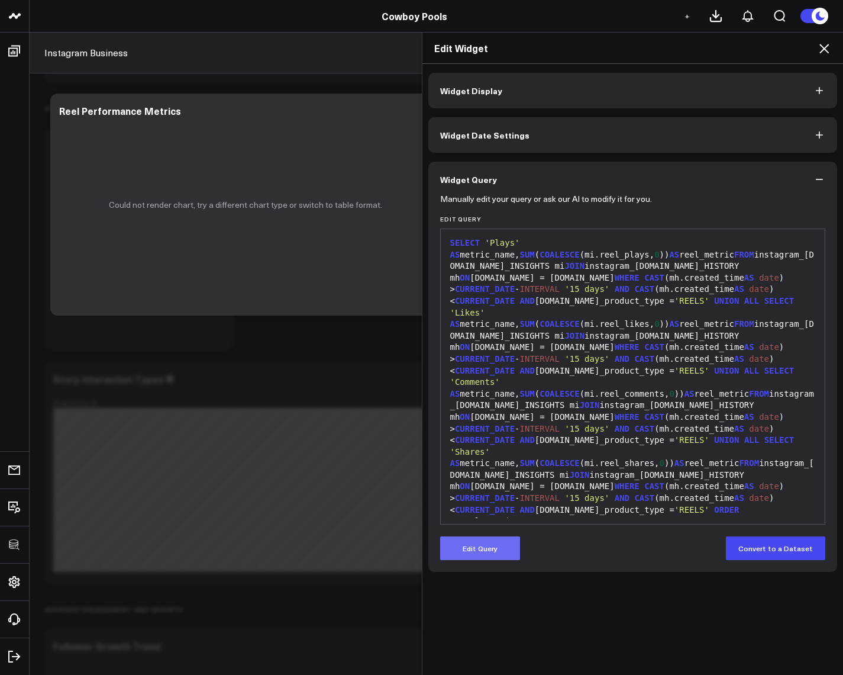
click at [479, 543] on button "Edit Query" at bounding box center [480, 548] width 80 height 24
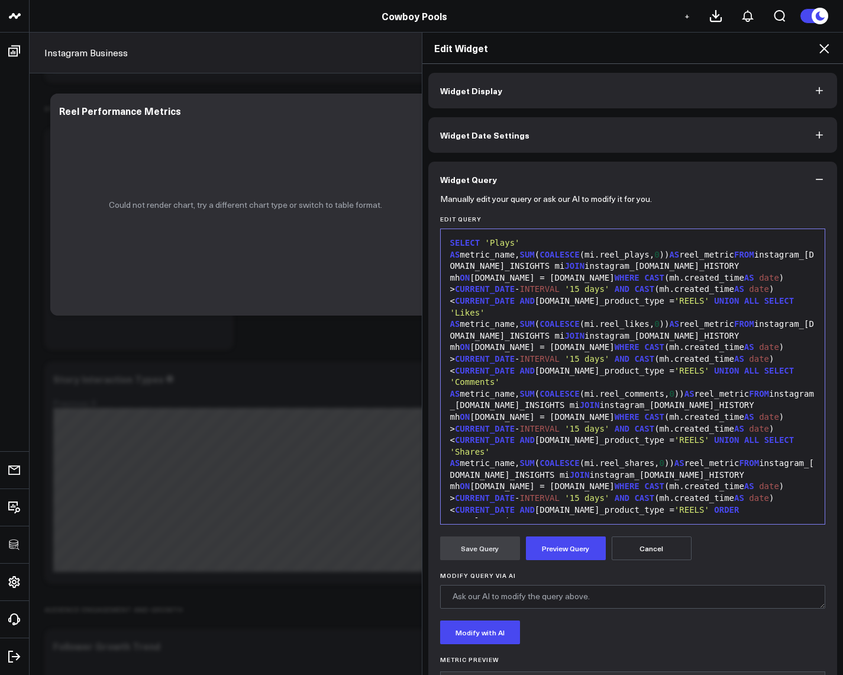
scroll to position [52, 0]
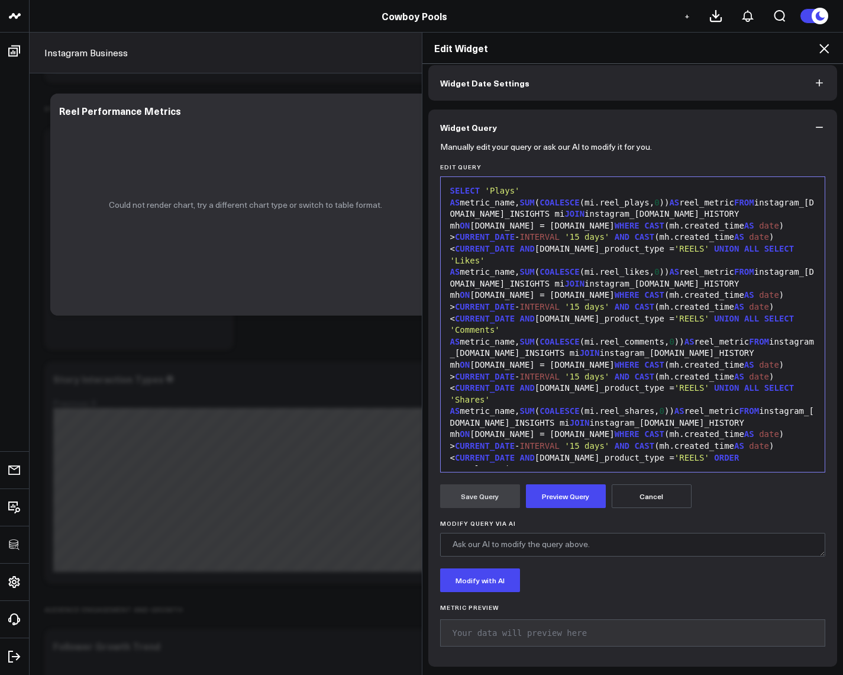
click at [826, 51] on icon at bounding box center [824, 48] width 14 height 14
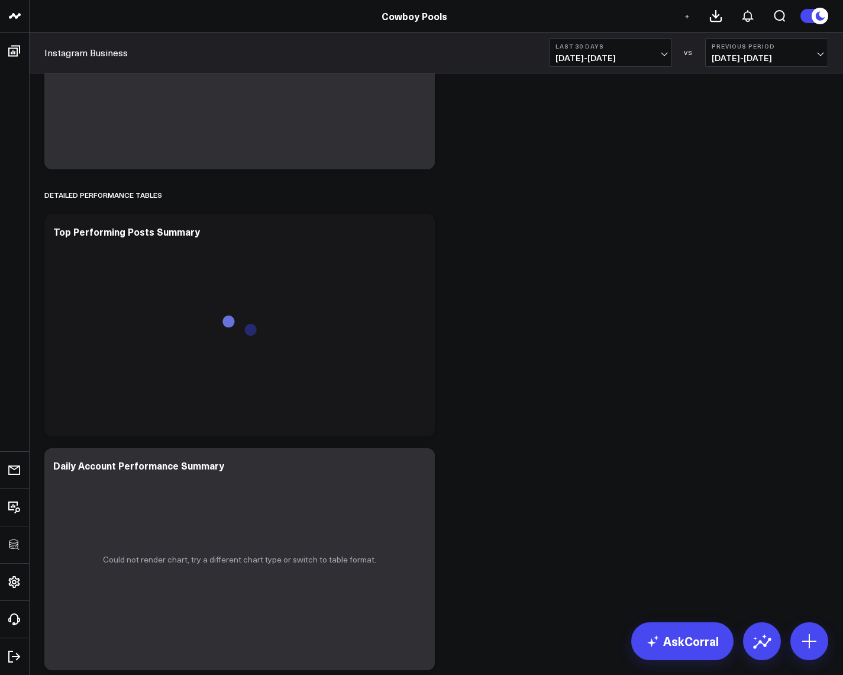
scroll to position [2642, 0]
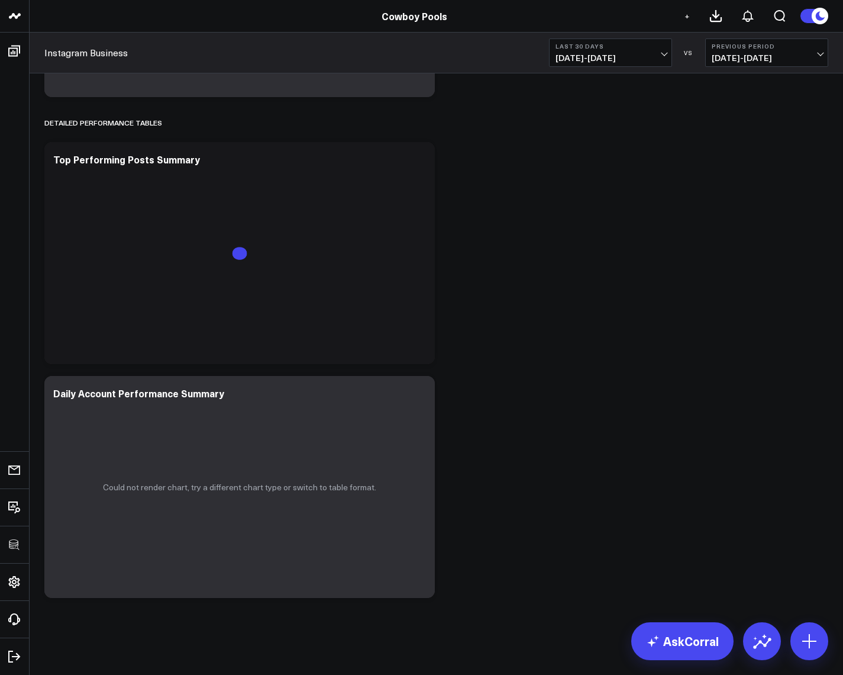
click at [606, 49] on b "Last 30 Days" at bounding box center [611, 46] width 110 height 7
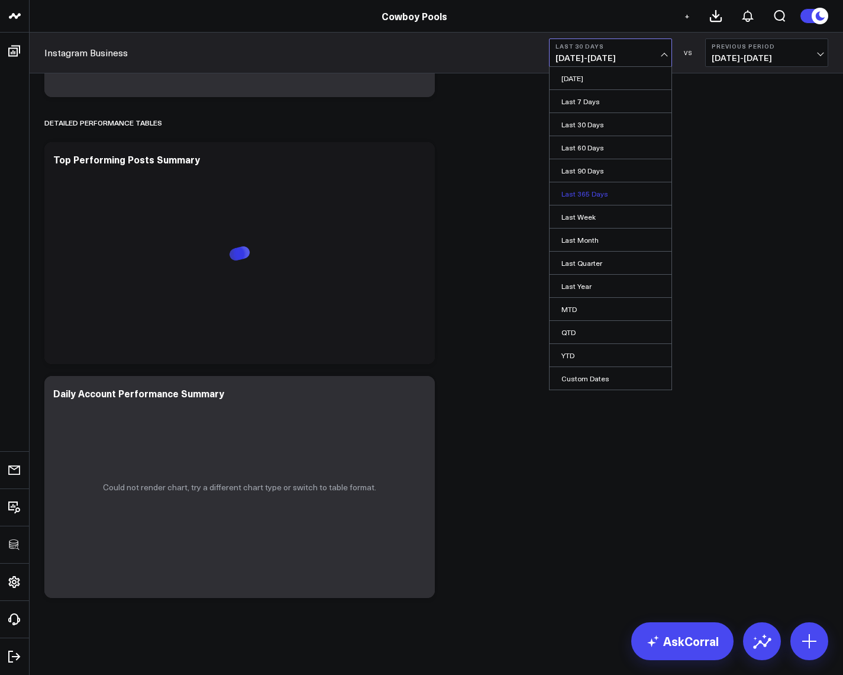
click at [611, 195] on link "Last 365 Days" at bounding box center [611, 193] width 122 height 22
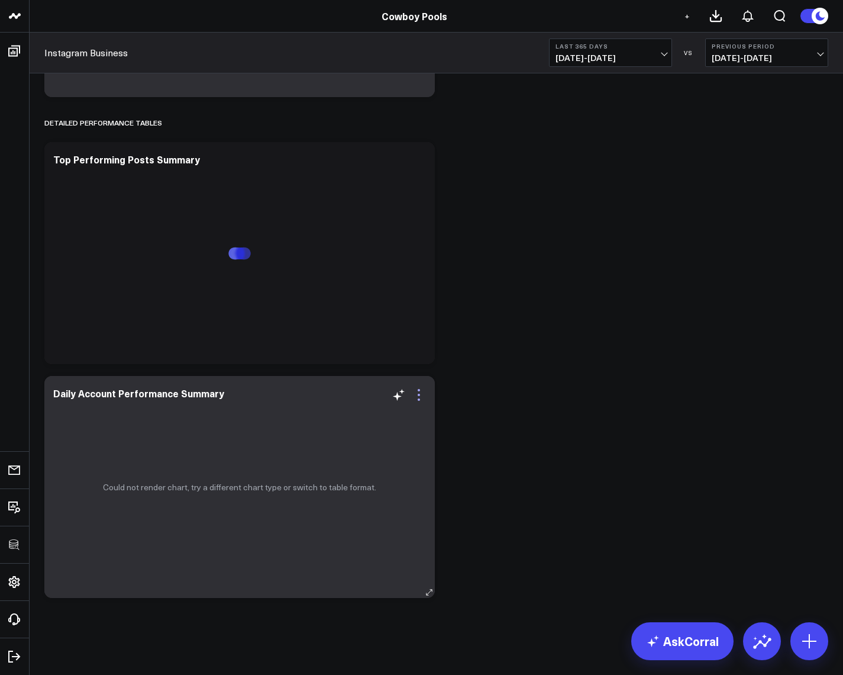
click at [417, 396] on icon at bounding box center [419, 395] width 14 height 14
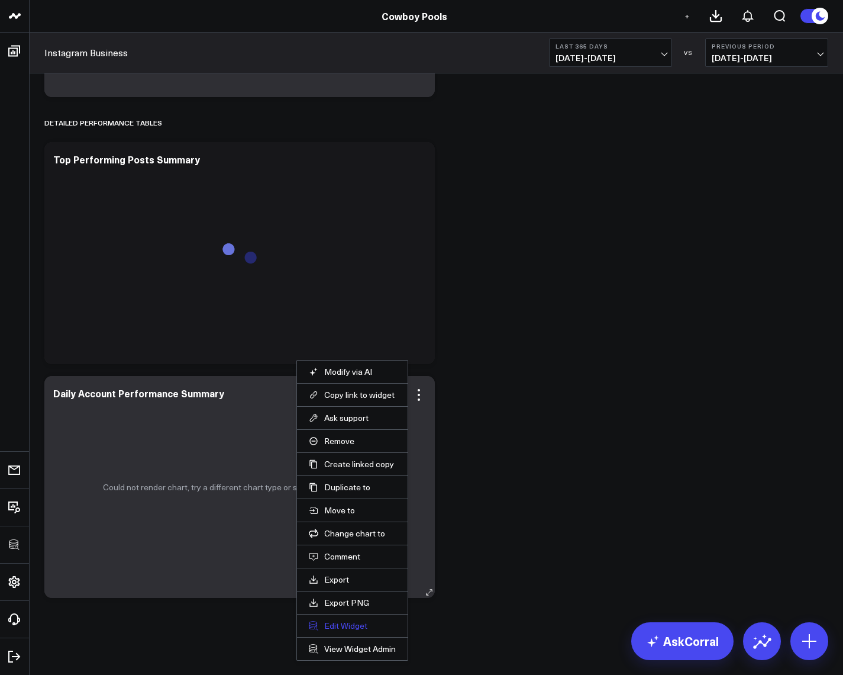
click at [340, 623] on button "Edit Widget" at bounding box center [352, 625] width 87 height 11
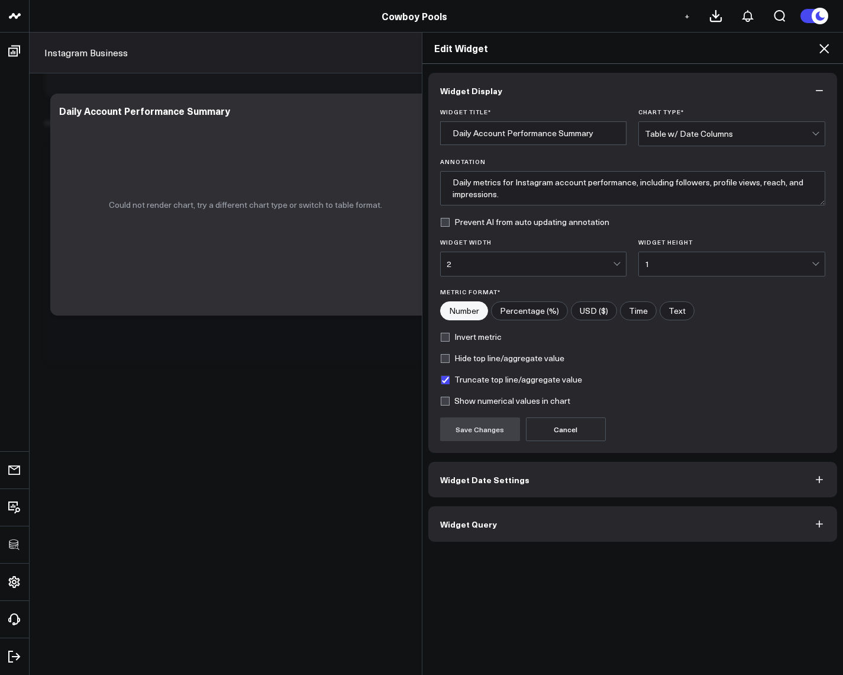
click at [490, 531] on button "Widget Query" at bounding box center [634, 524] width 410 height 36
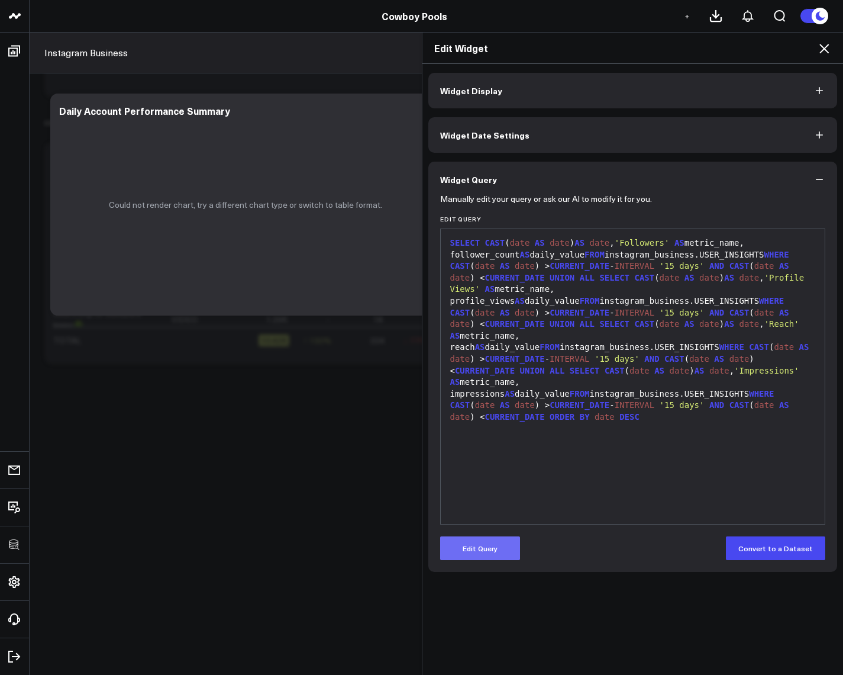
click at [491, 544] on button "Edit Query" at bounding box center [480, 548] width 80 height 24
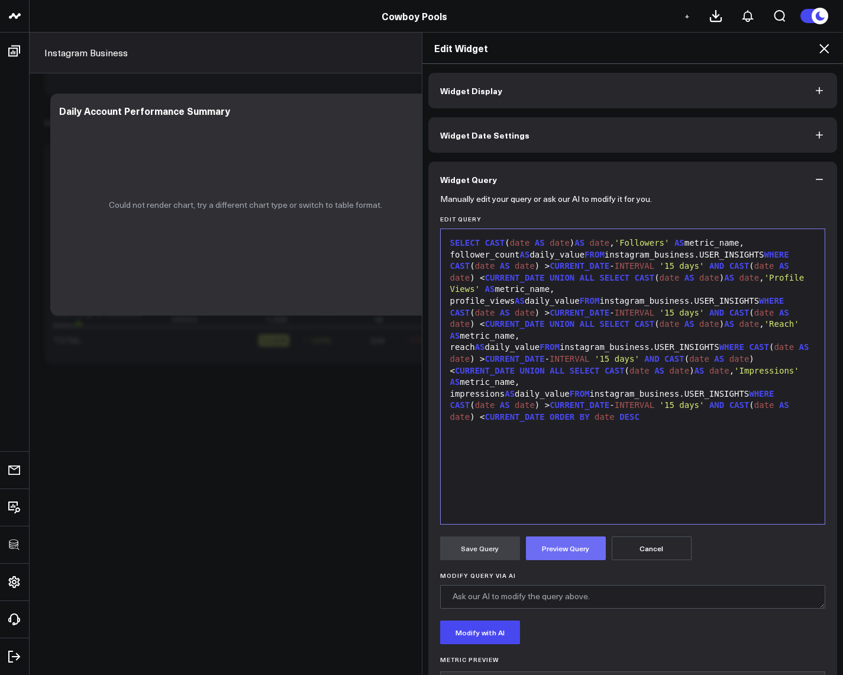
click at [534, 547] on button "Preview Query" at bounding box center [566, 548] width 80 height 24
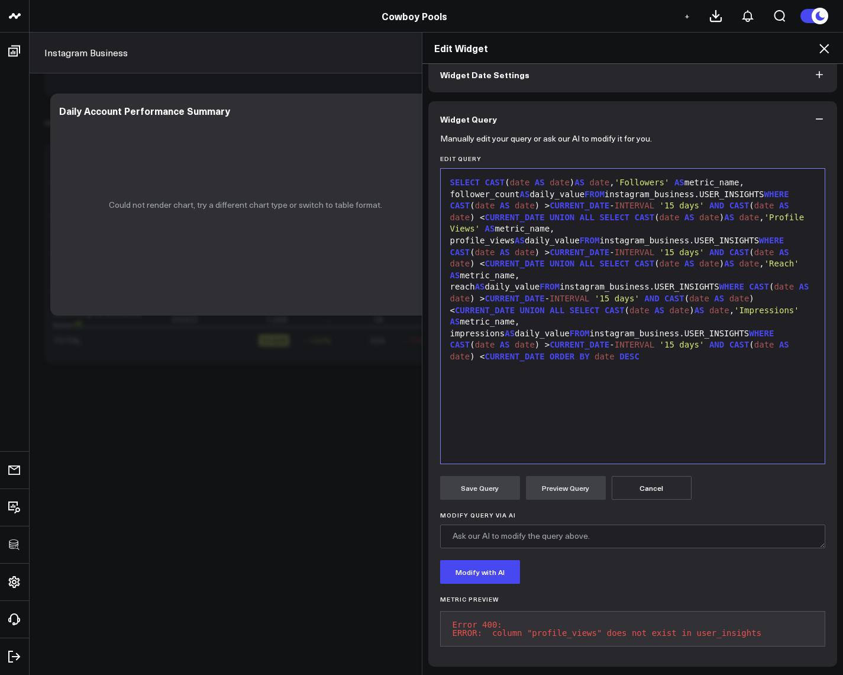
click at [658, 221] on div "SELECT CAST ( date AS date ) AS date , 'Followers' AS metric_name, follower_cou…" at bounding box center [633, 270] width 373 height 186
click at [194, 296] on div "Edit Widget Widget Display Widget Date Settings Widget Query Manually edit your…" at bounding box center [421, 353] width 843 height 643
click at [649, 220] on div "SELECT CAST ( date AS date ) AS date , 'Followers' AS metric_name, follower_cou…" at bounding box center [633, 270] width 373 height 186
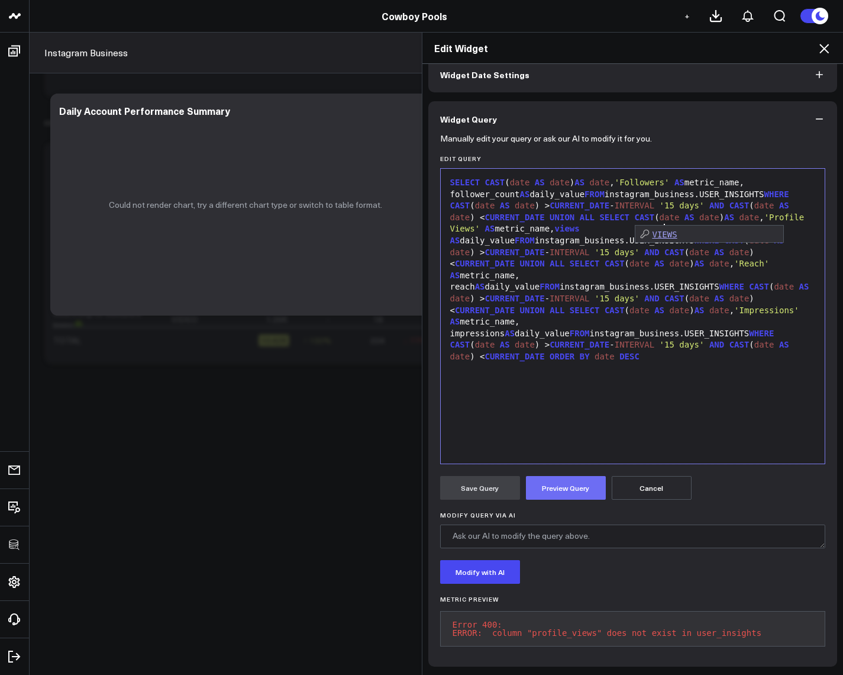
click at [571, 476] on button "Preview Query" at bounding box center [566, 488] width 80 height 24
click at [173, 284] on div "Edit Widget Widget Display Widget Date Settings Widget Query Manually edit your…" at bounding box center [421, 353] width 843 height 643
click at [656, 294] on span "AND" at bounding box center [652, 298] width 15 height 9
click at [564, 301] on div "SELECT CAST ( date AS date ) AS date , 'Followers' AS metric_name, follower_cou…" at bounding box center [633, 270] width 373 height 186
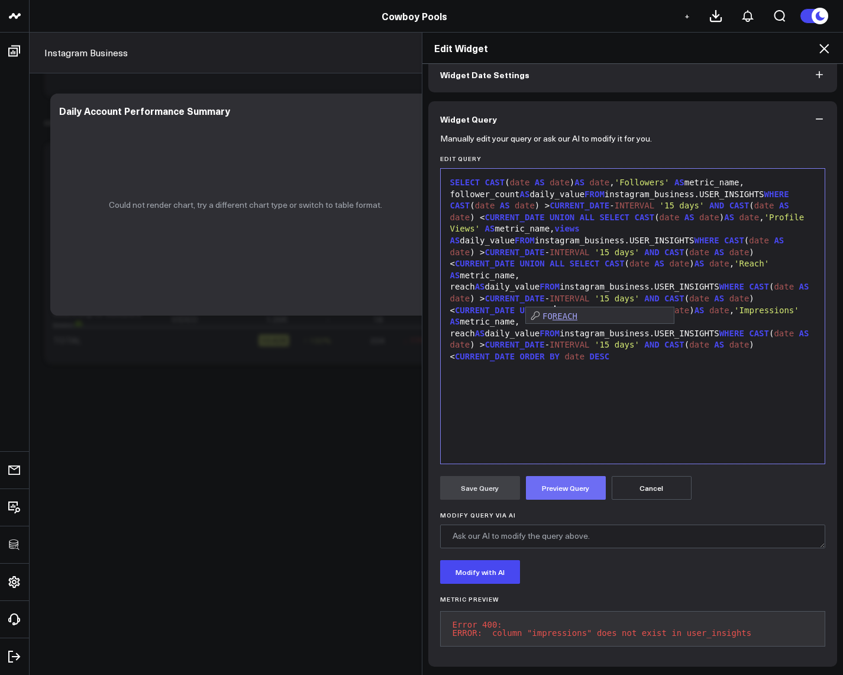
click at [570, 480] on button "Preview Query" at bounding box center [566, 488] width 80 height 24
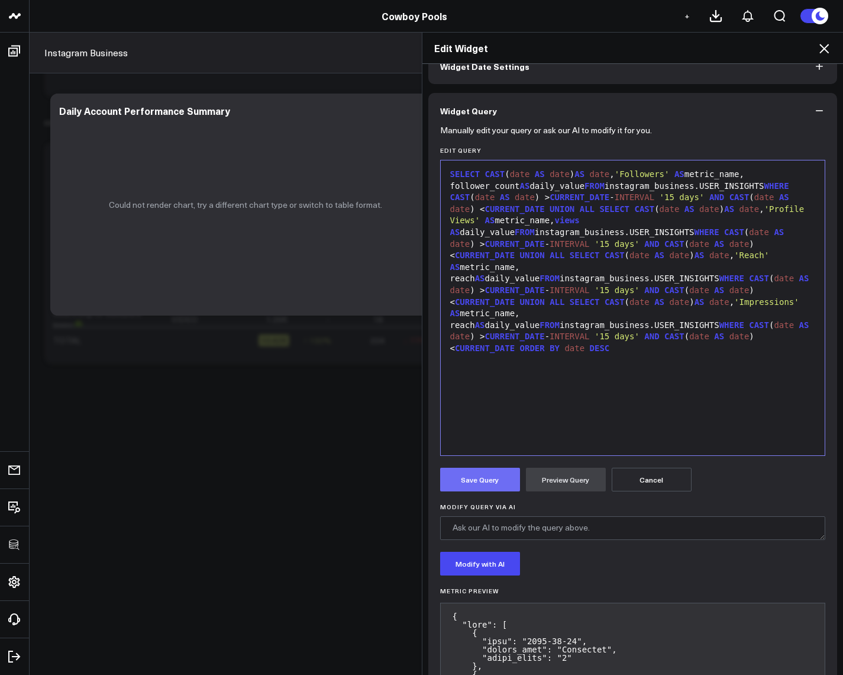
click at [449, 487] on button "Save Query" at bounding box center [480, 480] width 80 height 24
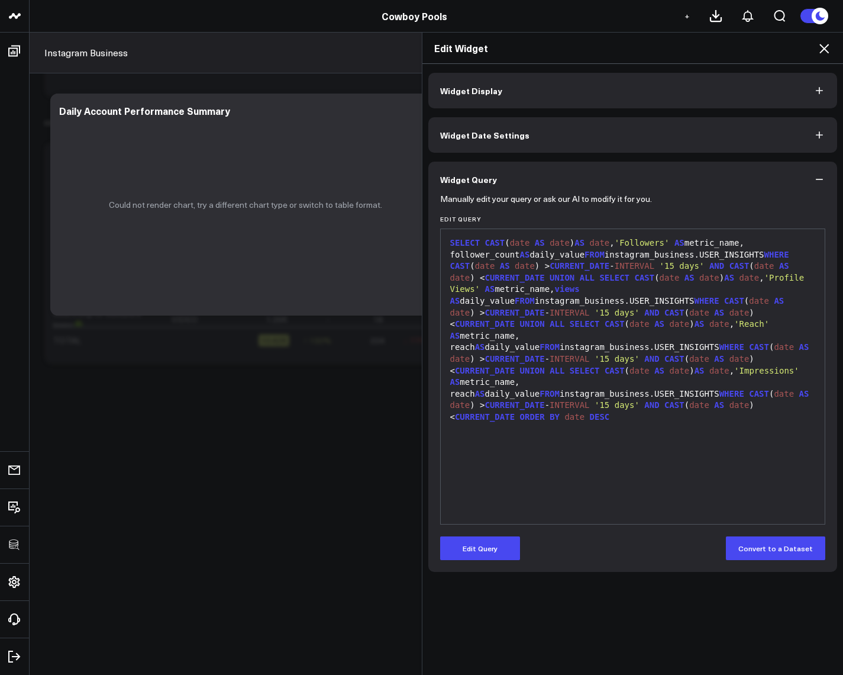
scroll to position [0, 0]
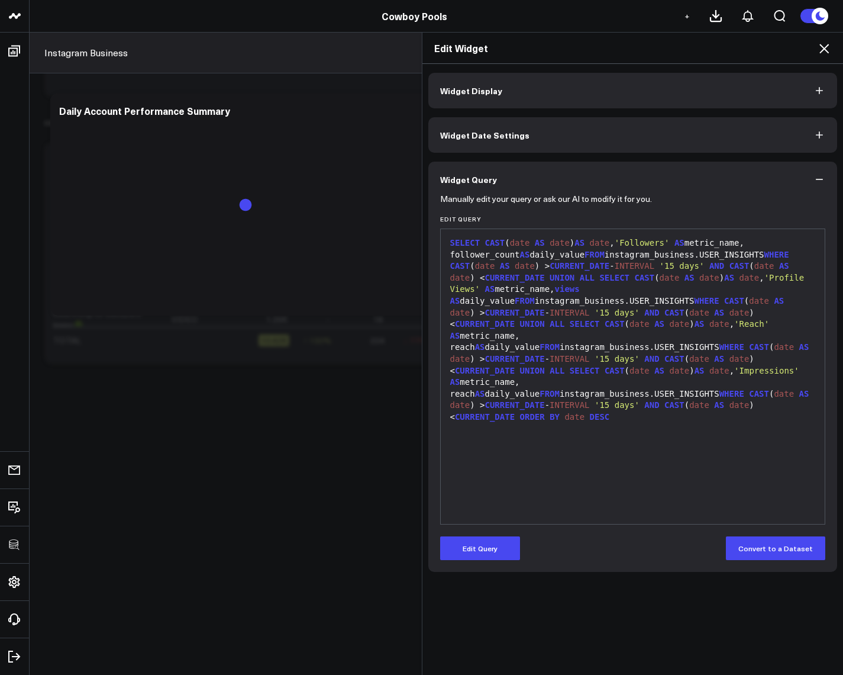
click at [819, 47] on icon at bounding box center [824, 48] width 14 height 14
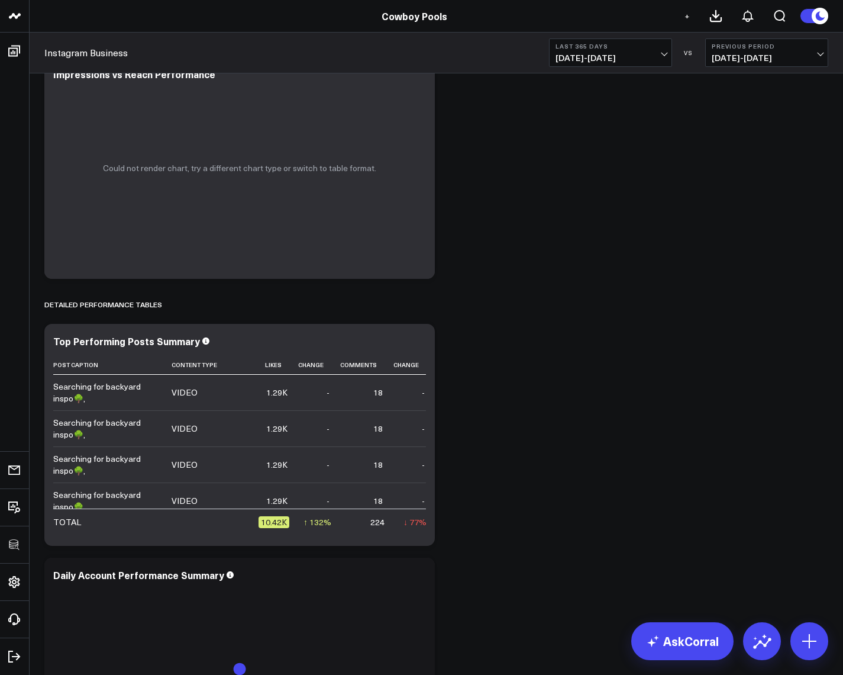
scroll to position [2357, 0]
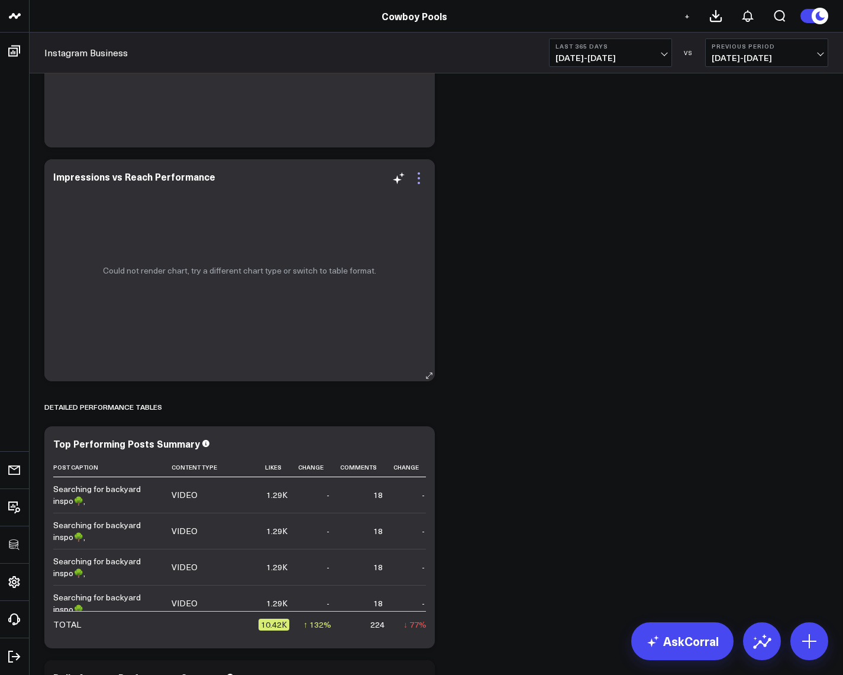
click at [416, 176] on icon at bounding box center [419, 178] width 14 height 14
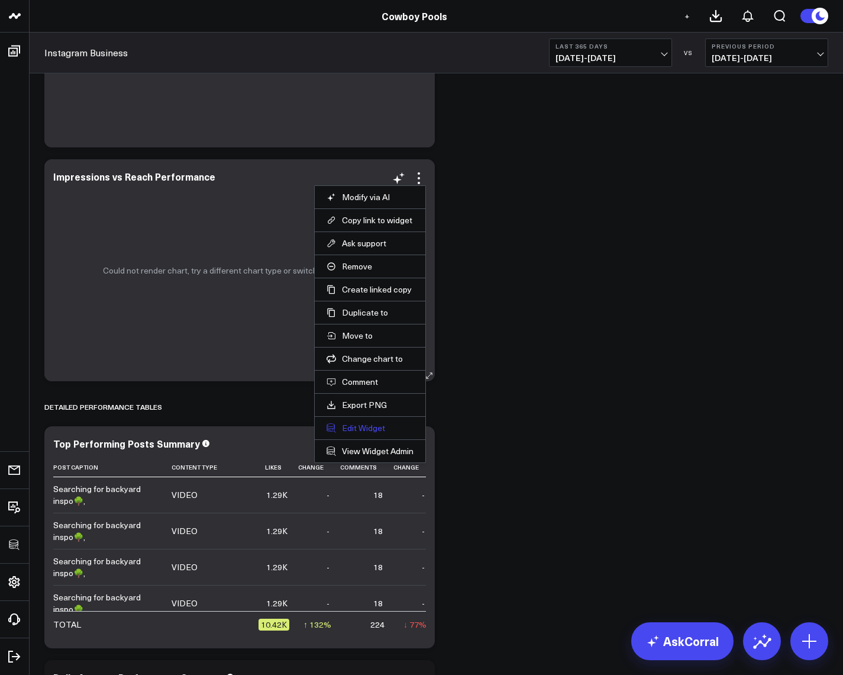
click at [370, 433] on button "Edit Widget" at bounding box center [370, 428] width 87 height 11
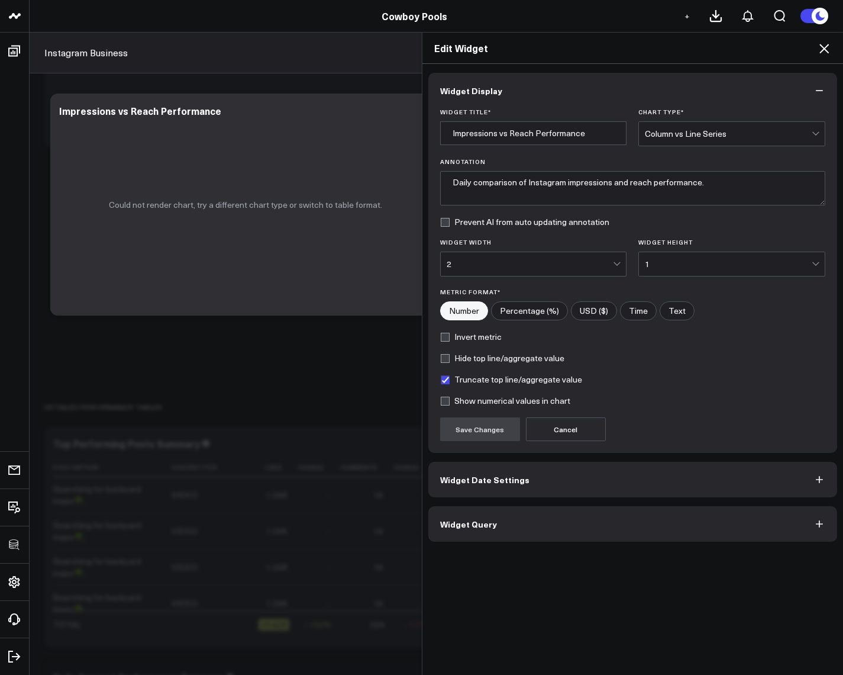
click at [498, 520] on button "Widget Query" at bounding box center [634, 524] width 410 height 36
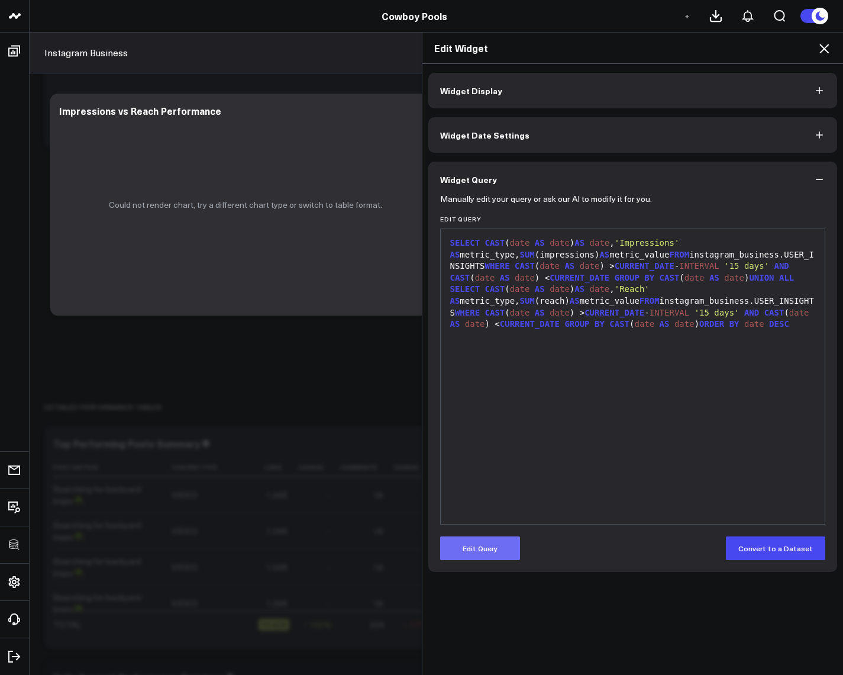
click at [473, 549] on button "Edit Query" at bounding box center [480, 548] width 80 height 24
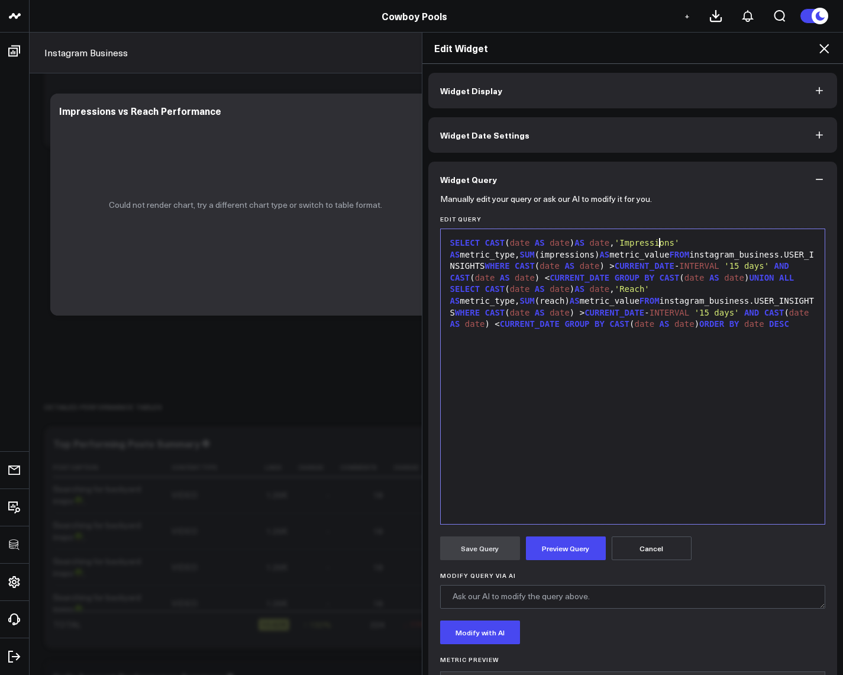
click at [653, 239] on span "'Impressions'" at bounding box center [647, 242] width 65 height 9
click at [558, 542] on button "Preview Query" at bounding box center [566, 548] width 80 height 24
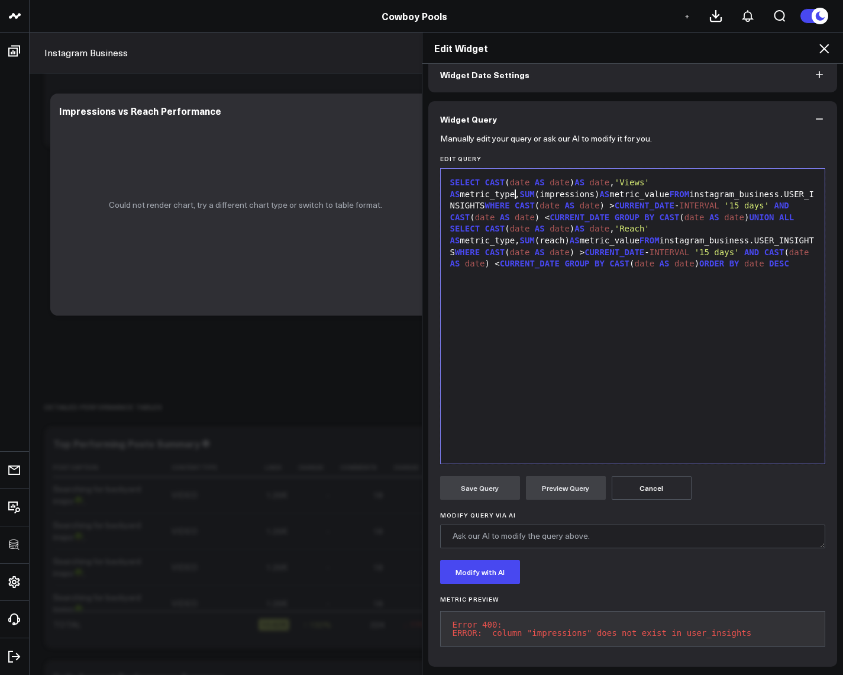
click at [509, 183] on div "SELECT CAST ( date AS date ) AS date , 'Views' AS metric_type, SUM (impressions…" at bounding box center [633, 223] width 373 height 93
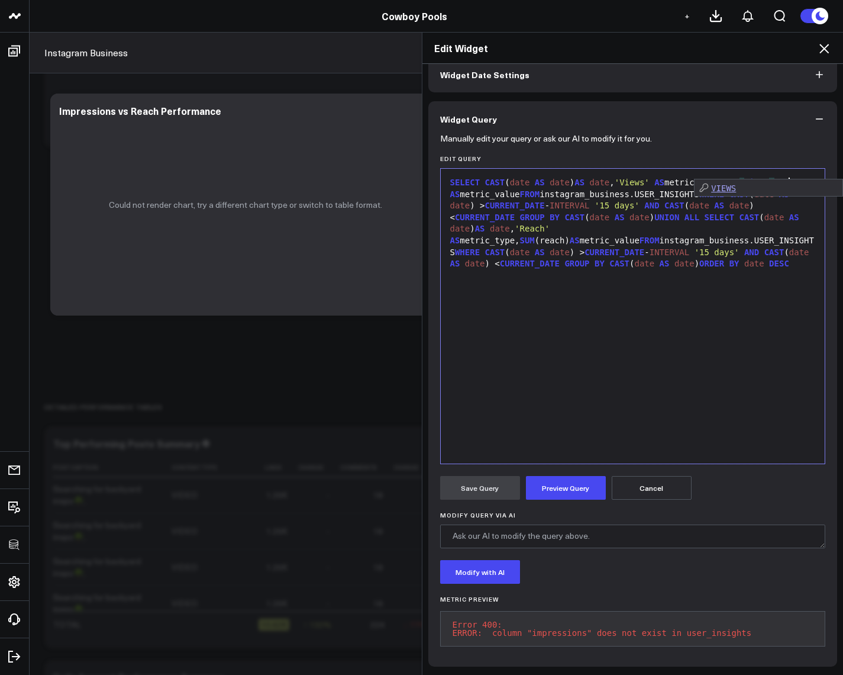
click at [551, 494] on form "Manually edit your query or ask our AI to modify it for you. Edit Query 9 1 › S…" at bounding box center [633, 396] width 386 height 518
click at [553, 485] on button "Preview Query" at bounding box center [566, 488] width 80 height 24
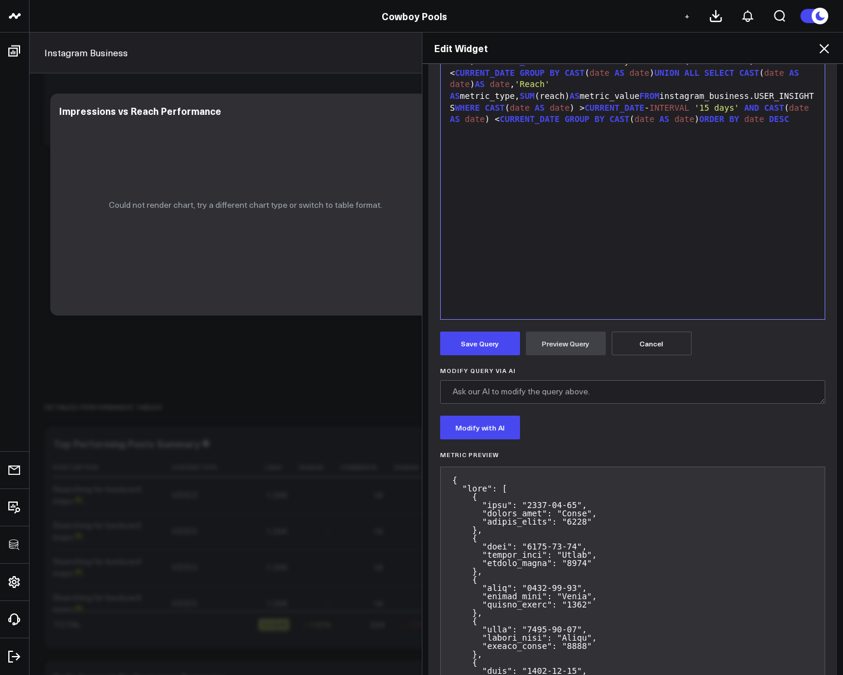
scroll to position [211, 0]
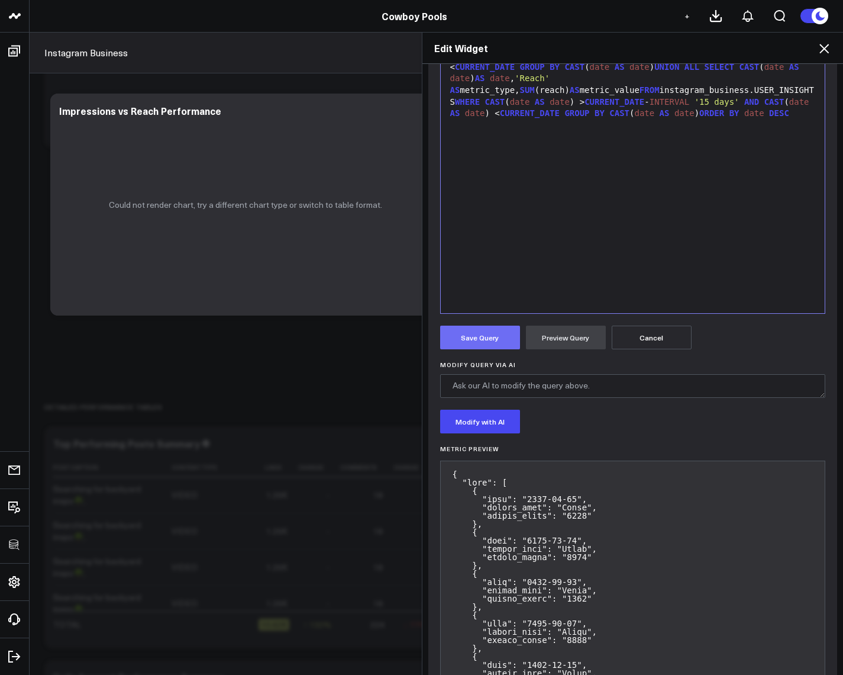
click at [462, 336] on button "Save Query" at bounding box center [480, 338] width 80 height 24
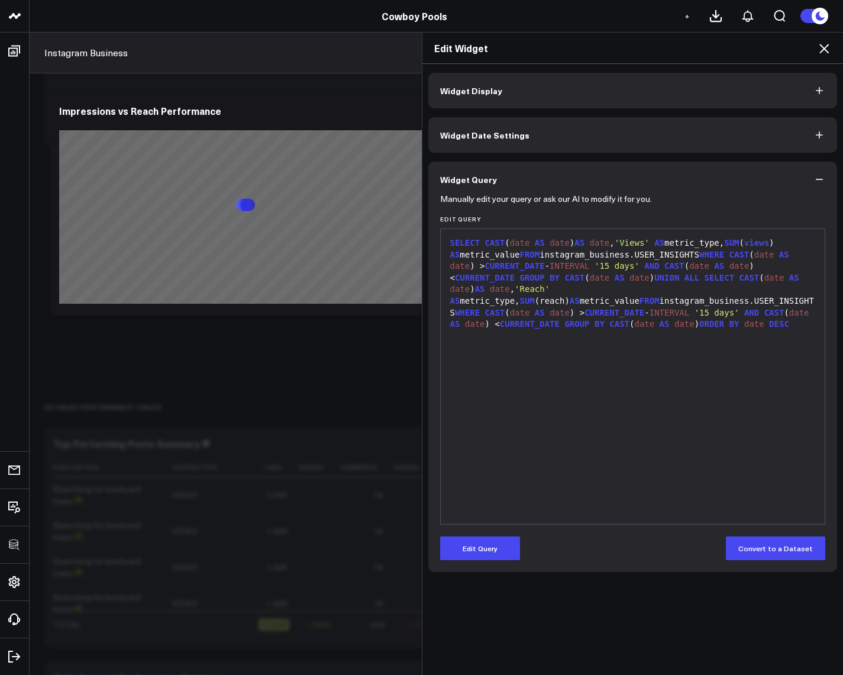
scroll to position [0, 0]
click at [822, 46] on icon at bounding box center [824, 48] width 9 height 9
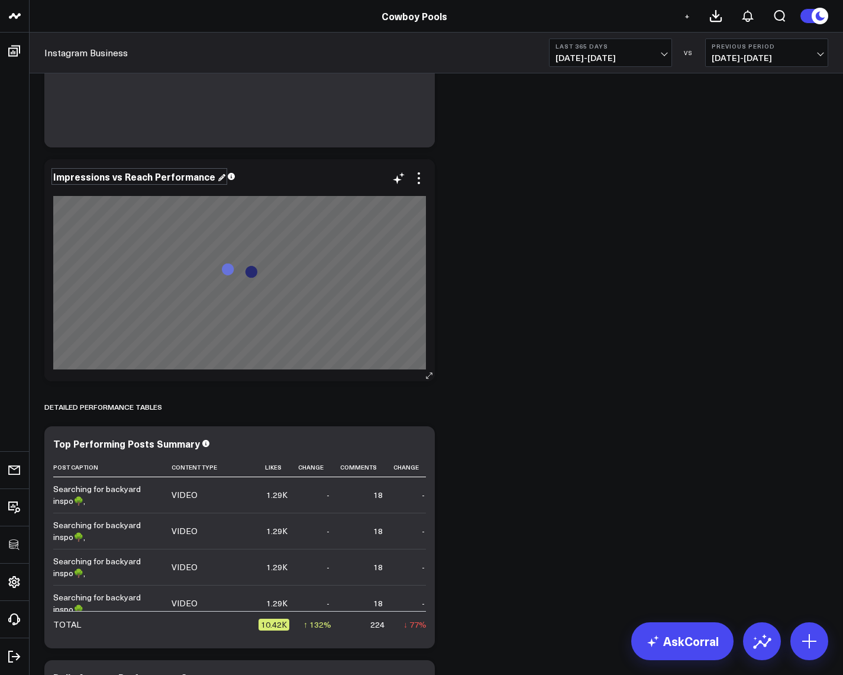
click at [107, 179] on div "Impressions vs Reach Performance" at bounding box center [139, 176] width 172 height 13
drag, startPoint x: 104, startPoint y: 174, endPoint x: 46, endPoint y: 169, distance: 58.2
click at [47, 169] on div "Impressions vs Reach Performance" at bounding box center [239, 270] width 391 height 222
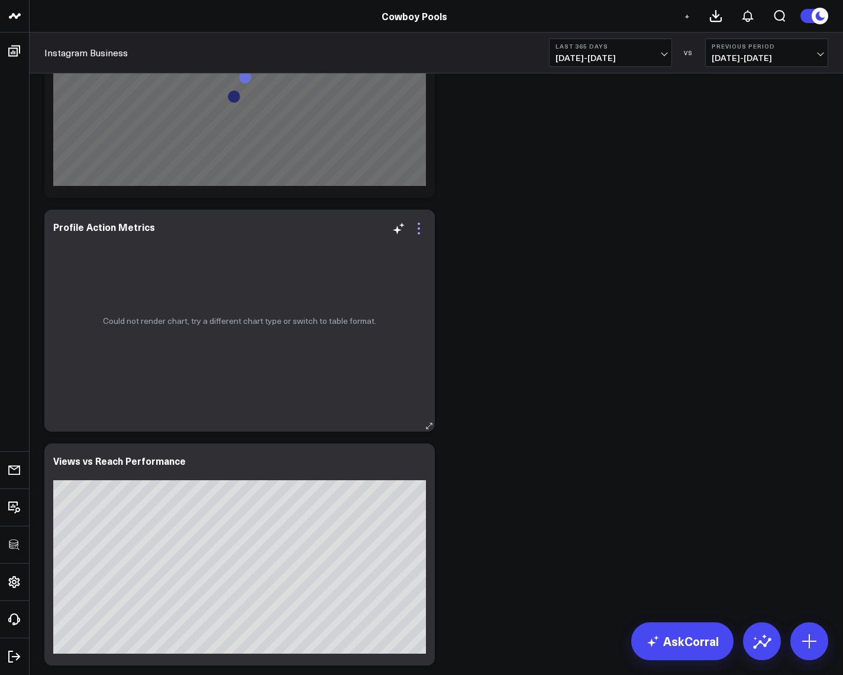
click at [417, 230] on icon at bounding box center [419, 228] width 14 height 14
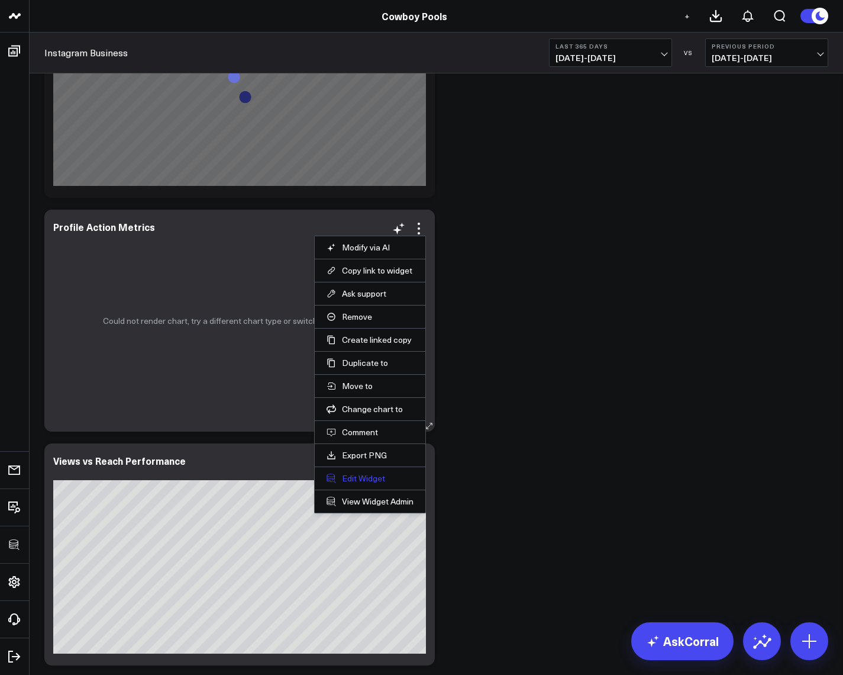
click at [368, 475] on button "Edit Widget" at bounding box center [370, 478] width 87 height 11
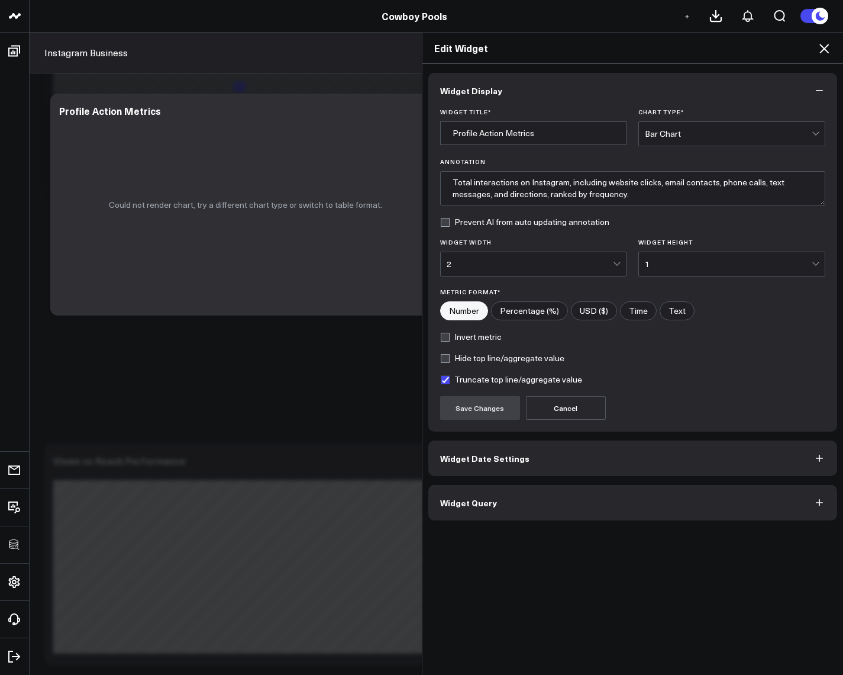
click at [556, 504] on button "Widget Query" at bounding box center [634, 503] width 410 height 36
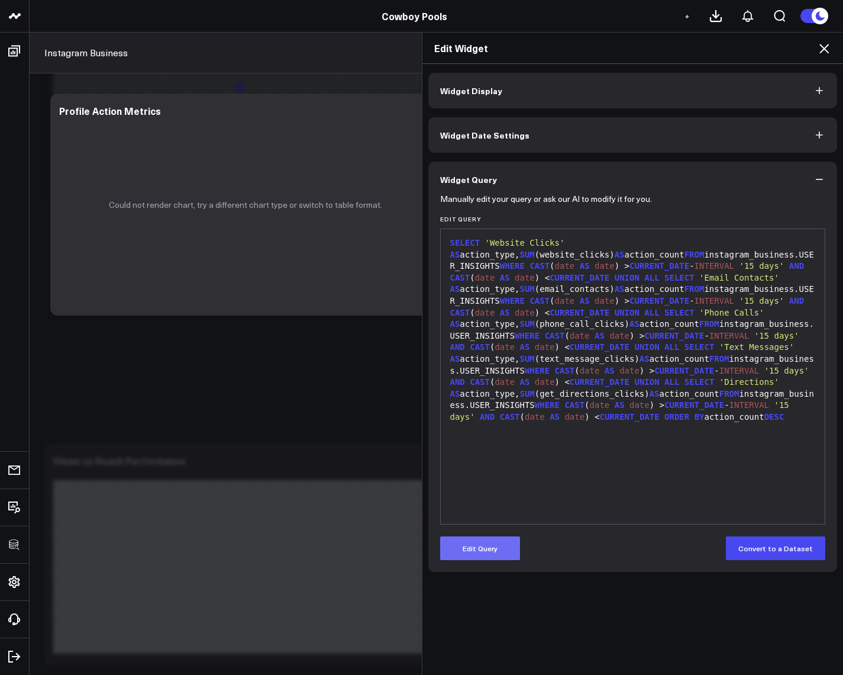
click at [482, 537] on button "Edit Query" at bounding box center [480, 548] width 80 height 24
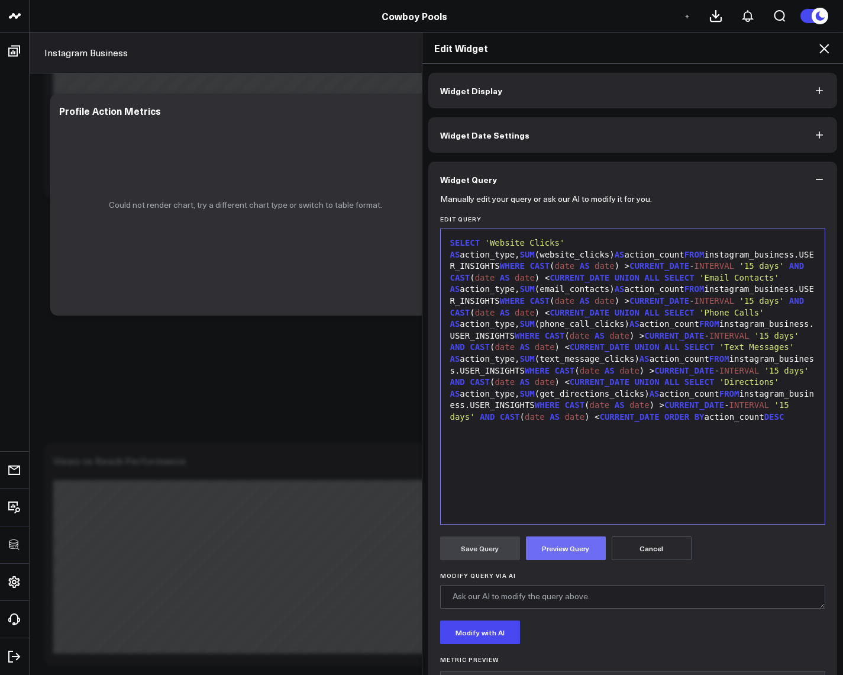
click at [571, 544] on button "Preview Query" at bounding box center [566, 548] width 80 height 24
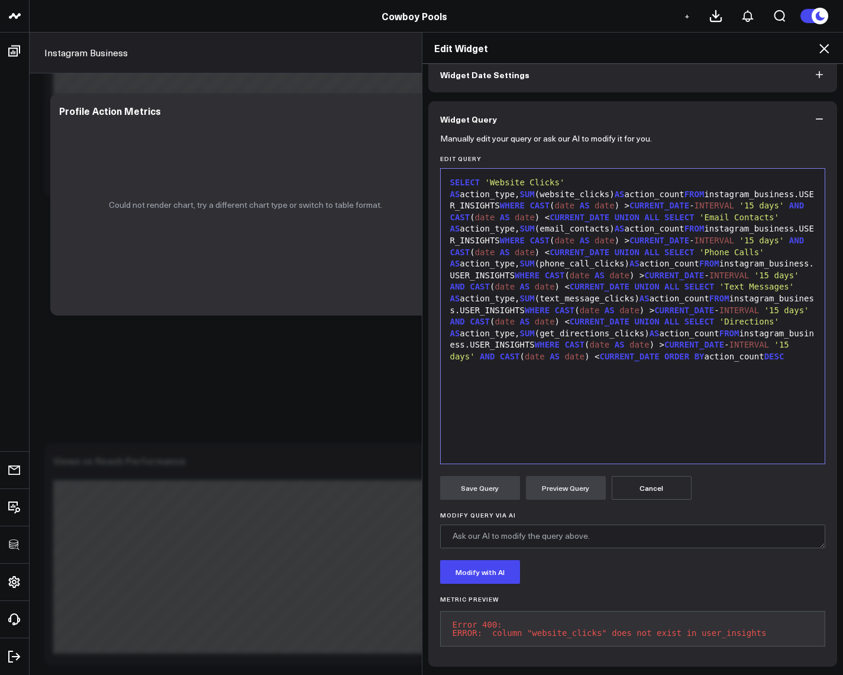
click at [170, 197] on div "Edit Widget Widget Display Widget Date Settings Widget Query Manually edit your…" at bounding box center [421, 353] width 843 height 643
click at [819, 50] on icon at bounding box center [824, 48] width 14 height 14
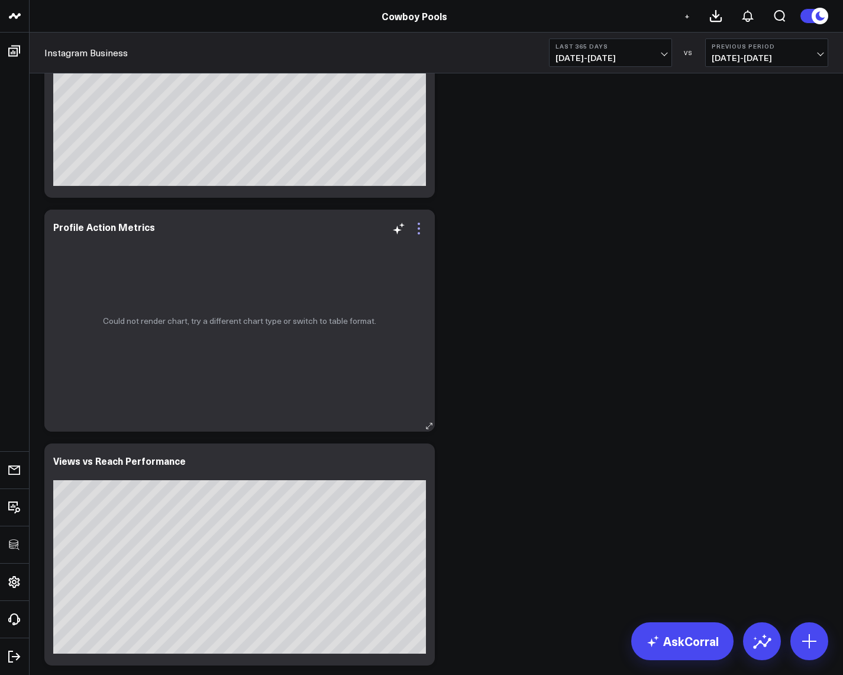
click at [424, 228] on icon at bounding box center [419, 228] width 14 height 14
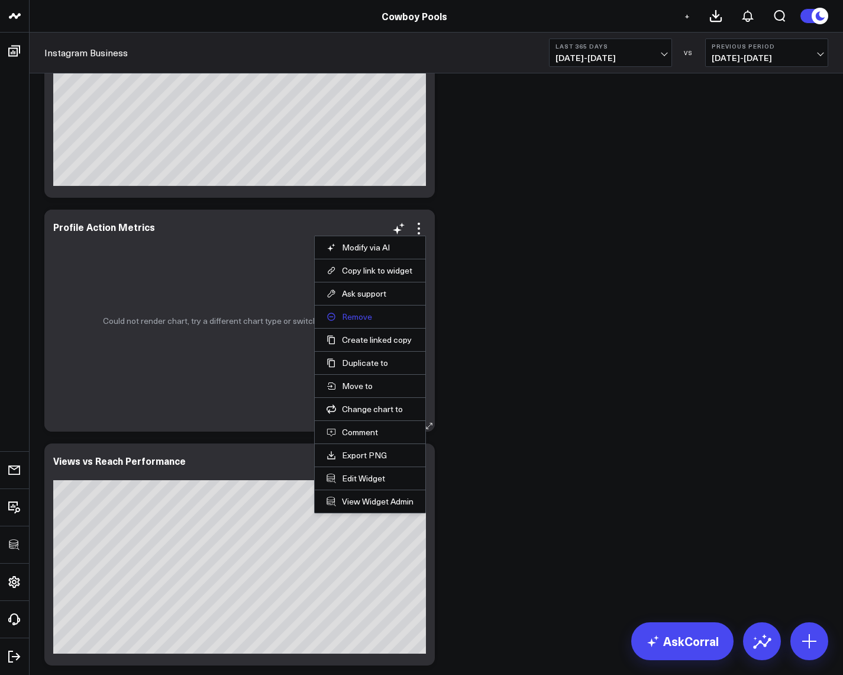
click at [362, 321] on button "Remove" at bounding box center [370, 316] width 87 height 11
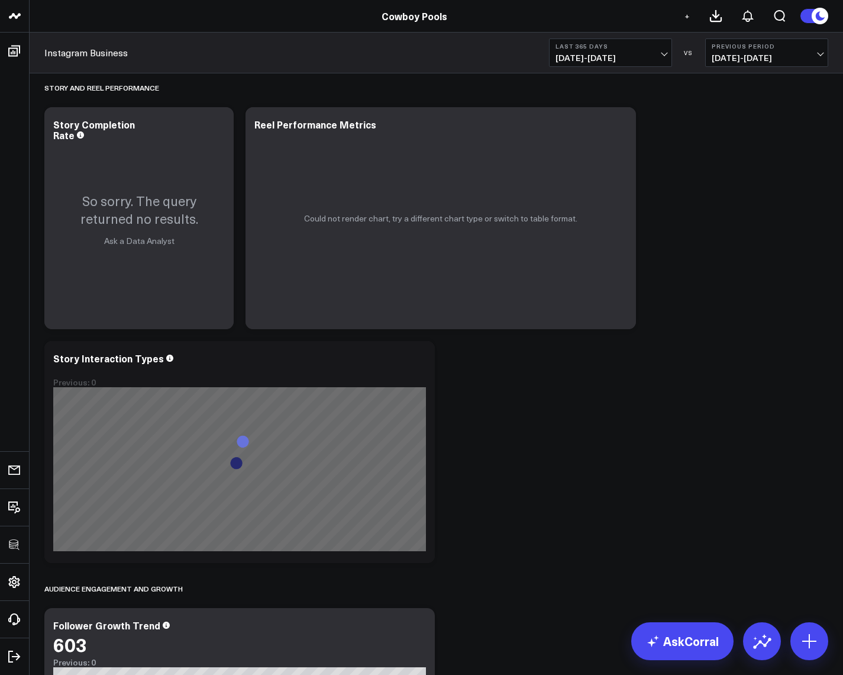
scroll to position [1434, 0]
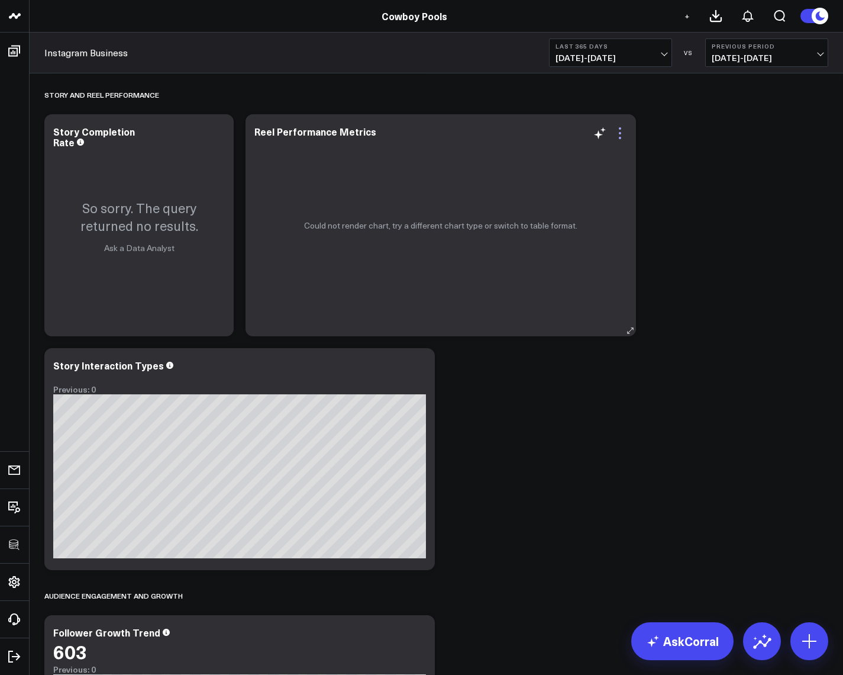
click at [624, 134] on icon at bounding box center [620, 133] width 14 height 14
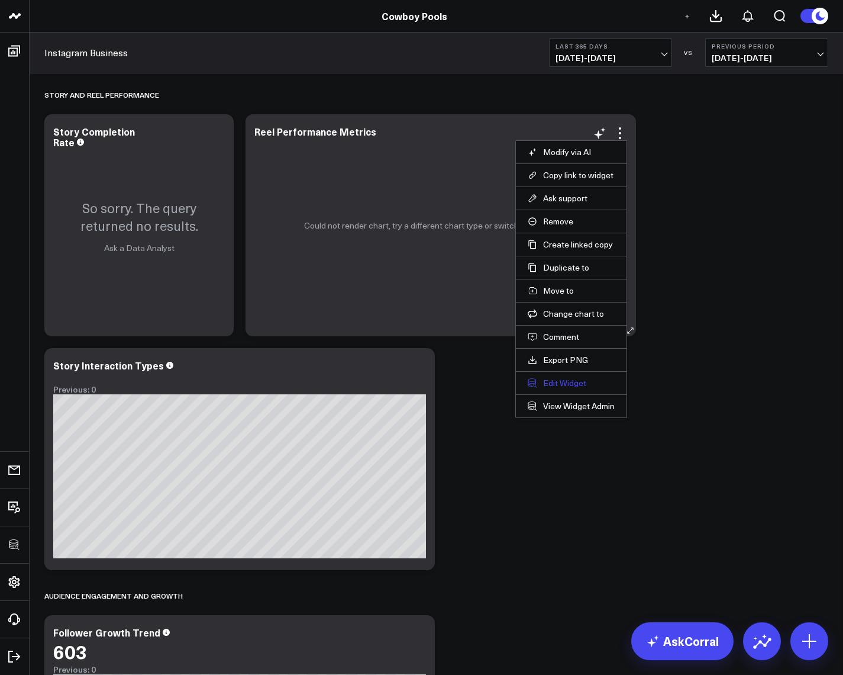
click at [572, 385] on button "Edit Widget" at bounding box center [571, 383] width 87 height 11
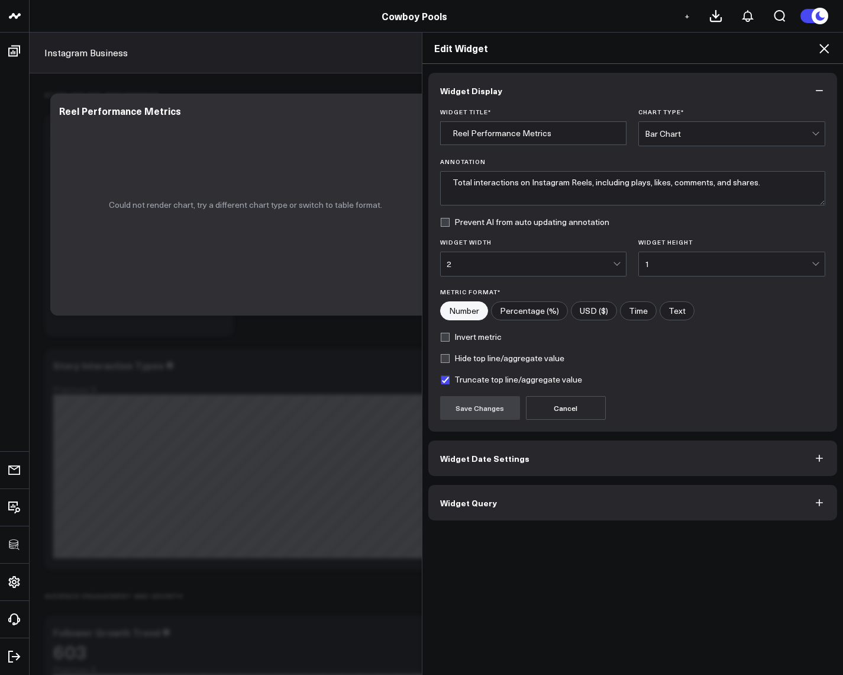
click at [503, 494] on button "Widget Query" at bounding box center [634, 503] width 410 height 36
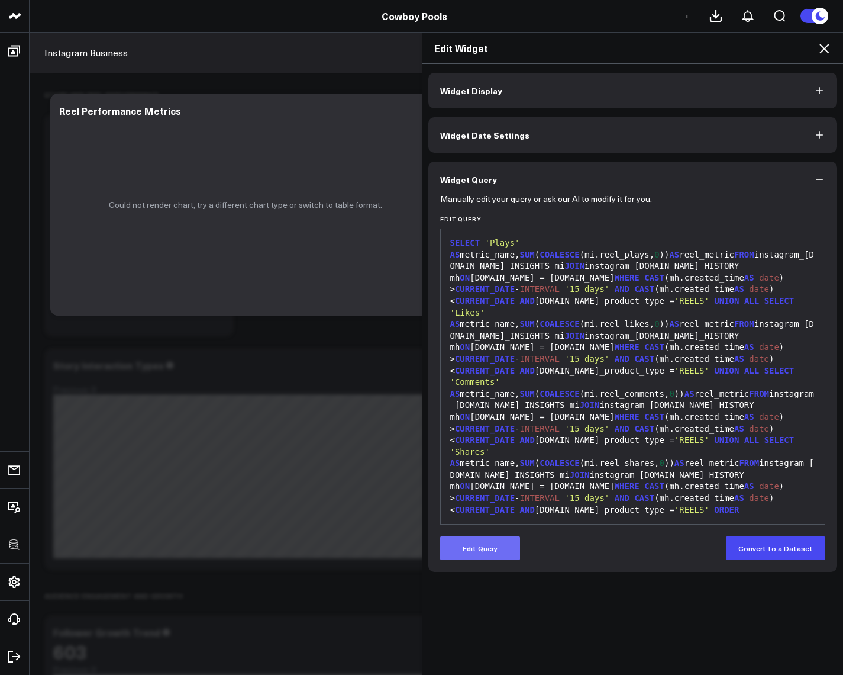
click at [492, 549] on button "Edit Query" at bounding box center [480, 548] width 80 height 24
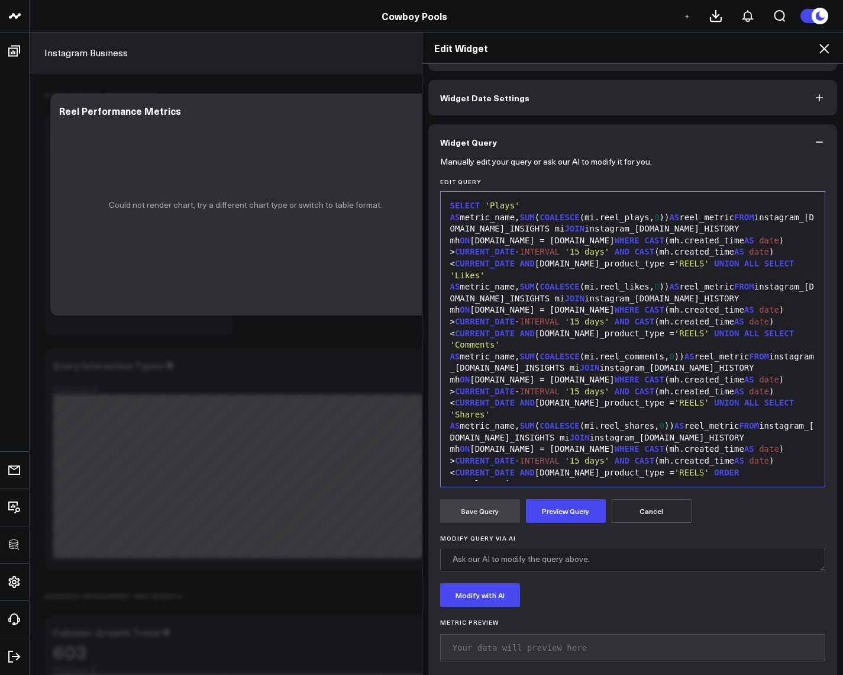
scroll to position [52, 0]
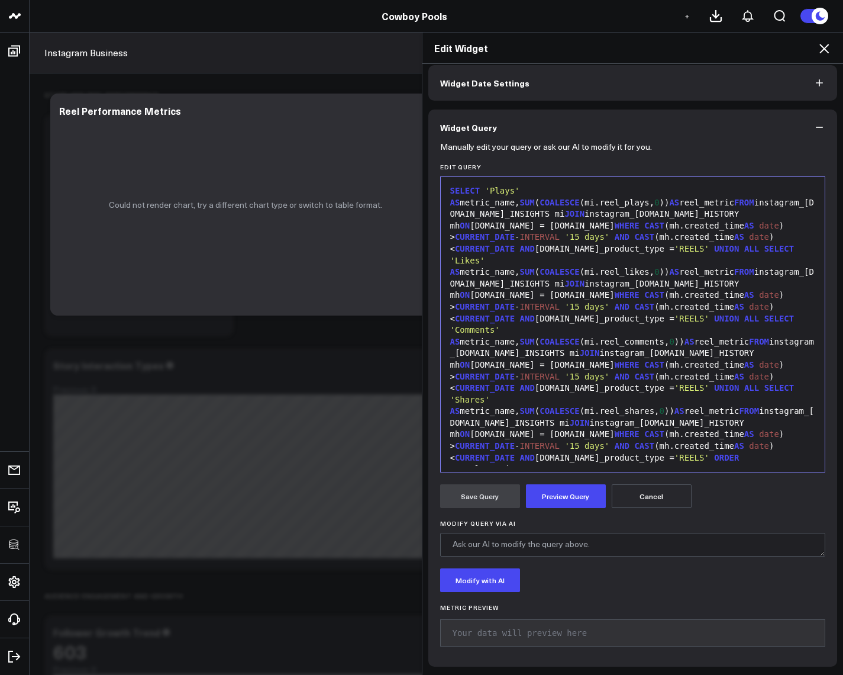
click at [214, 190] on div "Edit Widget Widget Display Widget Date Settings Widget Query Manually edit your…" at bounding box center [421, 353] width 843 height 643
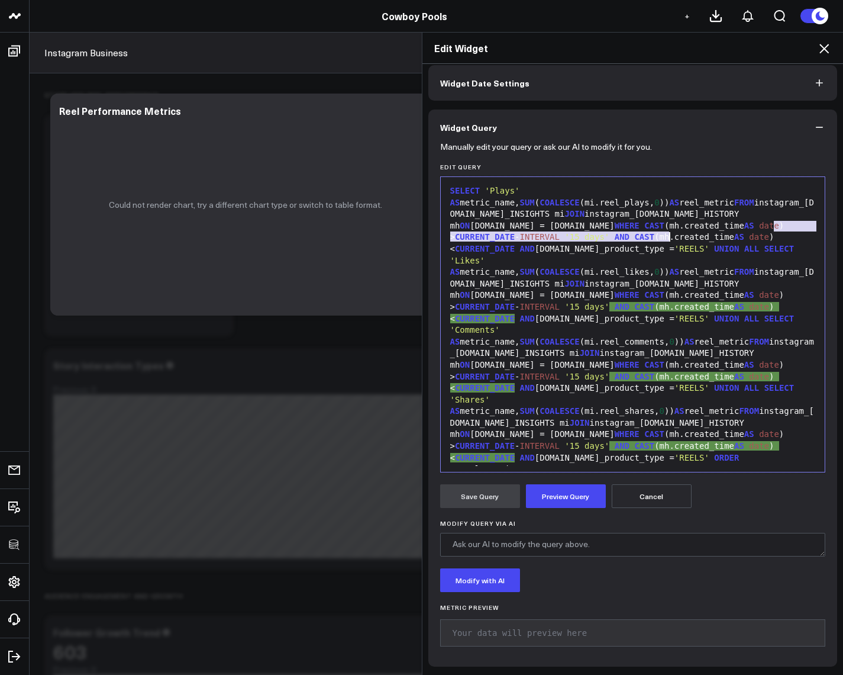
drag, startPoint x: 771, startPoint y: 226, endPoint x: 665, endPoint y: 239, distance: 106.2
click at [665, 239] on div "SELECT 'Plays' AS metric_name, SUM ( COALESCE (mi.reel_plays, 0 )) AS reel_metr…" at bounding box center [633, 330] width 373 height 290
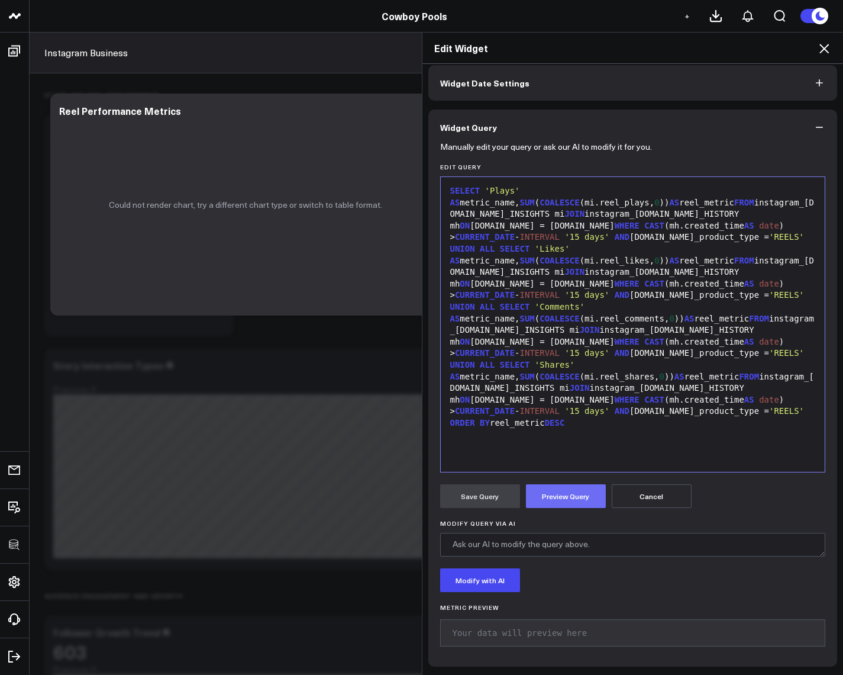
click at [558, 498] on button "Preview Query" at bounding box center [566, 496] width 80 height 24
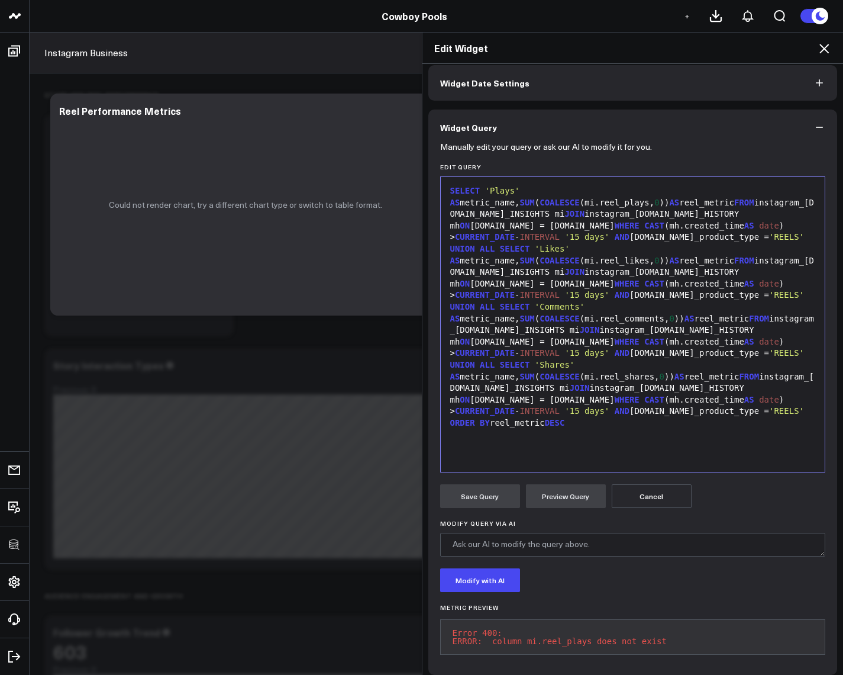
click at [211, 191] on div "Edit Widget Widget Display Widget Date Settings Widget Query Manually edit your…" at bounding box center [421, 353] width 843 height 643
drag, startPoint x: 682, startPoint y: 191, endPoint x: 727, endPoint y: 191, distance: 45.0
click at [727, 191] on div "SELECT 'Plays' AS metric_name, SUM ( COALESCE (mi.reel_plays, 0 )) AS reel_metr…" at bounding box center [633, 306] width 373 height 243
click at [499, 190] on span "'Plays'" at bounding box center [502, 190] width 35 height 9
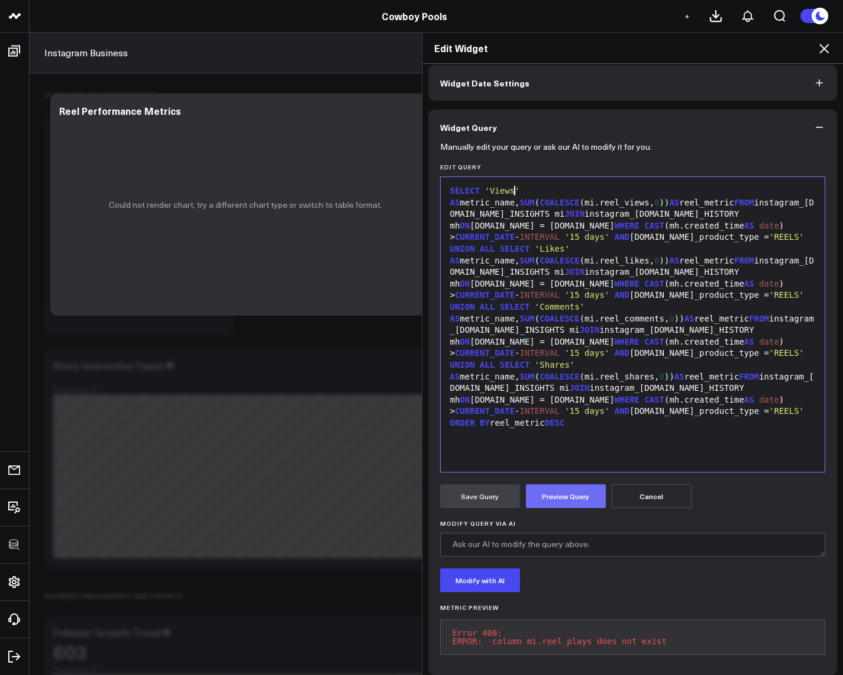
click at [565, 495] on button "Preview Query" at bounding box center [566, 496] width 80 height 24
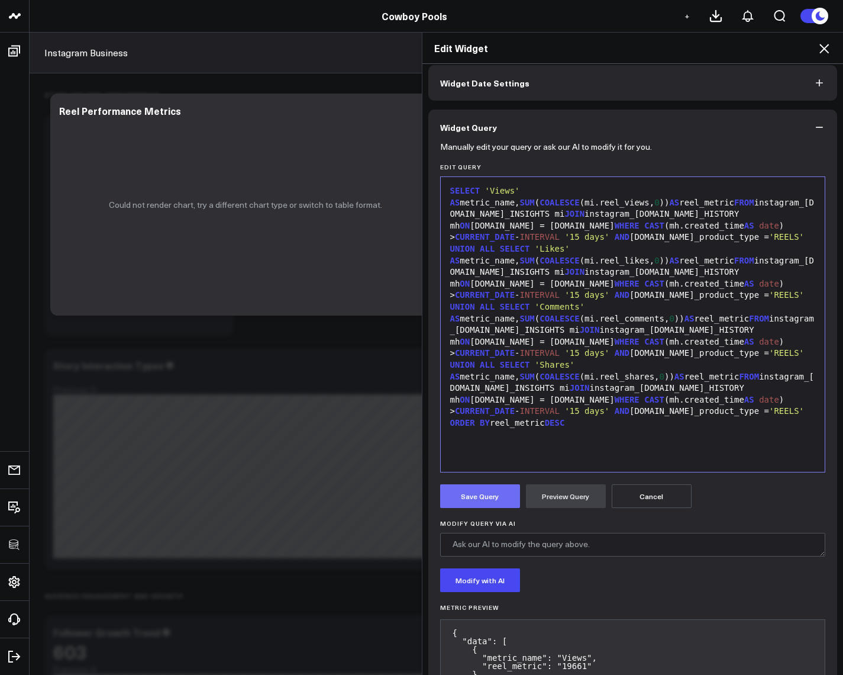
click at [482, 498] on button "Save Query" at bounding box center [480, 496] width 80 height 24
click at [834, 49] on div "Edit Widget" at bounding box center [633, 48] width 421 height 31
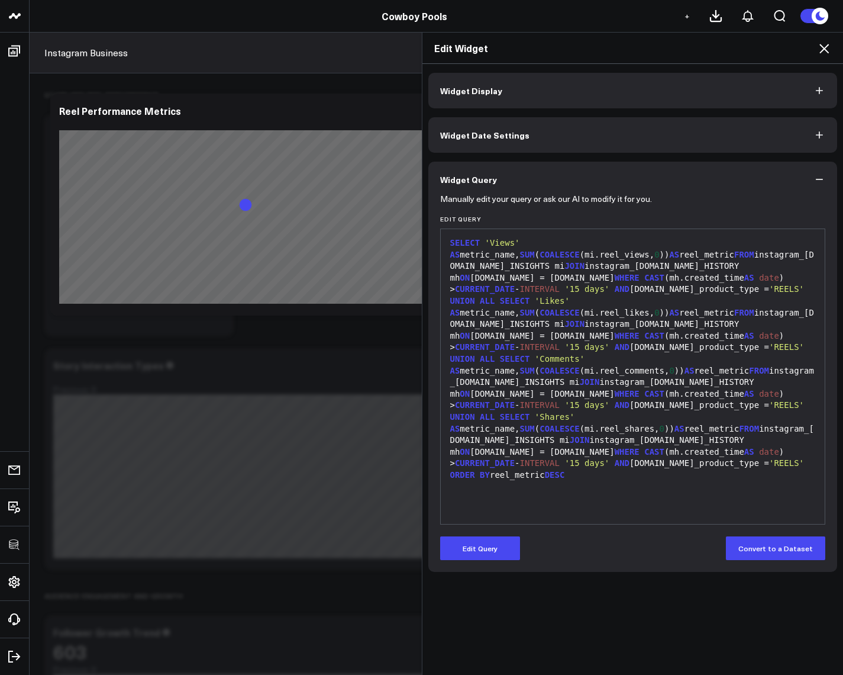
scroll to position [0, 0]
click at [827, 49] on icon at bounding box center [824, 48] width 14 height 14
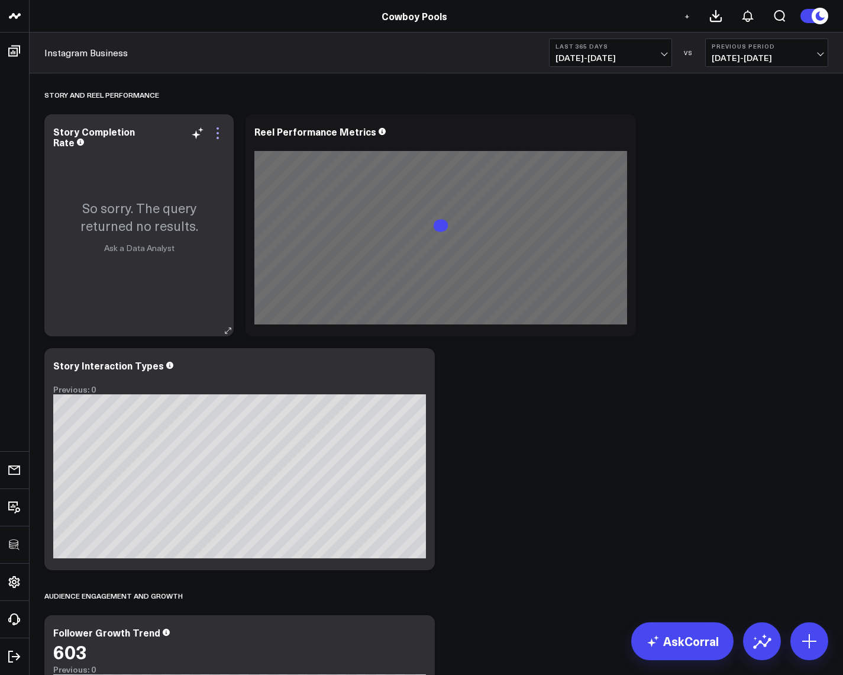
click at [220, 138] on icon at bounding box center [218, 133] width 14 height 14
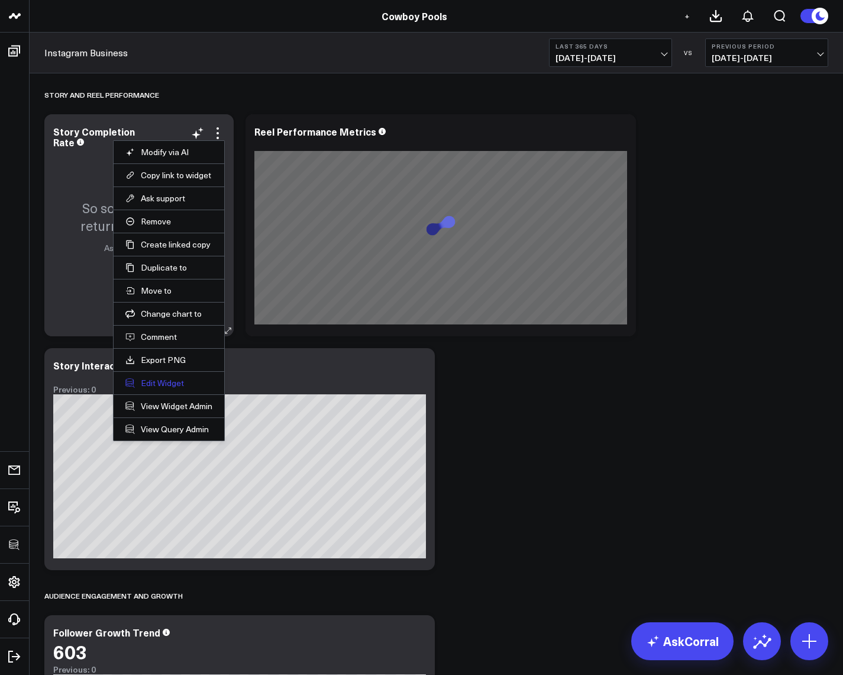
click at [170, 383] on button "Edit Widget" at bounding box center [168, 383] width 87 height 11
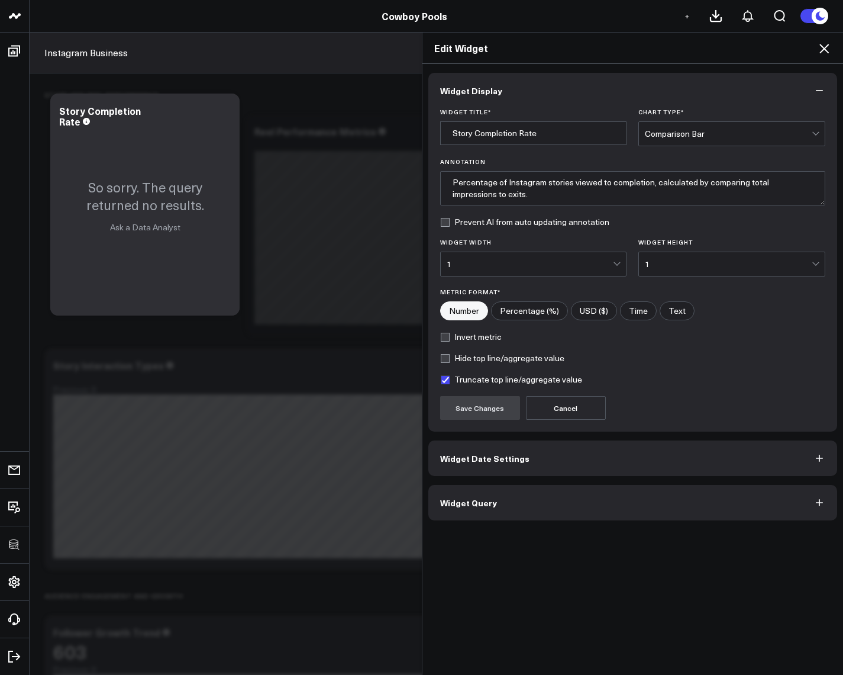
click at [513, 494] on button "Widget Query" at bounding box center [634, 503] width 410 height 36
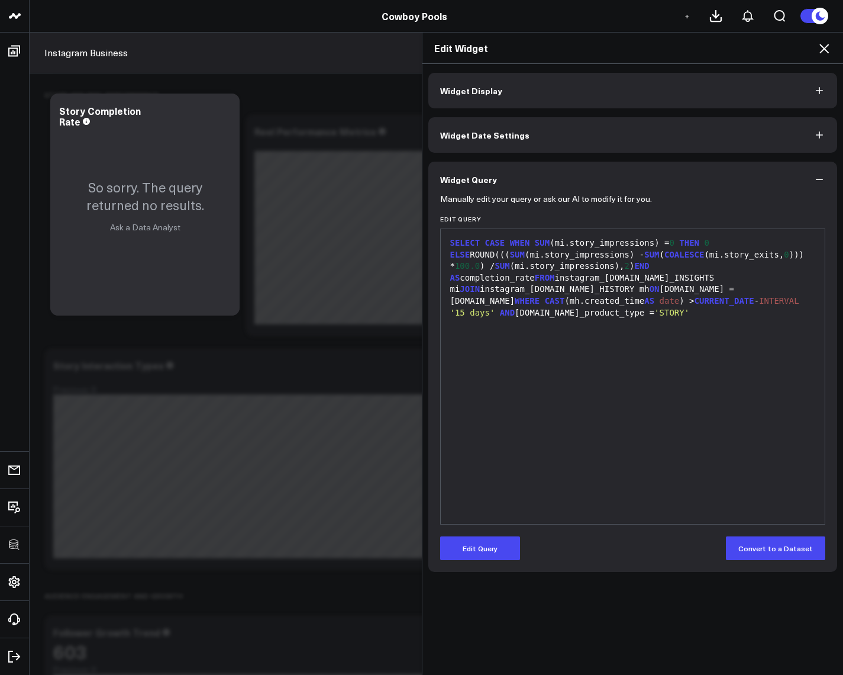
click at [117, 54] on div "Edit Widget Widget Display Widget Date Settings Widget Query Manually edit your…" at bounding box center [421, 353] width 843 height 643
click at [487, 550] on button "Edit Query" at bounding box center [480, 548] width 80 height 24
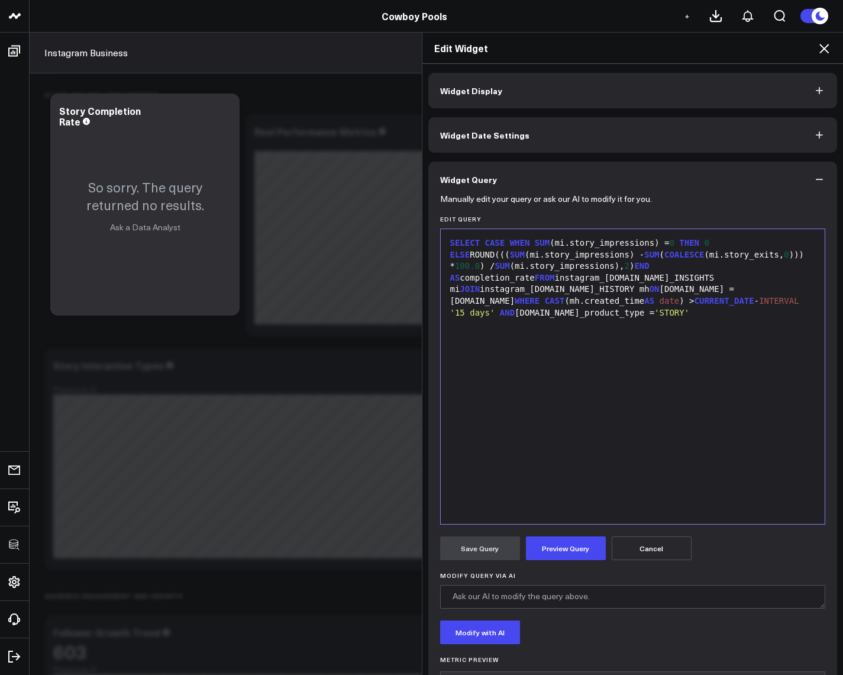
click at [190, 136] on div "Edit Widget Widget Display Widget Date Settings Widget Query Manually edit your…" at bounding box center [421, 353] width 843 height 643
click at [564, 253] on div "SELECT CASE WHEN SUM (mi.story_impressions) = 0 THEN 0 ELSE ROUND((( SUM (mi.st…" at bounding box center [633, 277] width 373 height 81
click at [588, 546] on button "Preview Query" at bounding box center [566, 548] width 80 height 24
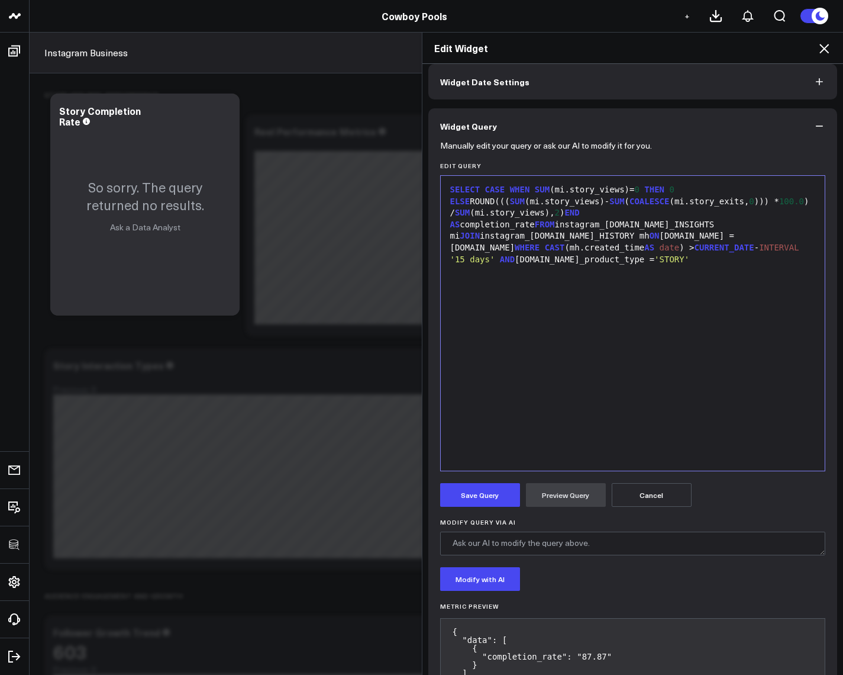
scroll to position [102, 0]
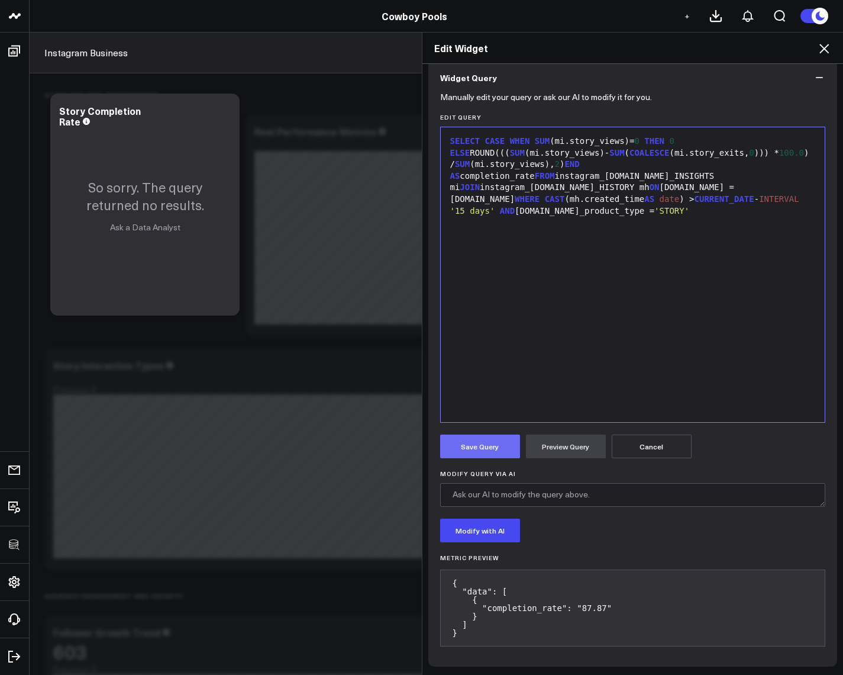
click at [494, 449] on button "Save Query" at bounding box center [480, 446] width 80 height 24
click at [822, 53] on icon at bounding box center [824, 48] width 14 height 14
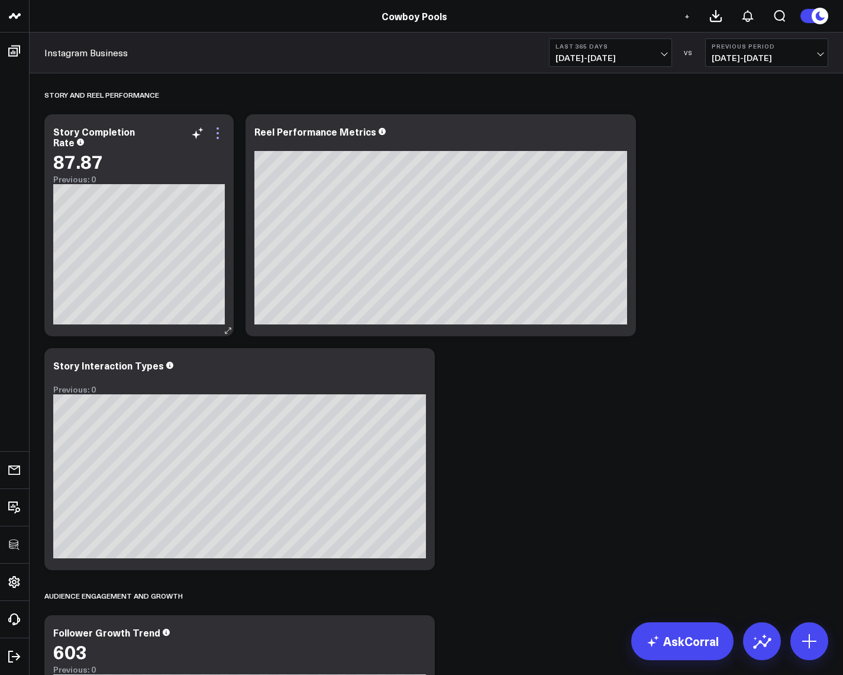
click at [218, 137] on icon at bounding box center [218, 138] width 2 height 2
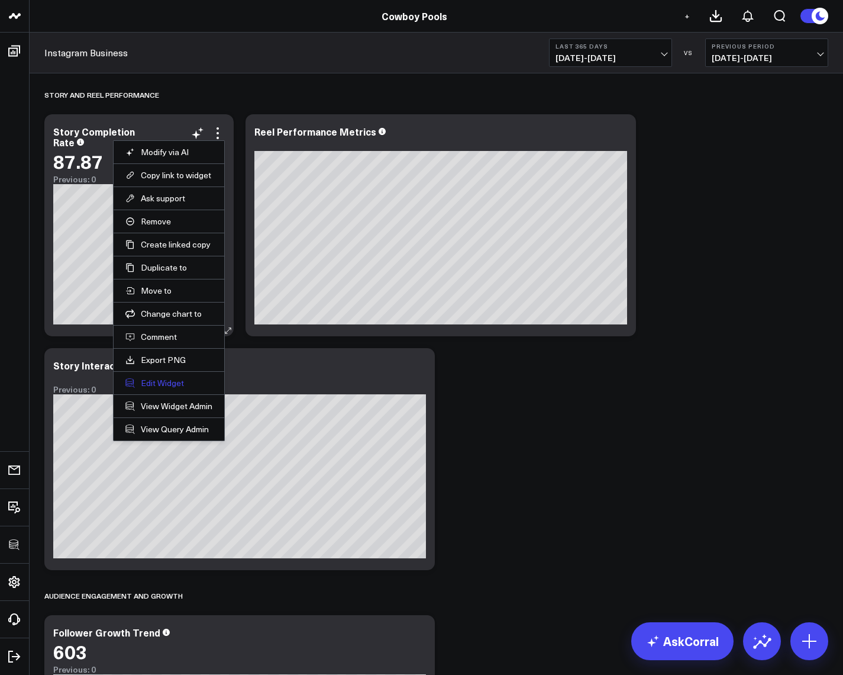
click at [160, 384] on button "Edit Widget" at bounding box center [168, 383] width 87 height 11
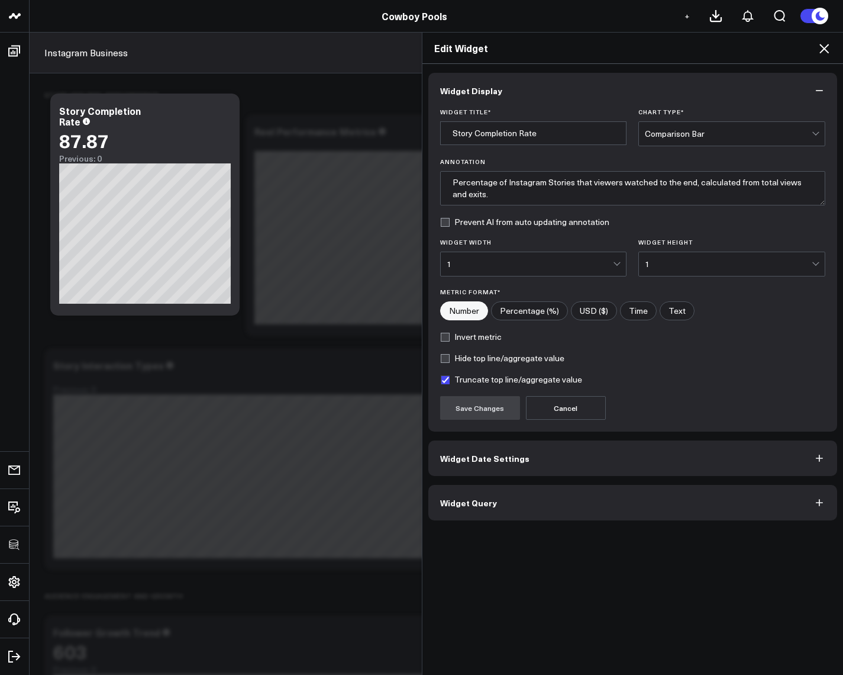
click at [572, 508] on button "Widget Query" at bounding box center [634, 503] width 410 height 36
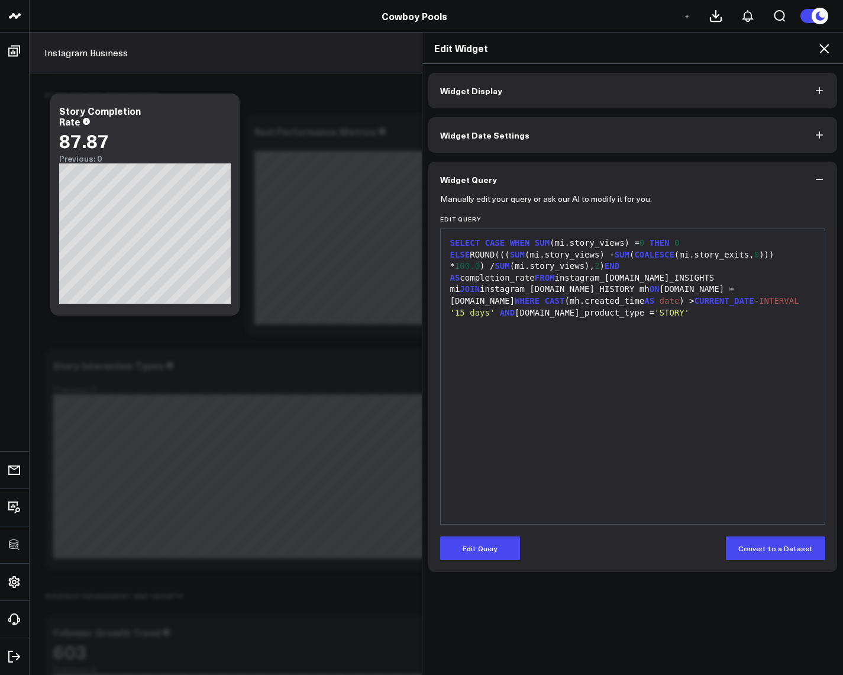
click at [510, 95] on button "Widget Display" at bounding box center [634, 91] width 410 height 36
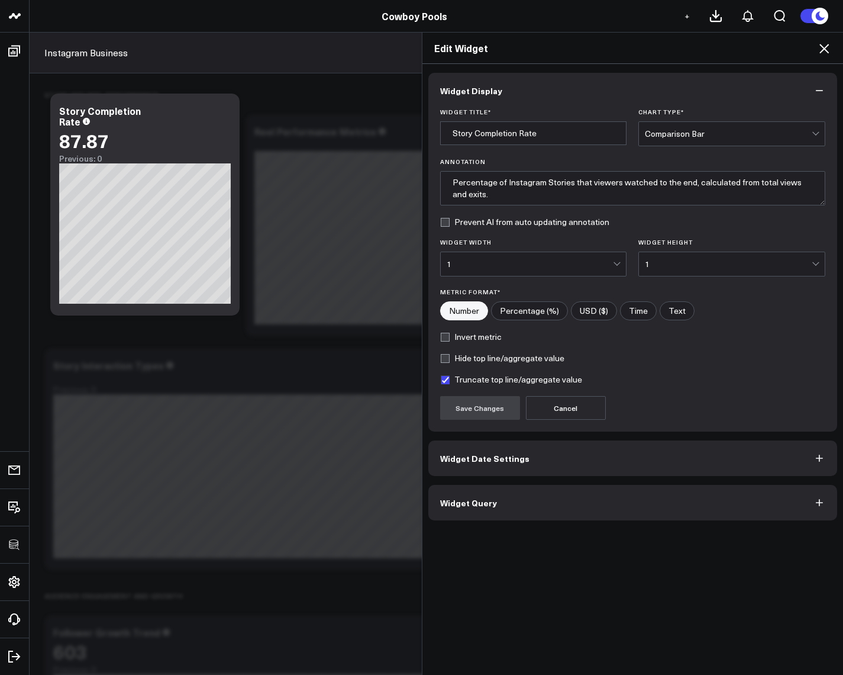
click at [518, 314] on input"] "Percentage (%)" at bounding box center [530, 311] width 76 height 18
radio input"] "true"
click at [493, 407] on button "Save Changes" at bounding box center [480, 408] width 80 height 24
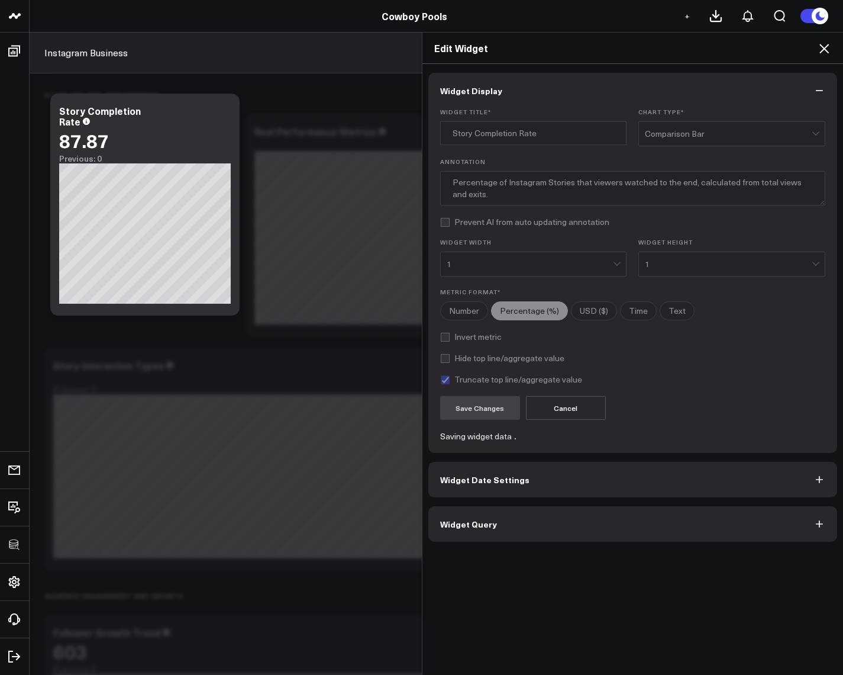
click at [501, 522] on button "Widget Query" at bounding box center [634, 524] width 410 height 36
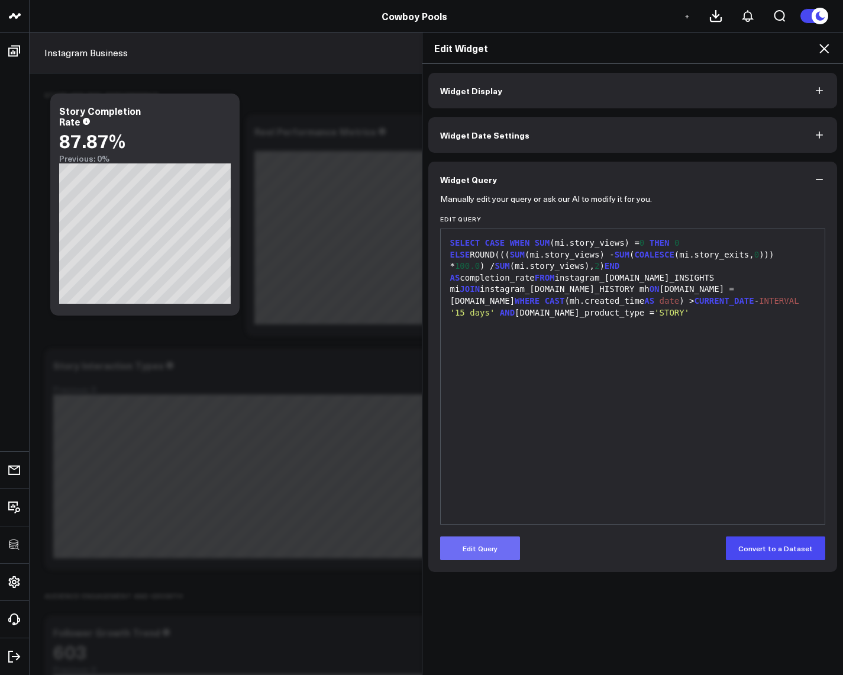
click at [485, 556] on button "Edit Query" at bounding box center [480, 548] width 80 height 24
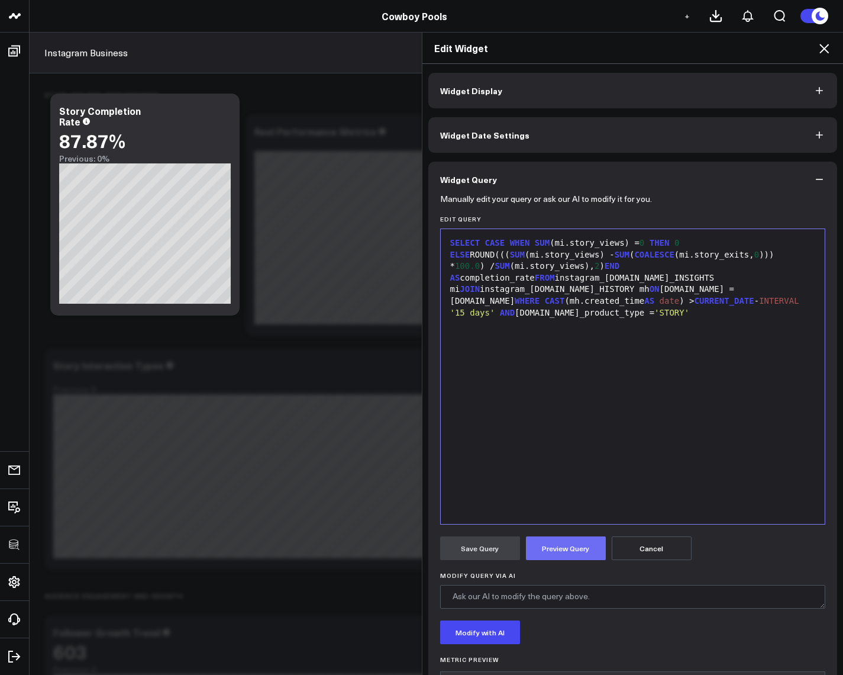
click at [571, 553] on button "Preview Query" at bounding box center [566, 548] width 80 height 24
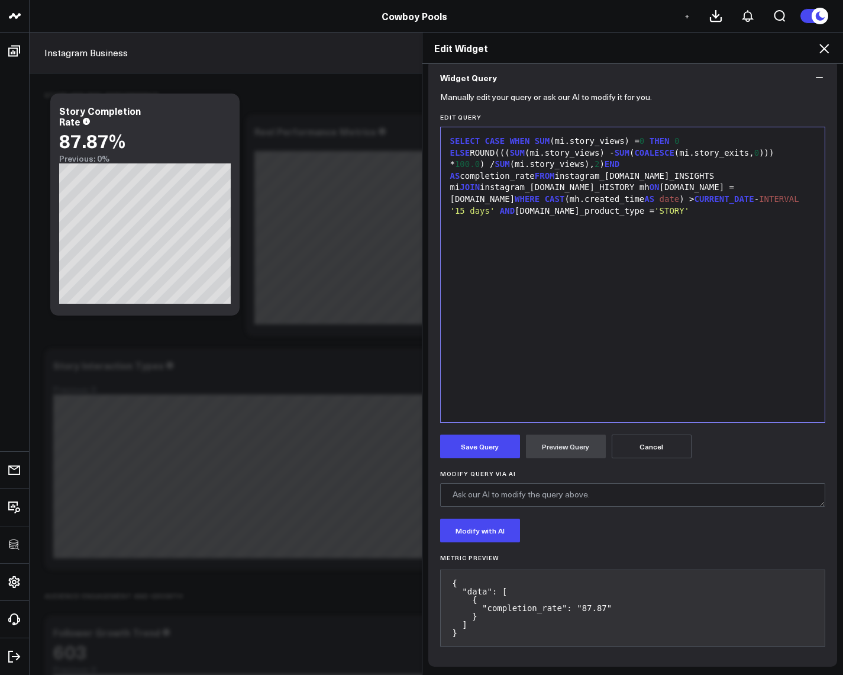
click at [827, 49] on icon at bounding box center [824, 48] width 14 height 14
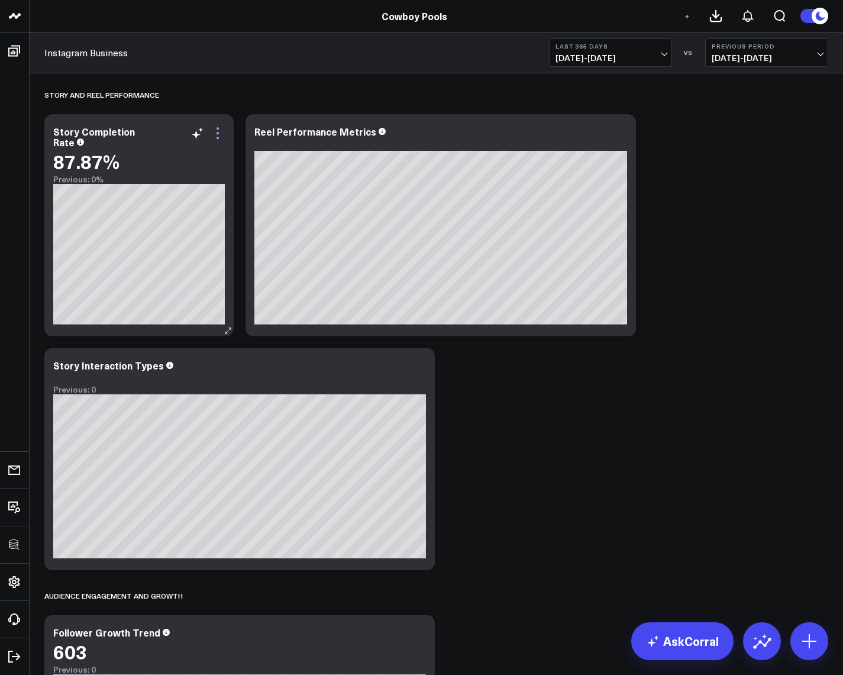
click at [223, 132] on icon at bounding box center [218, 133] width 14 height 14
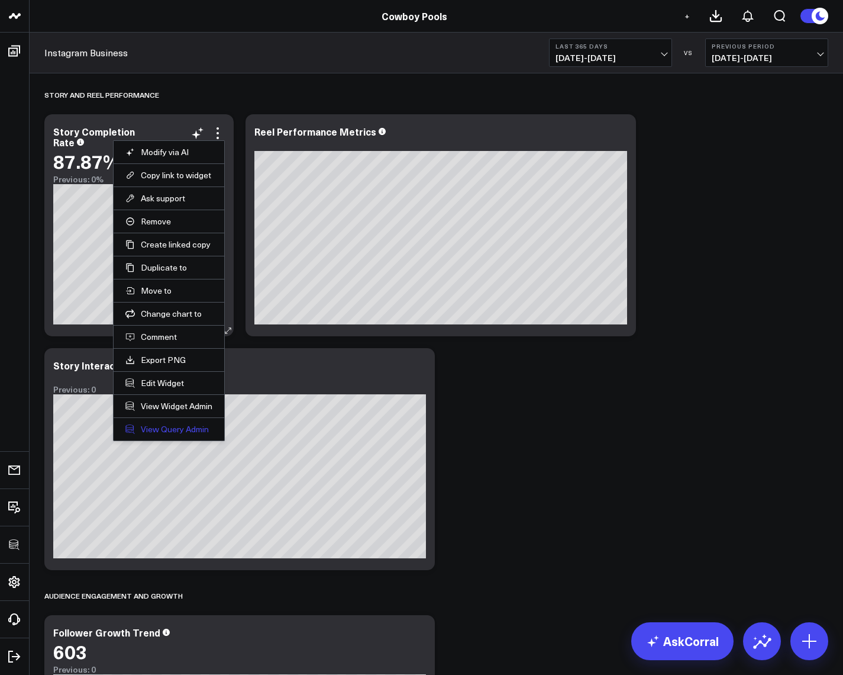
click at [179, 431] on link "View Query Admin" at bounding box center [168, 429] width 87 height 11
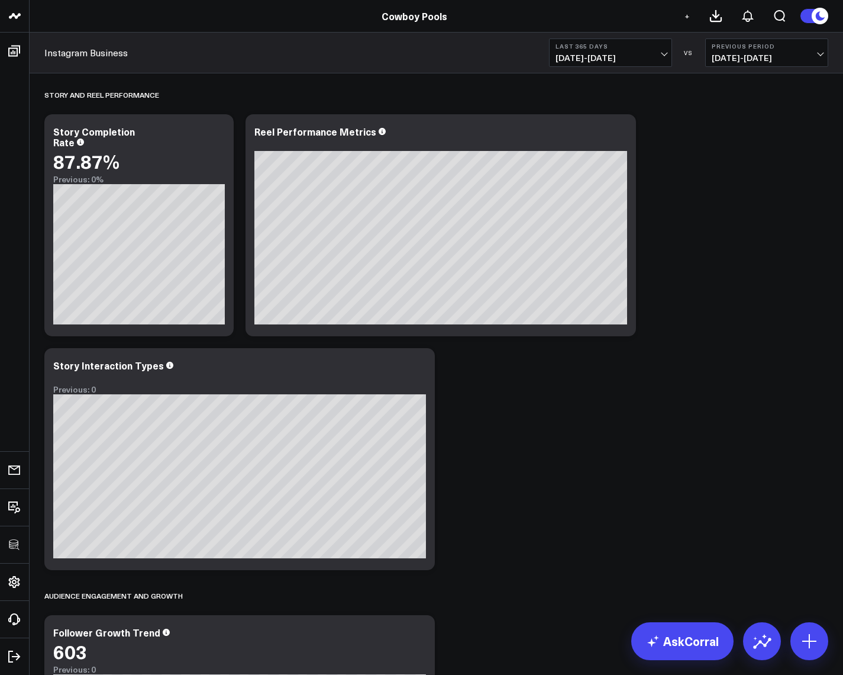
click at [700, 336] on div "Account Performance Overview Modify via AI Copy link to widget Ask support Remo…" at bounding box center [436, 108] width 796 height 2938
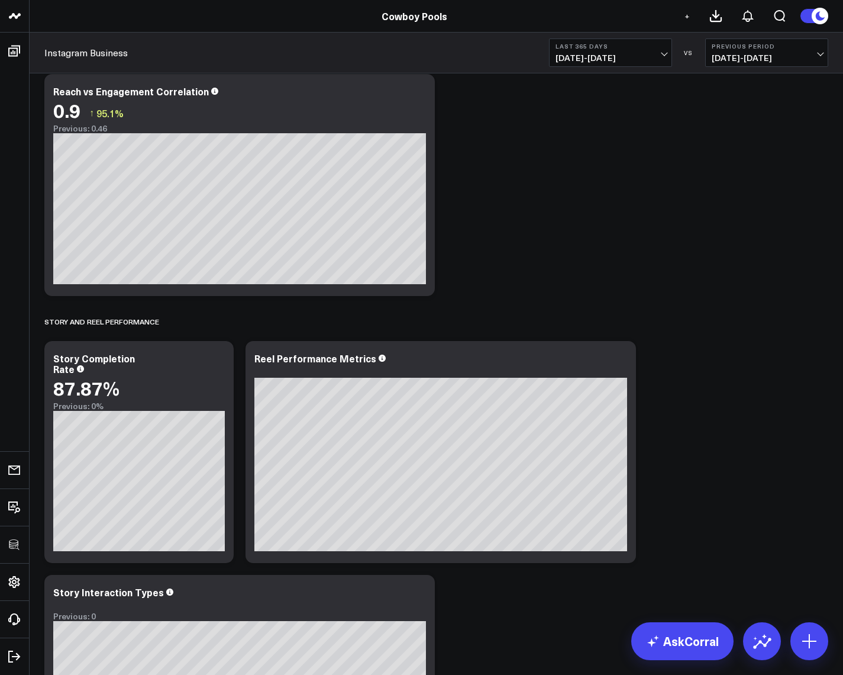
scroll to position [1349, 0]
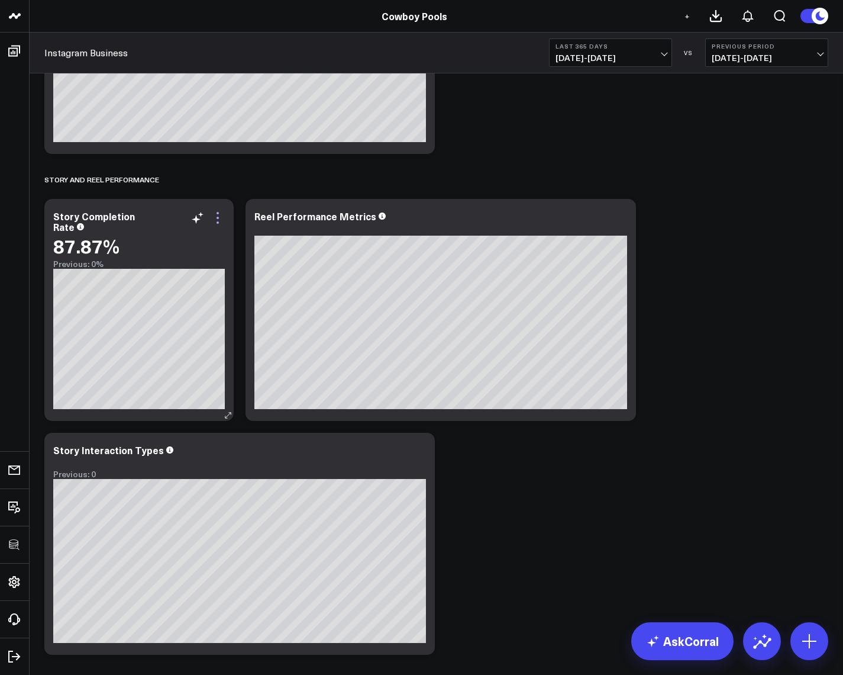
click at [219, 220] on icon at bounding box center [218, 218] width 14 height 14
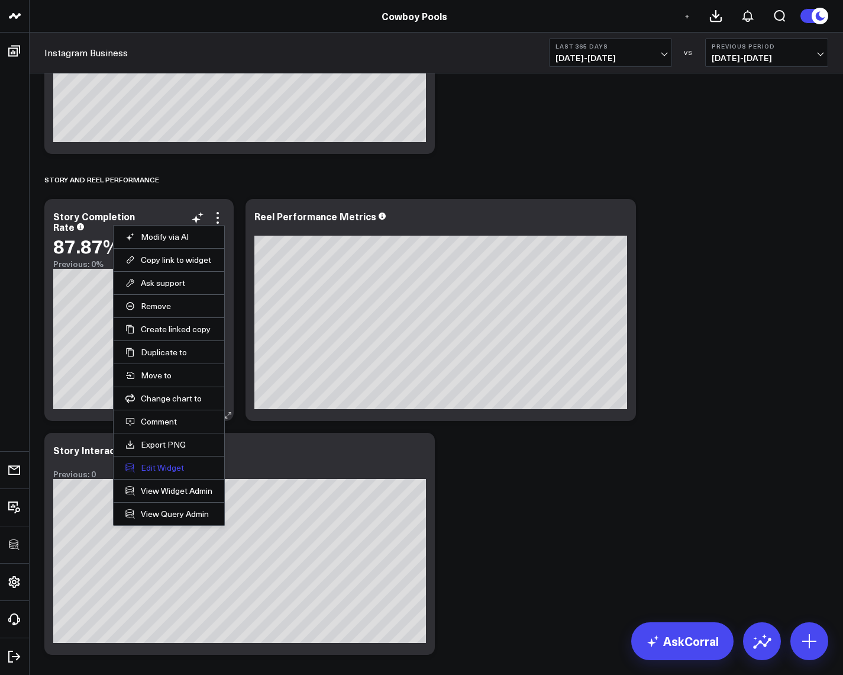
click at [169, 462] on button "Edit Widget" at bounding box center [168, 467] width 87 height 11
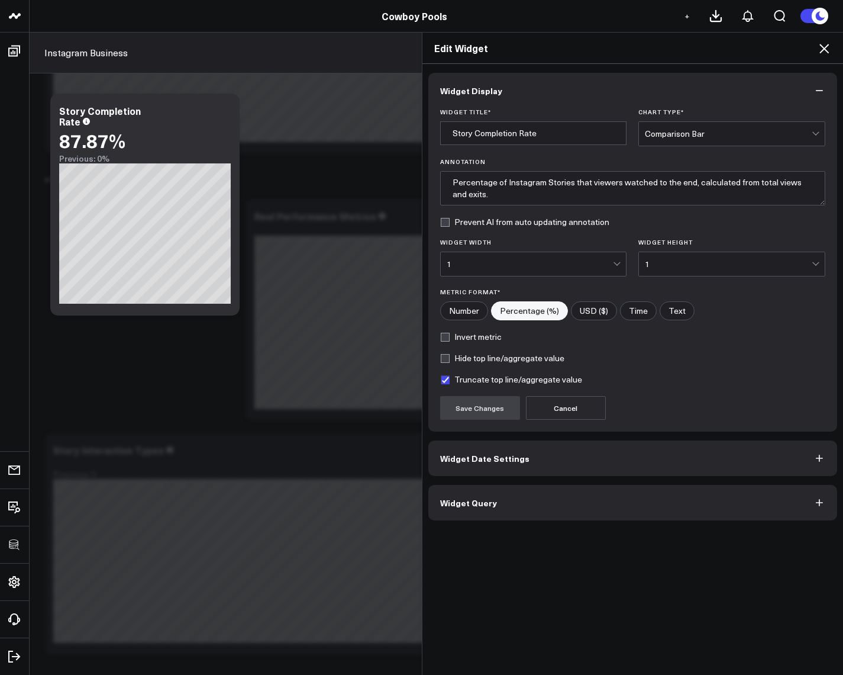
click at [823, 53] on icon at bounding box center [824, 48] width 14 height 14
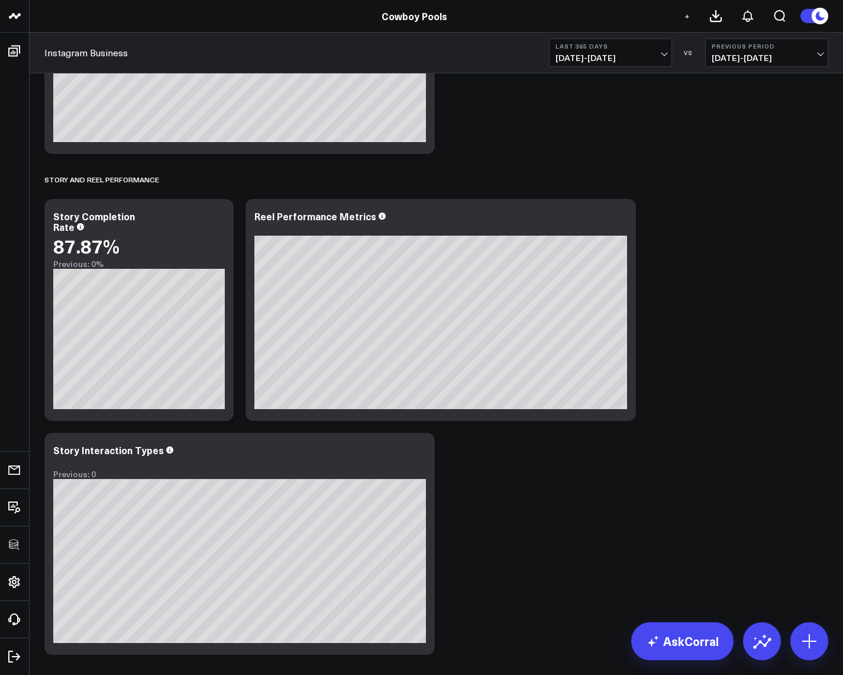
click at [638, 47] on b "Last 365 Days" at bounding box center [611, 46] width 110 height 7
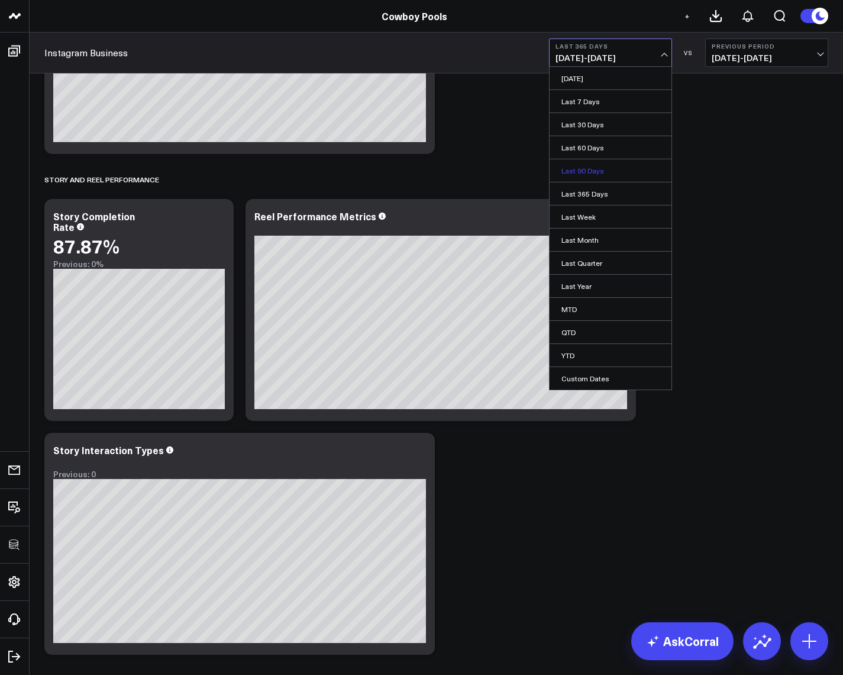
click at [590, 175] on link "Last 90 Days" at bounding box center [611, 170] width 122 height 22
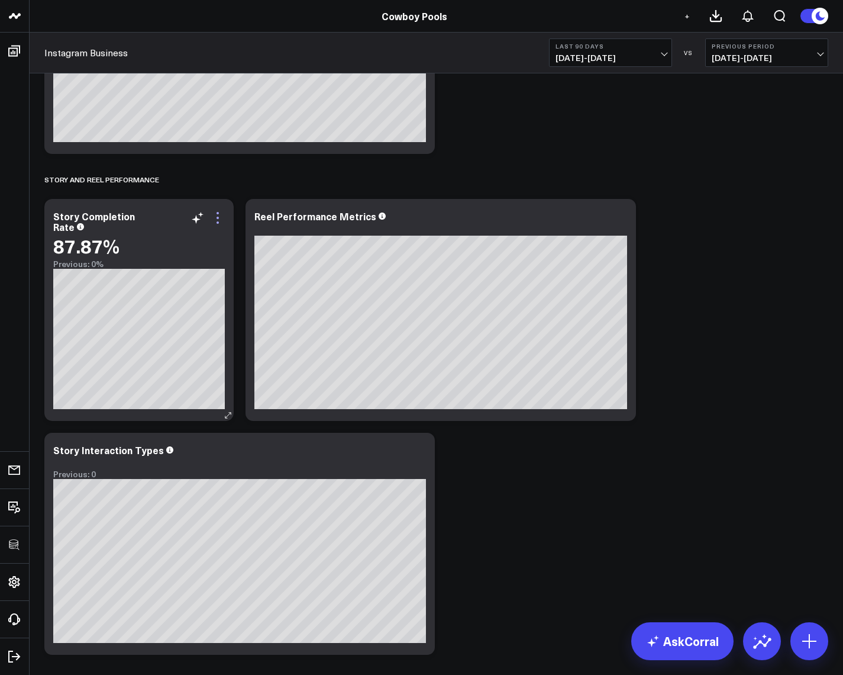
click at [218, 217] on icon at bounding box center [218, 218] width 2 height 2
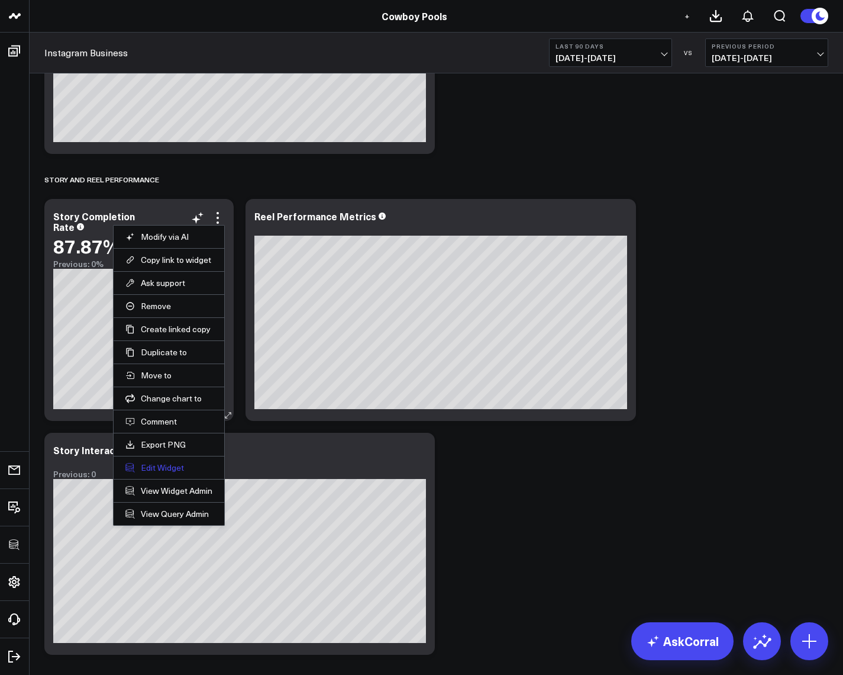
click at [170, 462] on button "Edit Widget" at bounding box center [168, 467] width 87 height 11
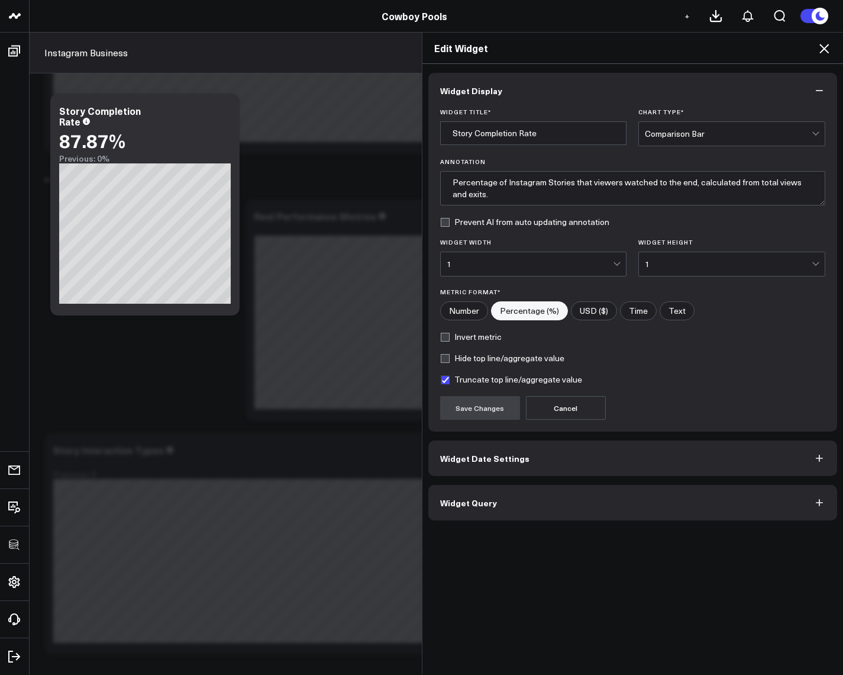
click at [498, 492] on button "Widget Query" at bounding box center [634, 503] width 410 height 36
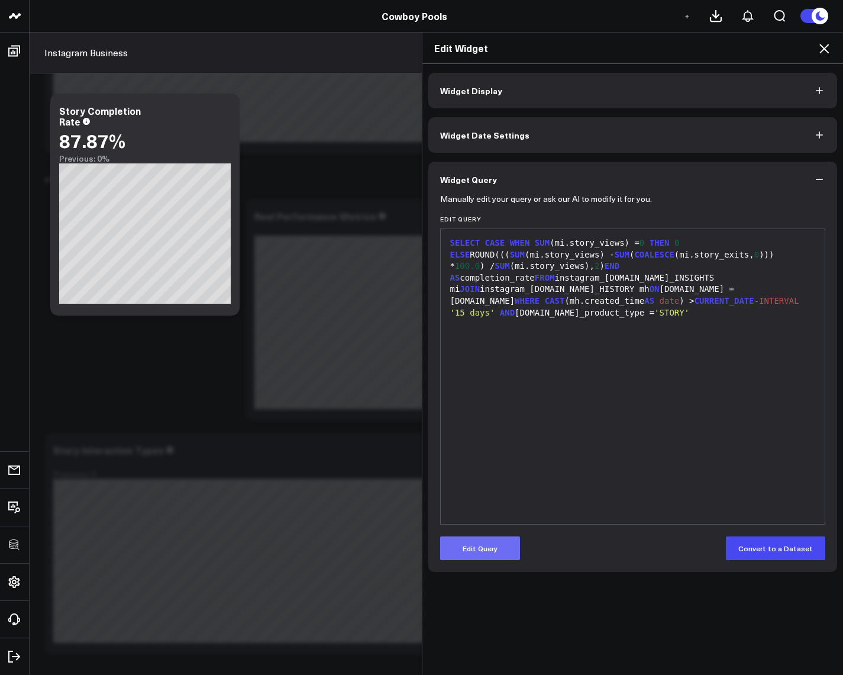
click at [469, 556] on button "Edit Query" at bounding box center [480, 548] width 80 height 24
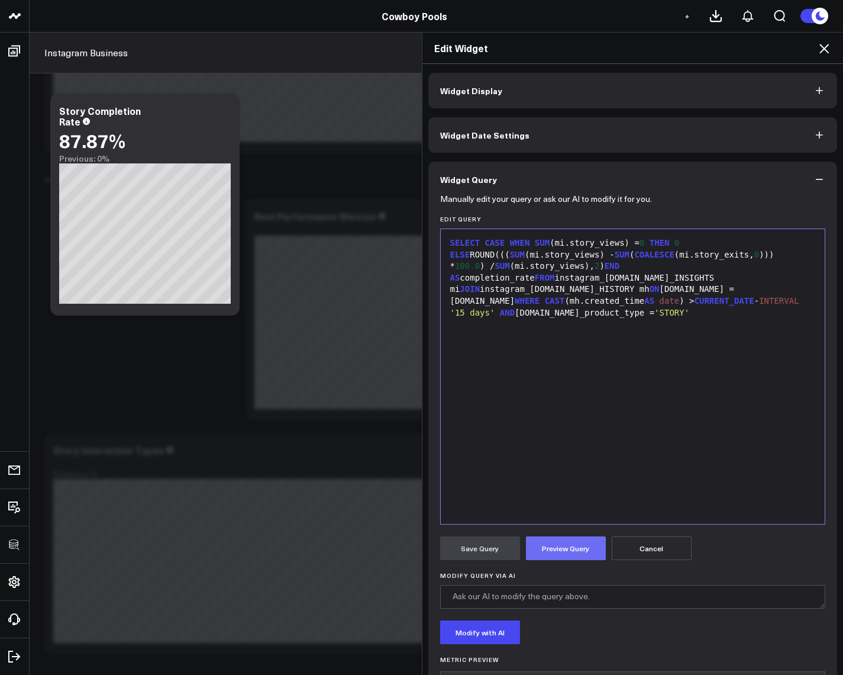
click at [550, 542] on button "Preview Query" at bounding box center [566, 548] width 80 height 24
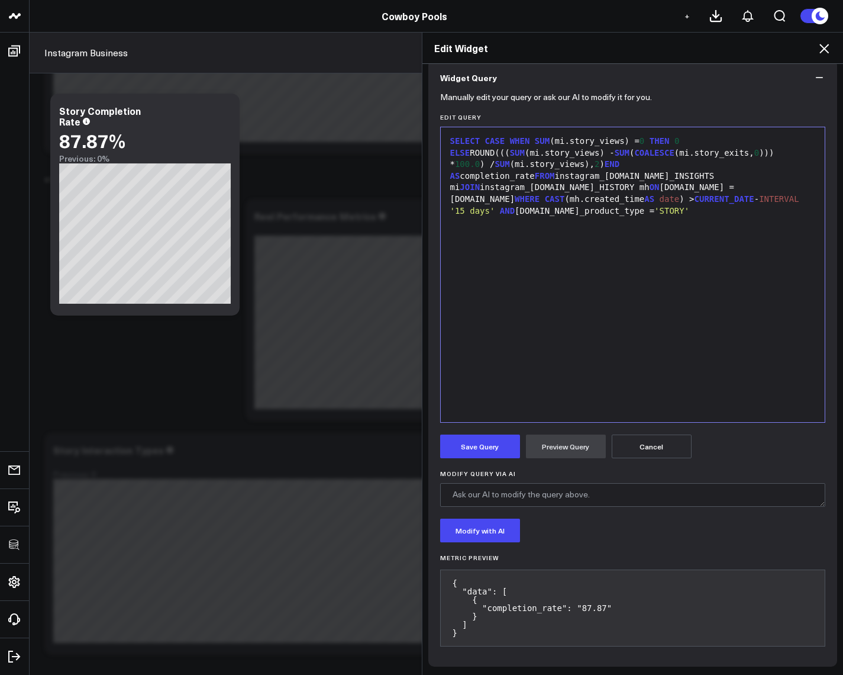
click at [824, 52] on icon at bounding box center [824, 48] width 14 height 14
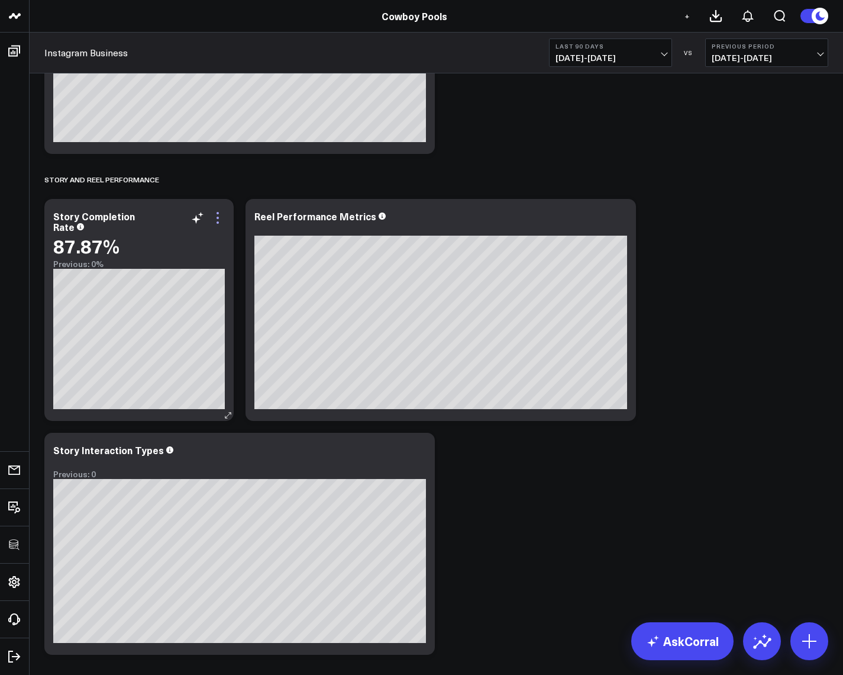
click at [219, 218] on icon at bounding box center [218, 218] width 14 height 14
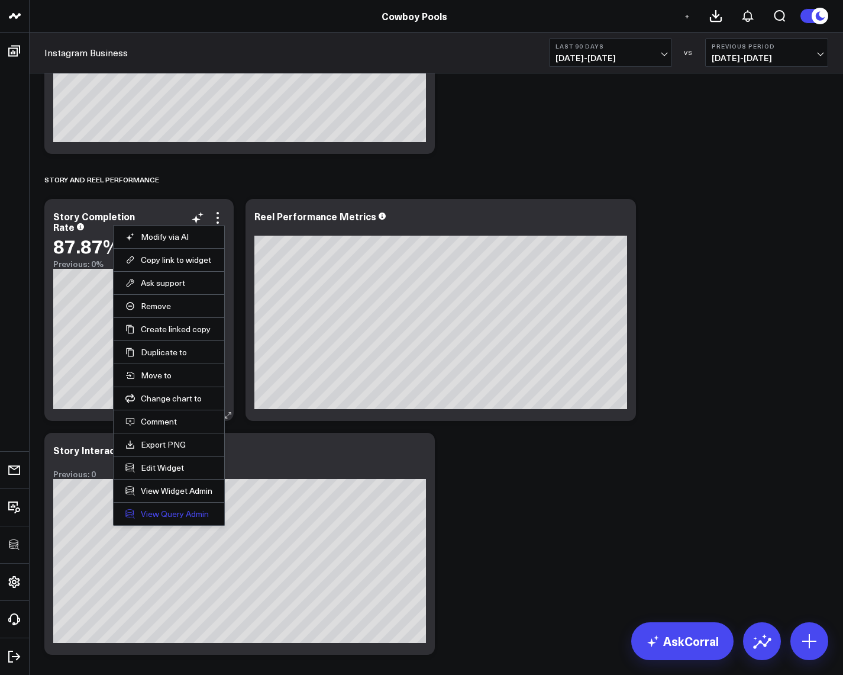
click at [188, 514] on link "View Query Admin" at bounding box center [168, 513] width 87 height 11
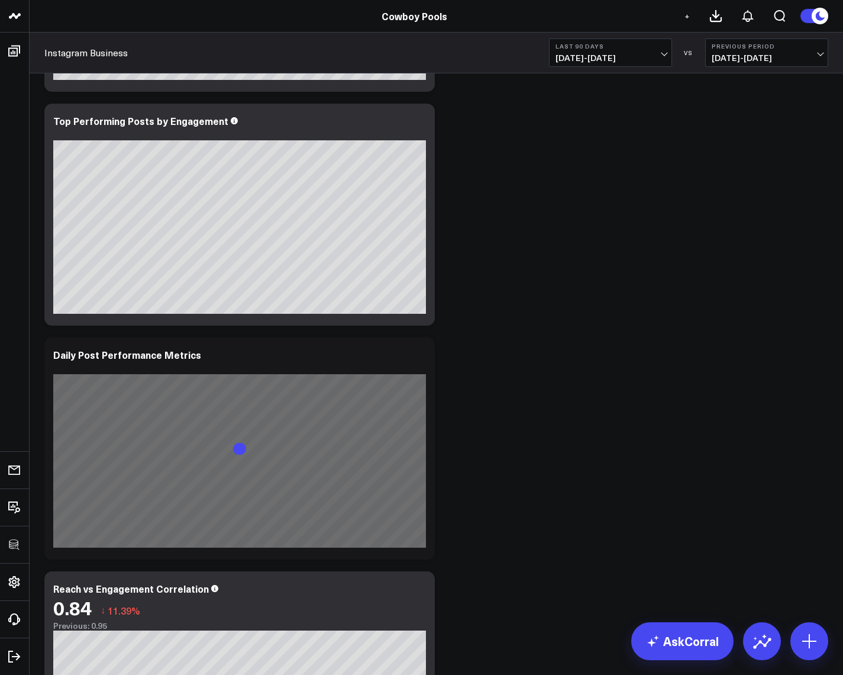
scroll to position [1420, 0]
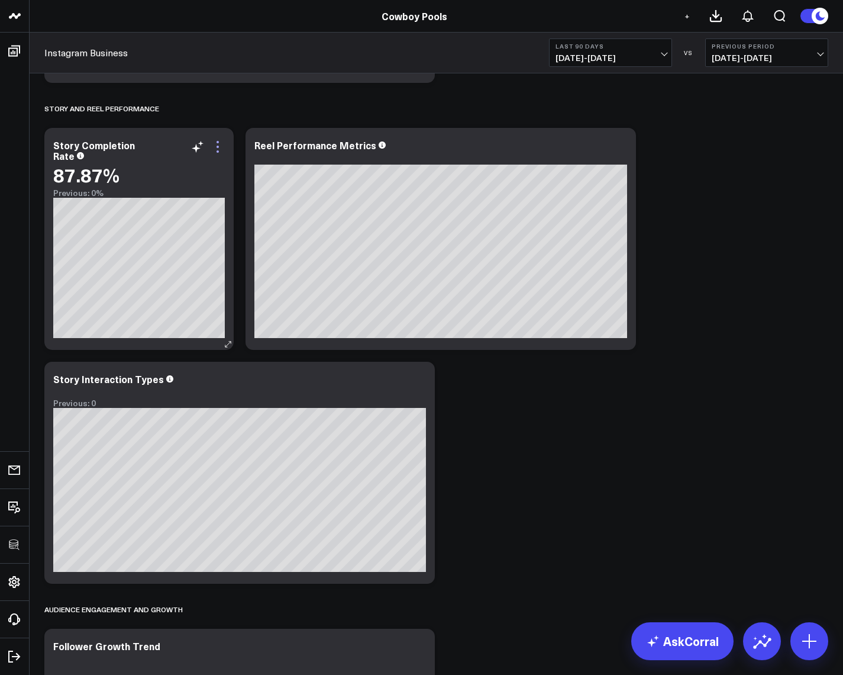
click at [221, 148] on icon at bounding box center [218, 147] width 14 height 14
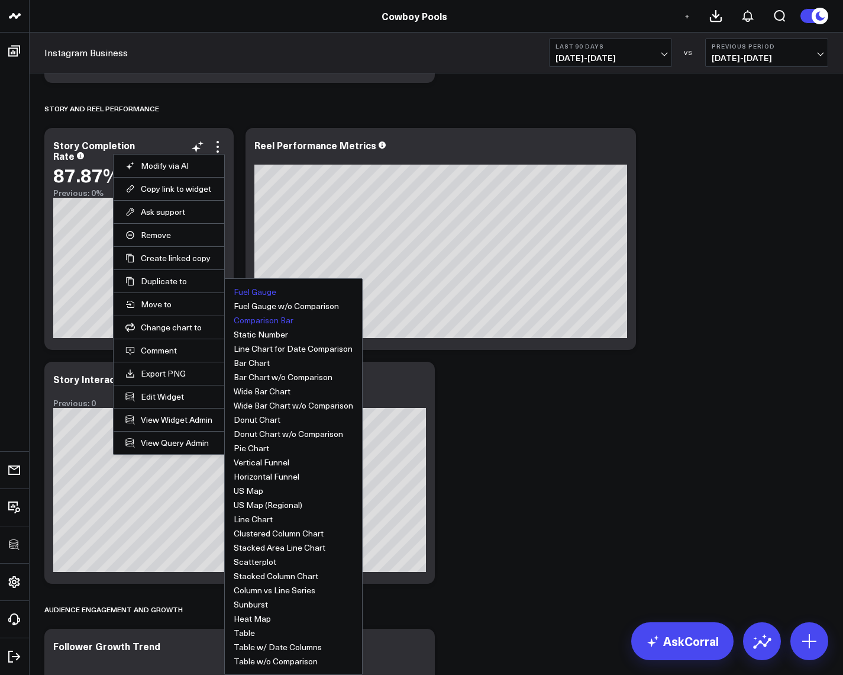
click at [259, 288] on button "Fuel Gauge" at bounding box center [255, 292] width 43 height 8
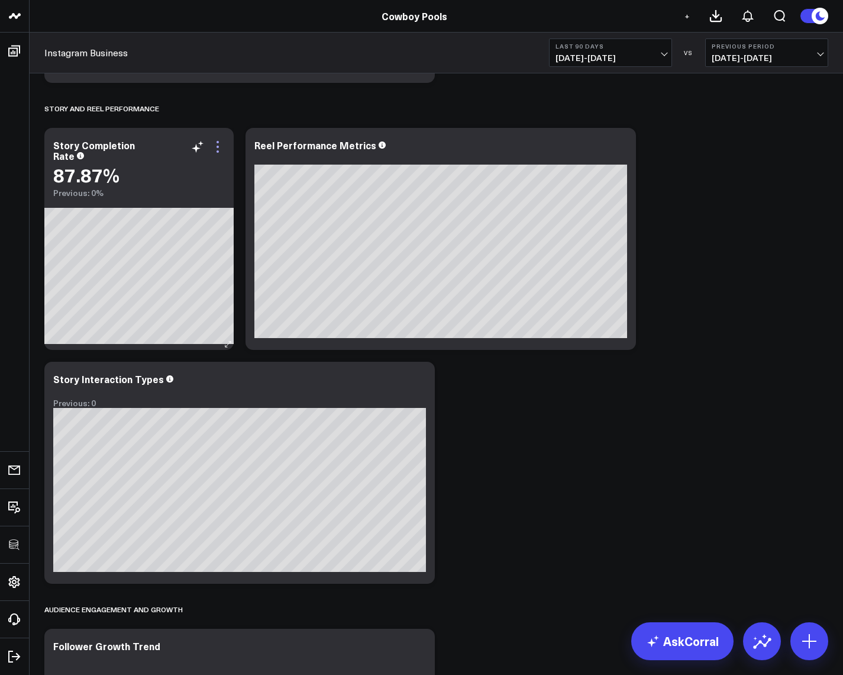
click at [217, 146] on icon at bounding box center [218, 147] width 2 height 2
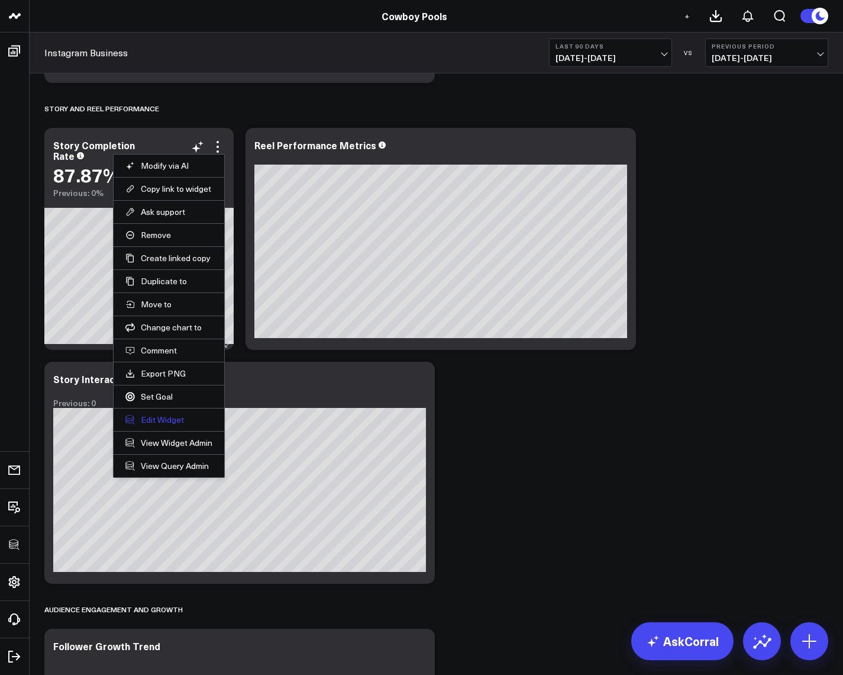
click at [169, 424] on button "Edit Widget" at bounding box center [168, 419] width 87 height 11
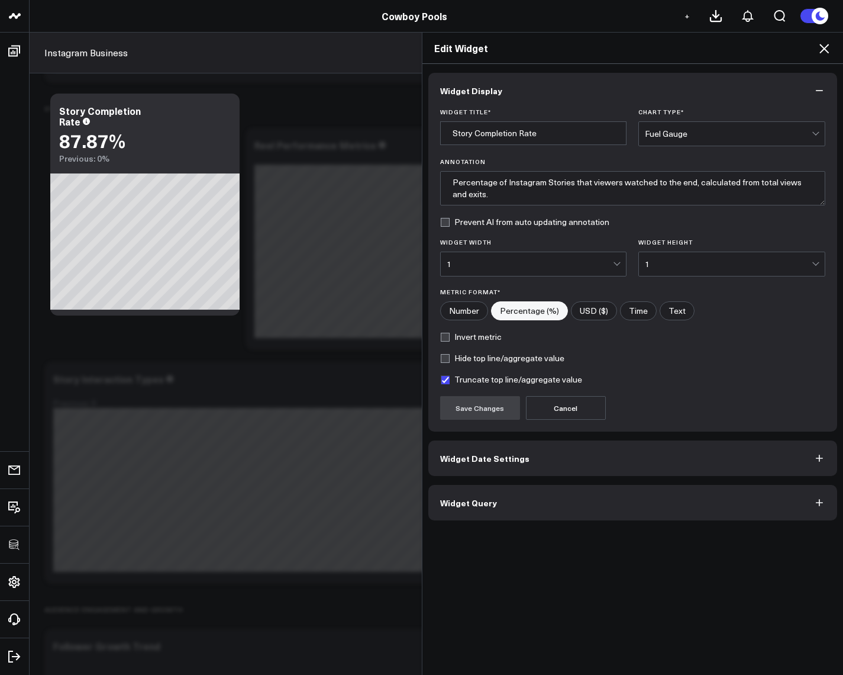
click at [507, 496] on button "Widget Query" at bounding box center [634, 503] width 410 height 36
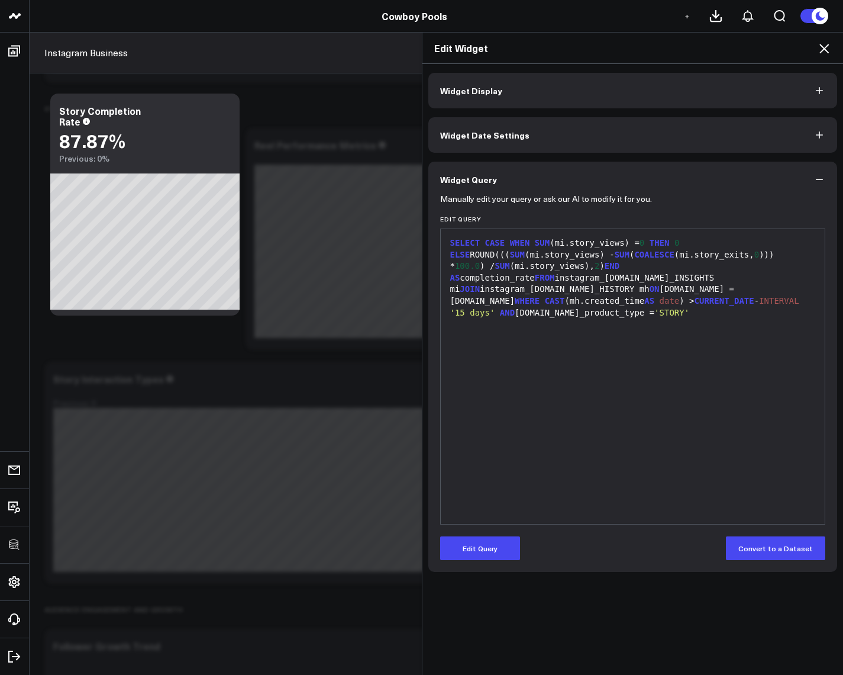
click at [822, 50] on icon at bounding box center [824, 48] width 9 height 9
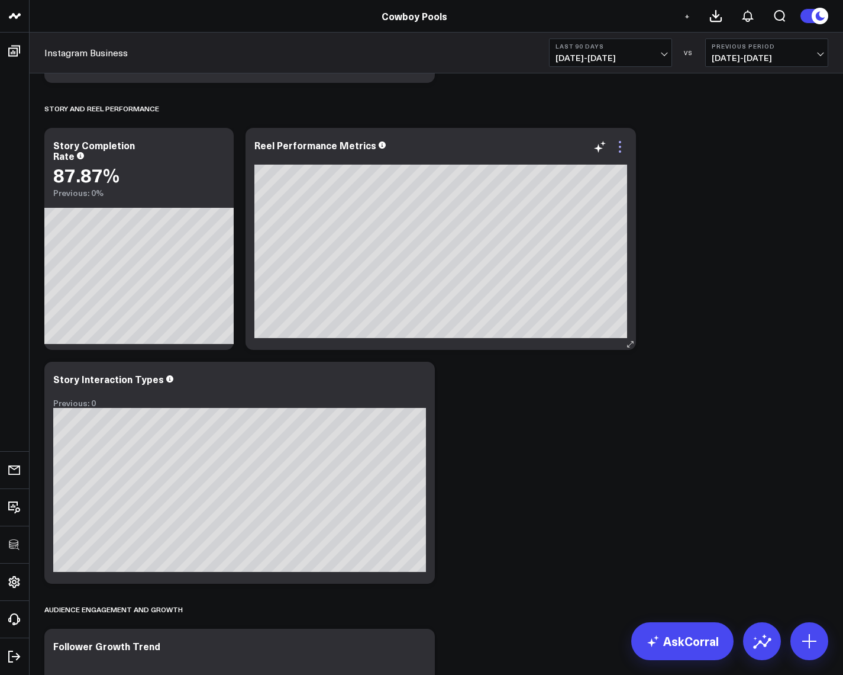
click at [621, 152] on icon at bounding box center [620, 147] width 14 height 14
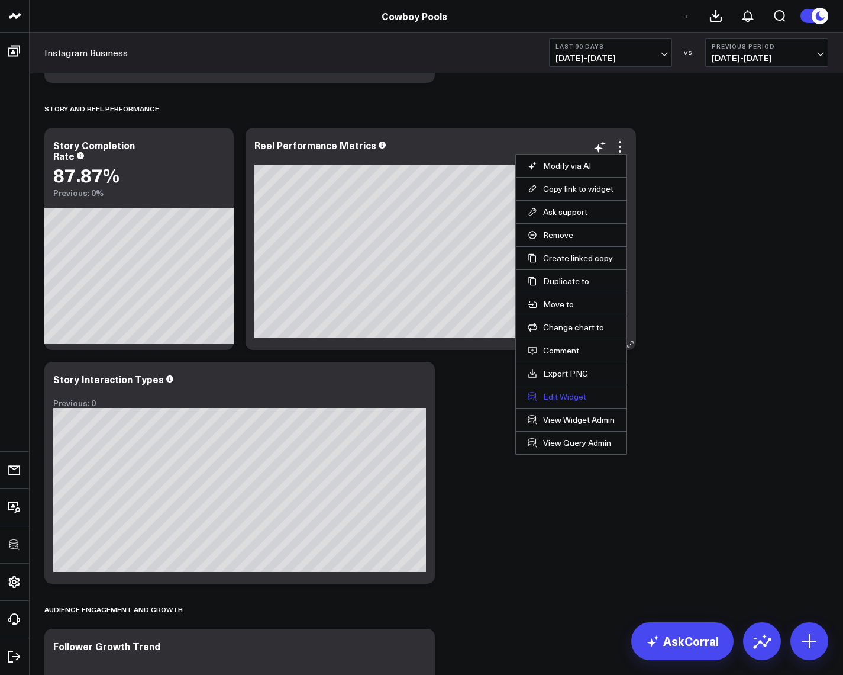
click at [566, 394] on button "Edit Widget" at bounding box center [571, 396] width 87 height 11
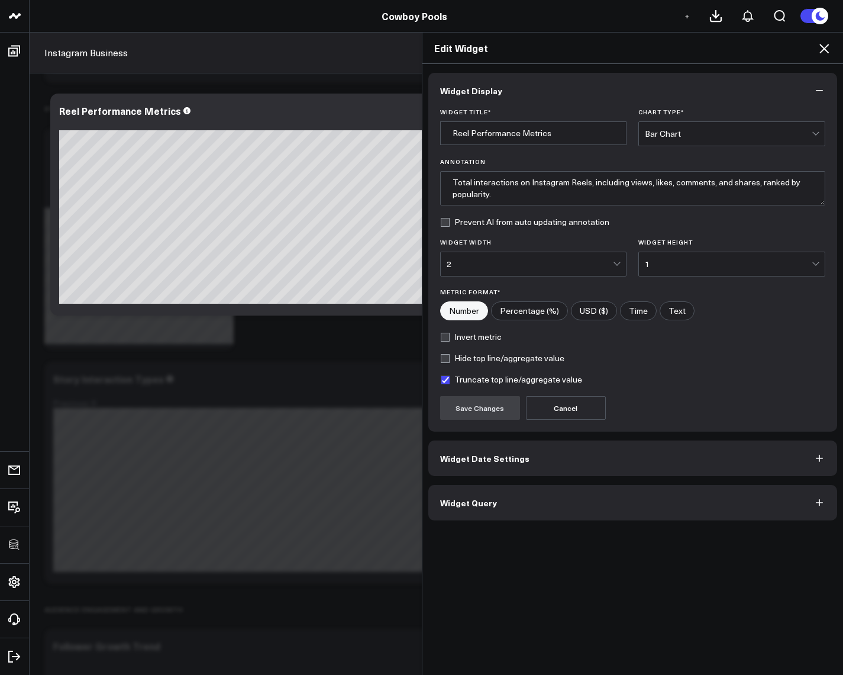
click at [480, 499] on span "Widget Query" at bounding box center [468, 502] width 57 height 9
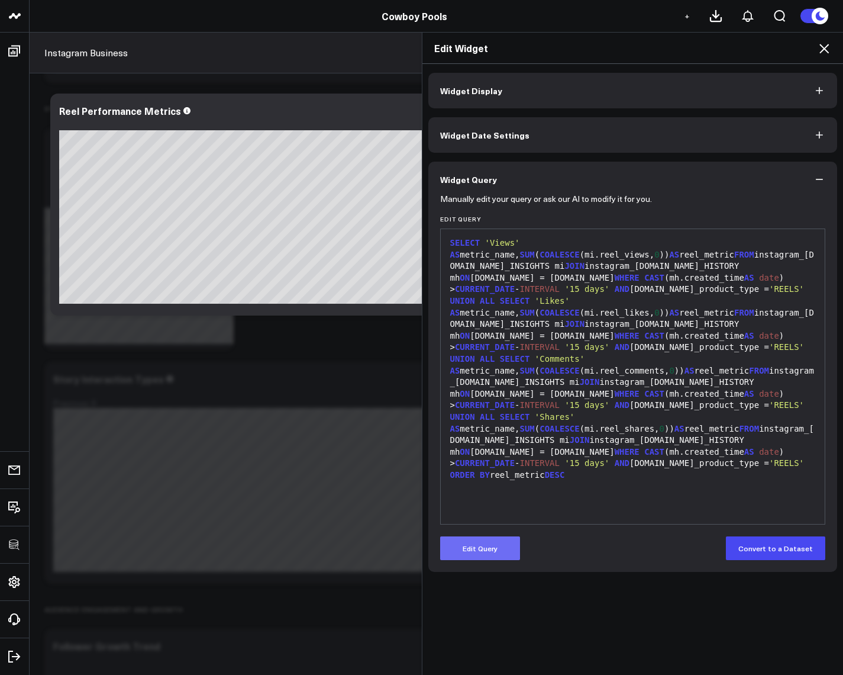
click at [486, 552] on button "Edit Query" at bounding box center [480, 548] width 80 height 24
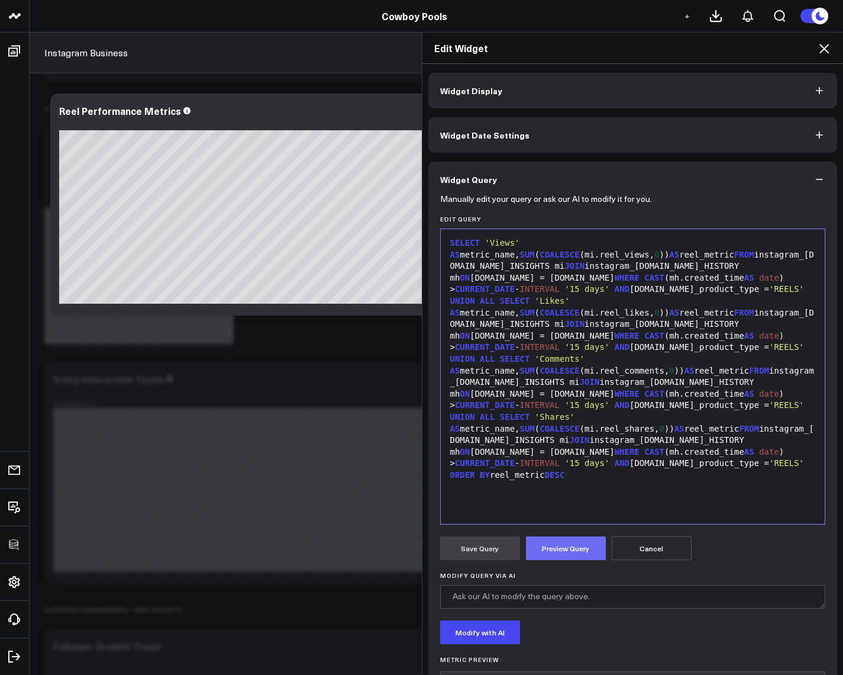
click at [537, 544] on button "Preview Query" at bounding box center [566, 548] width 80 height 24
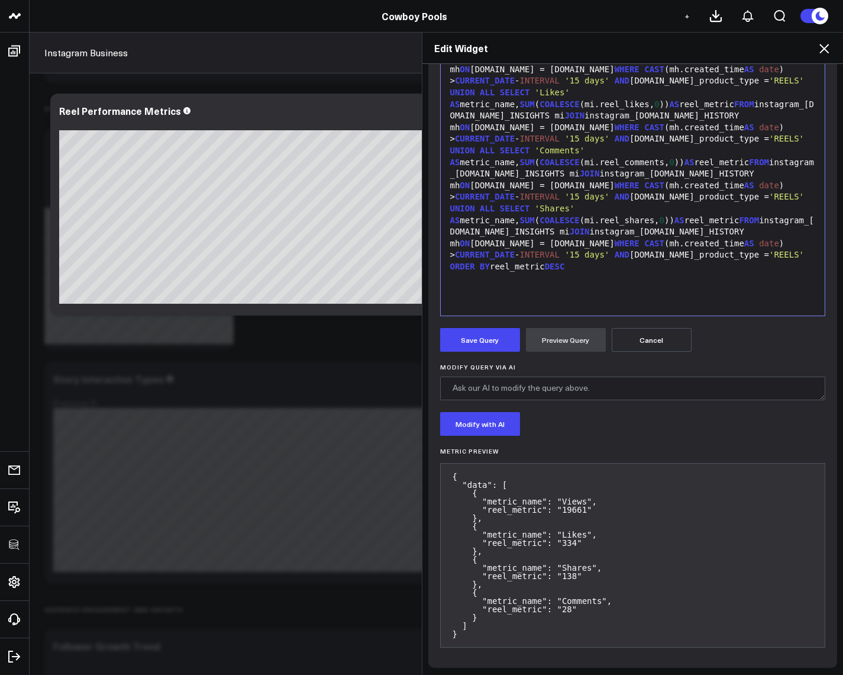
scroll to position [210, 0]
click at [827, 47] on icon at bounding box center [824, 48] width 14 height 14
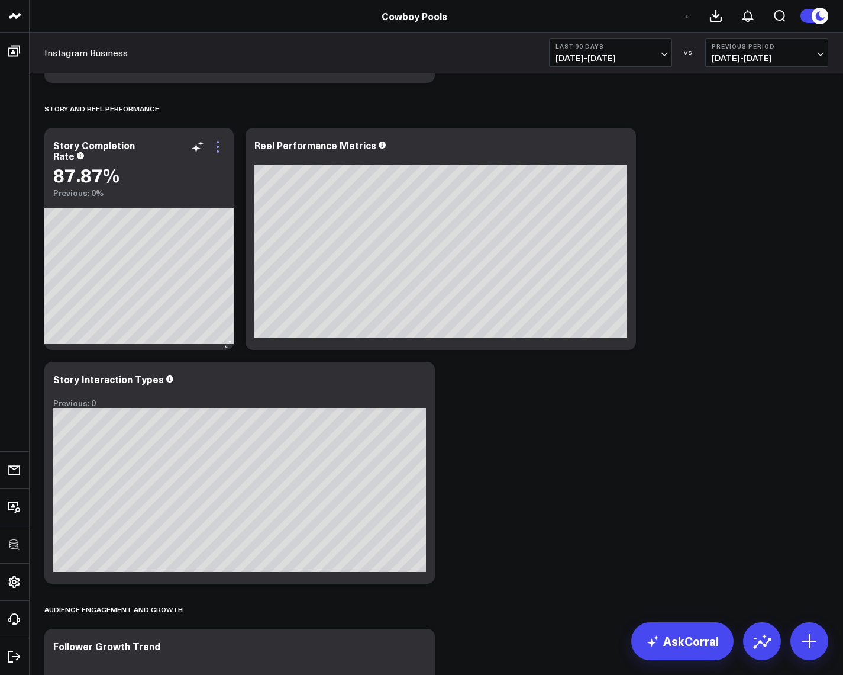
click at [217, 145] on icon at bounding box center [218, 147] width 14 height 14
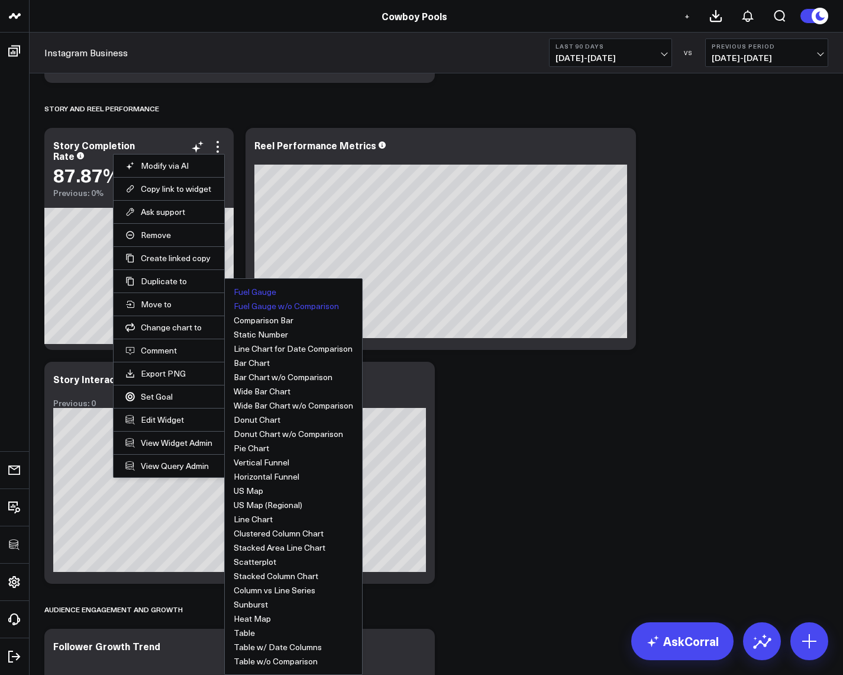
click at [246, 308] on button "Fuel Gauge w/o Comparison" at bounding box center [286, 306] width 105 height 8
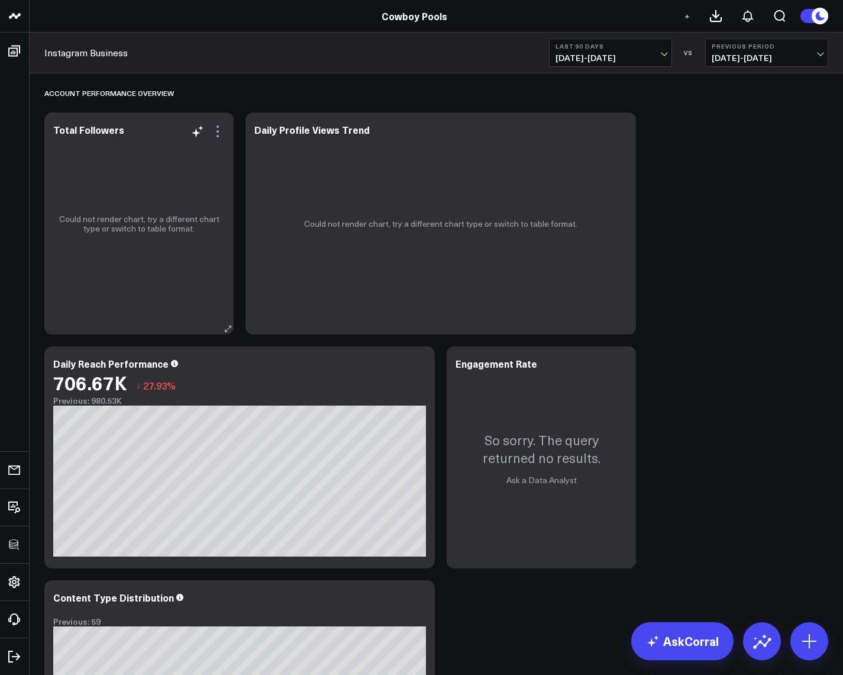
click at [217, 130] on icon at bounding box center [218, 131] width 2 height 2
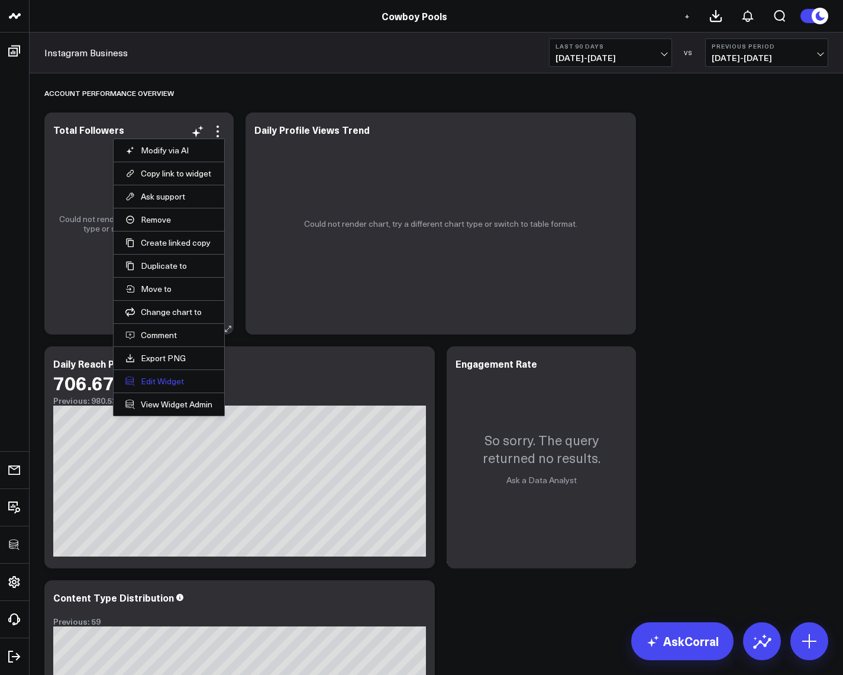
click at [160, 376] on button "Edit Widget" at bounding box center [168, 381] width 87 height 11
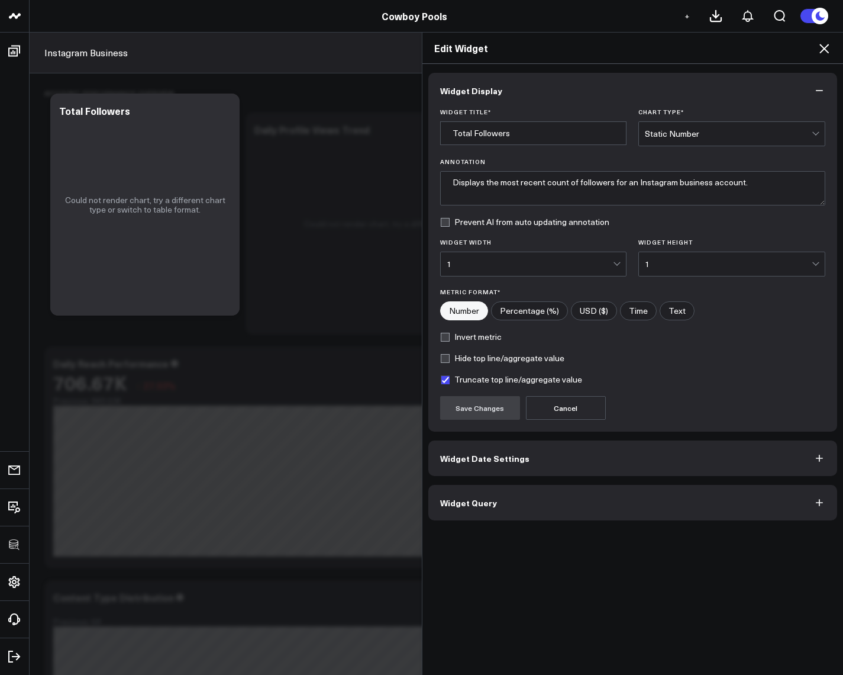
click at [512, 502] on button "Widget Query" at bounding box center [634, 503] width 410 height 36
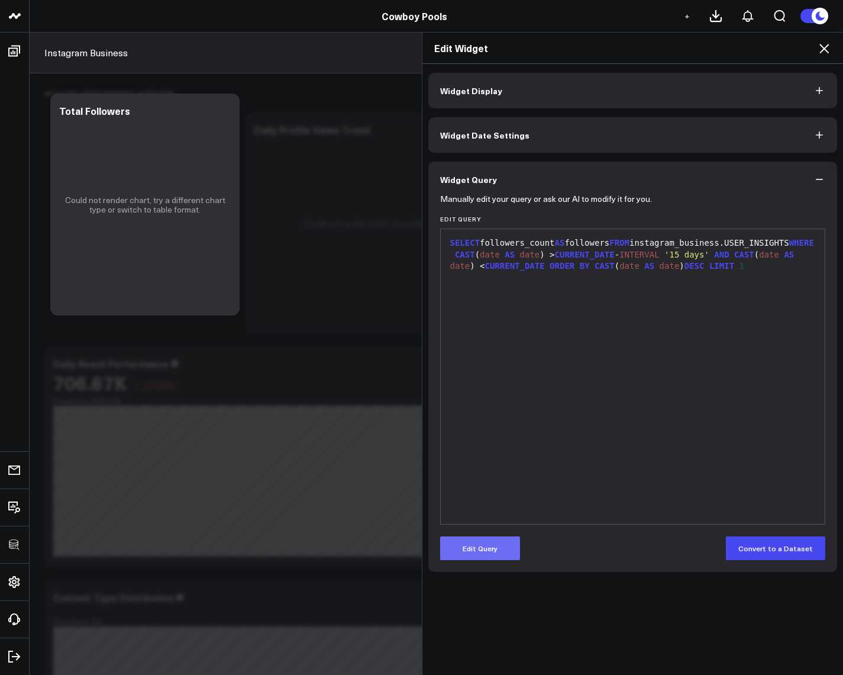
click at [491, 543] on button "Edit Query" at bounding box center [480, 548] width 80 height 24
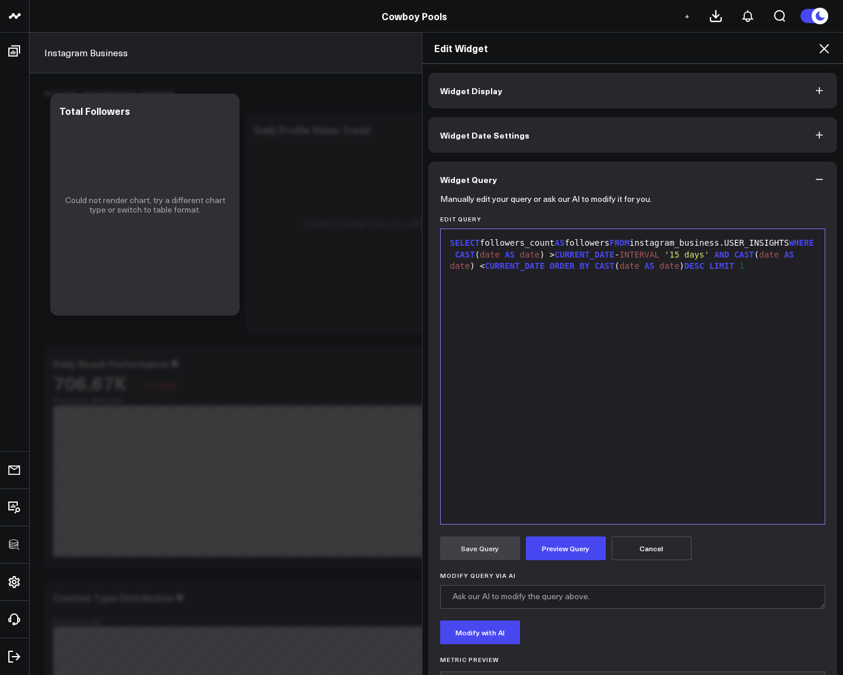
click at [551, 560] on form "Manually edit your query or ask our AI to modify it for you. Edit Query 9 1 › S…" at bounding box center [633, 452] width 386 height 510
click at [549, 552] on button "Preview Query" at bounding box center [566, 548] width 80 height 24
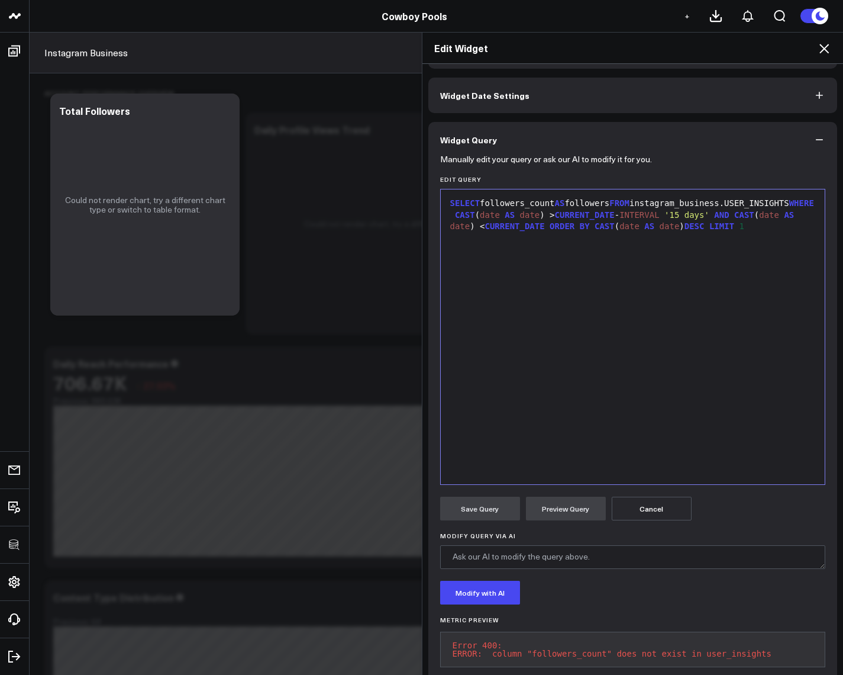
scroll to position [69, 0]
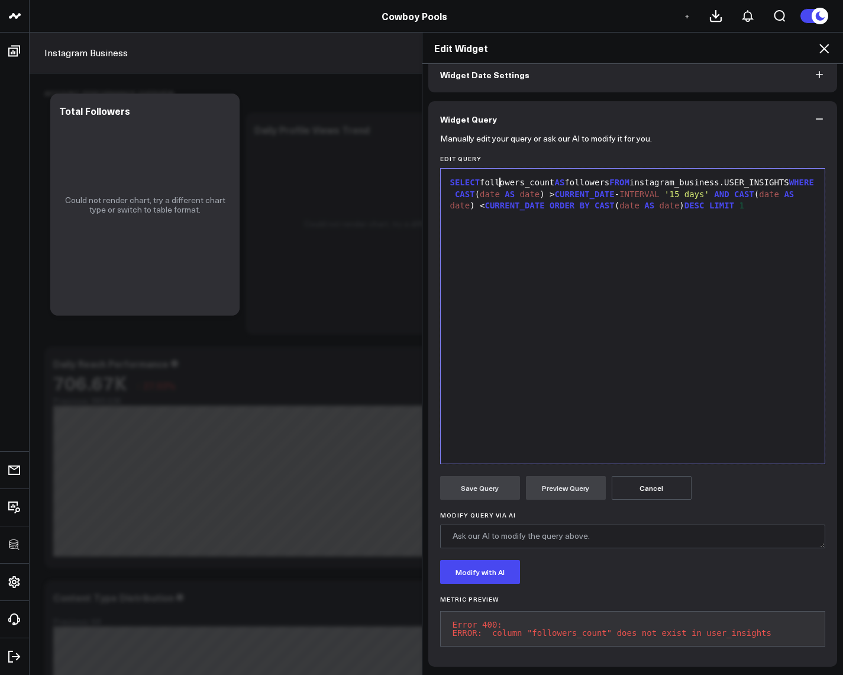
click at [496, 177] on div "SELECT followers_count AS followers FROM instagram_business.USER_INSIGHTS WHERE…" at bounding box center [633, 194] width 373 height 35
click at [563, 484] on button "Preview Query" at bounding box center [566, 488] width 80 height 24
click at [532, 177] on div "SELECT online_followers AS followers FROM instagram_business.USER_INSIGHTS WHER…" at bounding box center [633, 194] width 373 height 35
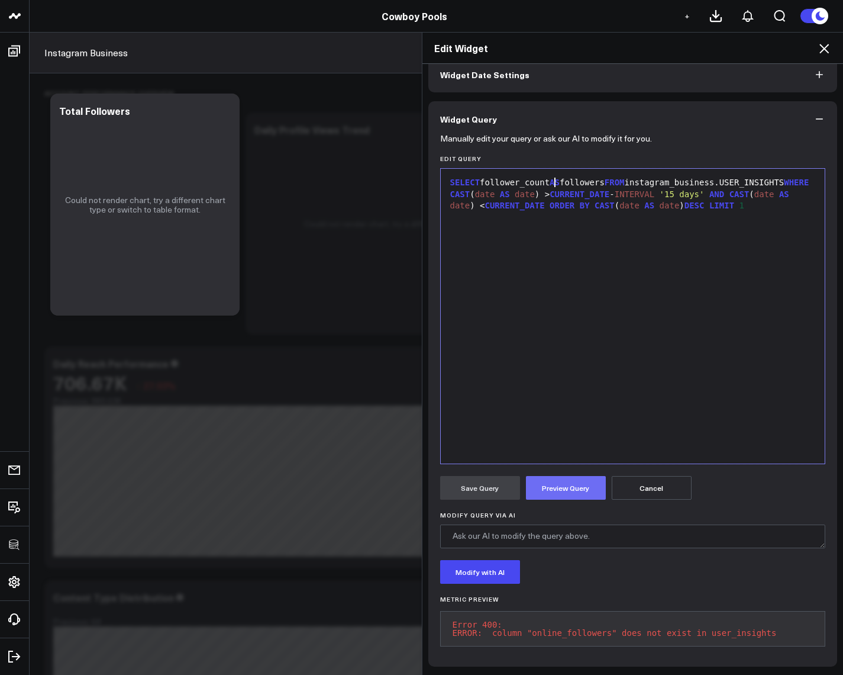
click at [562, 476] on button "Preview Query" at bounding box center [566, 488] width 80 height 24
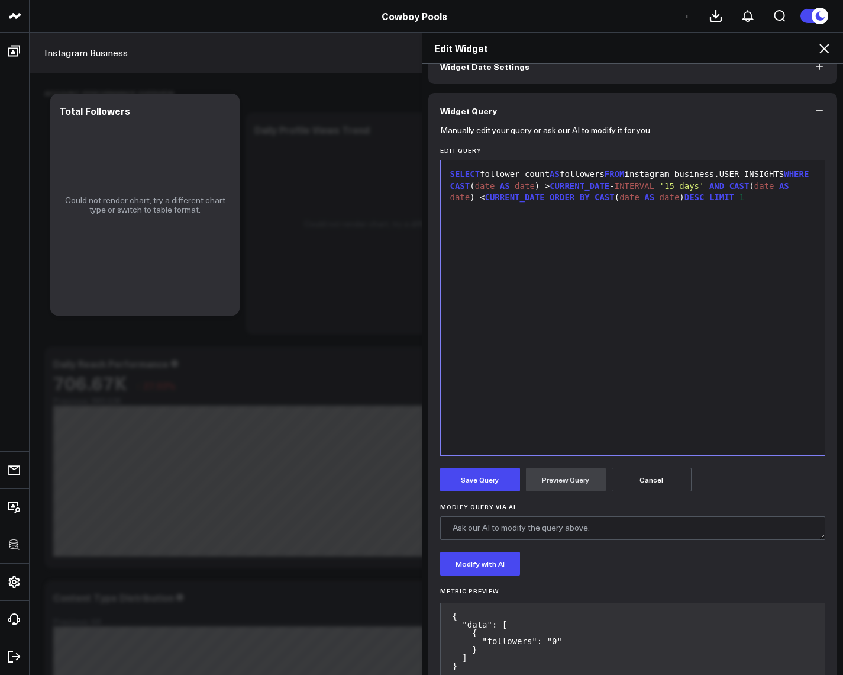
click at [659, 281] on div "SELECT follower_count AS followers FROM instagram_business.USER_INSIGHTS WHERE …" at bounding box center [633, 307] width 373 height 283
click at [613, 200] on div "SELECT follower_count AS followers FROM instagram_business.USER_INSIGHTS WHERE …" at bounding box center [633, 186] width 373 height 35
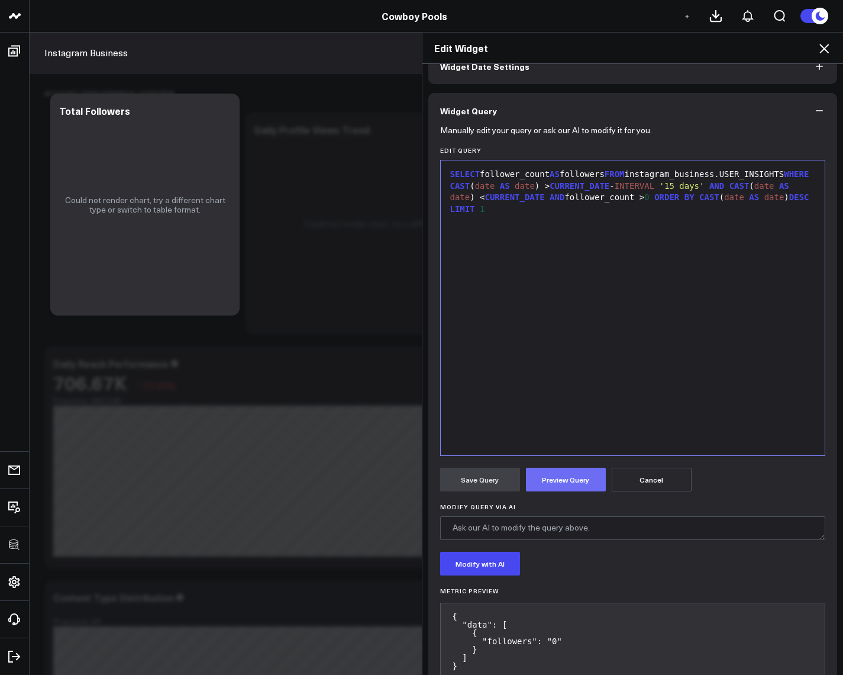
click at [550, 471] on button "Preview Query" at bounding box center [566, 480] width 80 height 24
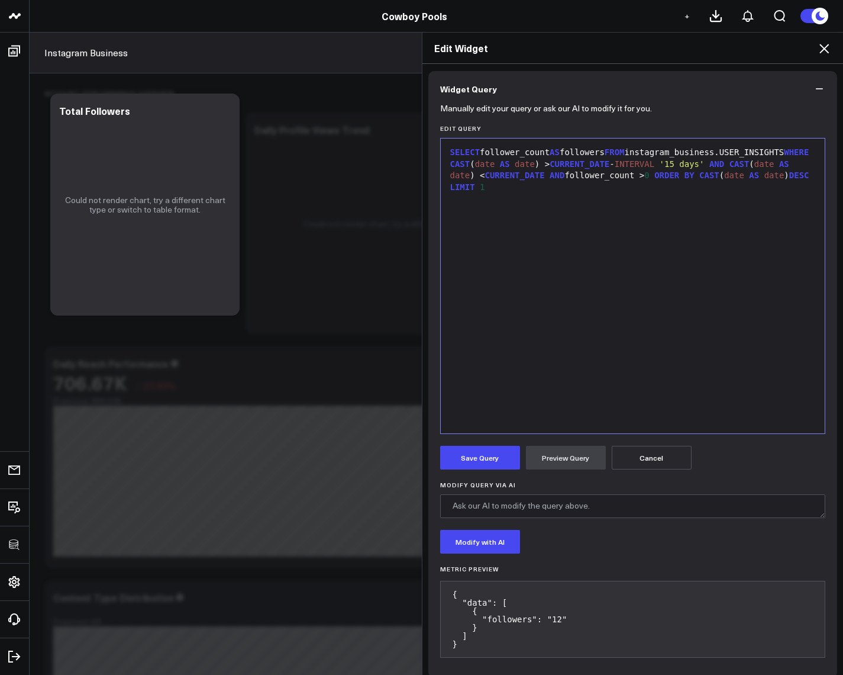
scroll to position [102, 0]
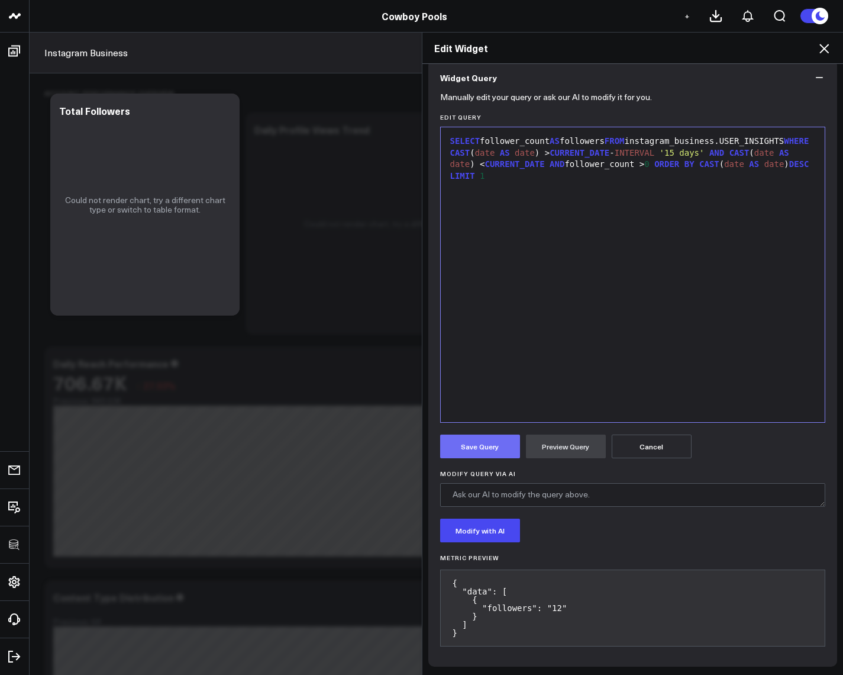
click at [479, 450] on button "Save Query" at bounding box center [480, 446] width 80 height 24
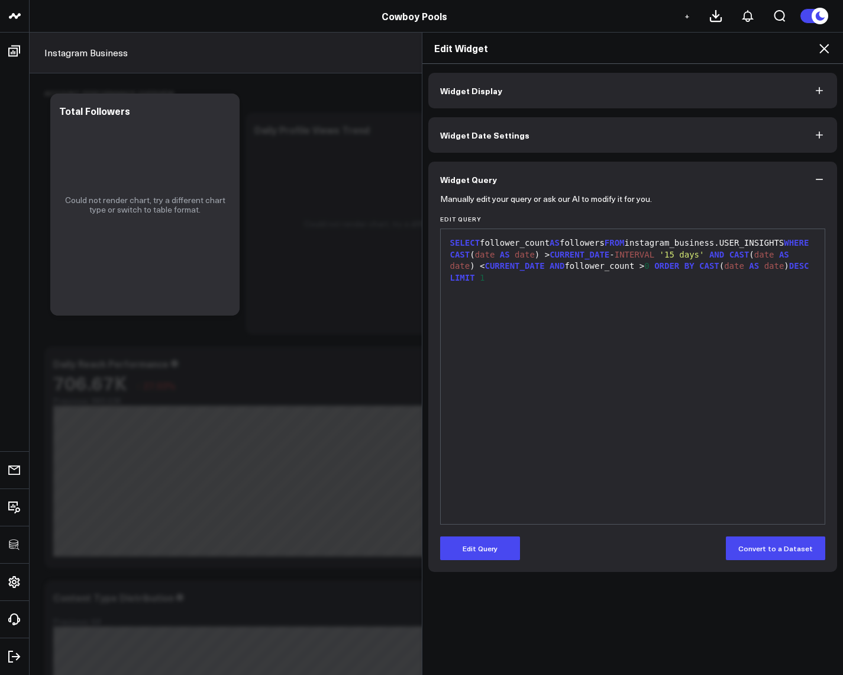
scroll to position [0, 0]
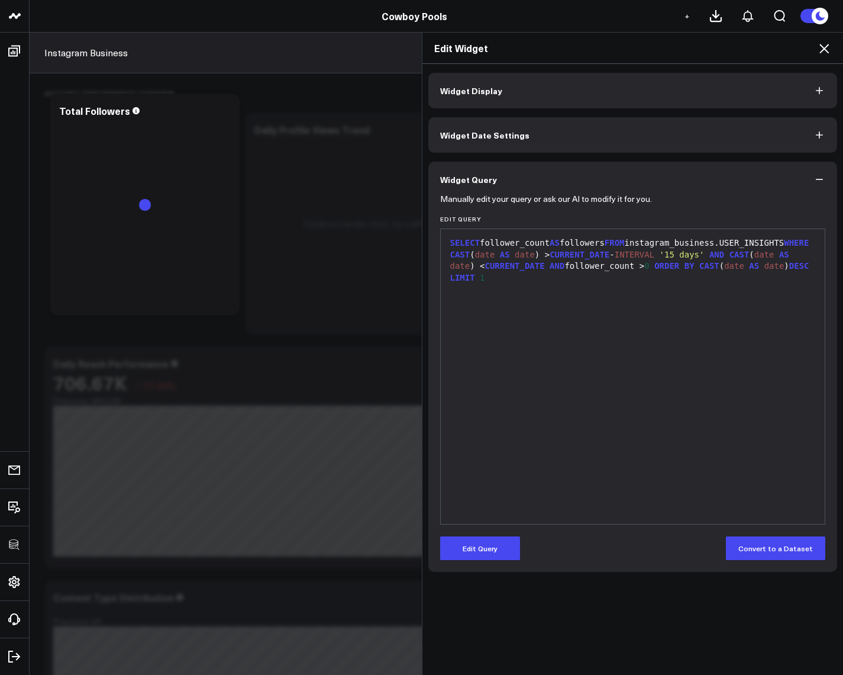
click at [823, 50] on icon at bounding box center [824, 48] width 9 height 9
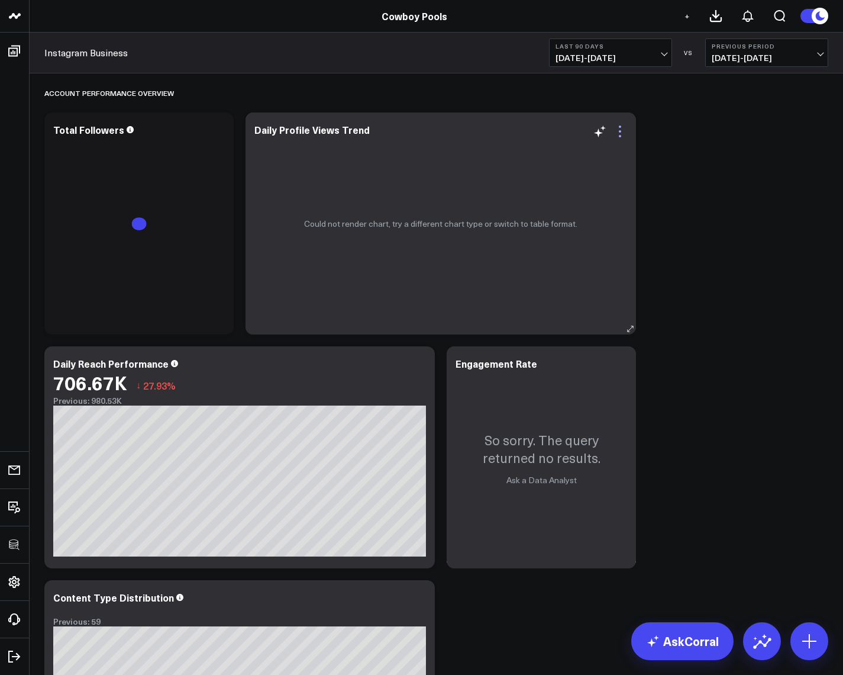
click at [622, 130] on icon at bounding box center [620, 131] width 14 height 14
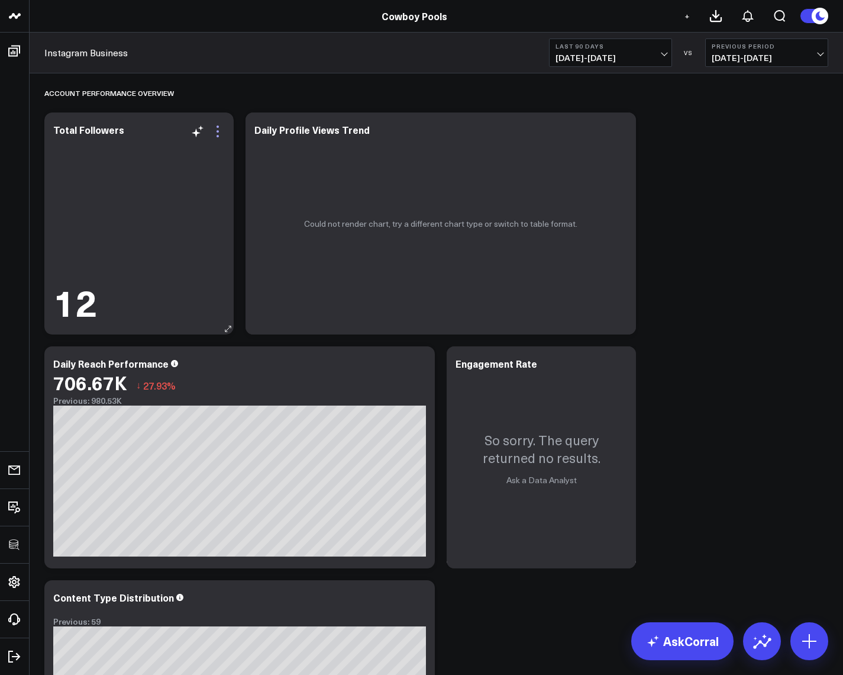
click at [222, 130] on icon at bounding box center [218, 131] width 14 height 14
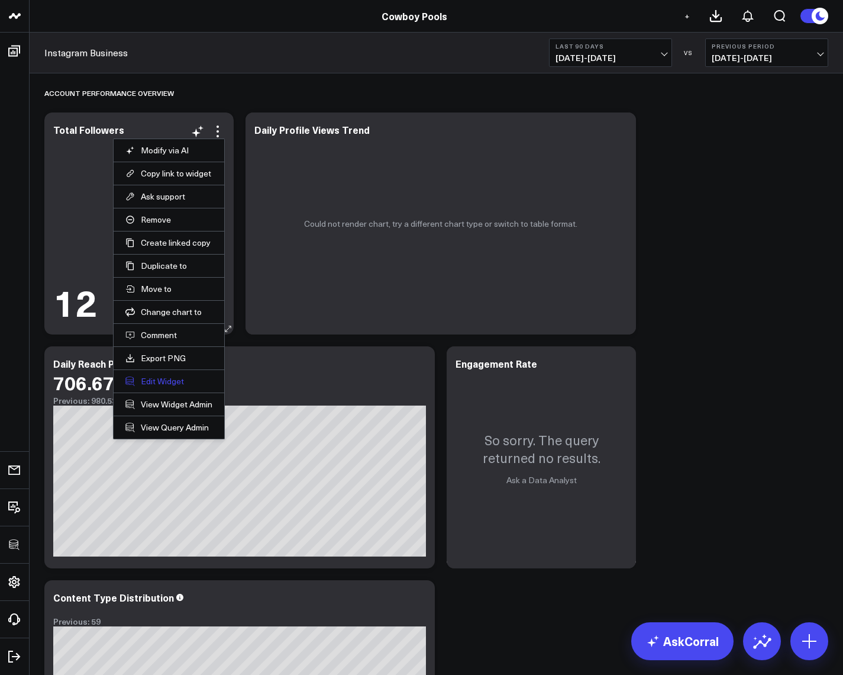
click at [165, 379] on button "Edit Widget" at bounding box center [168, 381] width 87 height 11
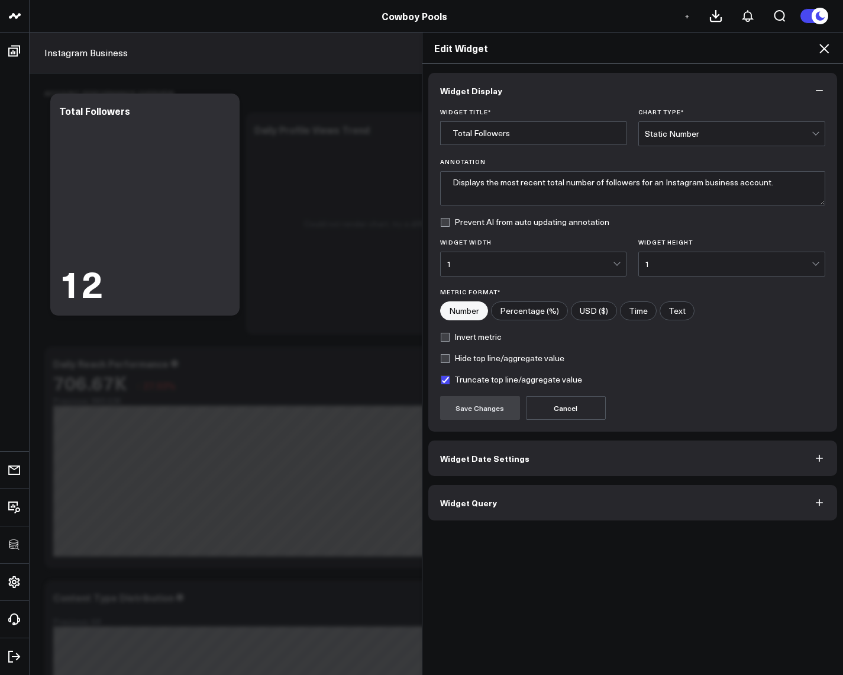
click at [542, 504] on button "Widget Query" at bounding box center [634, 503] width 410 height 36
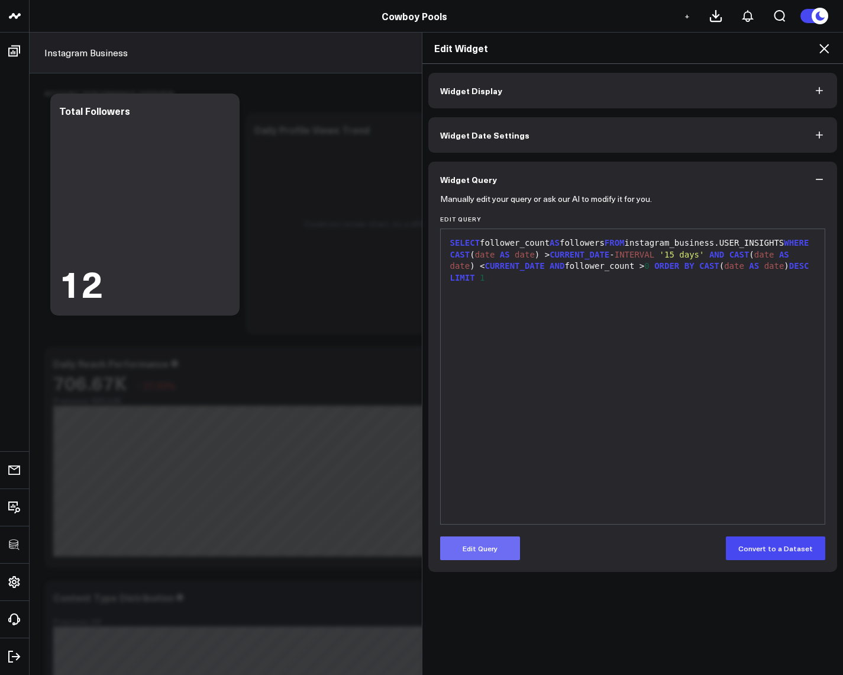
click at [473, 548] on button "Edit Query" at bounding box center [480, 548] width 80 height 24
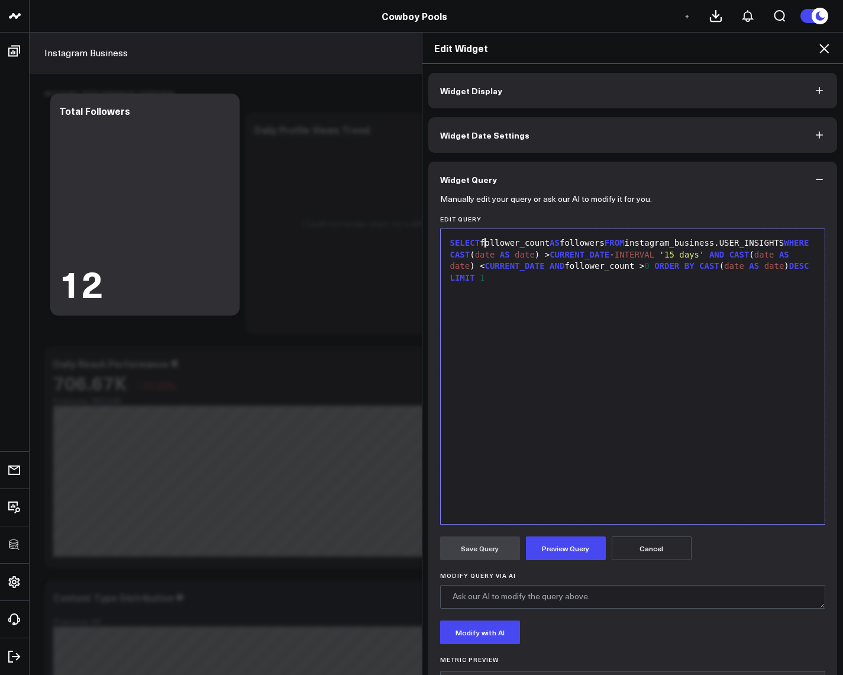
click at [482, 244] on div "SELECT follower_count AS followers FROM instagram_business.USER_INSIGHTS WHERE …" at bounding box center [633, 260] width 373 height 46
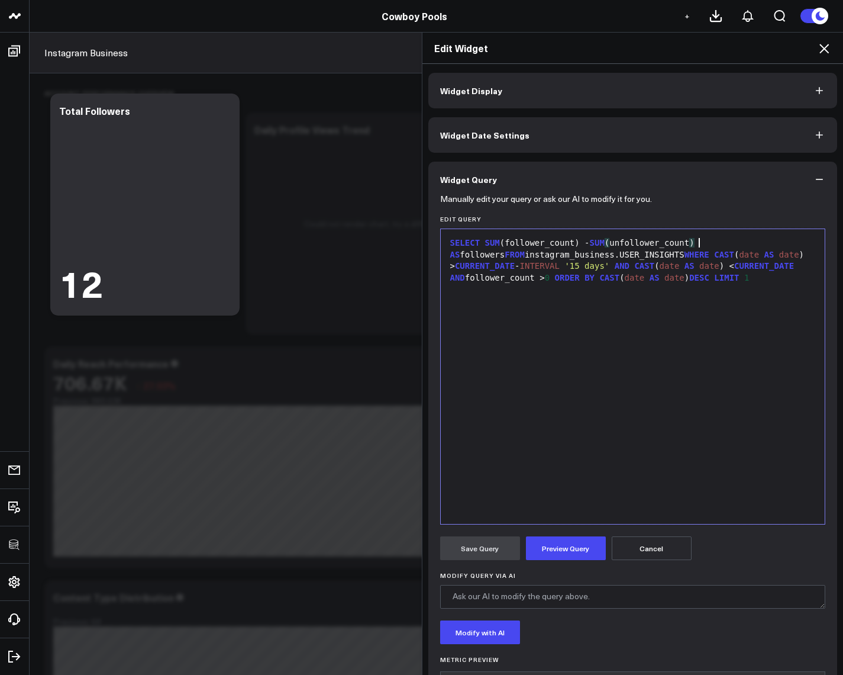
click at [460, 250] on span "AS" at bounding box center [455, 254] width 10 height 9
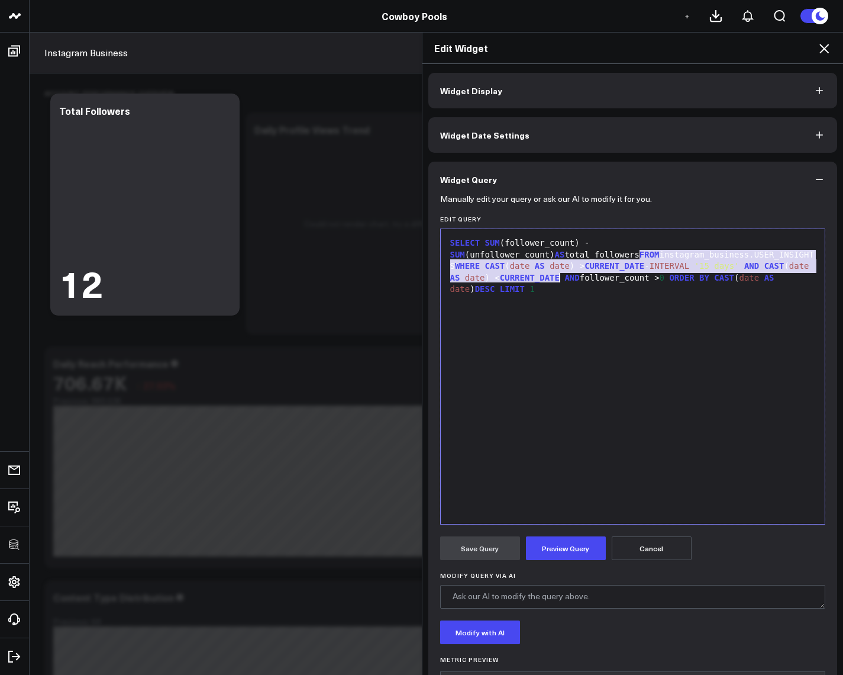
drag, startPoint x: 634, startPoint y: 252, endPoint x: 557, endPoint y: 279, distance: 81.8
click at [557, 279] on div "SELECT SUM (follower_count) - SUM (unfollower_count) AS total_followers FROM in…" at bounding box center [633, 266] width 373 height 58
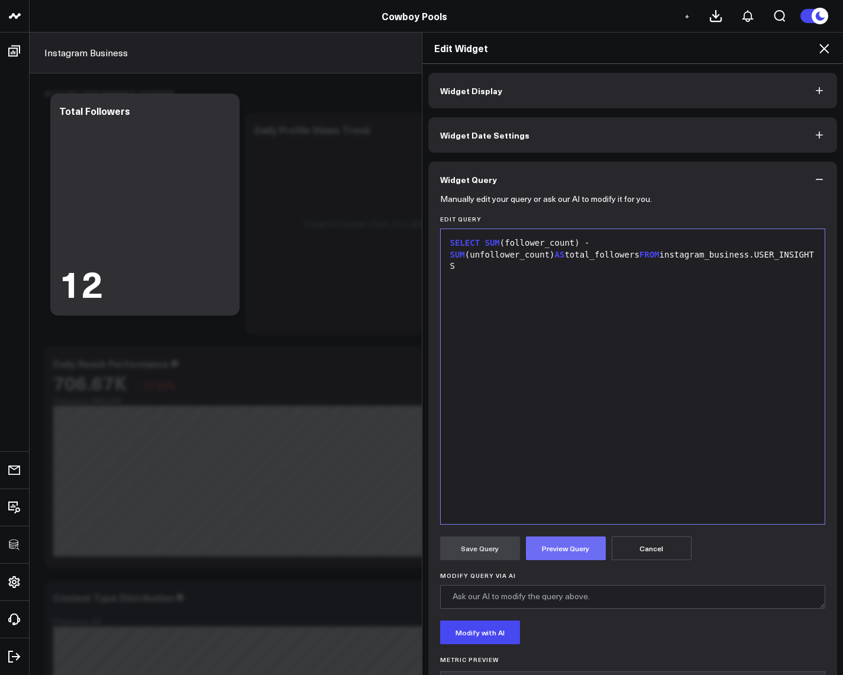
click at [568, 547] on button "Preview Query" at bounding box center [566, 548] width 80 height 24
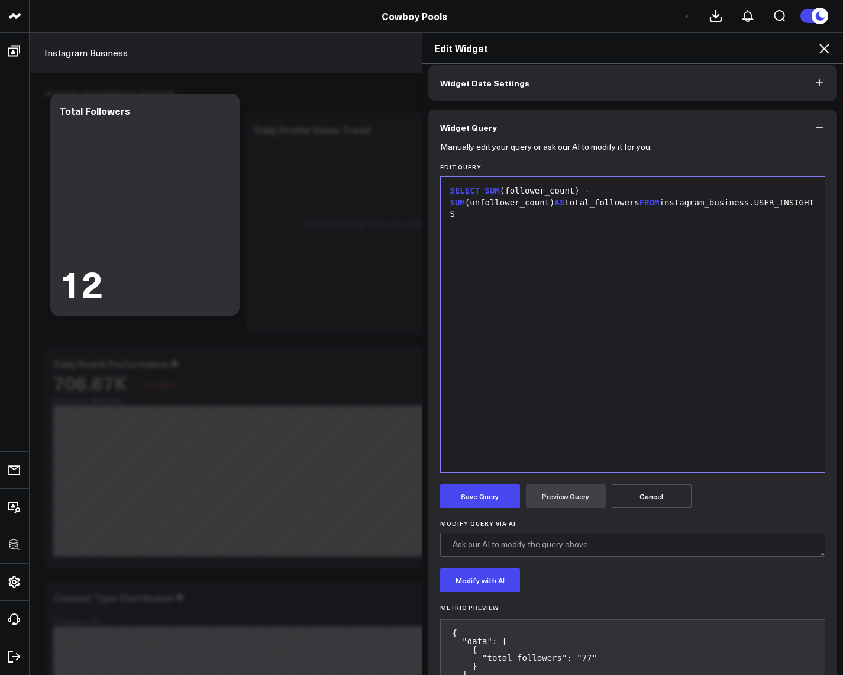
scroll to position [102, 0]
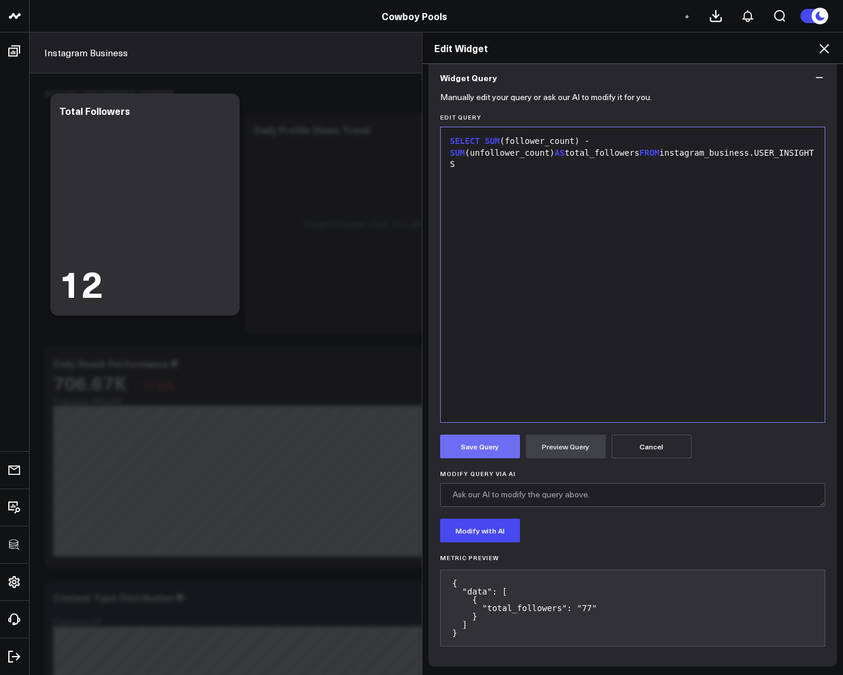
click at [486, 447] on button "Save Query" at bounding box center [480, 446] width 80 height 24
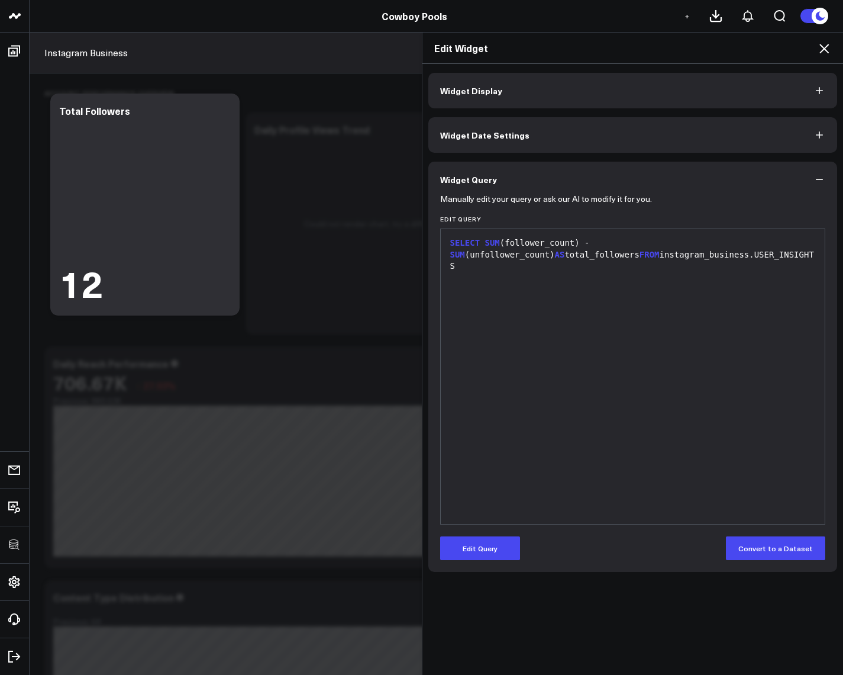
scroll to position [0, 0]
click at [498, 396] on div "SELECT SUM (follower_count) - SUM (unfollower_count) AS total_followers FROM in…" at bounding box center [633, 376] width 373 height 283
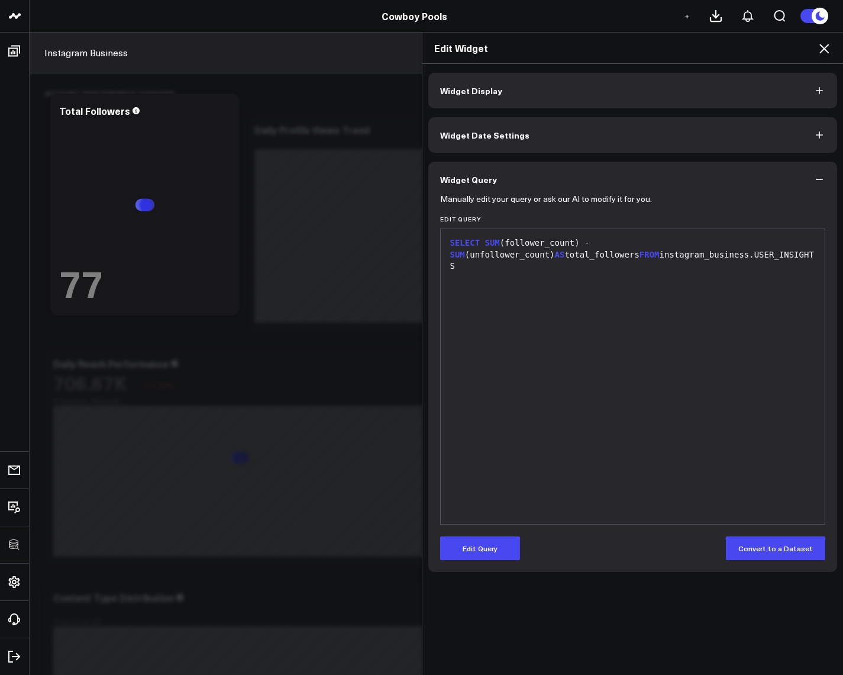
click at [564, 382] on div "SELECT SUM (follower_count) - SUM (unfollower_count) AS total_followers FROM in…" at bounding box center [633, 376] width 373 height 283
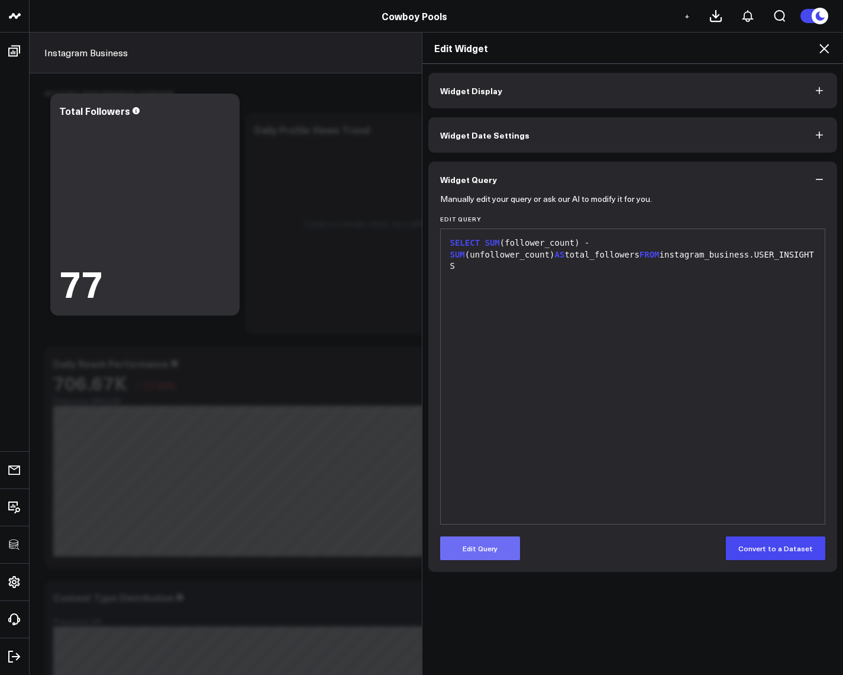
click at [479, 543] on button "Edit Query" at bounding box center [480, 548] width 80 height 24
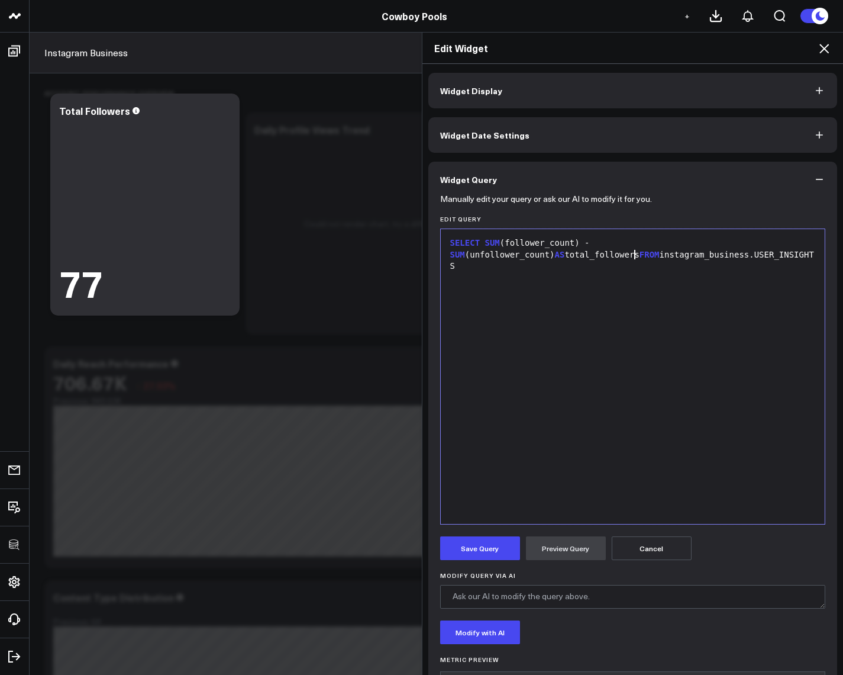
click at [549, 423] on div "SELECT SUM (follower_count) - SUM (unfollower_count) AS total_followers FROM in…" at bounding box center [633, 376] width 373 height 283
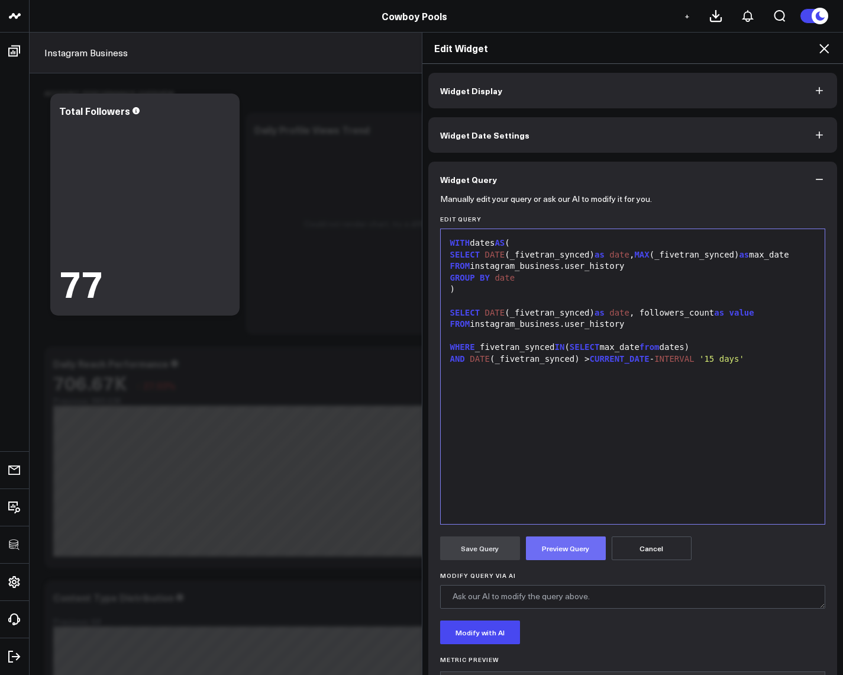
click at [565, 542] on button "Preview Query" at bounding box center [566, 548] width 80 height 24
click at [587, 389] on div "WITH dates AS ( SELECT DATE (_fivetran_synced) as date , MAX (_fivetran_synced)…" at bounding box center [633, 376] width 373 height 283
click at [484, 95] on span "Widget Display" at bounding box center [471, 90] width 62 height 9
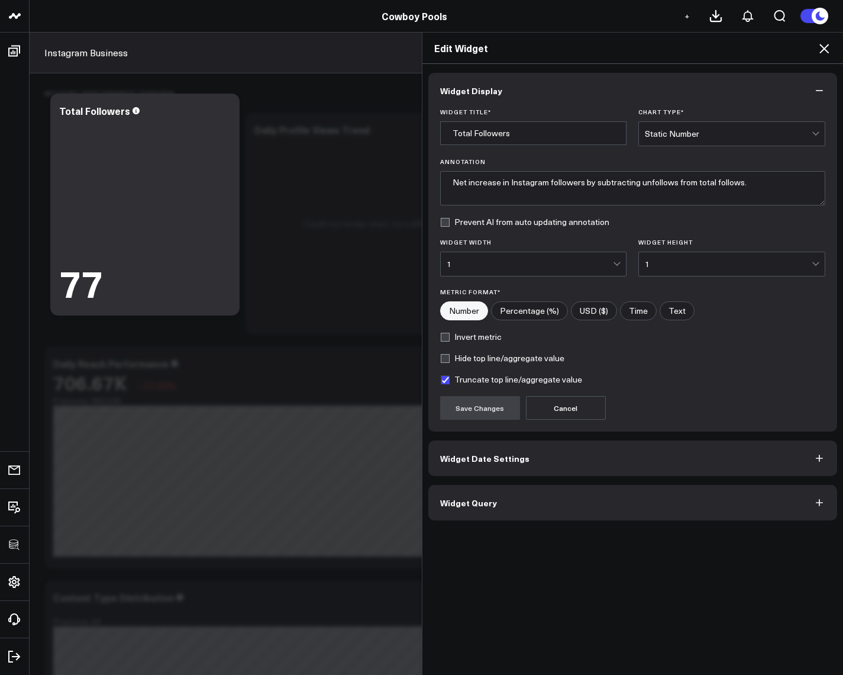
click at [495, 508] on button "Widget Query" at bounding box center [634, 503] width 410 height 36
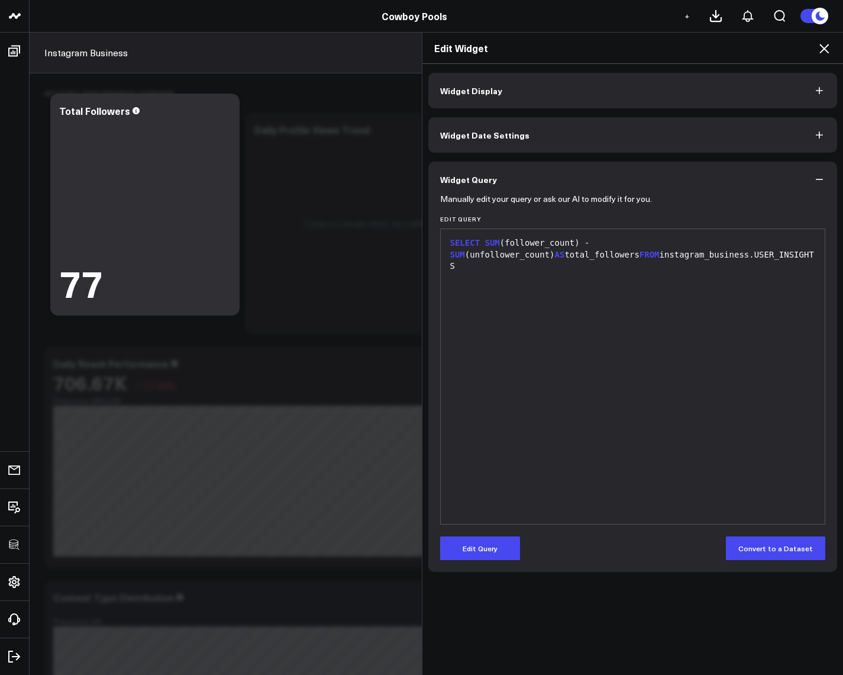
drag, startPoint x: 463, startPoint y: 555, endPoint x: 482, endPoint y: 514, distance: 44.2
click at [463, 554] on button "Edit Query" at bounding box center [480, 548] width 80 height 24
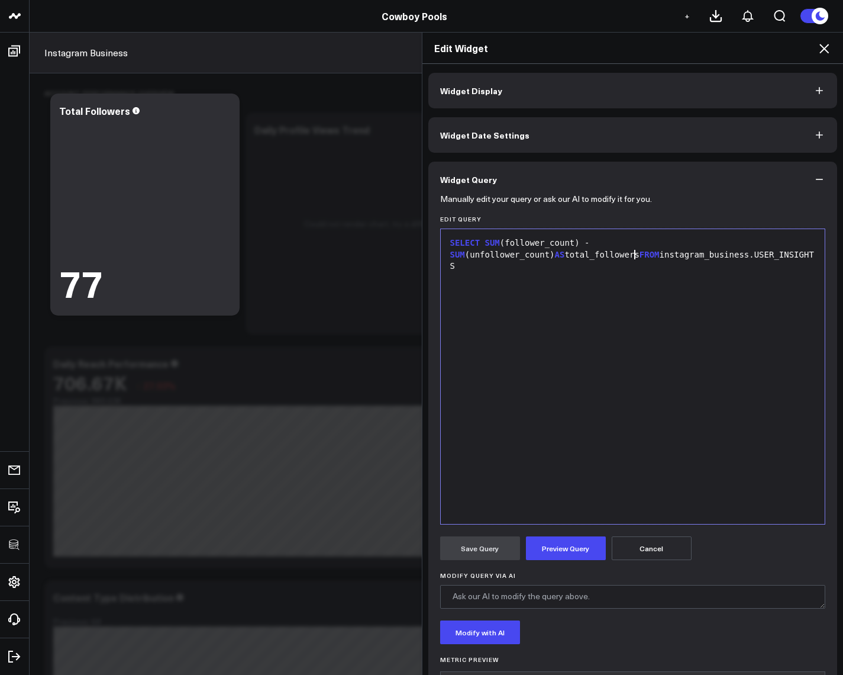
click at [581, 348] on div "SELECT SUM (follower_count) - SUM (unfollower_count) AS total_followers FROM in…" at bounding box center [633, 376] width 373 height 283
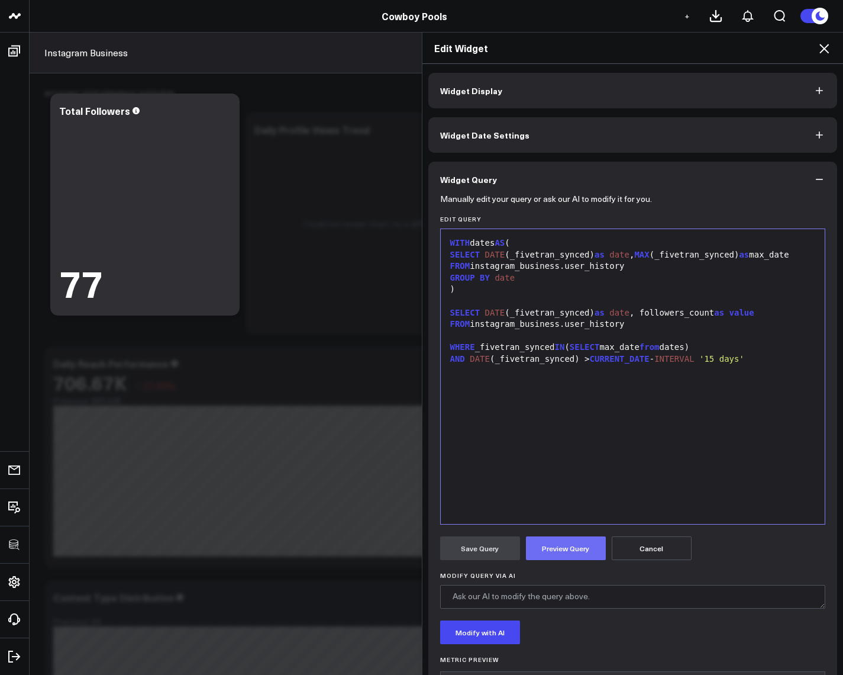
click at [550, 547] on button "Preview Query" at bounding box center [566, 548] width 80 height 24
click at [487, 551] on button "Save Query" at bounding box center [480, 548] width 80 height 24
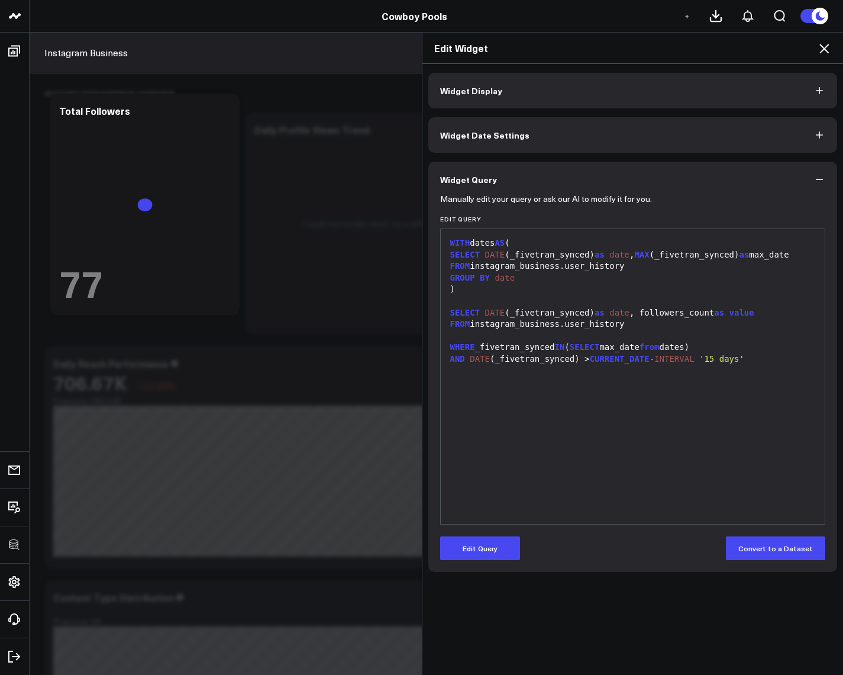
click at [502, 91] on button "Widget Display" at bounding box center [634, 91] width 410 height 36
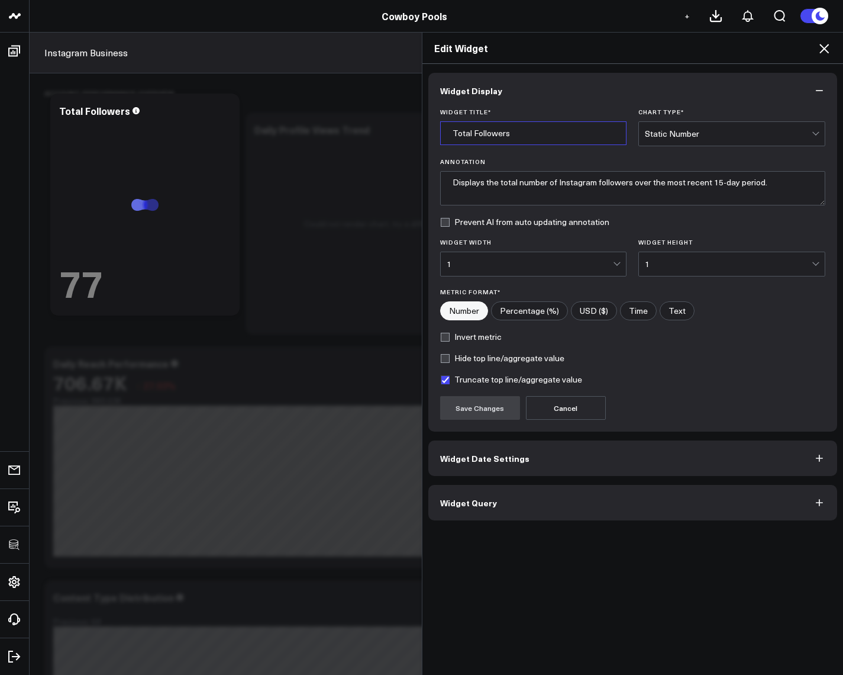
click at [491, 140] on input "Total Followers" at bounding box center [533, 133] width 187 height 24
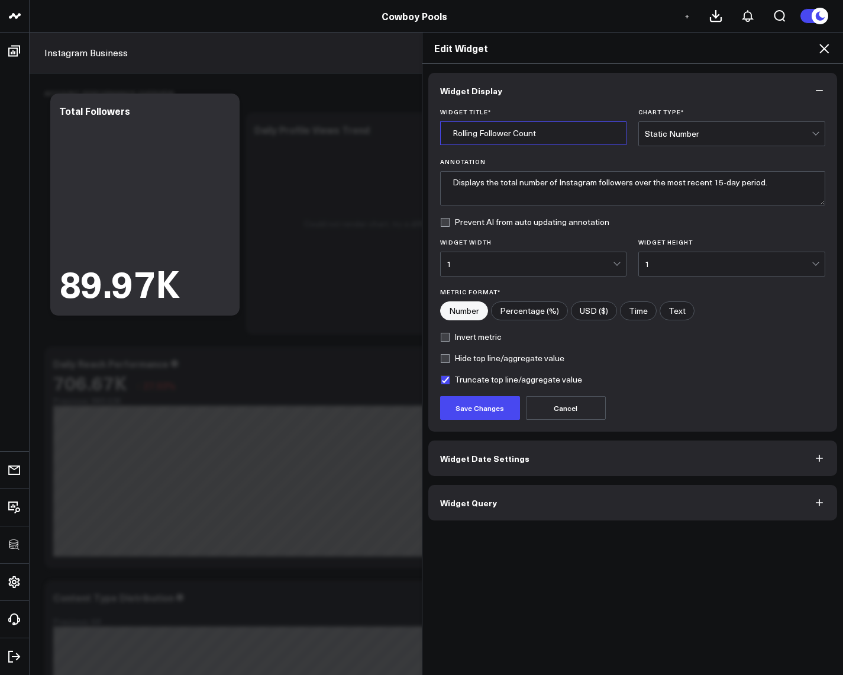
type input "Rolling Follower Count"
click at [522, 501] on button "Widget Query" at bounding box center [634, 503] width 410 height 36
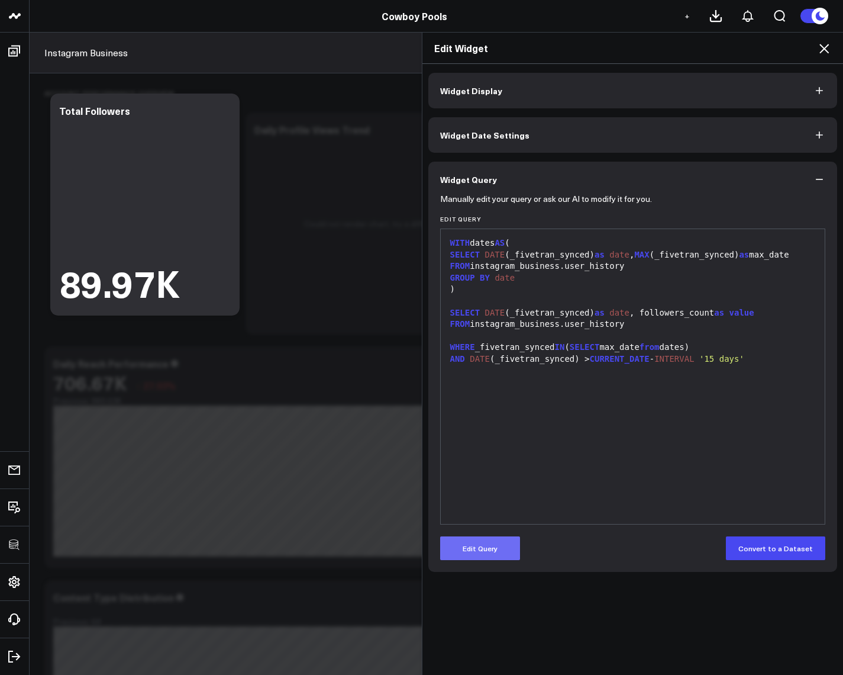
click at [482, 545] on button "Edit Query" at bounding box center [480, 548] width 80 height 24
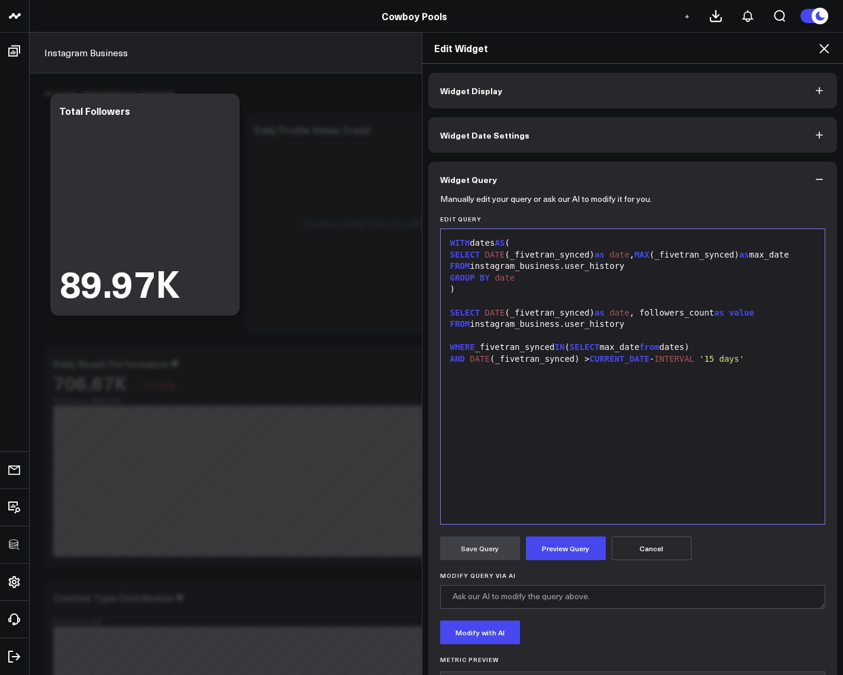
click at [659, 421] on div "WITH dates AS ( SELECT DATE (_fivetran_synced) as date , MAX (_fivetran_synced)…" at bounding box center [633, 376] width 373 height 283
click at [551, 552] on button "Preview Query" at bounding box center [566, 548] width 80 height 24
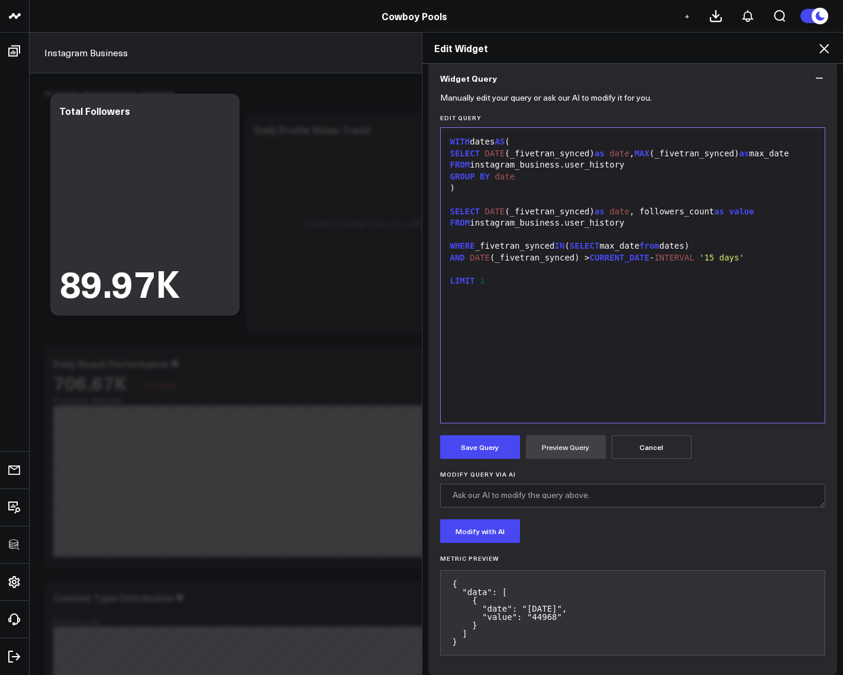
scroll to position [110, 0]
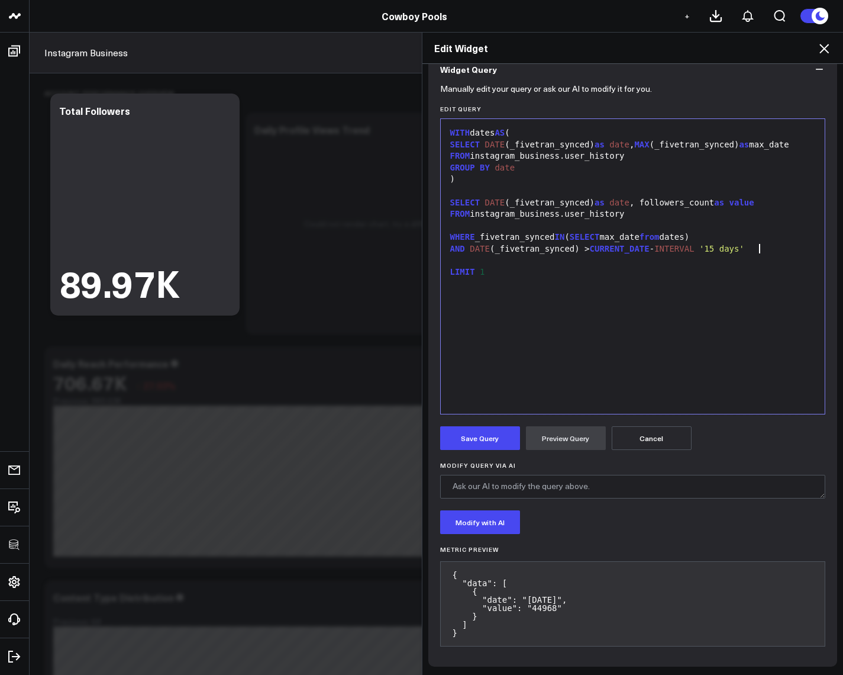
click at [778, 246] on div "AND DATE (_fivetran_synced) > CURRENT_DATE - INTERVAL '15 days'" at bounding box center [633, 249] width 373 height 12
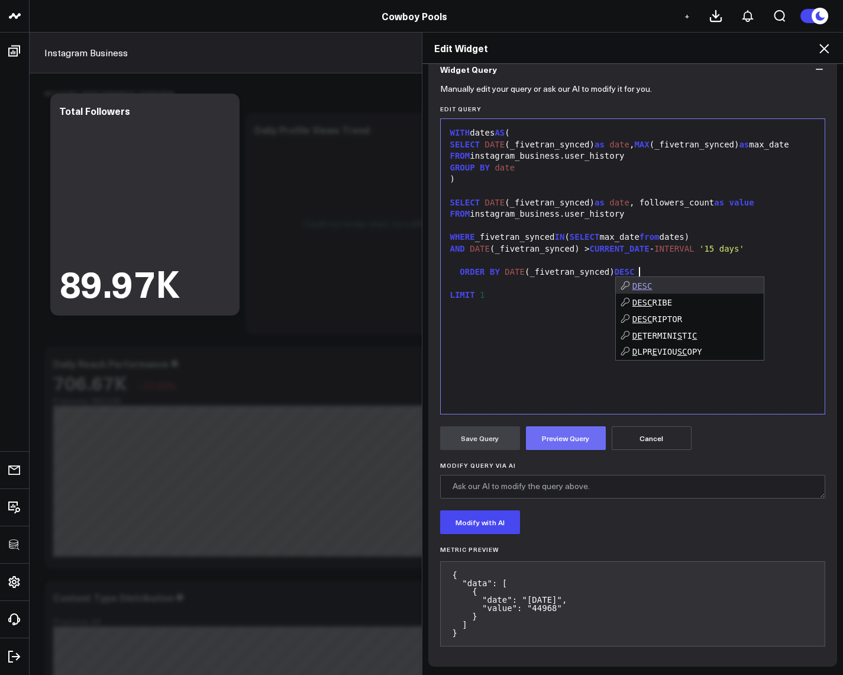
click at [526, 435] on button "Preview Query" at bounding box center [566, 438] width 80 height 24
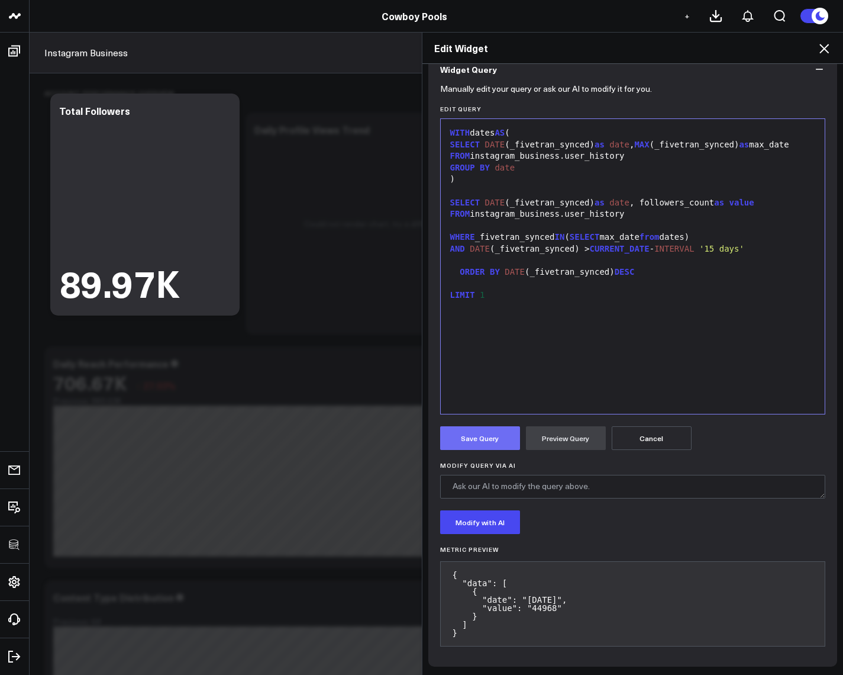
click at [491, 446] on button "Save Query" at bounding box center [480, 438] width 80 height 24
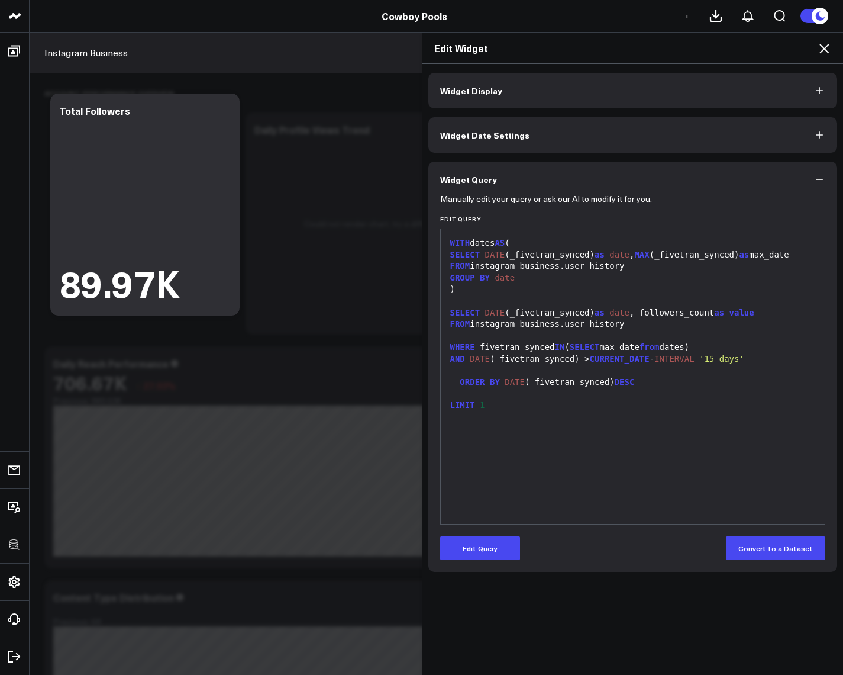
scroll to position [0, 0]
click at [829, 51] on icon at bounding box center [824, 48] width 14 height 14
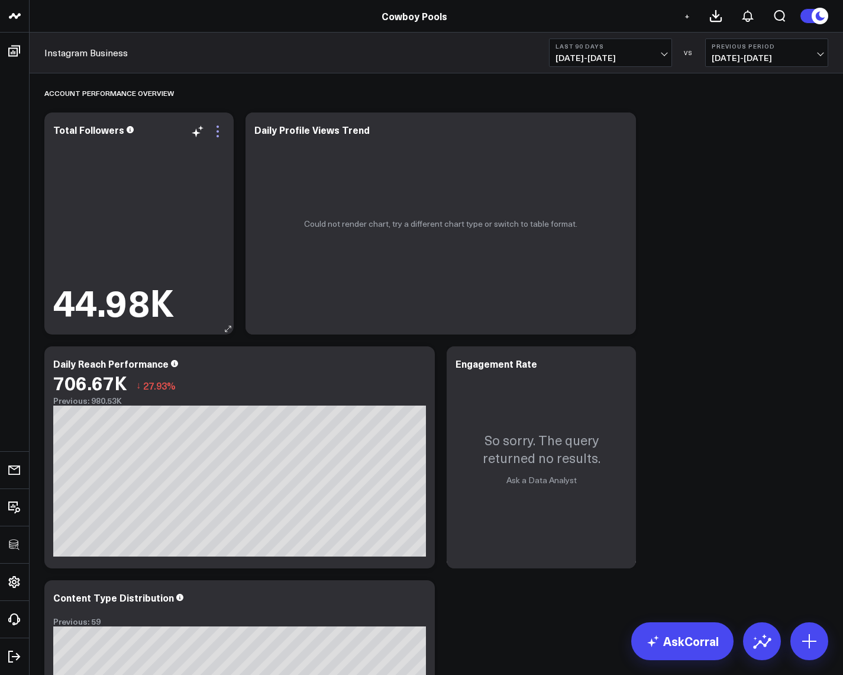
click at [223, 128] on icon at bounding box center [218, 131] width 14 height 14
click at [617, 131] on icon at bounding box center [620, 131] width 14 height 14
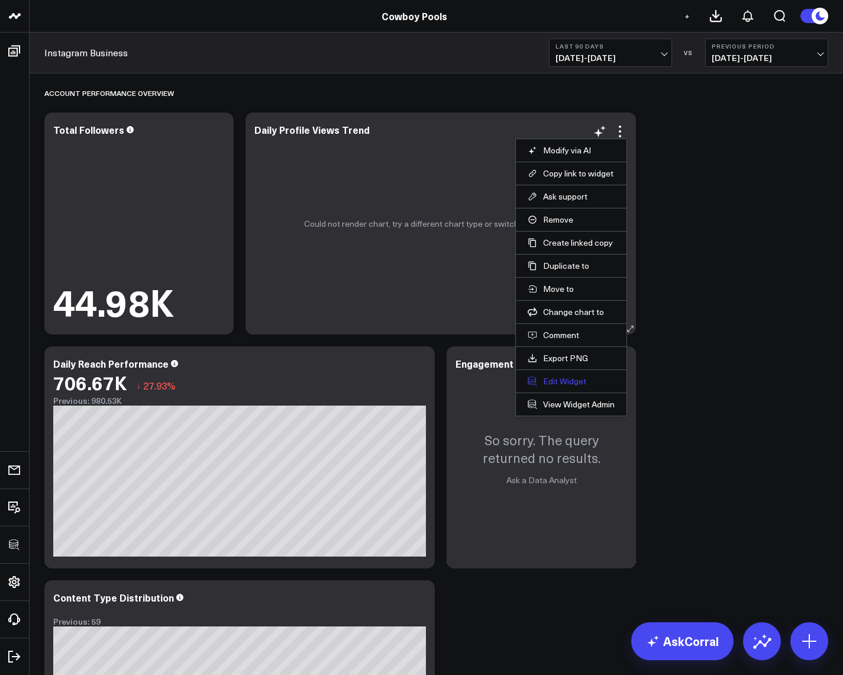
click at [564, 377] on button "Edit Widget" at bounding box center [571, 381] width 87 height 11
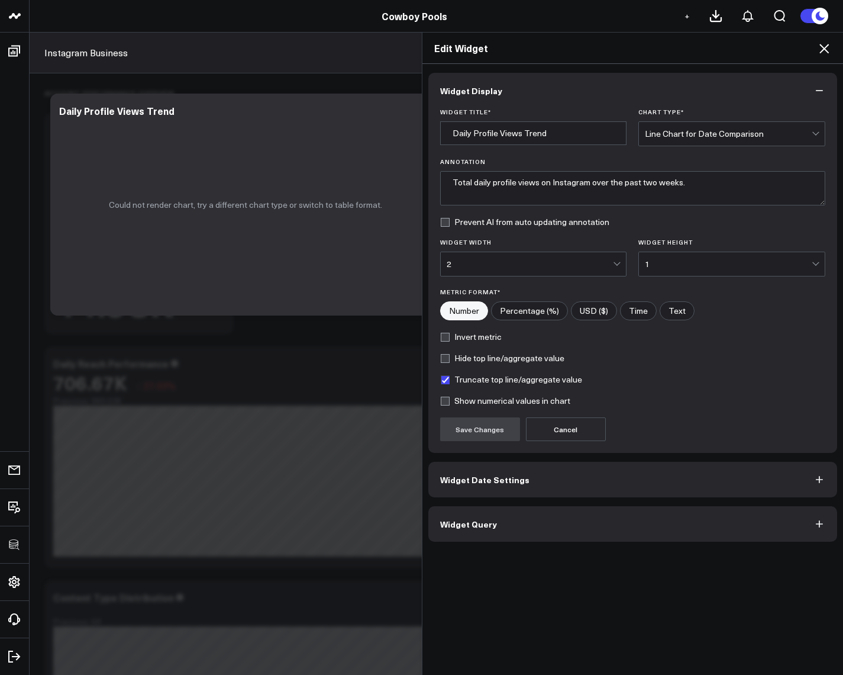
click at [510, 521] on button "Widget Query" at bounding box center [634, 524] width 410 height 36
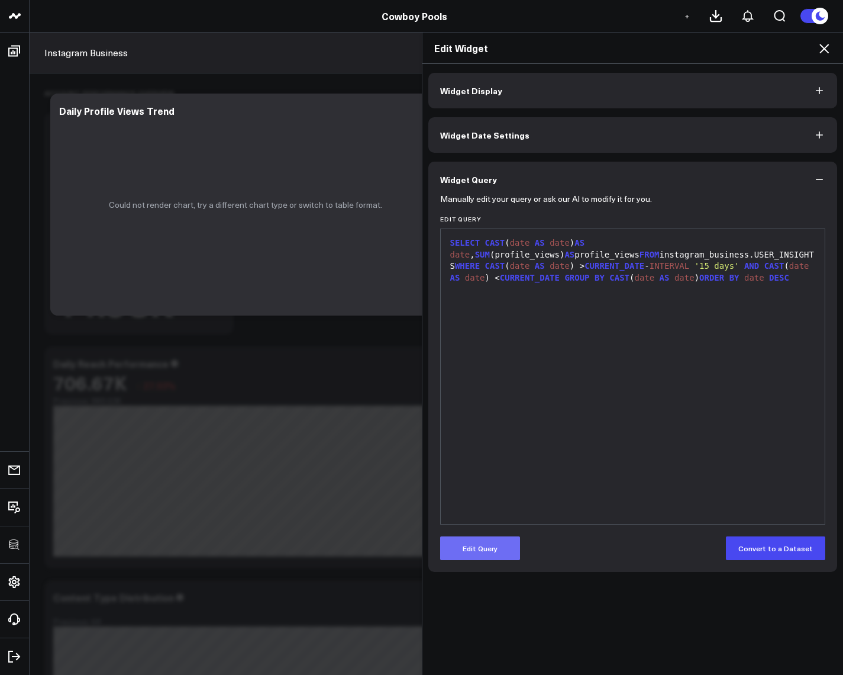
click at [489, 550] on button "Edit Query" at bounding box center [480, 548] width 80 height 24
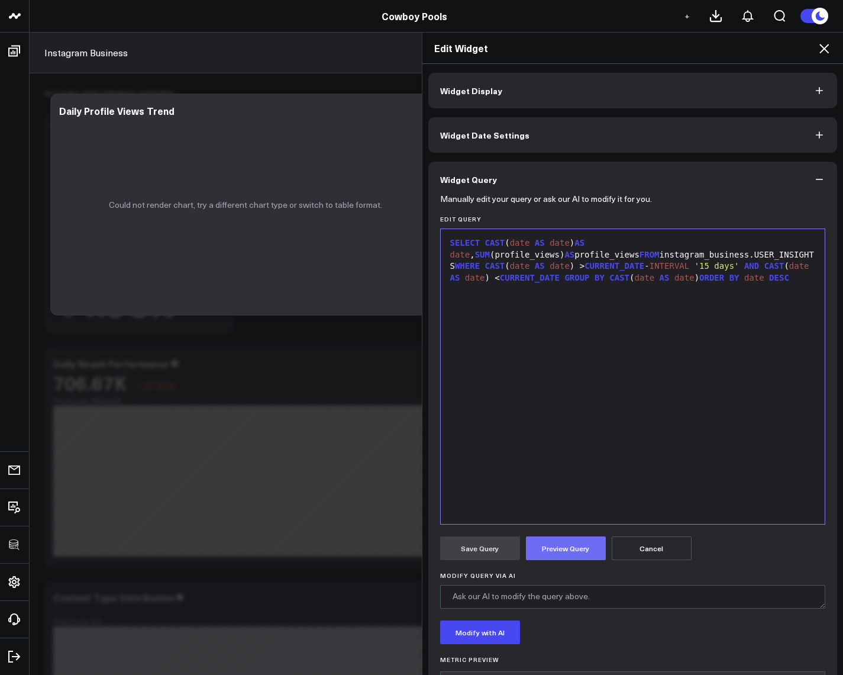
click at [546, 540] on button "Preview Query" at bounding box center [566, 548] width 80 height 24
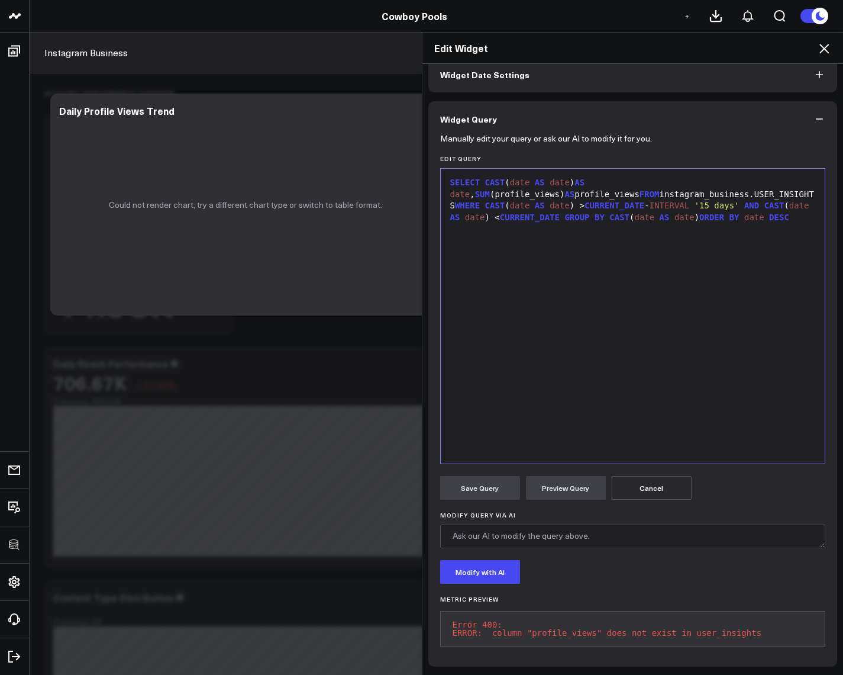
click at [653, 177] on div "SELECT CAST ( date AS date ) AS date , SUM (profile_views) AS profile_views FRO…" at bounding box center [633, 200] width 373 height 46
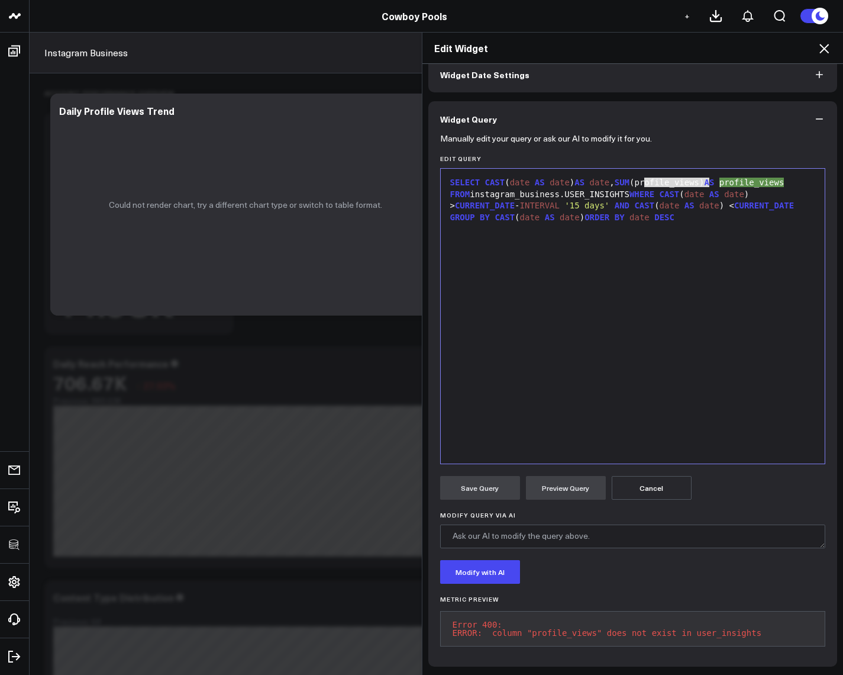
click at [671, 175] on div "SELECT CAST ( date AS date ) AS date , SUM (profile_views) AS profile_views FRO…" at bounding box center [633, 316] width 373 height 283
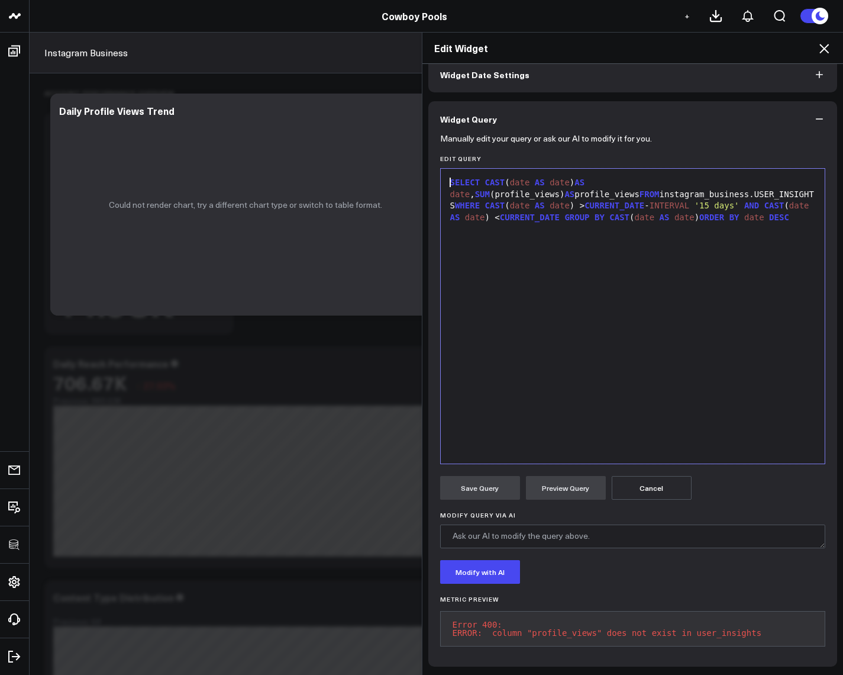
click at [673, 177] on div "SELECT CAST ( date AS date ) AS date , SUM (profile_views) AS profile_views FRO…" at bounding box center [633, 200] width 373 height 46
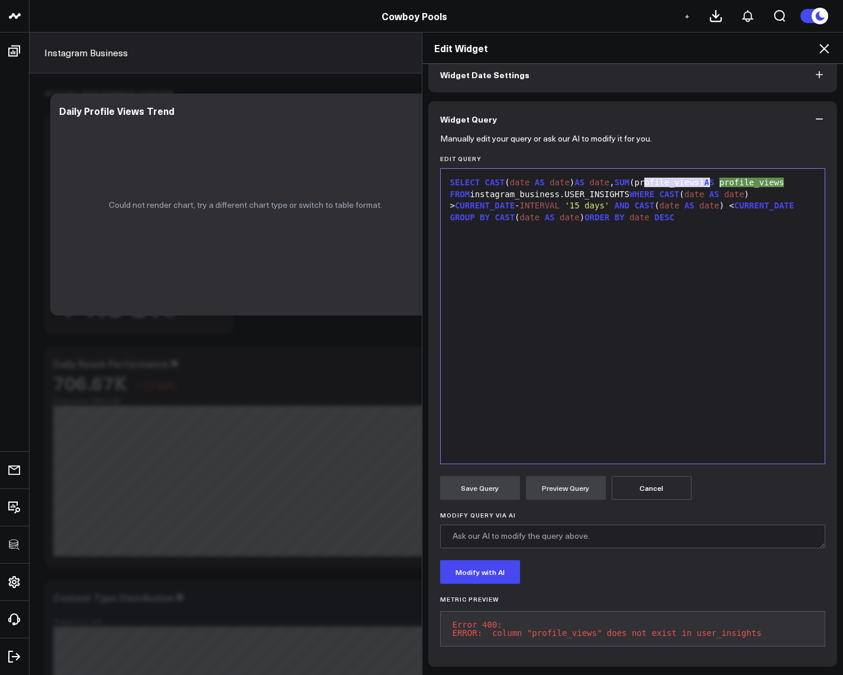
click at [673, 177] on div "SELECT CAST ( date AS date ) AS date , SUM (profile_views) AS profile_views FRO…" at bounding box center [633, 200] width 373 height 46
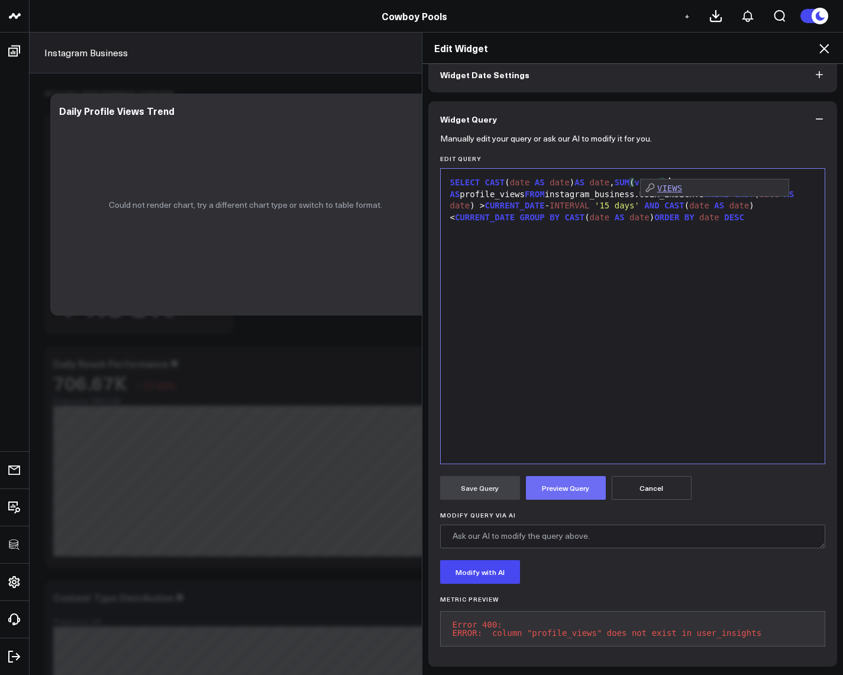
click at [562, 487] on button "Preview Query" at bounding box center [566, 488] width 80 height 24
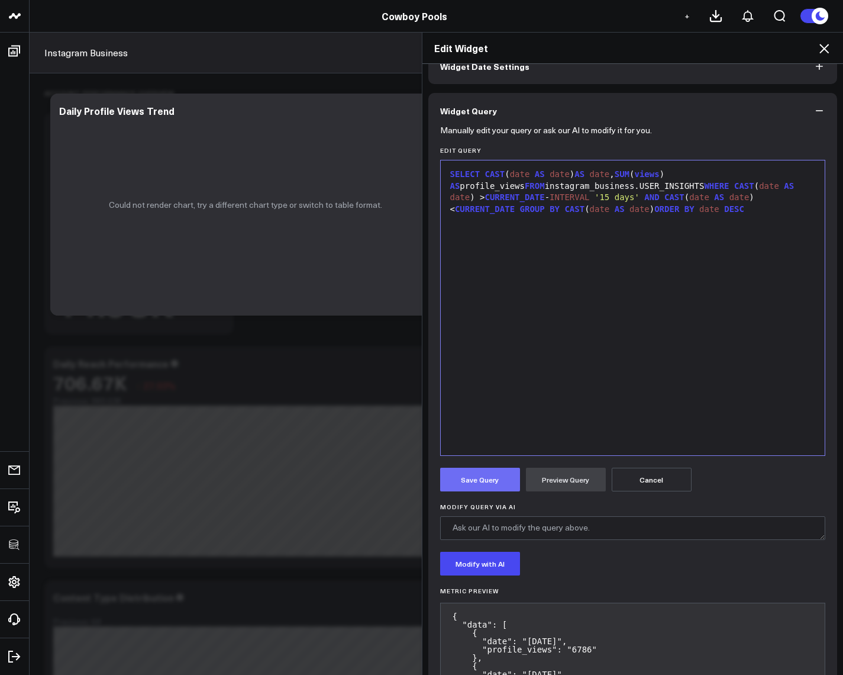
click at [494, 487] on button "Save Query" at bounding box center [480, 480] width 80 height 24
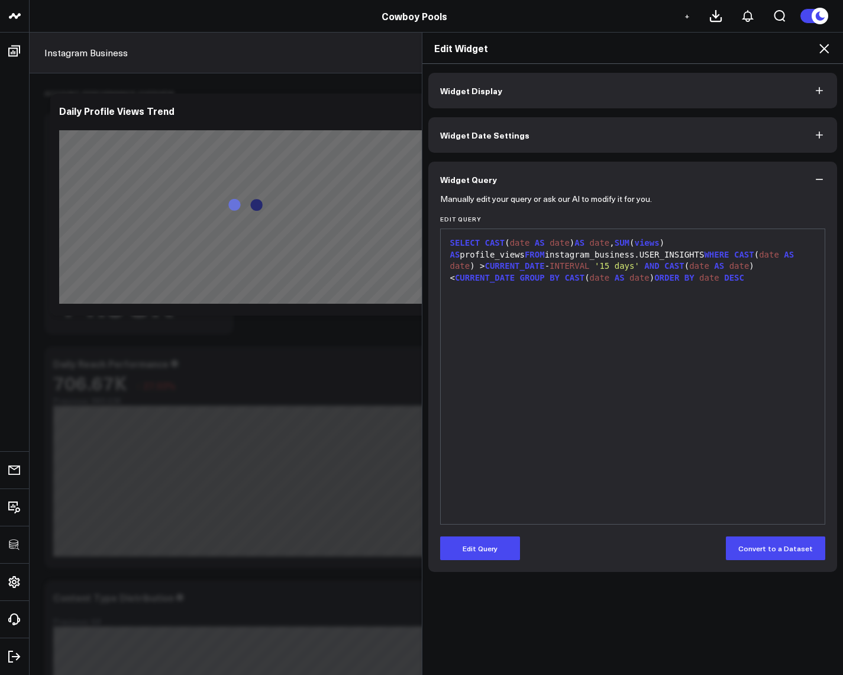
scroll to position [0, 0]
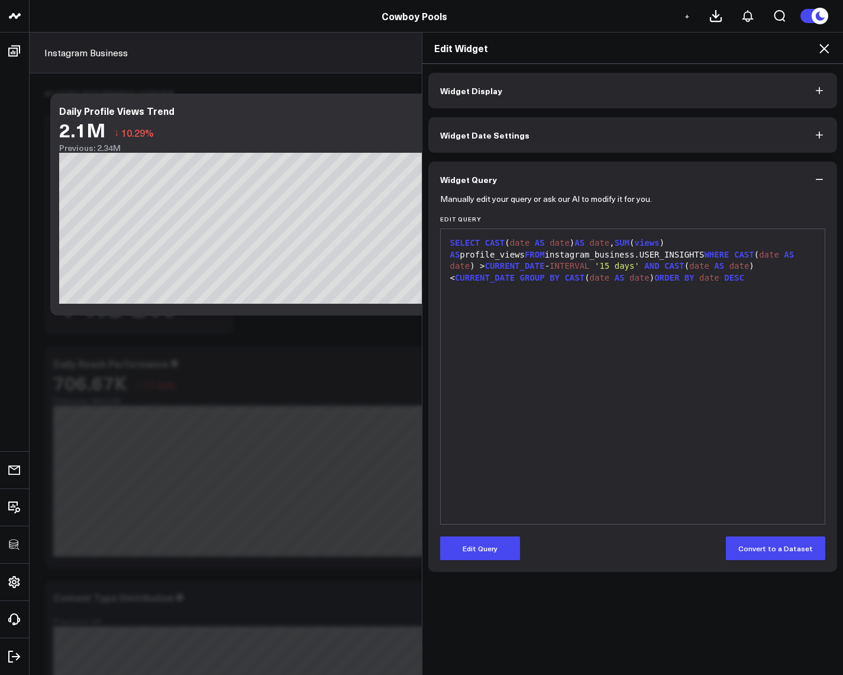
click at [826, 51] on icon at bounding box center [824, 48] width 14 height 14
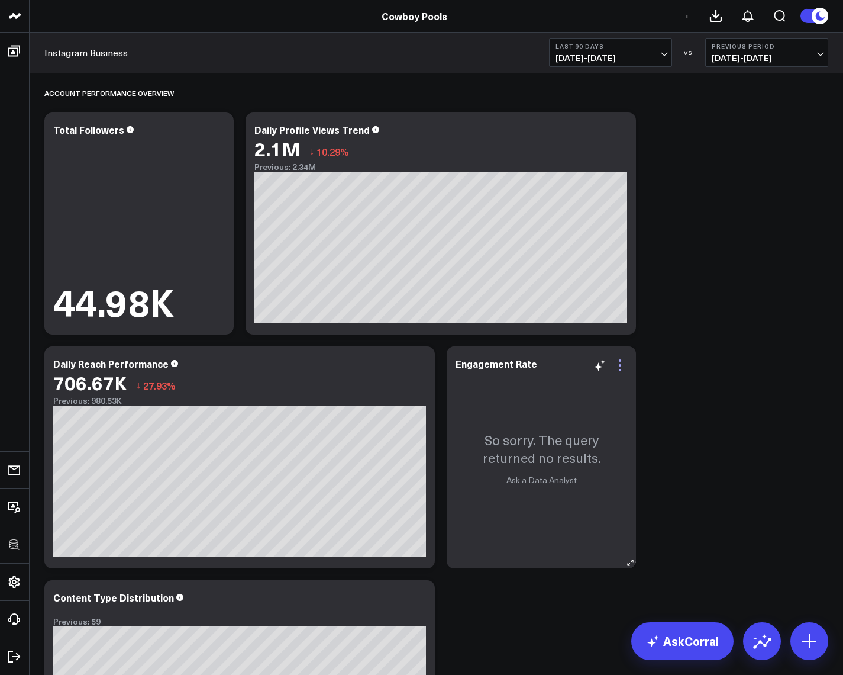
click at [624, 366] on icon at bounding box center [620, 365] width 14 height 14
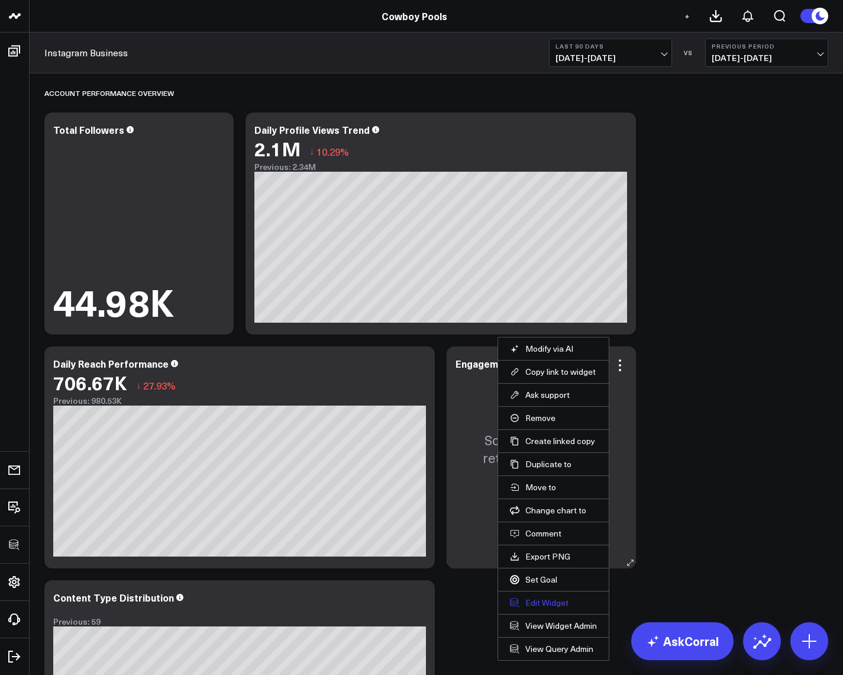
click at [553, 604] on button "Edit Widget" at bounding box center [553, 602] width 87 height 11
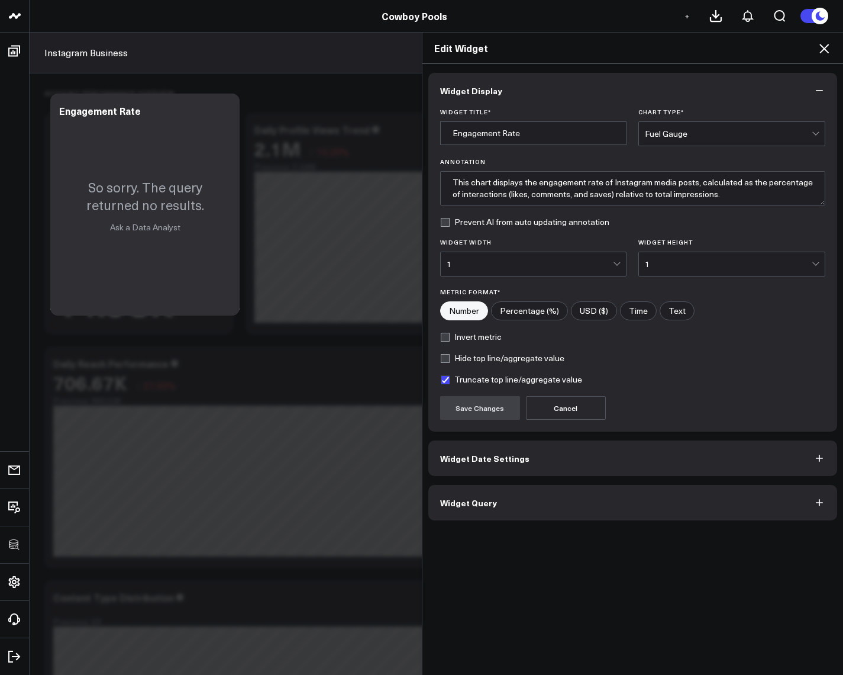
click at [508, 510] on button "Widget Query" at bounding box center [634, 503] width 410 height 36
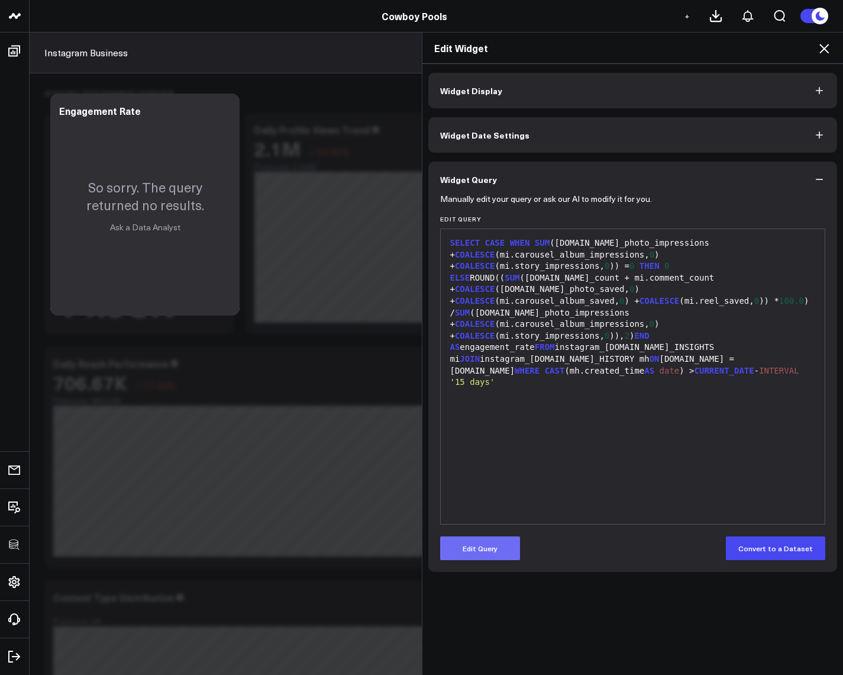
click at [497, 542] on button "Edit Query" at bounding box center [480, 548] width 80 height 24
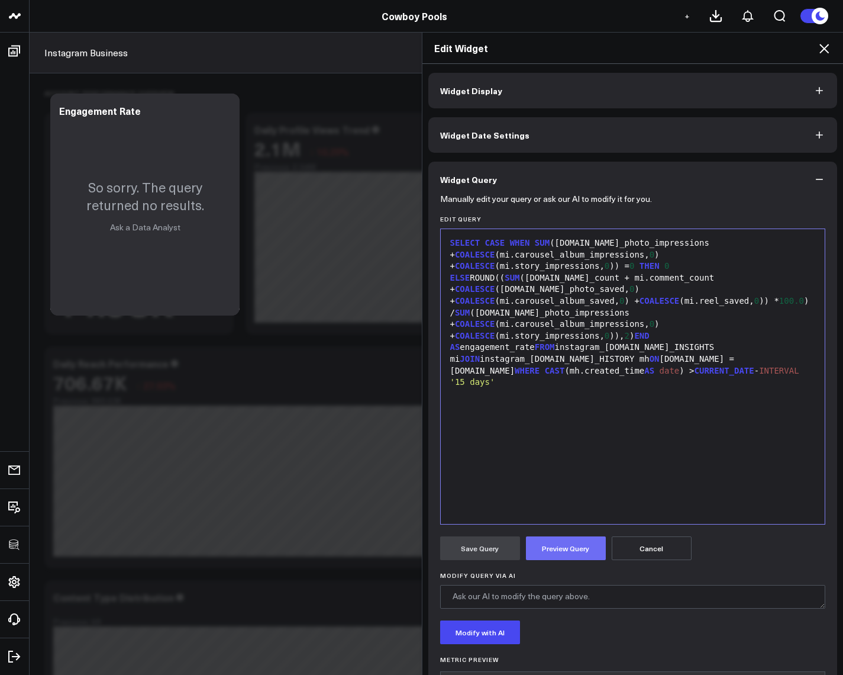
click at [553, 553] on button "Preview Query" at bounding box center [566, 548] width 80 height 24
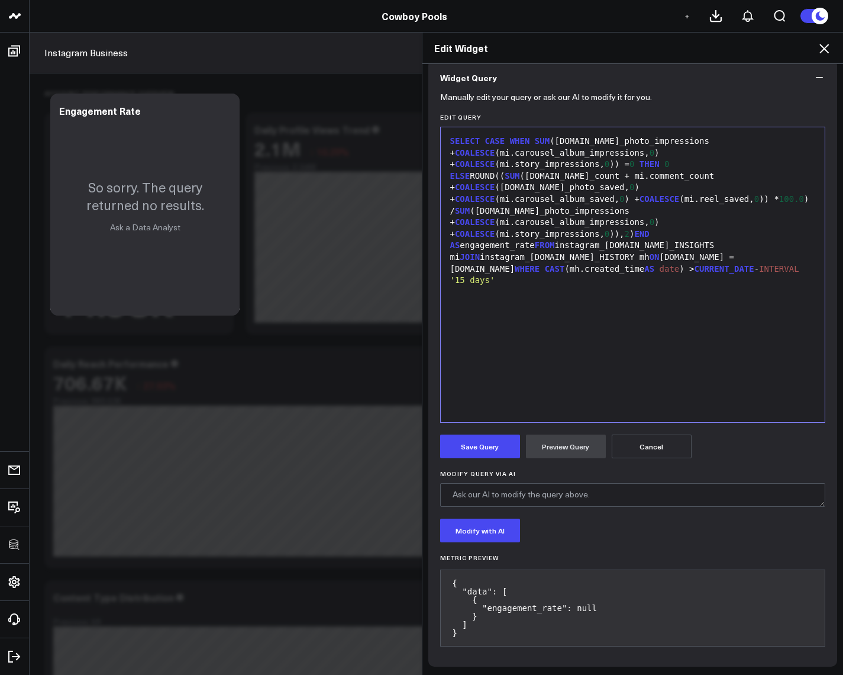
click at [658, 283] on div "SELECT CASE WHEN SUM (mi.video_photo_impressions + COALESCE (mi.carousel_album_…" at bounding box center [633, 274] width 373 height 283
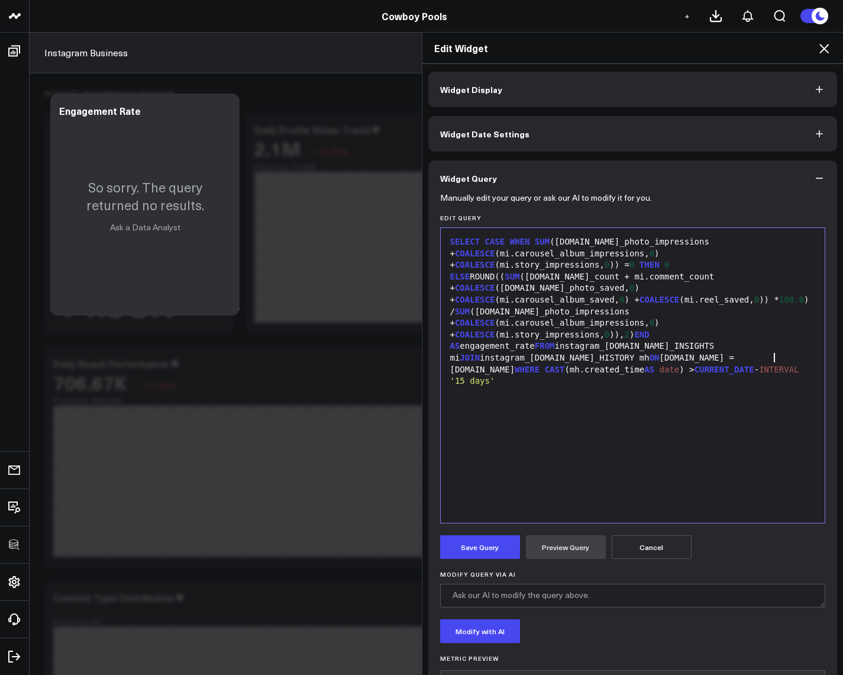
scroll to position [0, 0]
click at [668, 351] on div "SELECT CASE WHEN SUM (mi.video_photo_impressions + COALESCE (mi.carousel_album_…" at bounding box center [633, 312] width 373 height 151
click at [695, 408] on div "SELECT CASE WHEN SUM (mi.video_photo_impressions + COALESCE (mi.carousel_album_…" at bounding box center [633, 376] width 373 height 283
click at [545, 597] on textarea "Modify Query via AI" at bounding box center [633, 597] width 386 height 24
click at [533, 92] on button "Widget Display" at bounding box center [634, 91] width 410 height 36
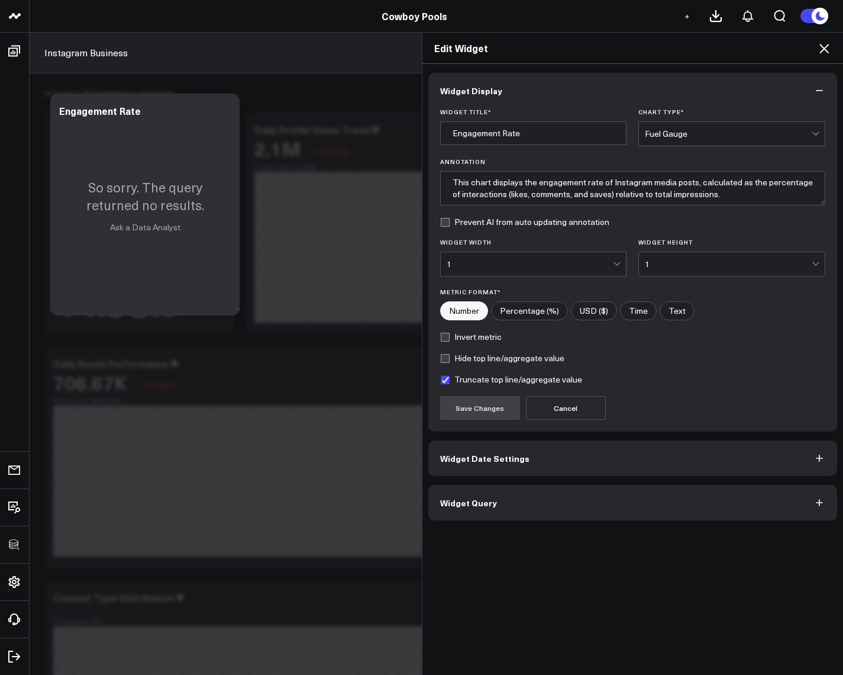
click at [562, 500] on button "Widget Query" at bounding box center [634, 503] width 410 height 36
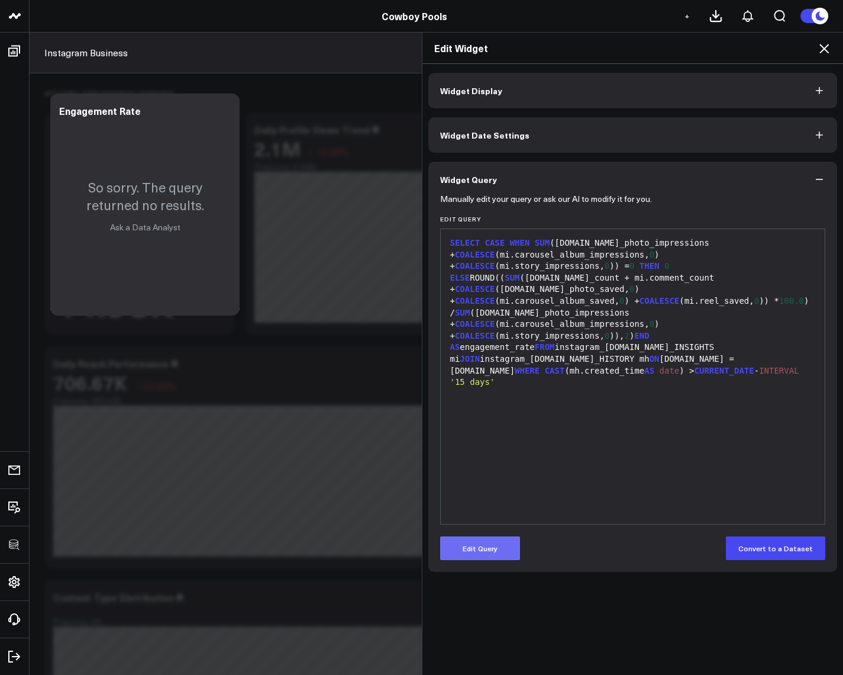
click at [474, 546] on button "Edit Query" at bounding box center [480, 548] width 80 height 24
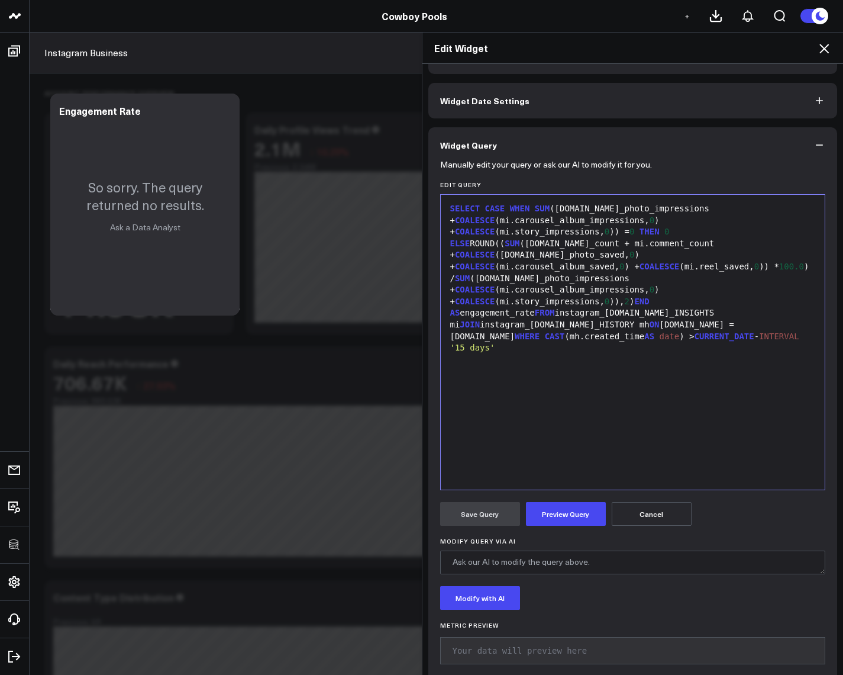
scroll to position [52, 0]
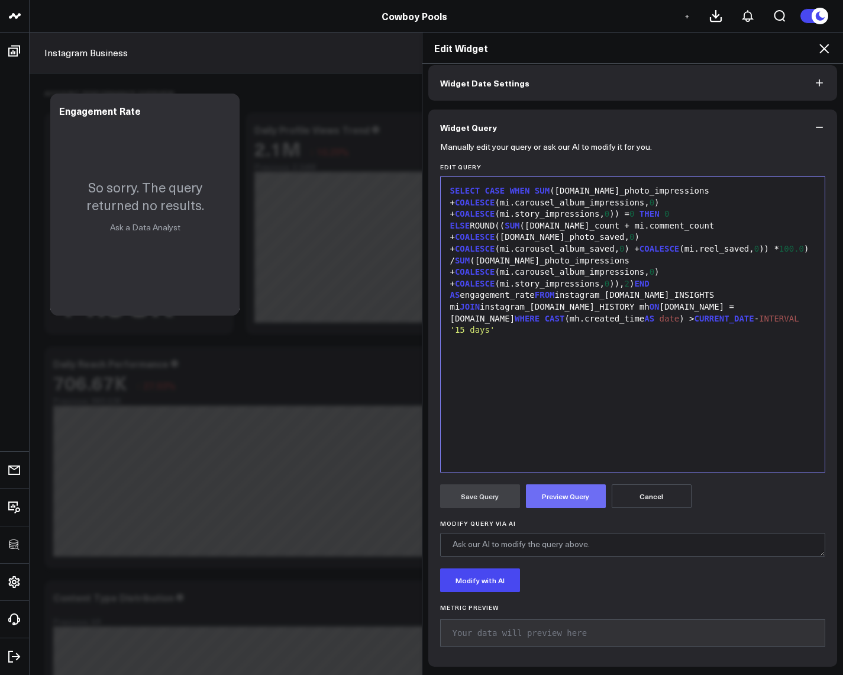
click at [558, 489] on button "Preview Query" at bounding box center [566, 496] width 80 height 24
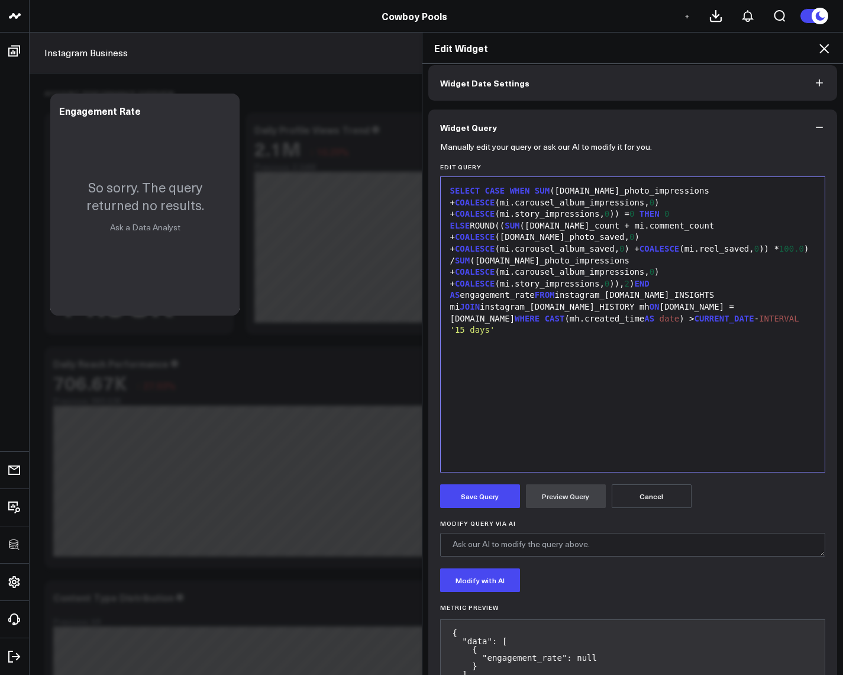
scroll to position [102, 0]
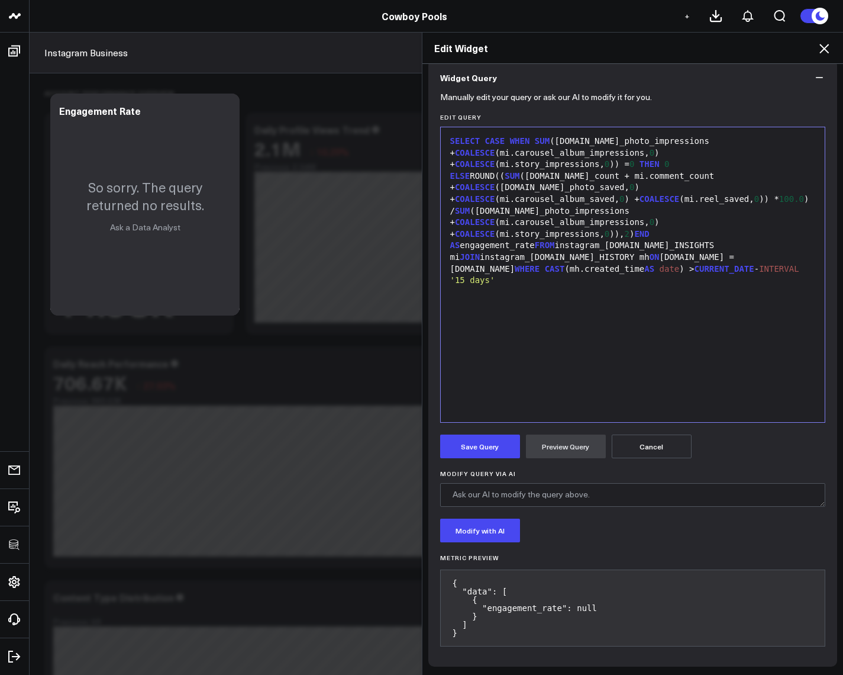
click at [684, 226] on div "SELECT CASE WHEN SUM (mi.video_photo_impressions + COALESCE (mi.carousel_album_…" at bounding box center [633, 211] width 373 height 151
click at [584, 491] on textarea "Modify Query via AI" at bounding box center [633, 495] width 386 height 24
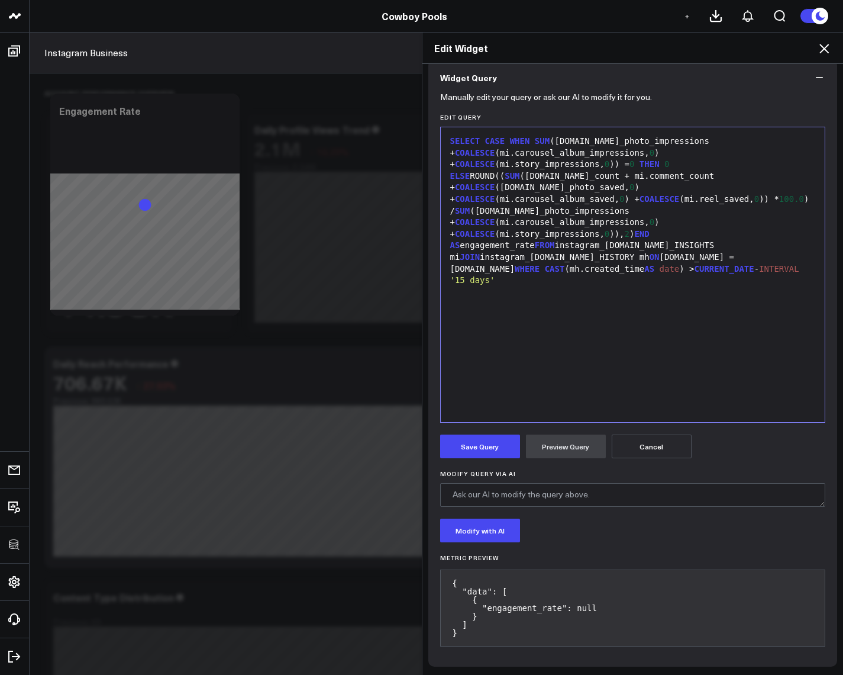
click at [822, 50] on icon at bounding box center [824, 48] width 14 height 14
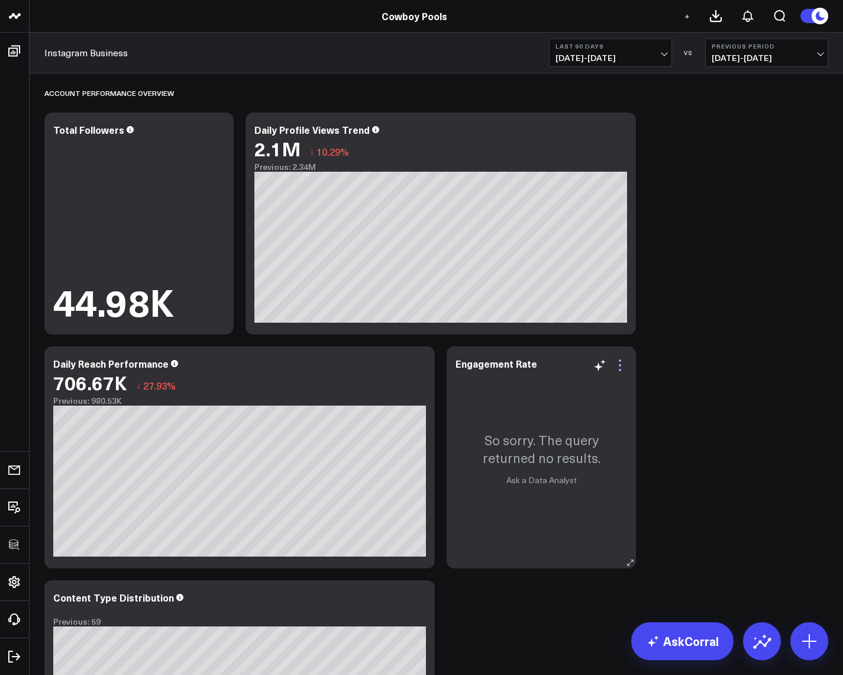
click at [618, 364] on icon at bounding box center [620, 365] width 14 height 14
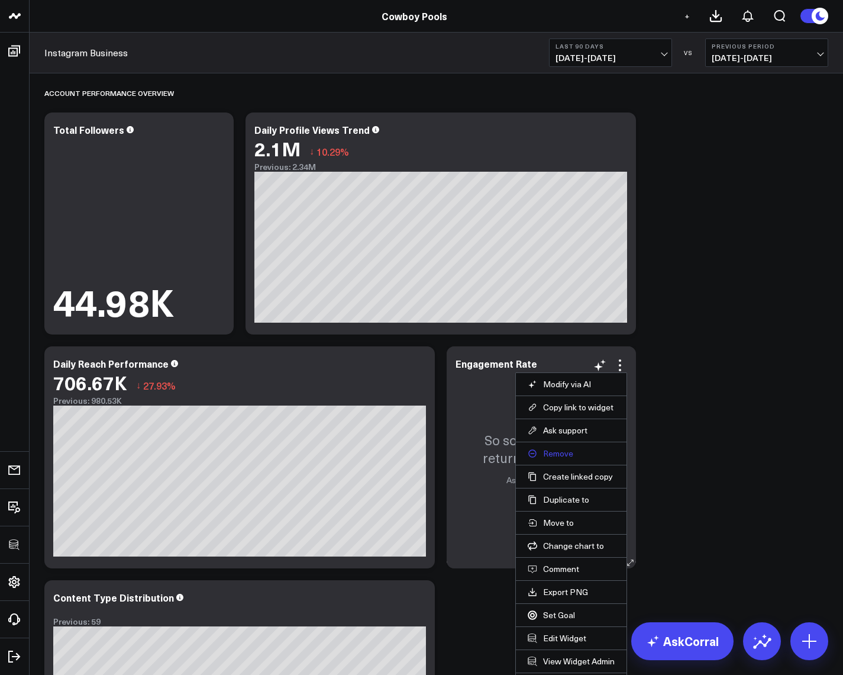
click at [561, 452] on button "Remove" at bounding box center [571, 453] width 87 height 11
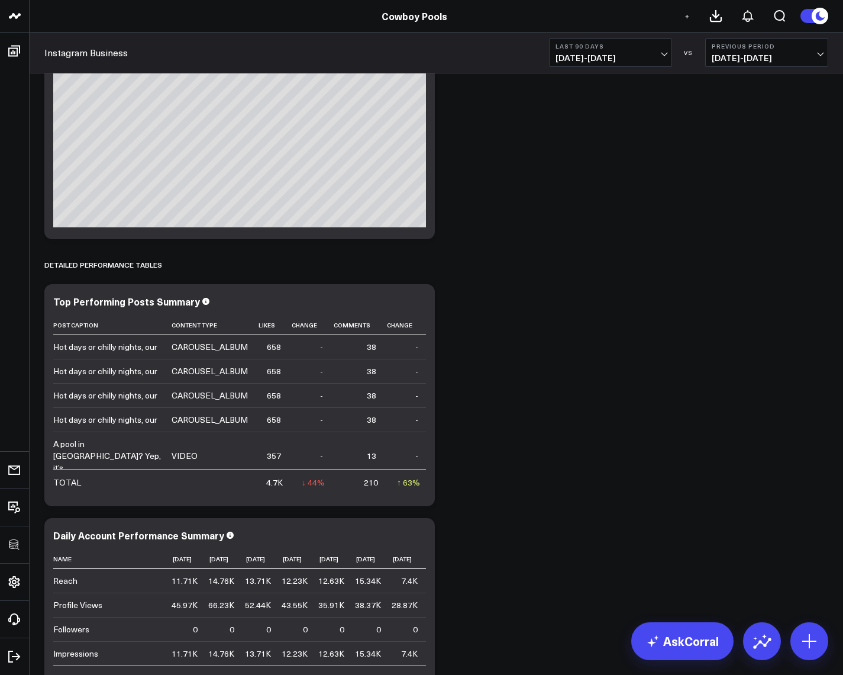
scroll to position [2408, 0]
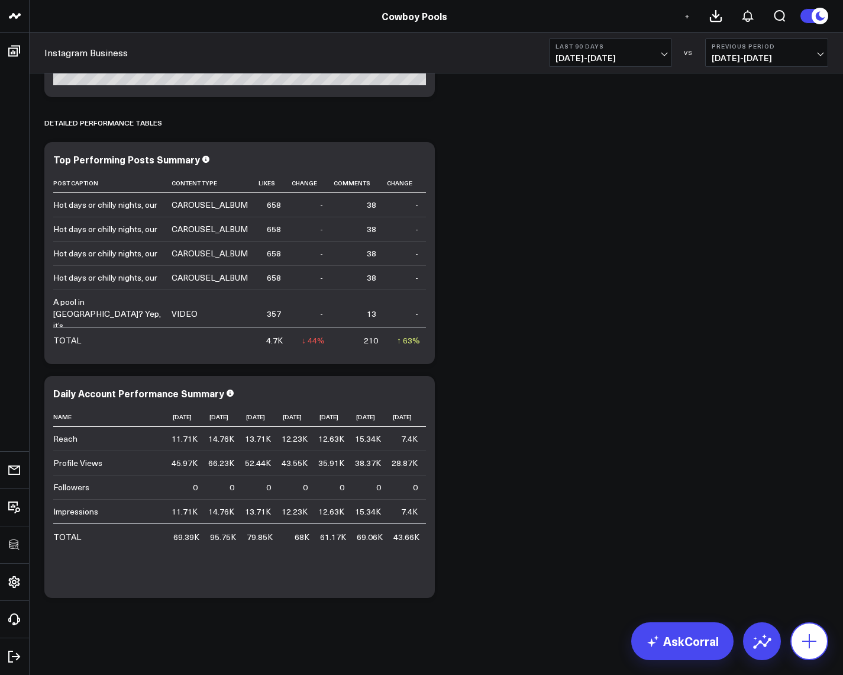
click at [813, 640] on icon at bounding box center [810, 641] width 14 height 14
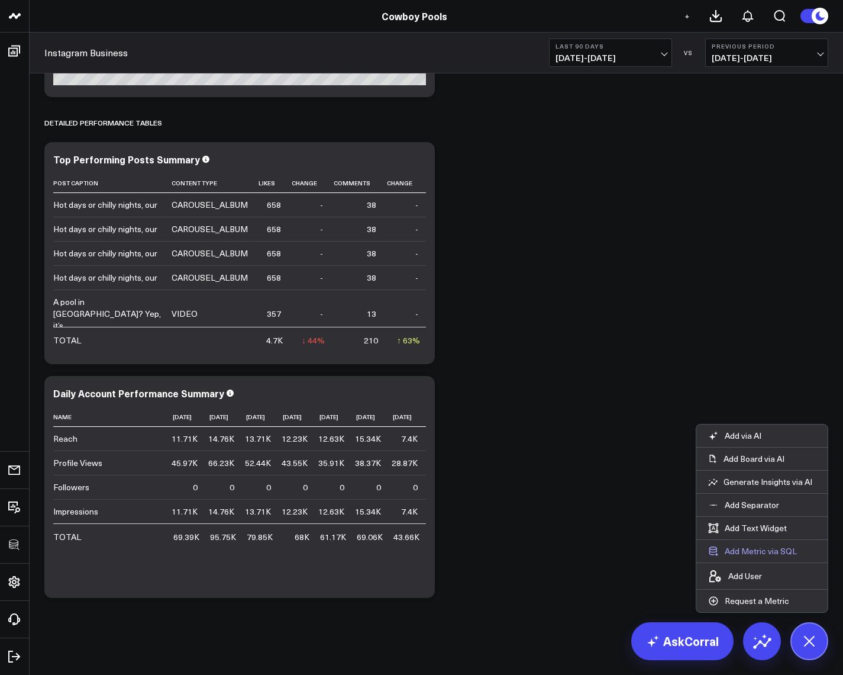
click at [747, 550] on button "Add Metric via SQL" at bounding box center [753, 551] width 112 height 22
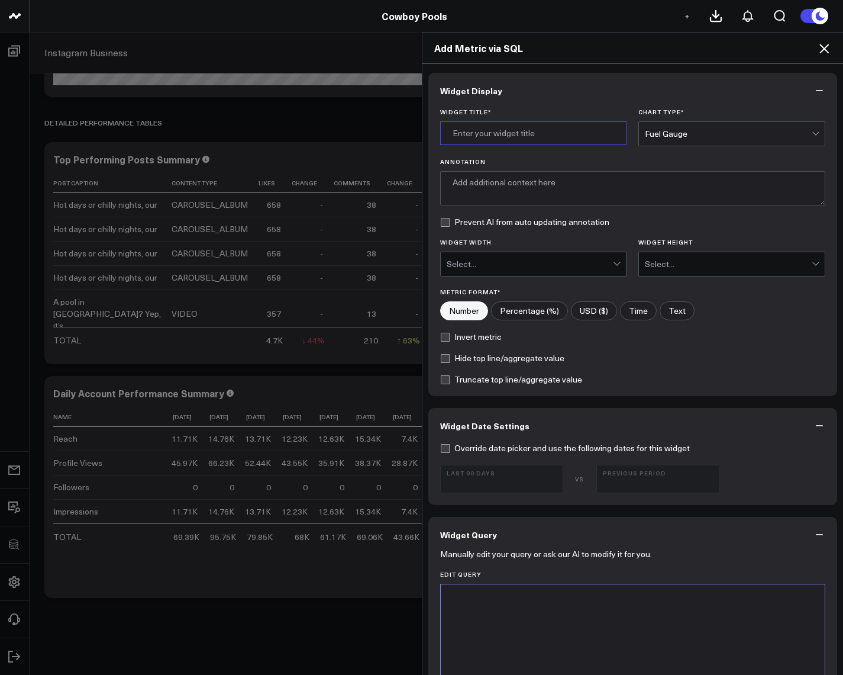
click at [536, 138] on input "Widget Title *" at bounding box center [533, 133] width 187 height 24
type input "Engagements on New Posts"
click at [730, 139] on div "Fuel Gauge" at bounding box center [728, 134] width 167 height 24
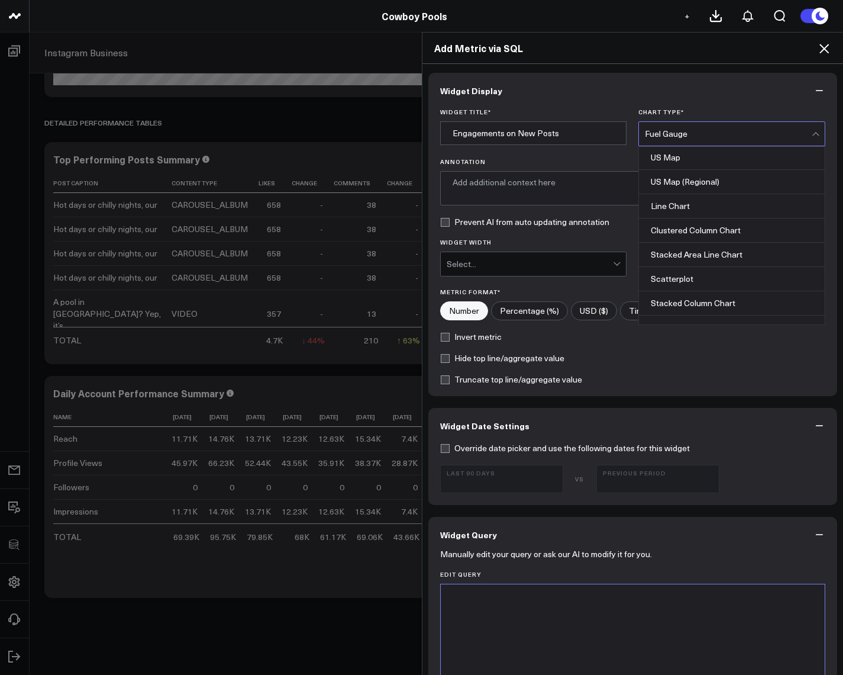
scroll to position [477, 0]
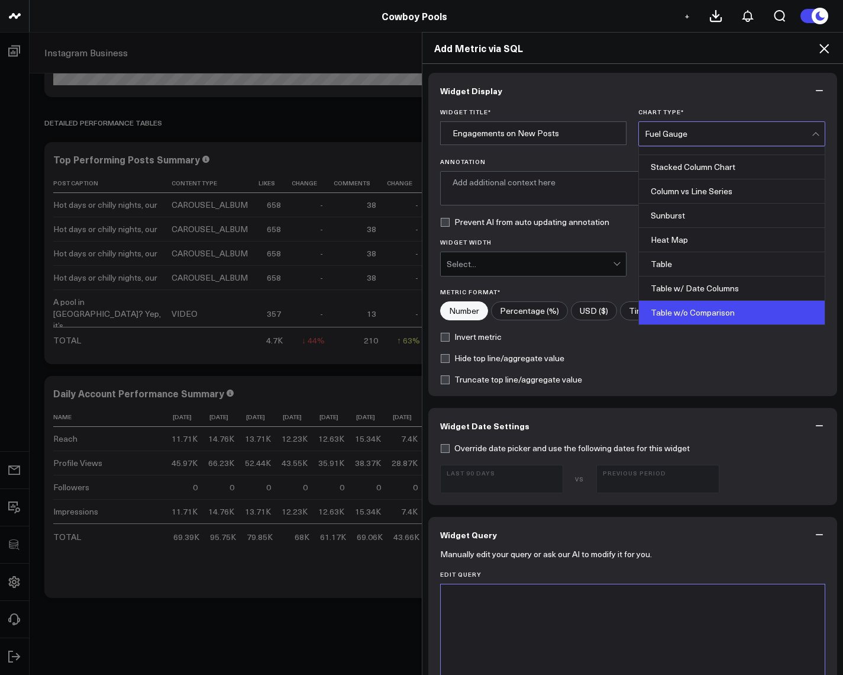
click at [687, 304] on div "Table w/o Comparison" at bounding box center [732, 313] width 186 height 24
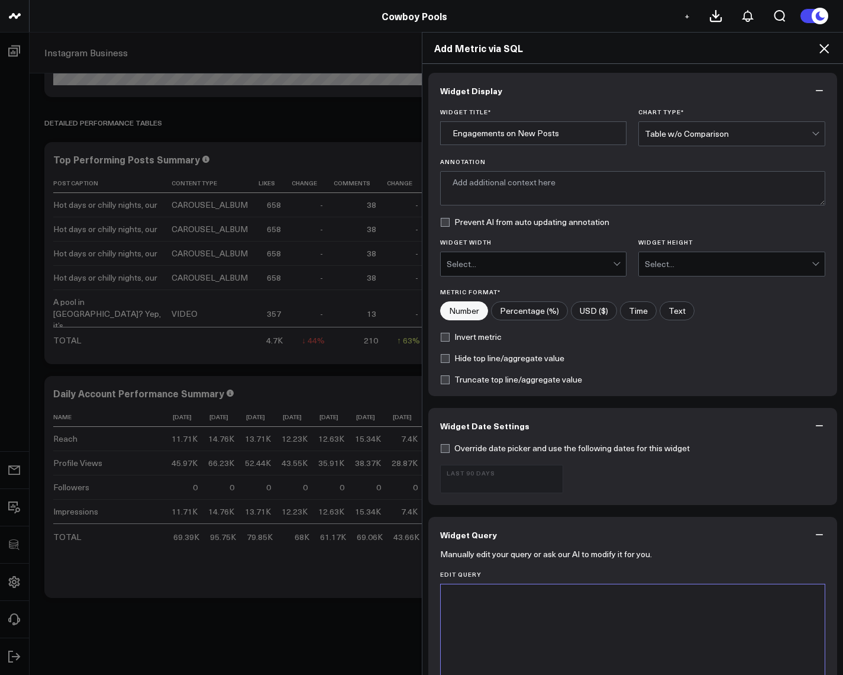
click at [532, 264] on div "Select..." at bounding box center [530, 263] width 167 height 9
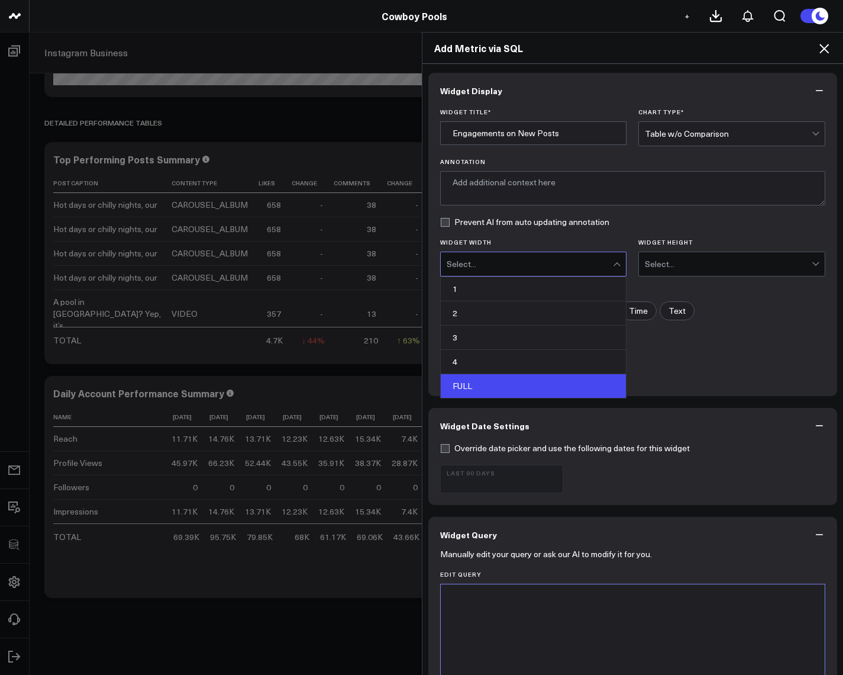
click at [508, 381] on div "FULL" at bounding box center [534, 386] width 186 height 24
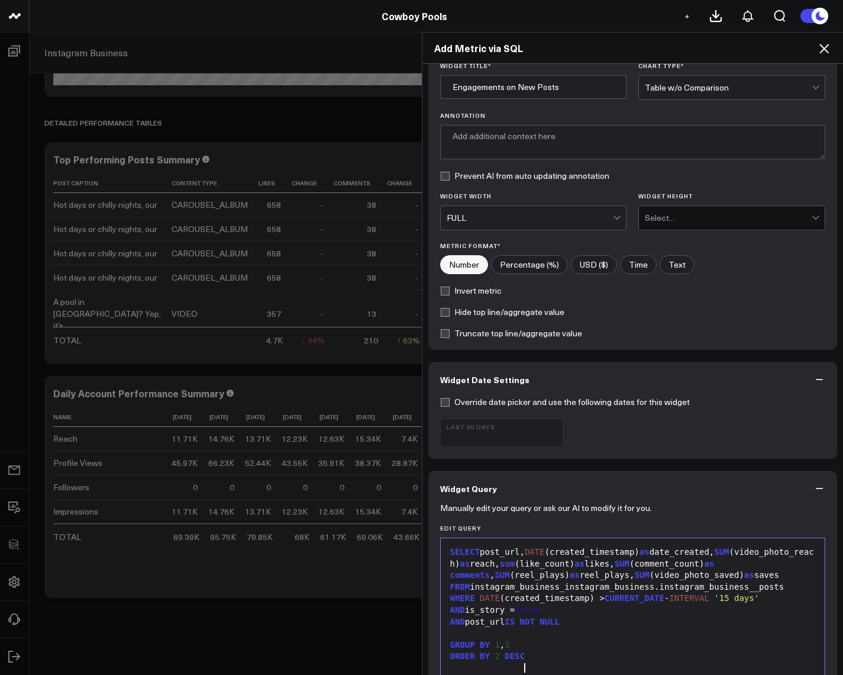
scroll to position [443, 0]
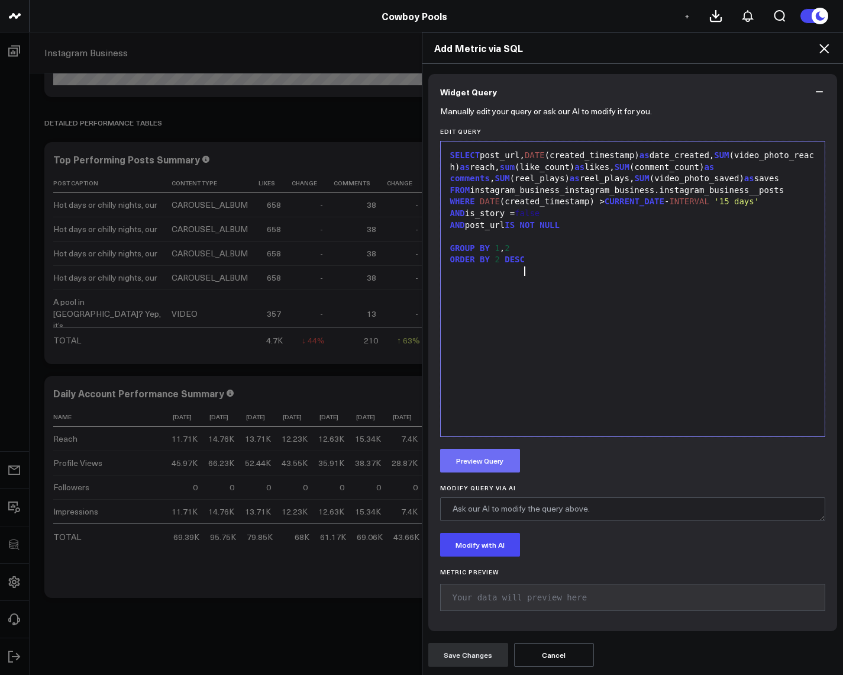
click at [498, 468] on button "Preview Query" at bounding box center [480, 461] width 80 height 24
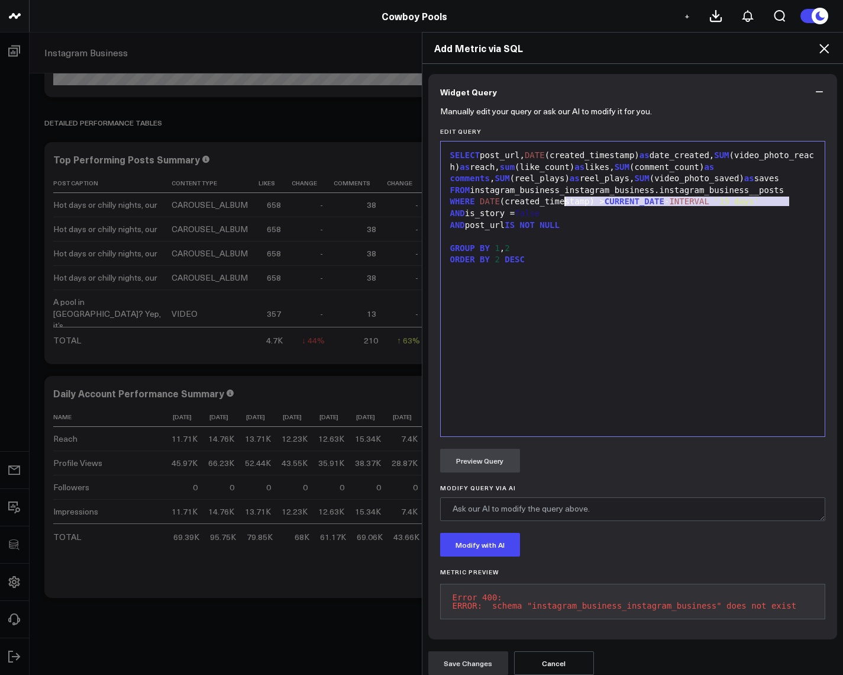
drag, startPoint x: 787, startPoint y: 198, endPoint x: 556, endPoint y: 204, distance: 231.5
click at [556, 197] on div "FROM instagram_business_instagram_business.instagram_business__posts" at bounding box center [633, 191] width 373 height 12
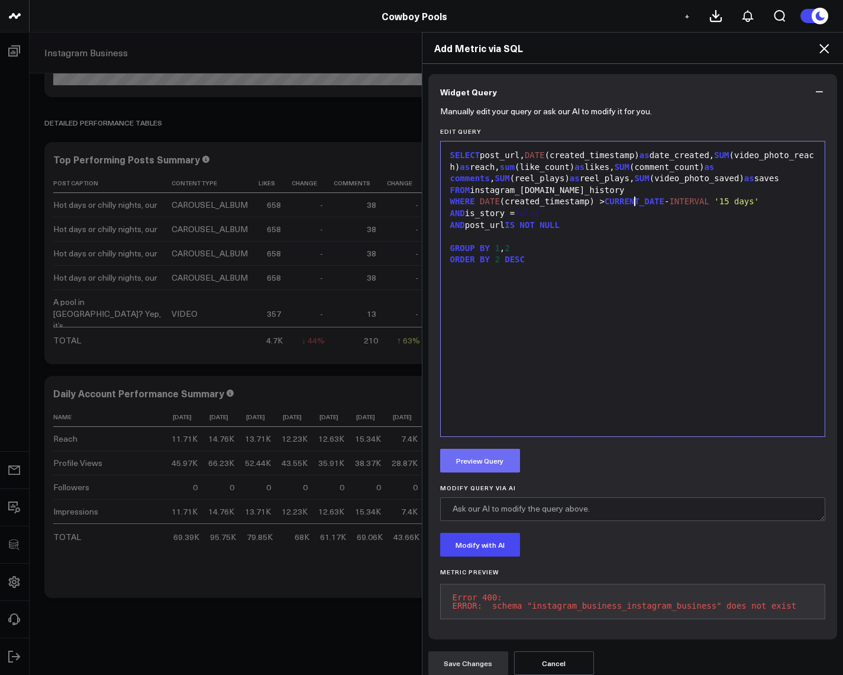
click at [478, 461] on button "Preview Query" at bounding box center [480, 461] width 80 height 24
drag, startPoint x: 638, startPoint y: 198, endPoint x: 595, endPoint y: 201, distance: 42.7
click at [595, 197] on div "FROM instagram_business.media_history" at bounding box center [633, 191] width 373 height 12
click at [653, 206] on span "CURRENT_DATE" at bounding box center [635, 201] width 60 height 9
drag, startPoint x: 629, startPoint y: 201, endPoint x: 597, endPoint y: 202, distance: 32.0
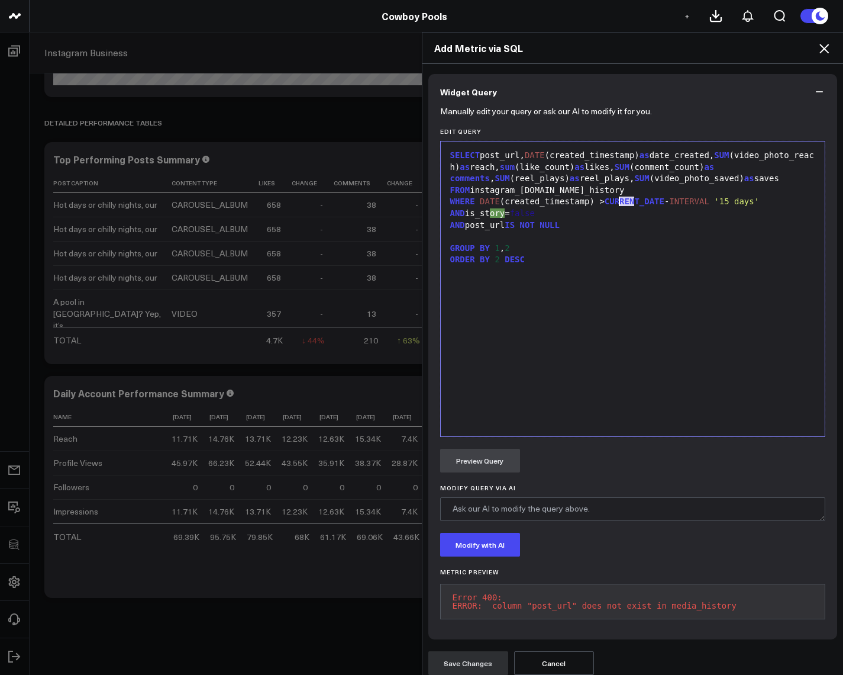
click at [597, 197] on div "FROM instagram_business.media_history" at bounding box center [633, 191] width 373 height 12
click at [573, 317] on div "SELECT post_url, DATE (created_timestamp) as date_created, SUM (video_photo_rea…" at bounding box center [633, 288] width 373 height 283
click at [494, 462] on button "Preview Query" at bounding box center [480, 461] width 80 height 24
click at [601, 288] on div "SELECT post_url, DATE (created_timestamp) as date_created, SUM (video_photo_rea…" at bounding box center [633, 288] width 373 height 283
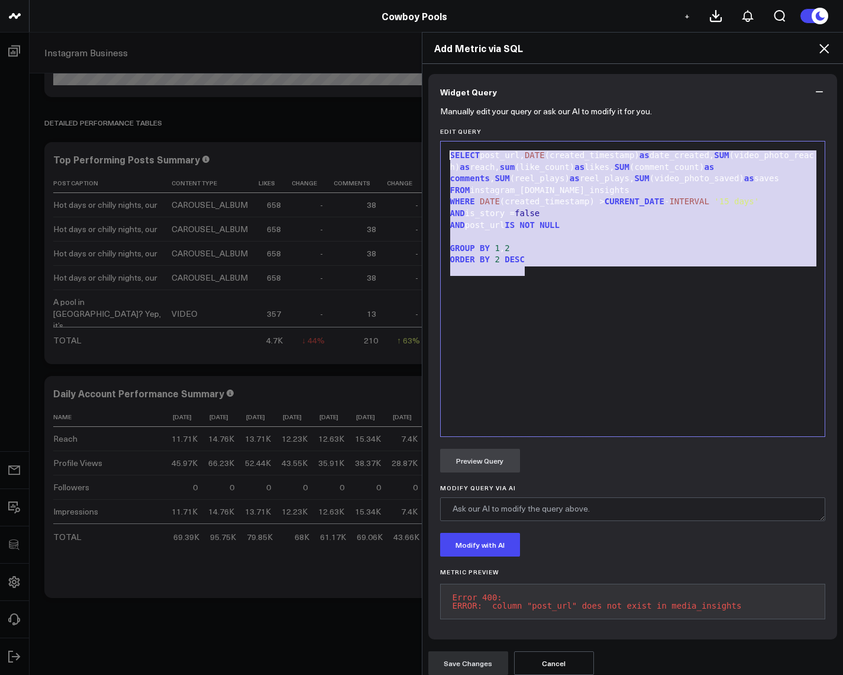
drag, startPoint x: 630, startPoint y: 305, endPoint x: 390, endPoint y: 82, distance: 327.9
click at [389, 81] on div "Add Metric via SQL Widget Display Widget Title * Engagements on New Posts Chart…" at bounding box center [421, 353] width 843 height 643
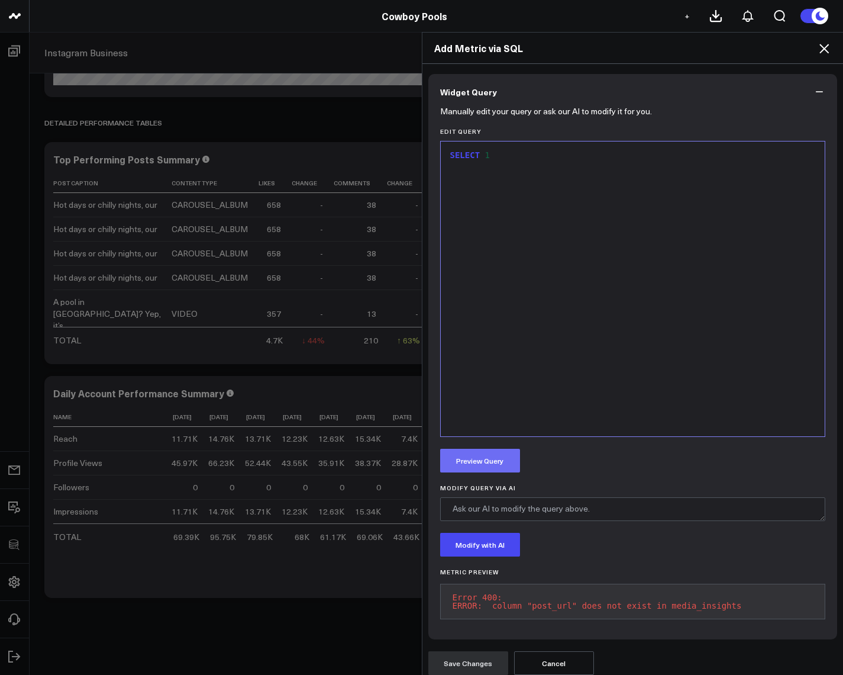
click at [468, 456] on button "Preview Query" at bounding box center [480, 461] width 80 height 24
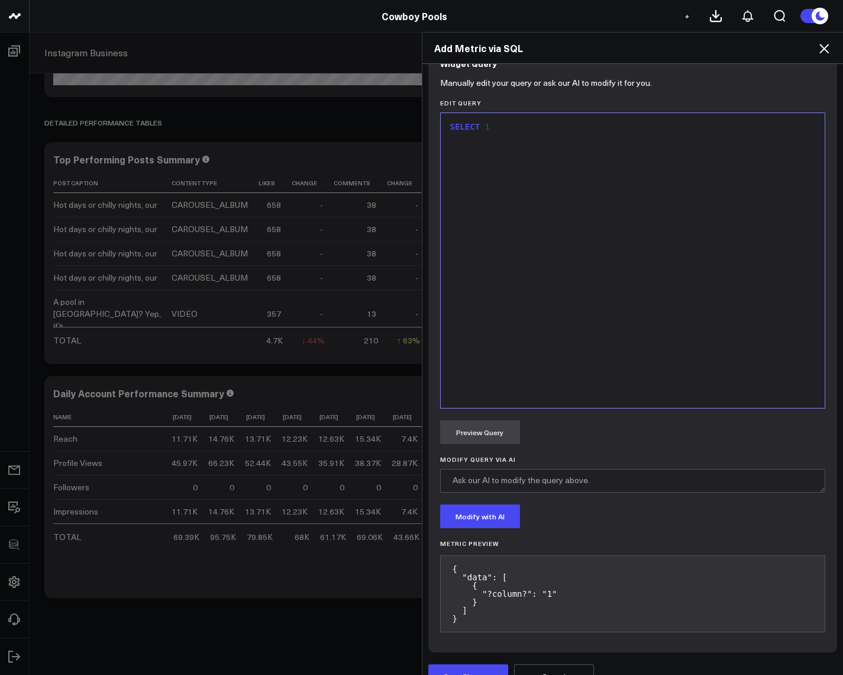
scroll to position [492, 0]
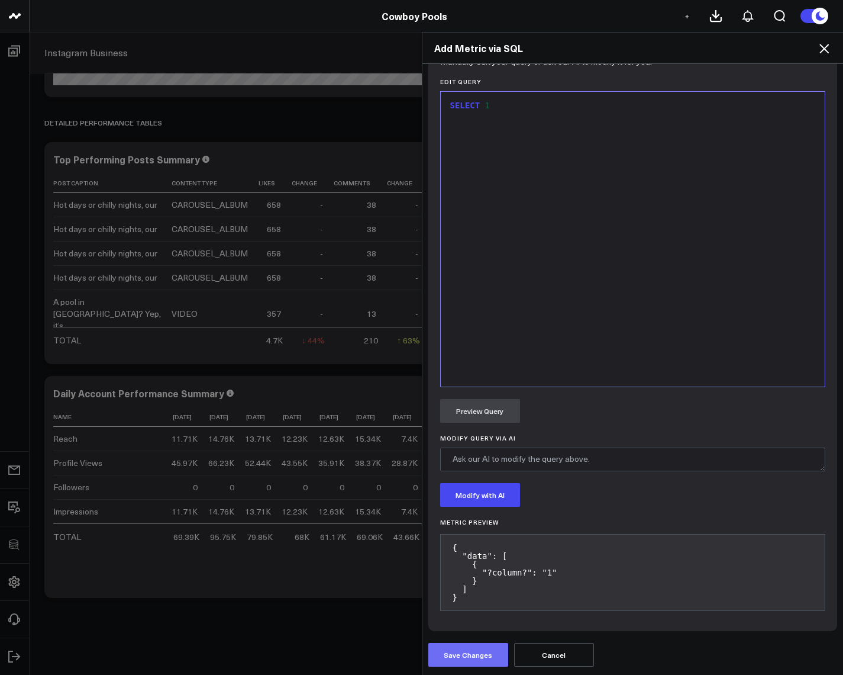
click at [460, 652] on button "Save Changes" at bounding box center [469, 655] width 80 height 24
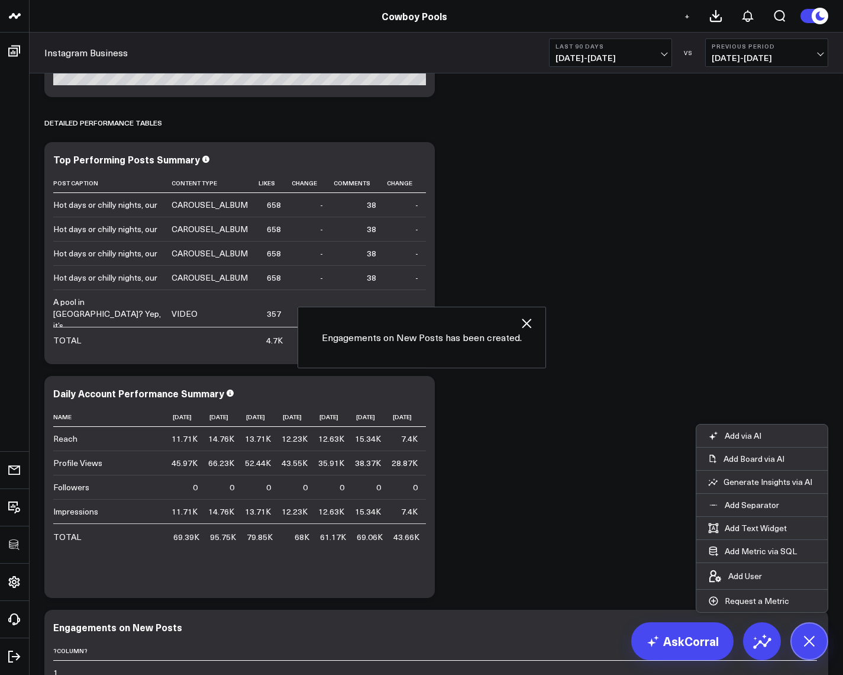
click at [527, 323] on icon "button" at bounding box center [527, 323] width 14 height 14
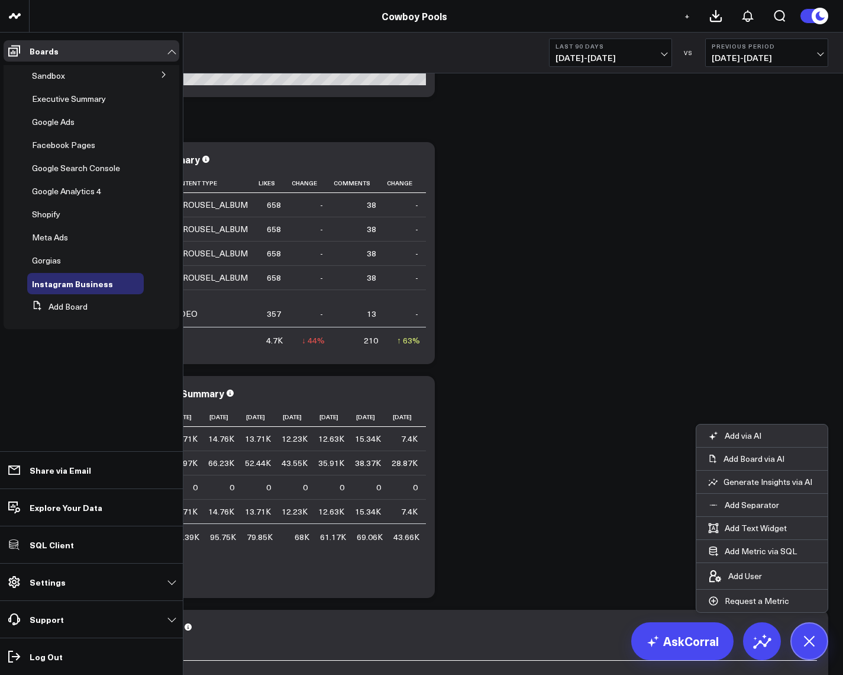
click at [160, 78] on icon at bounding box center [163, 74] width 7 height 7
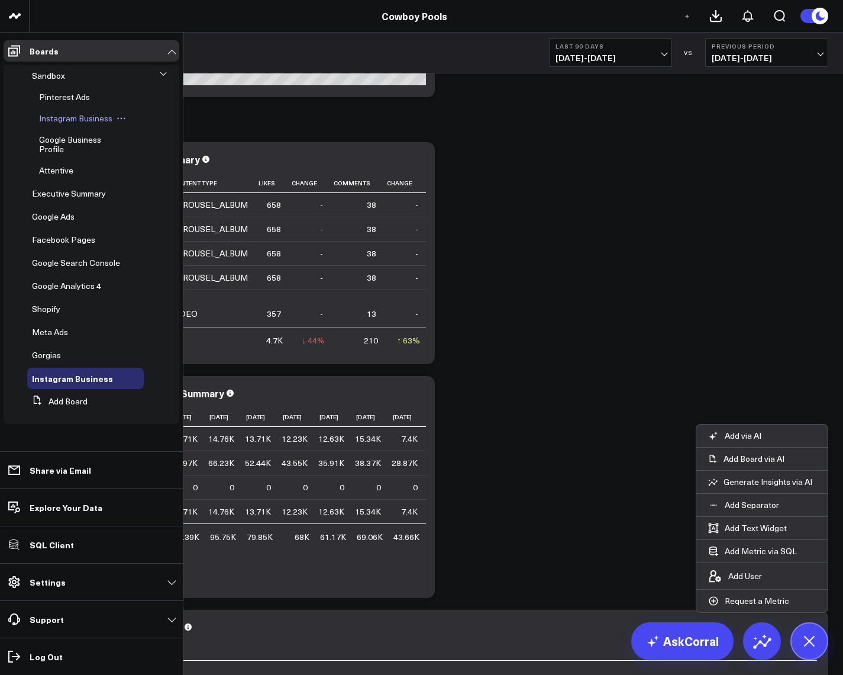
click at [74, 123] on span "Instagram Business" at bounding box center [75, 117] width 73 height 11
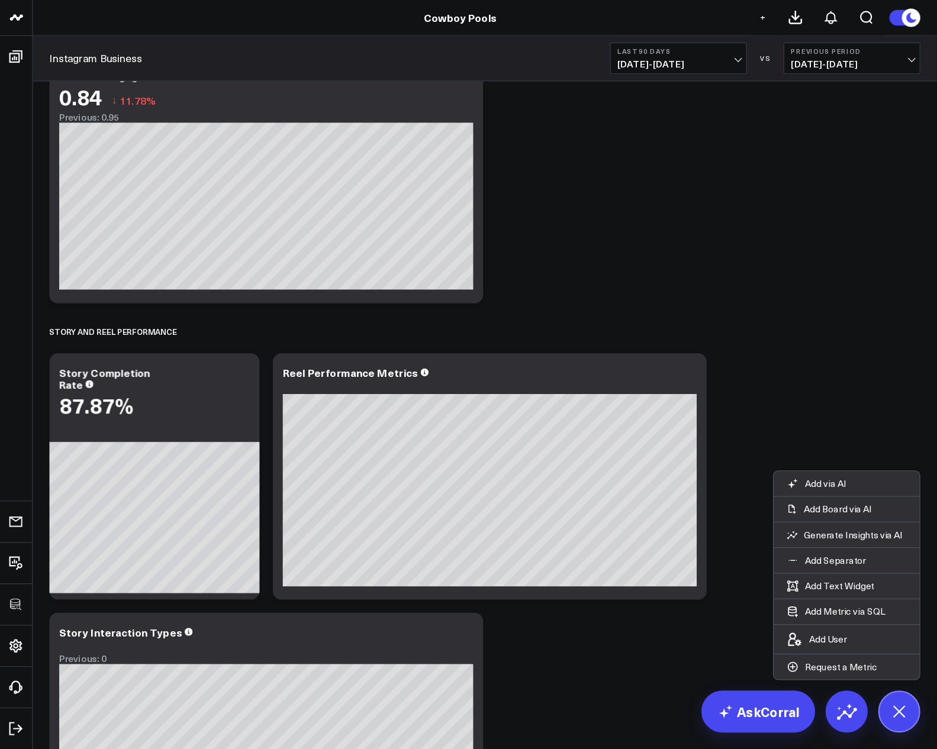
scroll to position [2407, 0]
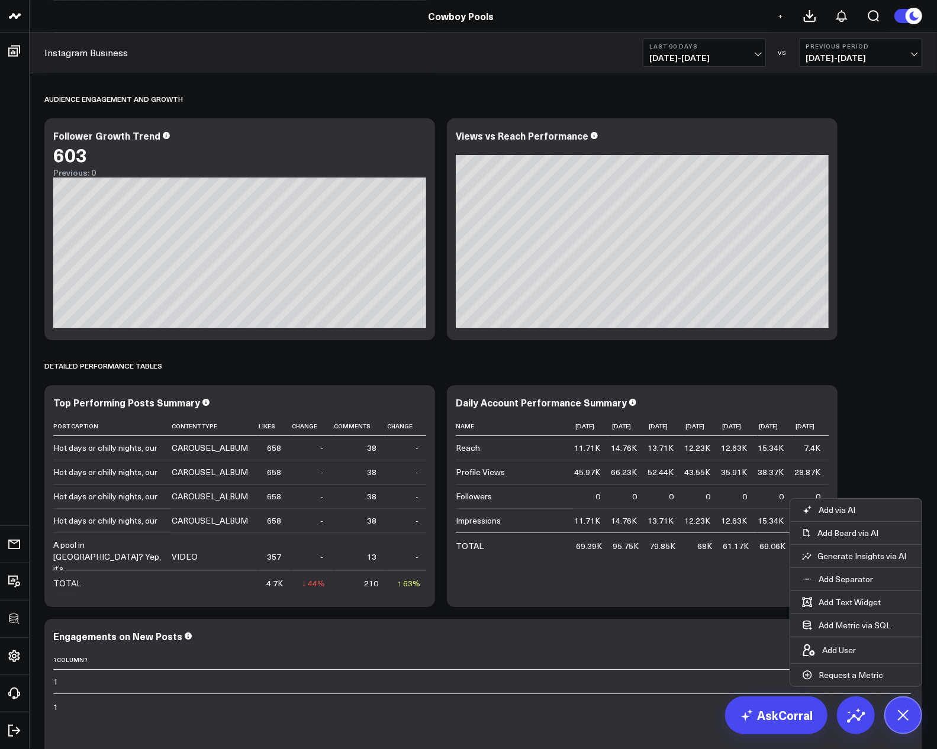
click at [660, 20] on div "Cowboy Pools" at bounding box center [461, 15] width 922 height 13
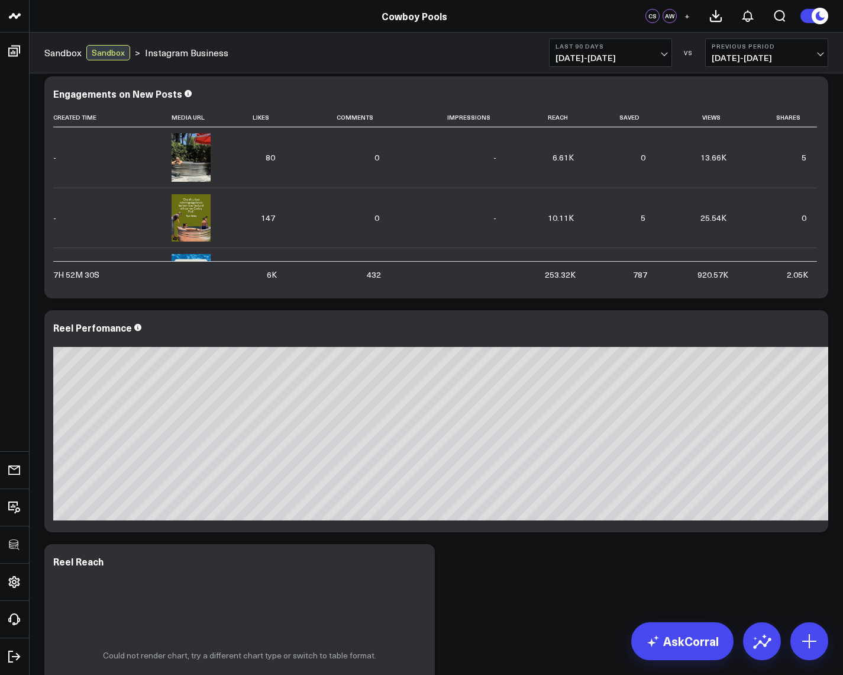
scroll to position [629, 0]
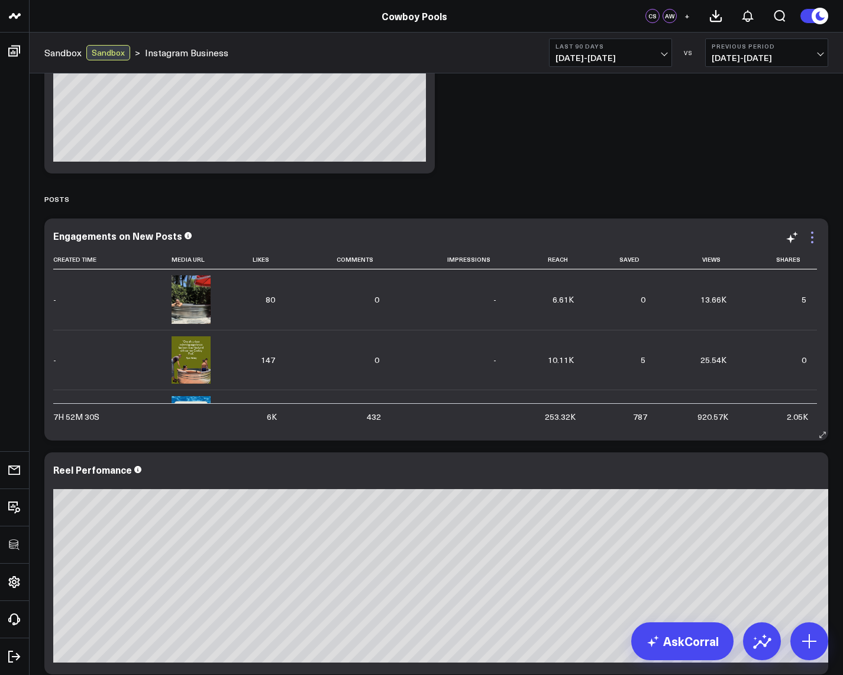
click at [813, 231] on icon at bounding box center [813, 237] width 14 height 14
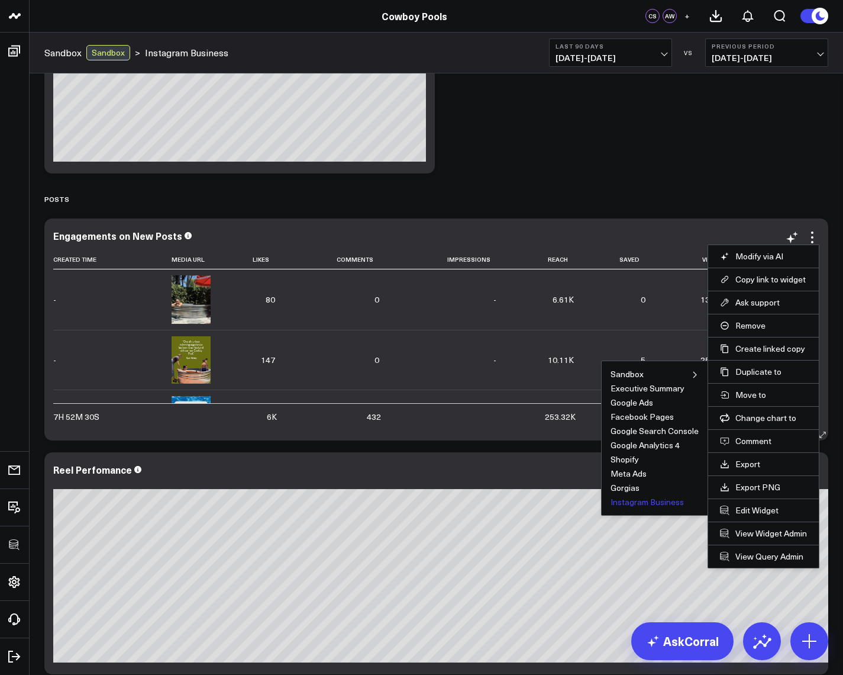
click at [638, 501] on button "Instagram Business" at bounding box center [647, 502] width 73 height 8
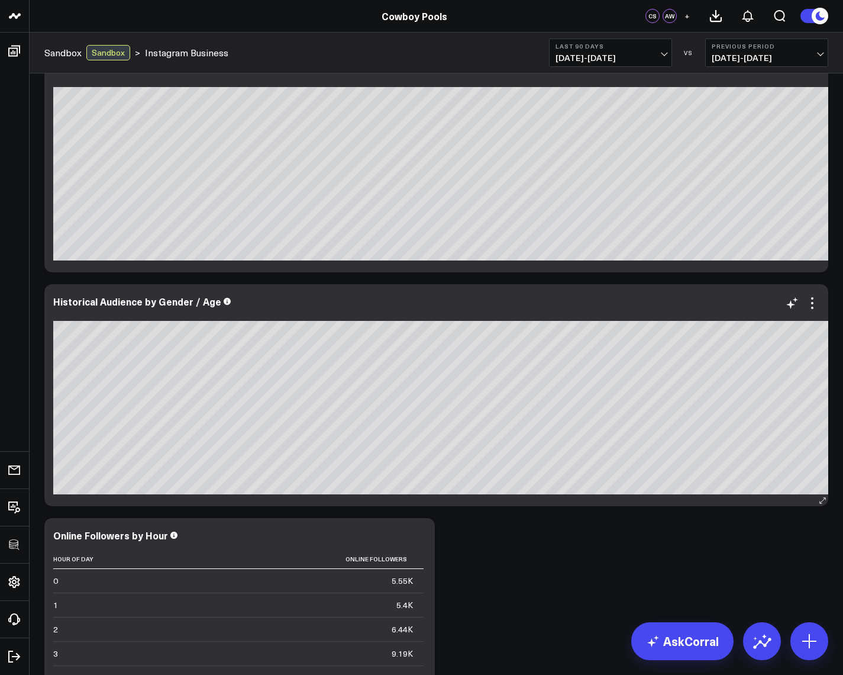
scroll to position [1623, 0]
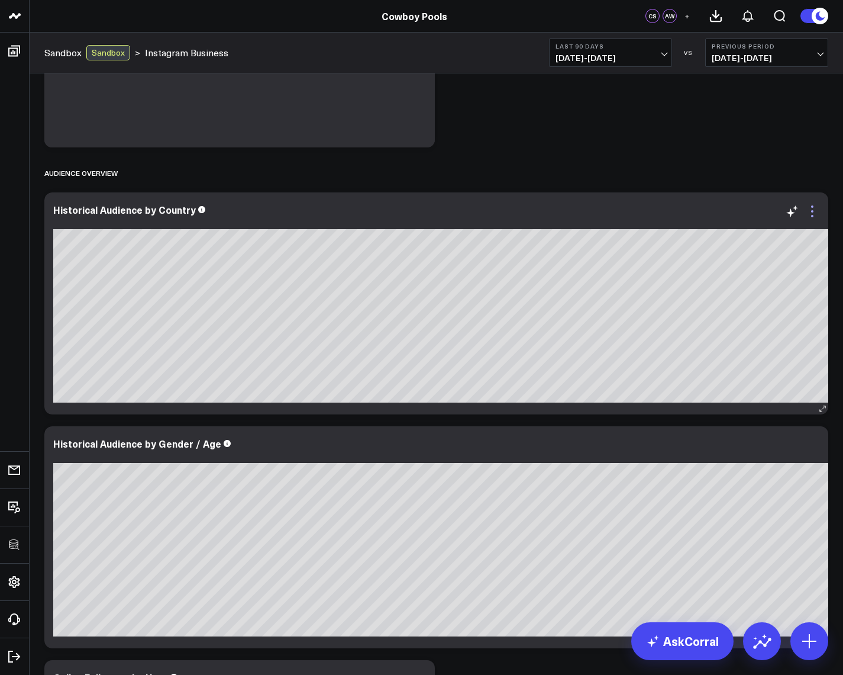
click at [814, 216] on icon at bounding box center [813, 211] width 14 height 14
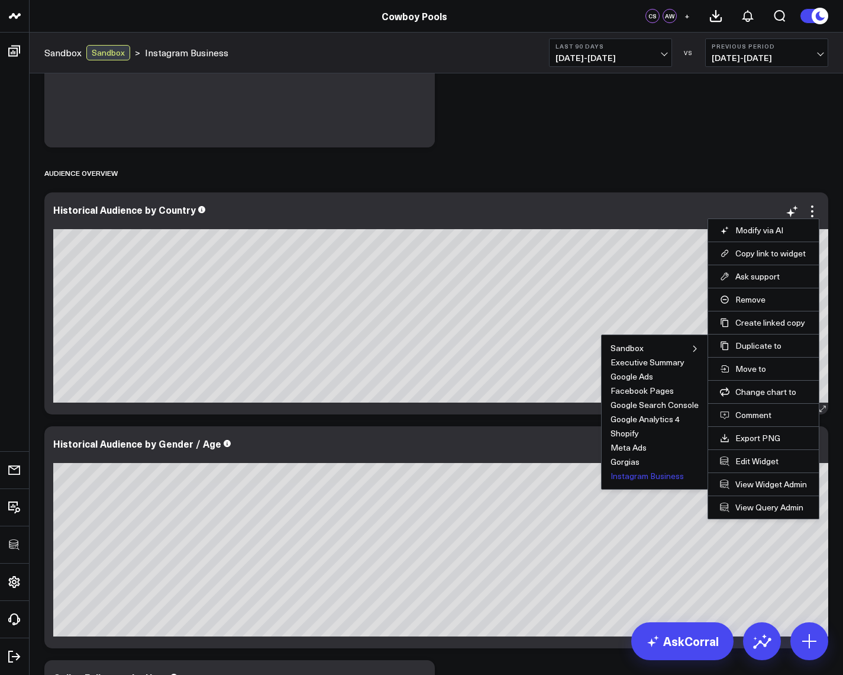
click at [646, 472] on button "Instagram Business" at bounding box center [647, 476] width 73 height 8
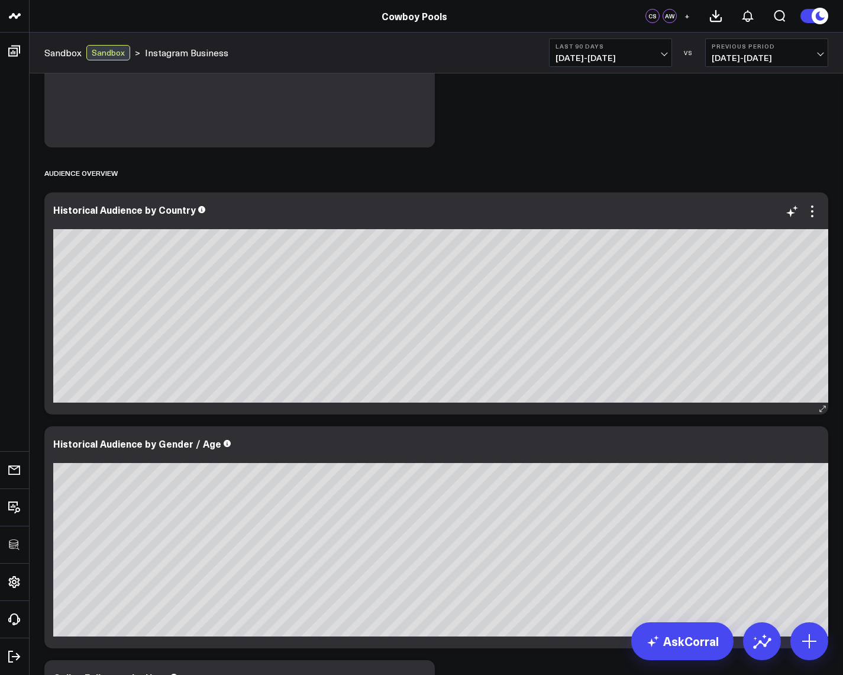
scroll to position [1907, 0]
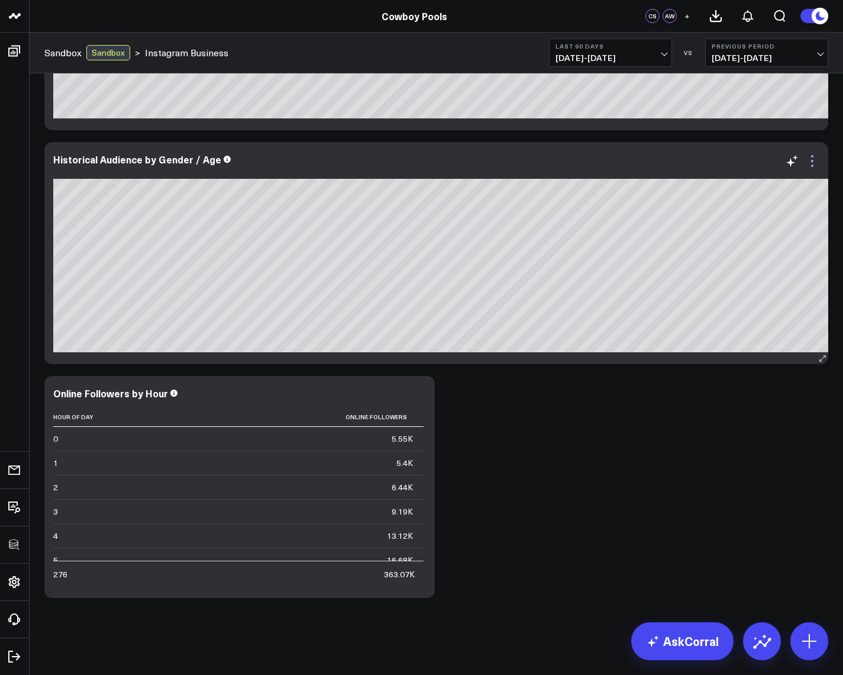
click at [817, 161] on icon at bounding box center [813, 161] width 14 height 14
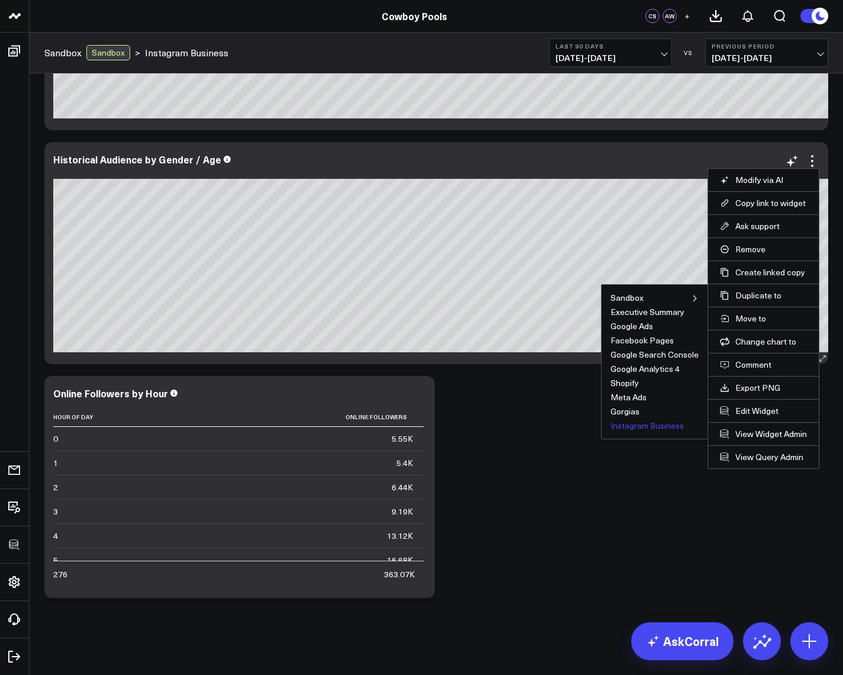
click at [643, 427] on button "Instagram Business" at bounding box center [647, 425] width 73 height 8
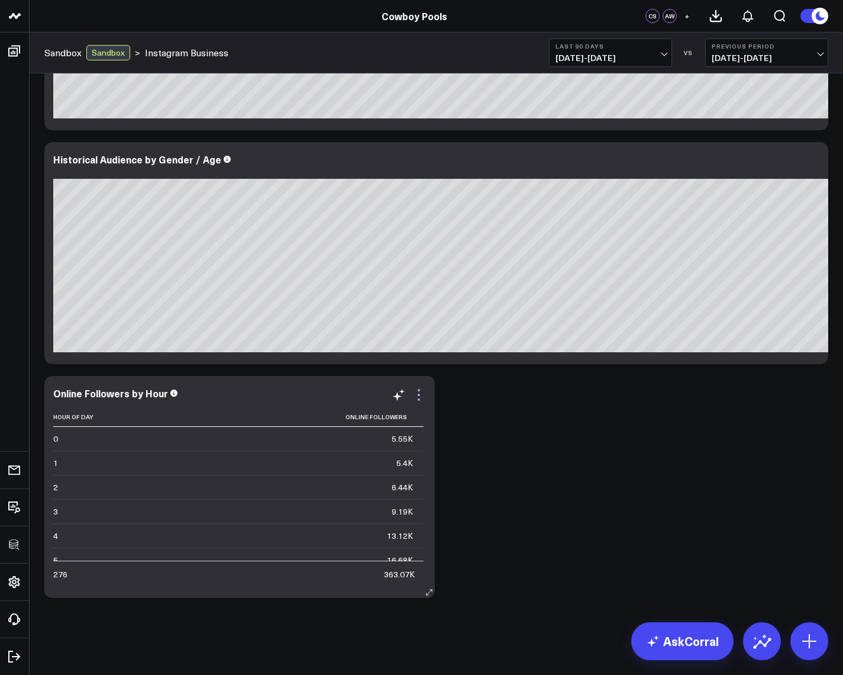
click at [419, 395] on icon at bounding box center [419, 395] width 2 height 2
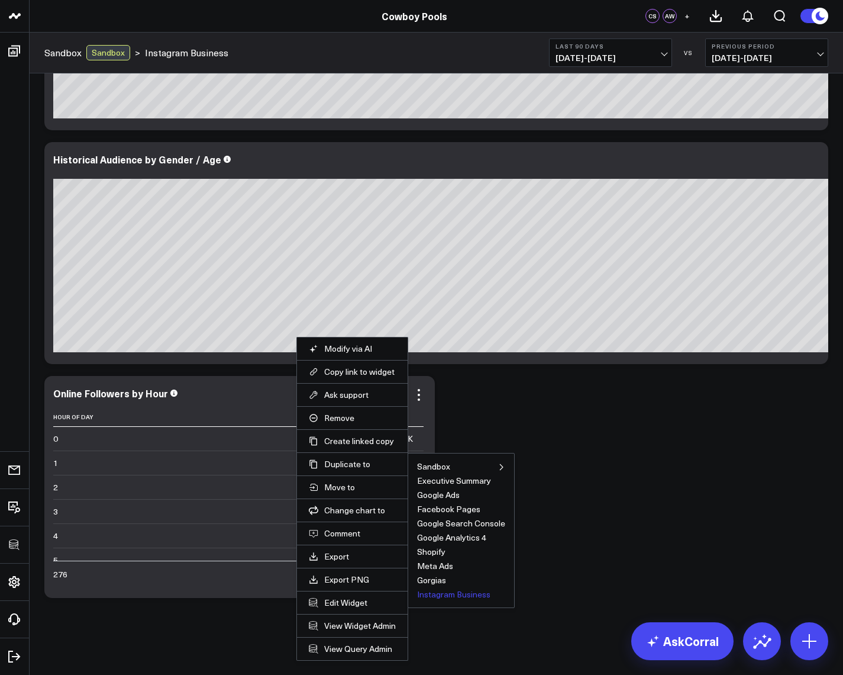
click at [442, 593] on button "Instagram Business" at bounding box center [453, 594] width 73 height 8
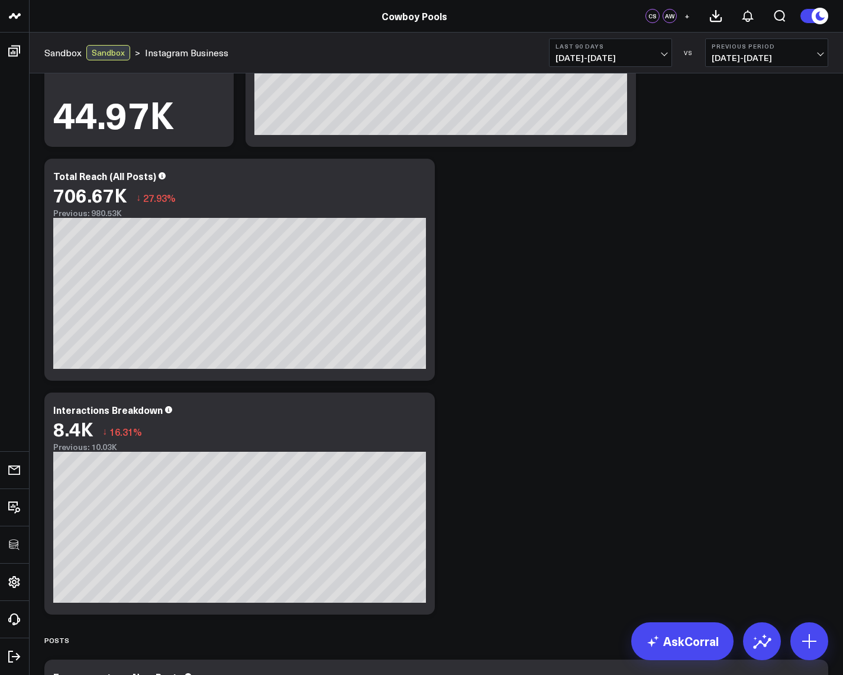
scroll to position [273, 0]
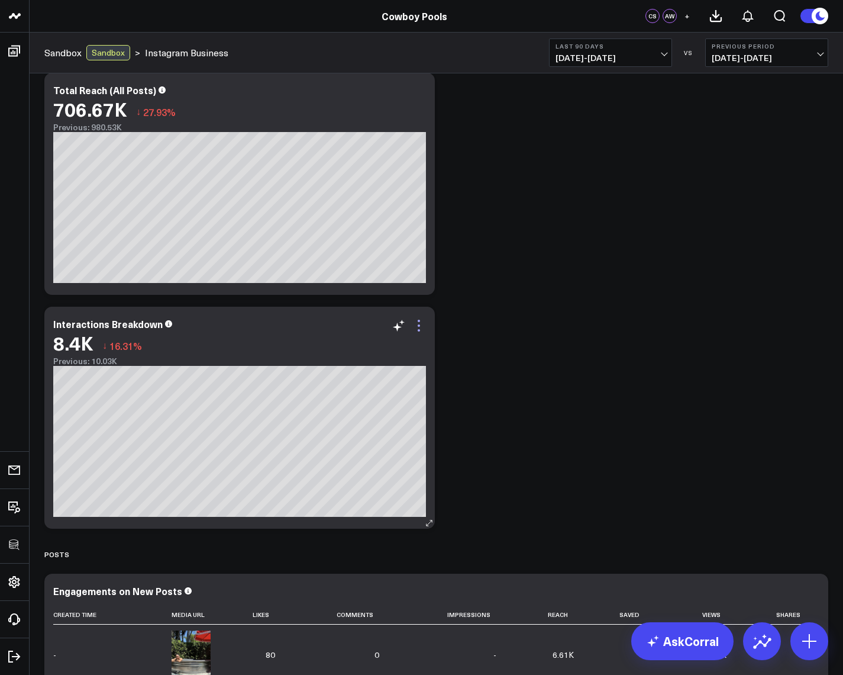
click at [420, 323] on icon at bounding box center [419, 325] width 14 height 14
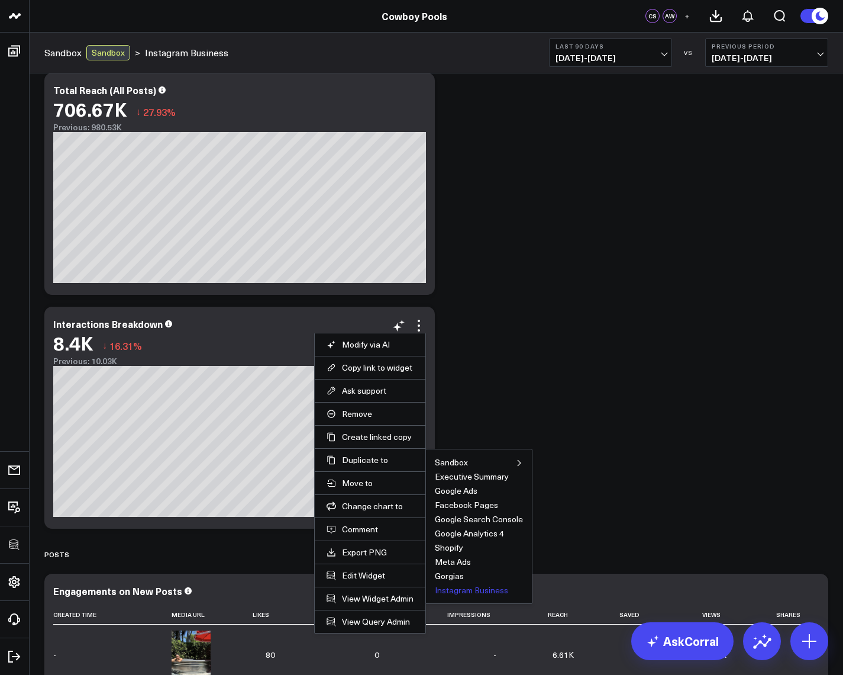
click at [465, 587] on button "Instagram Business" at bounding box center [471, 590] width 73 height 8
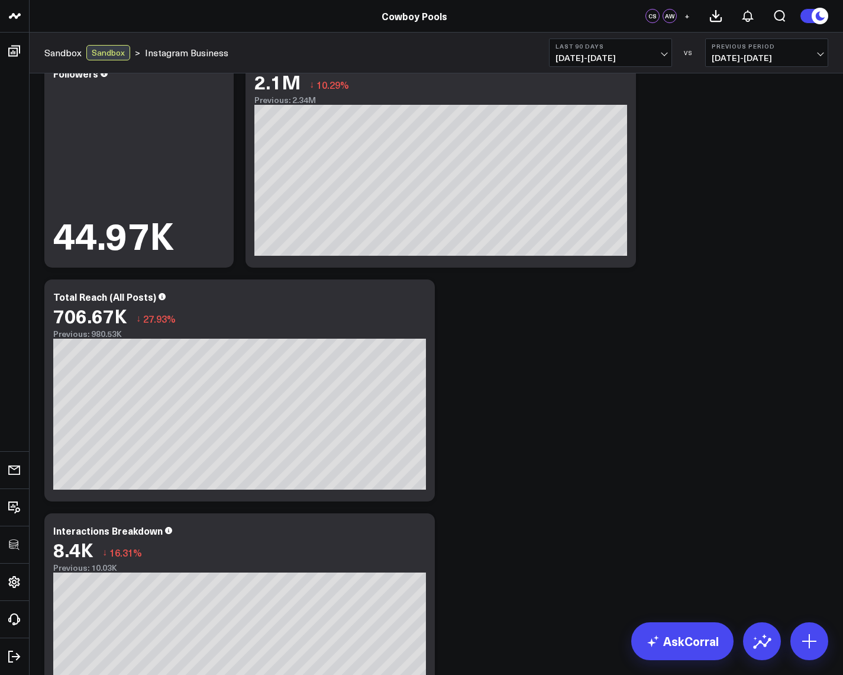
scroll to position [0, 0]
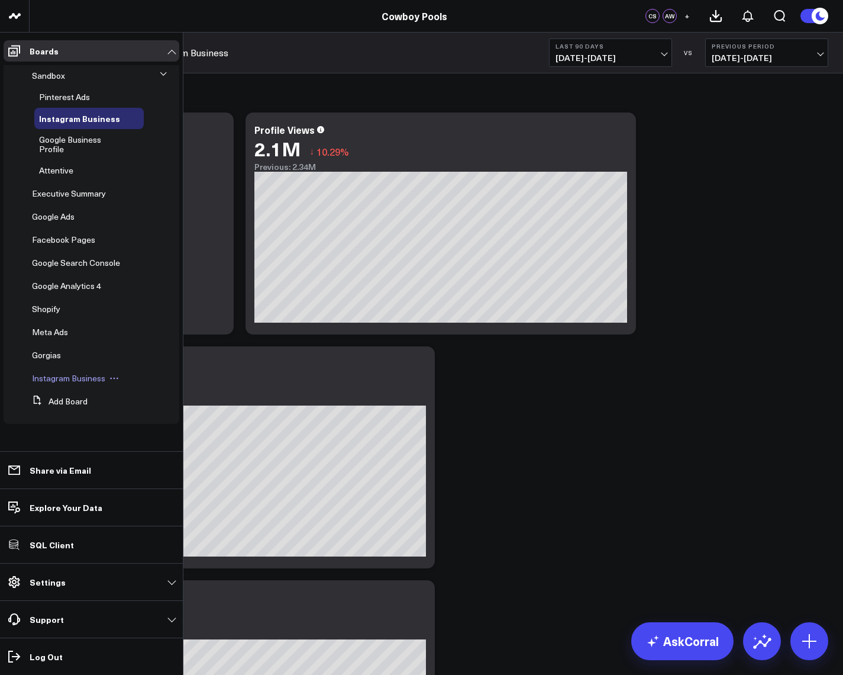
click at [61, 378] on span "Instagram Business" at bounding box center [68, 377] width 73 height 11
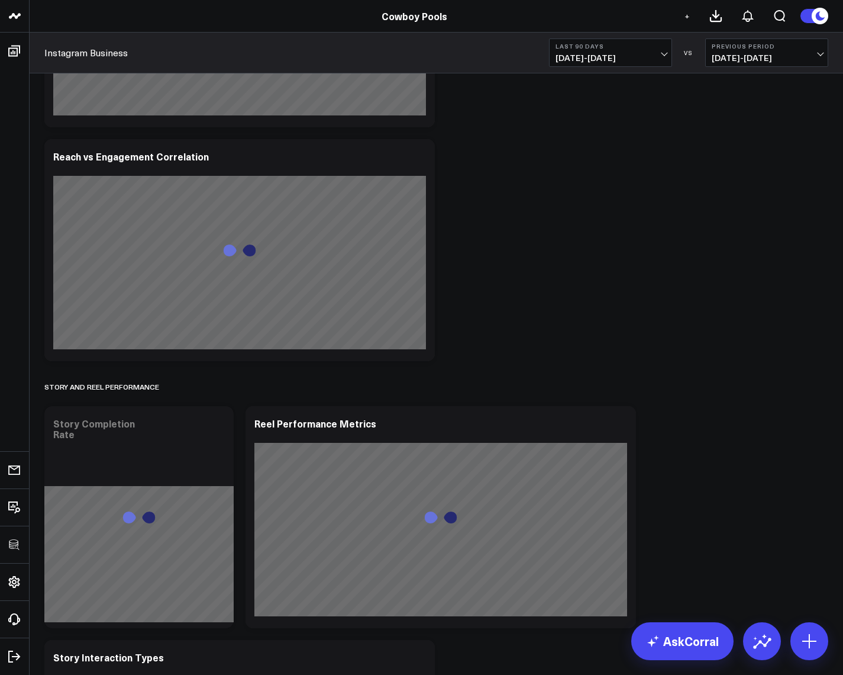
scroll to position [3819, 0]
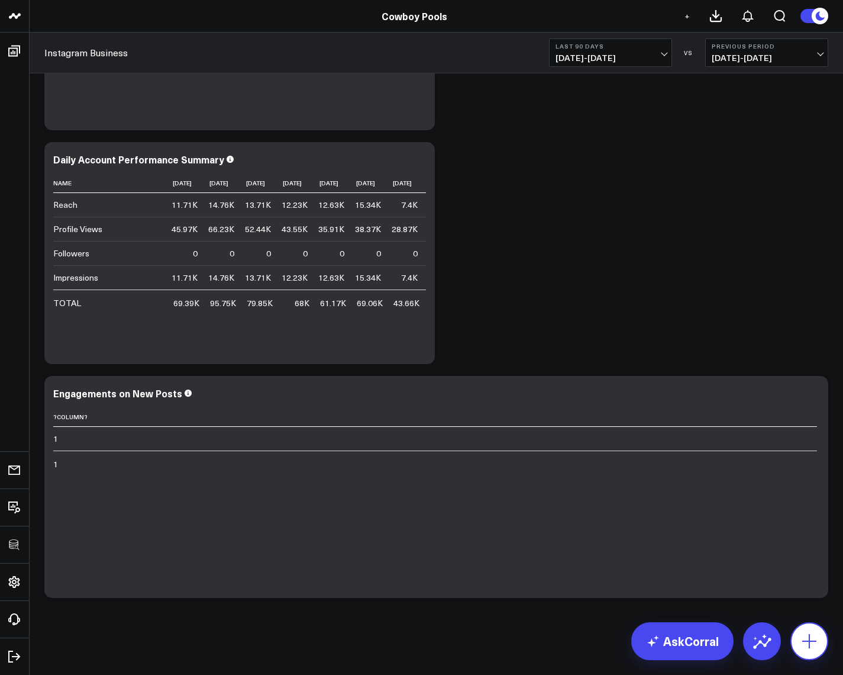
click at [811, 645] on icon at bounding box center [809, 641] width 19 height 19
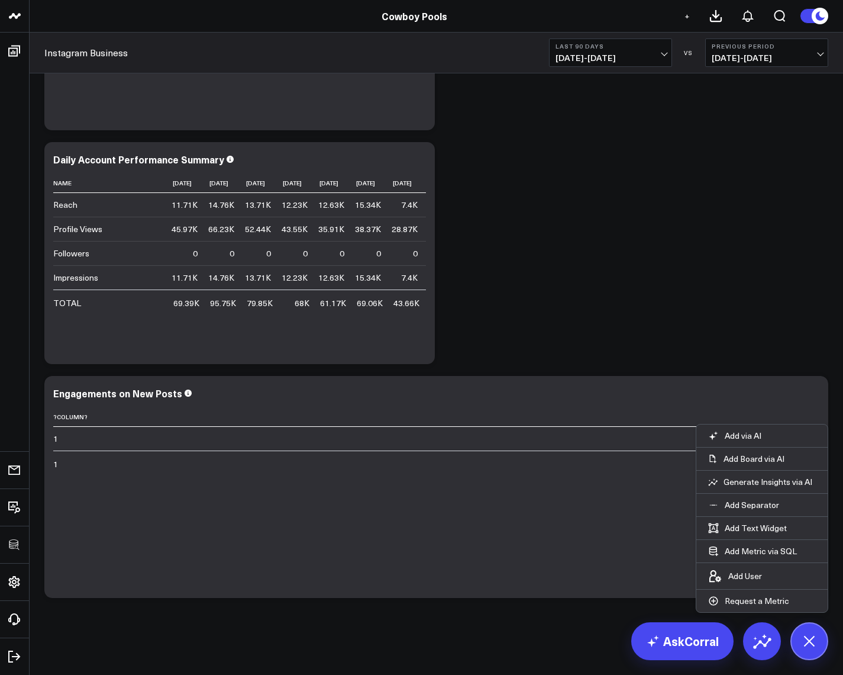
click at [763, 504] on p "Add Separator" at bounding box center [752, 505] width 54 height 11
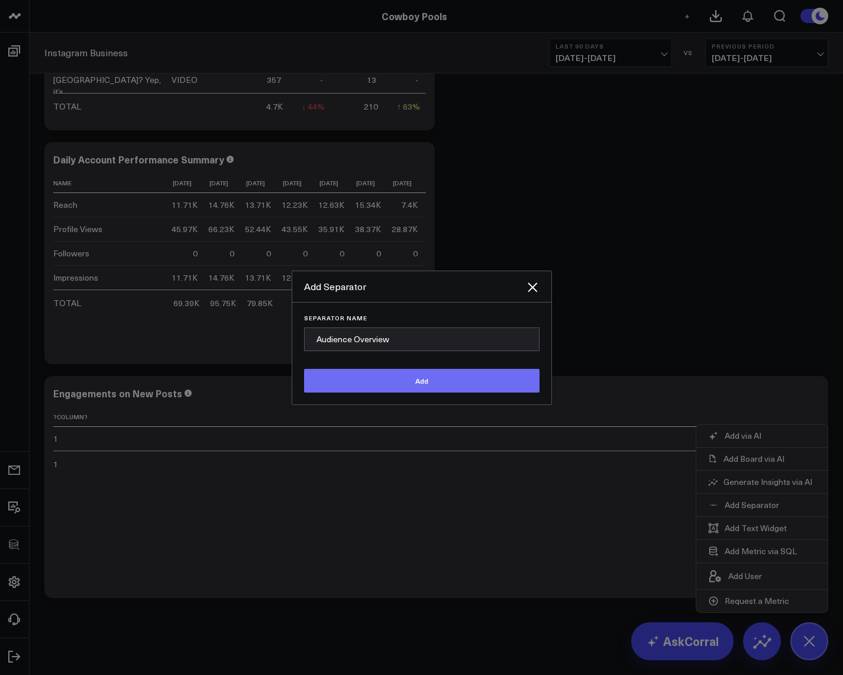
type input "Audience Overview"
click at [439, 377] on button "Add" at bounding box center [422, 381] width 236 height 24
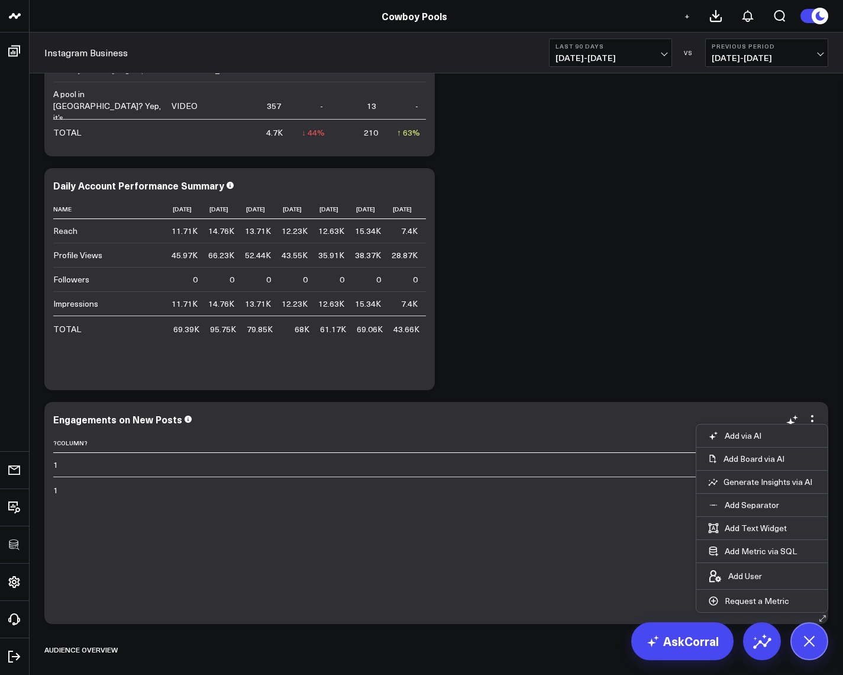
scroll to position [3852, 0]
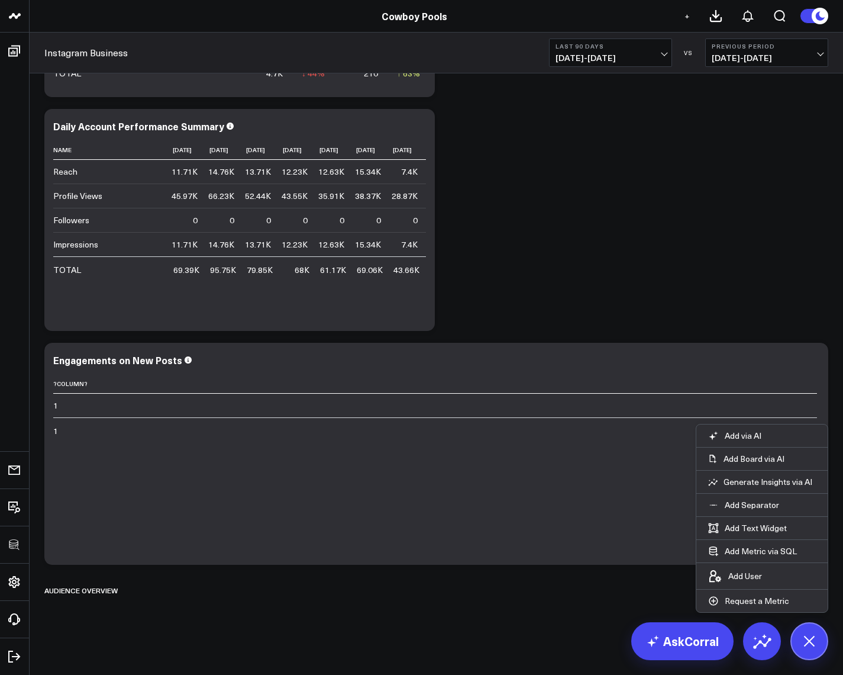
drag, startPoint x: 510, startPoint y: 98, endPoint x: 566, endPoint y: 5, distance: 109.1
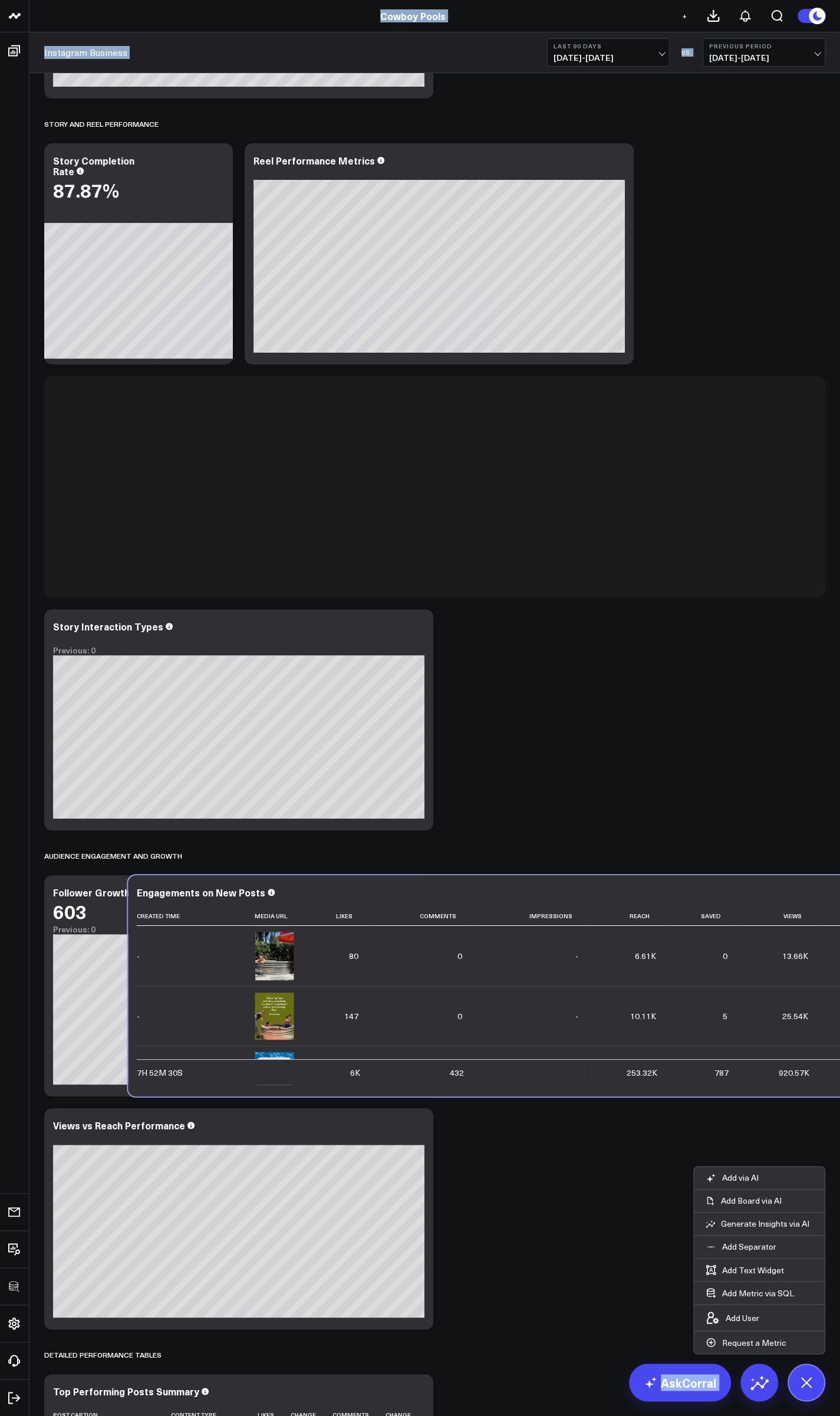
scroll to position [2477, 0]
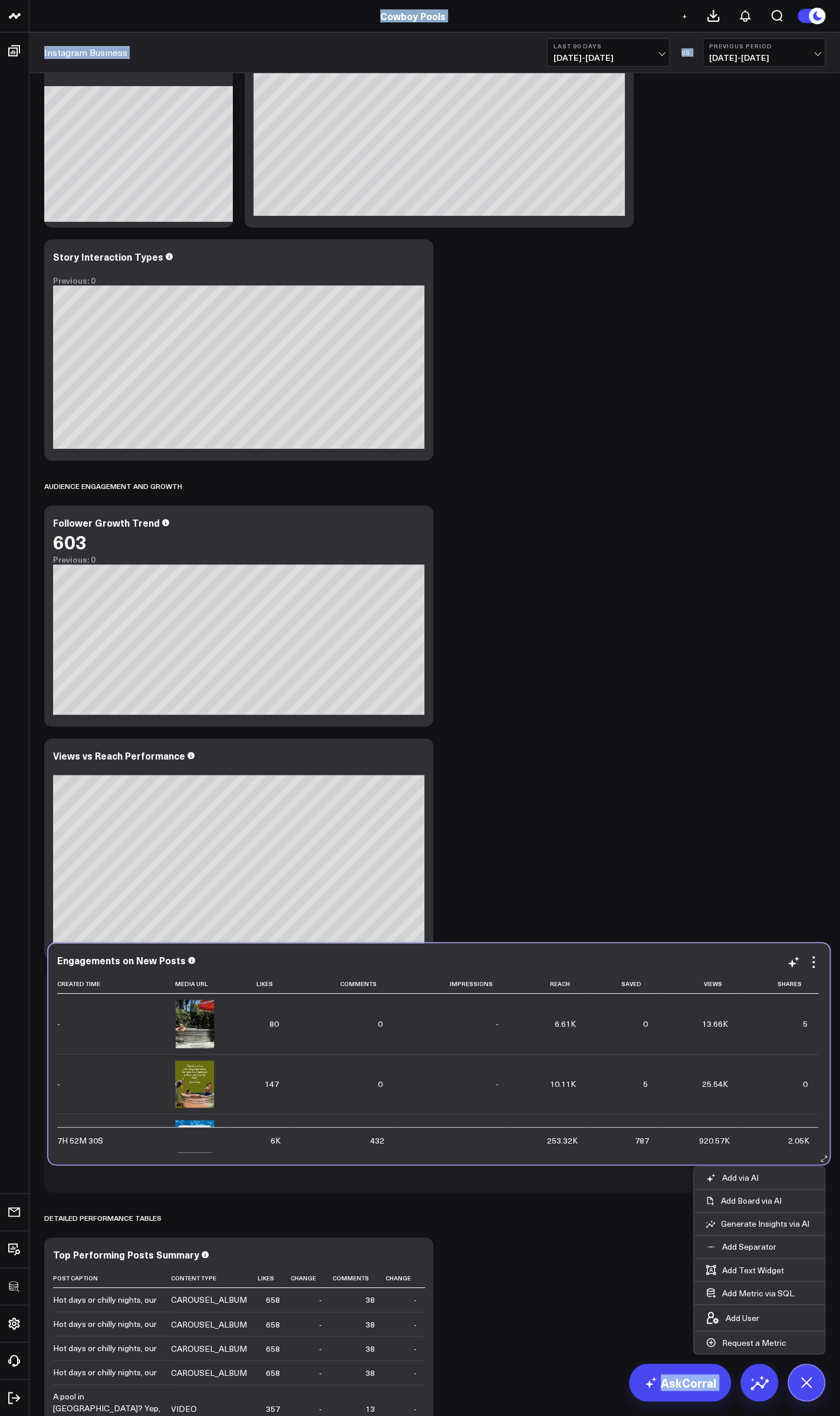
drag, startPoint x: 500, startPoint y: 535, endPoint x: 450, endPoint y: 961, distance: 428.9
click at [450, 672] on div "Engagements on New Posts" at bounding box center [438, 960] width 763 height 11
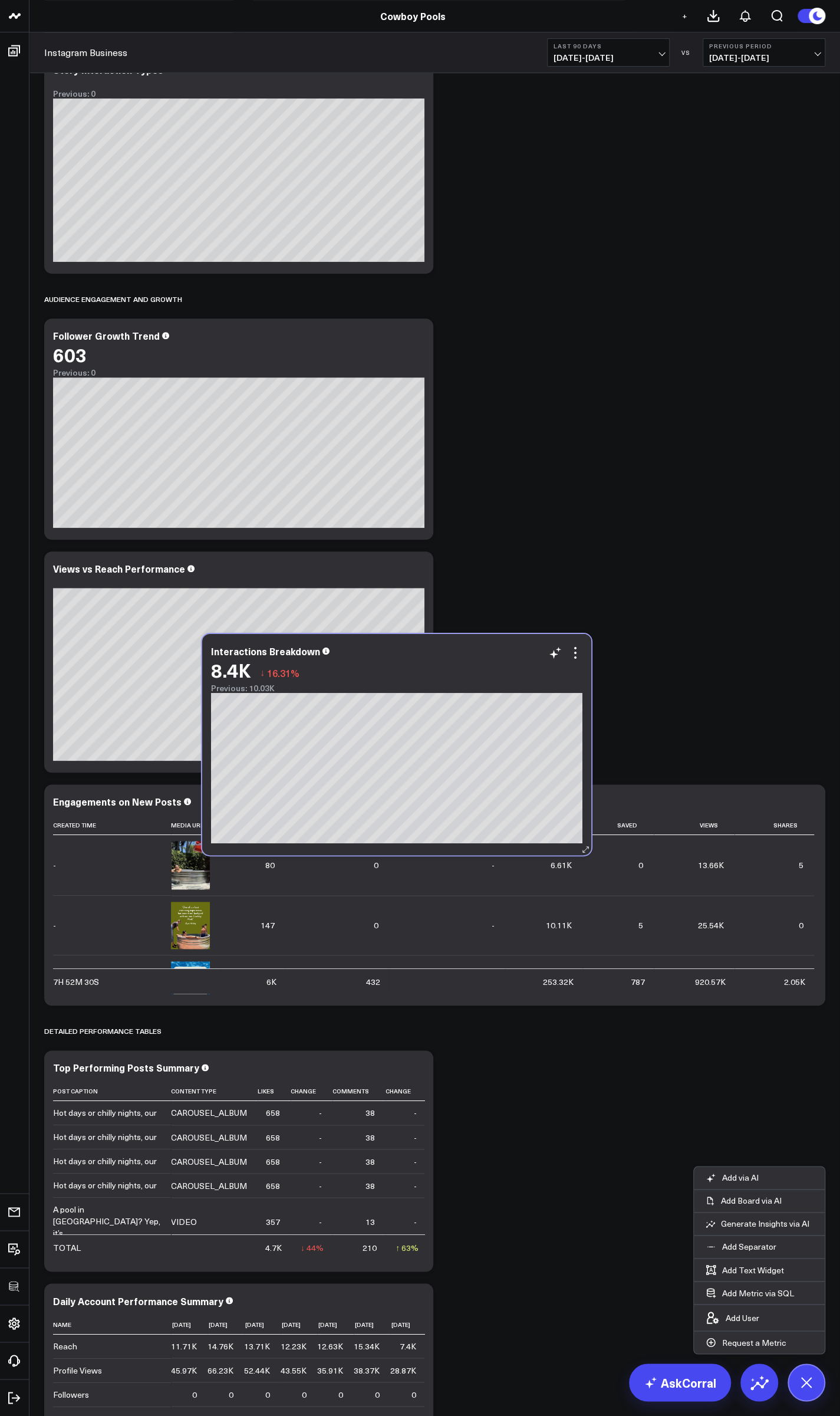
scroll to position [2690, 0]
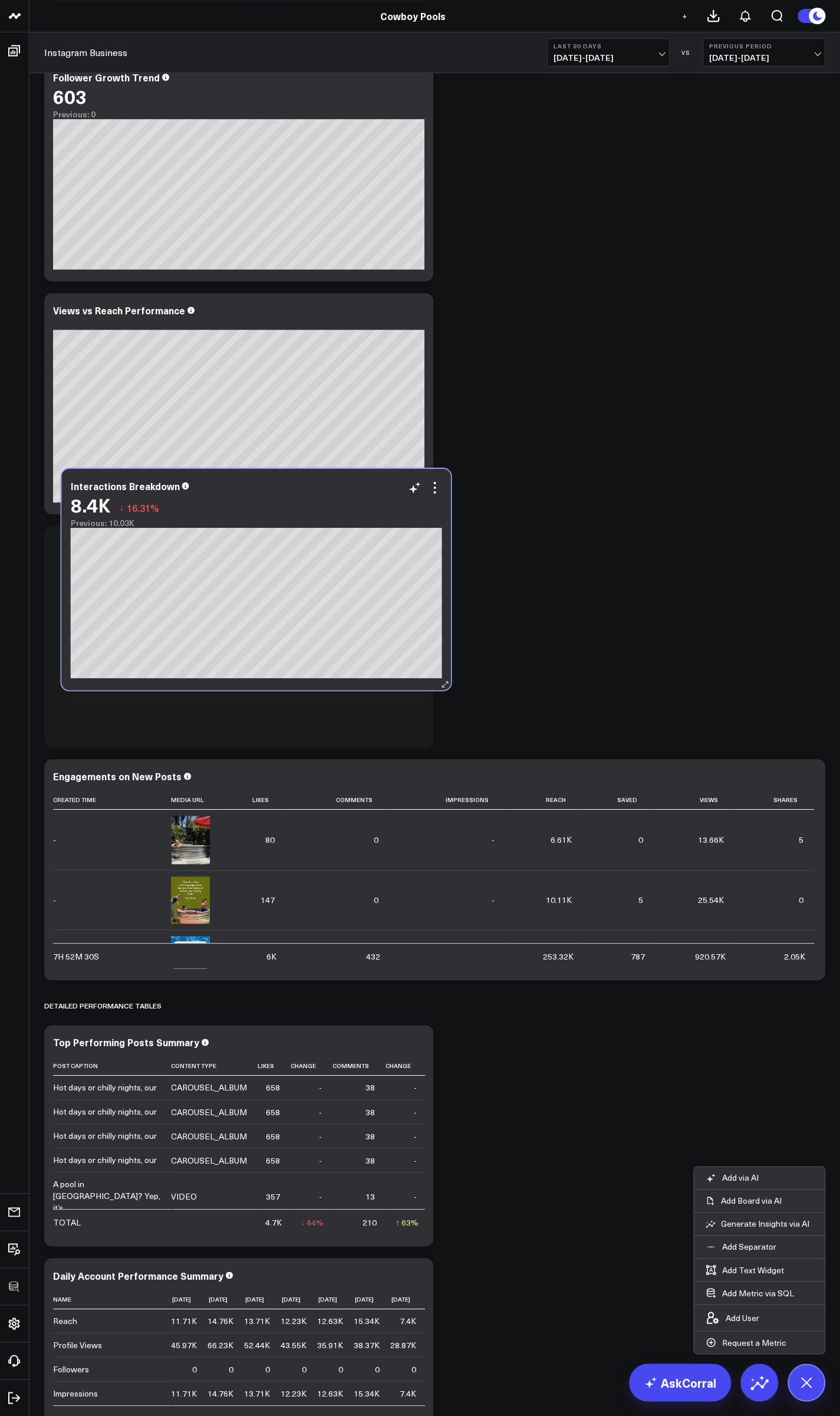
drag, startPoint x: 282, startPoint y: 107, endPoint x: 305, endPoint y: 478, distance: 371.7
click at [301, 477] on div "Interactions Breakdown 8.4K ↓ 16.31% Previous: 10.03K [fontSize:10px lineHeight…" at bounding box center [256, 580] width 390 height 221
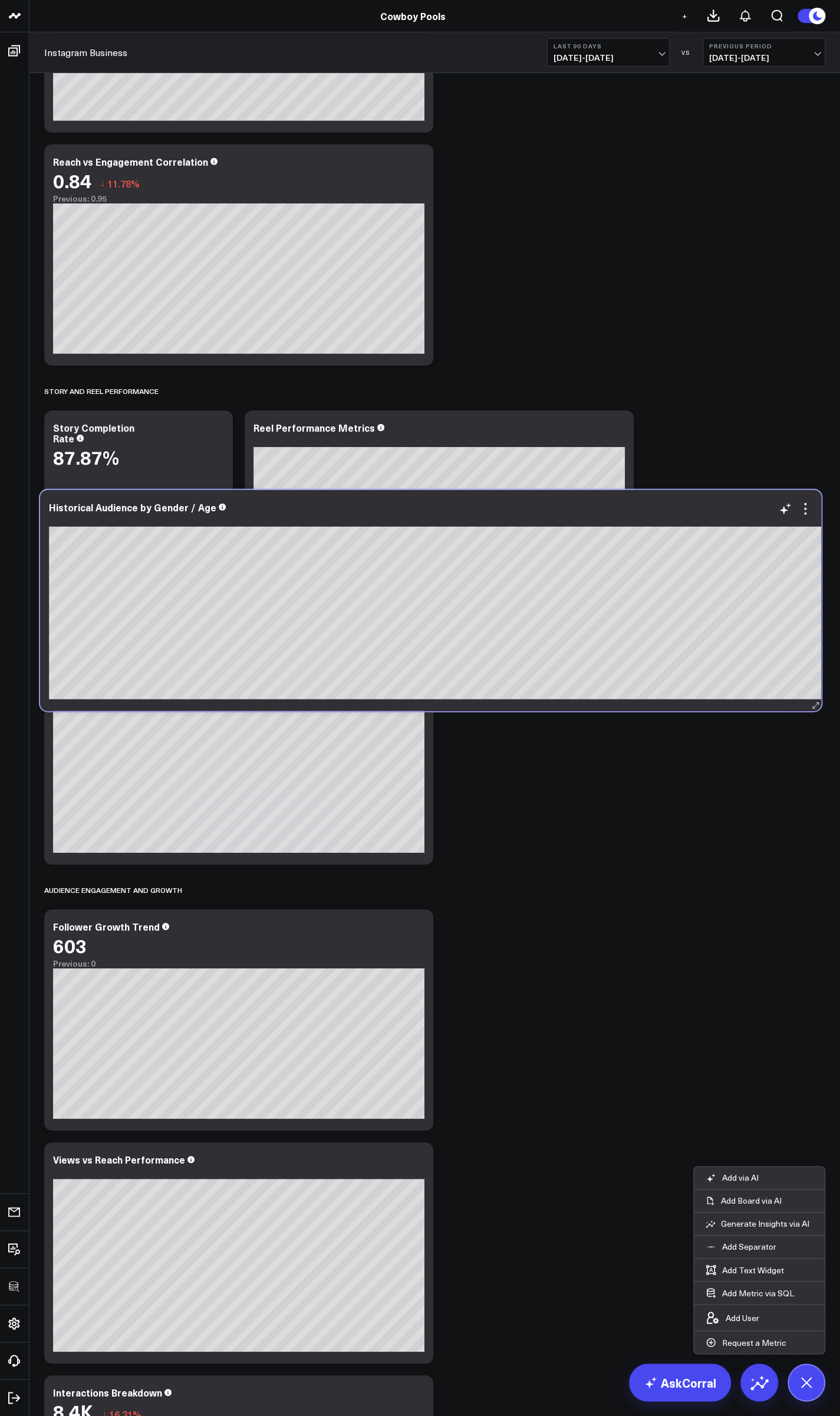
scroll to position [2831, 0]
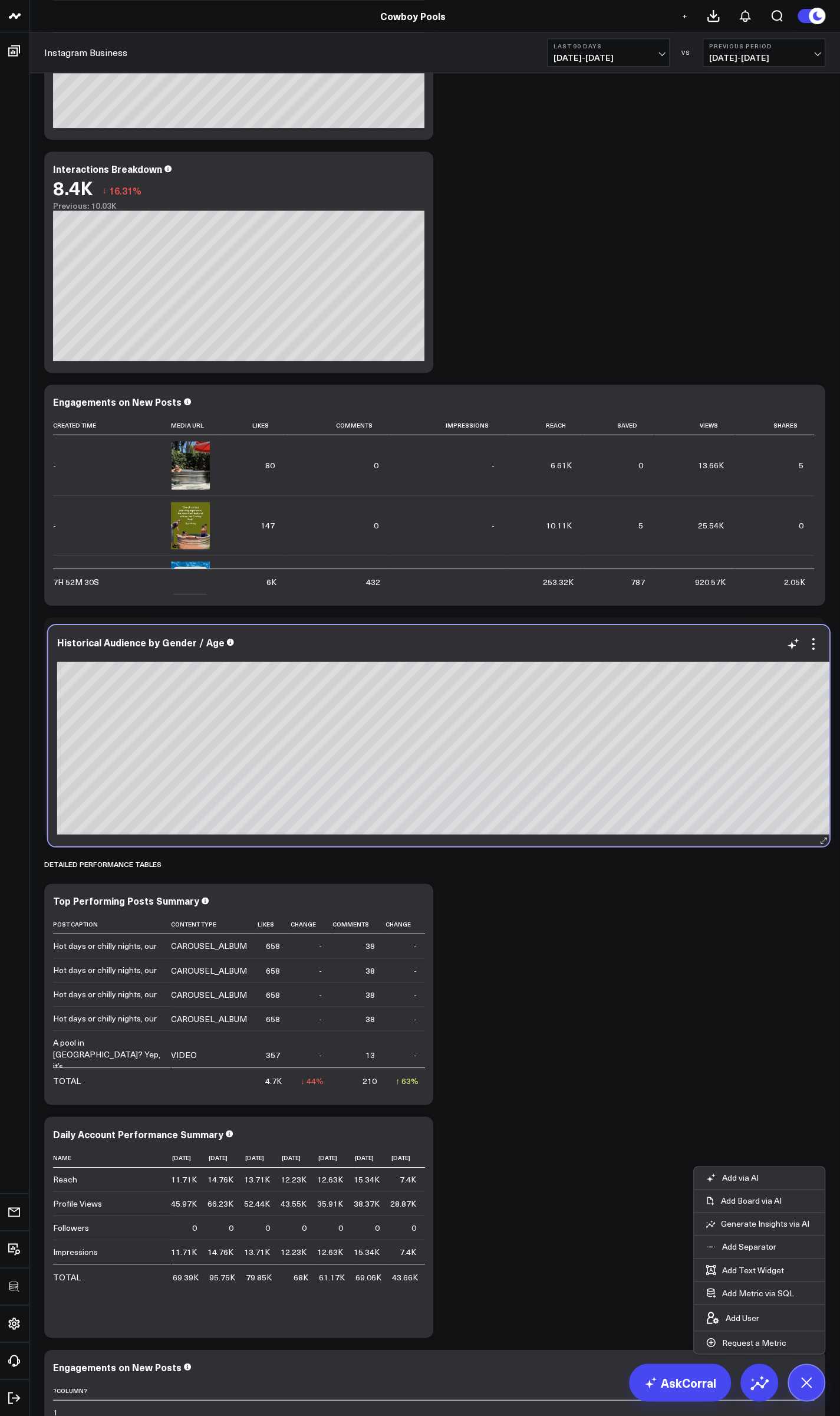
drag, startPoint x: 370, startPoint y: 332, endPoint x: 373, endPoint y: 635, distance: 303.0
click at [373, 635] on div "Historical Audience by Gender / Age" at bounding box center [443, 735] width 790 height 221
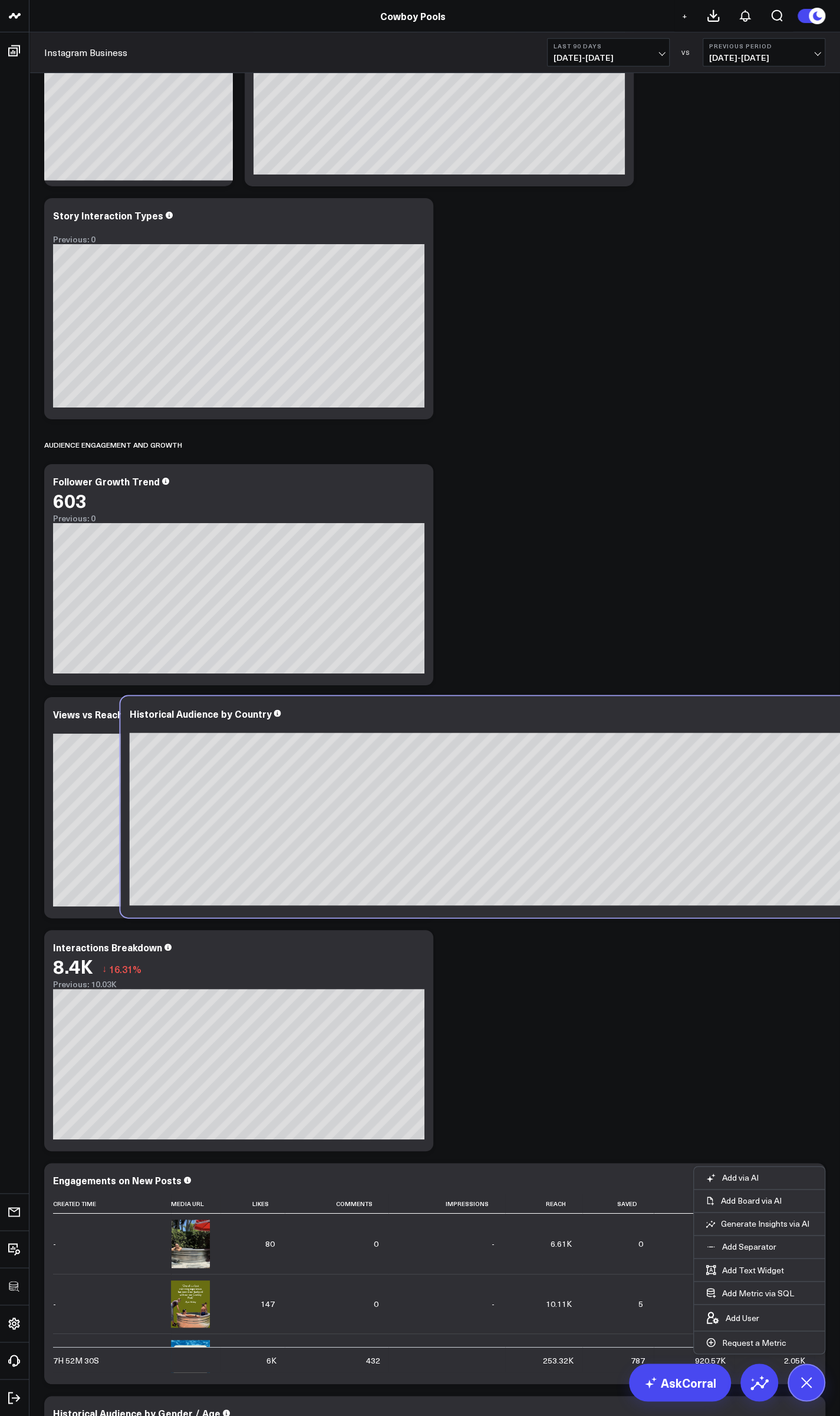
scroll to position [2760, 0]
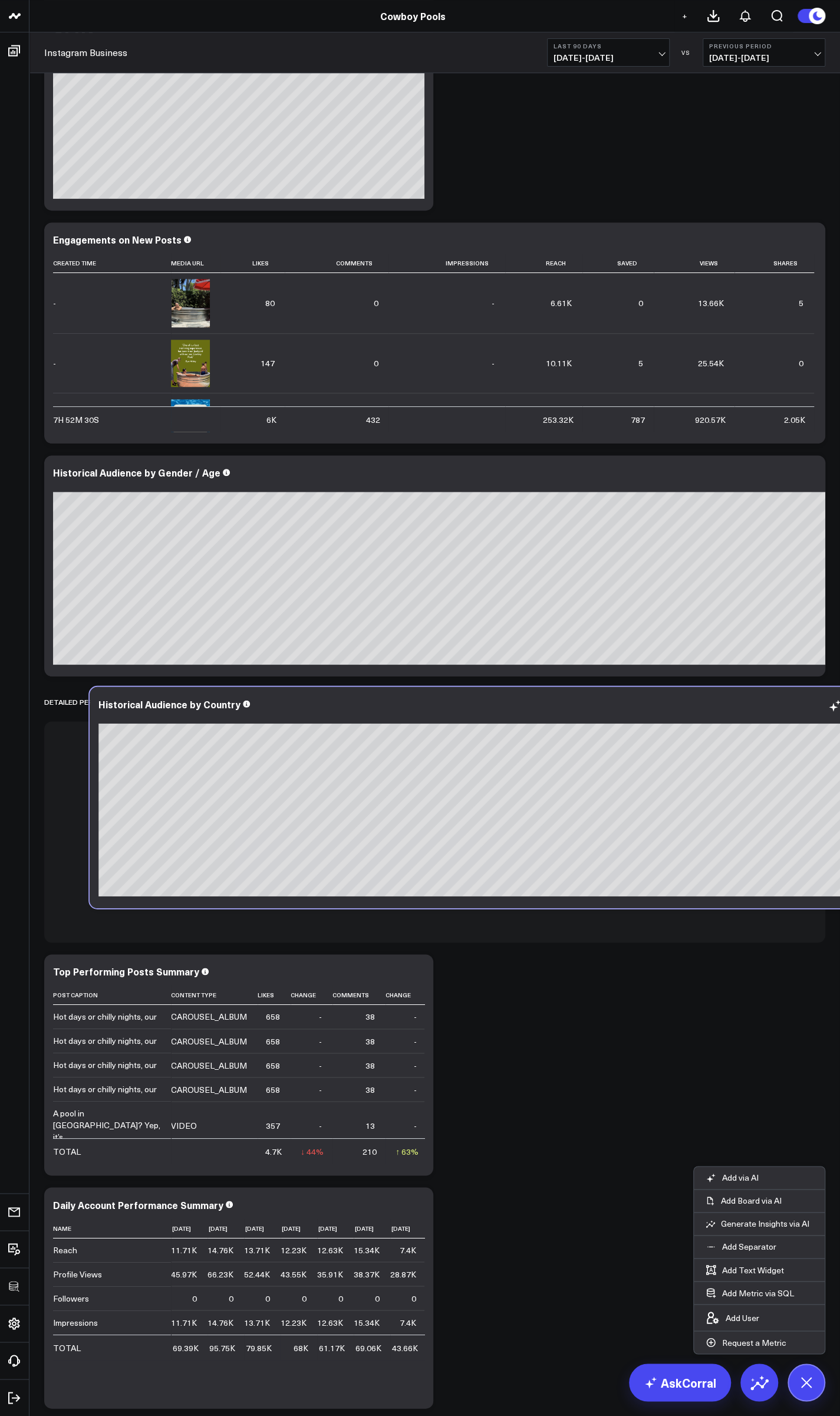
drag, startPoint x: 328, startPoint y: 342, endPoint x: 373, endPoint y: 705, distance: 365.8
click at [373, 672] on div "Historical Audience by Country" at bounding box center [484, 704] width 772 height 11
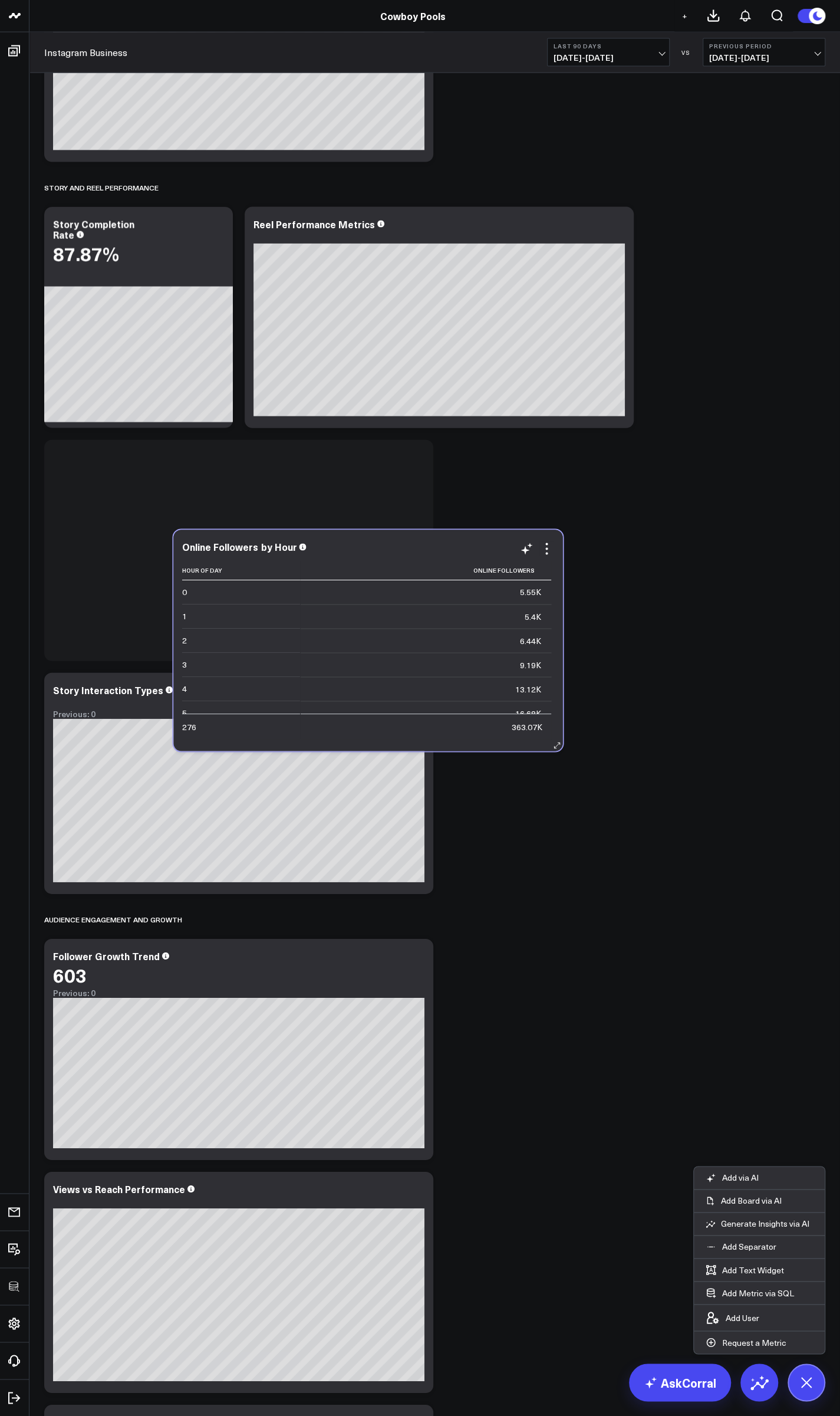
scroll to position [1841, 0]
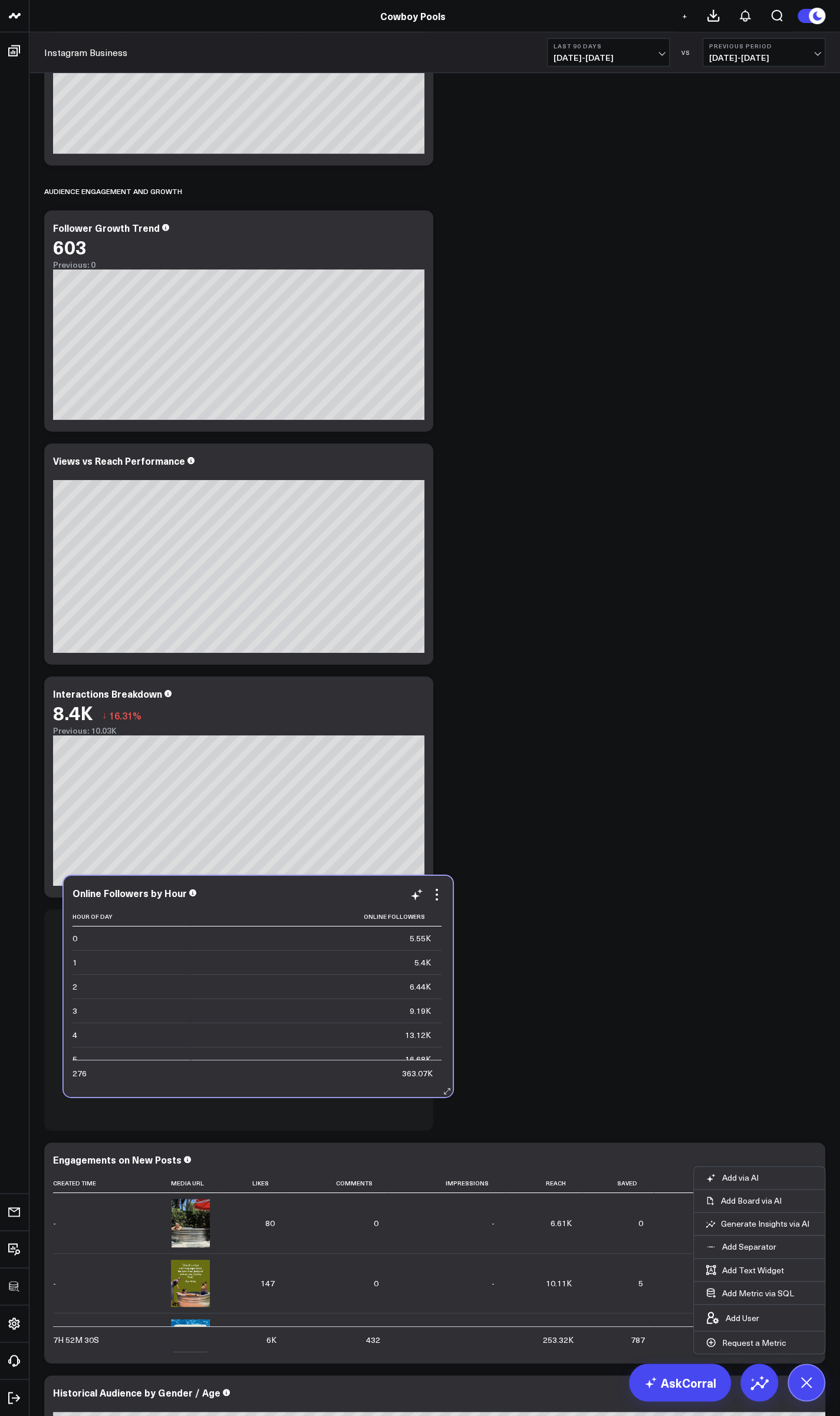
drag, startPoint x: 293, startPoint y: 107, endPoint x: 312, endPoint y: 895, distance: 788.2
click at [312, 672] on div "Online Followers by Hour" at bounding box center [258, 893] width 372 height 11
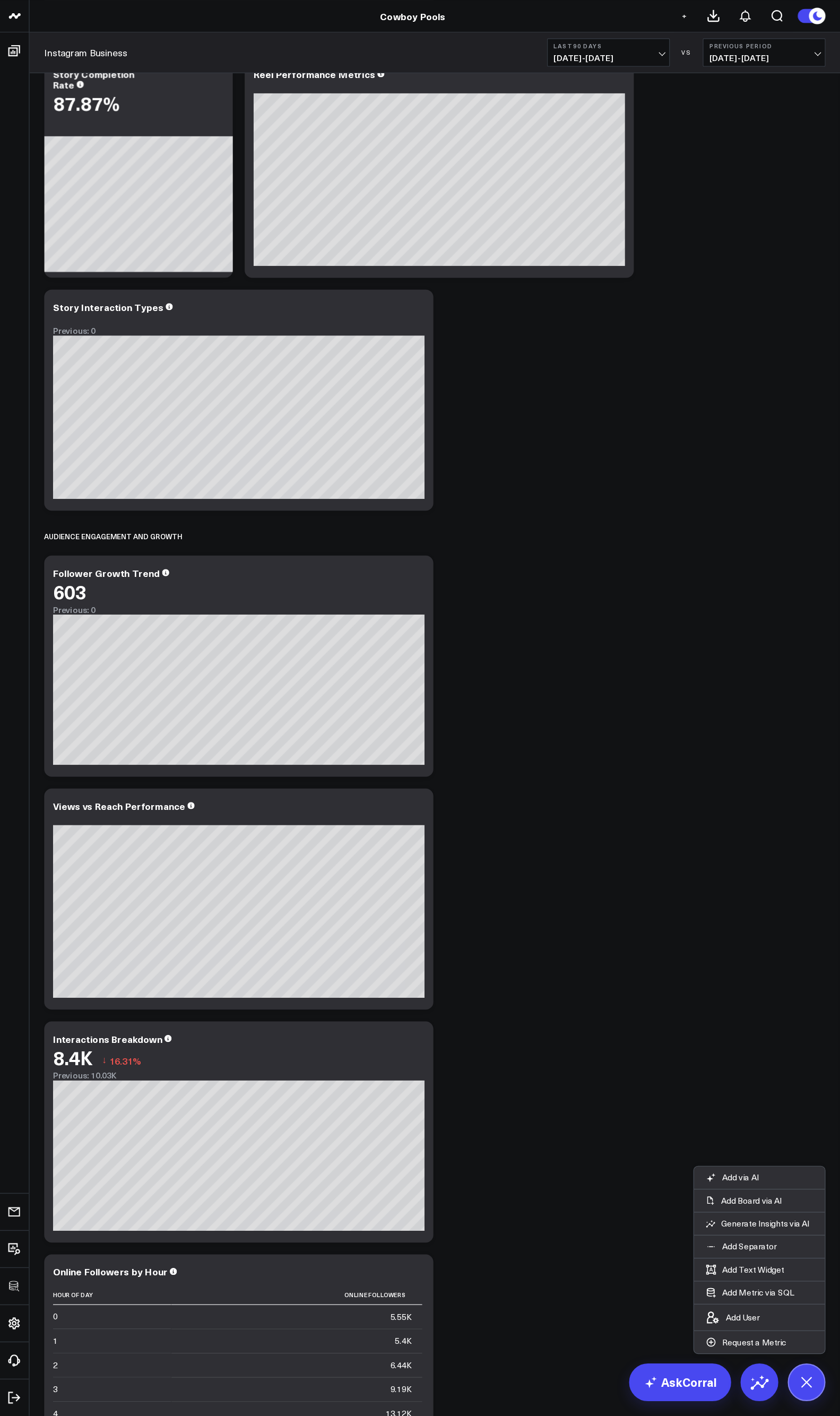
scroll to position [1338, 0]
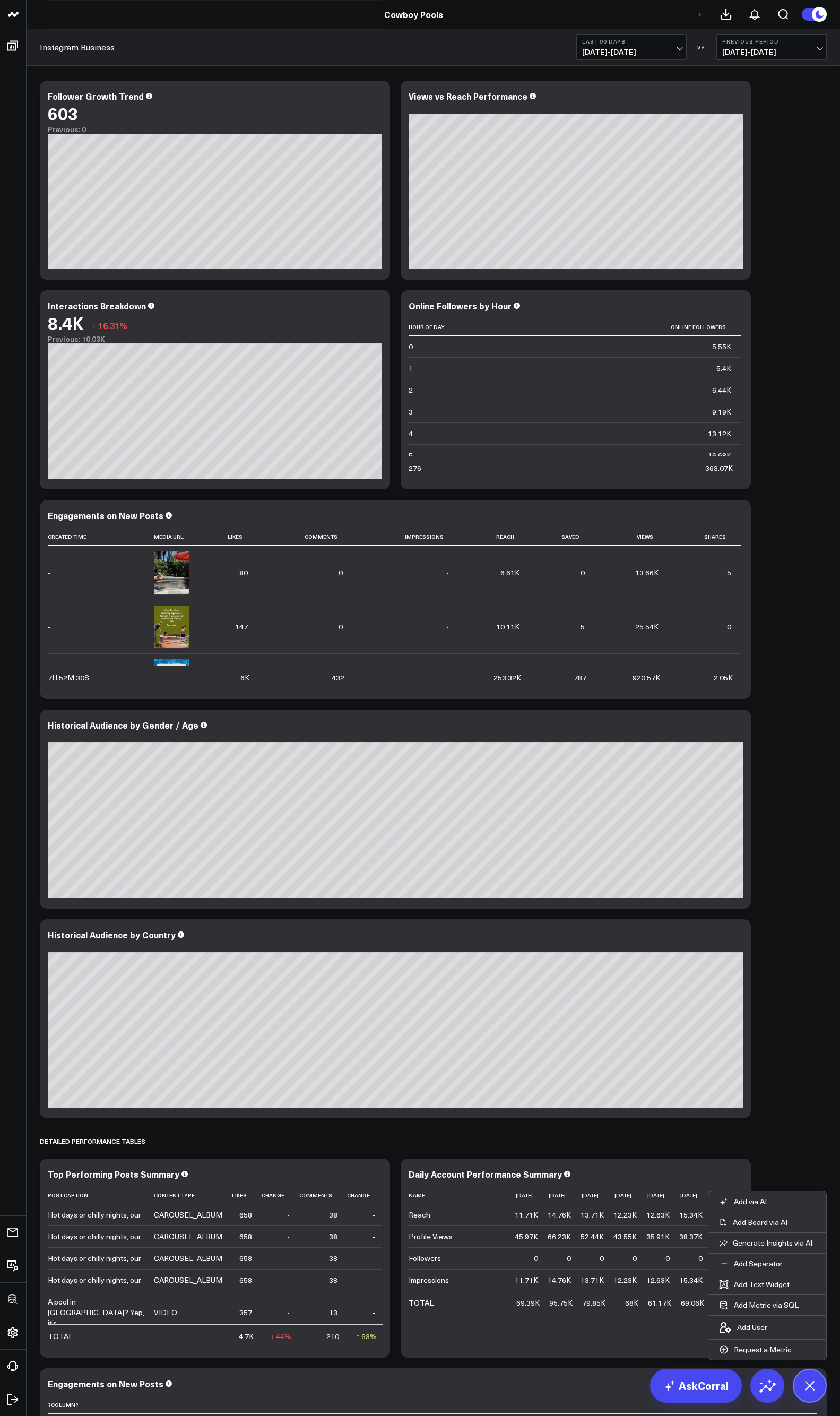
click at [756, 604] on div "Account Performance Overview Modify via AI Copy link to widget Ask support Remo…" at bounding box center [433, 165] width 798 height 2874
click at [756, 604] on button at bounding box center [810, 1386] width 34 height 34
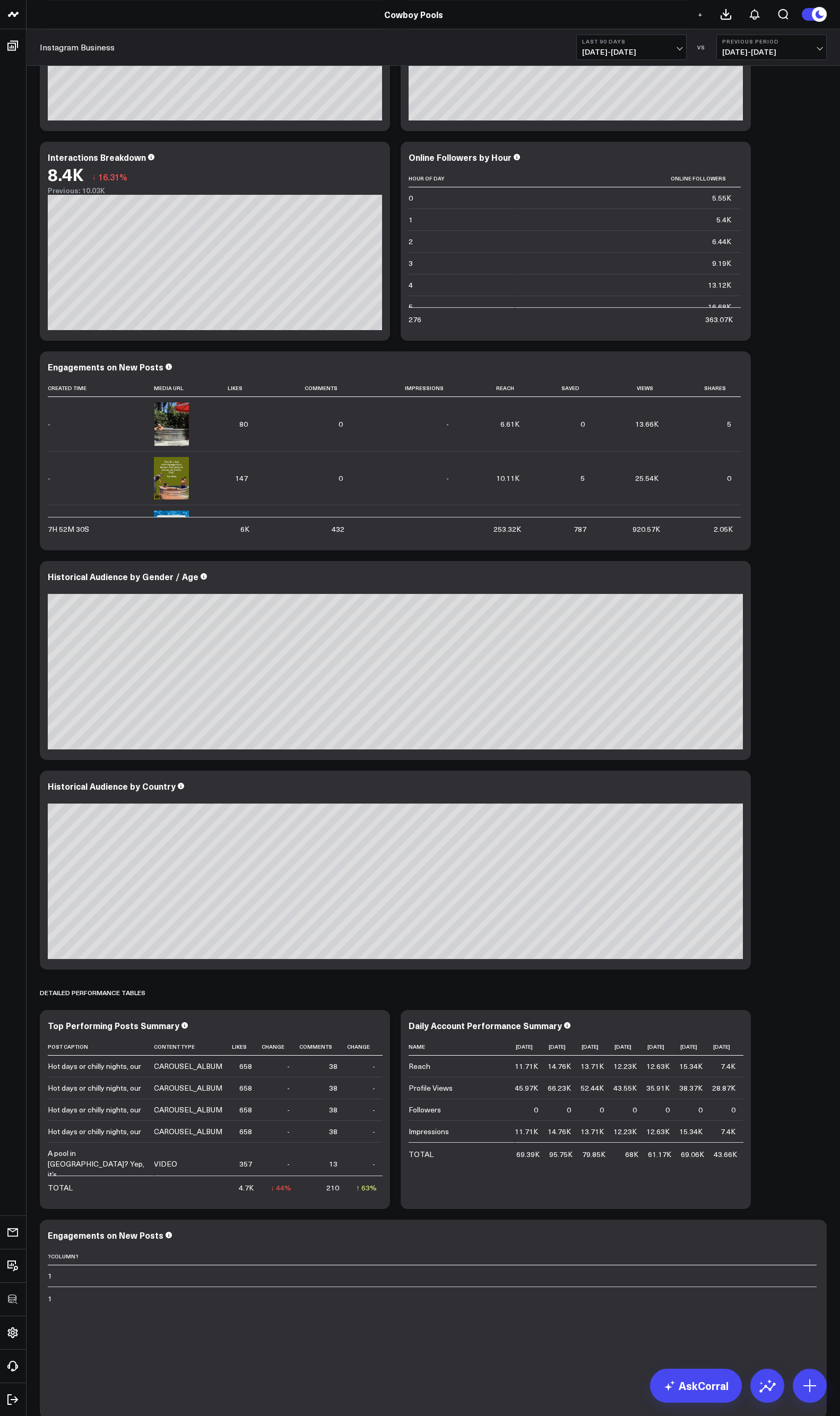
scroll to position [1587, 0]
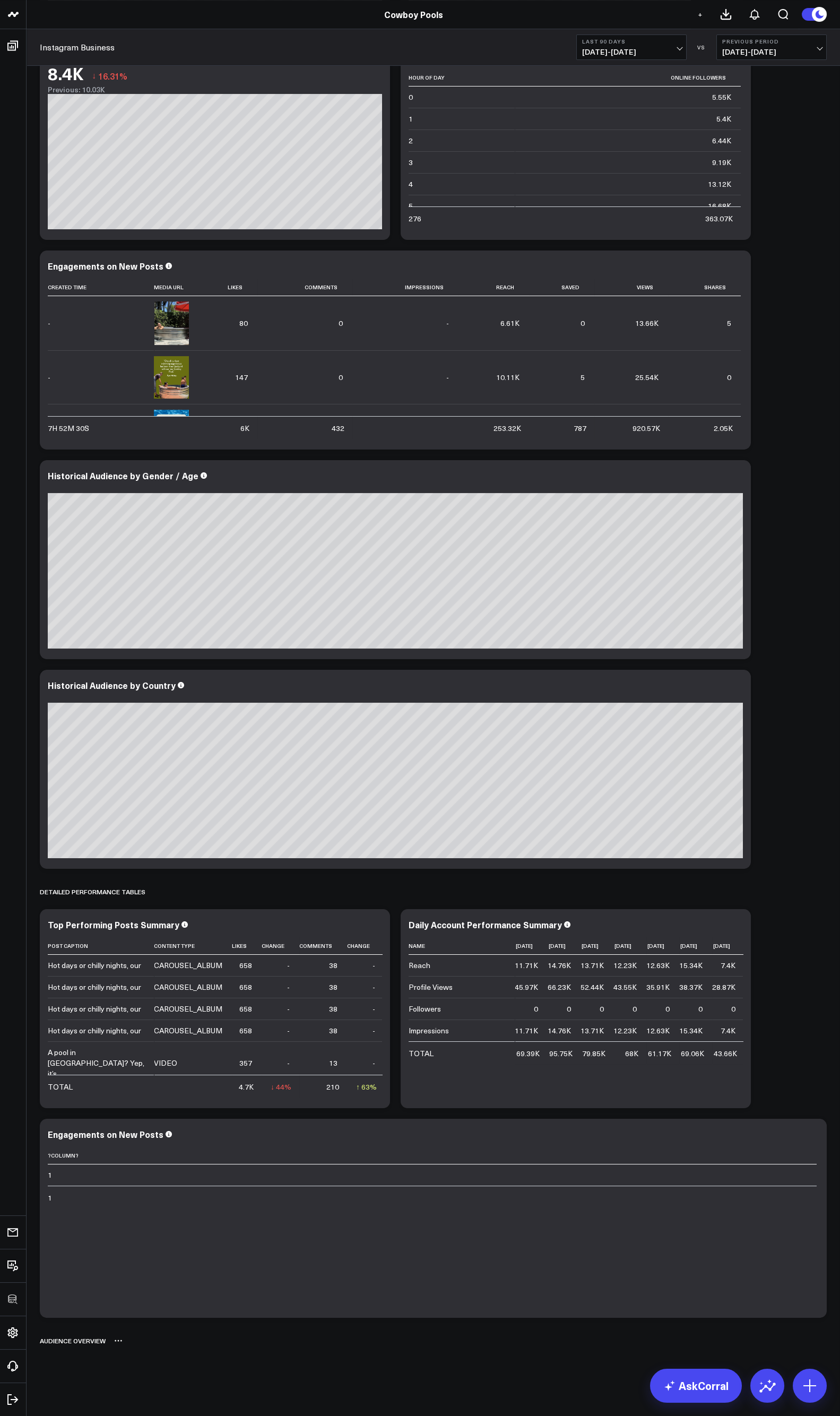
click at [114, 604] on icon at bounding box center [117, 1340] width 8 height 8
click at [145, 604] on button "Delete" at bounding box center [145, 1370] width 46 height 19
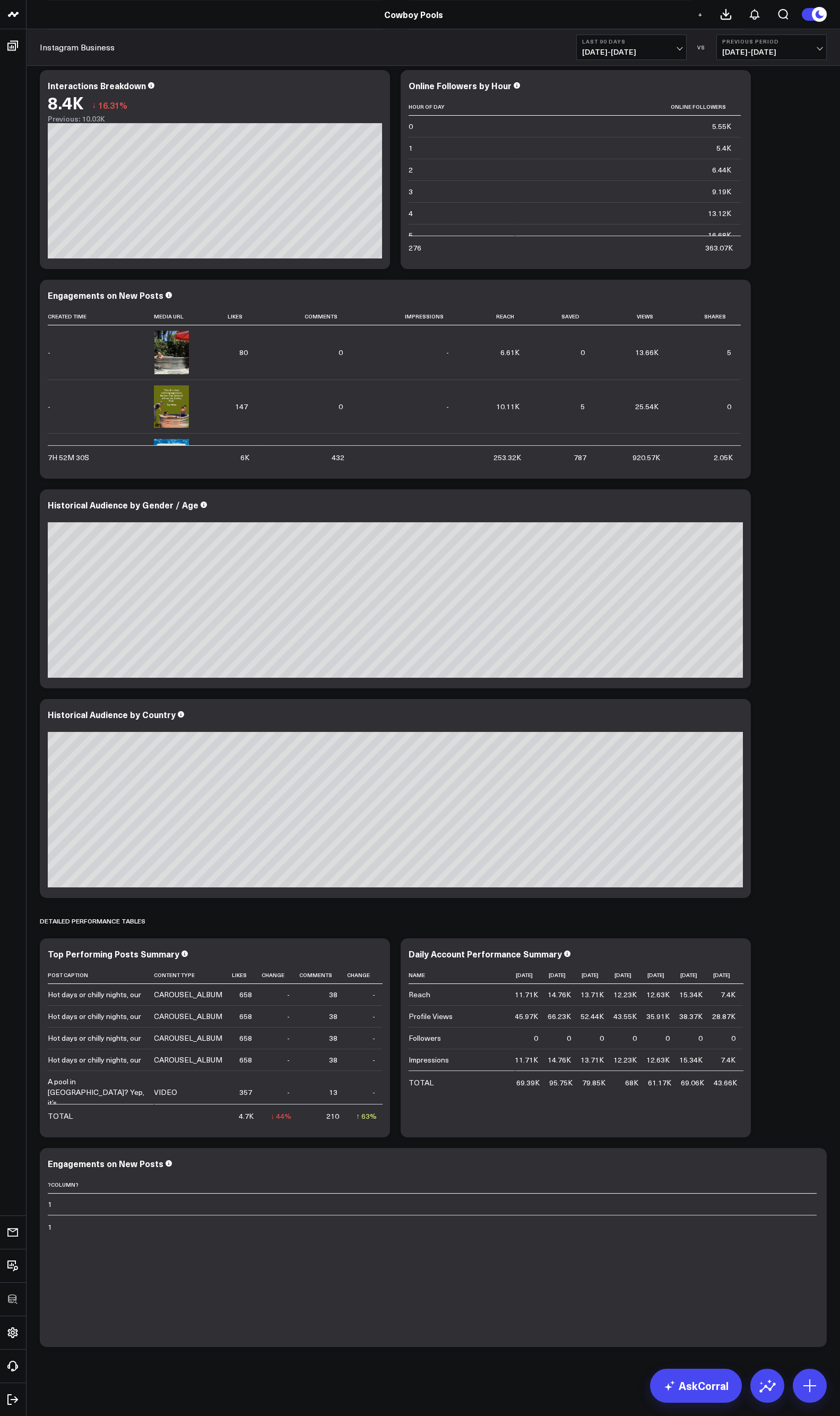
scroll to position [1558, 0]
click at [756, 604] on icon at bounding box center [812, 1169] width 2 height 2
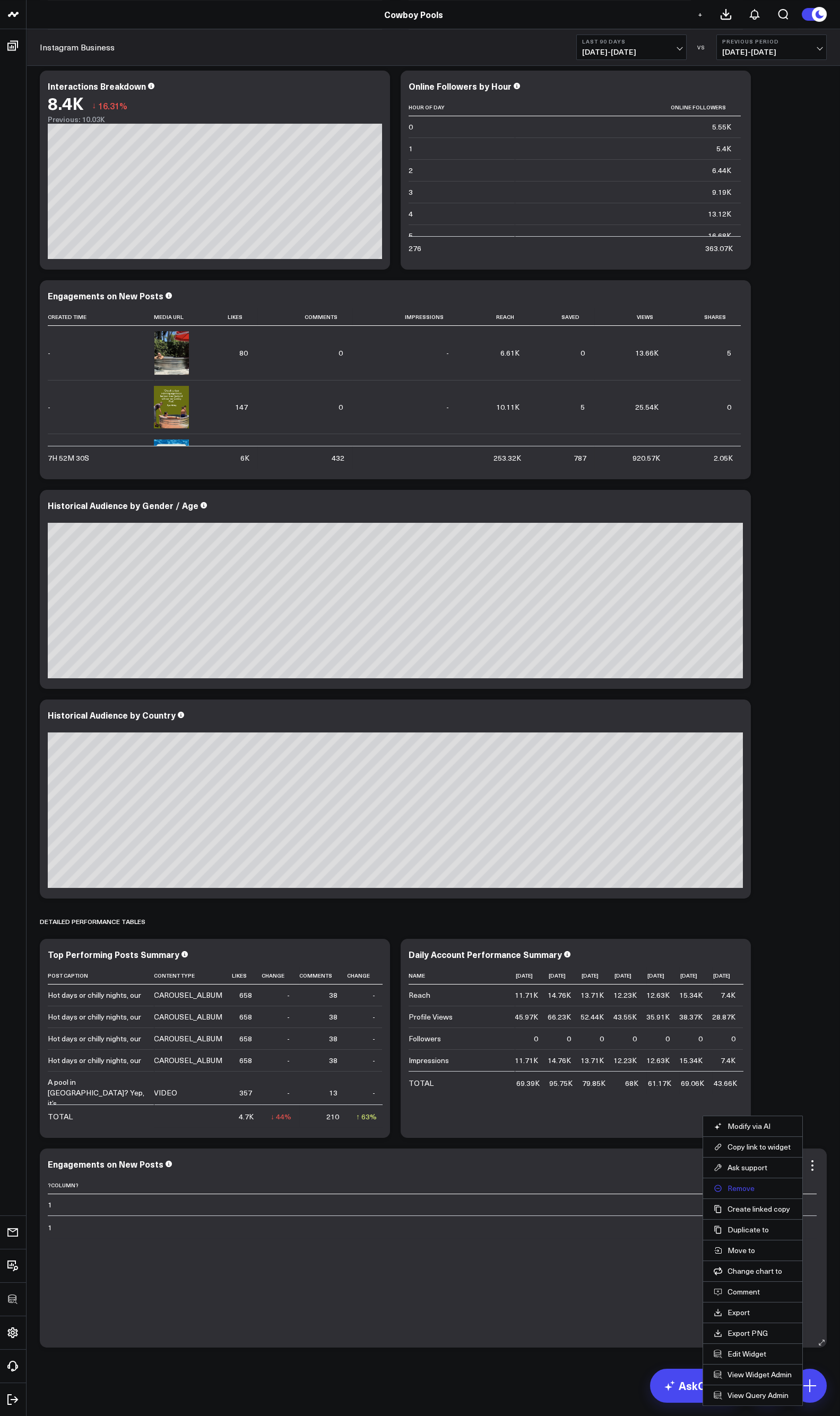
click at [740, 604] on button "Remove" at bounding box center [752, 1188] width 78 height 10
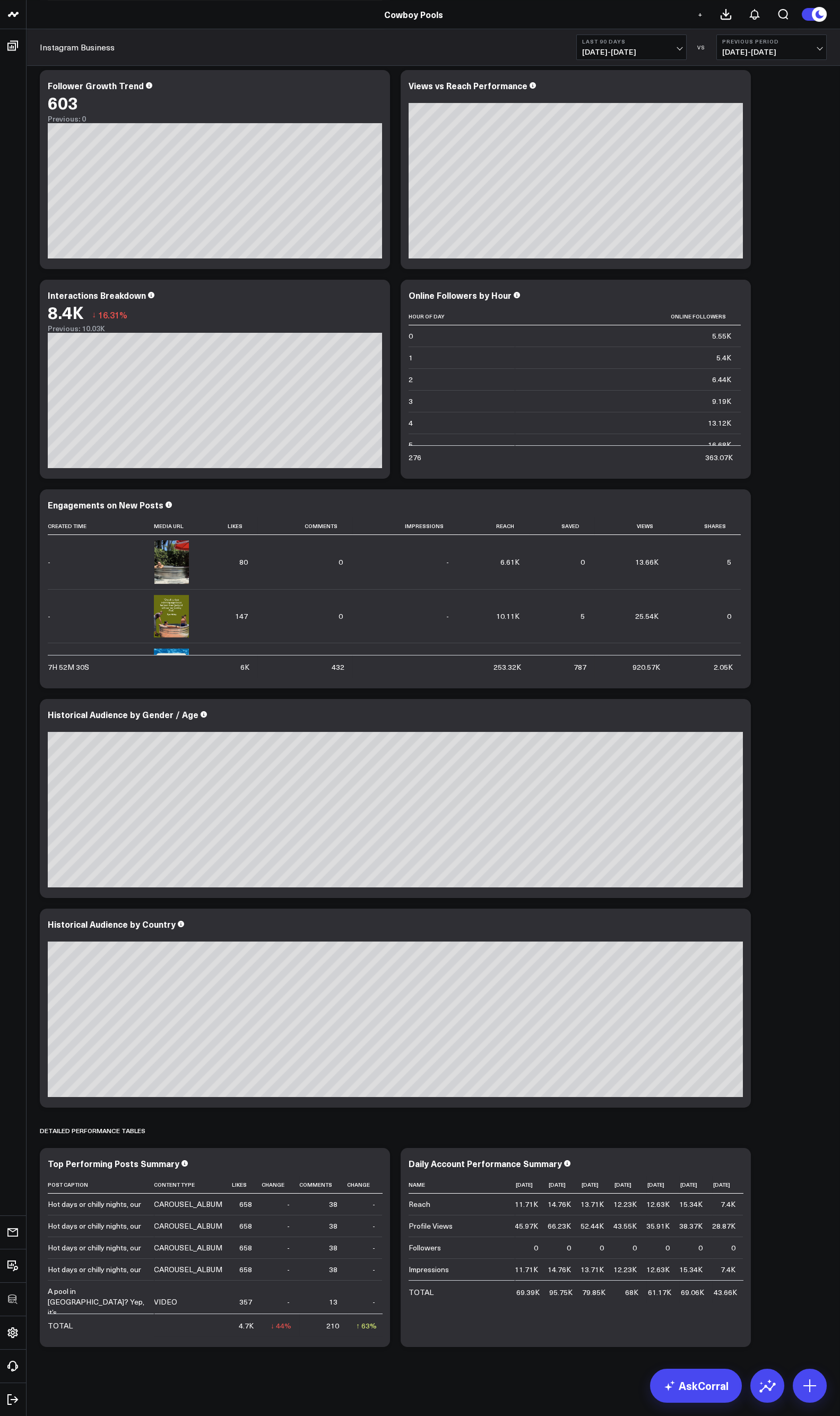
scroll to position [1348, 0]
click at [756, 604] on div "Account Performance Overview Modify via AI Copy link to widget Ask support Remo…" at bounding box center [433, 36] width 798 height 2635
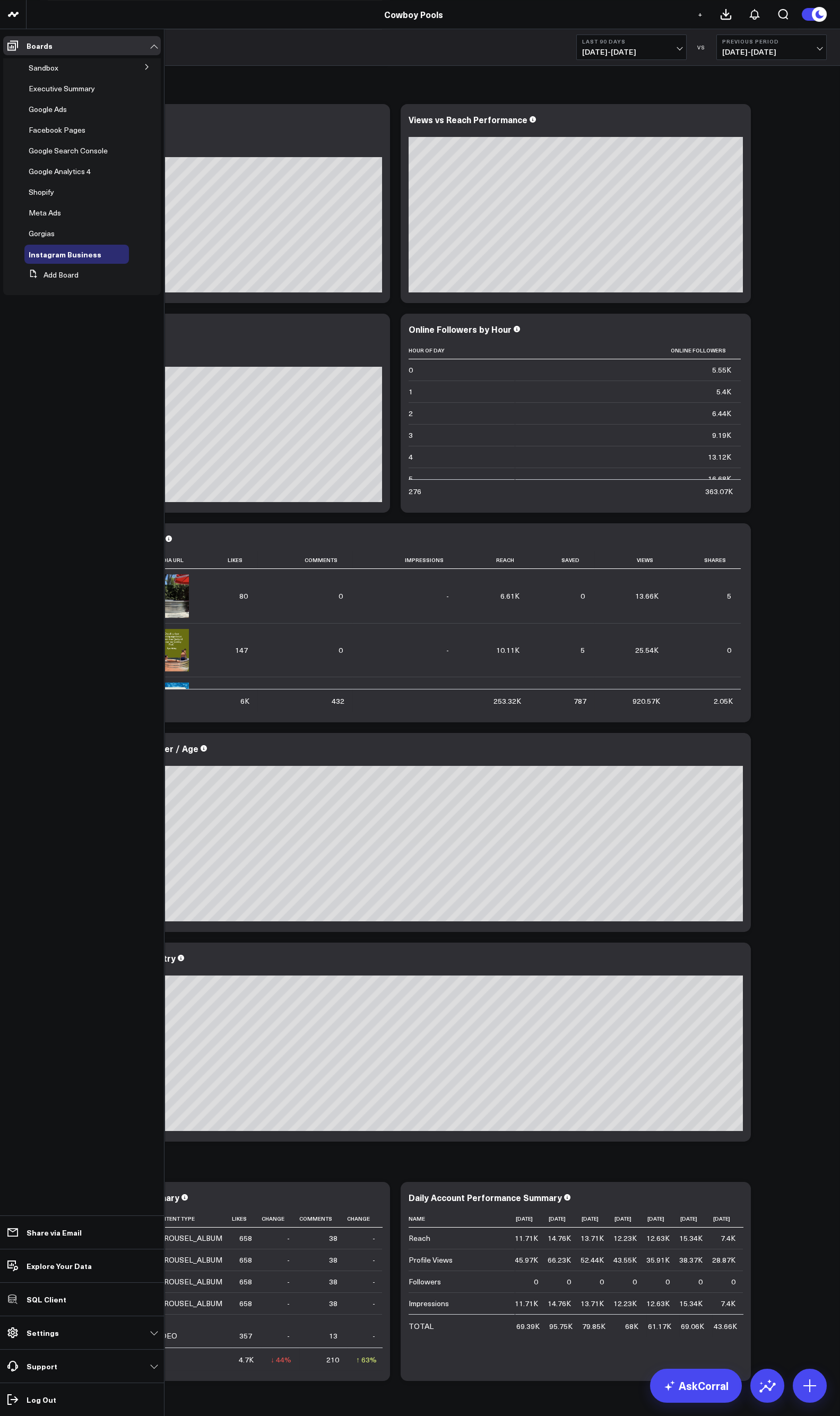
click at [145, 68] on icon at bounding box center [146, 66] width 6 height 6
click at [63, 89] on span "Pinterest Ads" at bounding box center [57, 86] width 46 height 10
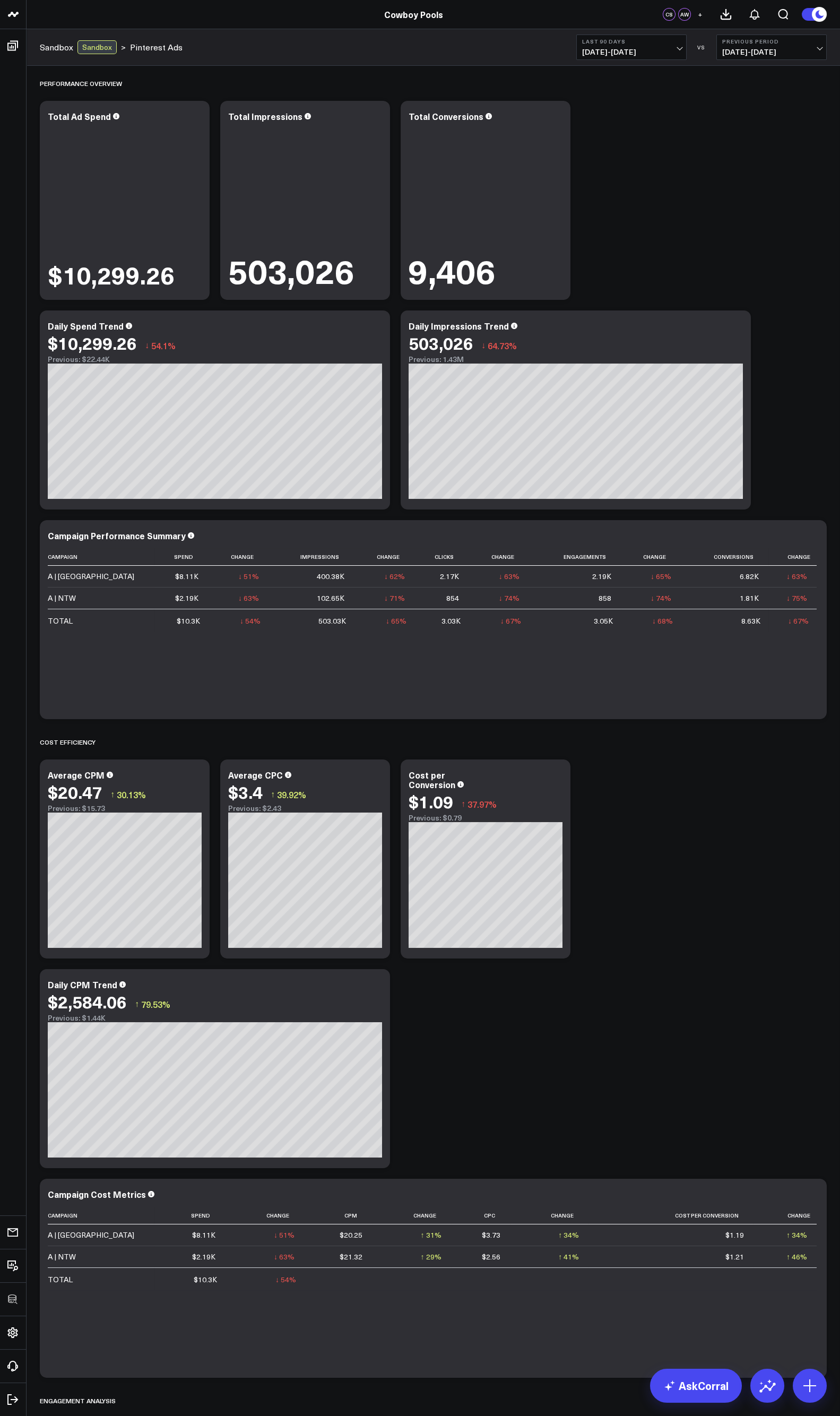
click at [563, 604] on div "Performance Overview Modify via AI Copy link to widget Ask support Remove Creat…" at bounding box center [433, 1383] width 798 height 2635
click at [576, 604] on div "Performance Overview Modify via AI Copy link to widget Ask support Remove Creat…" at bounding box center [433, 1383] width 798 height 2635
click at [197, 123] on icon at bounding box center [195, 117] width 13 height 13
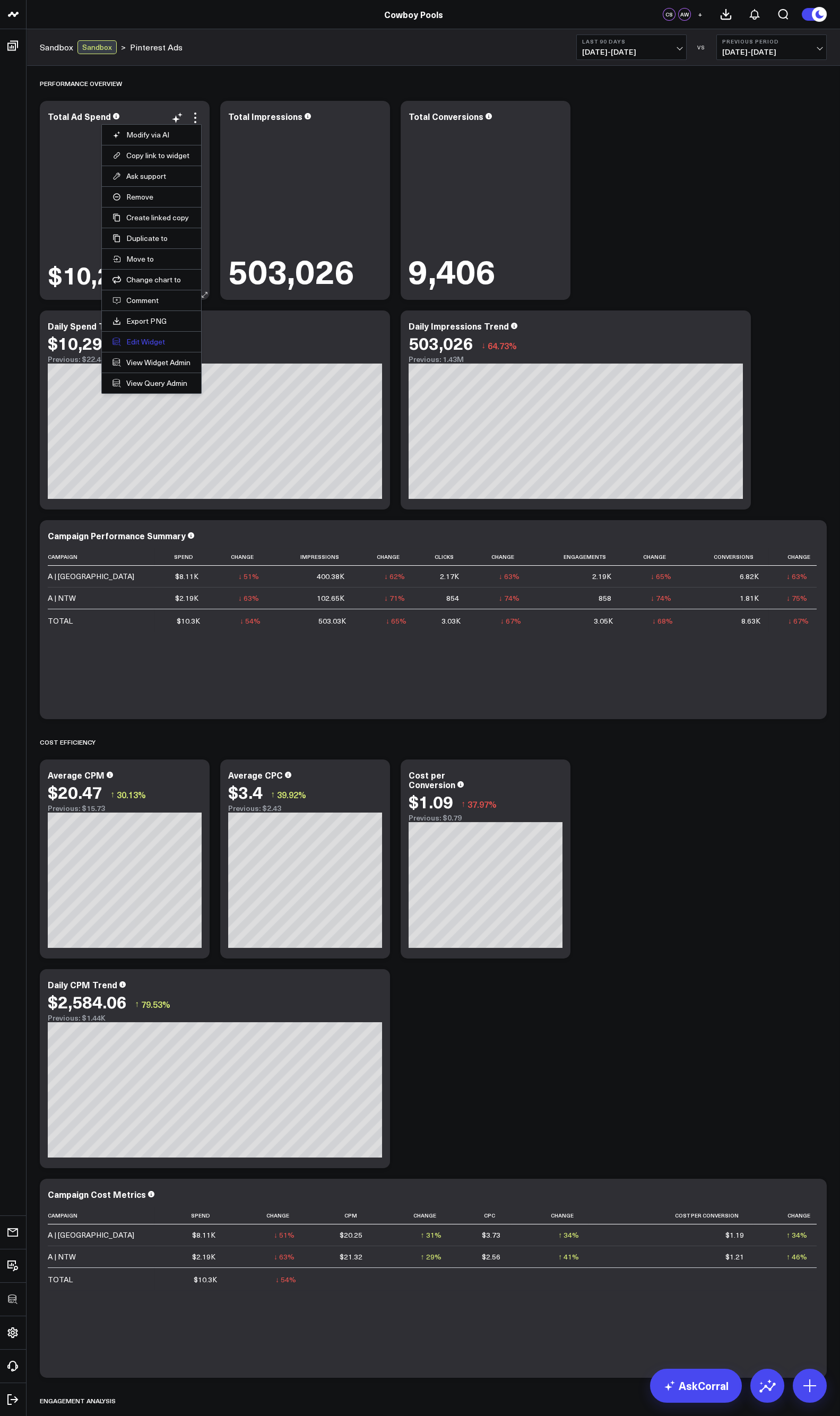
click at [145, 344] on button "Edit Widget" at bounding box center [151, 342] width 78 height 10
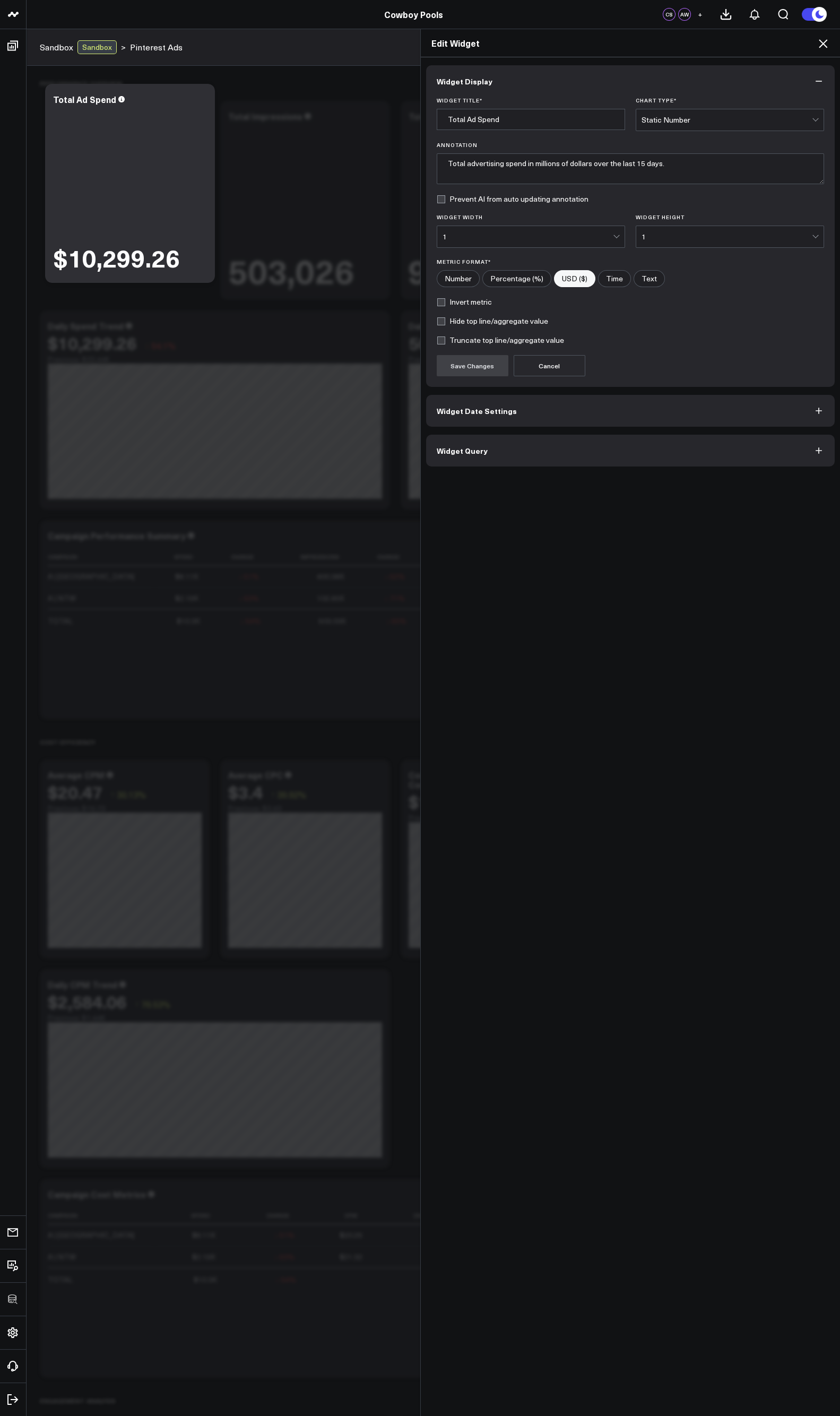
click at [471, 343] on label "Truncate top line/aggregate value" at bounding box center [500, 340] width 127 height 8
click at [446, 343] on input "Truncate top line/aggregate value" at bounding box center [440, 340] width 8 height 8
checkbox input "true"
click at [463, 361] on button "Save Changes" at bounding box center [472, 366] width 72 height 22
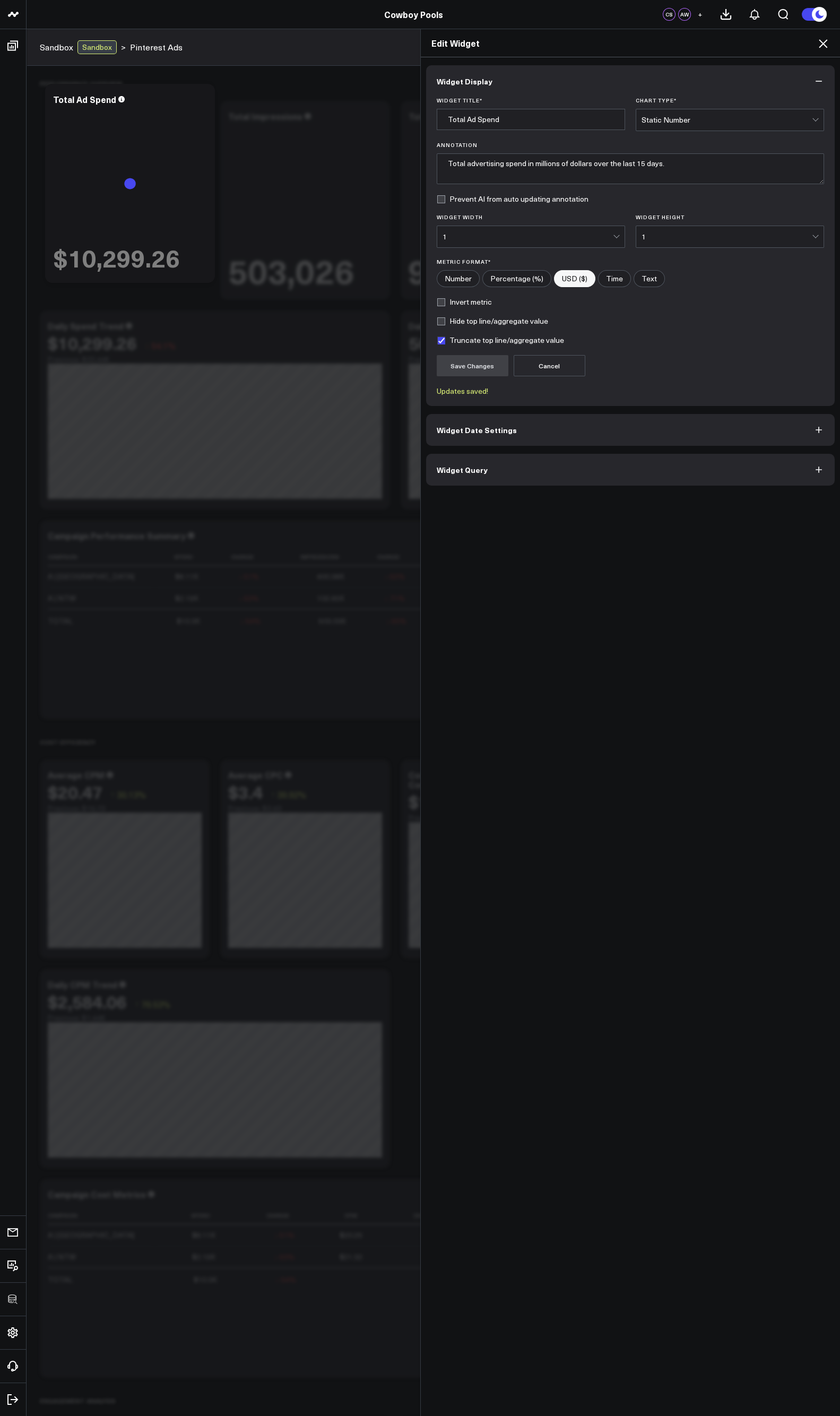
click at [756, 44] on icon at bounding box center [822, 43] width 8 height 8
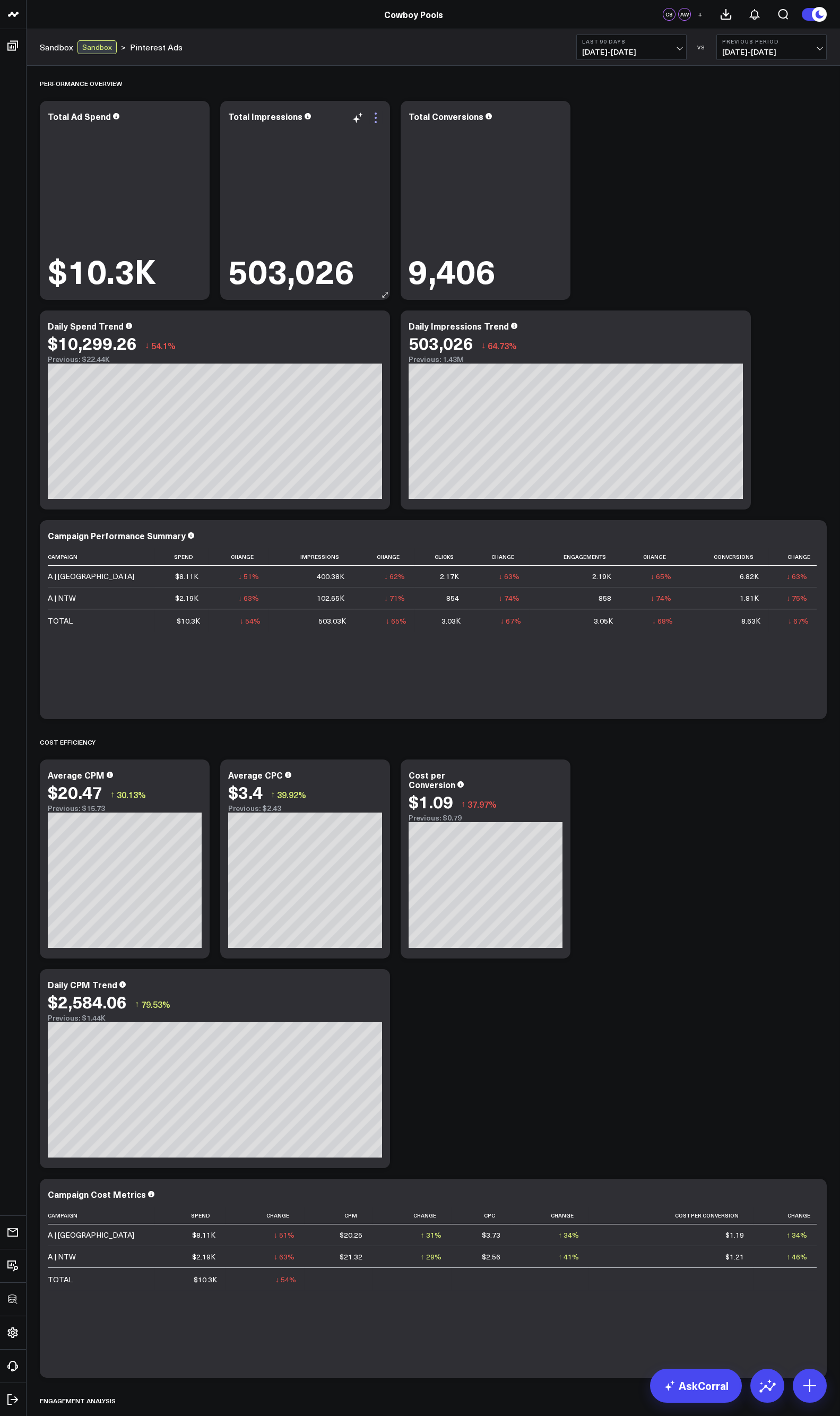
click at [377, 120] on icon at bounding box center [376, 117] width 13 height 13
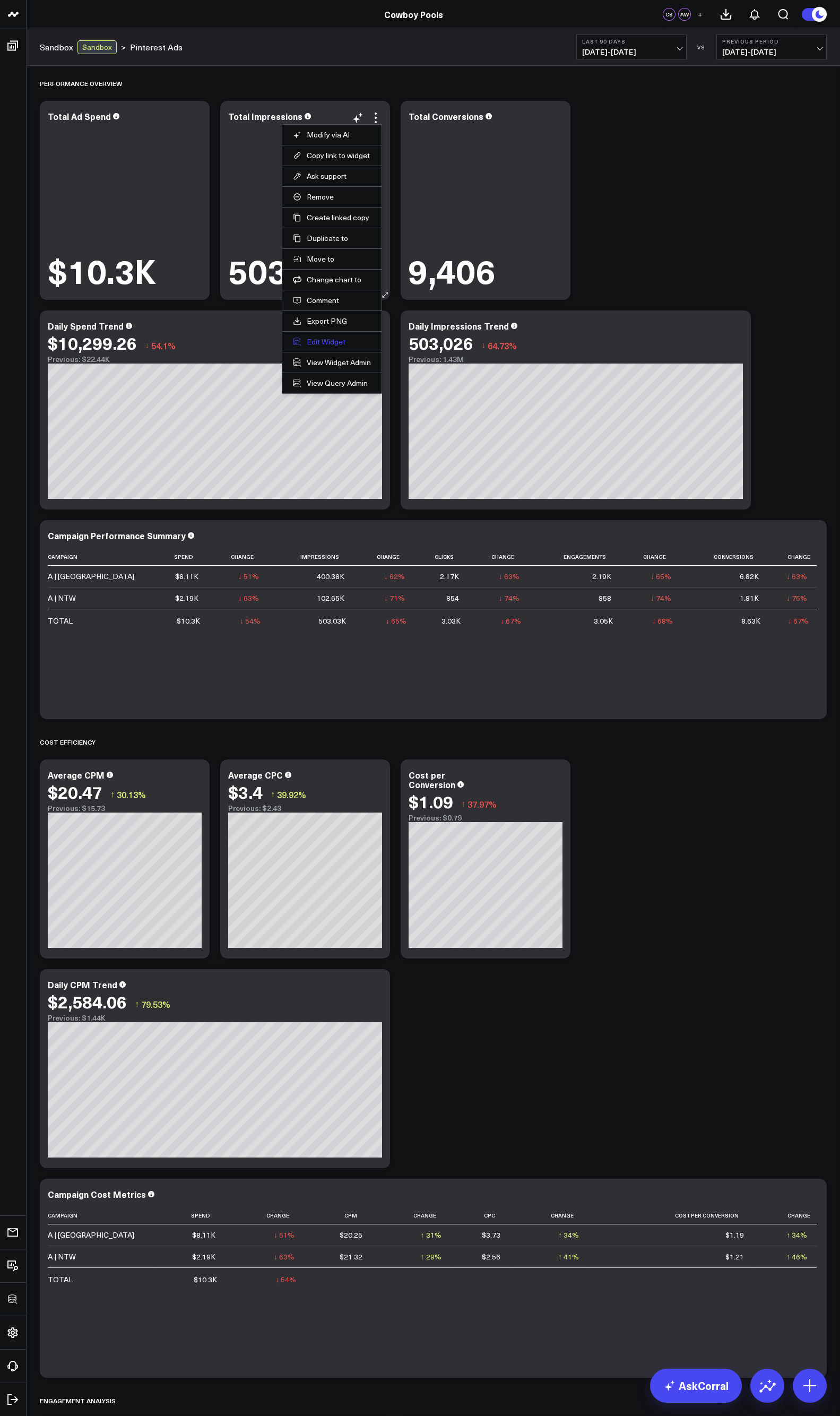
click at [330, 337] on button "Edit Widget" at bounding box center [332, 342] width 78 height 10
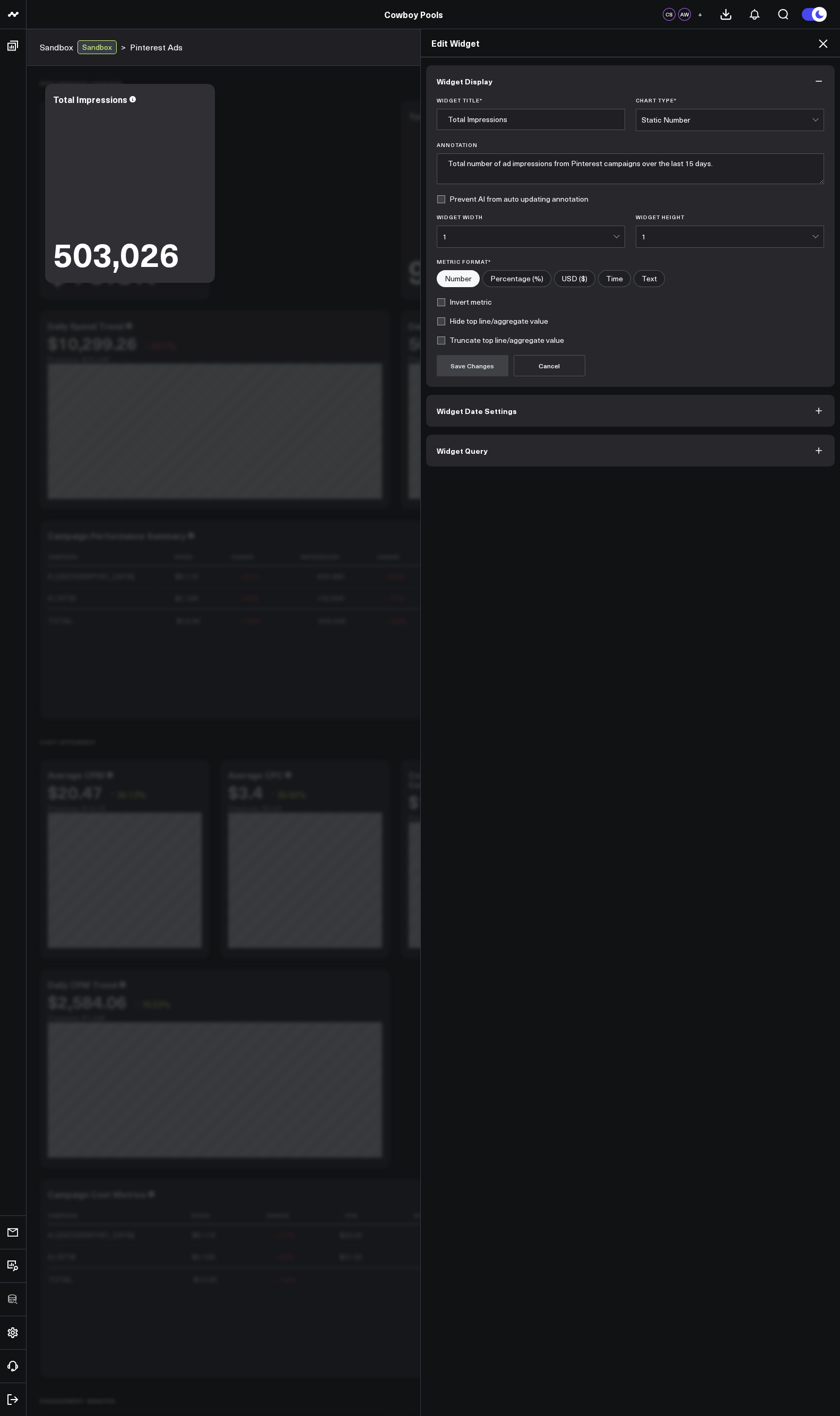
drag, startPoint x: 826, startPoint y: 39, endPoint x: 830, endPoint y: 42, distance: 5.0
click at [756, 42] on icon at bounding box center [823, 43] width 13 height 13
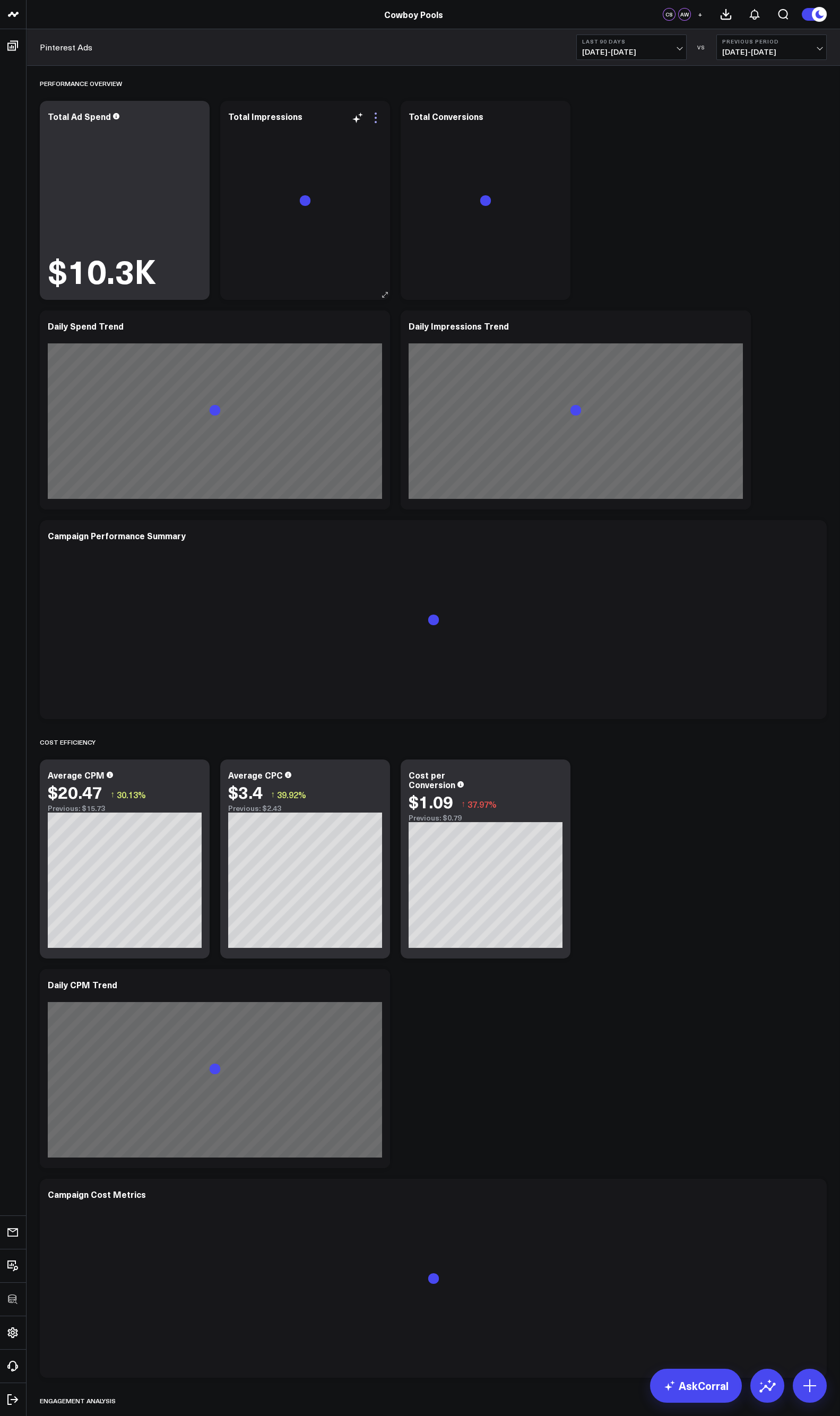
click at [375, 122] on icon at bounding box center [376, 122] width 2 height 2
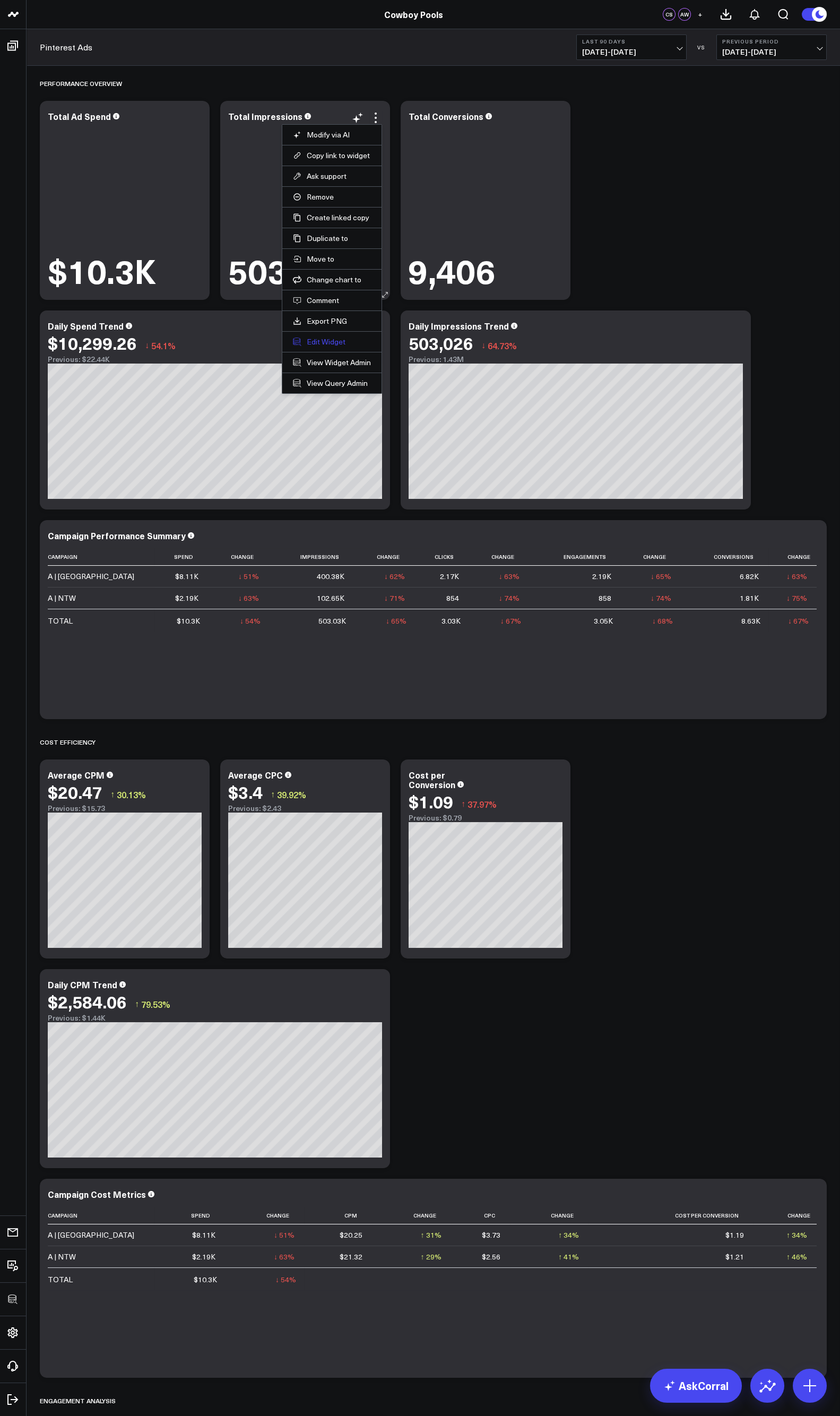
click at [311, 343] on button "Edit Widget" at bounding box center [332, 342] width 78 height 10
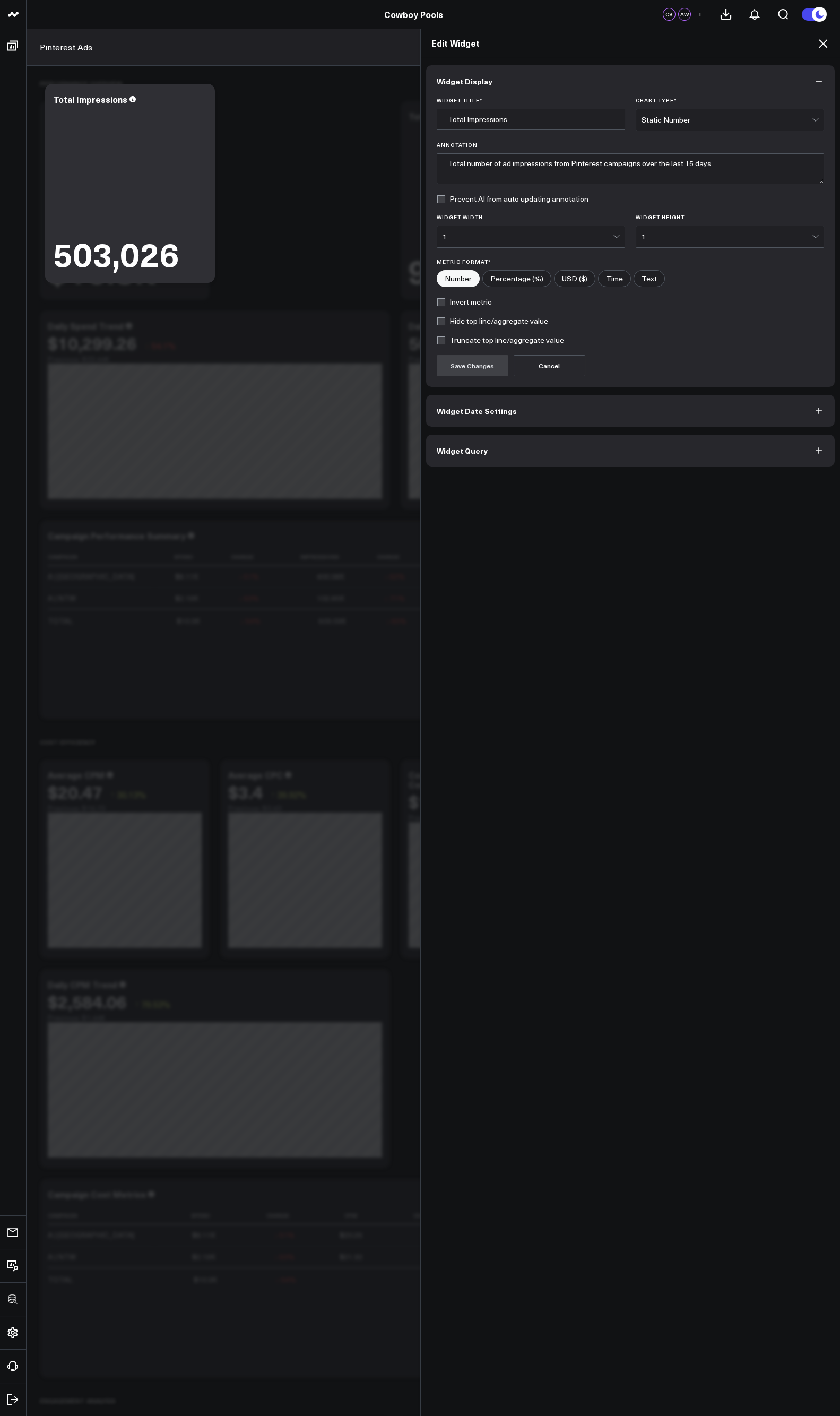
click at [461, 337] on label "Truncate top line/aggregate value" at bounding box center [500, 340] width 127 height 8
click at [446, 337] on input "Truncate top line/aggregate value" at bounding box center [440, 340] width 8 height 8
checkbox input "true"
click at [456, 358] on button "Save Changes" at bounding box center [472, 366] width 72 height 22
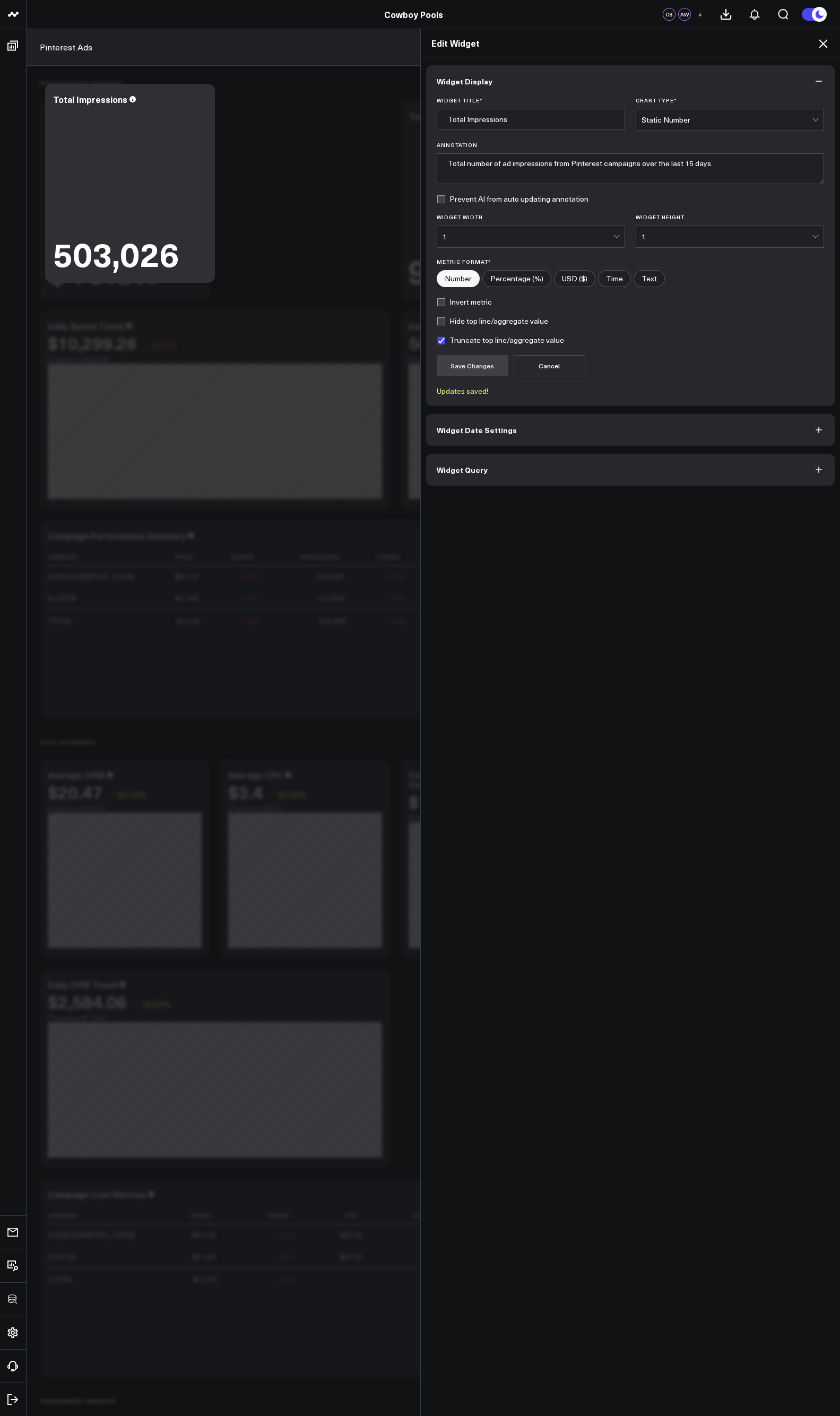
click at [821, 47] on icon at bounding box center [823, 43] width 13 height 13
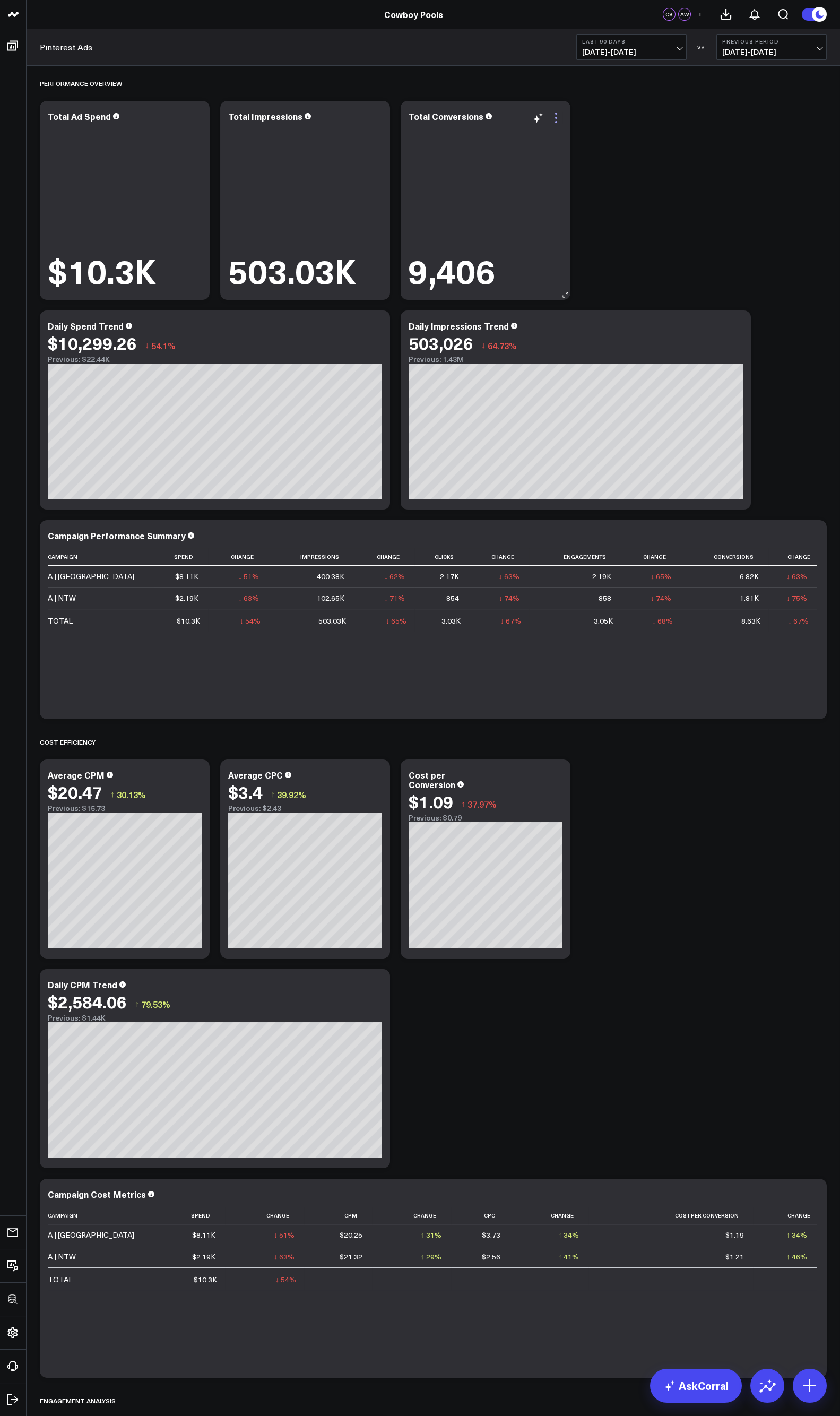
click at [558, 117] on icon at bounding box center [556, 117] width 13 height 13
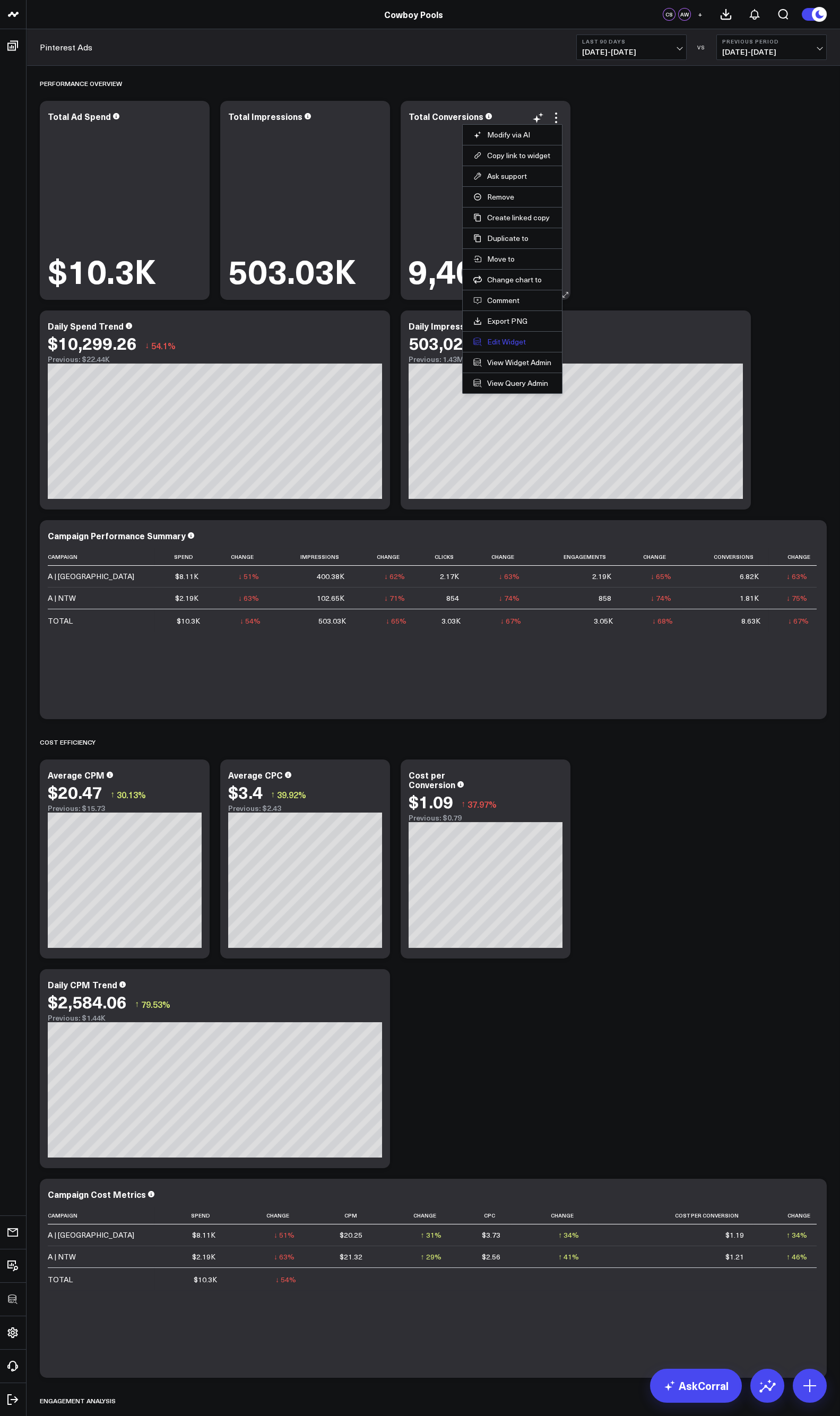
click at [518, 337] on button "Edit Widget" at bounding box center [512, 342] width 78 height 10
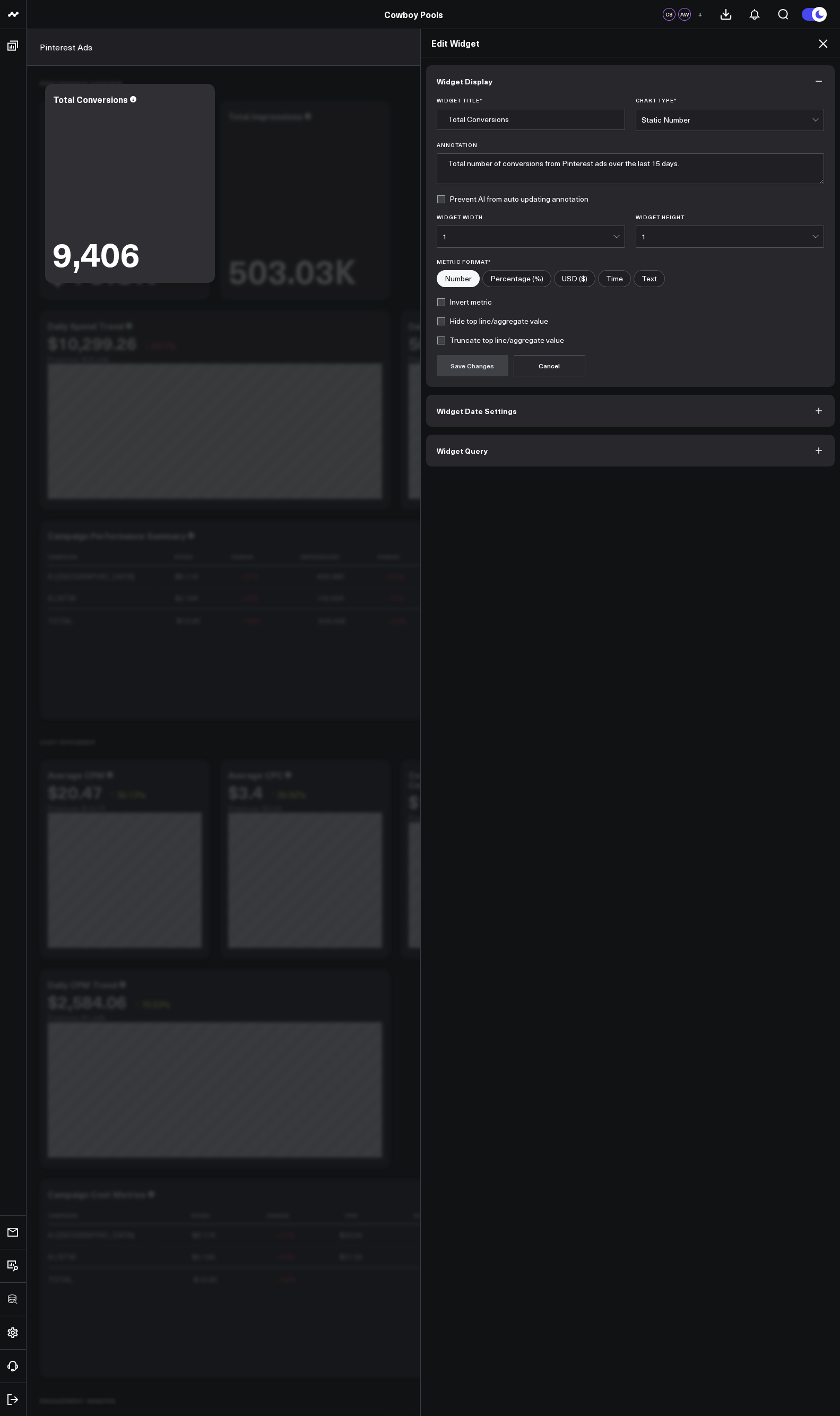
click at [456, 336] on label "Truncate top line/aggregate value" at bounding box center [500, 340] width 127 height 8
click at [446, 336] on input "Truncate top line/aggregate value" at bounding box center [440, 340] width 8 height 8
checkbox input "true"
click at [470, 361] on button "Save Changes" at bounding box center [472, 366] width 72 height 22
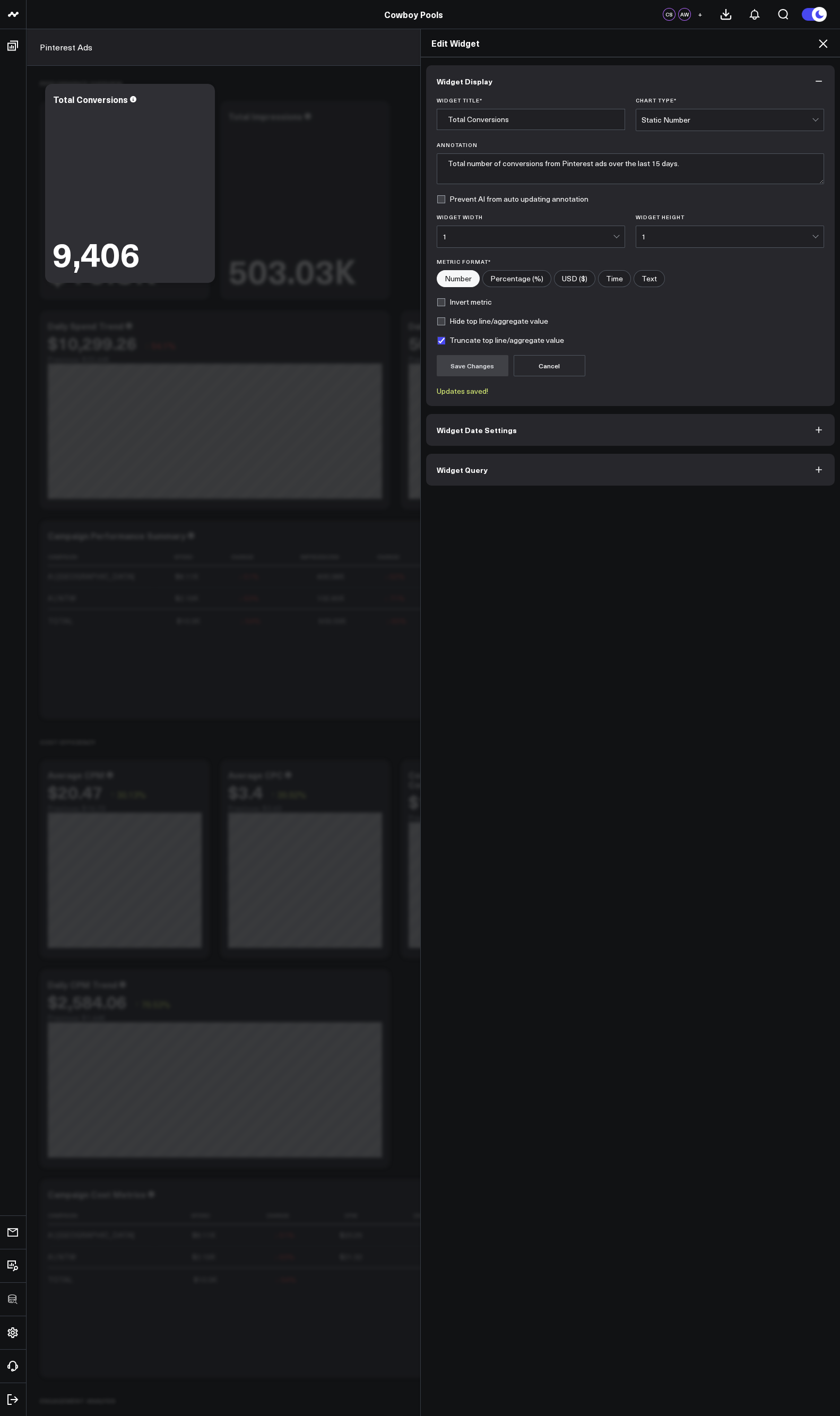
click at [816, 43] on h2 "Edit Widget" at bounding box center [630, 42] width 398 height 12
click at [826, 45] on icon at bounding box center [823, 43] width 13 height 13
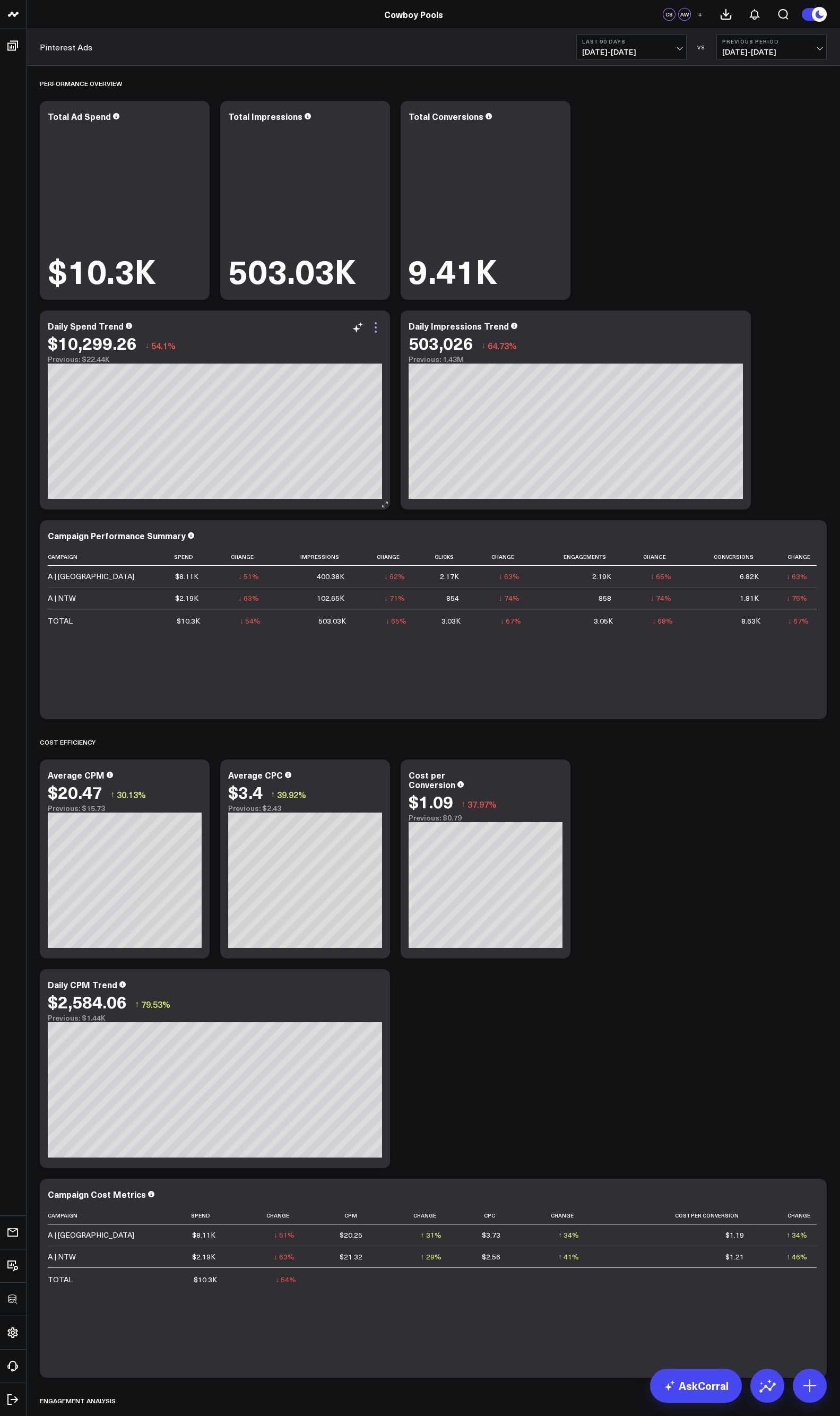
click at [371, 332] on icon at bounding box center [376, 327] width 13 height 13
click at [732, 262] on div "Performance Overview Modify via AI Copy link to widget Ask support Remove Creat…" at bounding box center [433, 1383] width 798 height 2635
click at [716, 986] on div "Performance Overview Modify via AI Copy link to widget Ask support Remove Creat…" at bounding box center [433, 1383] width 798 height 2635
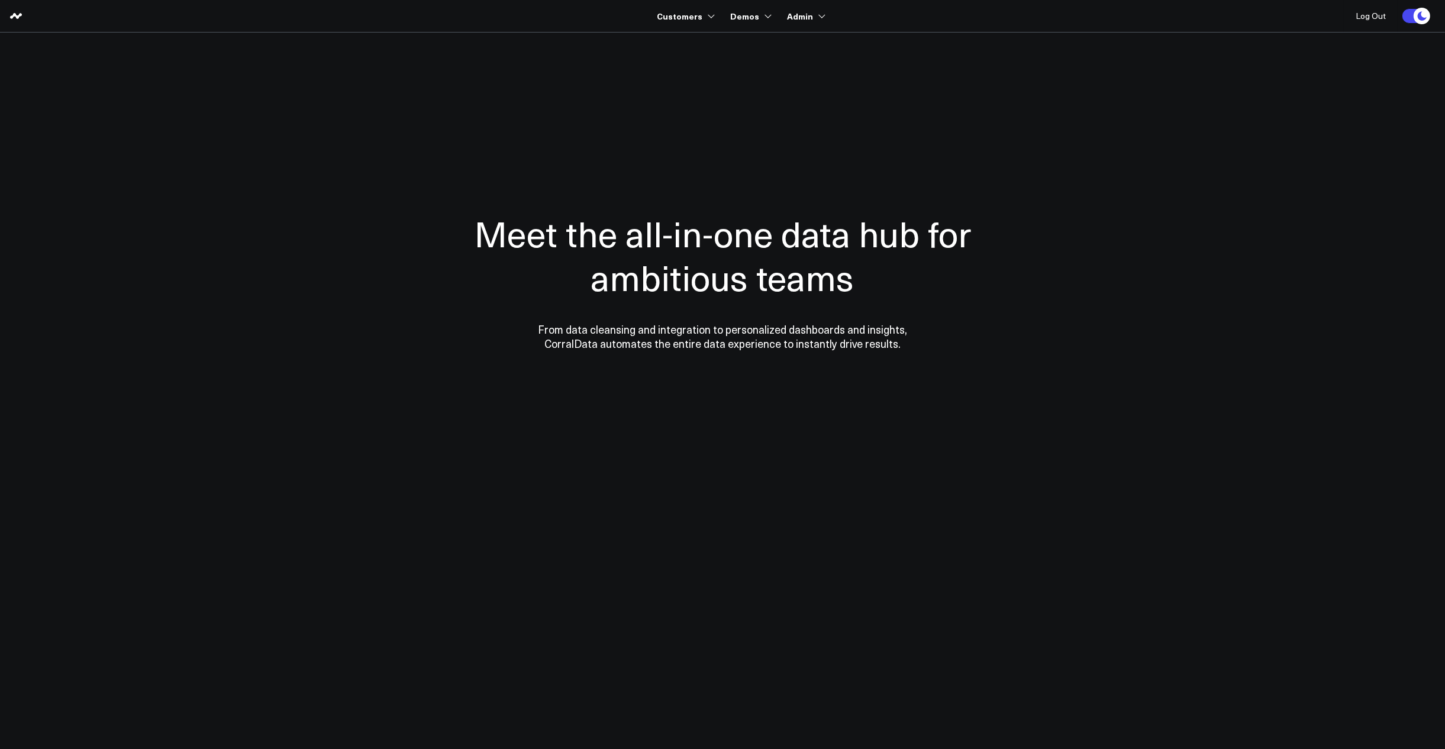
click at [101, 265] on body "Customers 3725 Test 829 Studios Accenture Acme Industrial Activant Capital ADVE…" at bounding box center [722, 374] width 1445 height 749
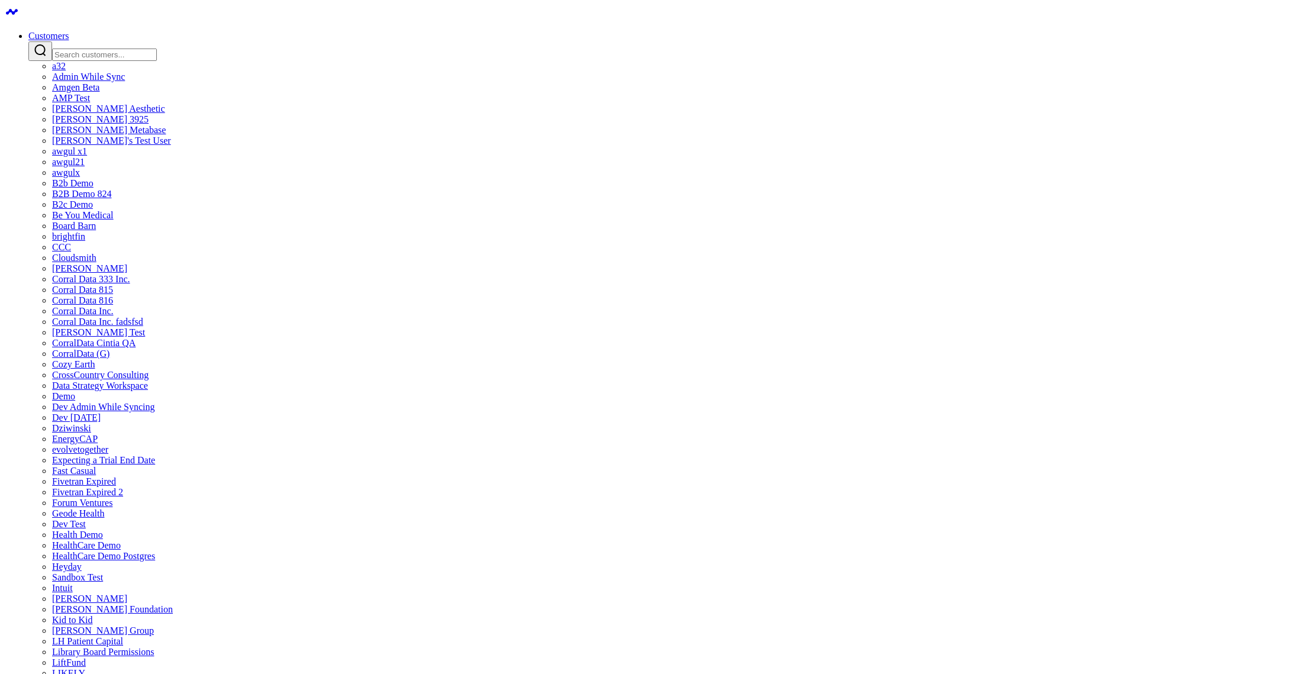
click at [157, 49] on input "Search customers input" at bounding box center [104, 55] width 105 height 12
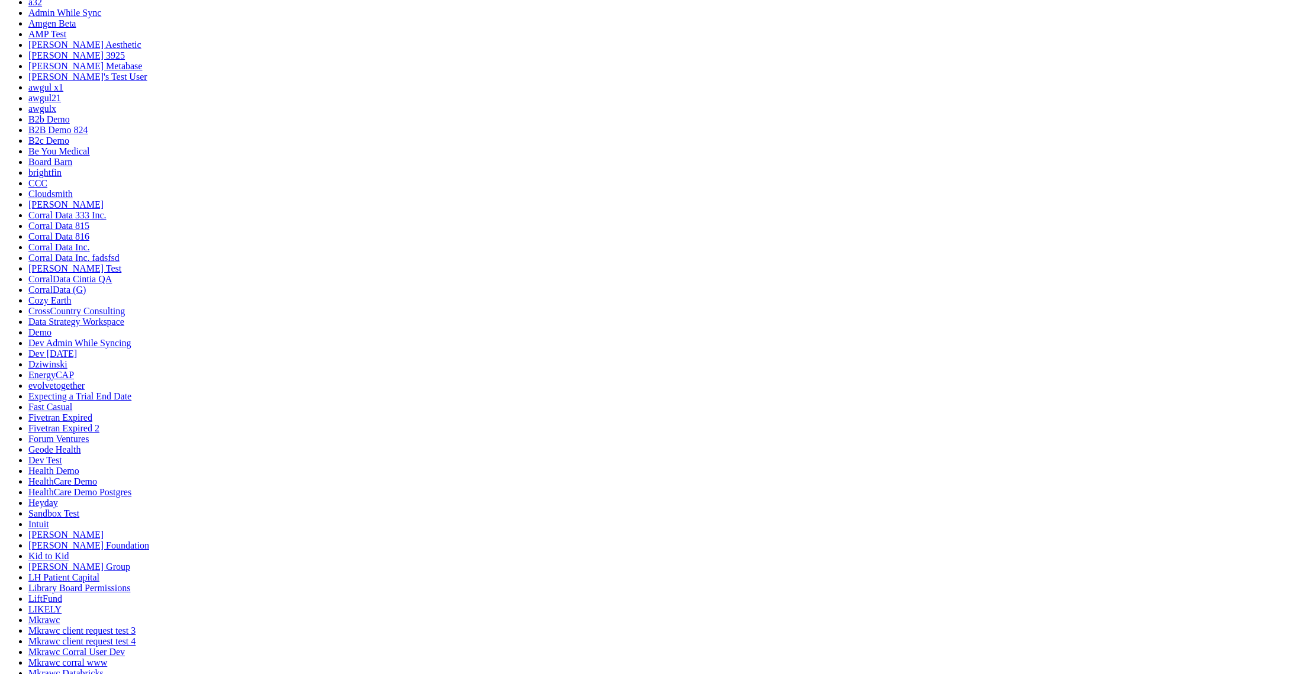
scroll to position [142, 0]
